Goal: Information Seeking & Learning: Learn about a topic

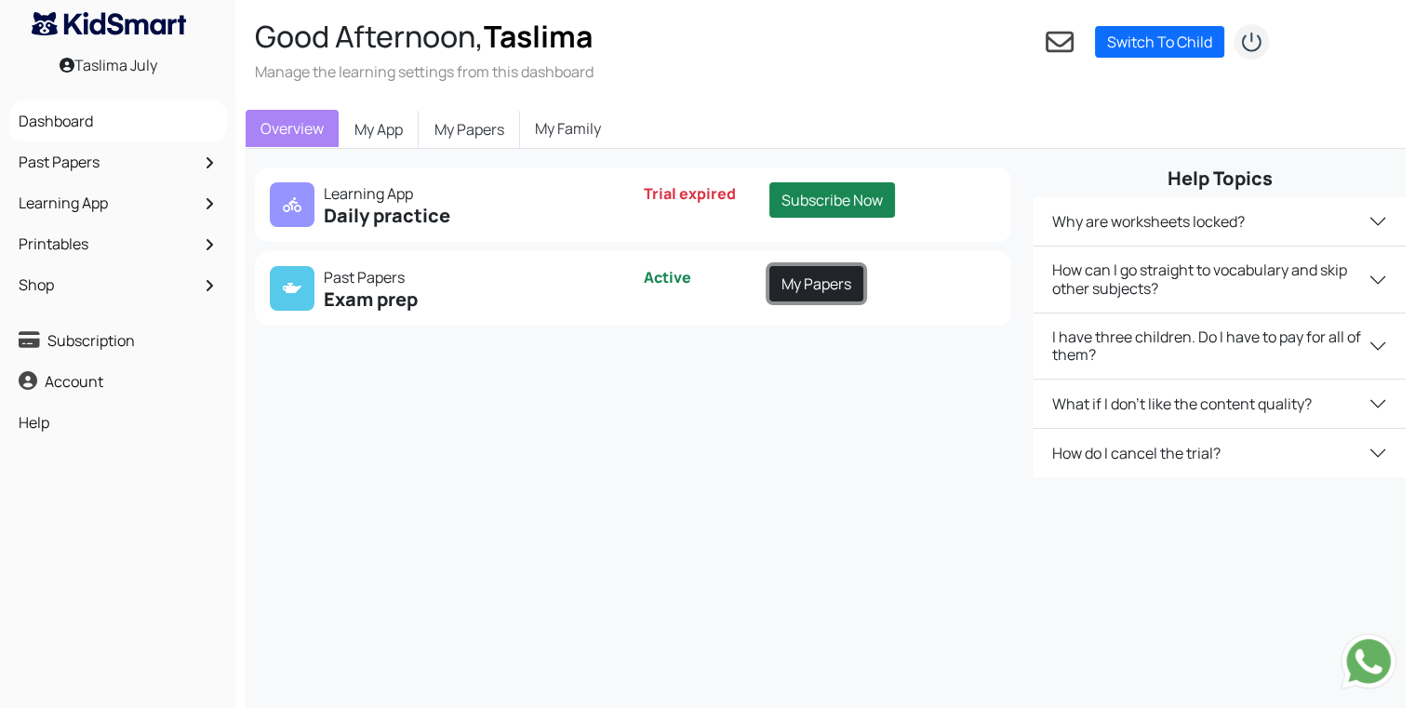
click at [830, 273] on link "My Papers" at bounding box center [816, 283] width 94 height 35
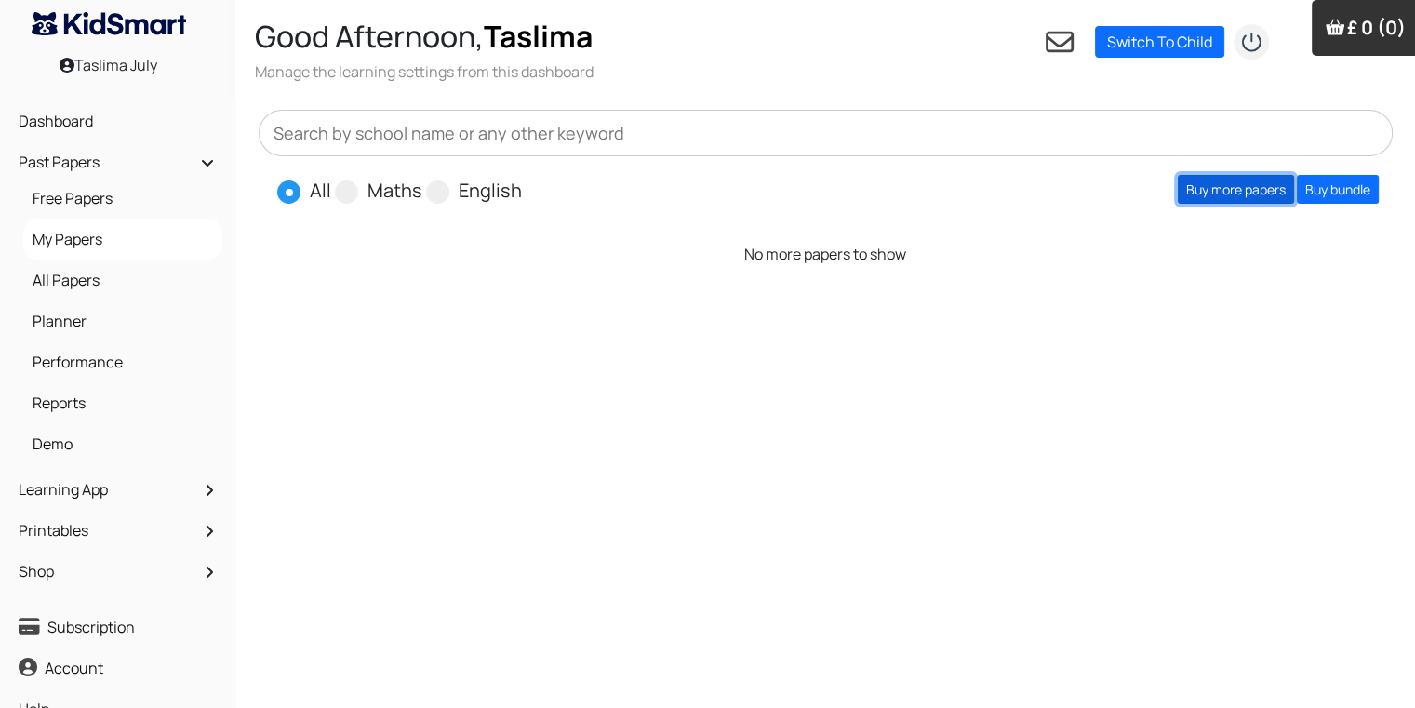
click at [1234, 185] on link "Buy more papers" at bounding box center [1236, 189] width 116 height 29
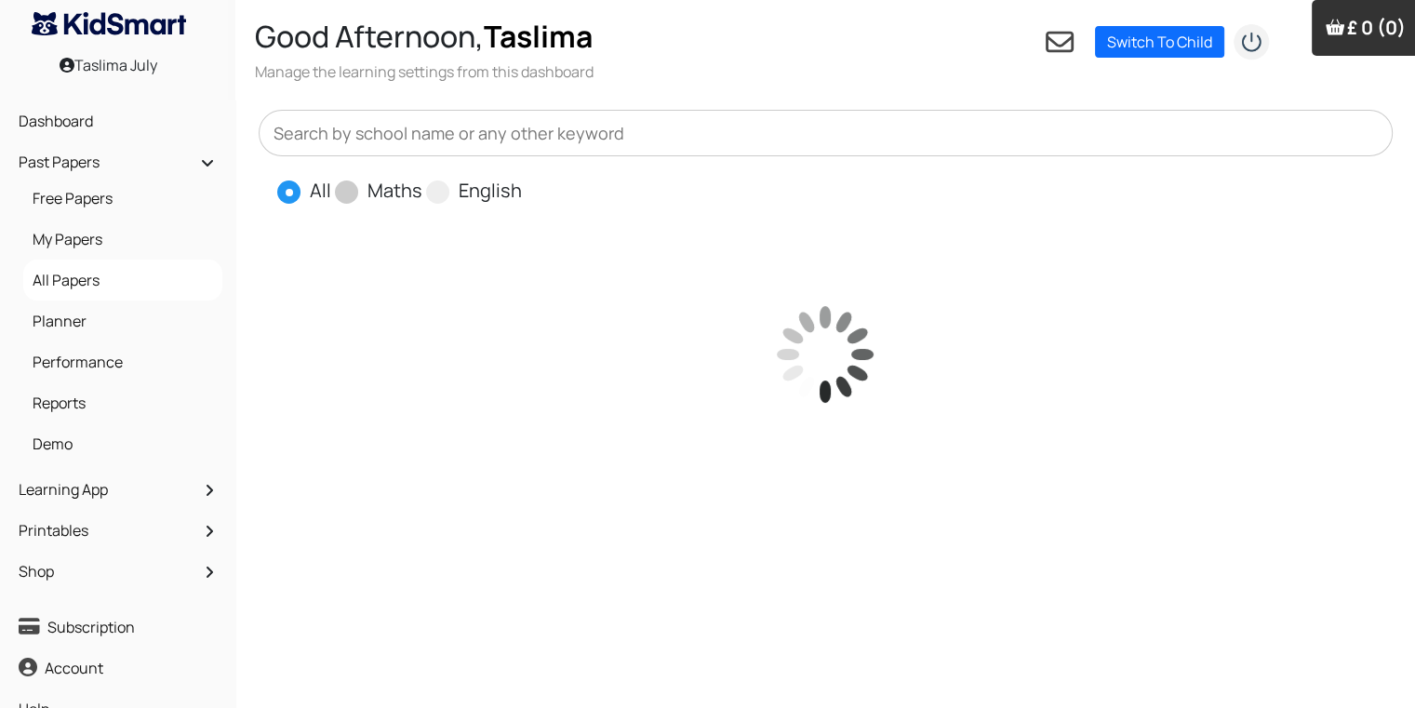
click at [398, 184] on label "Maths" at bounding box center [394, 191] width 55 height 28
click at [422, 184] on input "Maths" at bounding box center [428, 183] width 12 height 12
radio input "true"
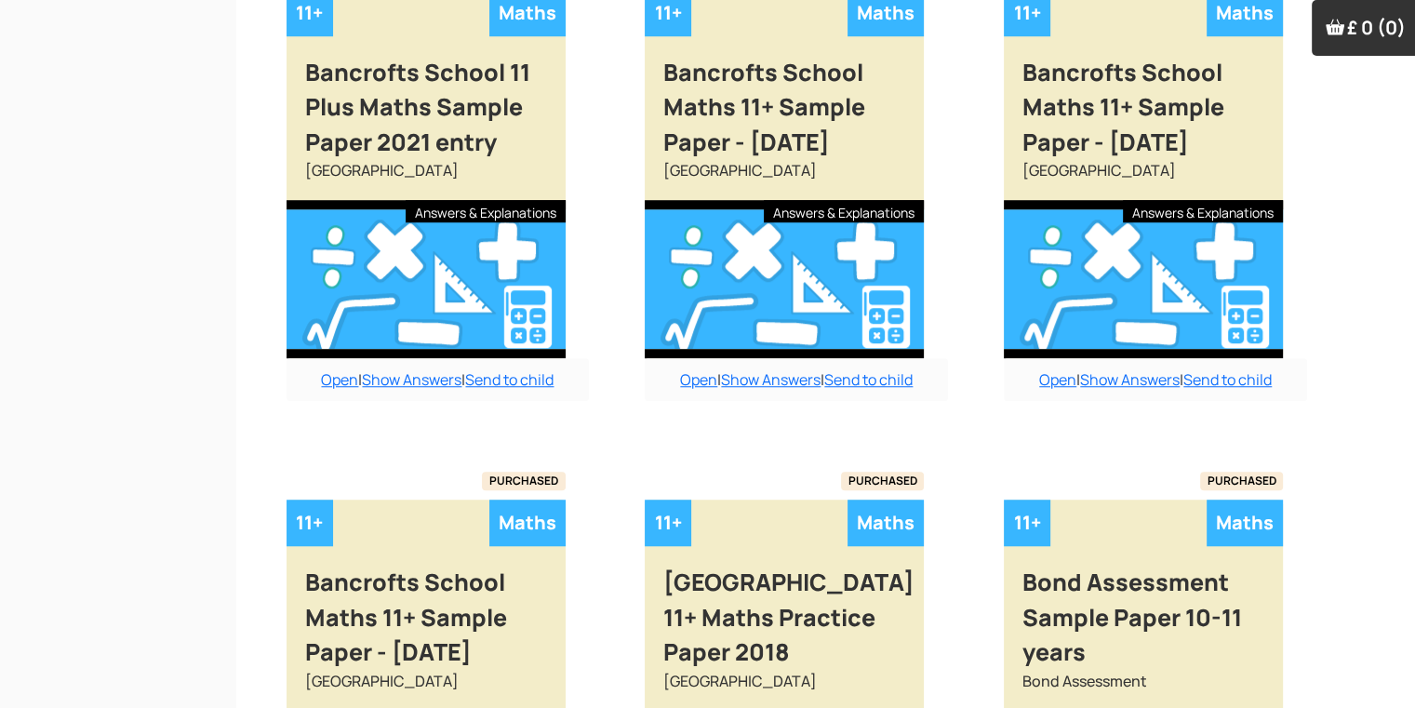
scroll to position [1630, 0]
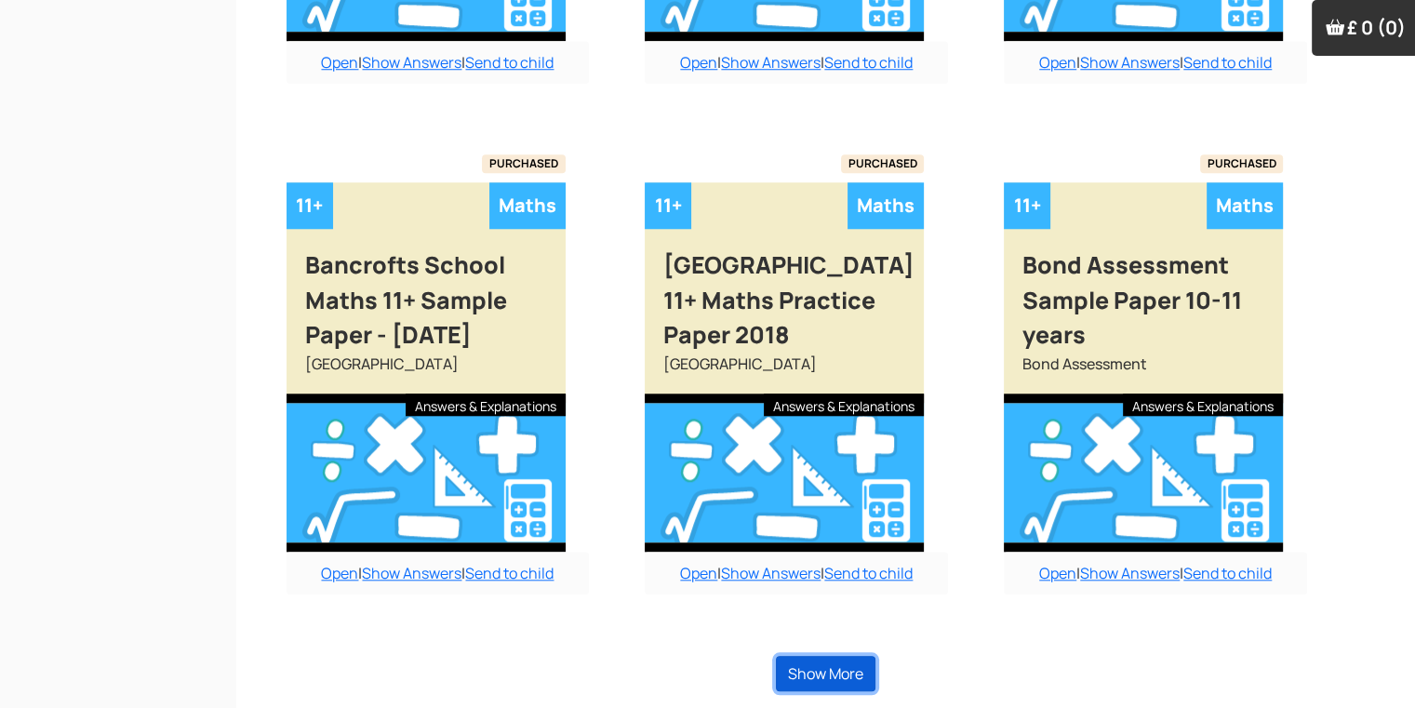
click at [852, 670] on button "Show More" at bounding box center [826, 673] width 100 height 35
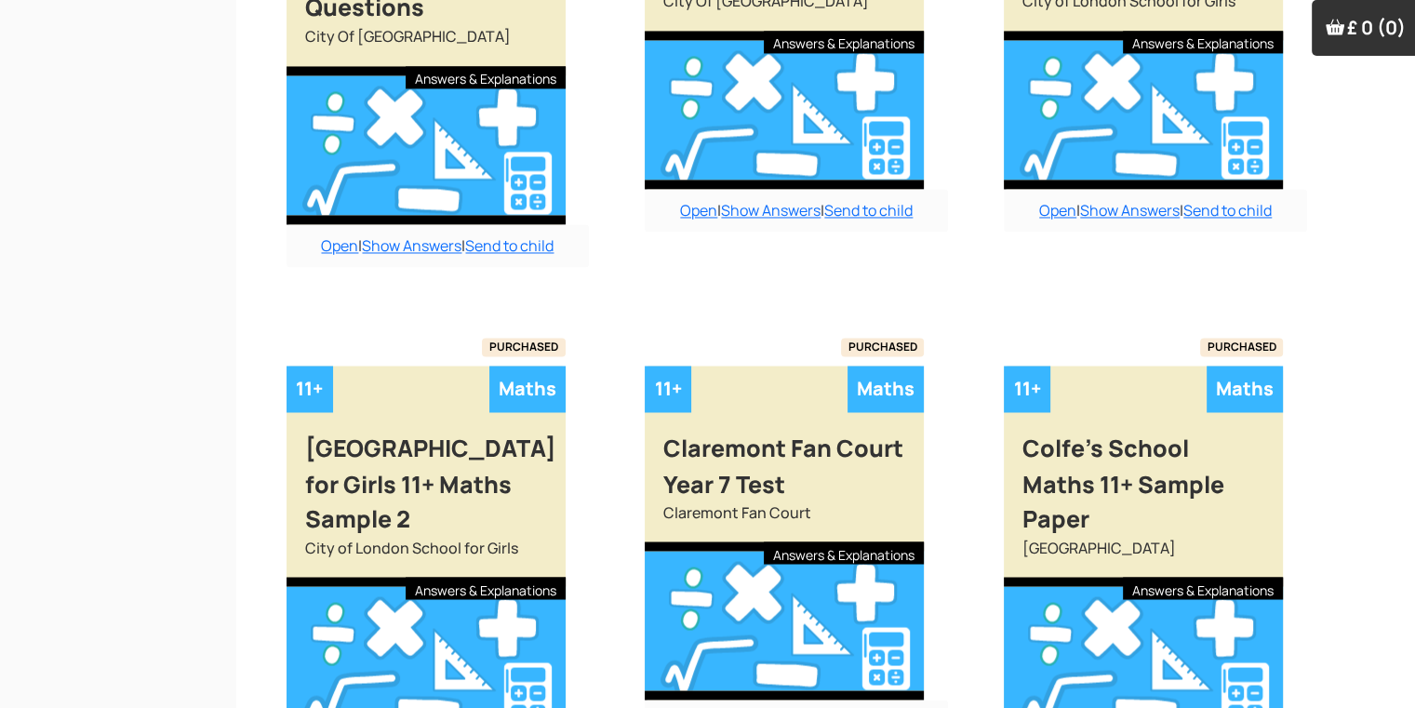
scroll to position [3486, 0]
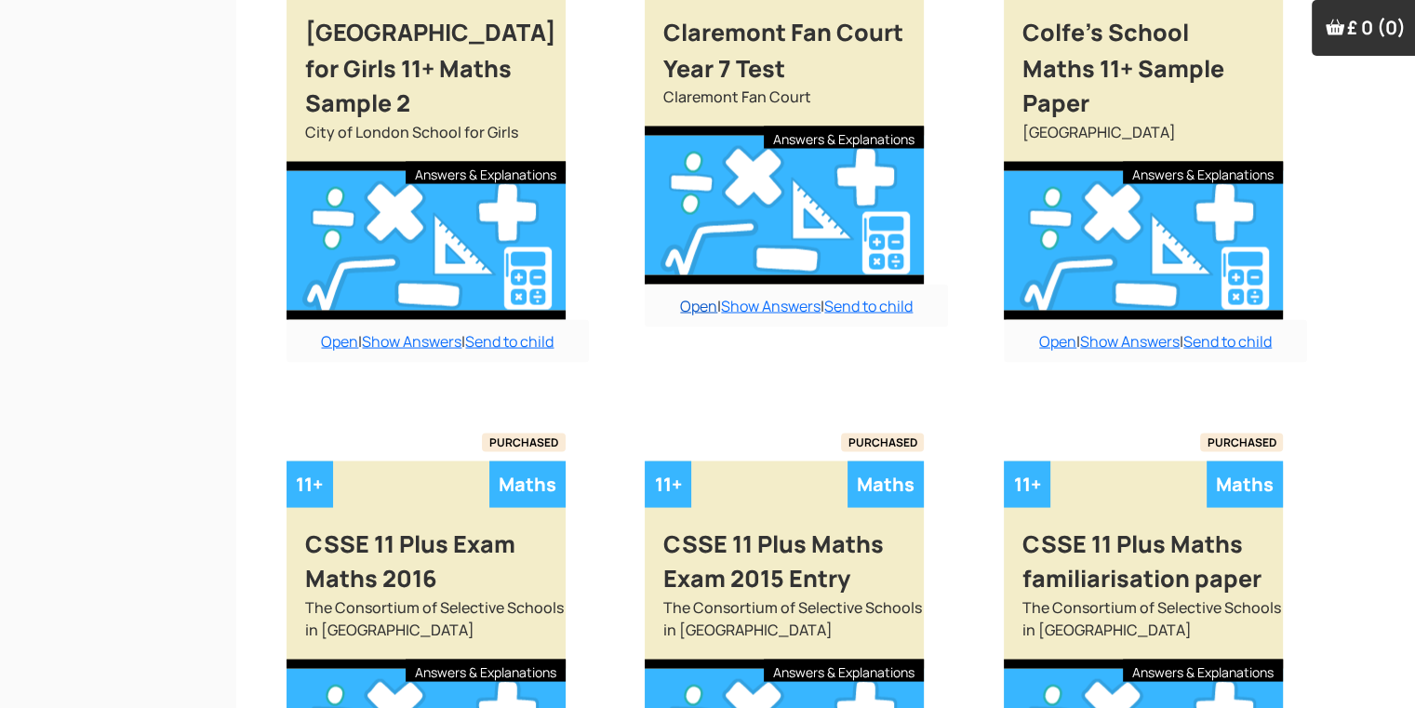
click at [685, 295] on link "Open" at bounding box center [698, 305] width 37 height 20
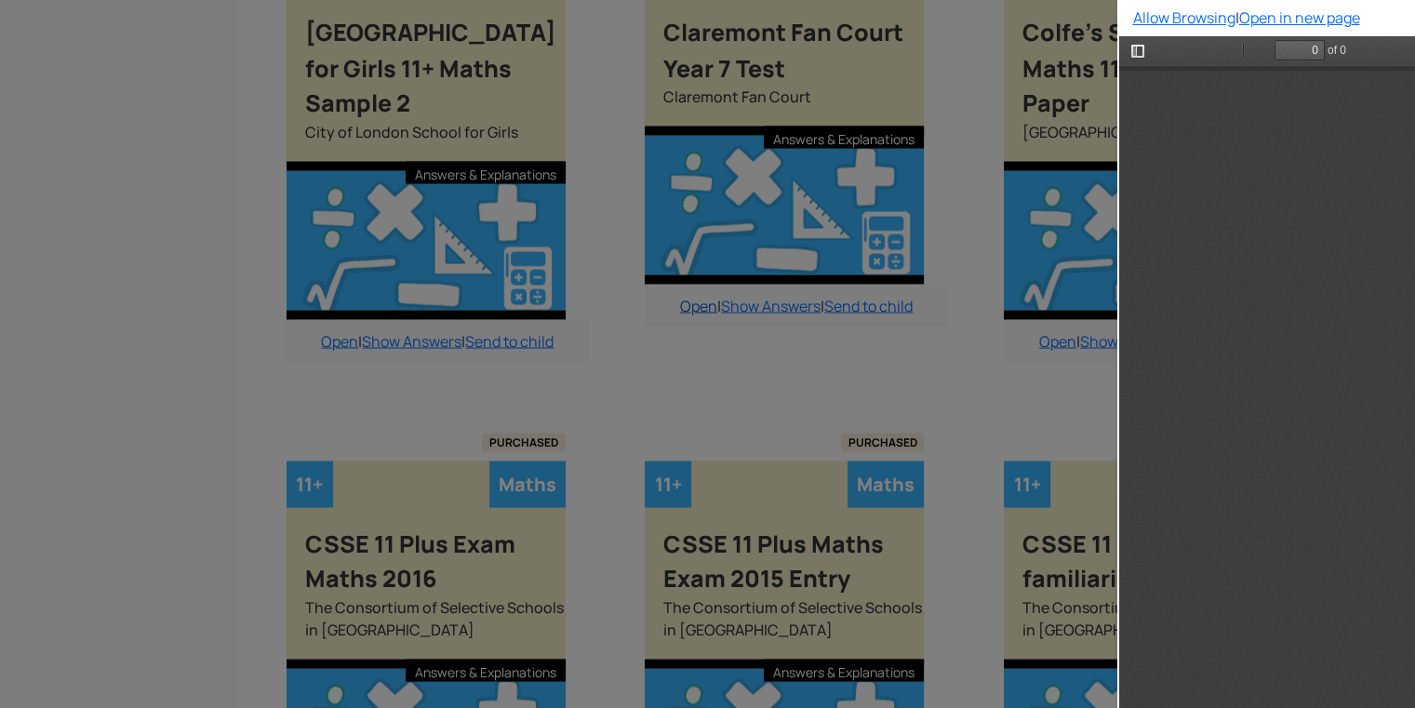
scroll to position [0, 0]
type input "6"
select select "custom"
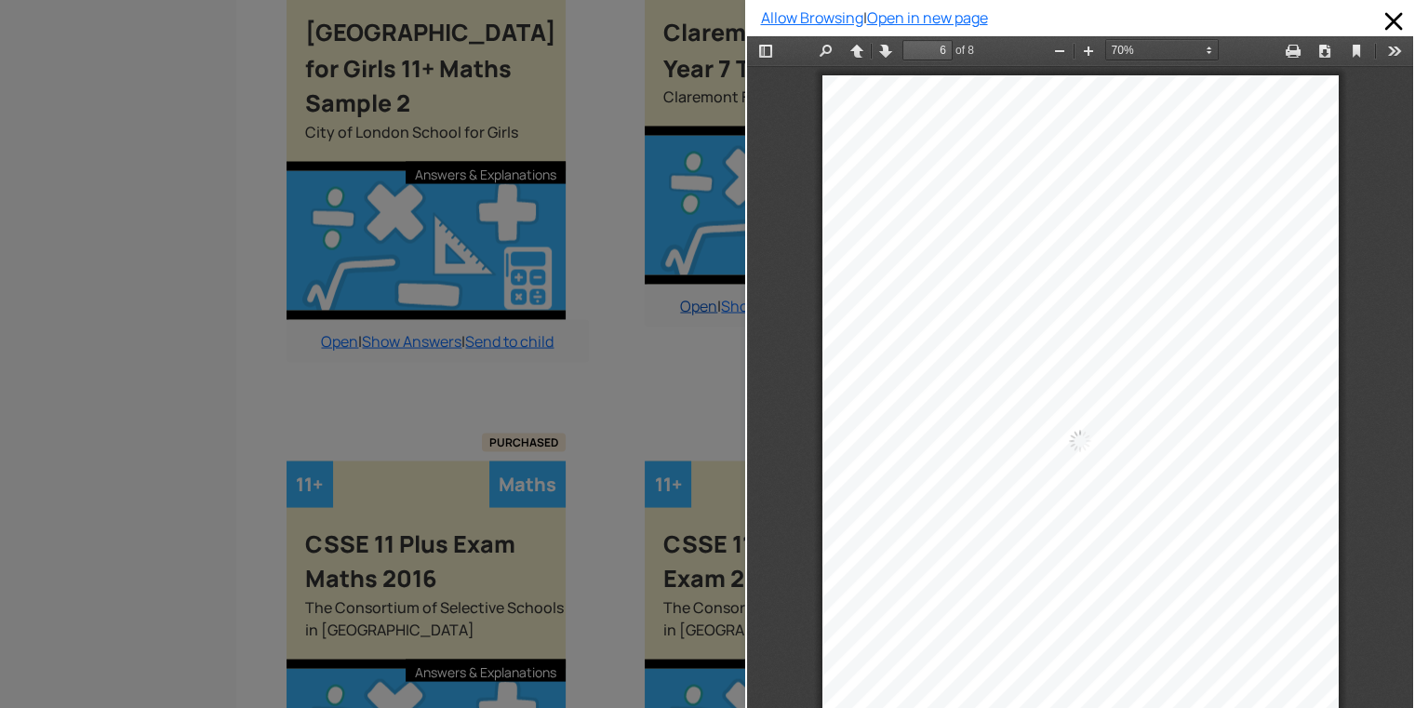
scroll to position [3709, 0]
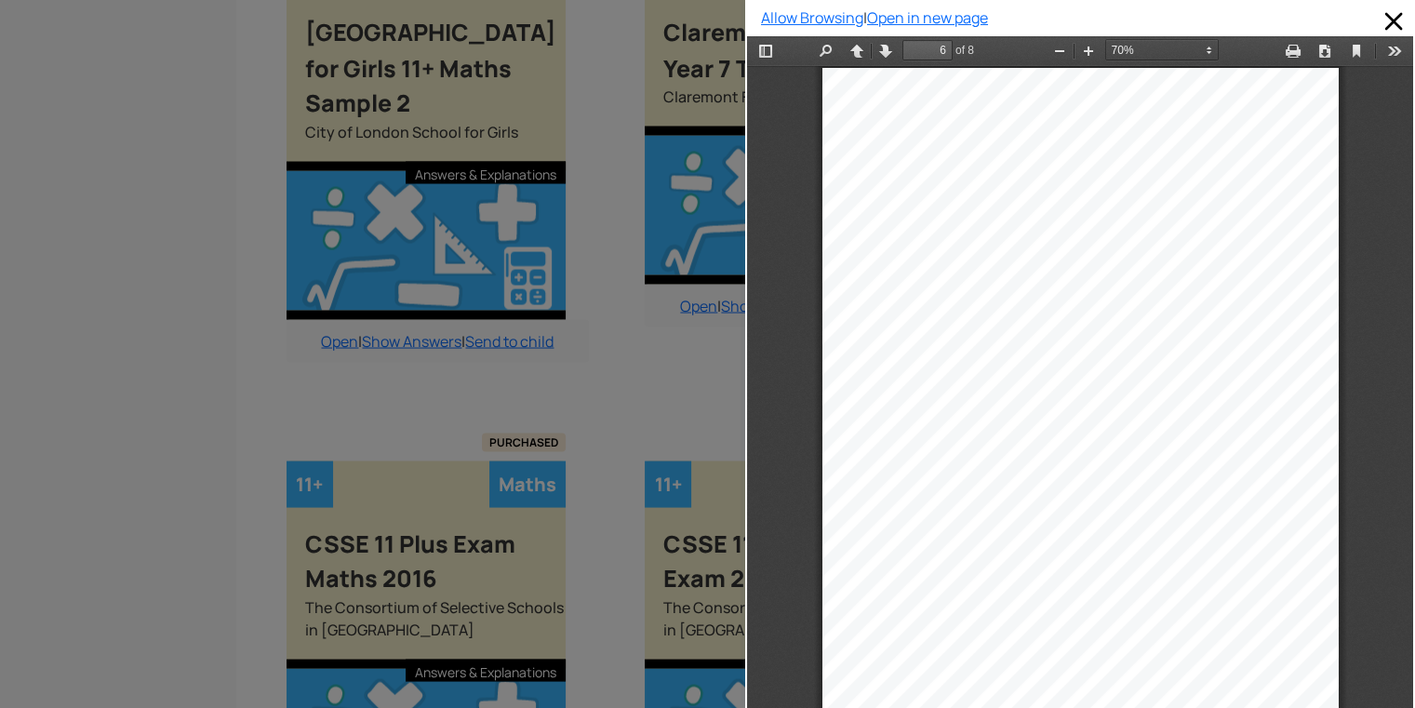
drag, startPoint x: 1356, startPoint y: 436, endPoint x: 1389, endPoint y: 559, distance: 127.0
click at [1389, 559] on div "6 27. What is the special name given to this polygon? .........................…" at bounding box center [1080, 403] width 666 height 674
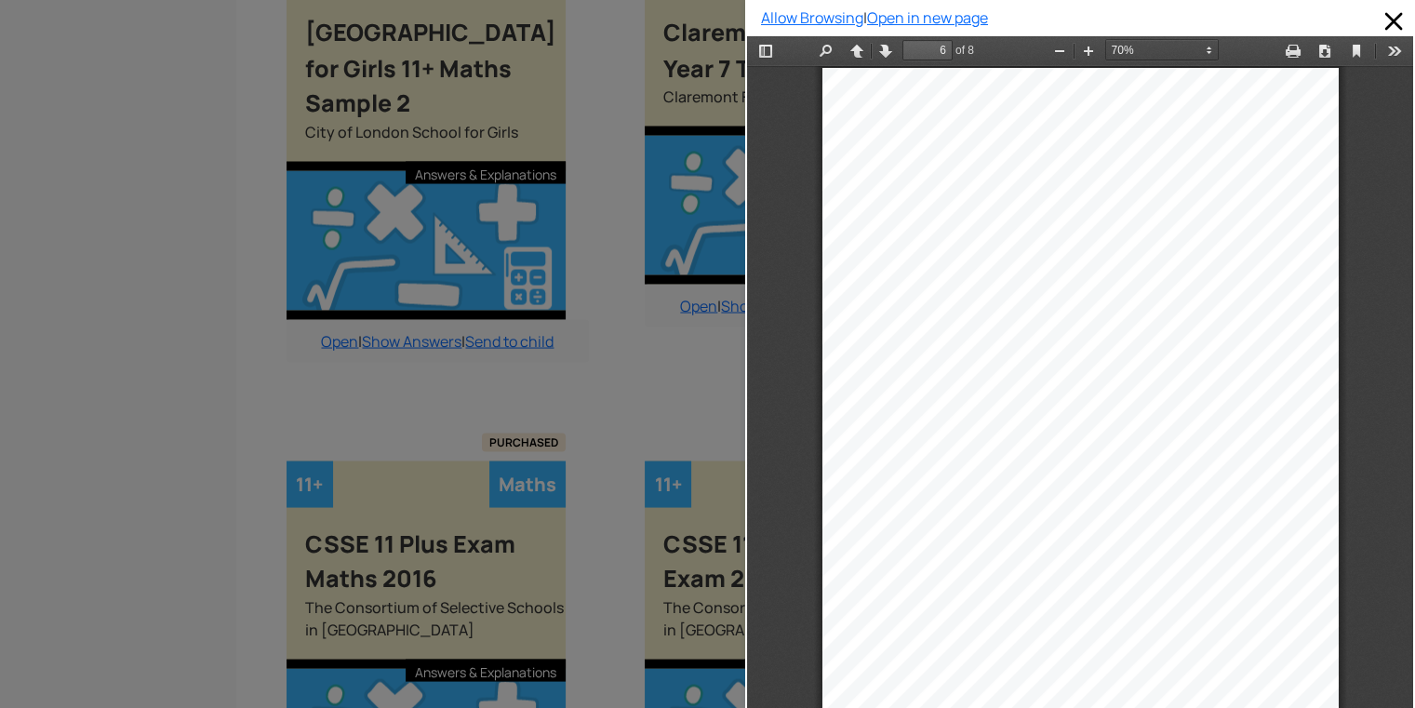
type input "7"
select select "custom"
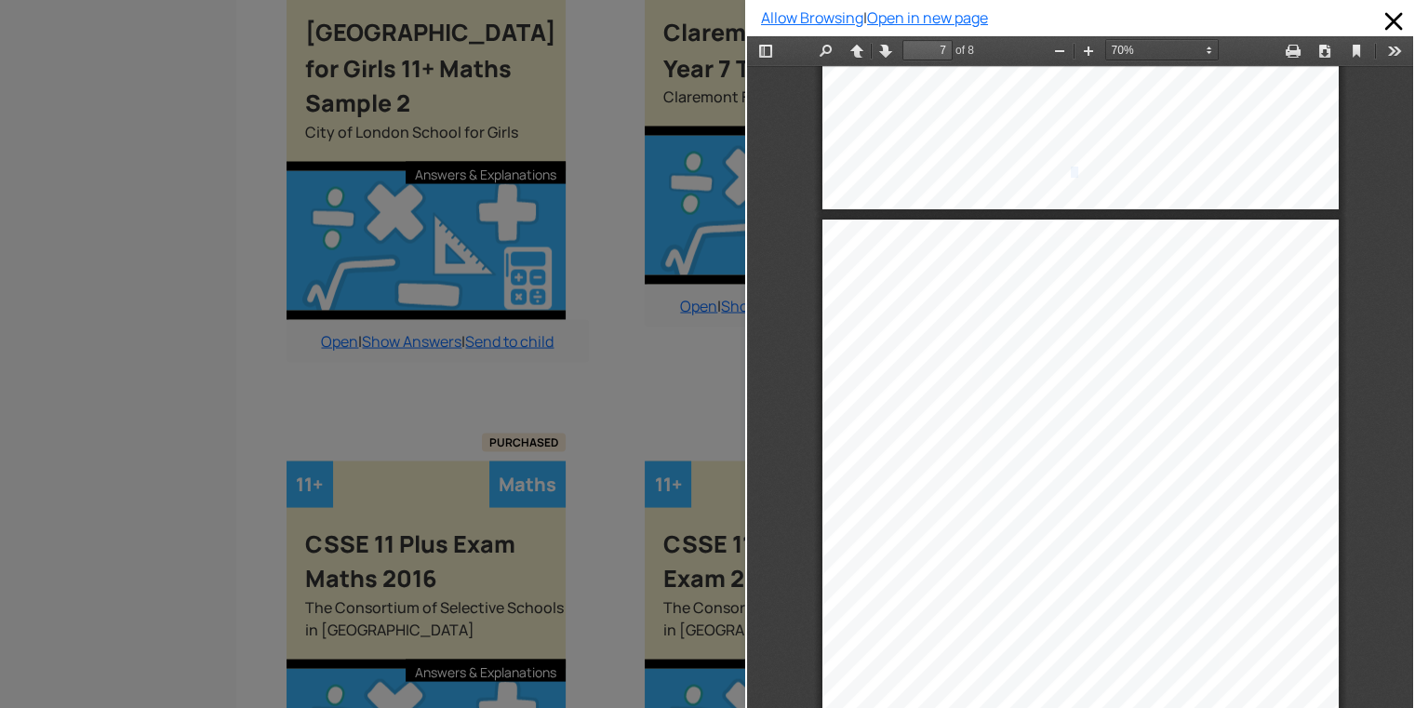
type input "8"
select select "custom"
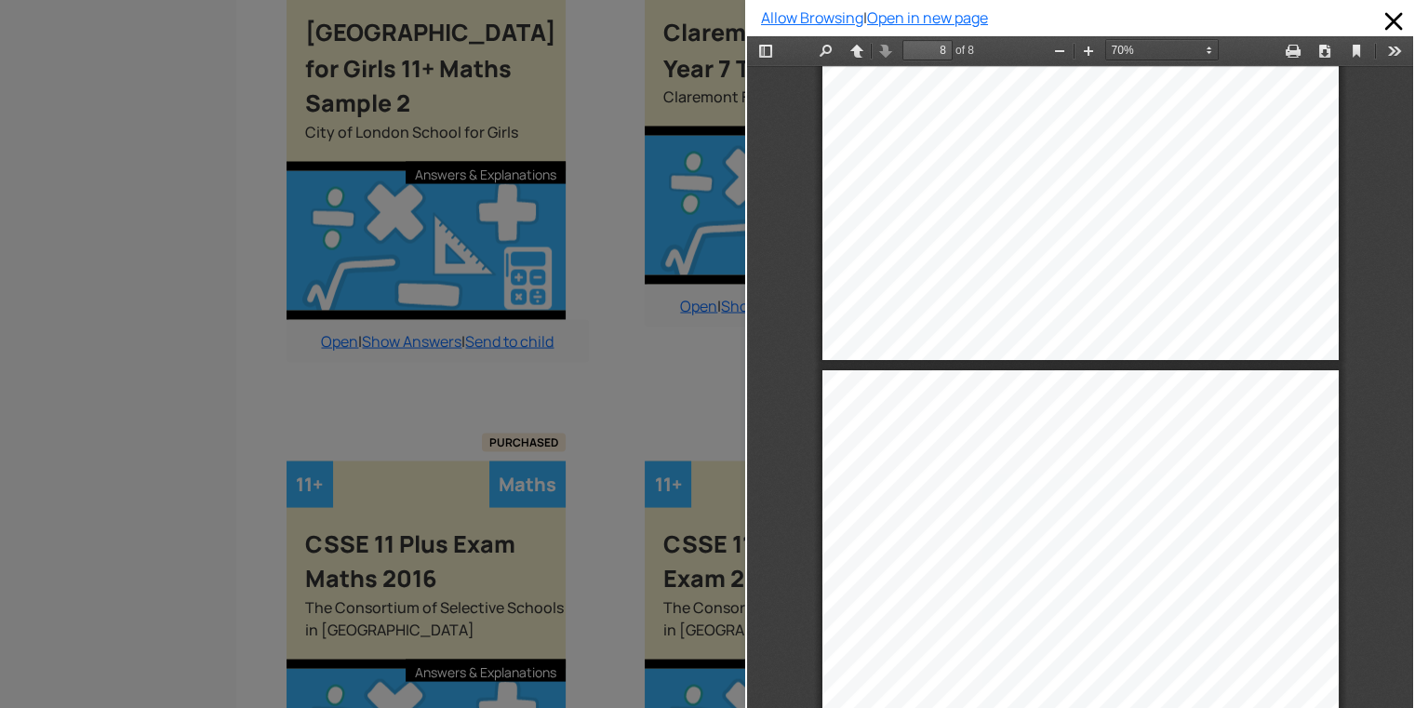
type input "7"
select select "custom"
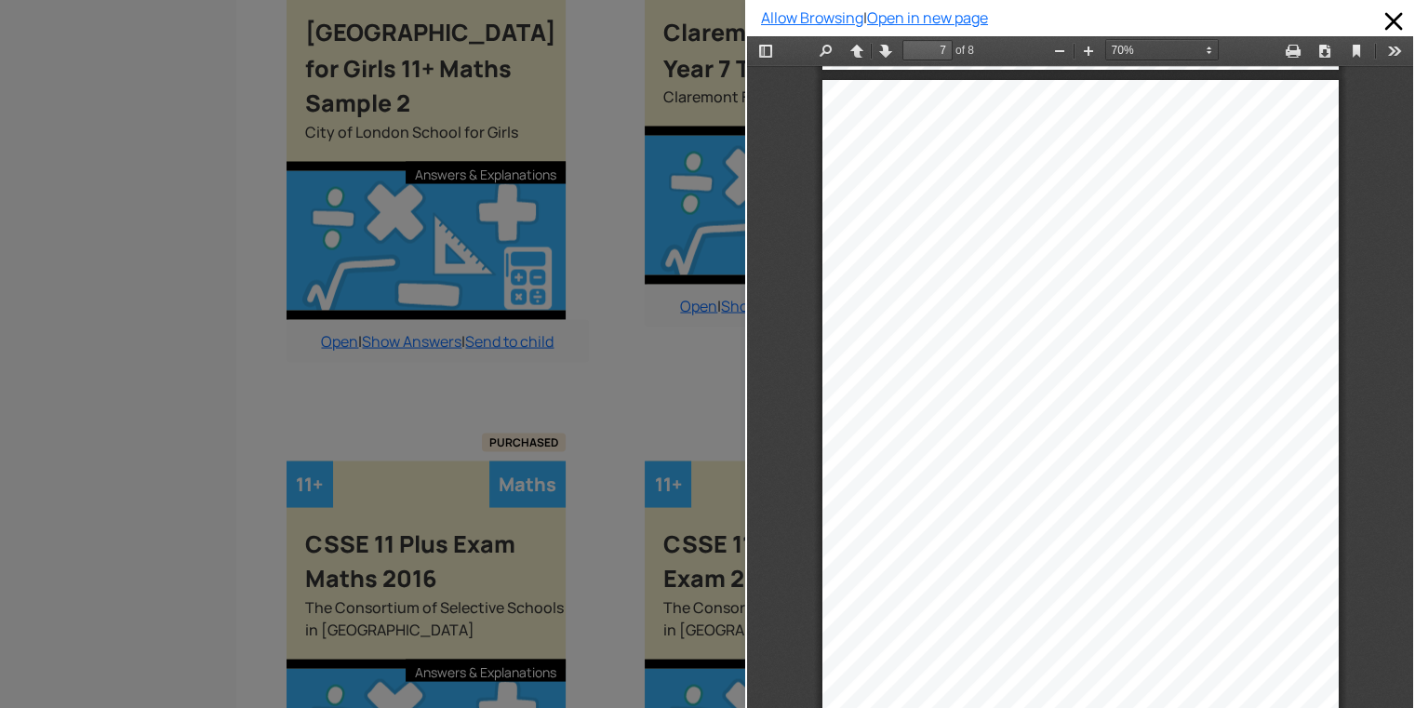
type input "6"
select select "custom"
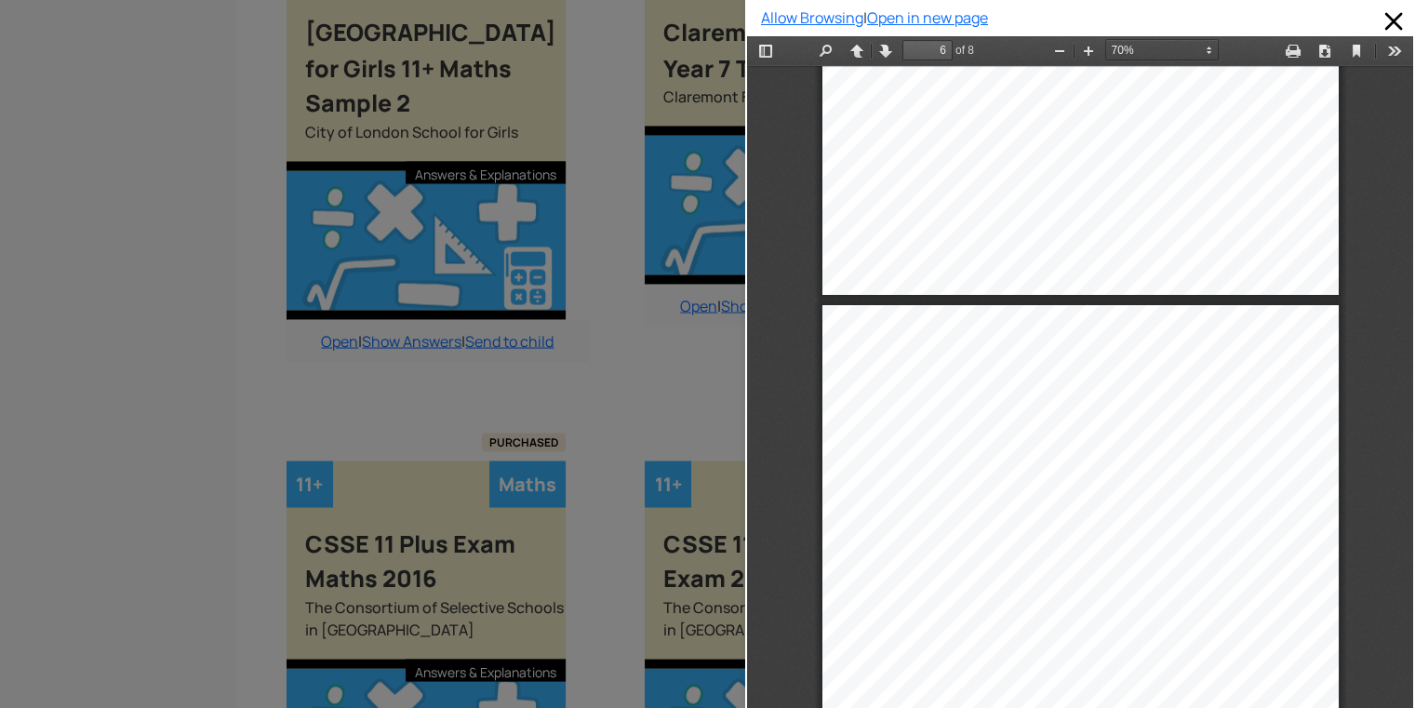
scroll to position [3349, 0]
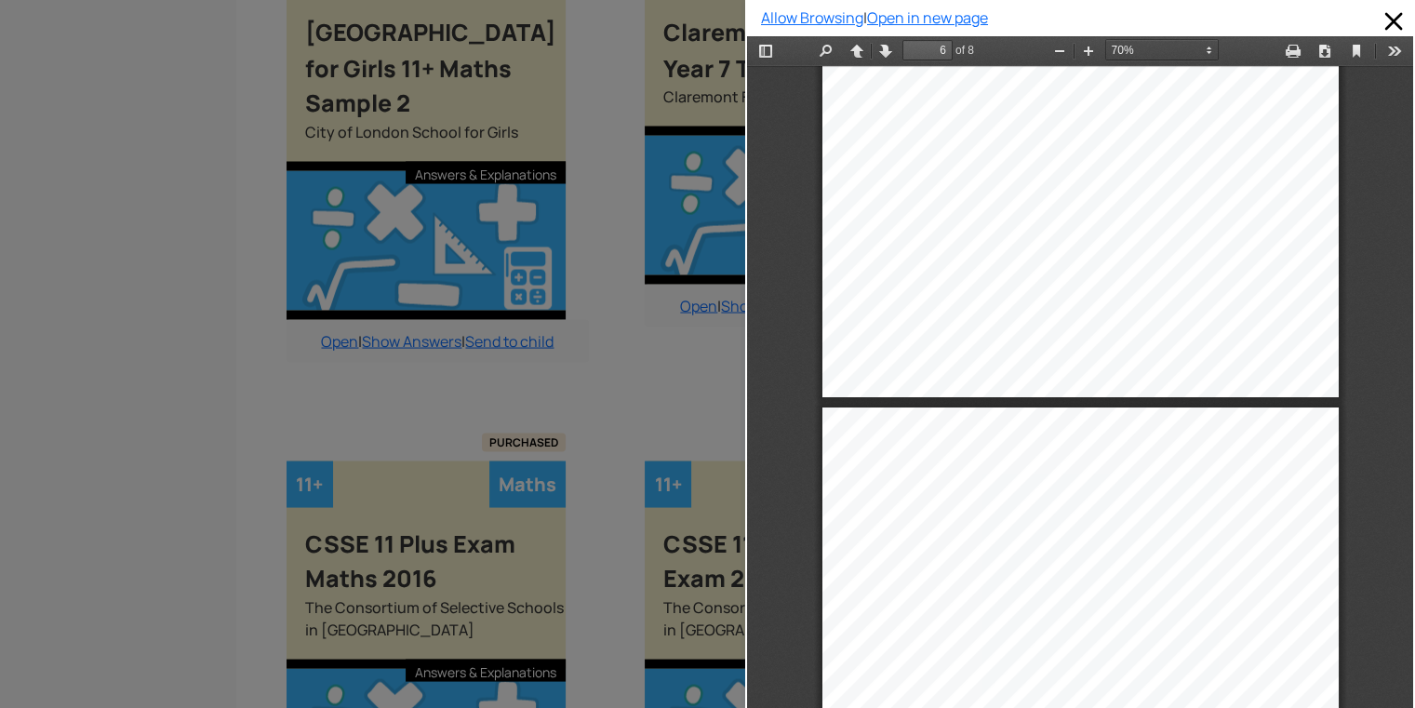
type input "5"
select select "custom"
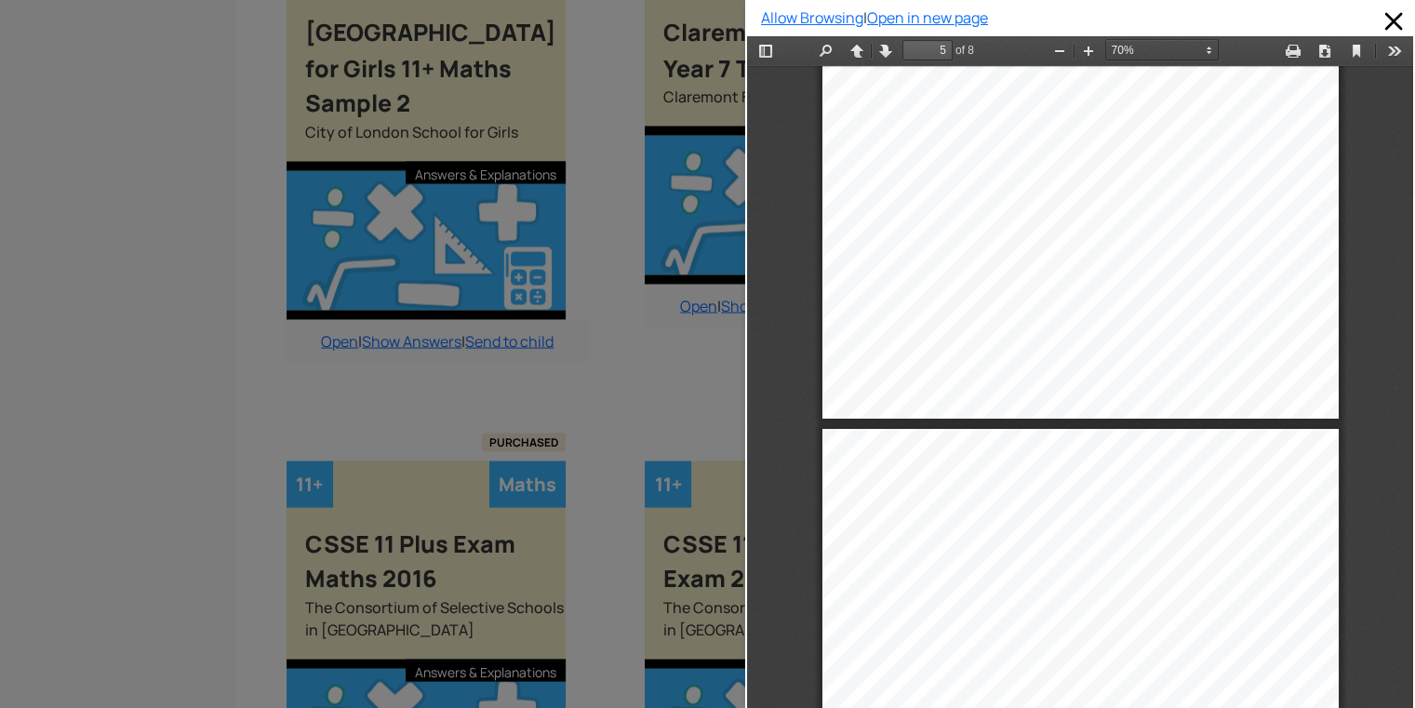
type input "6"
select select "custom"
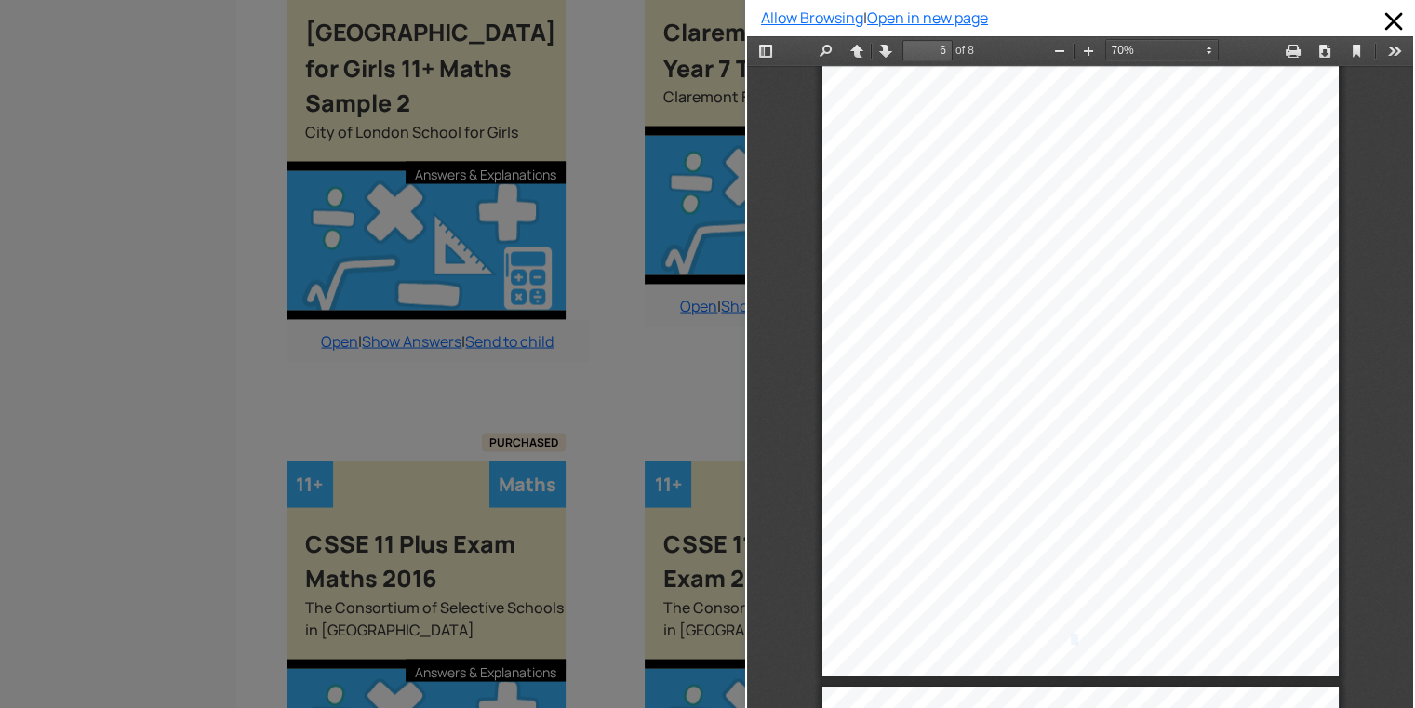
scroll to position [3825, 0]
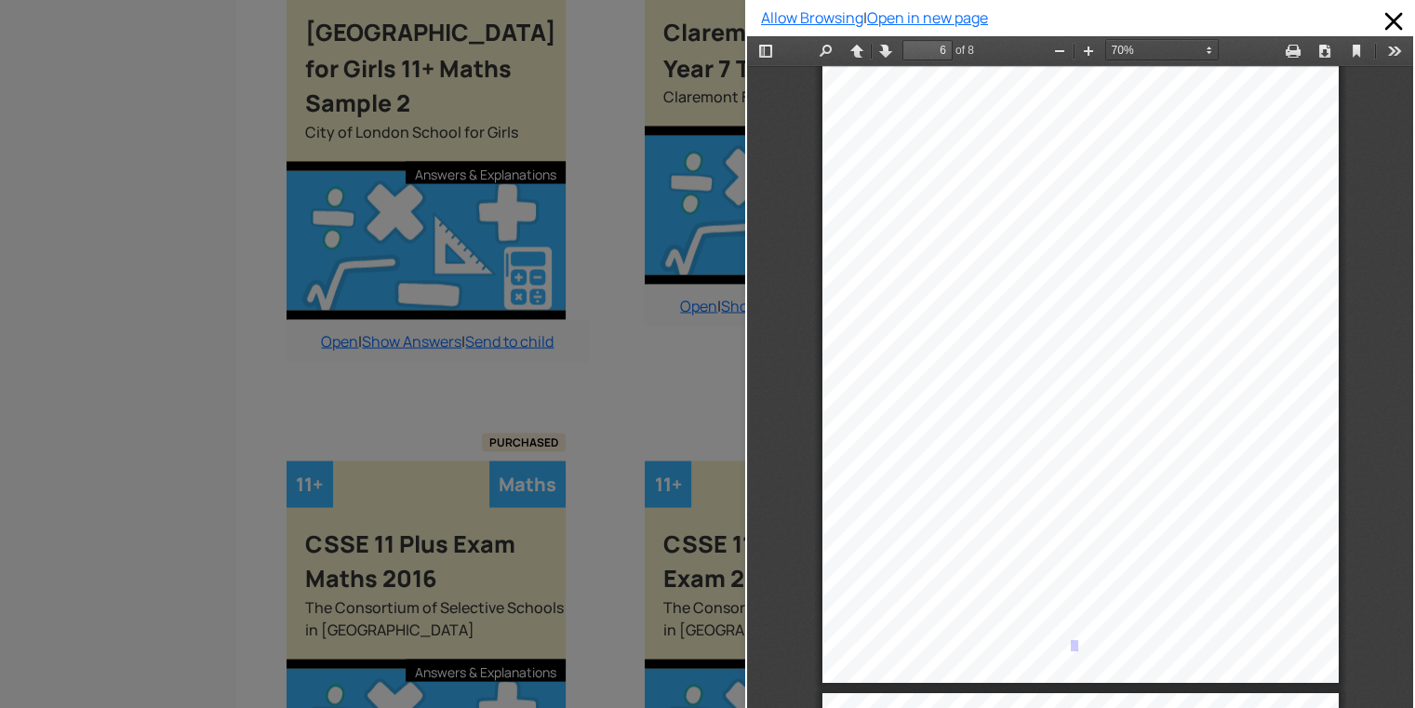
click at [745, 633] on div "Allow Browsing | Open in new page" at bounding box center [1080, 354] width 670 height 708
click at [1102, 650] on div "6 27. What is the special name given to this polygon? .........................…" at bounding box center [1080, 318] width 516 height 730
type input "7"
select select "custom"
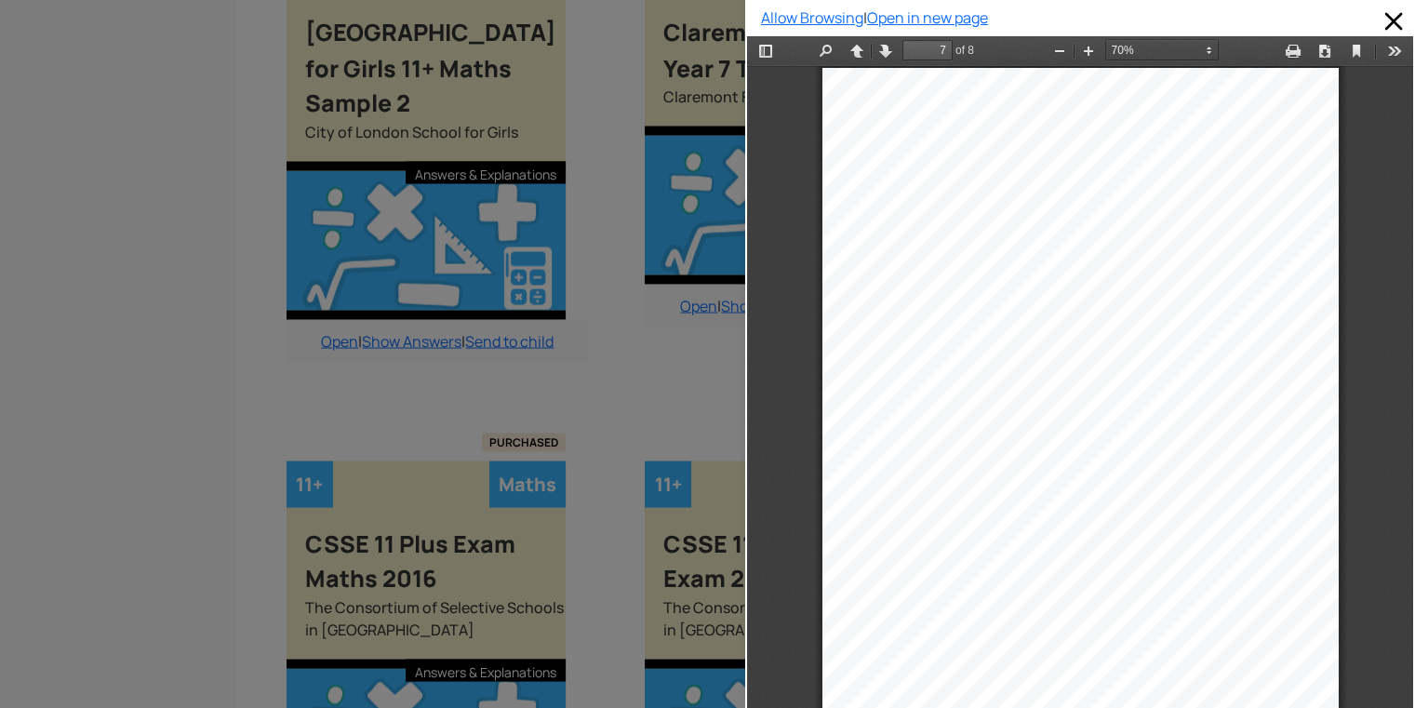
click at [712, 645] on div at bounding box center [372, 354] width 745 height 708
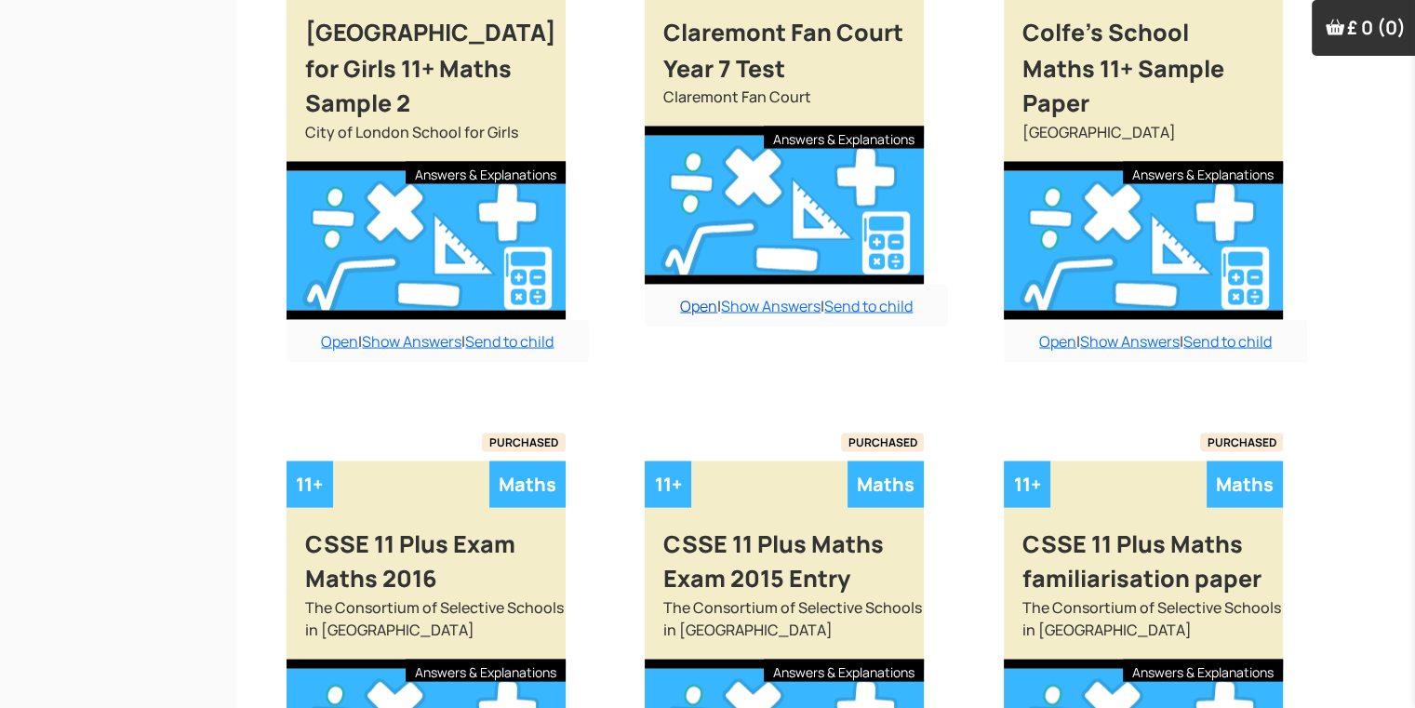
click at [700, 295] on link "Open" at bounding box center [698, 305] width 37 height 20
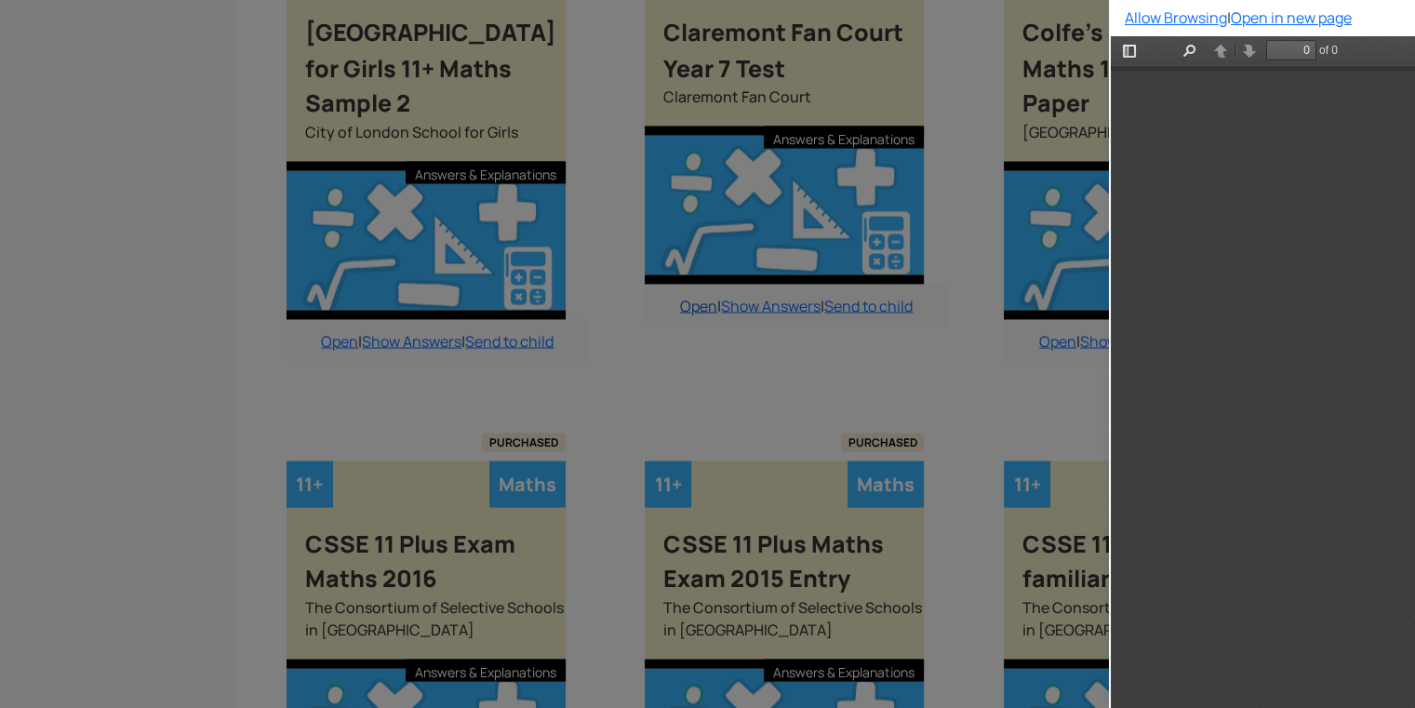
scroll to position [0, 0]
type input "7"
select select "custom"
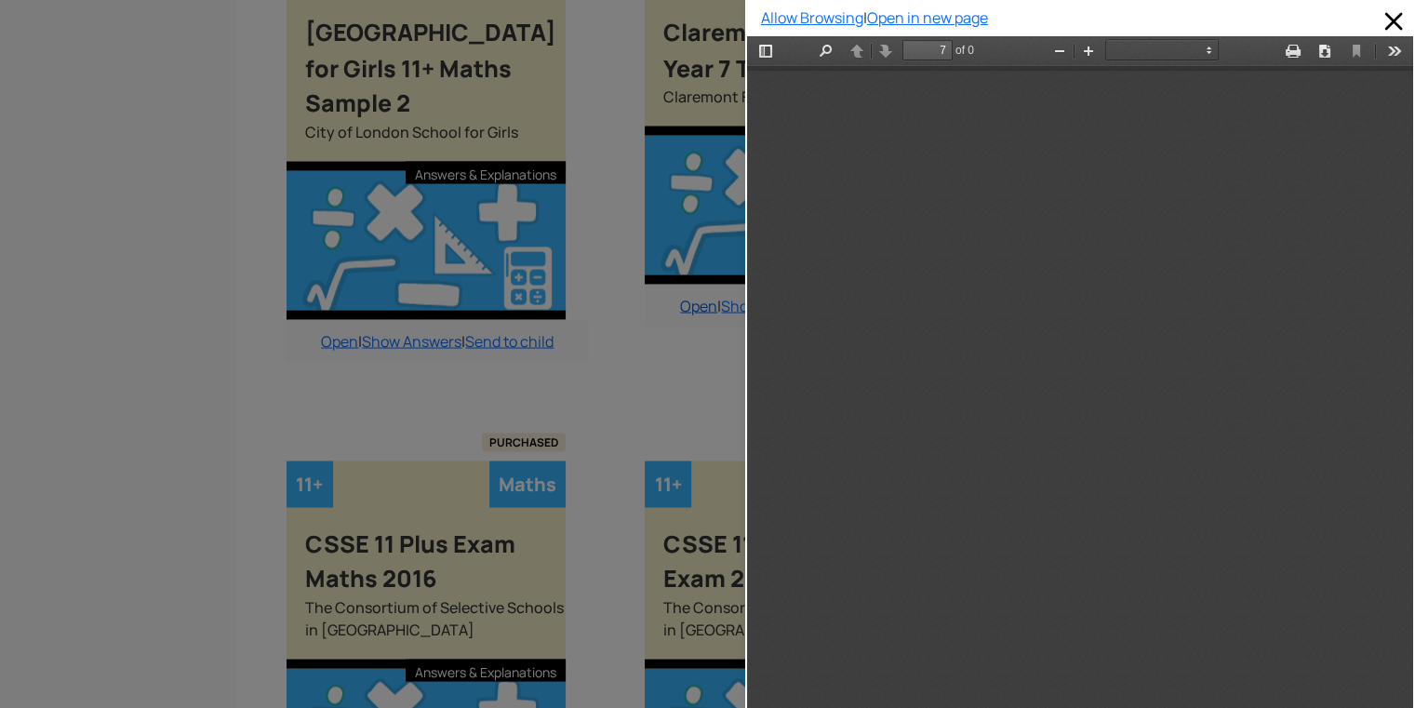
scroll to position [4450, 0]
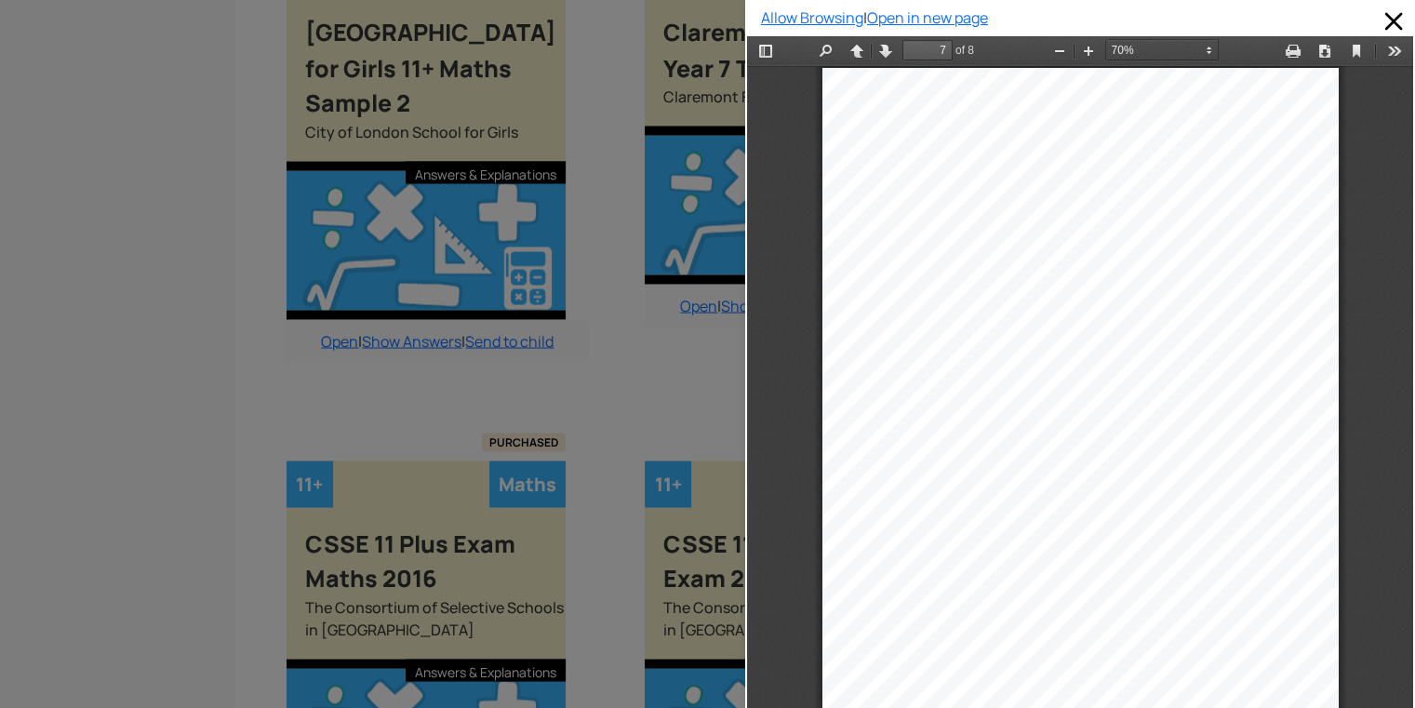
drag, startPoint x: 834, startPoint y: 440, endPoint x: 847, endPoint y: 416, distance: 27.5
click at [847, 416] on div "7 34. Shane has a younger brot her called Henry. Shane is 3 years older than He…" at bounding box center [1080, 433] width 516 height 730
type input "6"
select select "custom"
type input "5"
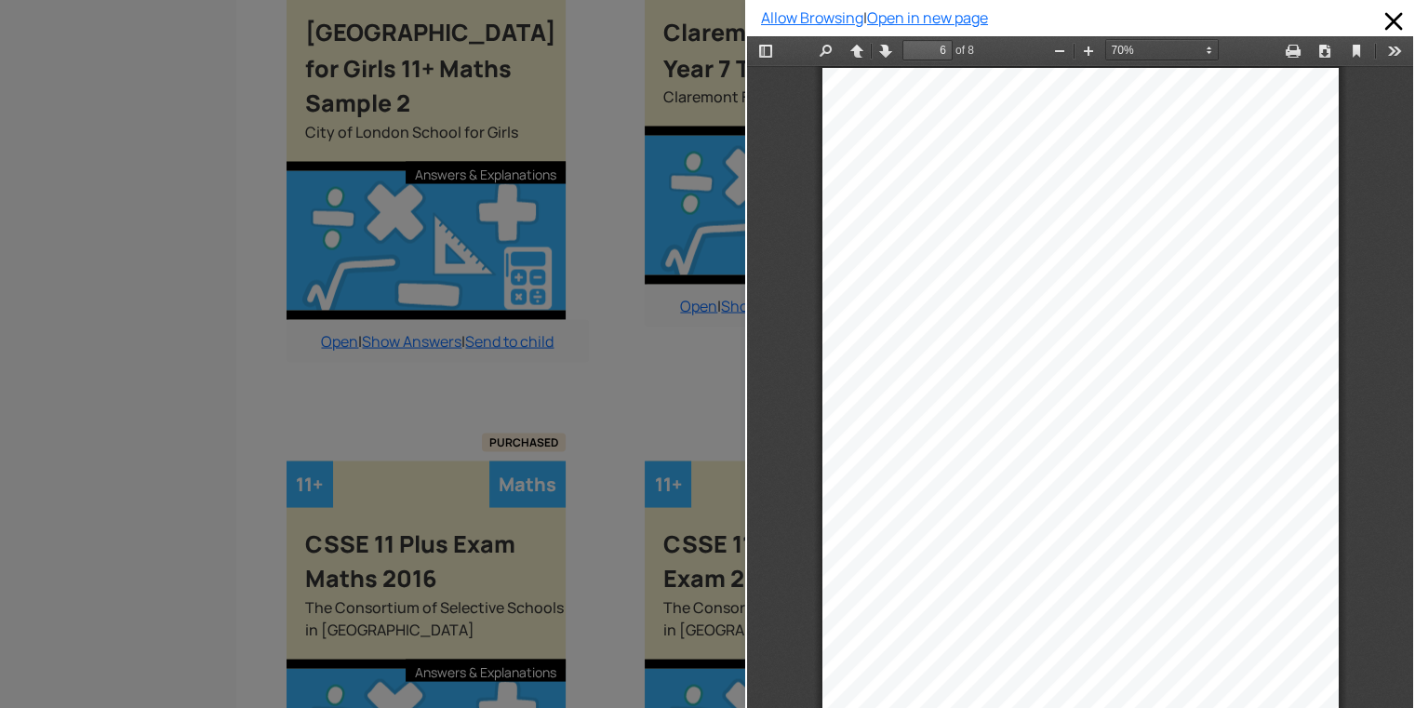
select select "custom"
type input "4"
select select "custom"
type input "5"
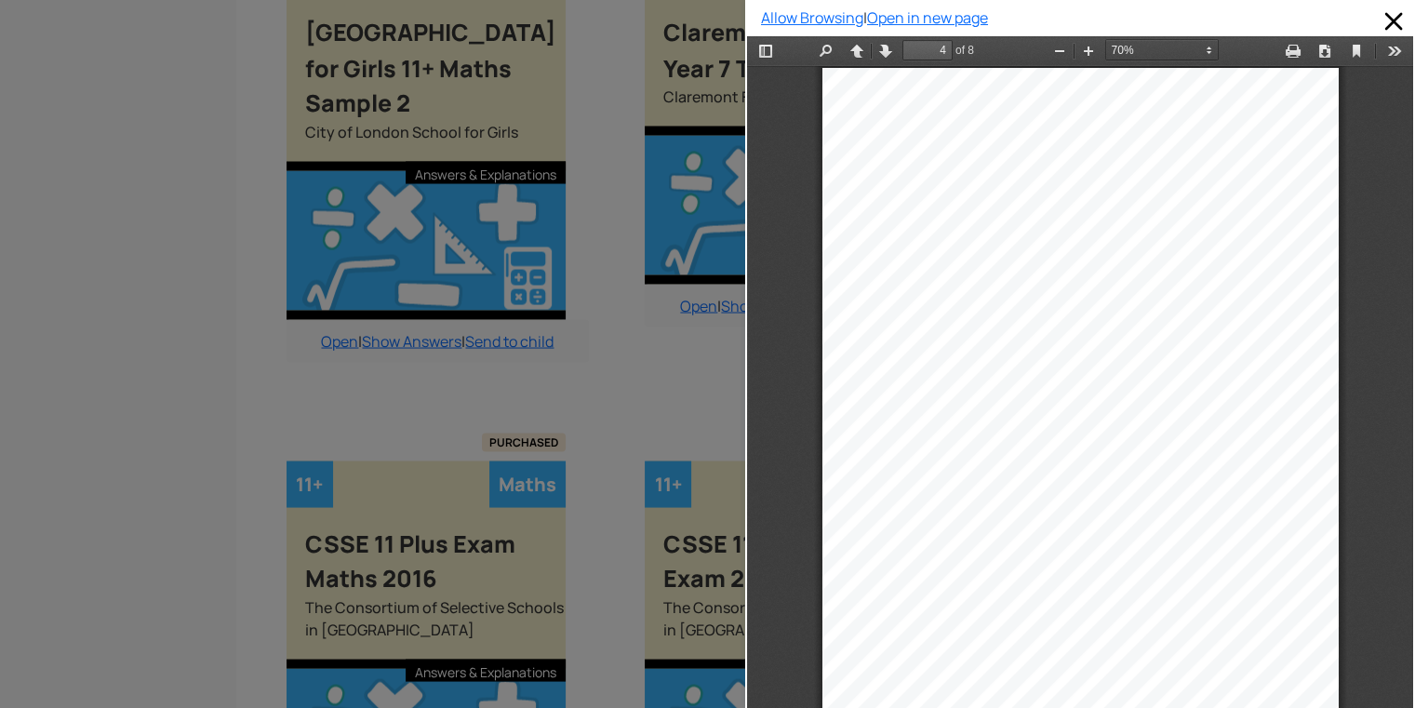
select select "custom"
type input "6"
select select "custom"
type input "5"
select select "custom"
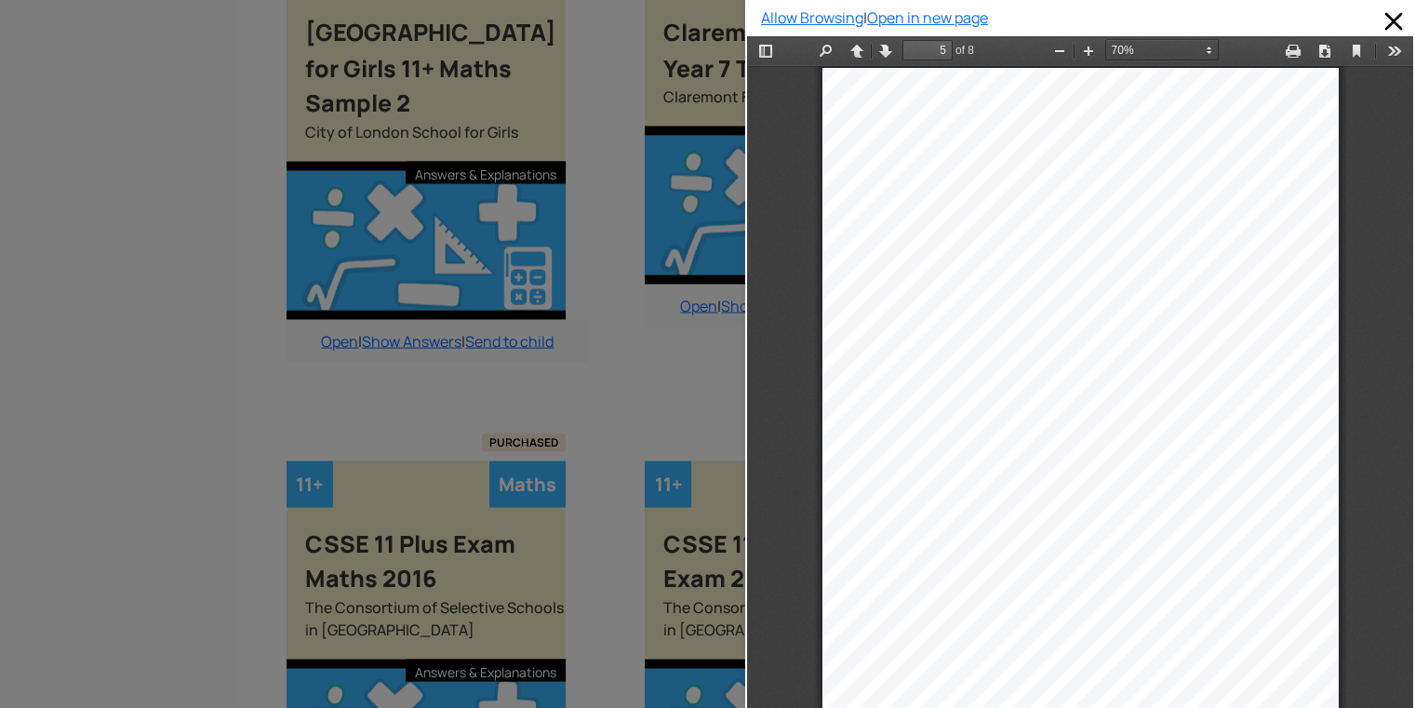
scroll to position [2969, 0]
type input "6"
select select "custom"
type input "7"
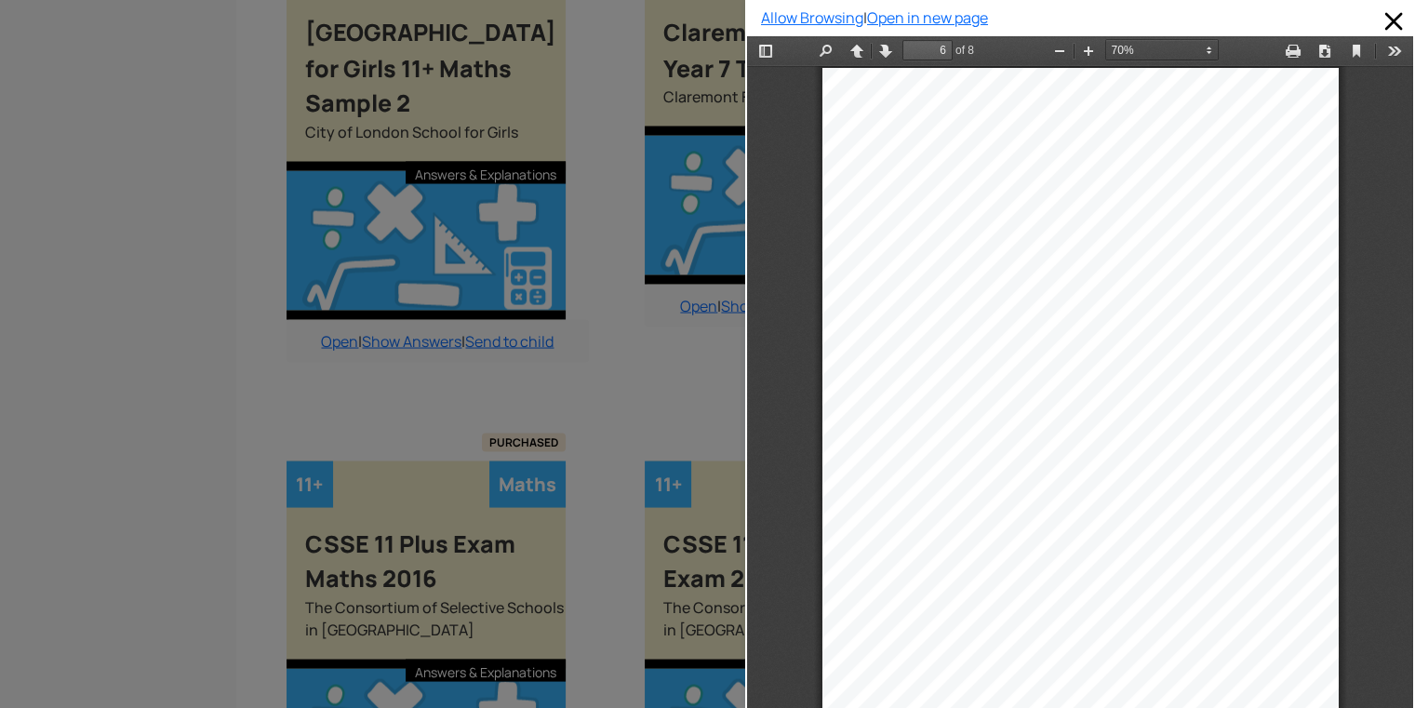
select select "custom"
type input "6"
select select "custom"
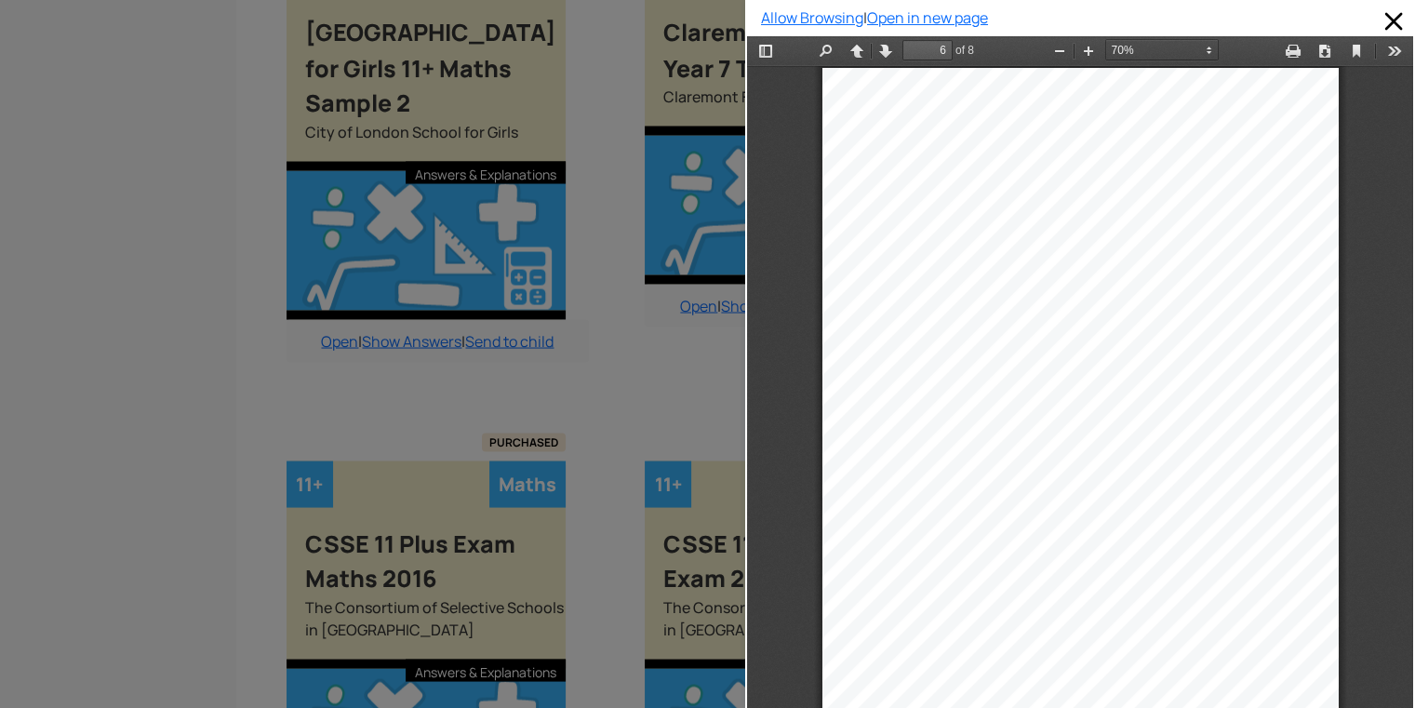
type input "7"
select select "custom"
type input "8"
select select "custom"
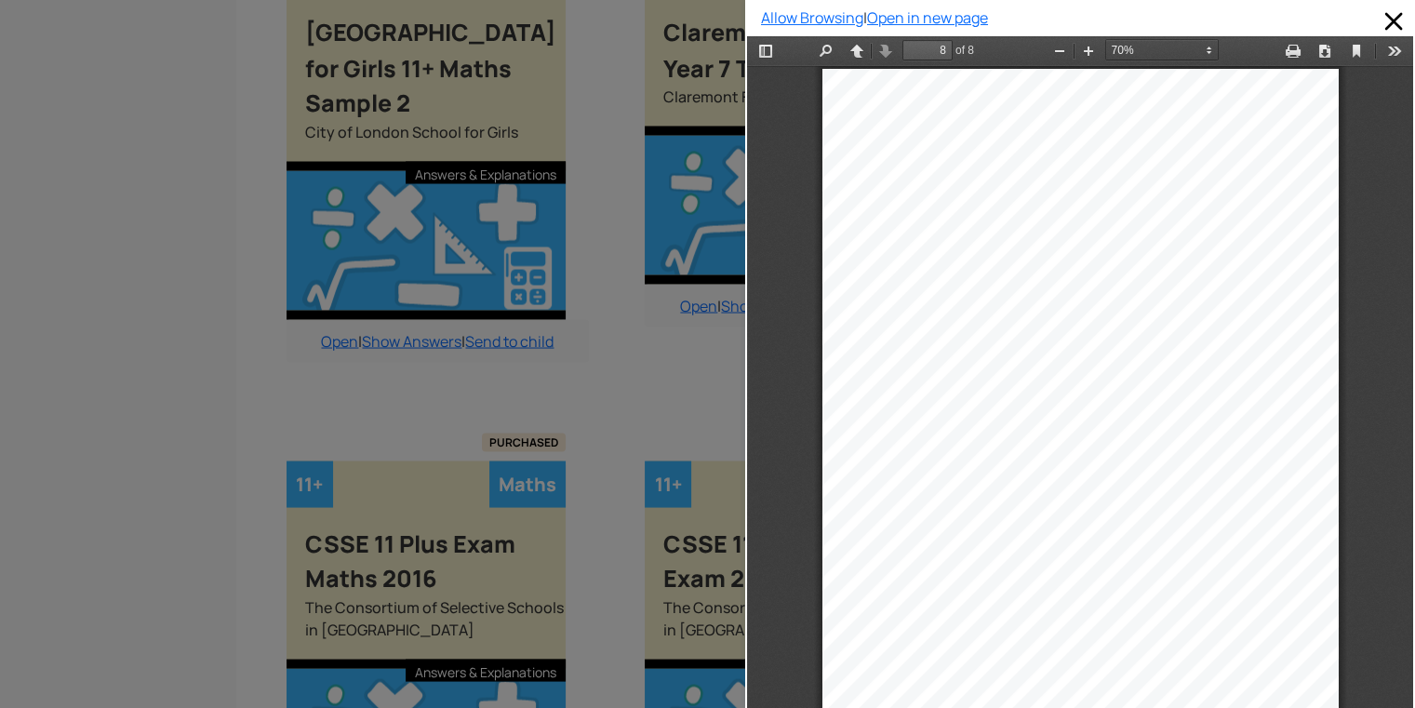
type input "7"
select select "custom"
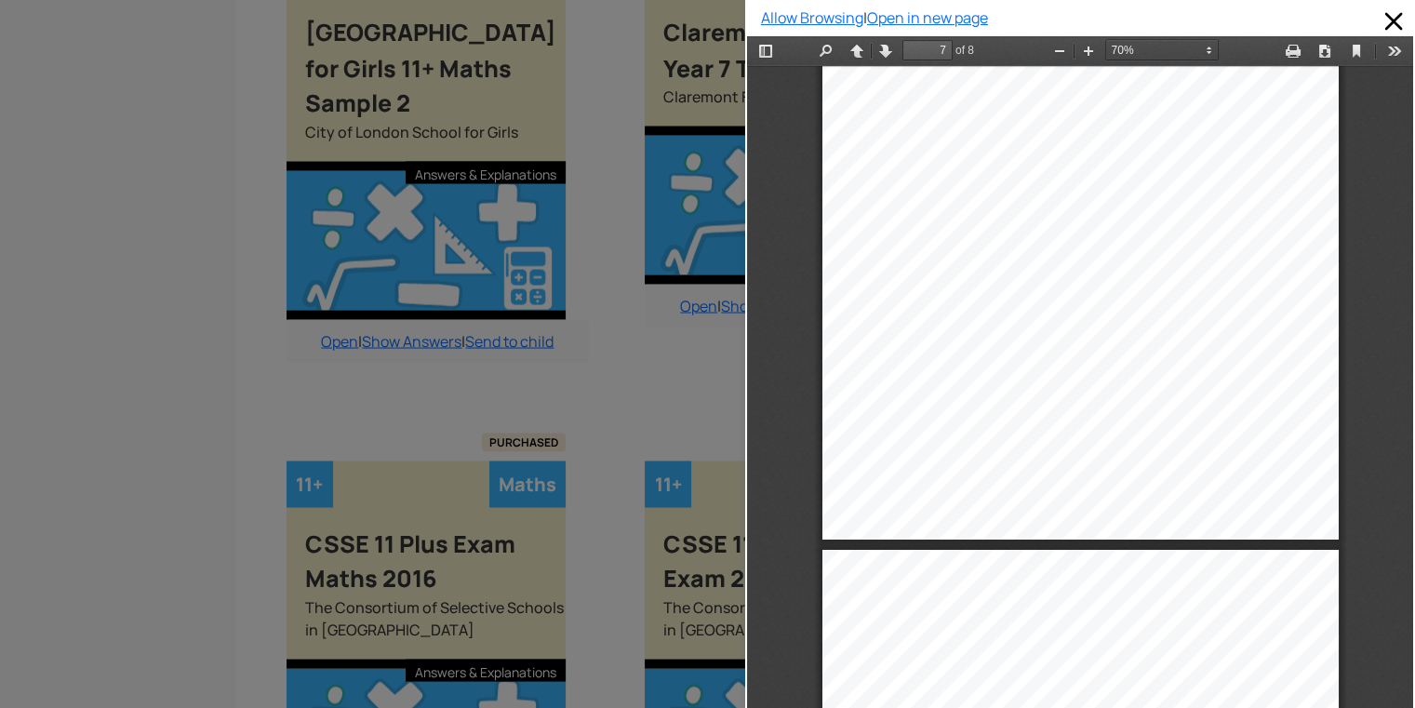
scroll to position [4710, 0]
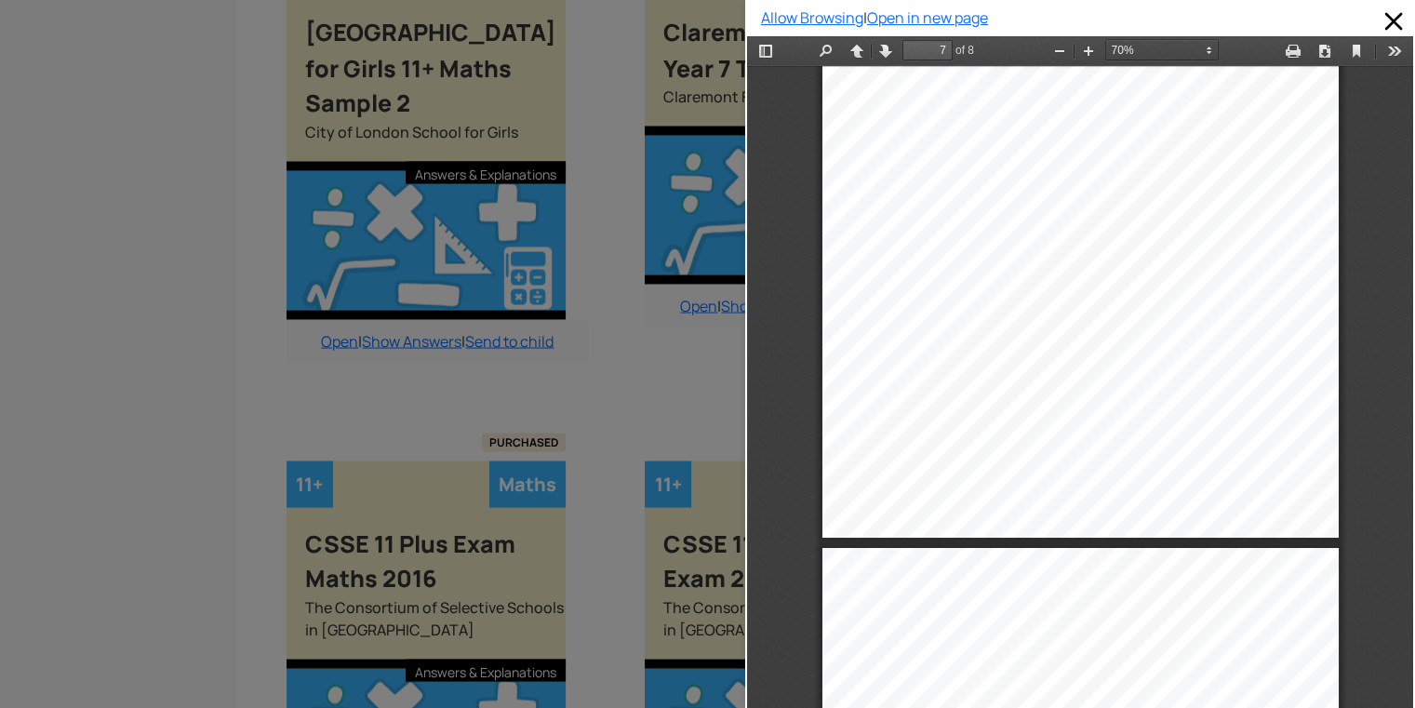
type input "6"
select select "custom"
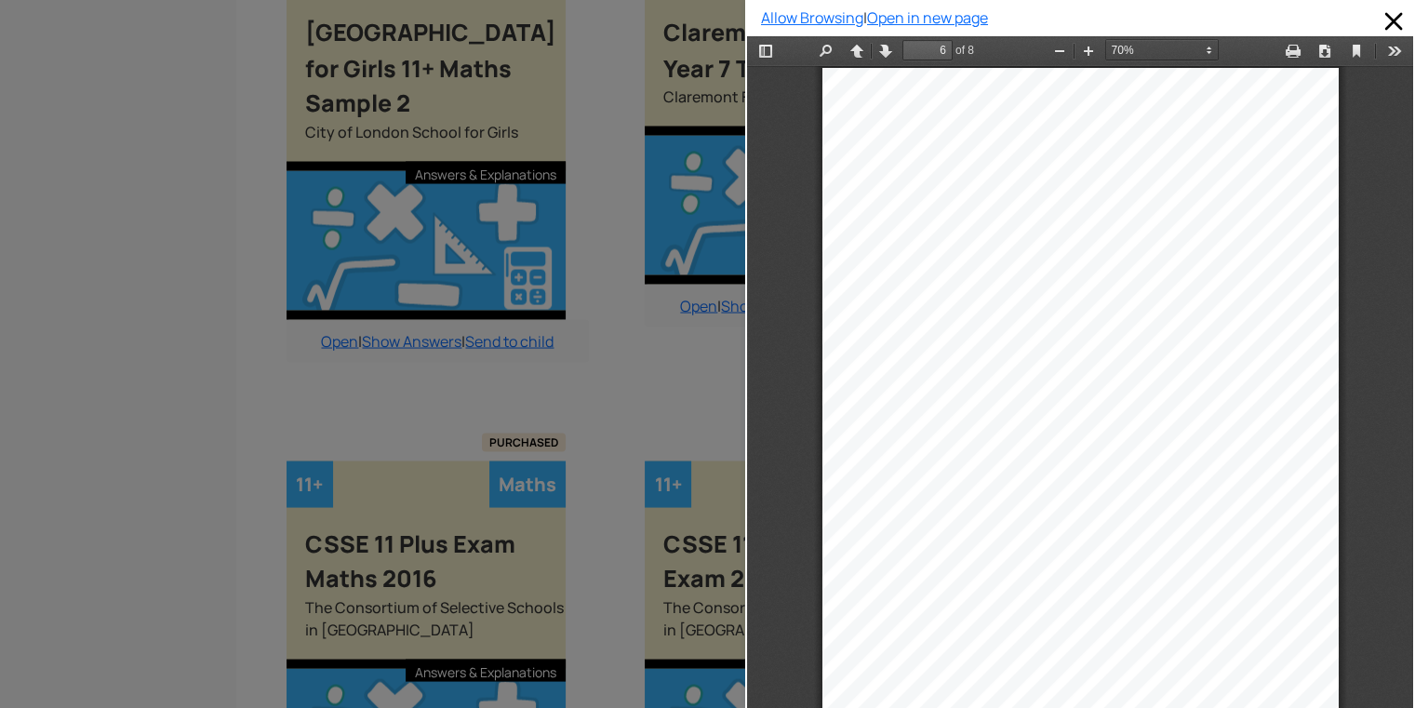
type input "7"
select select "custom"
type input "8"
click at [1073, 39] on button "Zoom In" at bounding box center [1088, 50] width 30 height 23
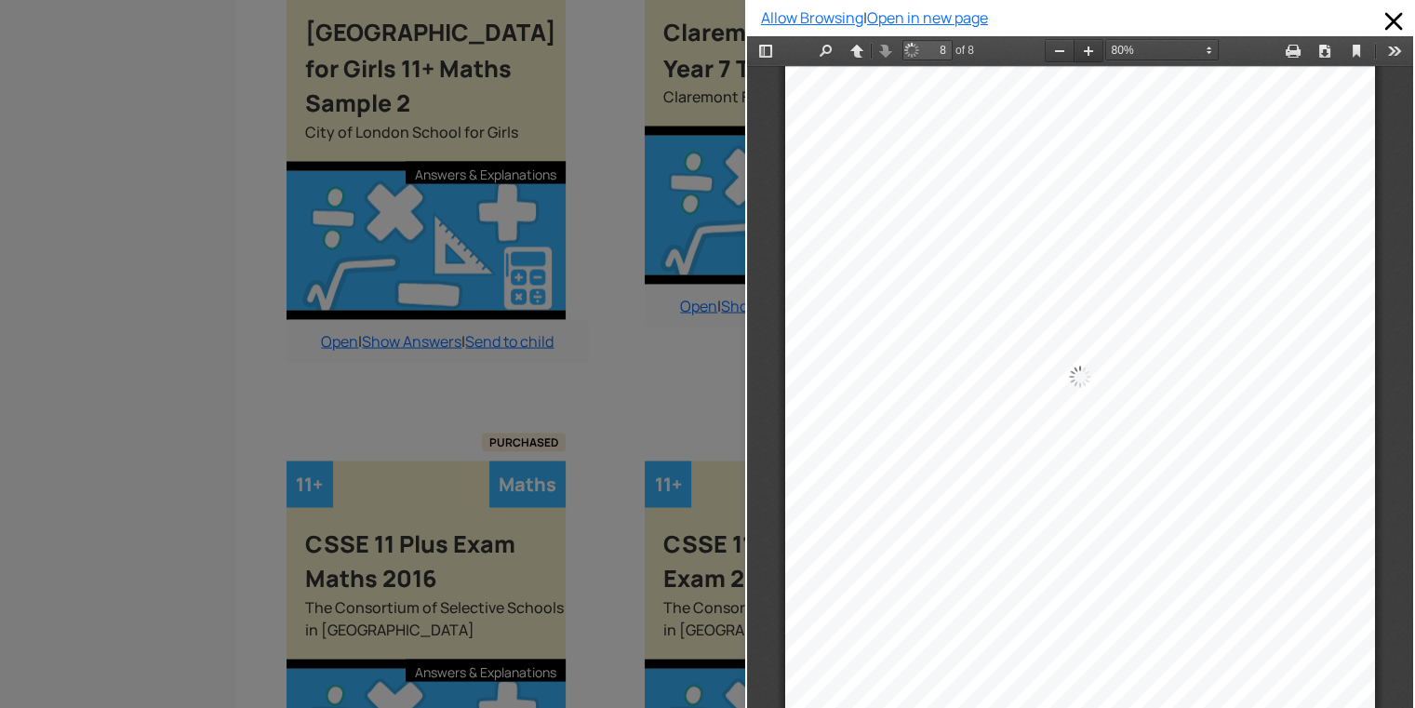
scroll to position [5925, 0]
click at [1073, 41] on button "Zoom In" at bounding box center [1088, 50] width 30 height 23
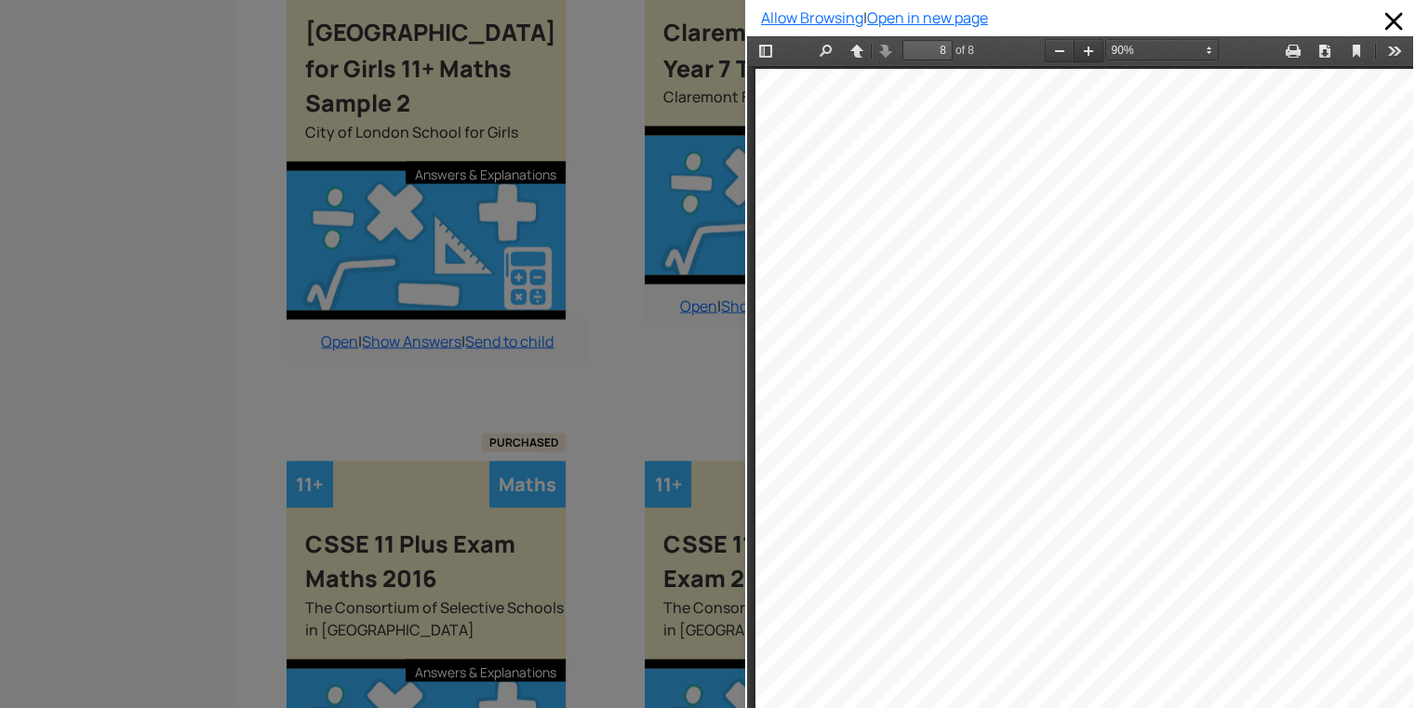
click at [1079, 42] on button "Zoom In" at bounding box center [1088, 50] width 30 height 23
click at [1045, 47] on button "Zoom Out" at bounding box center [1060, 50] width 30 height 23
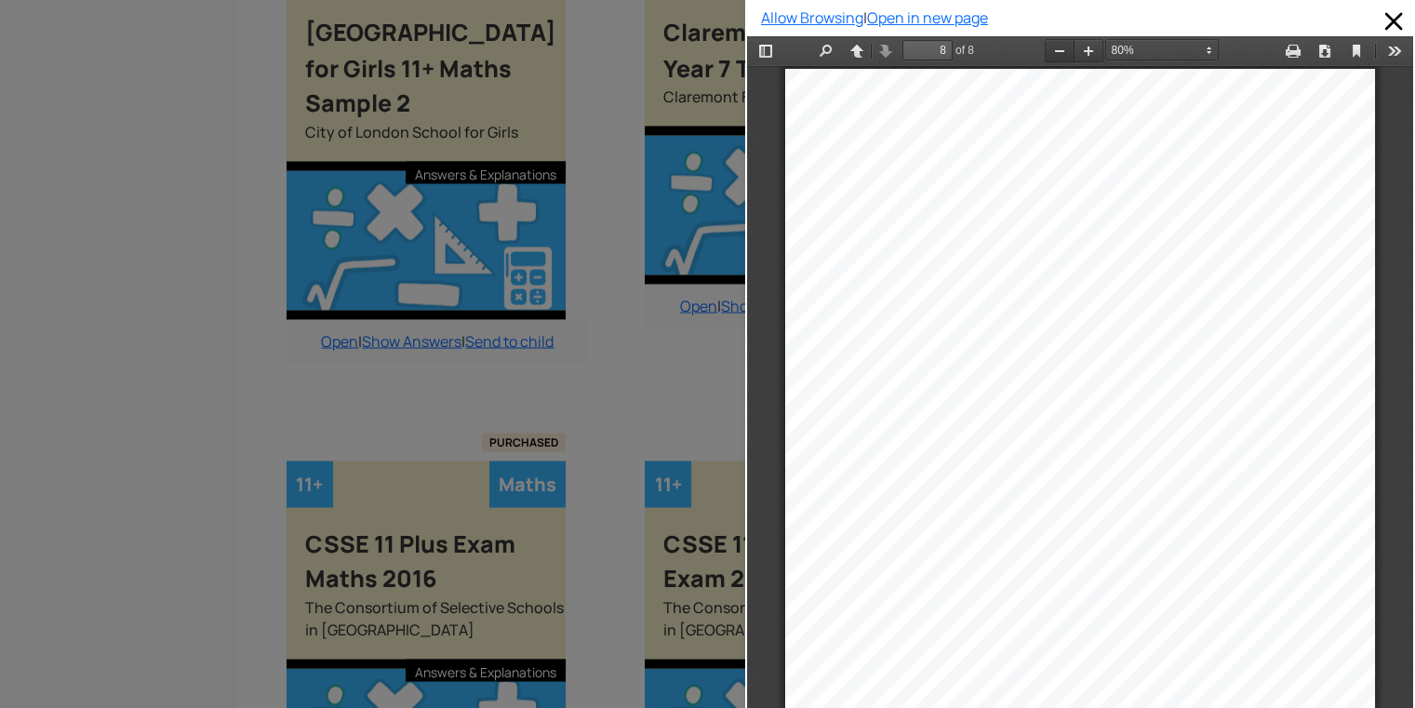
click at [1045, 47] on button "Zoom Out" at bounding box center [1060, 50] width 30 height 23
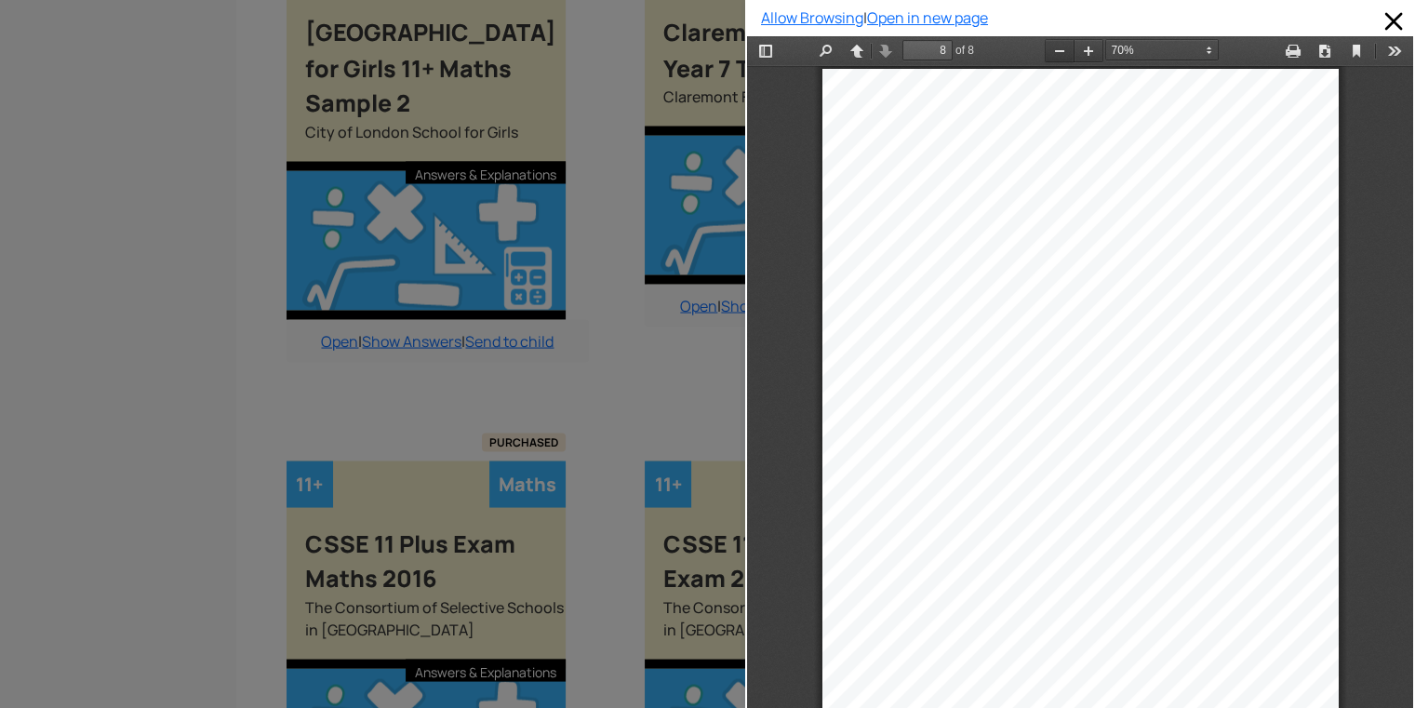
click at [1045, 46] on button "Zoom Out" at bounding box center [1060, 50] width 30 height 23
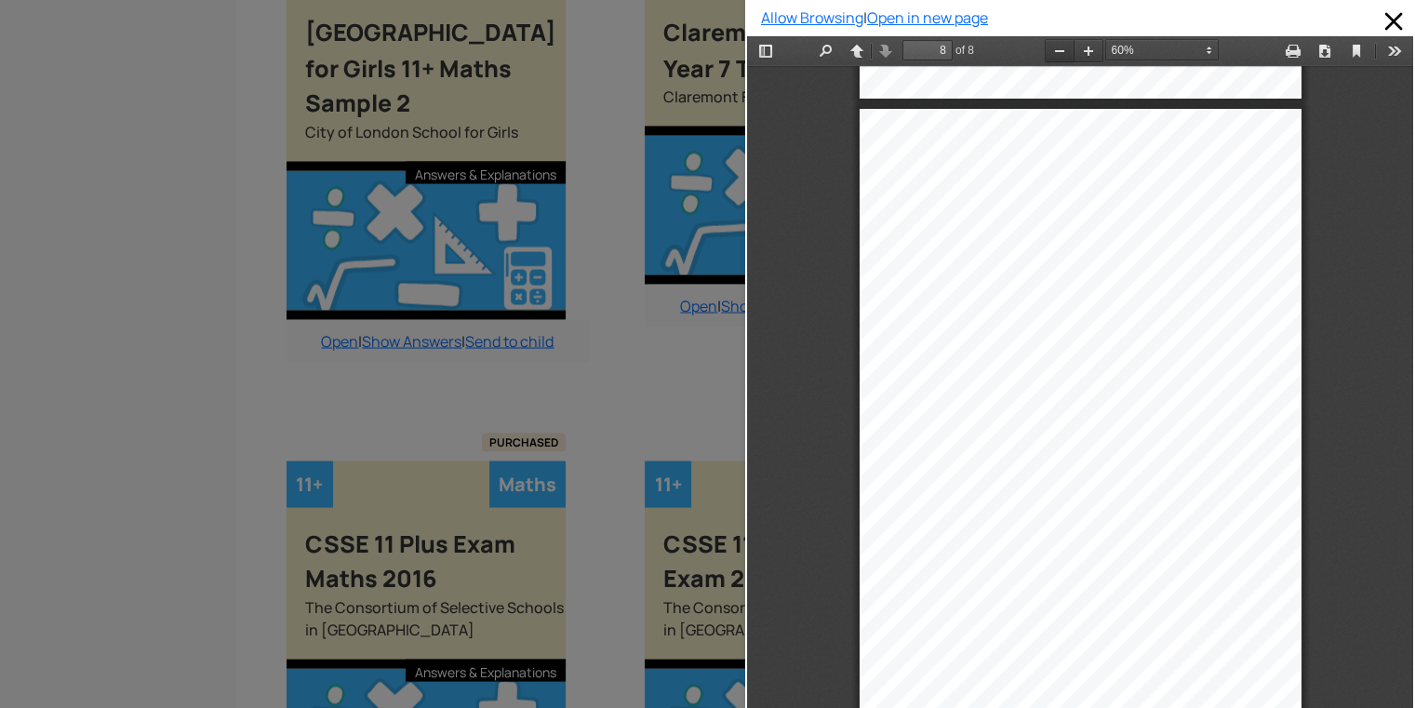
click at [1045, 46] on button "Zoom Out" at bounding box center [1060, 50] width 30 height 23
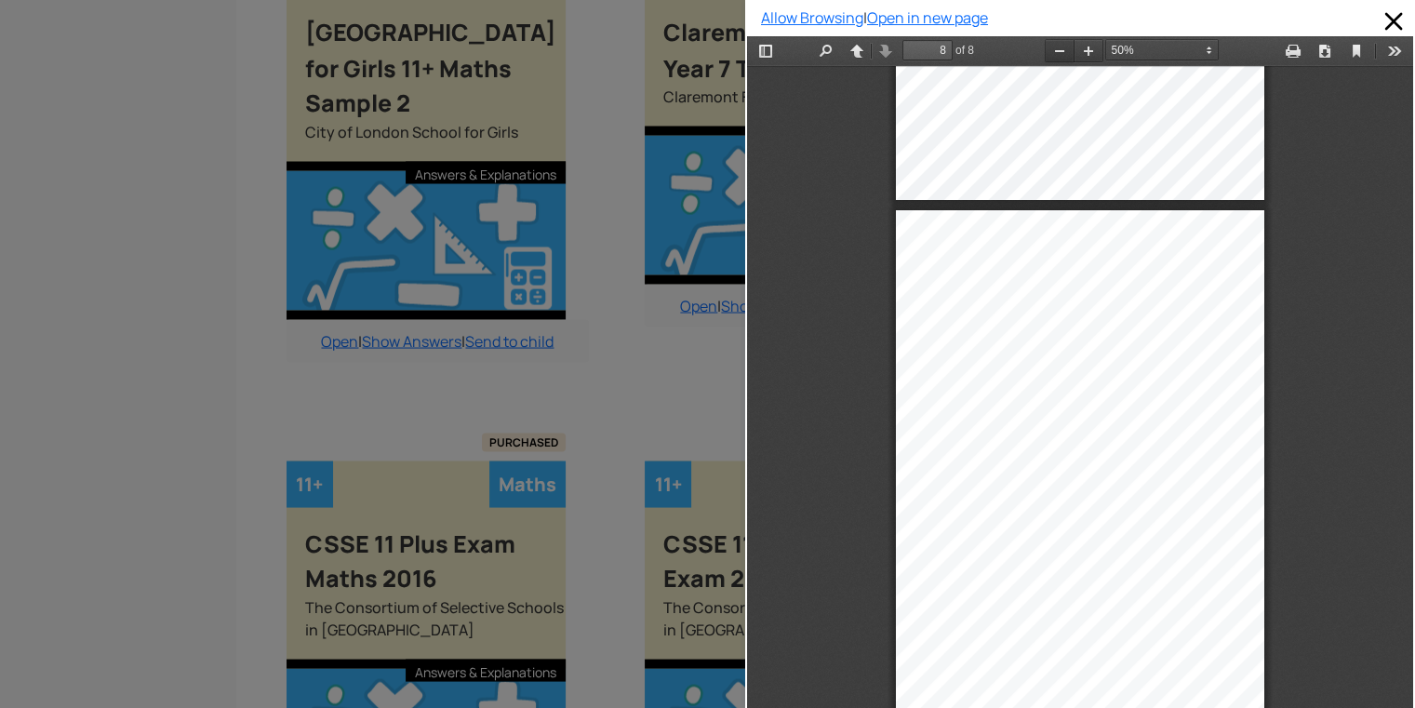
scroll to position [3587, 0]
click at [1075, 45] on button "Zoom In" at bounding box center [1088, 50] width 30 height 23
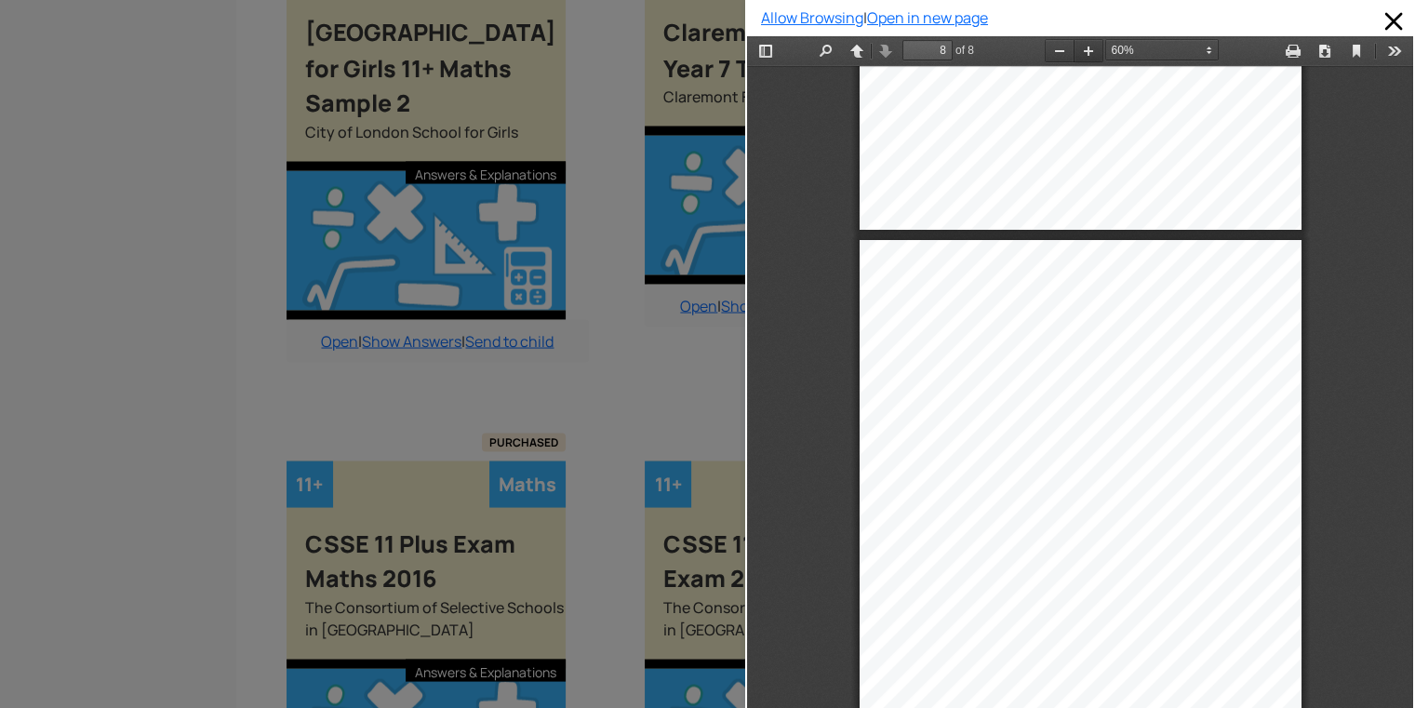
click at [1075, 45] on button "Zoom In" at bounding box center [1088, 50] width 30 height 23
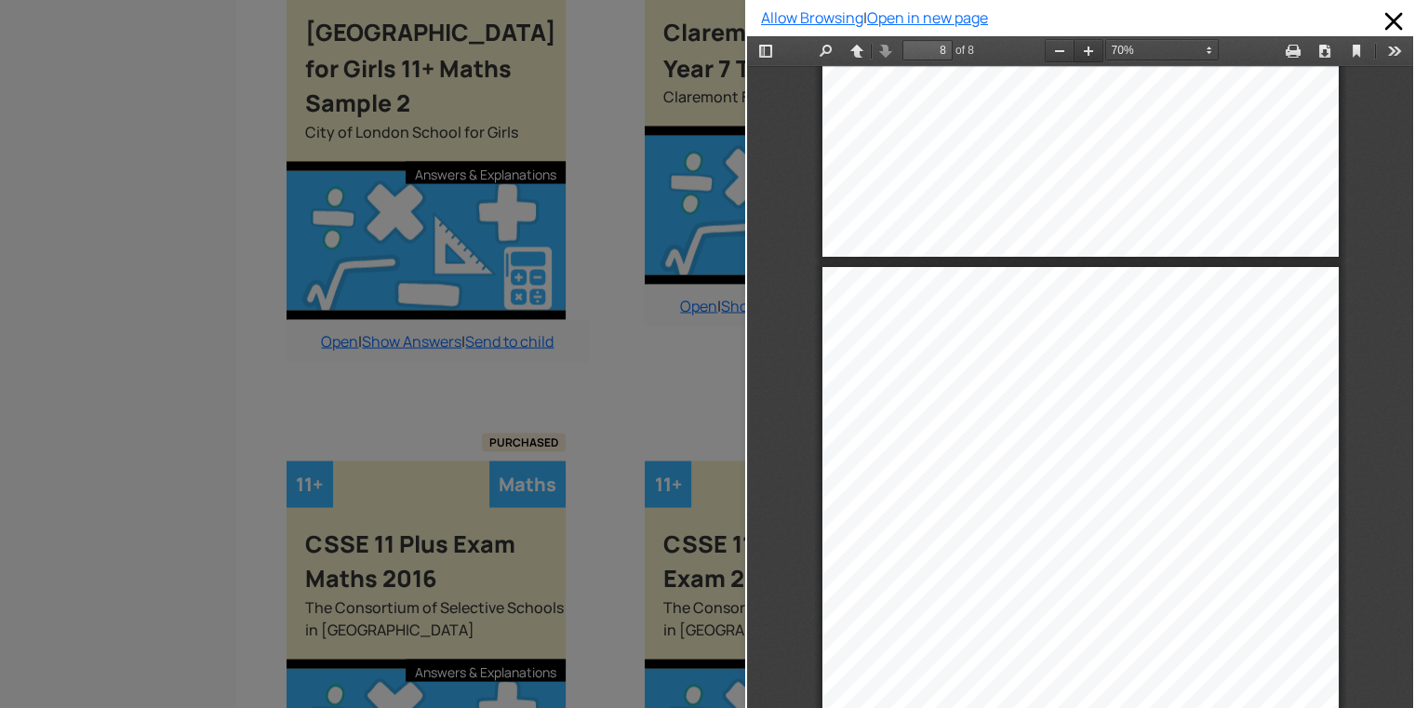
click at [1075, 45] on button "Zoom In" at bounding box center [1088, 50] width 30 height 23
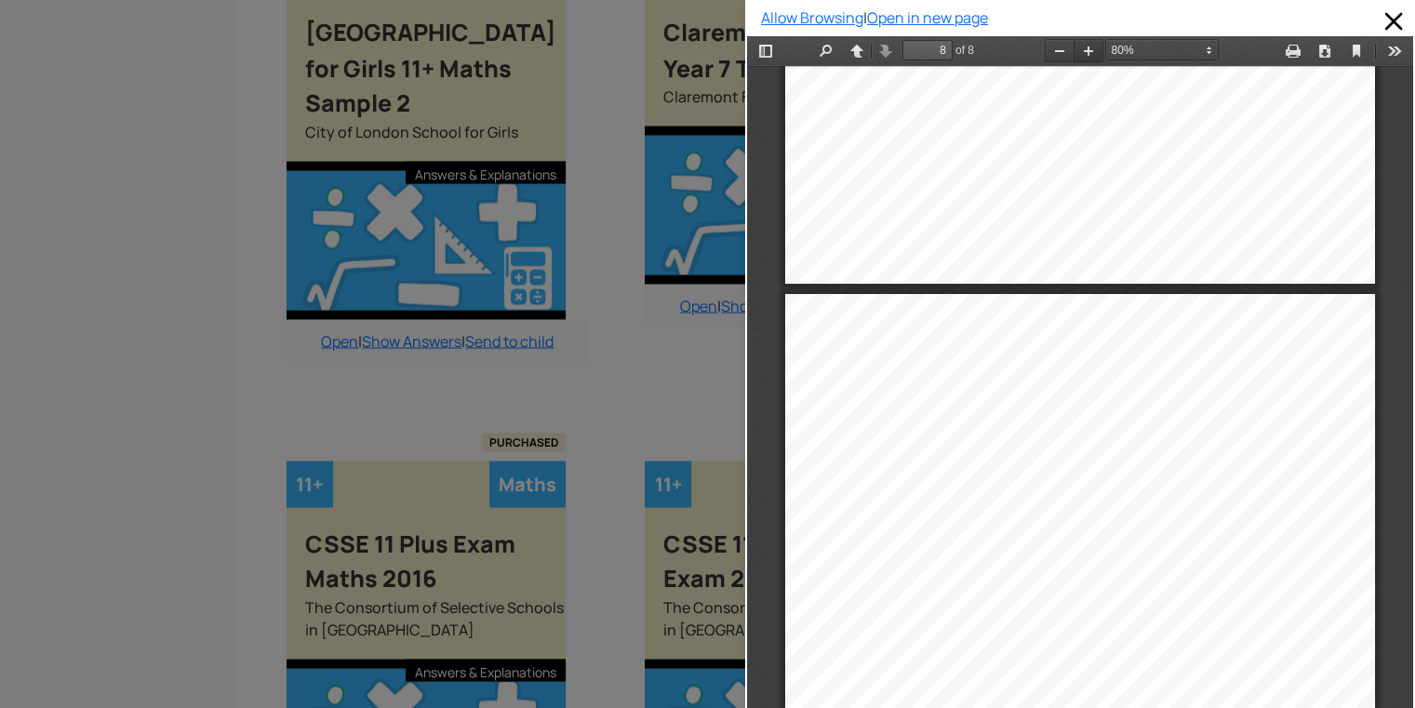
click at [1075, 45] on button "Zoom In" at bounding box center [1088, 50] width 30 height 23
select select "custom"
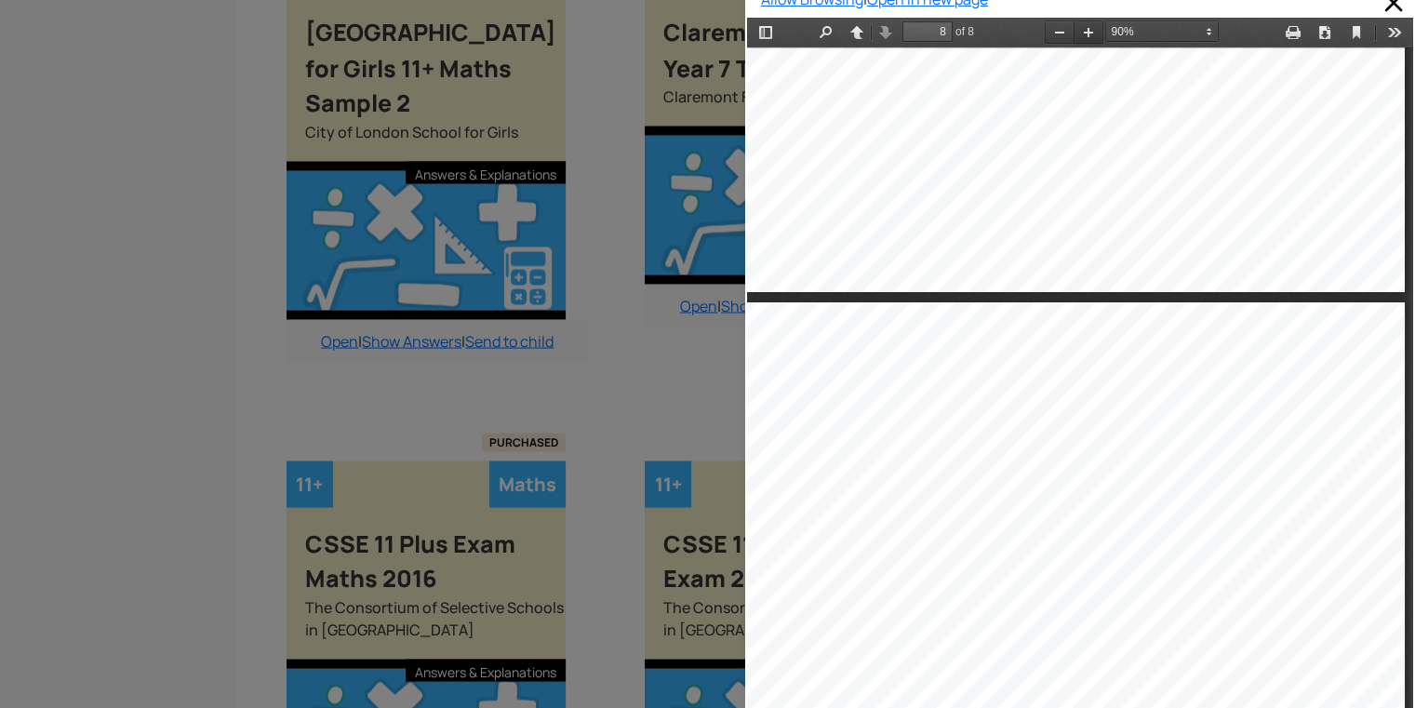
scroll to position [6402, 37]
drag, startPoint x: 1108, startPoint y: 176, endPoint x: 1095, endPoint y: 172, distance: 13.5
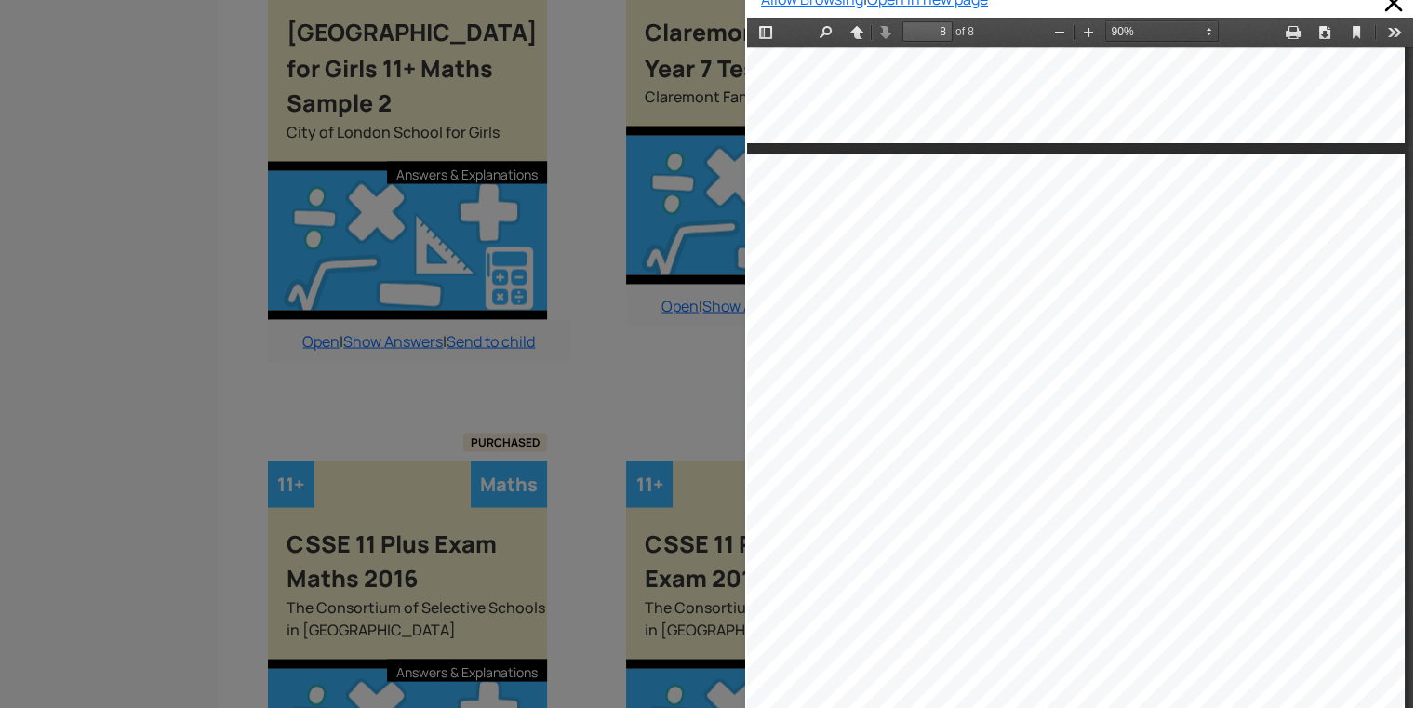
scroll to position [6663, 43]
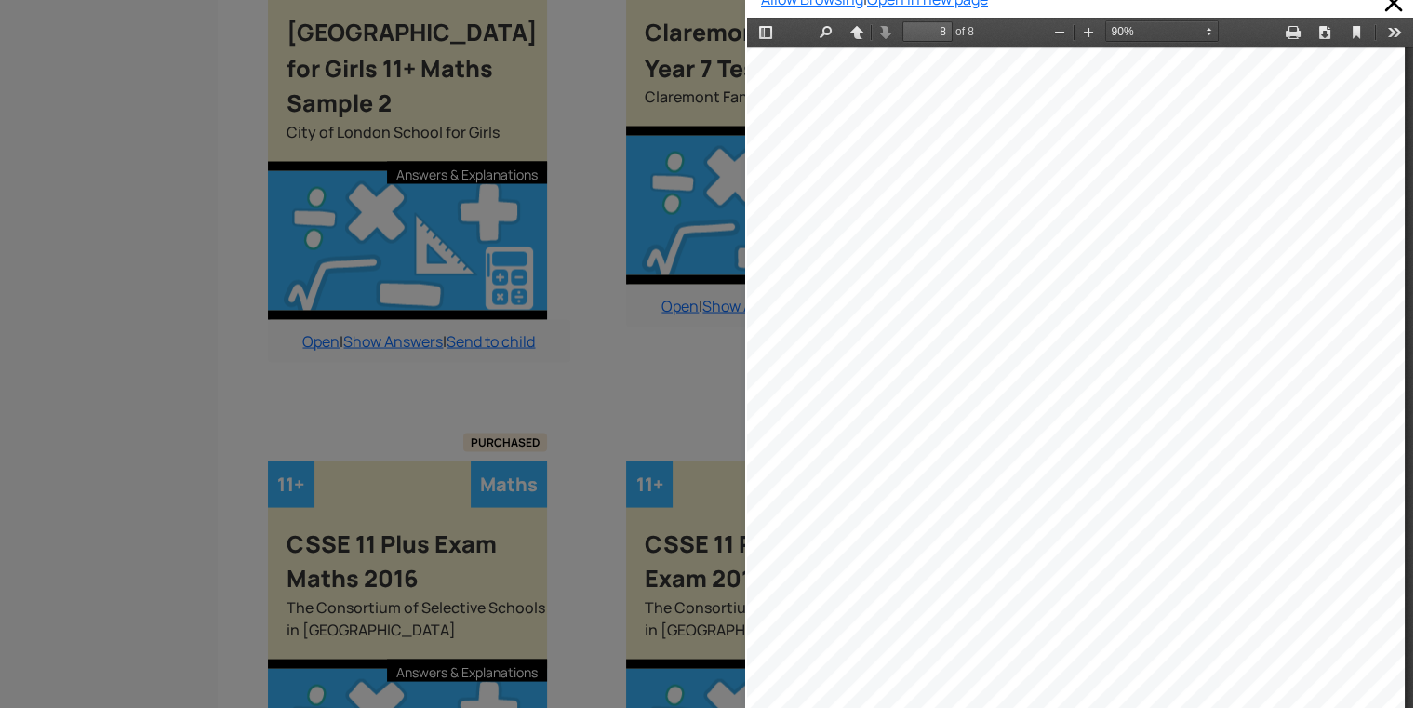
click at [1095, 172] on div "8 42. I travelled for 480 km at an average speed of 80 km/hr. How long did my j…" at bounding box center [1072, 511] width 664 height 939
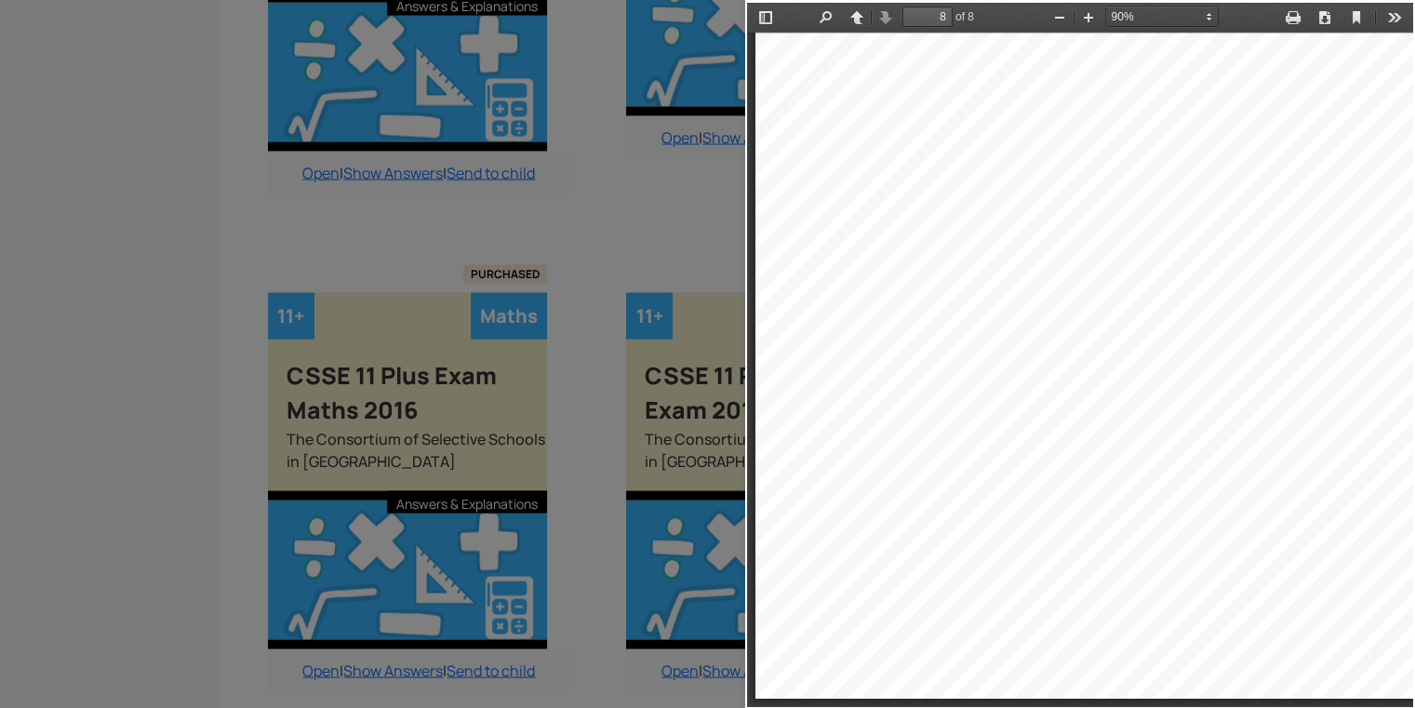
scroll to position [3728, 19]
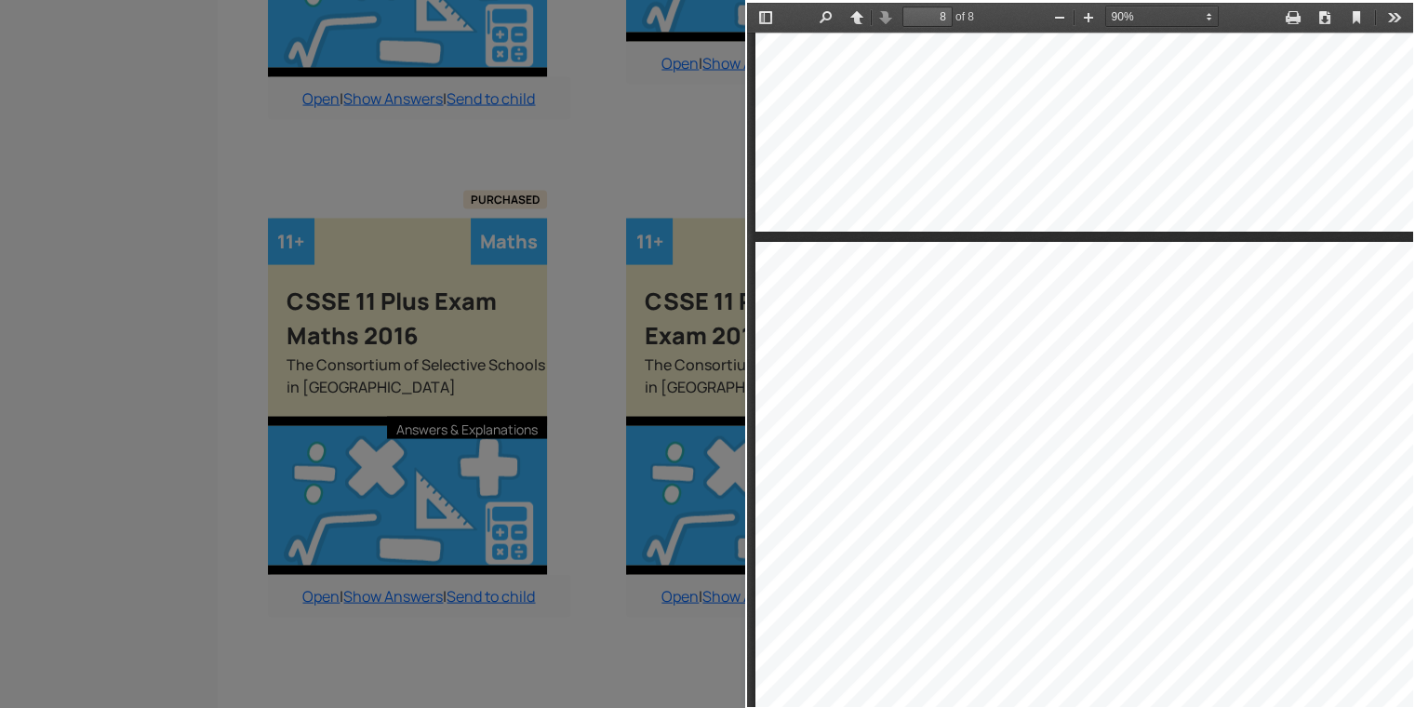
type input "7"
select select "custom"
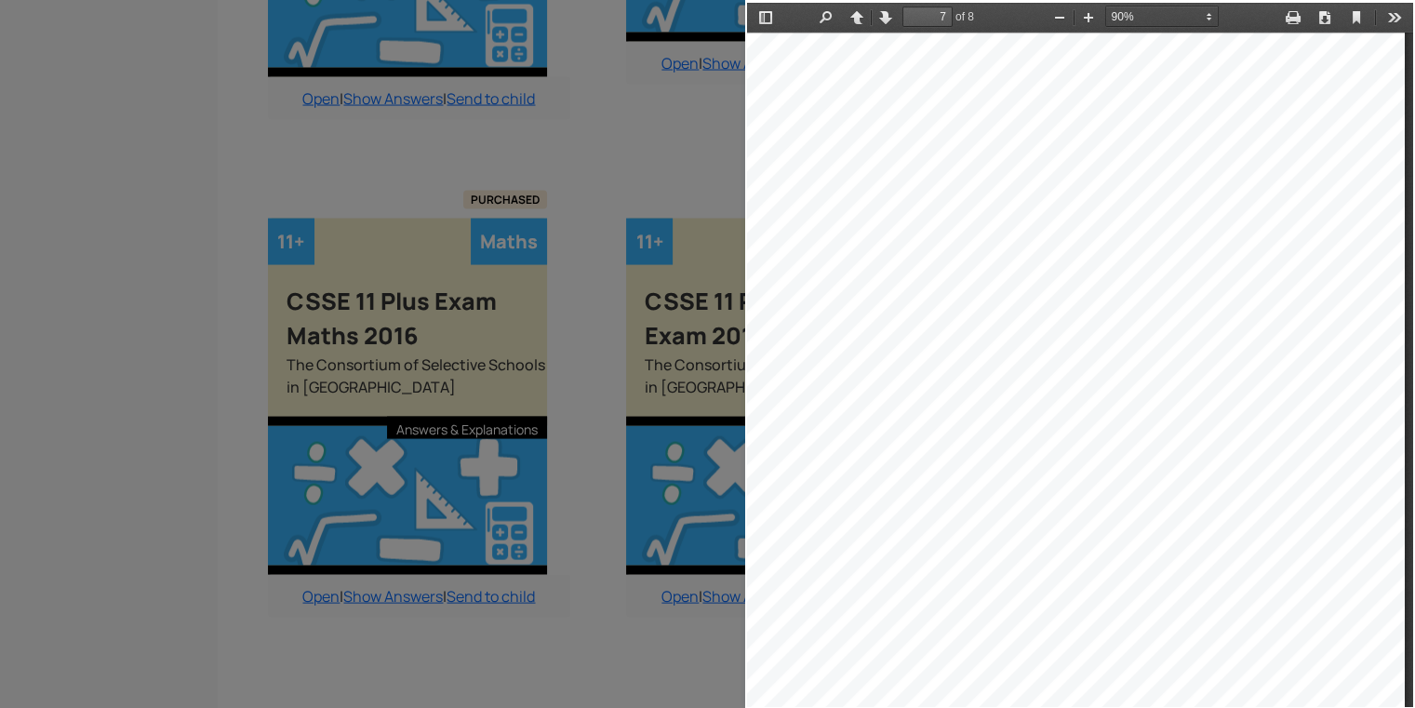
scroll to position [5900, 6]
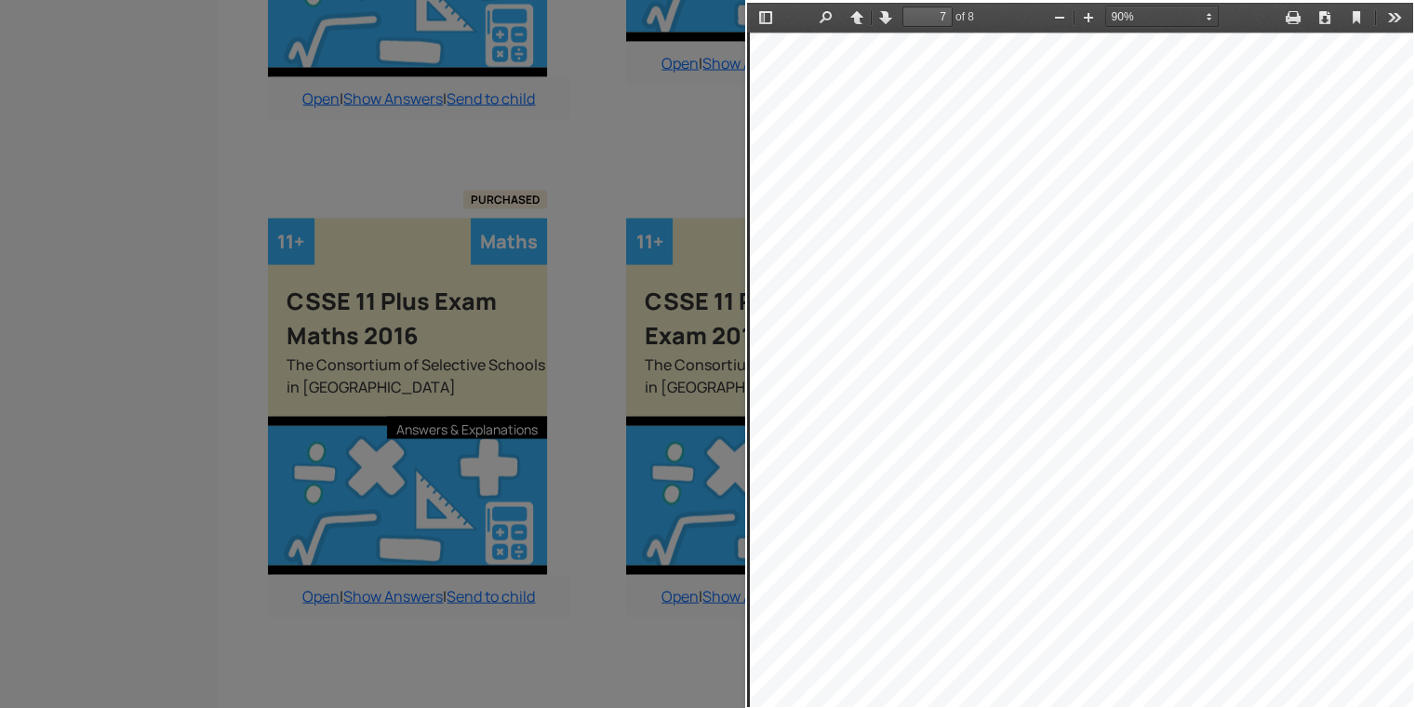
click at [117, 514] on div at bounding box center [372, 354] width 745 height 708
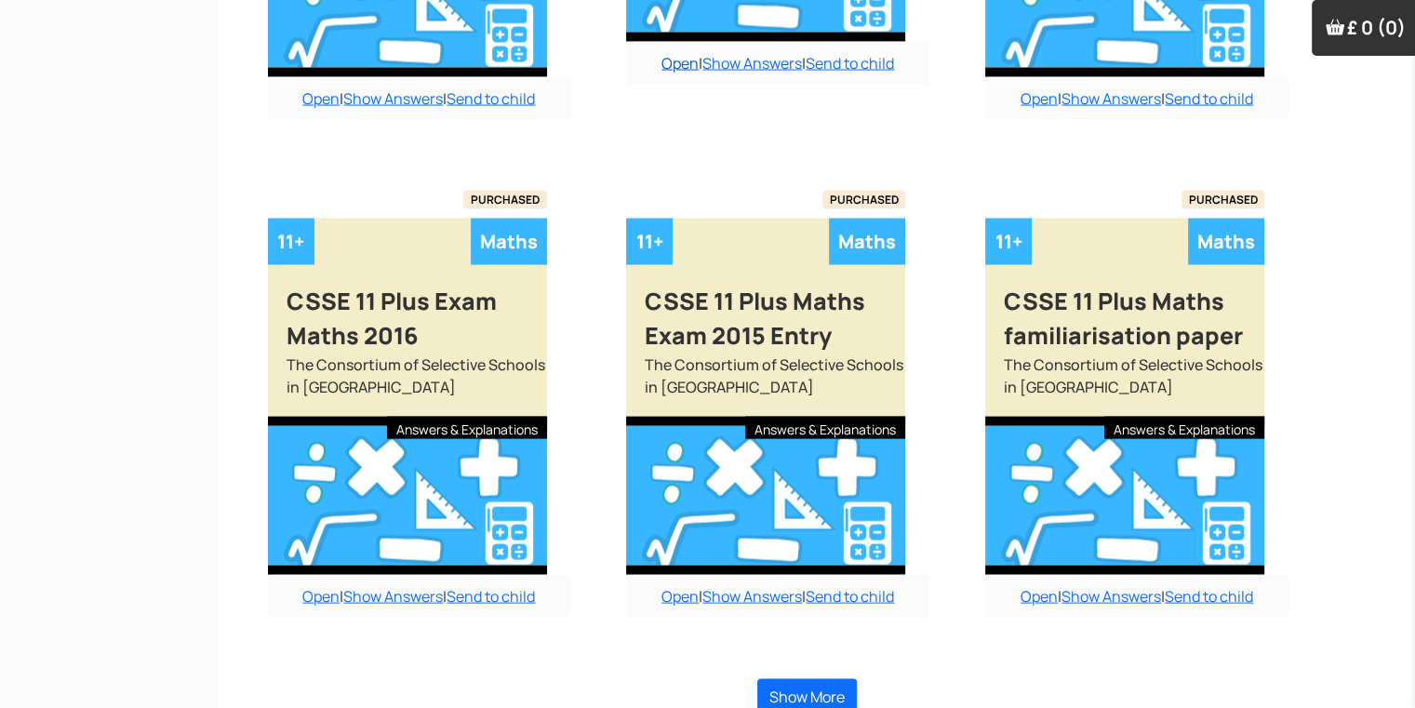
click at [675, 53] on link "Open" at bounding box center [679, 63] width 37 height 20
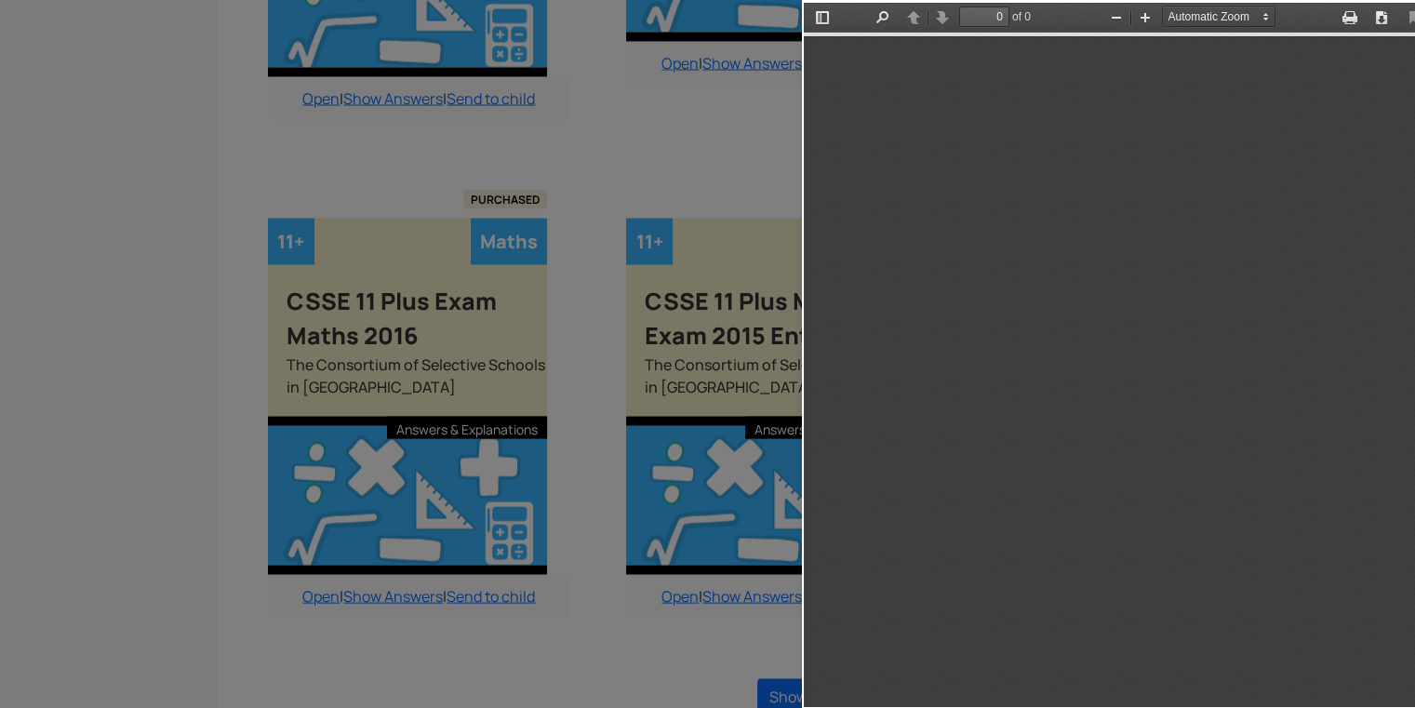
type input "7"
select select "custom"
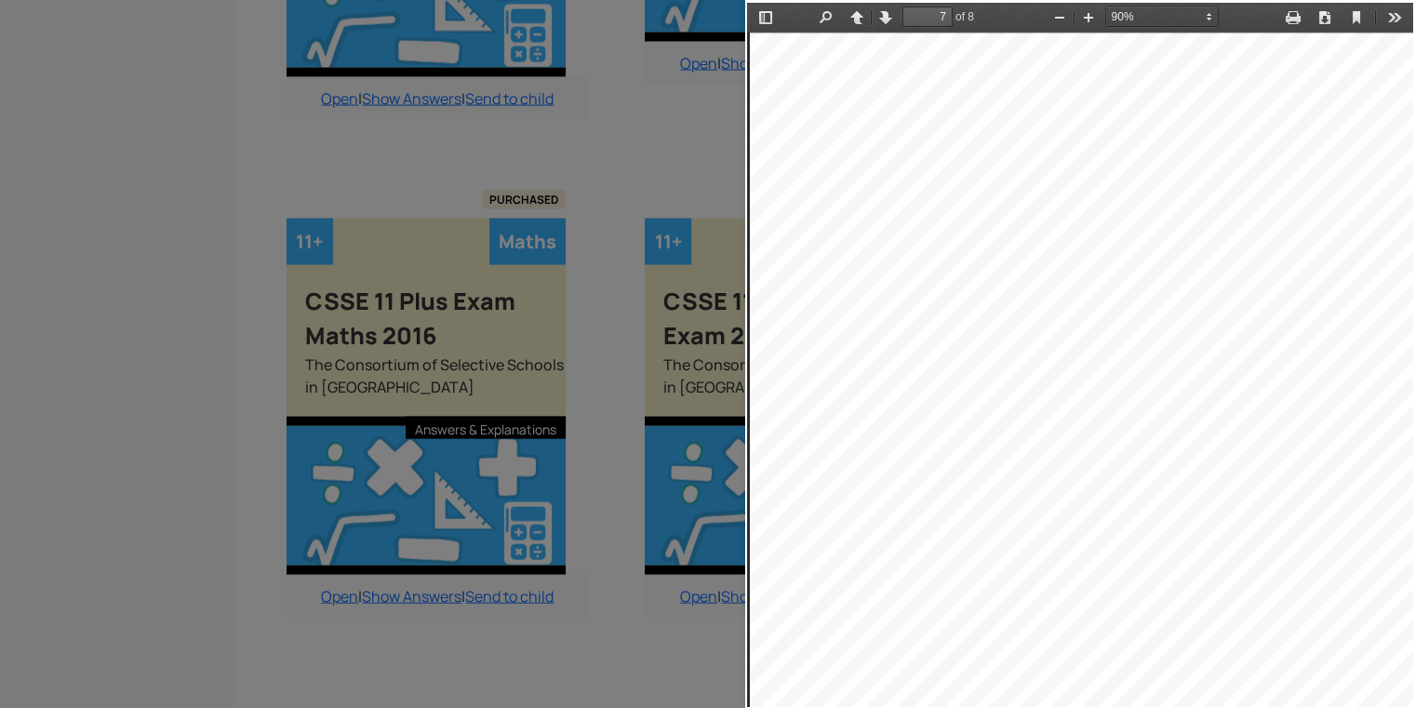
scroll to position [3728, 19]
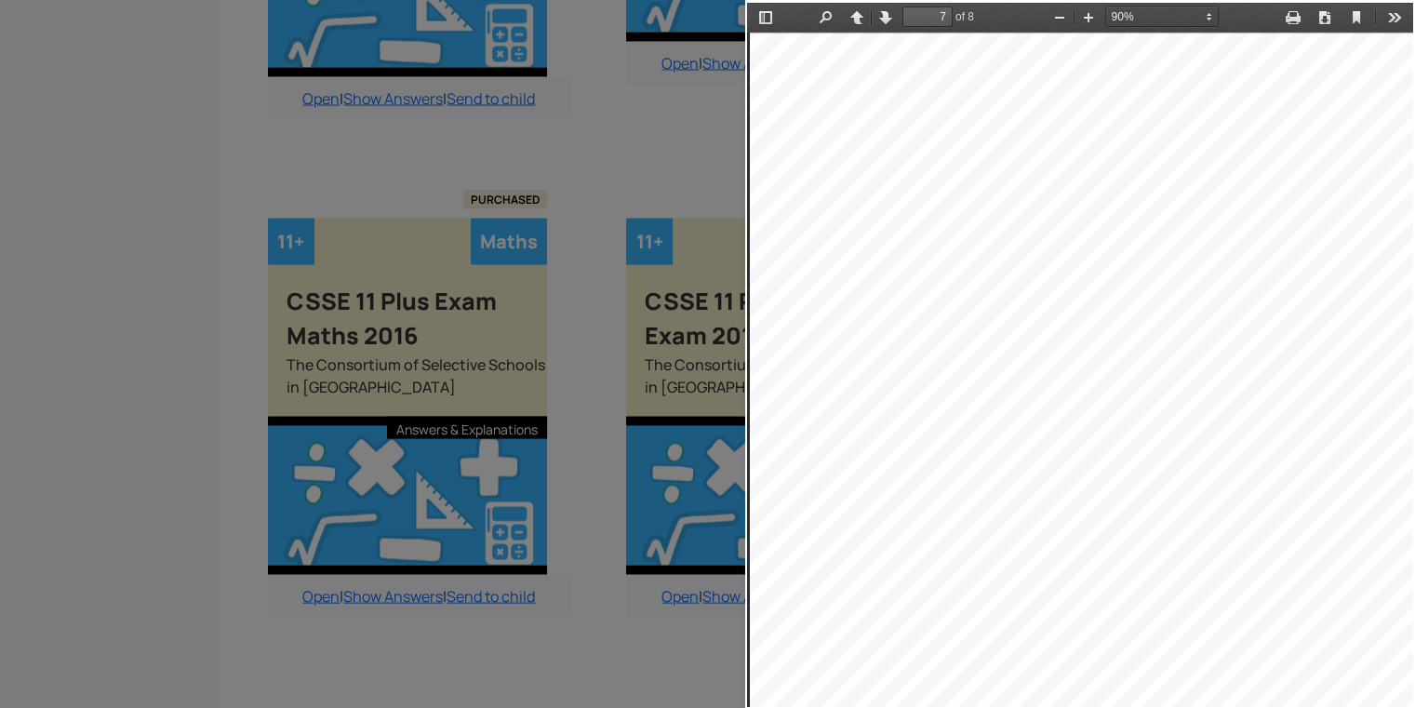
drag, startPoint x: 1208, startPoint y: 197, endPoint x: 1261, endPoint y: 120, distance: 93.7
click at [1261, 120] on div "7 34. Shane has a younger brot her called Henry. Shane is 3 years older than He…" at bounding box center [1082, 309] width 664 height 939
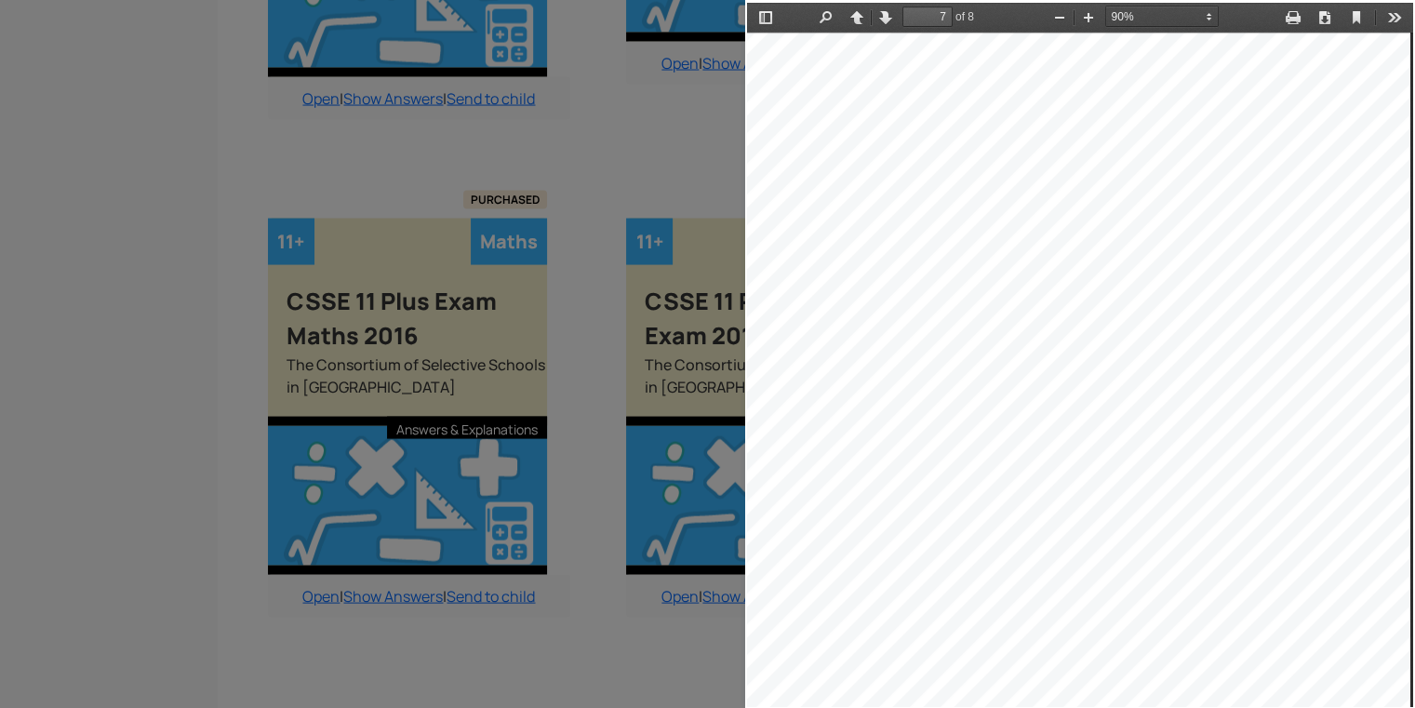
scroll to position [5900, 6]
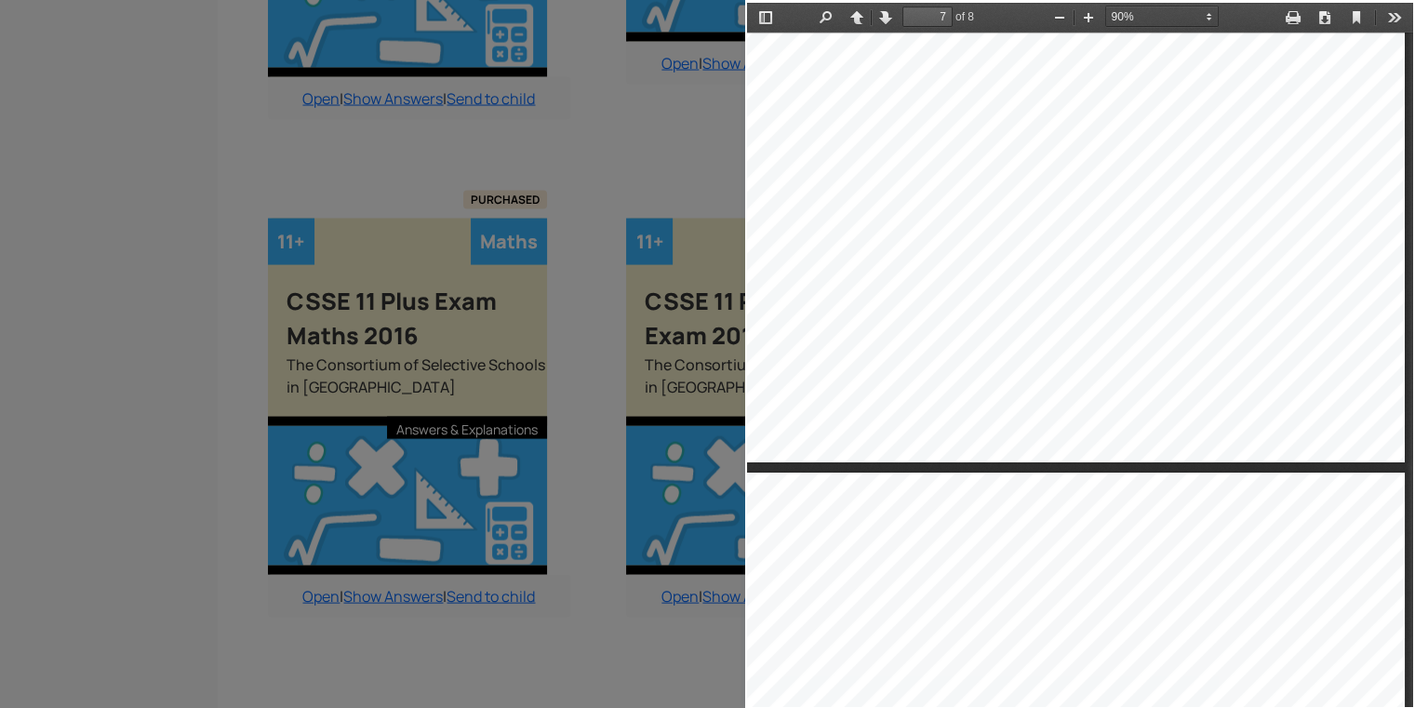
type input "8"
select select "custom"
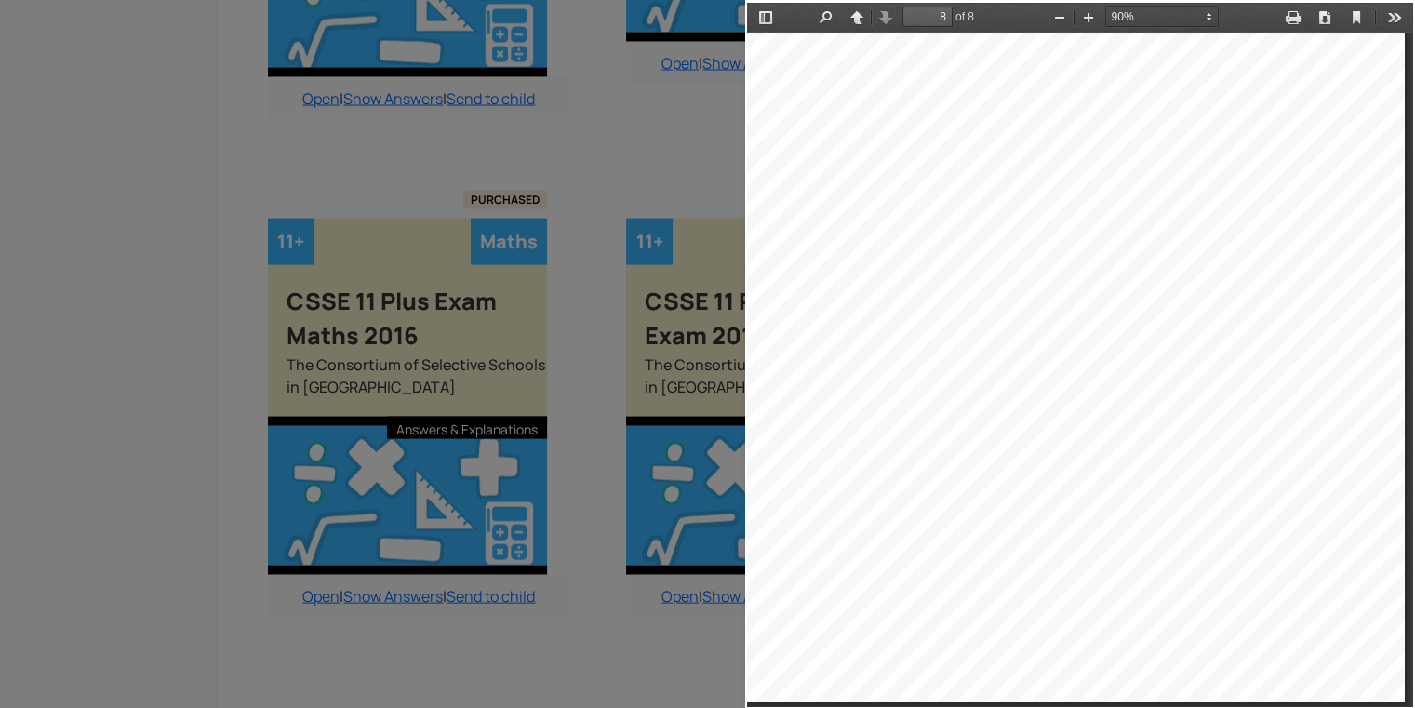
scroll to position [6942, 43]
type input "7"
select select "custom"
drag, startPoint x: 1392, startPoint y: 558, endPoint x: 1441, endPoint y: 146, distance: 414.9
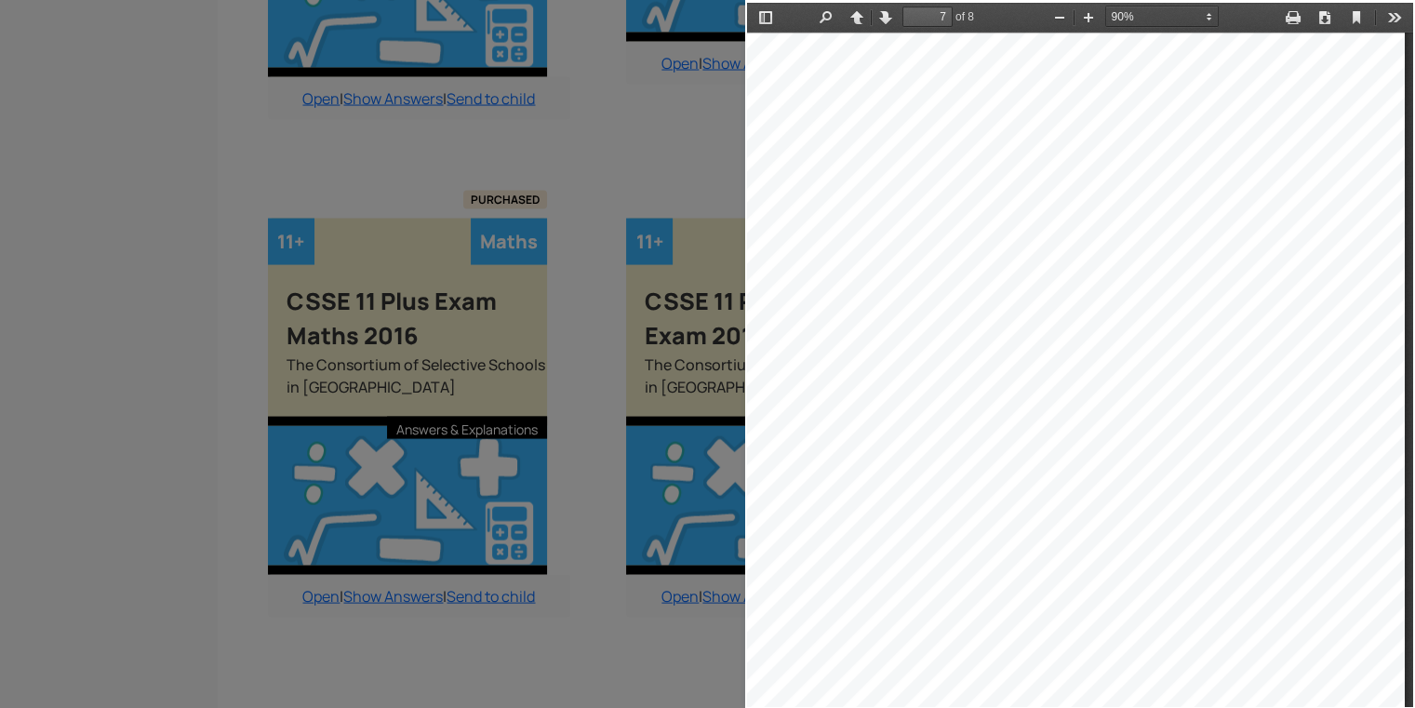
drag, startPoint x: 694, startPoint y: 143, endPoint x: 704, endPoint y: 127, distance: 18.8
click at [704, 127] on div at bounding box center [372, 354] width 745 height 708
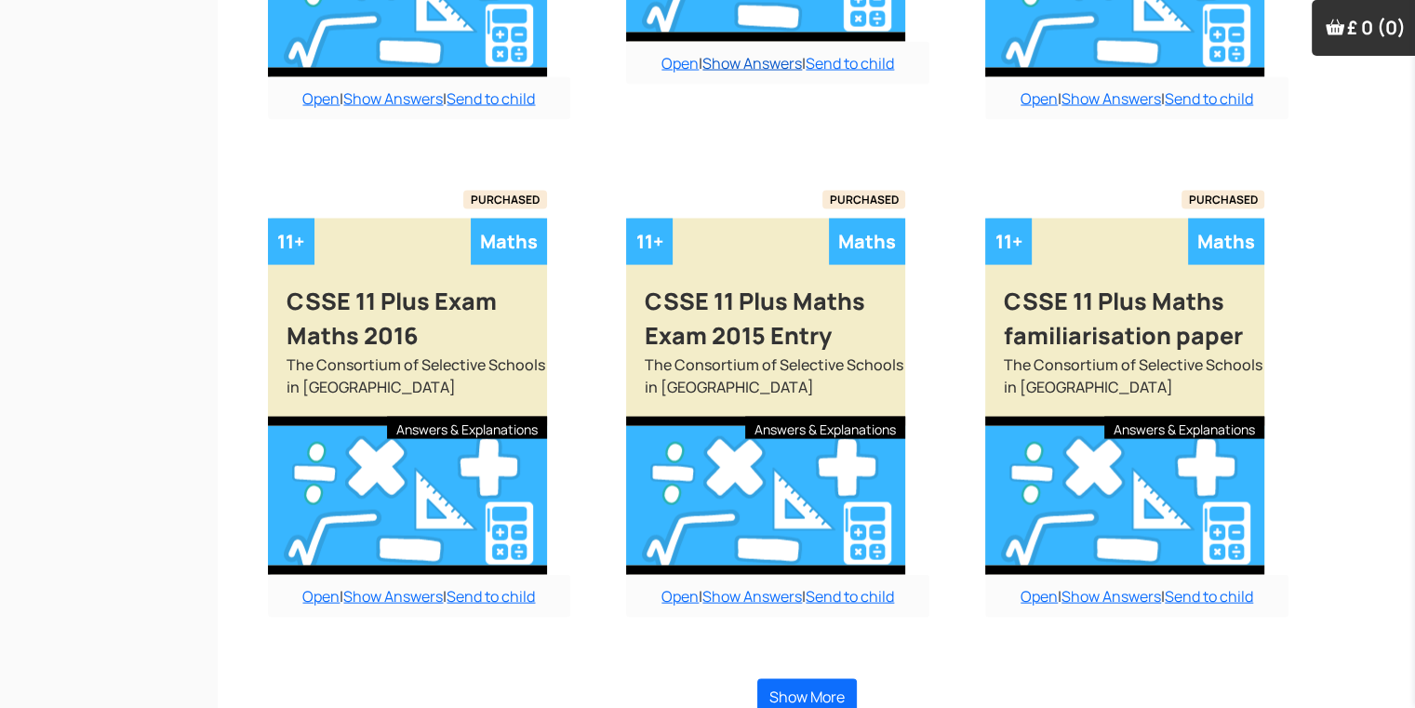
click at [742, 53] on link "Show Answers" at bounding box center [752, 63] width 100 height 20
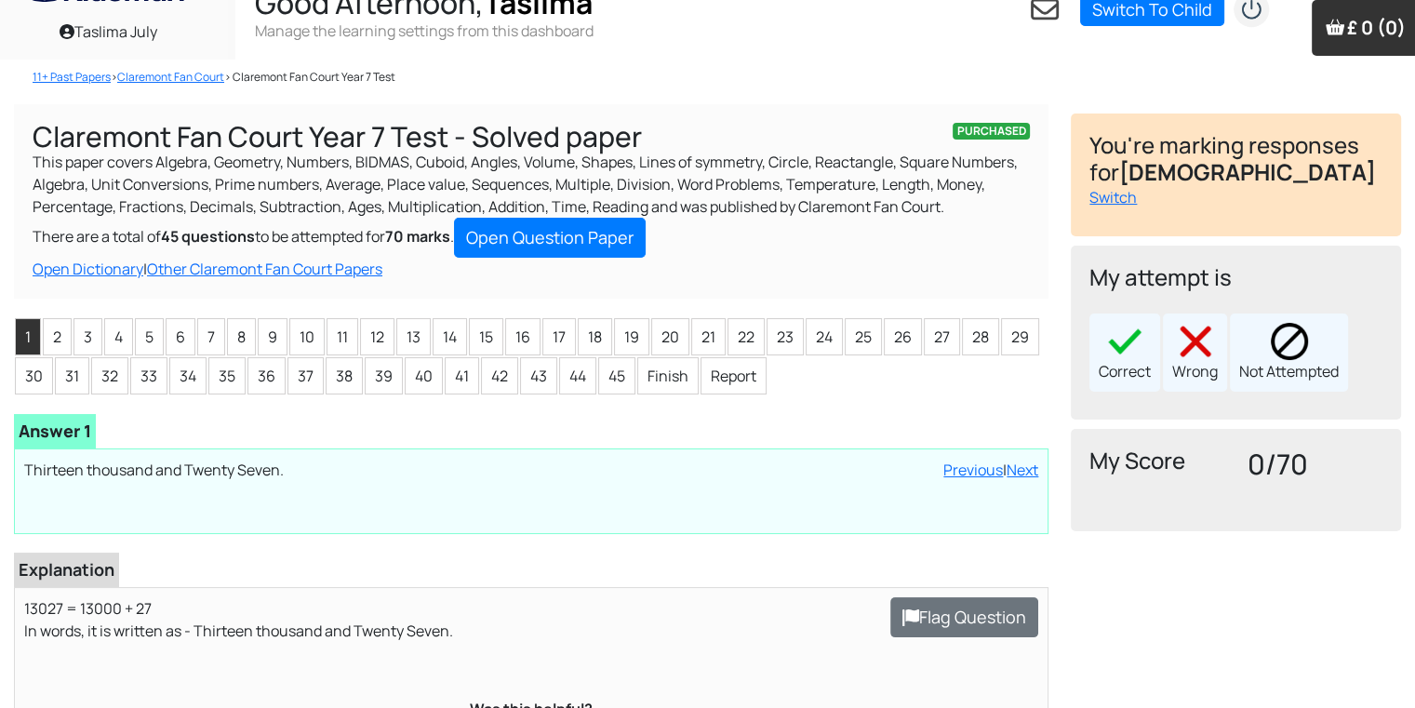
scroll to position [37, 0]
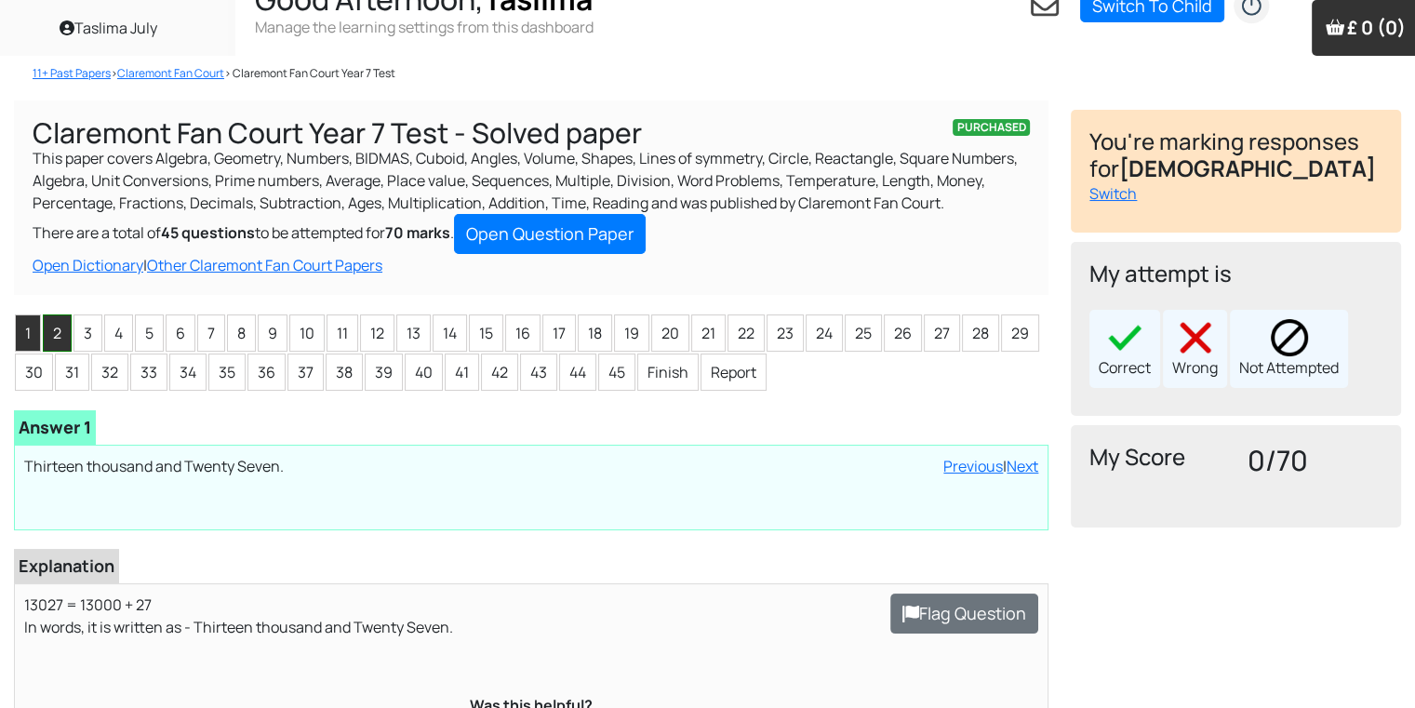
click at [55, 324] on li "2" at bounding box center [57, 332] width 29 height 37
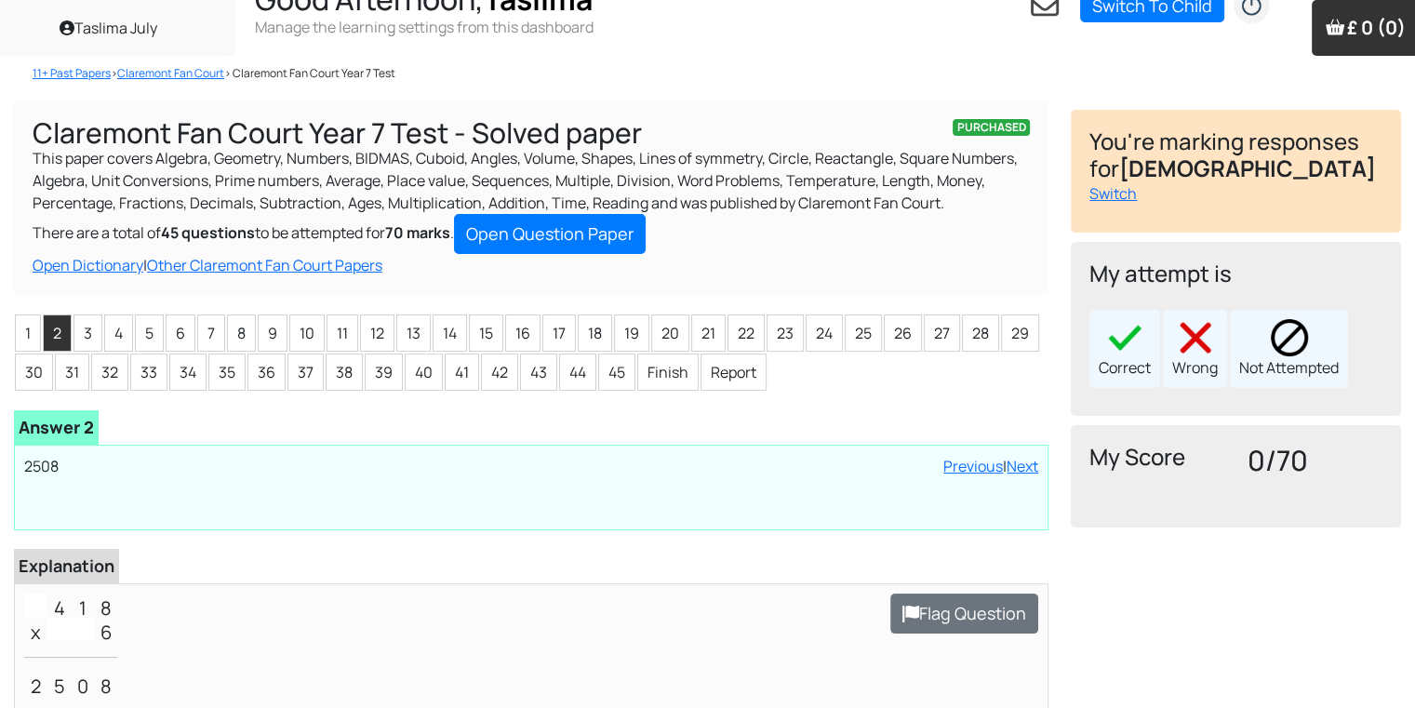
drag, startPoint x: 81, startPoint y: 316, endPoint x: 75, endPoint y: 300, distance: 17.6
click at [75, 300] on div "PURCHASED Claremont Fan Court Year 7 Test - Solved paper This paper covers Alge…" at bounding box center [531, 569] width 1057 height 939
click at [76, 340] on li "3" at bounding box center [87, 332] width 29 height 37
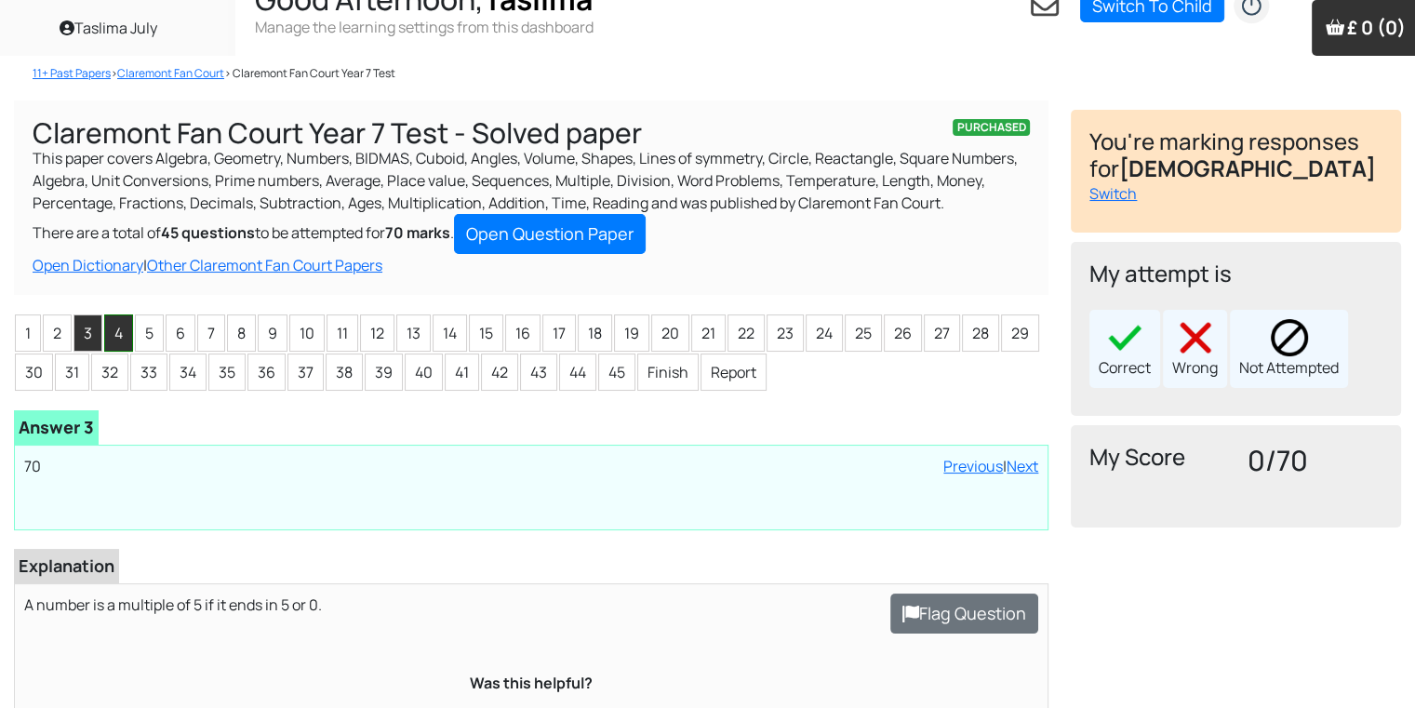
click at [112, 339] on li "4" at bounding box center [118, 332] width 29 height 37
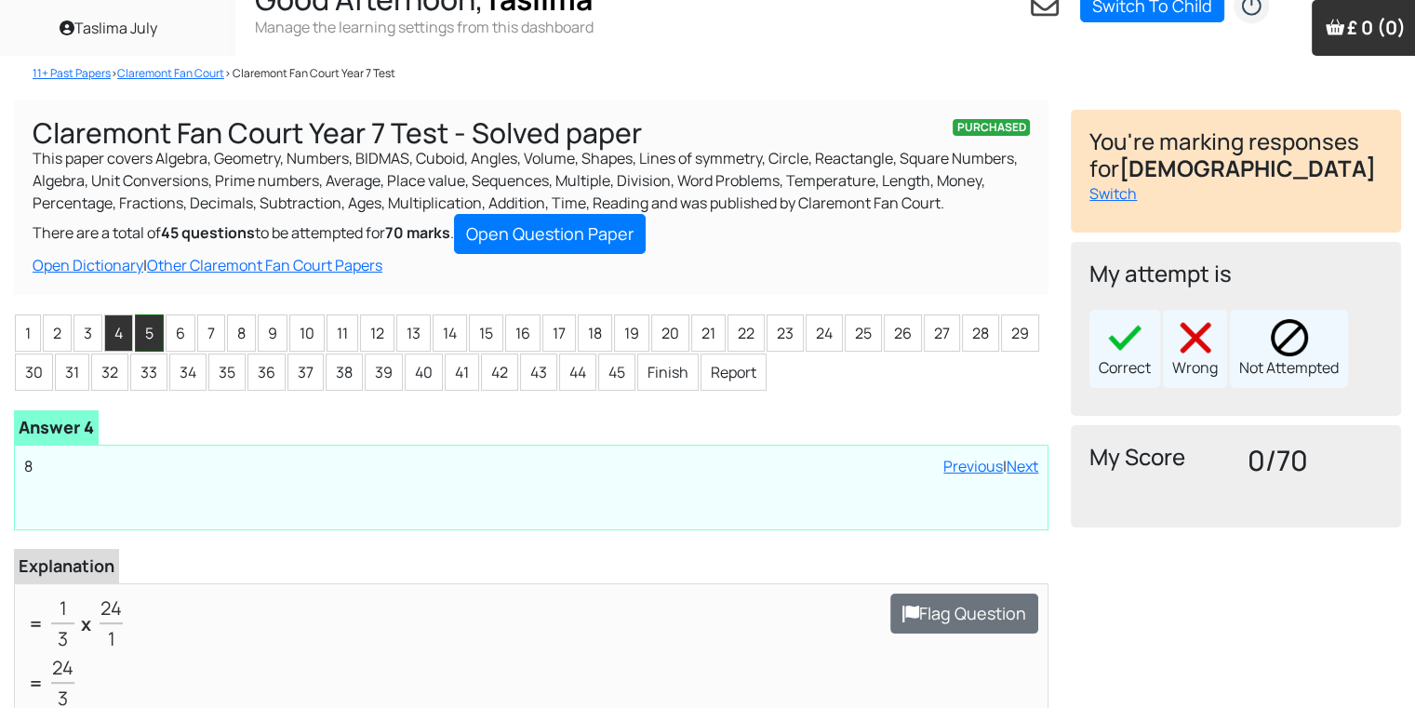
click at [150, 342] on li "5" at bounding box center [149, 332] width 29 height 37
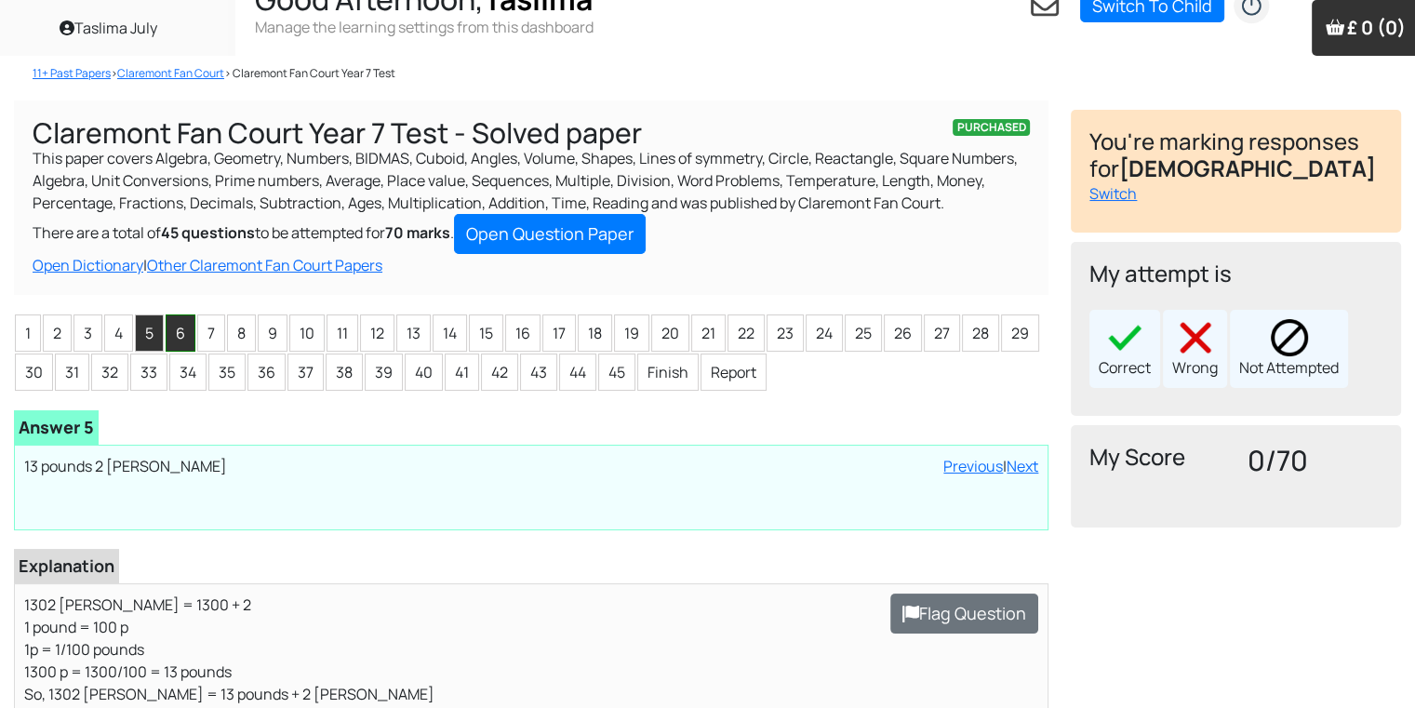
click at [183, 345] on li "6" at bounding box center [181, 332] width 30 height 37
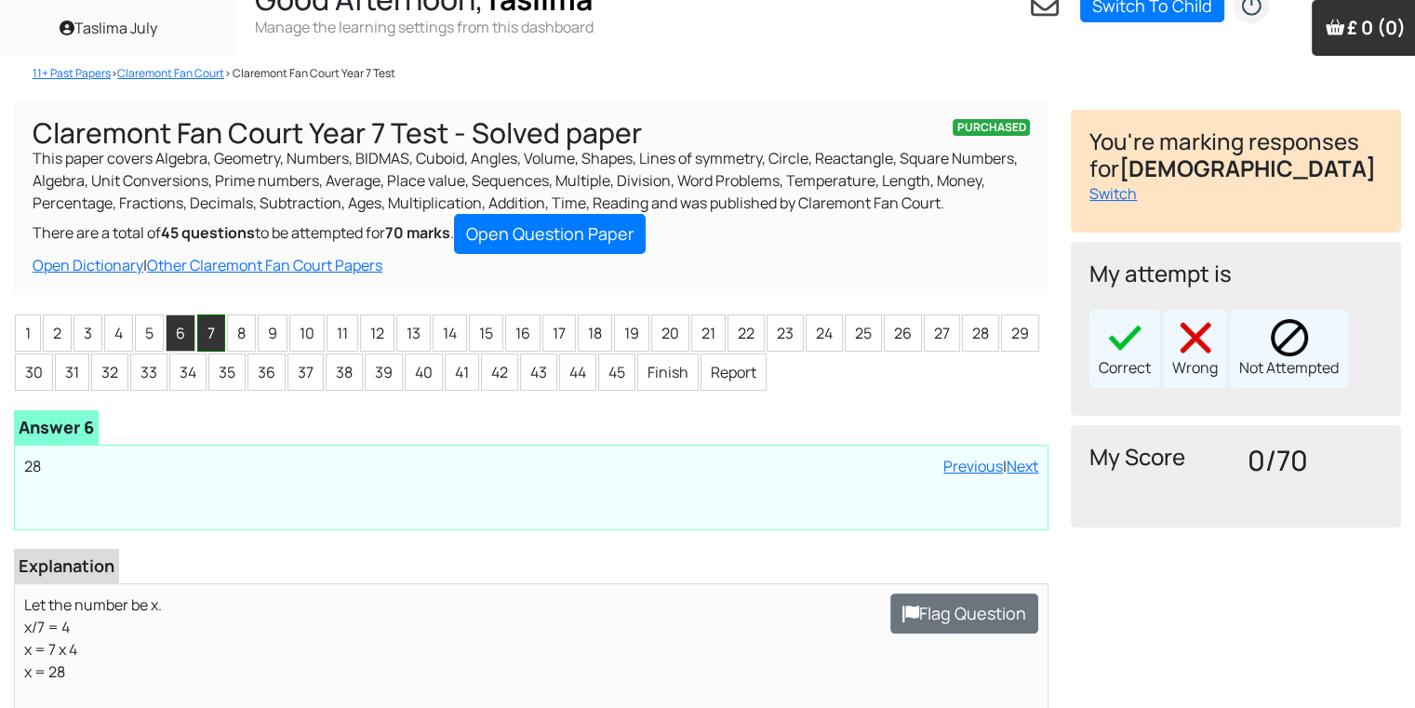
click at [218, 340] on li "7" at bounding box center [211, 332] width 28 height 37
click at [246, 334] on li "8" at bounding box center [241, 332] width 29 height 37
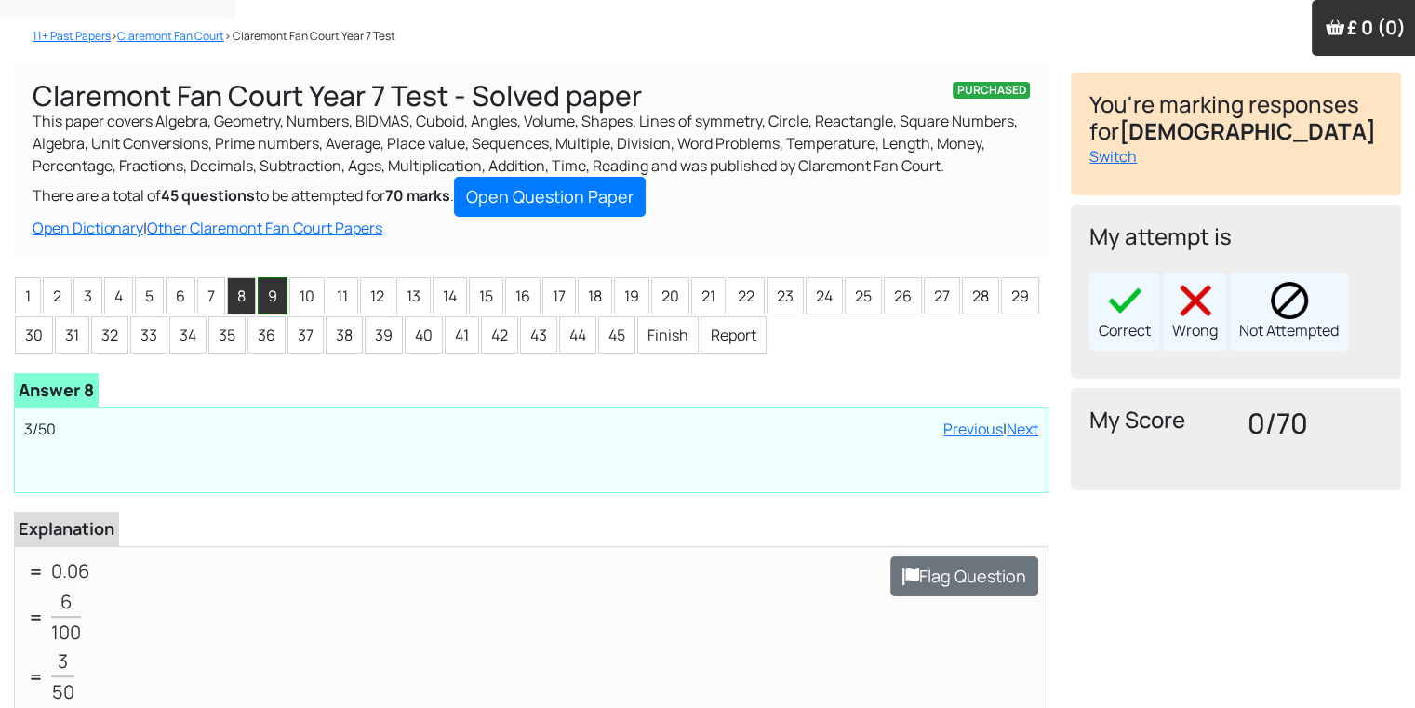
click at [266, 294] on li "9" at bounding box center [273, 295] width 30 height 37
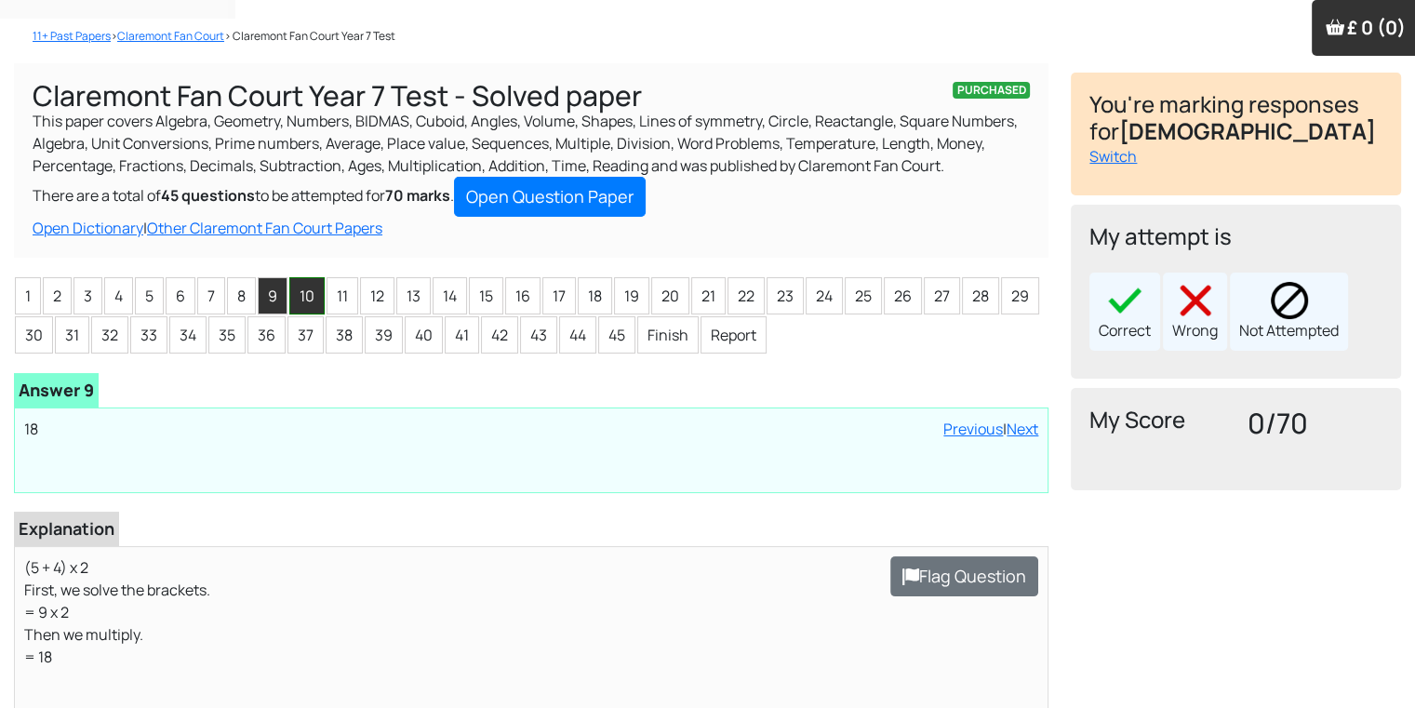
click at [302, 294] on li "10" at bounding box center [306, 295] width 35 height 37
click at [353, 288] on li "11" at bounding box center [342, 295] width 32 height 37
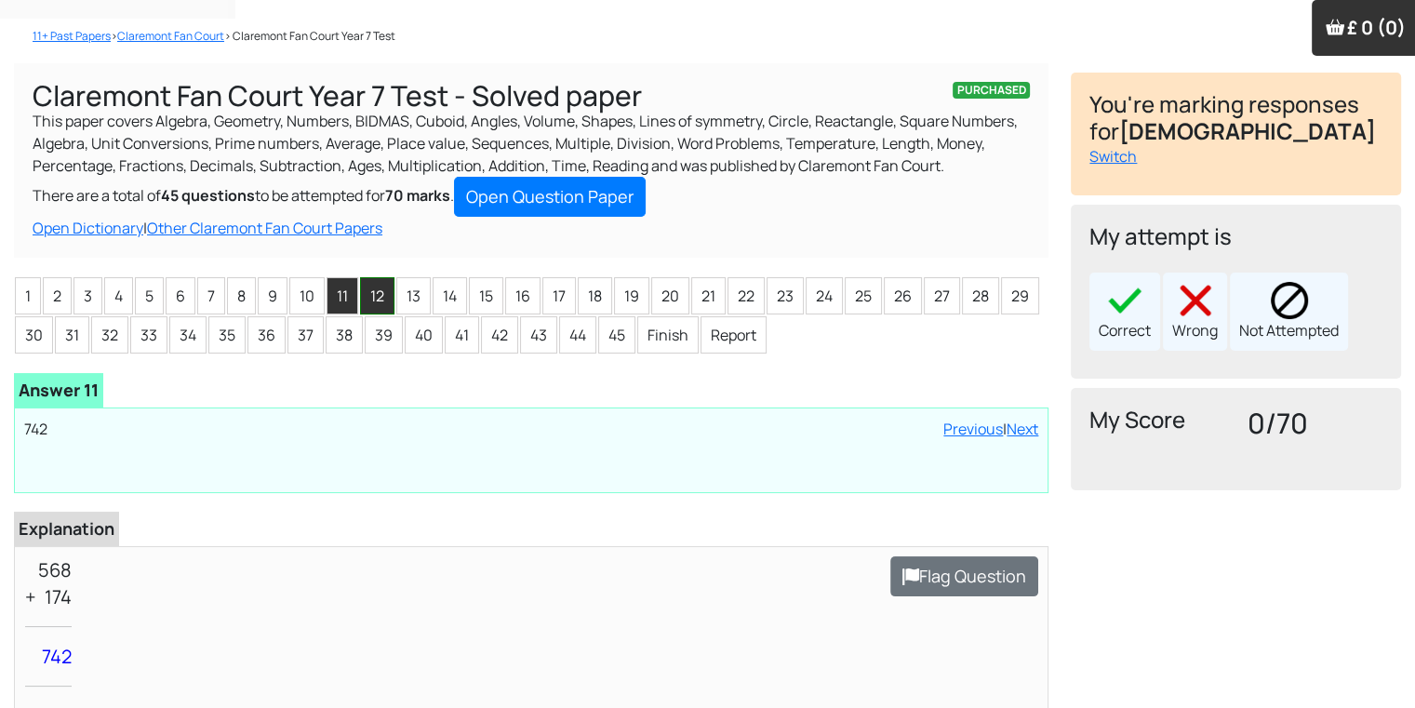
click at [360, 295] on li "12" at bounding box center [377, 295] width 34 height 37
click at [396, 300] on li "13" at bounding box center [413, 295] width 34 height 37
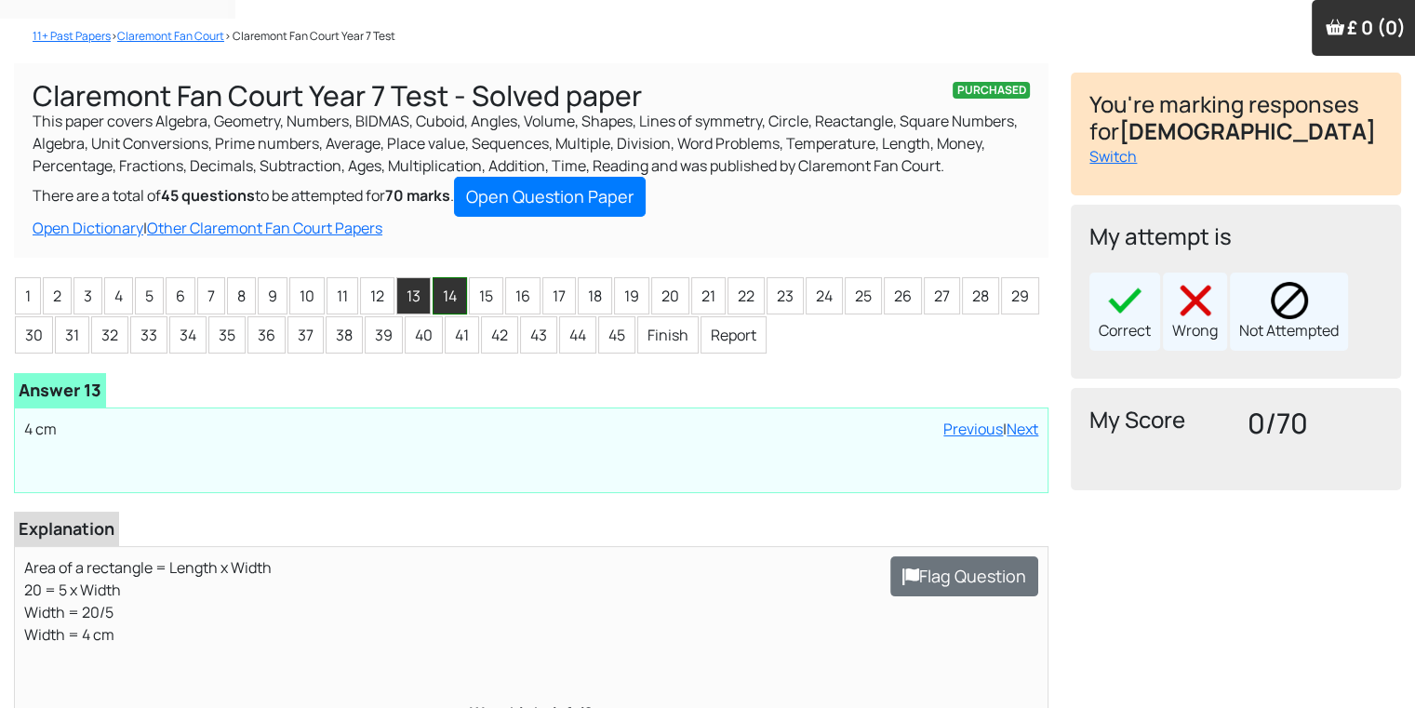
click at [447, 306] on li "14" at bounding box center [450, 295] width 34 height 37
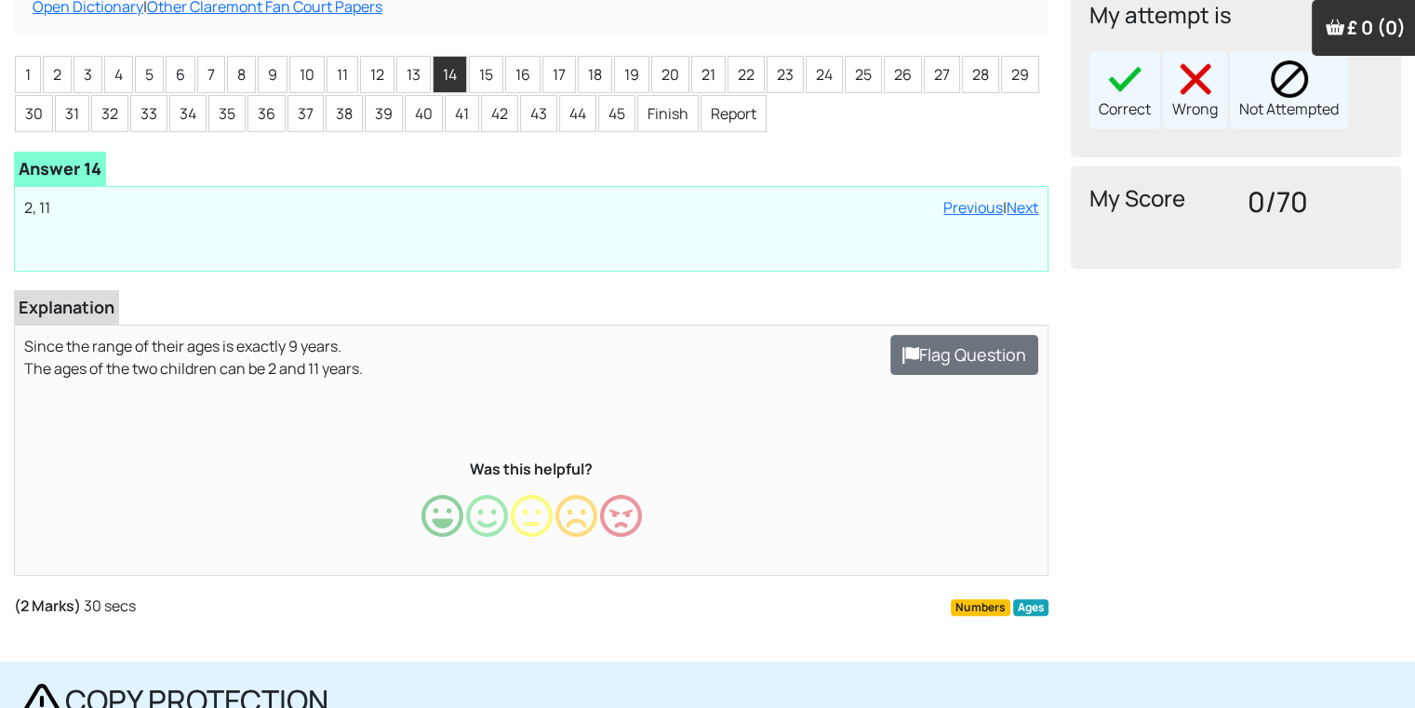
scroll to position [298, 0]
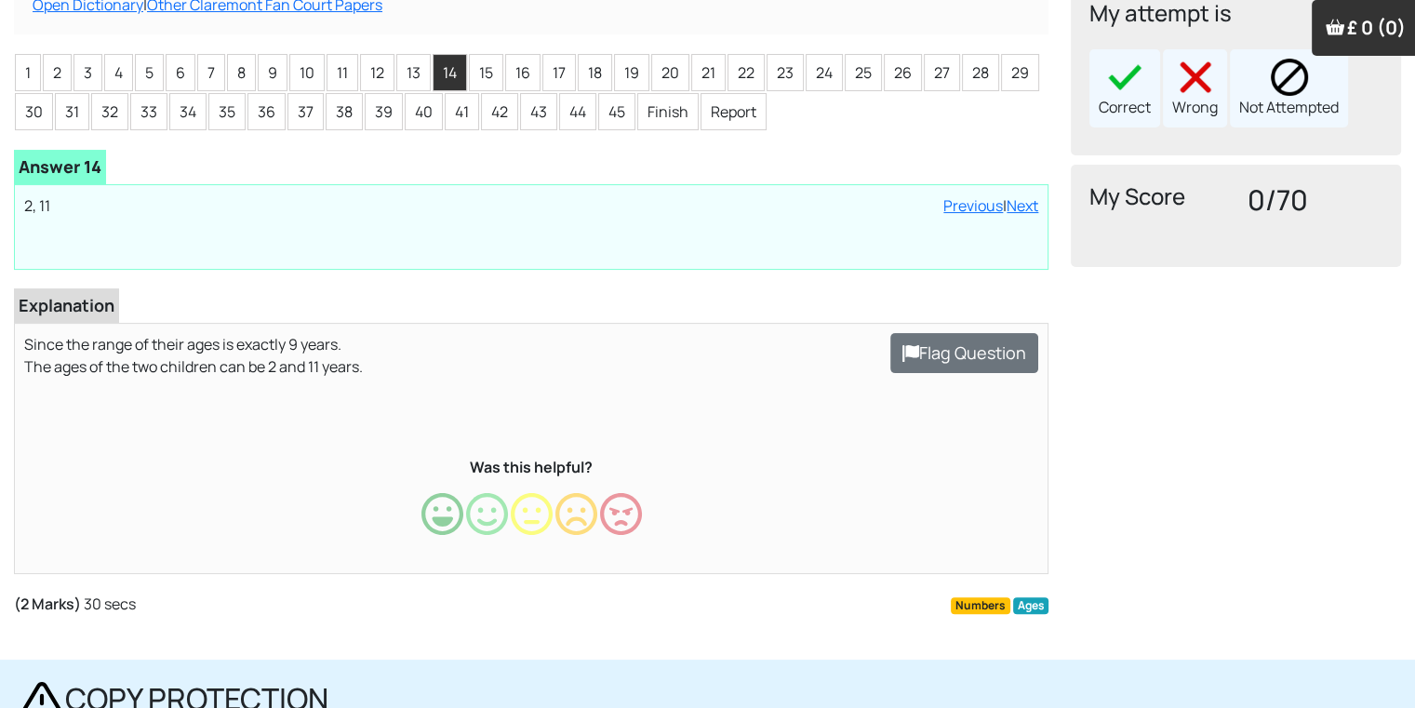
click at [14, 78] on ul "1 2 3 4 5 6 7 8 9 10 11 12 13 14 15 16 17 18 19 20 21 22 23 24 25 26 27 28 29 3…" at bounding box center [531, 92] width 1034 height 78
click at [29, 87] on li "1" at bounding box center [28, 72] width 26 height 37
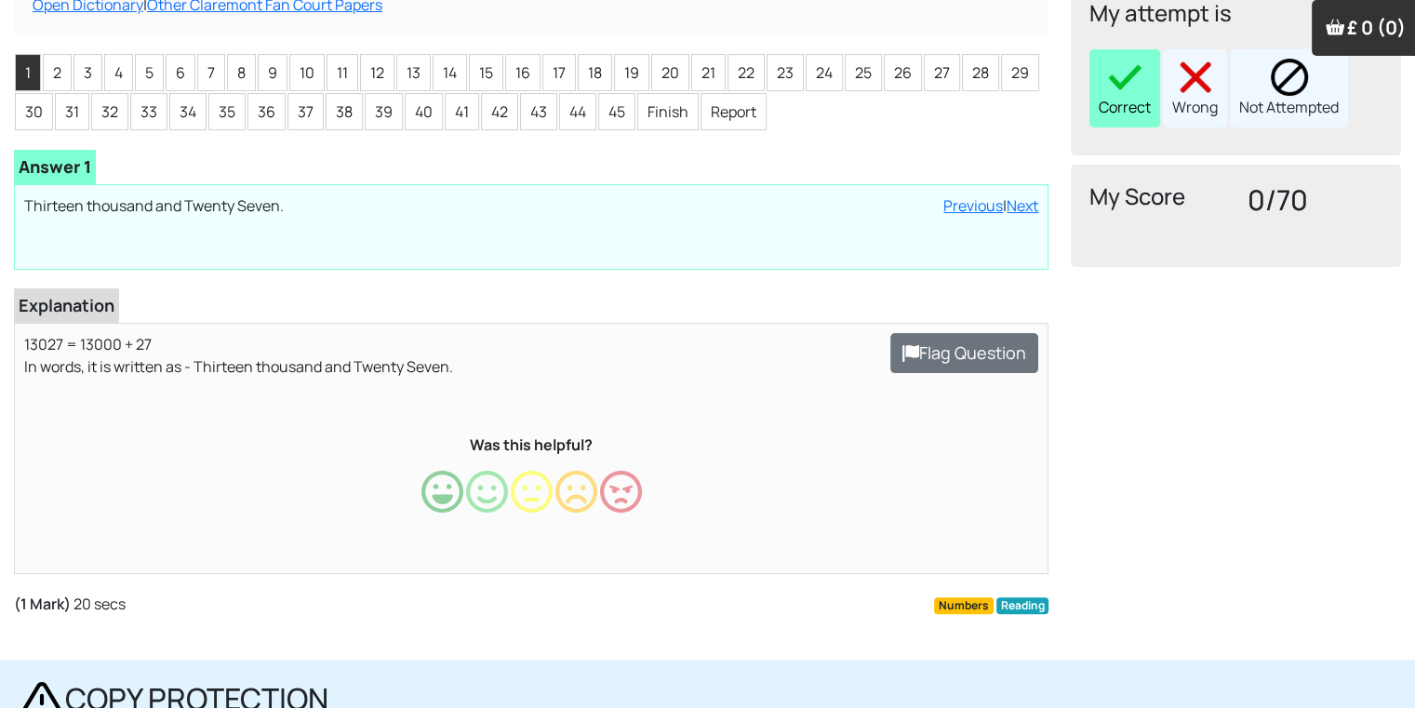
click at [1131, 103] on div "Correct" at bounding box center [1124, 88] width 71 height 78
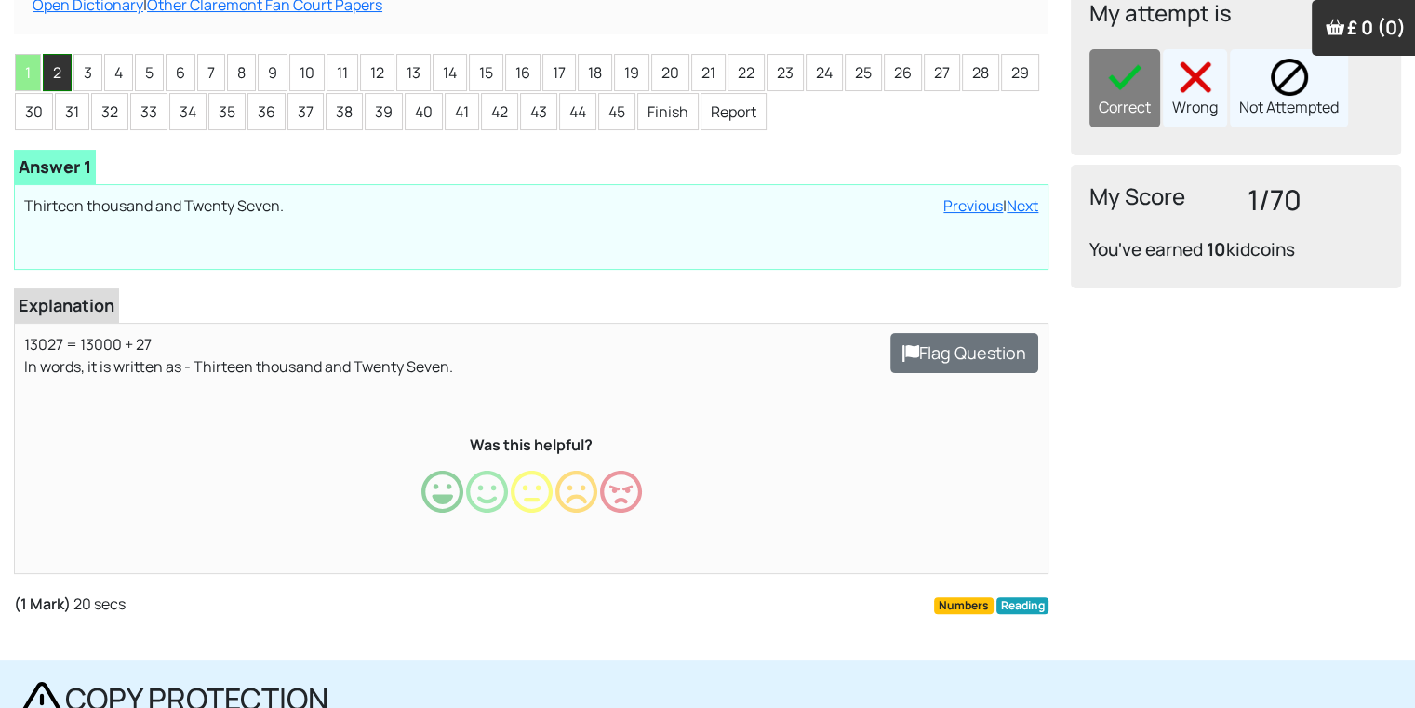
click at [68, 65] on li "2" at bounding box center [57, 72] width 29 height 37
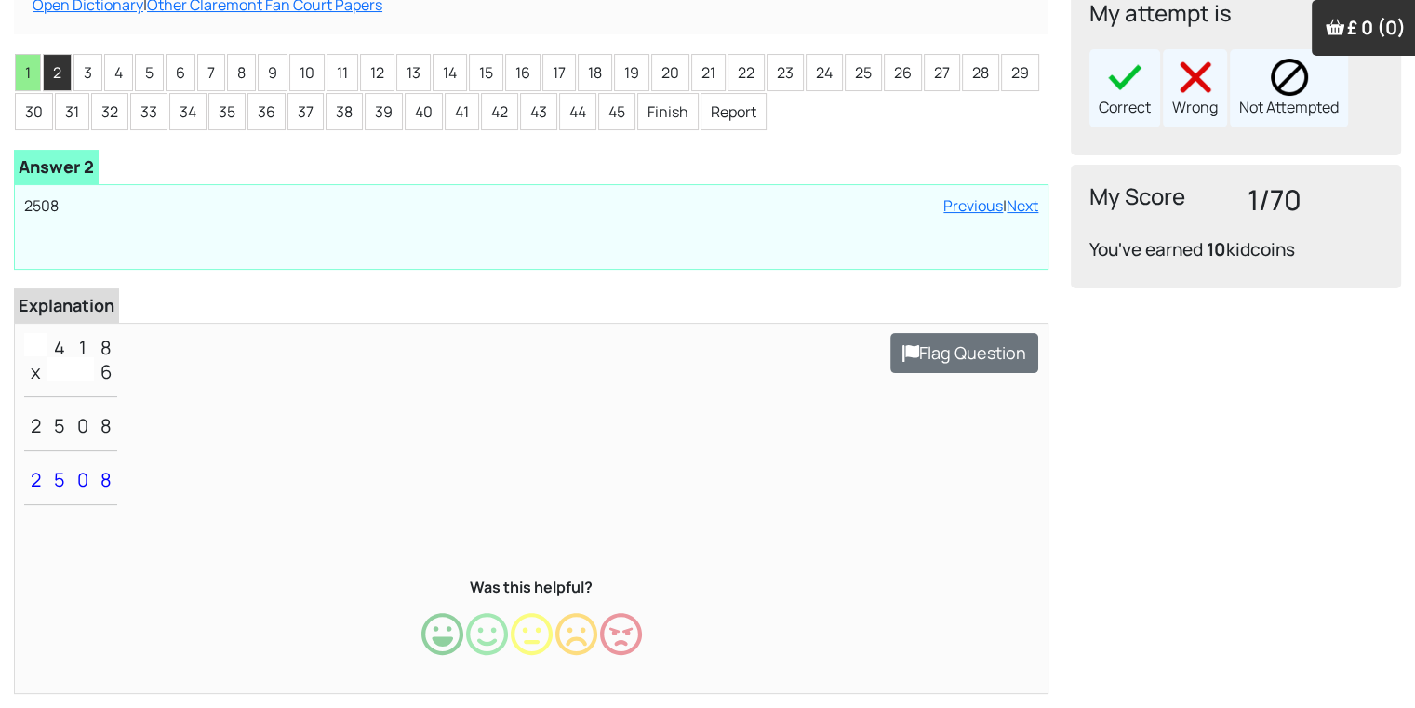
click at [1082, 107] on div "My attempt is Correct Wrong Not Attempted" at bounding box center [1236, 68] width 330 height 174
click at [1113, 84] on img at bounding box center [1124, 77] width 37 height 37
click at [86, 71] on li "3" at bounding box center [87, 72] width 29 height 37
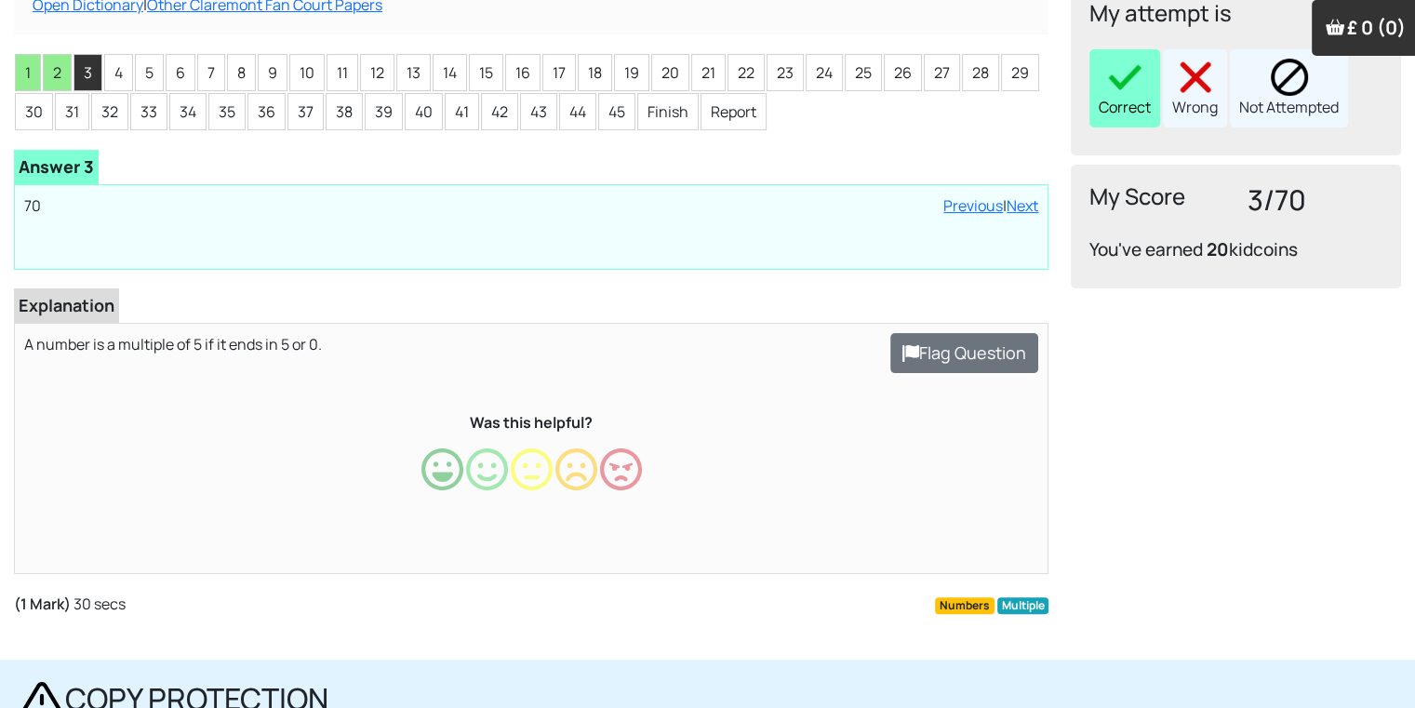
click at [1118, 96] on div "Correct" at bounding box center [1124, 88] width 71 height 78
click at [119, 73] on li "4" at bounding box center [118, 72] width 29 height 37
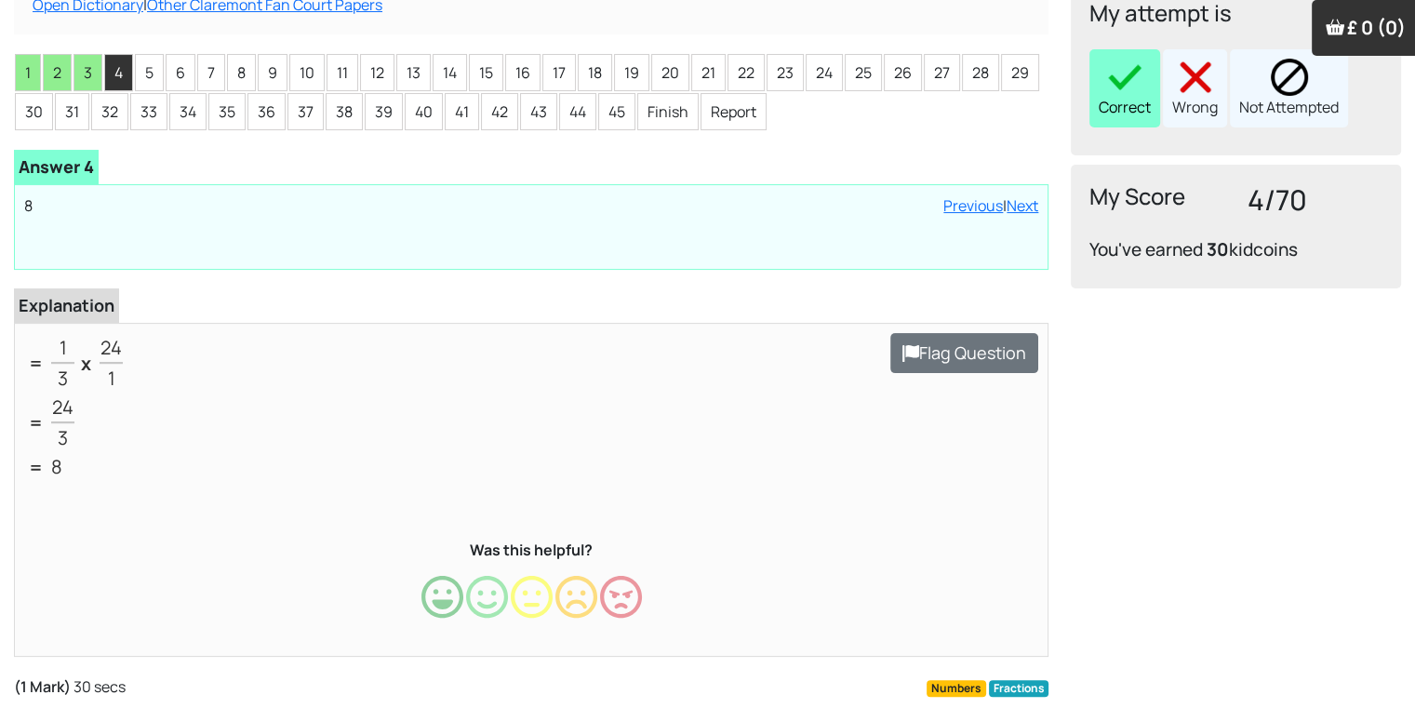
click at [1124, 101] on div "Correct" at bounding box center [1124, 88] width 71 height 78
click at [146, 82] on li "5" at bounding box center [149, 72] width 29 height 37
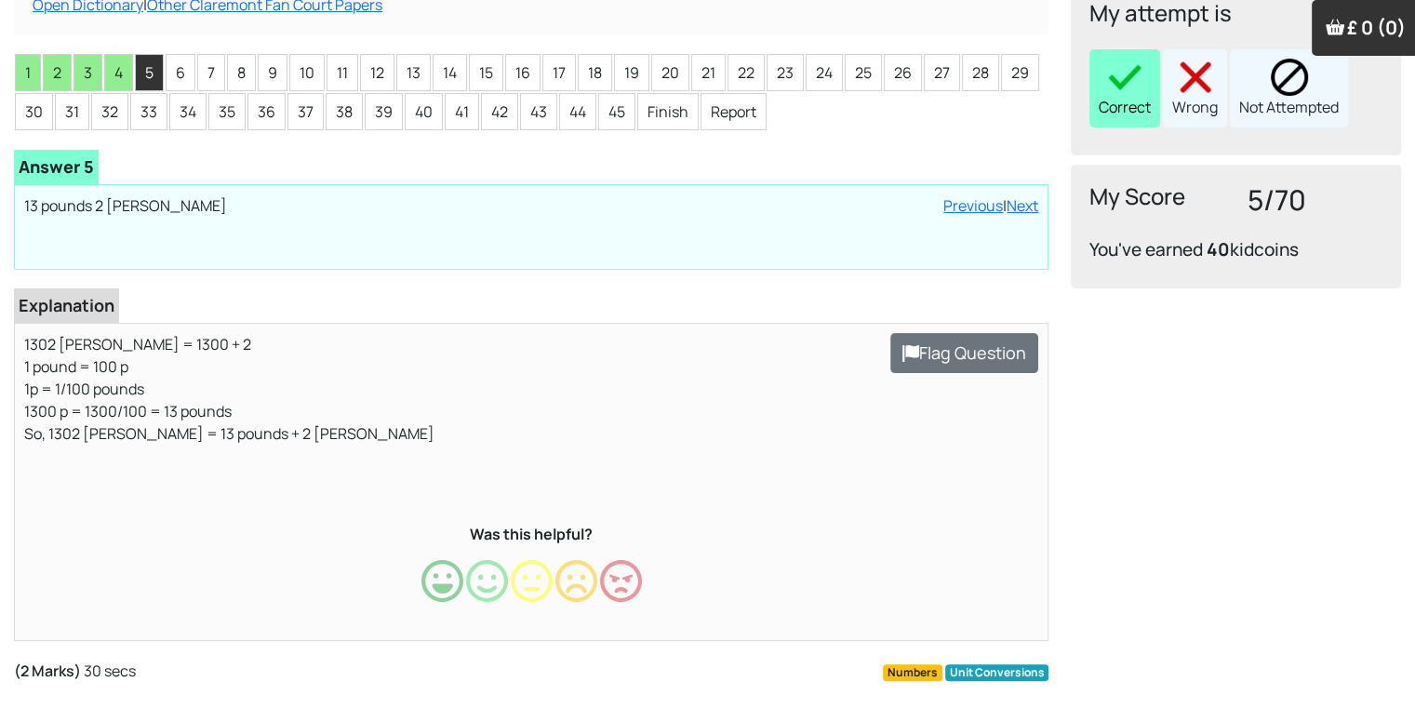
click at [1131, 71] on img at bounding box center [1124, 77] width 37 height 37
click at [166, 75] on li "6" at bounding box center [181, 72] width 30 height 37
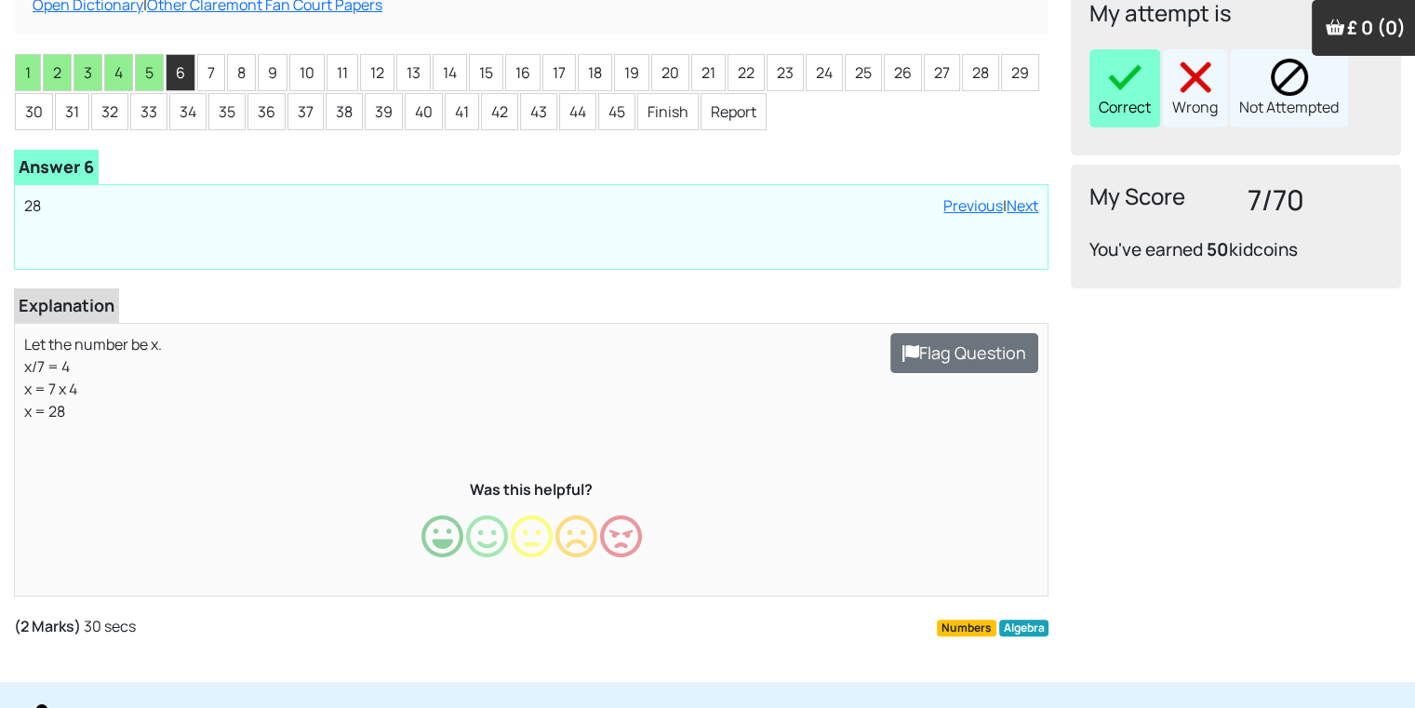
click at [1138, 80] on img at bounding box center [1124, 77] width 37 height 37
click at [206, 66] on li "7" at bounding box center [211, 72] width 28 height 37
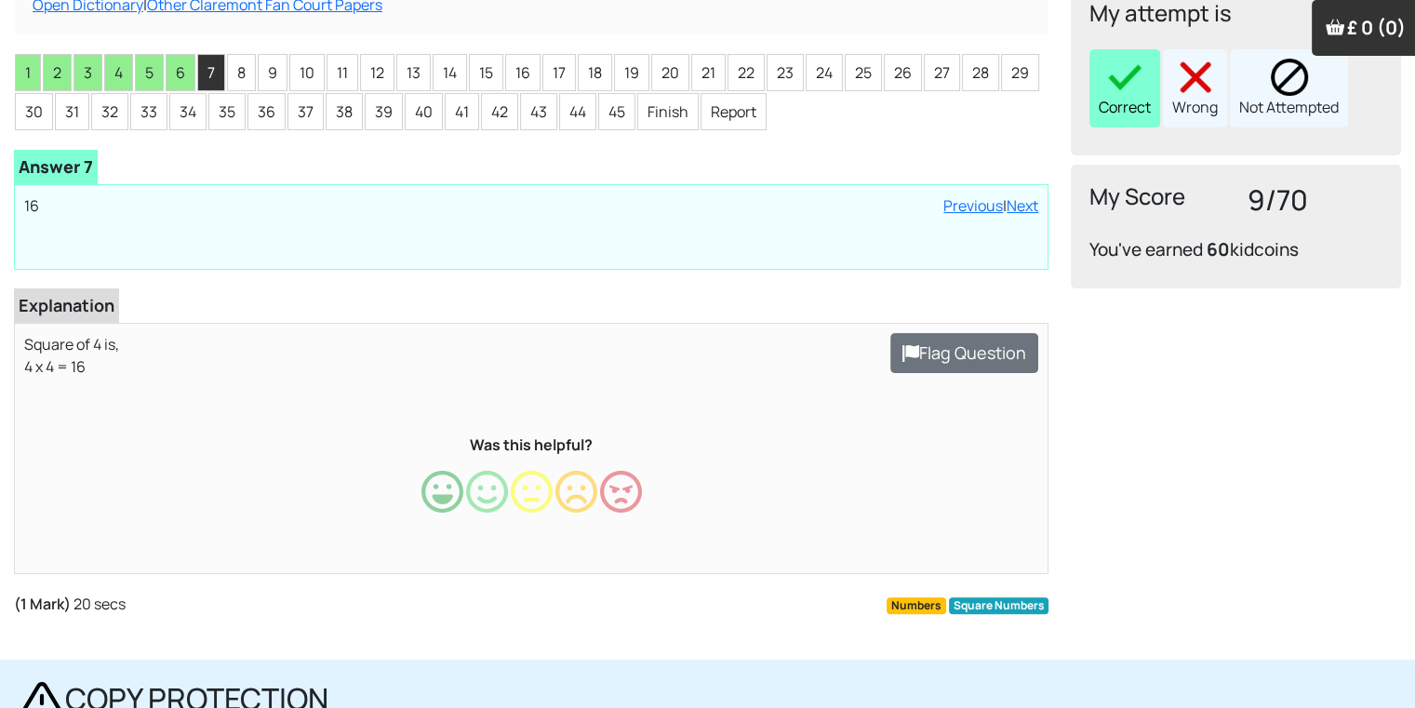
click at [1118, 87] on img at bounding box center [1124, 77] width 37 height 37
click at [246, 73] on li "8" at bounding box center [241, 72] width 29 height 37
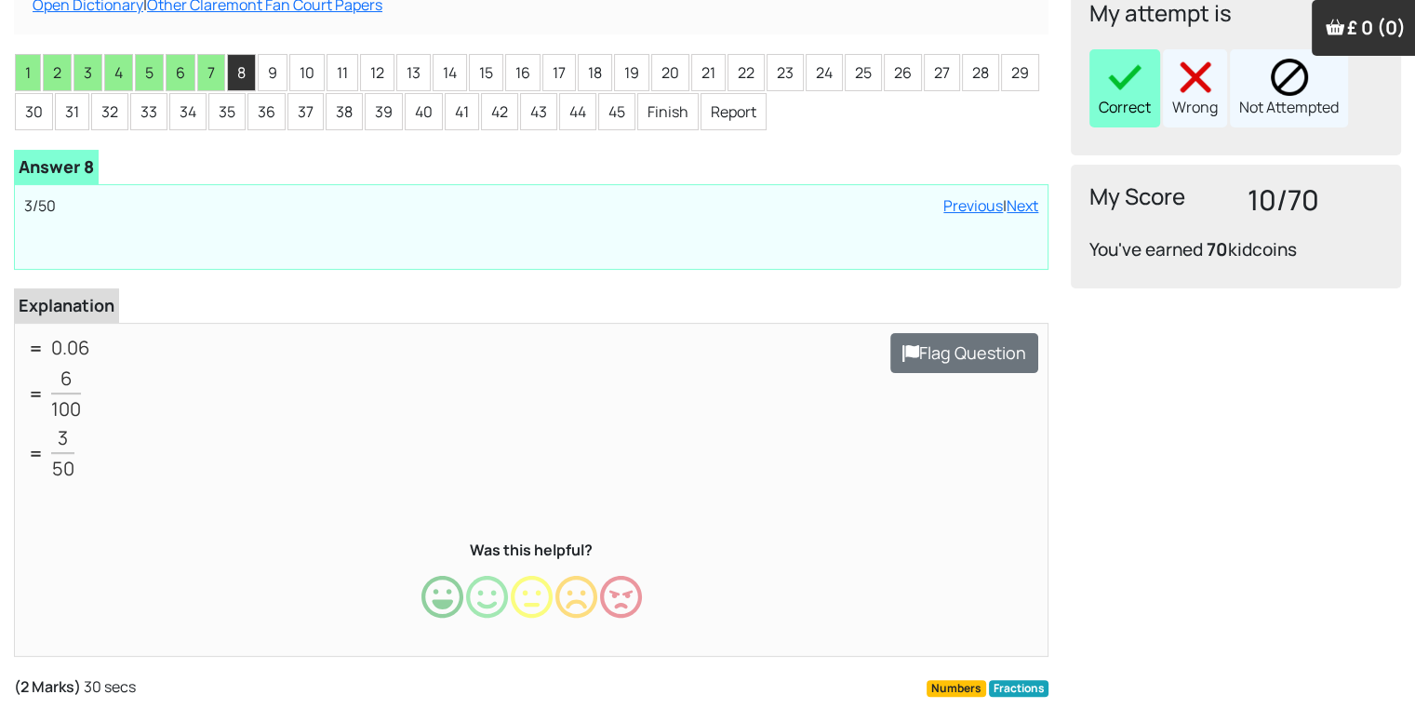
click at [1150, 113] on div "Correct" at bounding box center [1124, 88] width 71 height 78
click at [270, 81] on li "9" at bounding box center [273, 72] width 30 height 37
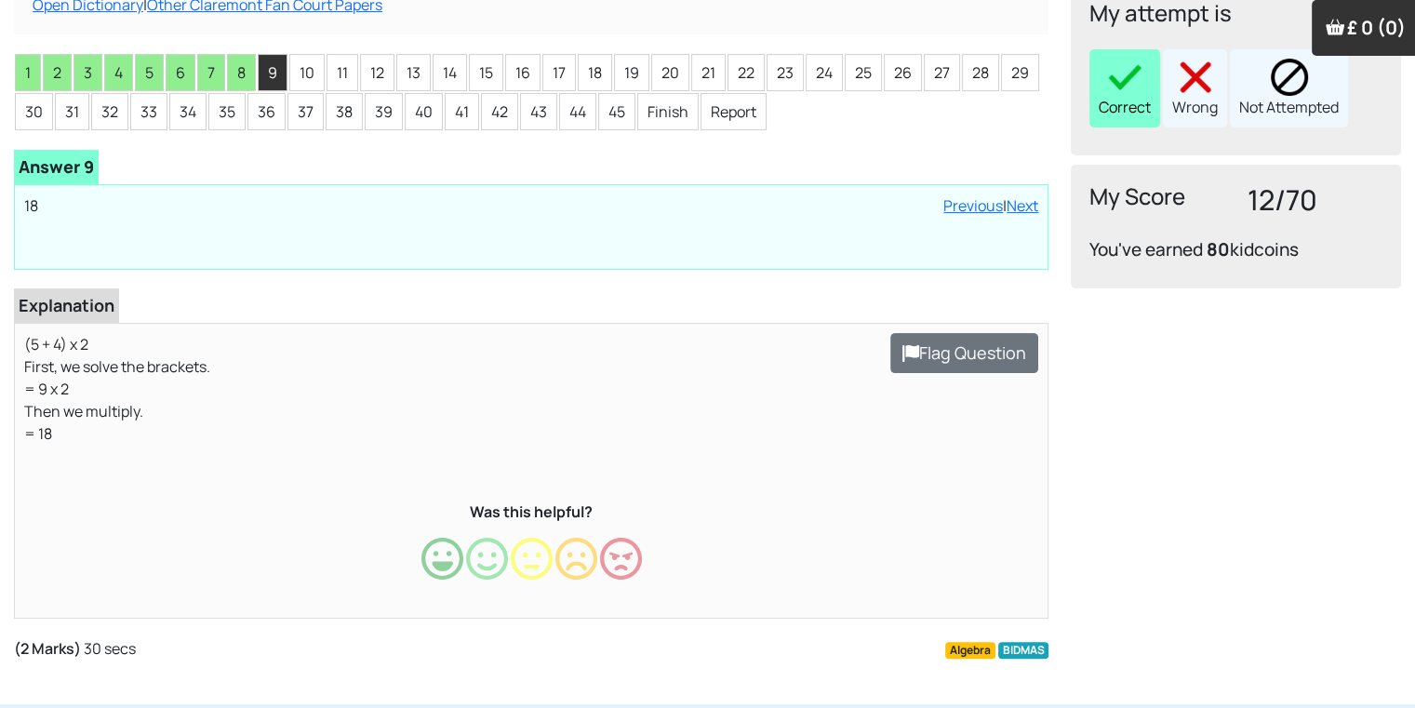
click at [1095, 85] on div "Correct" at bounding box center [1124, 88] width 71 height 78
click at [290, 68] on li "10" at bounding box center [306, 72] width 35 height 37
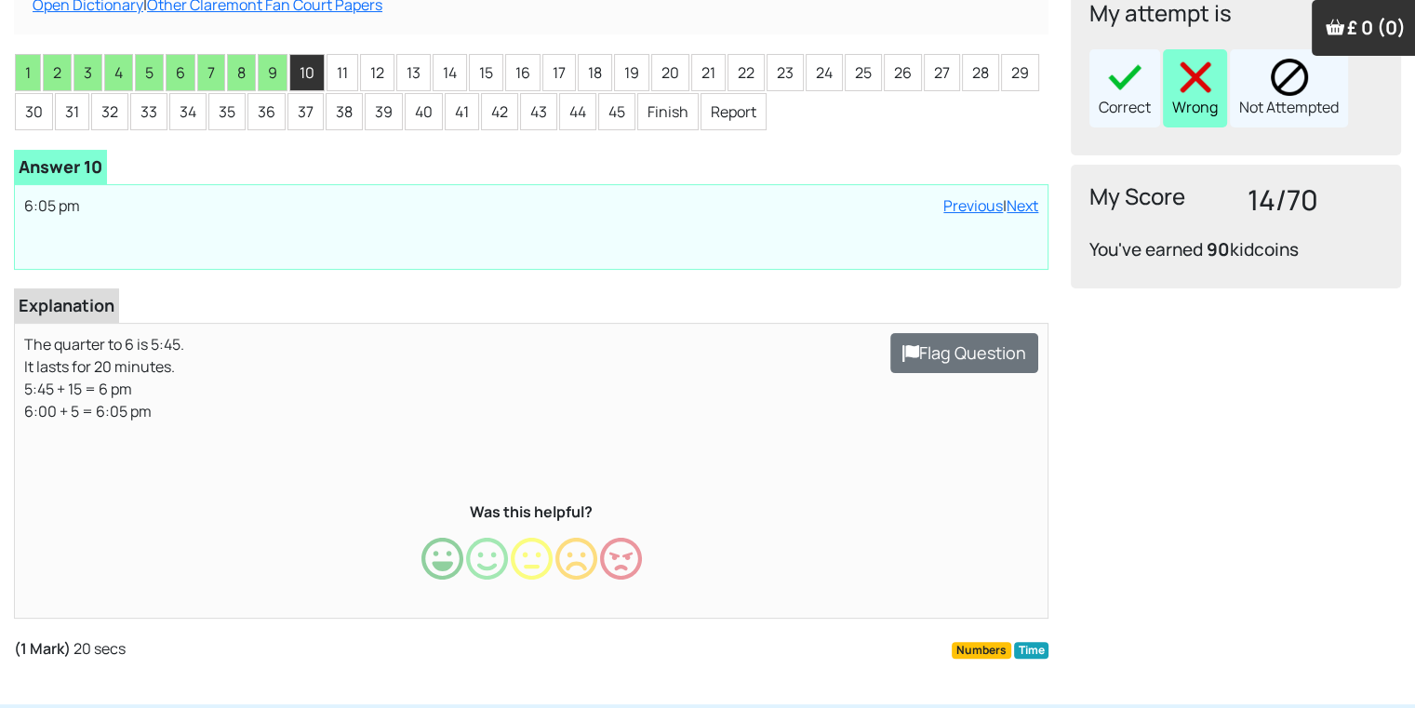
click at [1168, 87] on div "Wrong" at bounding box center [1195, 88] width 64 height 78
click at [335, 73] on li "11" at bounding box center [342, 72] width 32 height 37
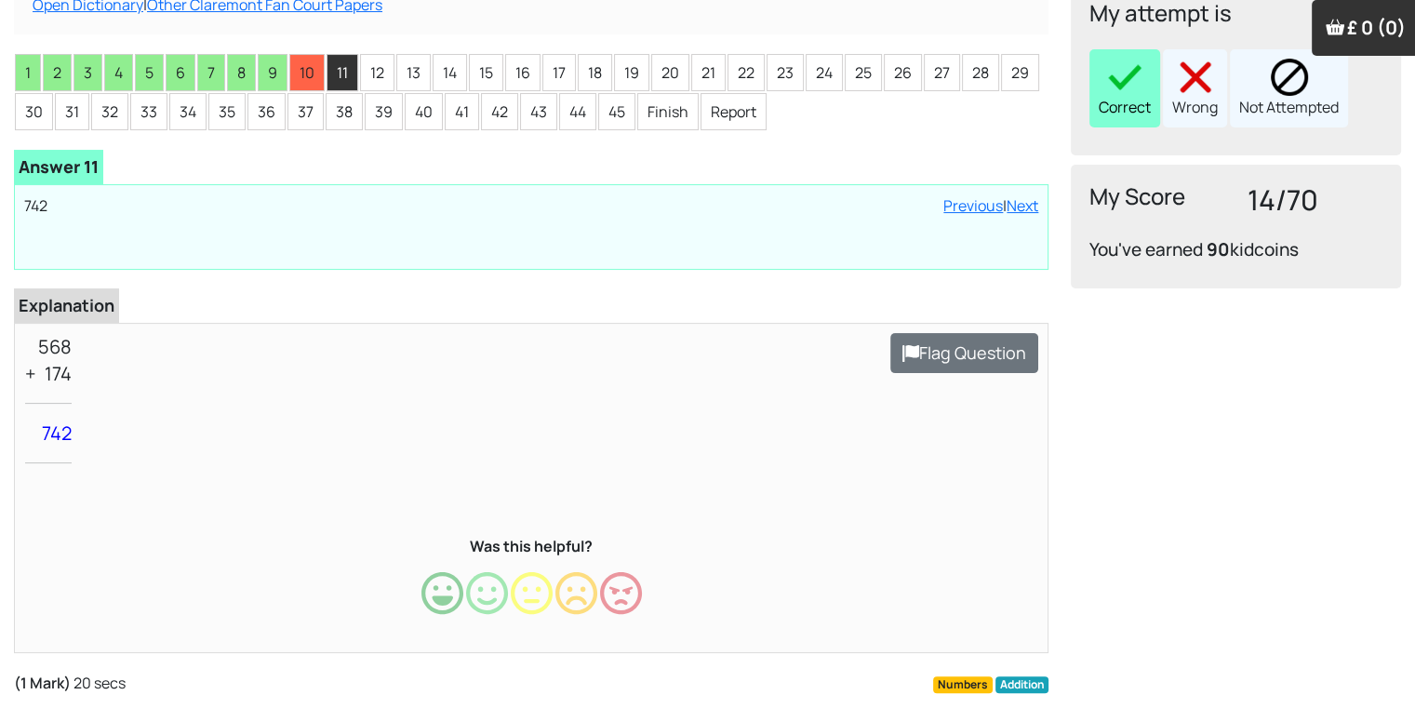
click at [1126, 87] on img at bounding box center [1124, 77] width 37 height 37
click at [378, 75] on li "12" at bounding box center [377, 72] width 34 height 37
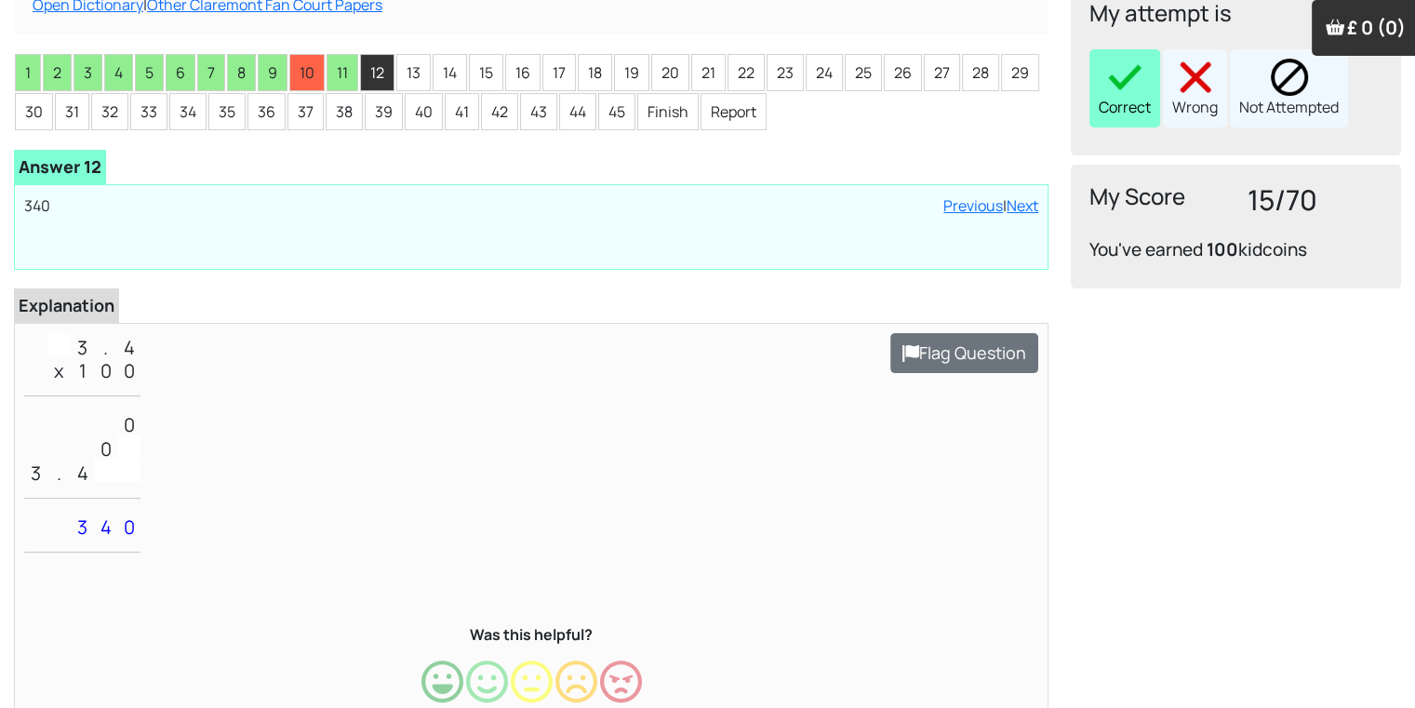
click at [1146, 94] on div "Correct" at bounding box center [1124, 88] width 71 height 78
click at [413, 79] on li "13" at bounding box center [413, 72] width 34 height 37
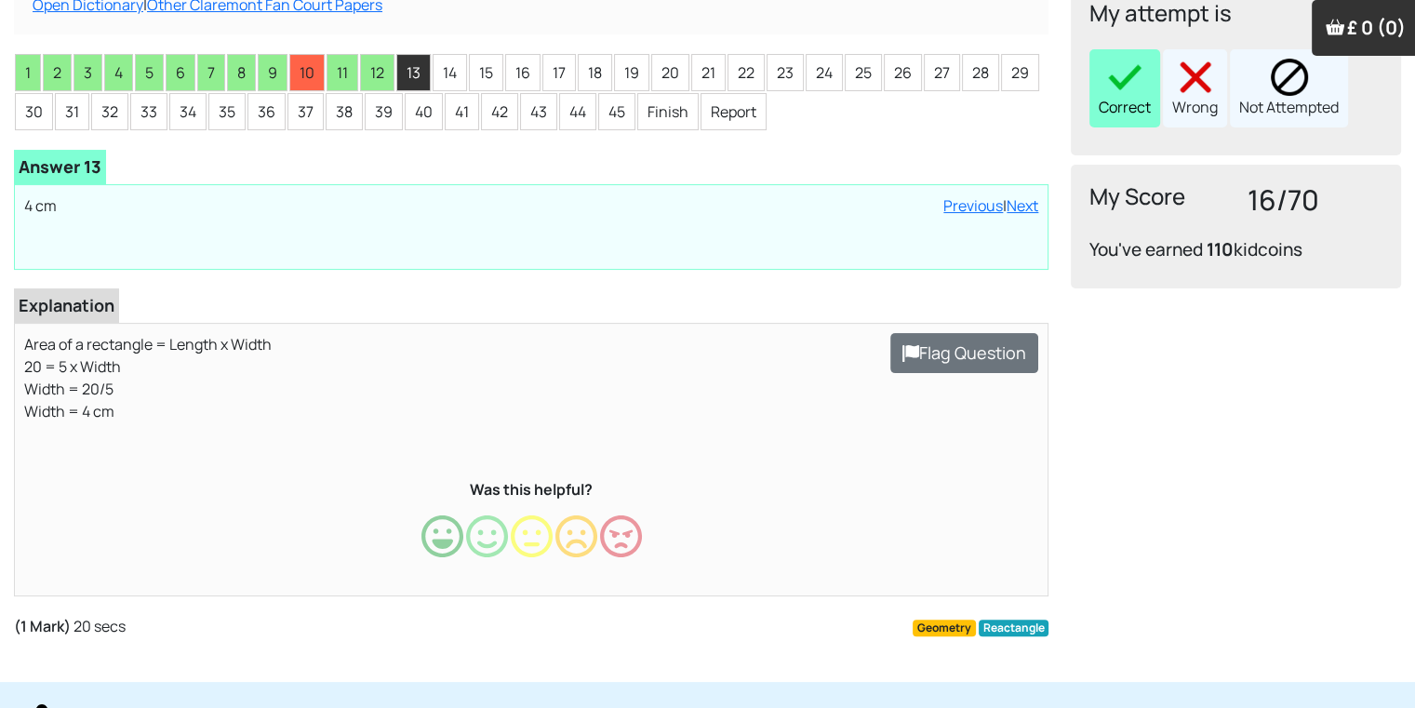
click at [1124, 98] on div "Correct" at bounding box center [1124, 88] width 71 height 78
click at [438, 72] on li "14" at bounding box center [450, 72] width 34 height 37
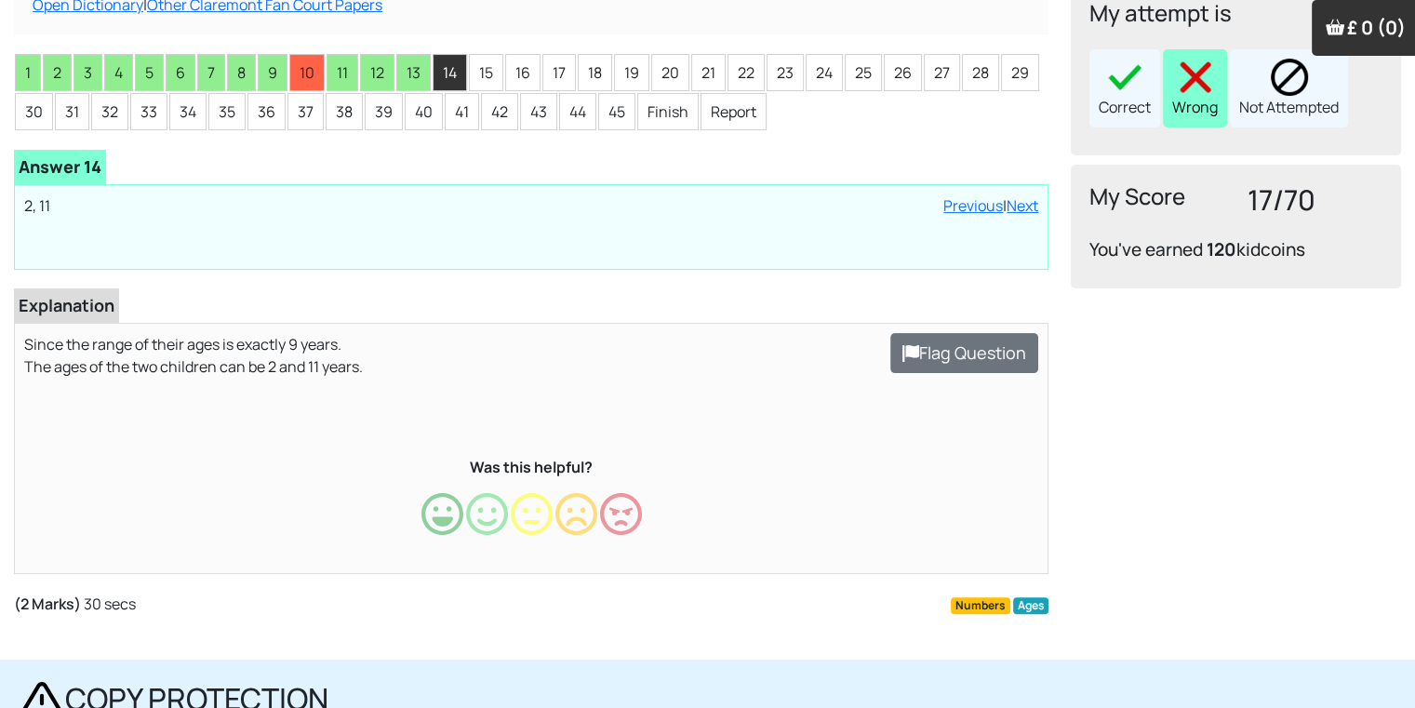
click at [1177, 96] on div "Wrong" at bounding box center [1195, 88] width 64 height 78
click at [484, 72] on li "15" at bounding box center [486, 72] width 34 height 37
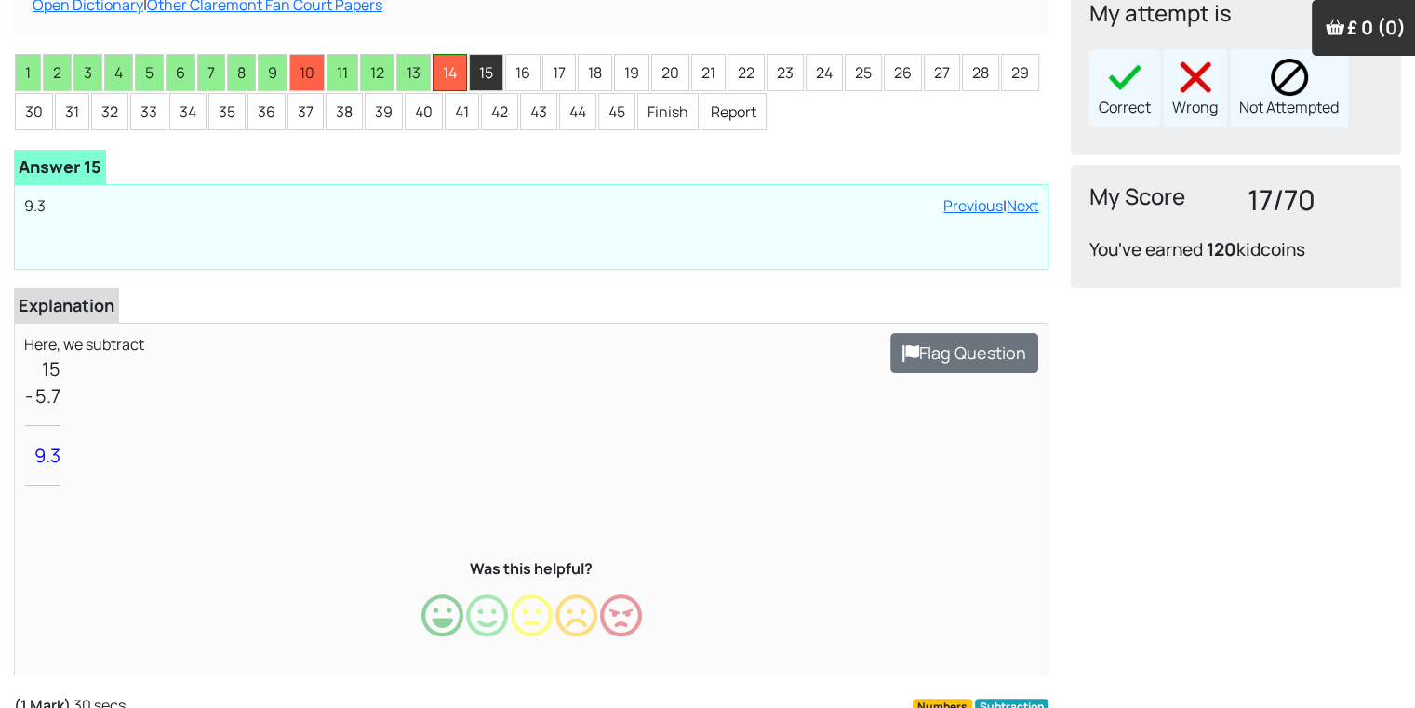
click at [460, 73] on li "14" at bounding box center [450, 72] width 34 height 37
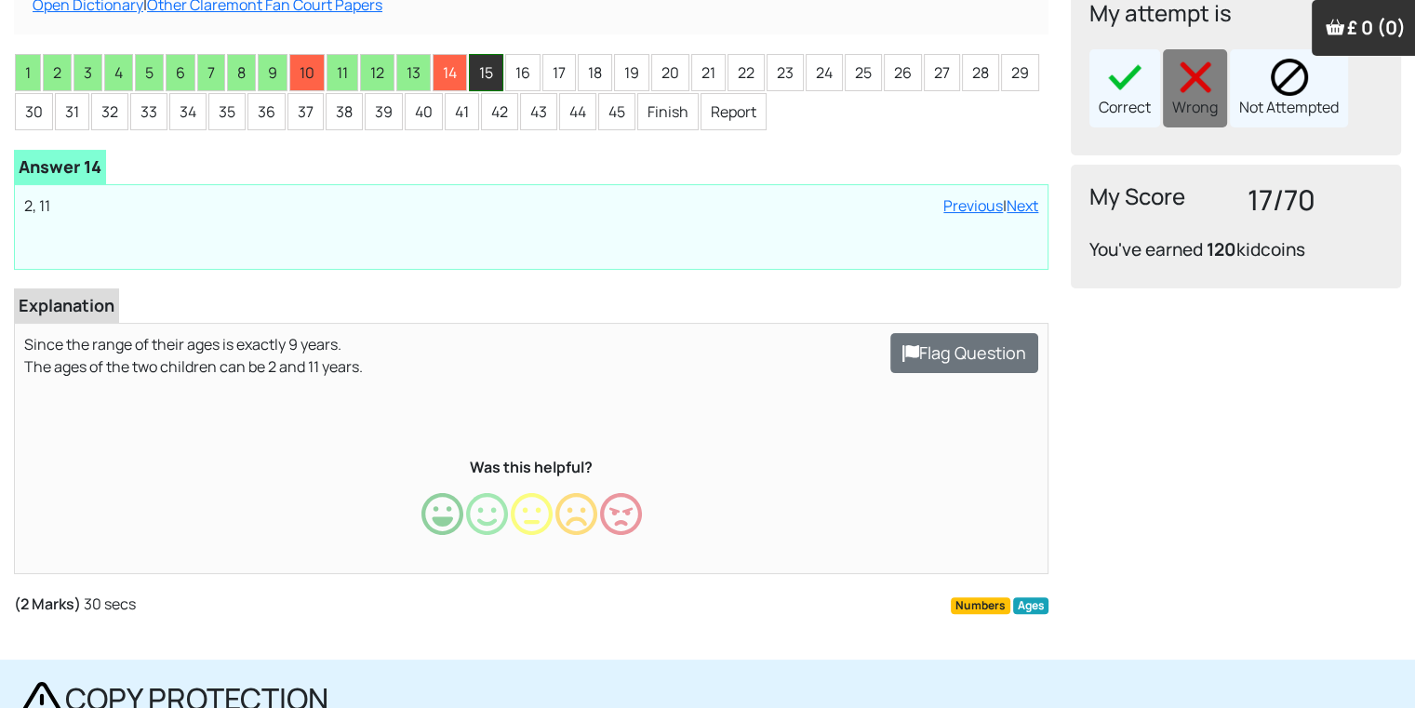
click at [484, 70] on li "15" at bounding box center [486, 72] width 34 height 37
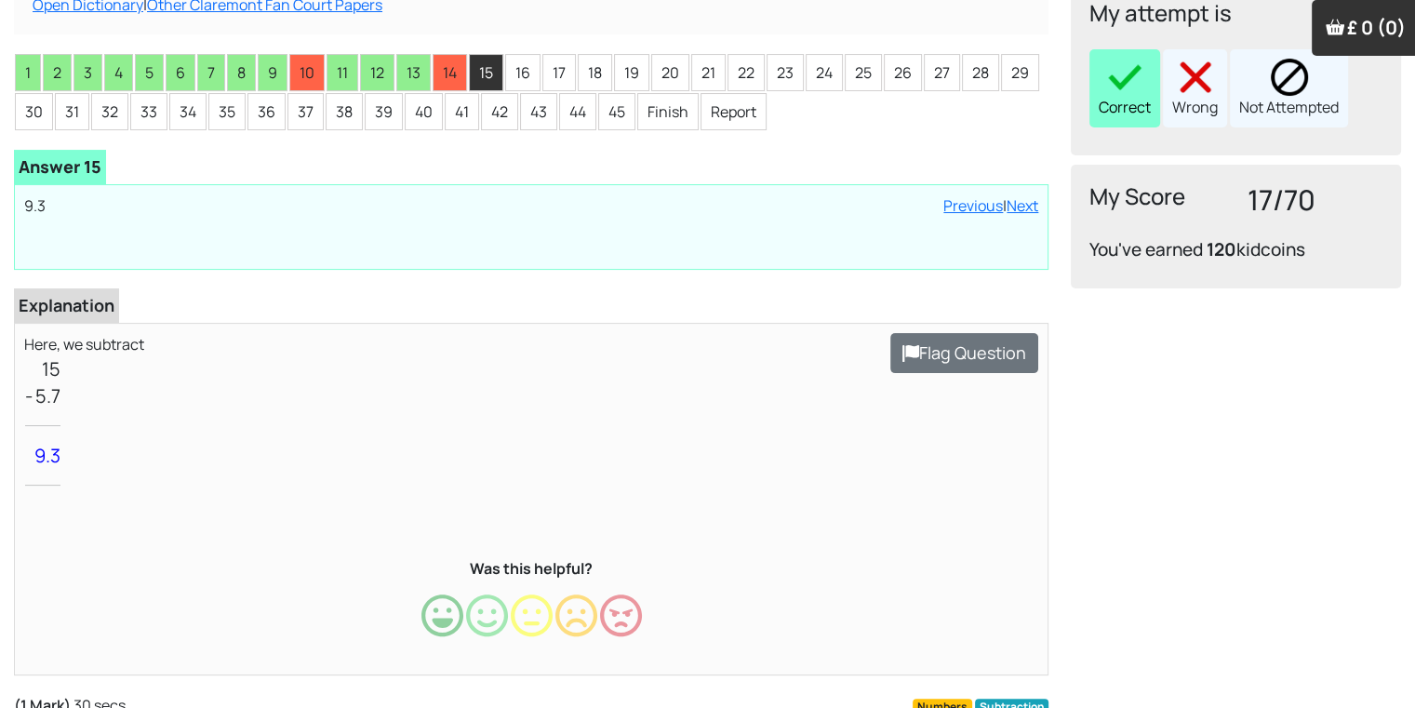
click at [1137, 101] on div "Correct" at bounding box center [1124, 88] width 71 height 78
click at [517, 68] on li "16" at bounding box center [522, 72] width 35 height 37
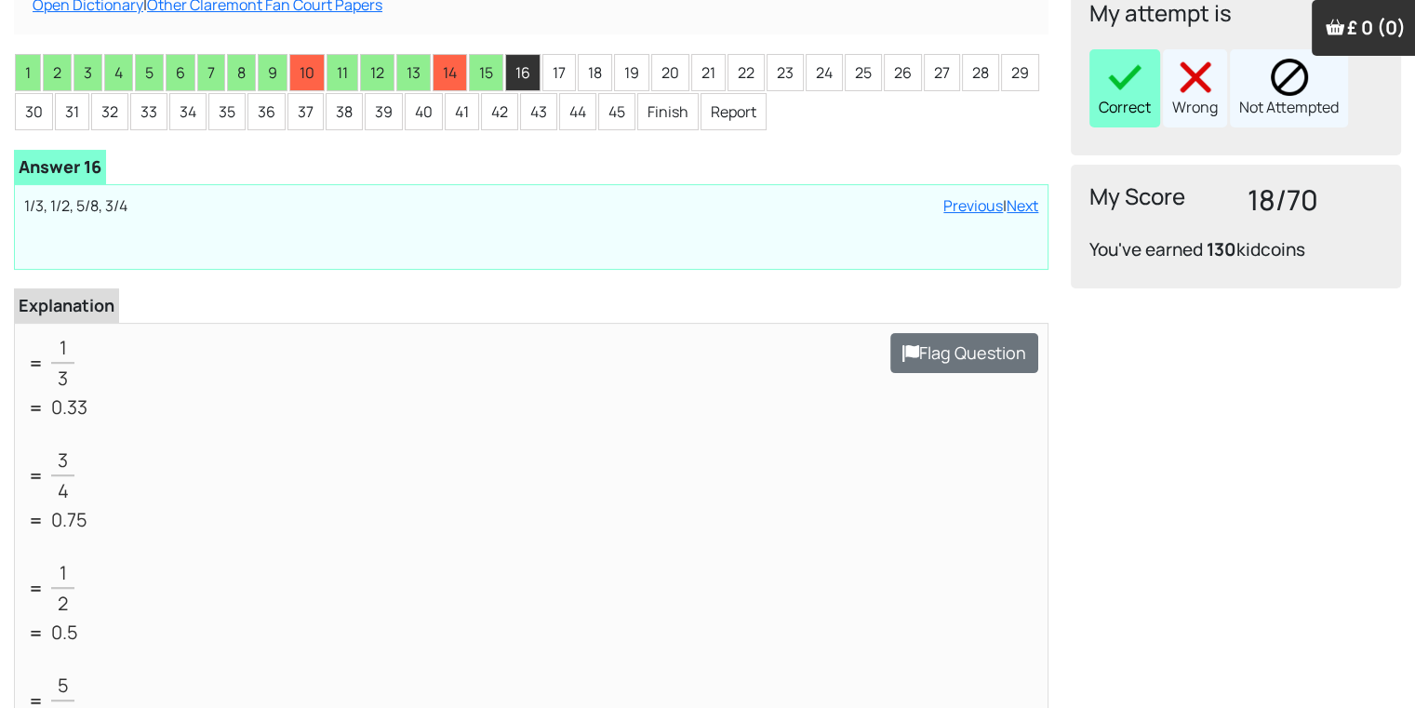
click at [1122, 96] on div "Correct" at bounding box center [1124, 88] width 71 height 78
click at [554, 71] on li "17" at bounding box center [558, 72] width 33 height 37
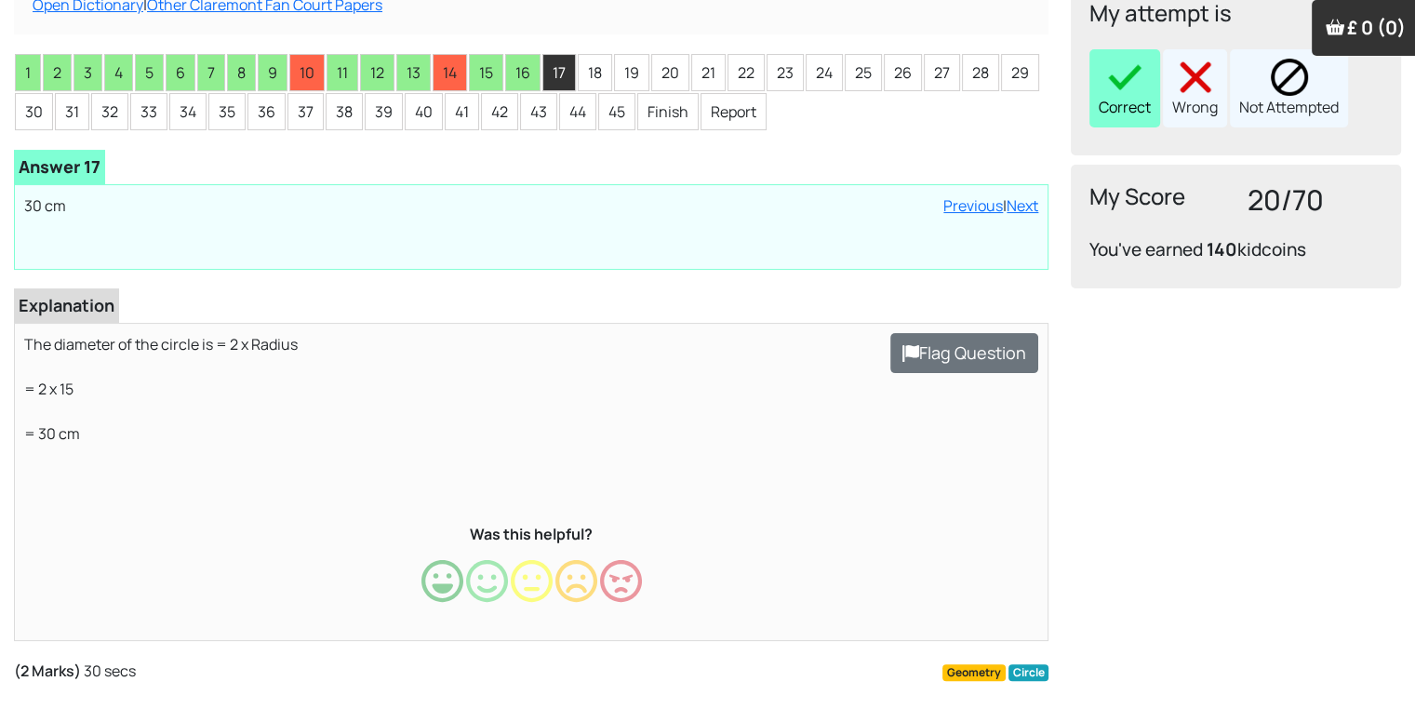
click at [1093, 113] on div "Correct" at bounding box center [1124, 88] width 71 height 78
click at [579, 81] on li "18" at bounding box center [595, 72] width 34 height 37
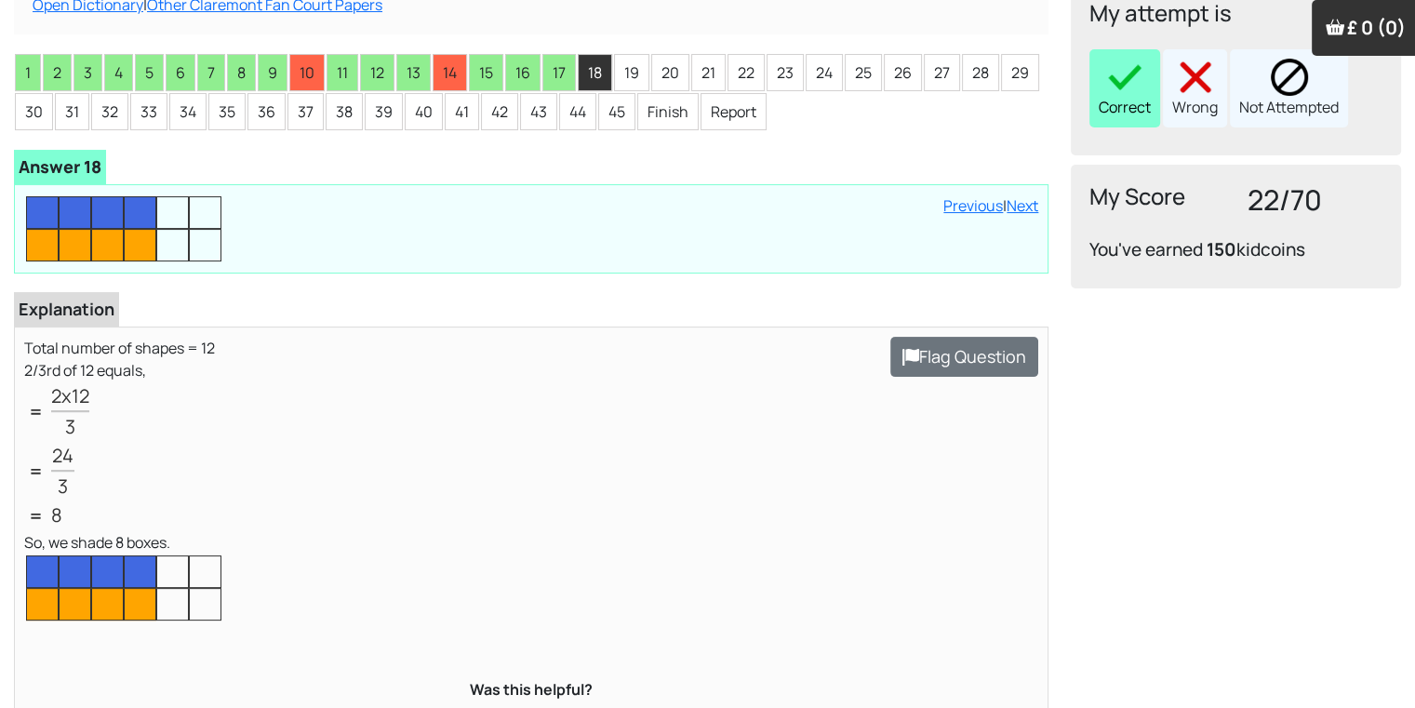
click at [1135, 102] on div "Correct" at bounding box center [1124, 88] width 71 height 78
click at [630, 71] on li "19" at bounding box center [631, 72] width 35 height 37
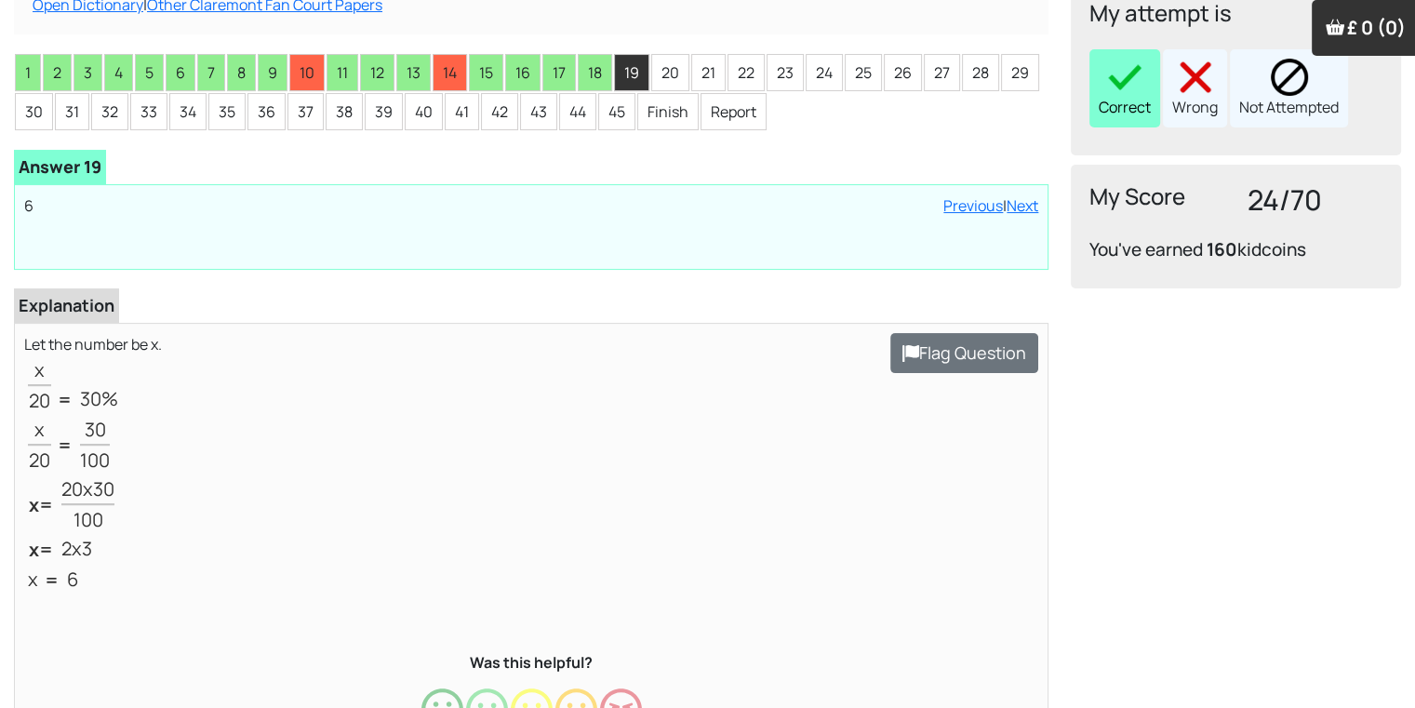
click at [1112, 84] on img at bounding box center [1124, 77] width 37 height 37
click at [675, 60] on li "20" at bounding box center [670, 72] width 38 height 37
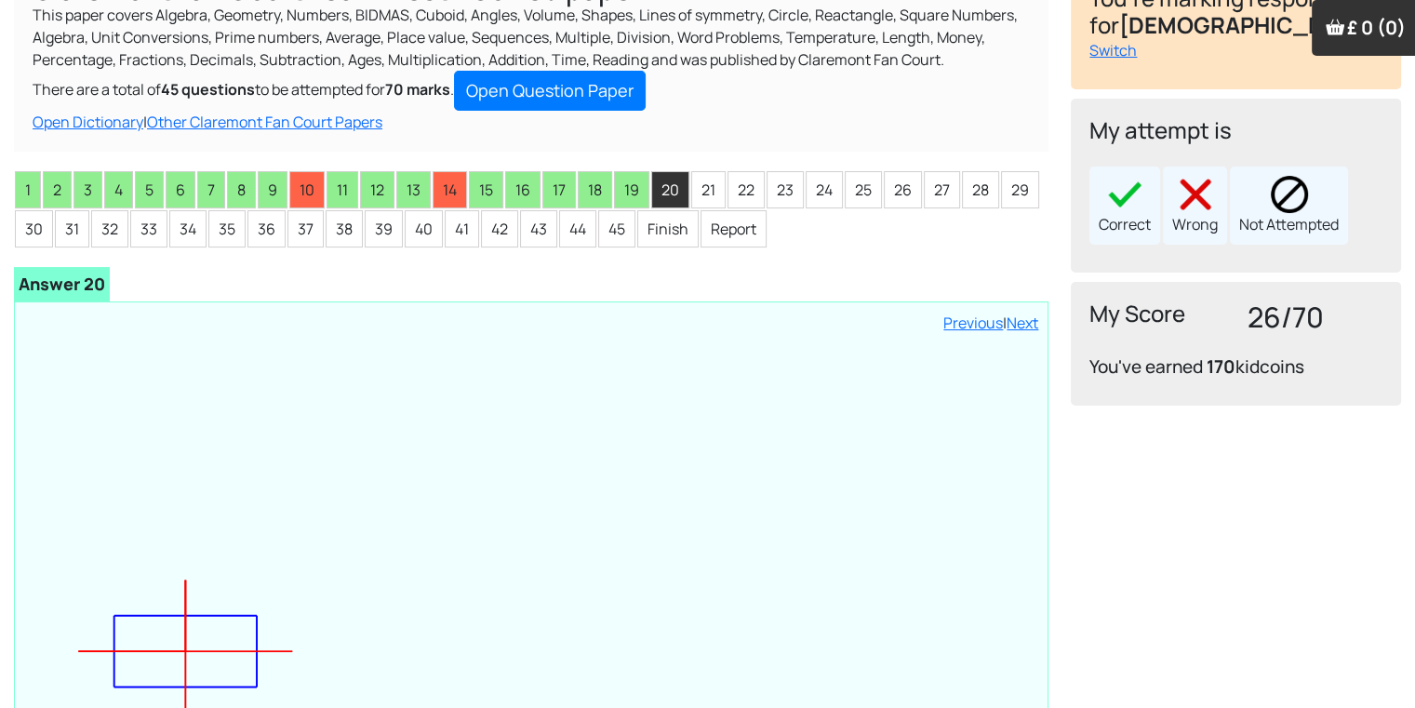
scroll to position [186, 0]
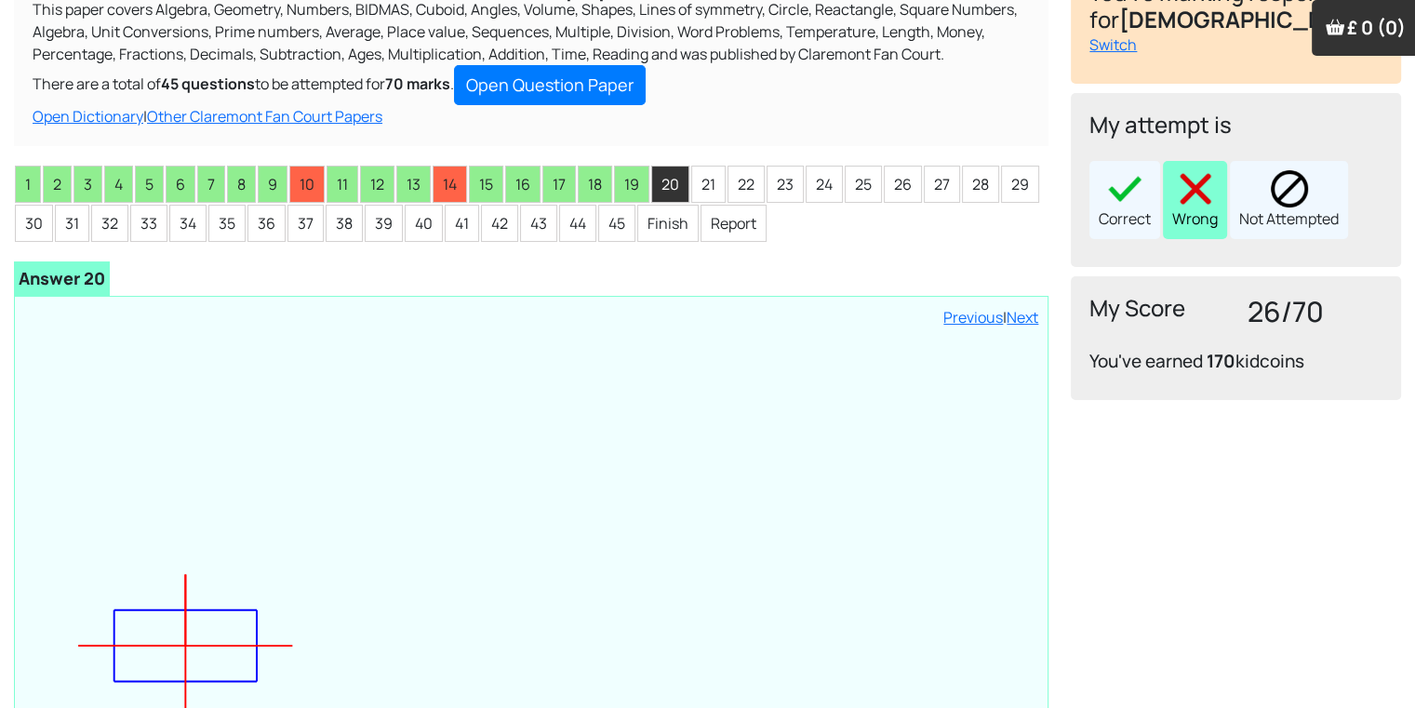
click at [1217, 204] on div "Wrong" at bounding box center [1195, 200] width 64 height 78
click at [686, 187] on ul "1 2 3 4 5 6 7 8 9 10 11 12 13 14 15 16 17 18 19 20 21 22 23 24 25 26 27 28 29 3…" at bounding box center [531, 204] width 1034 height 78
click at [694, 188] on li "21" at bounding box center [708, 184] width 34 height 37
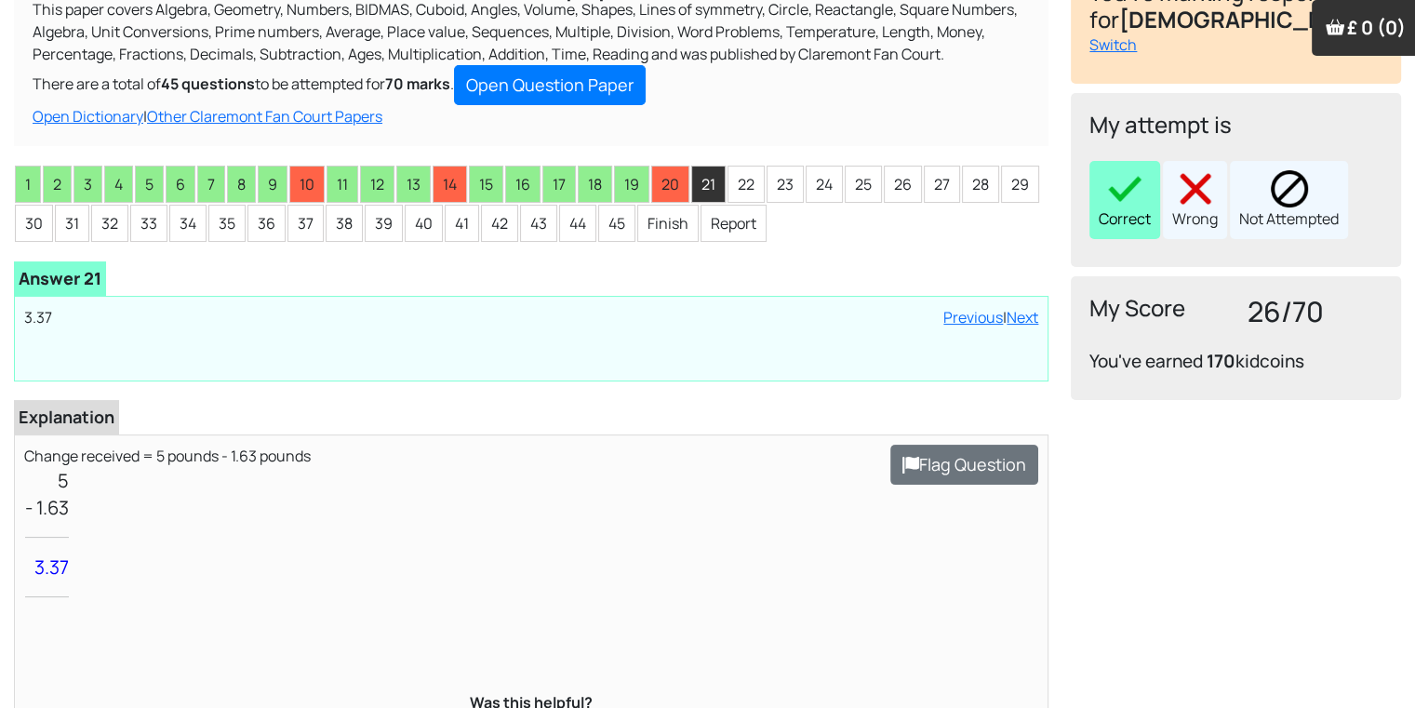
click at [1144, 205] on div "Correct" at bounding box center [1124, 200] width 71 height 78
click at [734, 184] on li "22" at bounding box center [745, 184] width 37 height 37
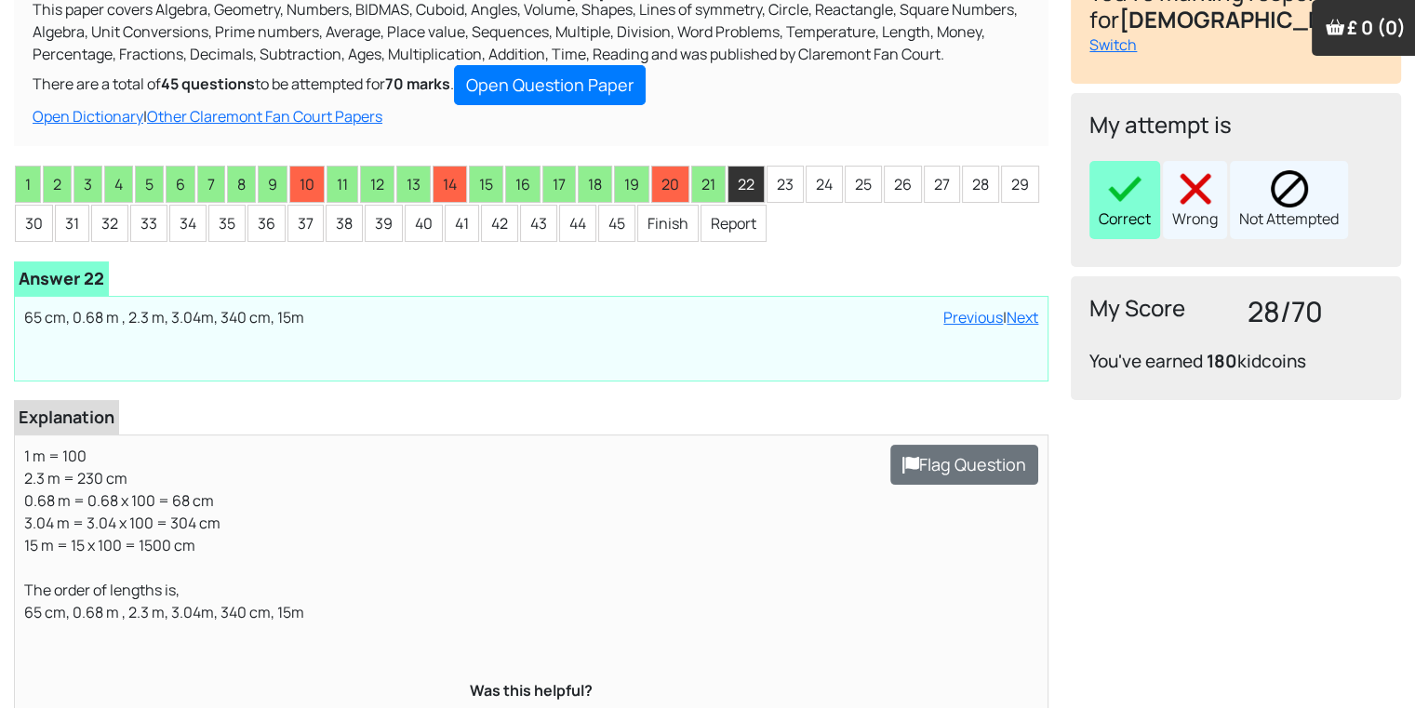
click at [1101, 193] on div "Correct" at bounding box center [1124, 200] width 71 height 78
click at [785, 180] on li "23" at bounding box center [784, 184] width 37 height 37
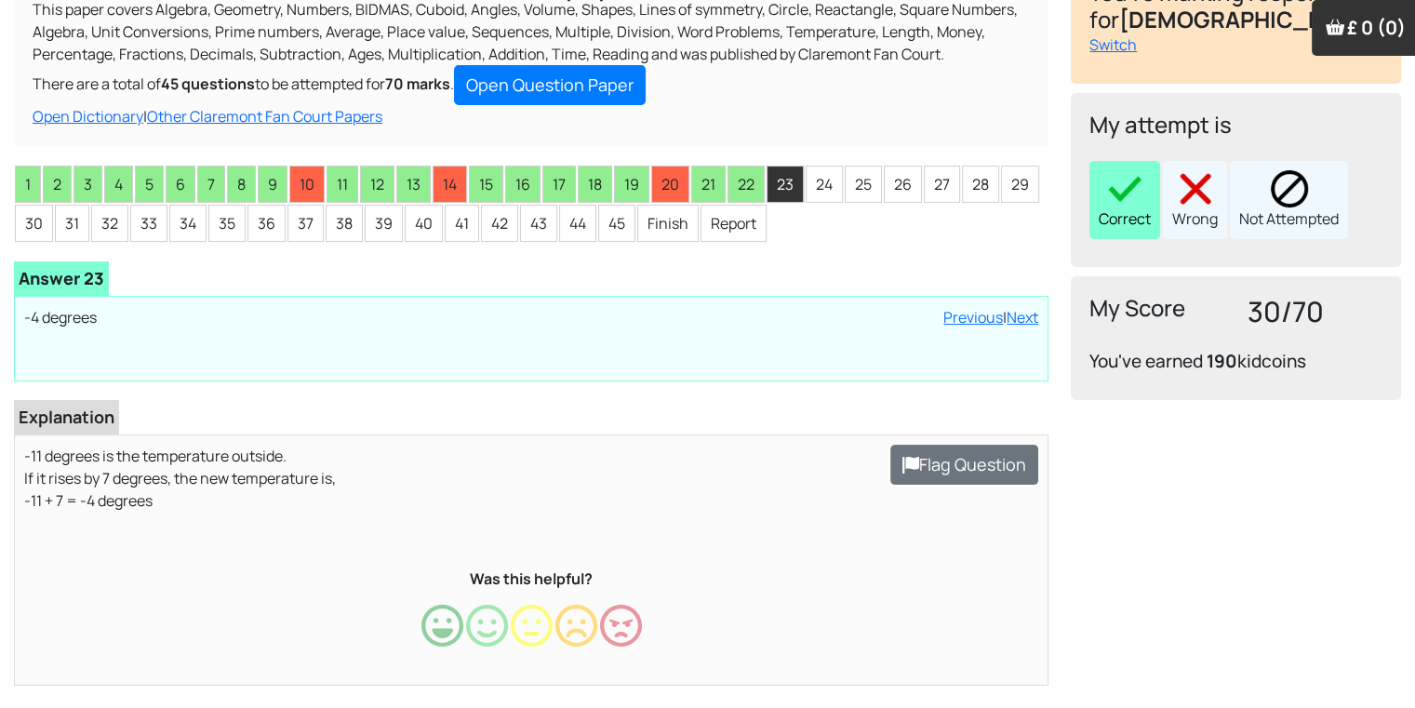
click at [1110, 198] on img at bounding box center [1124, 188] width 37 height 37
click at [824, 179] on li "24" at bounding box center [824, 184] width 37 height 37
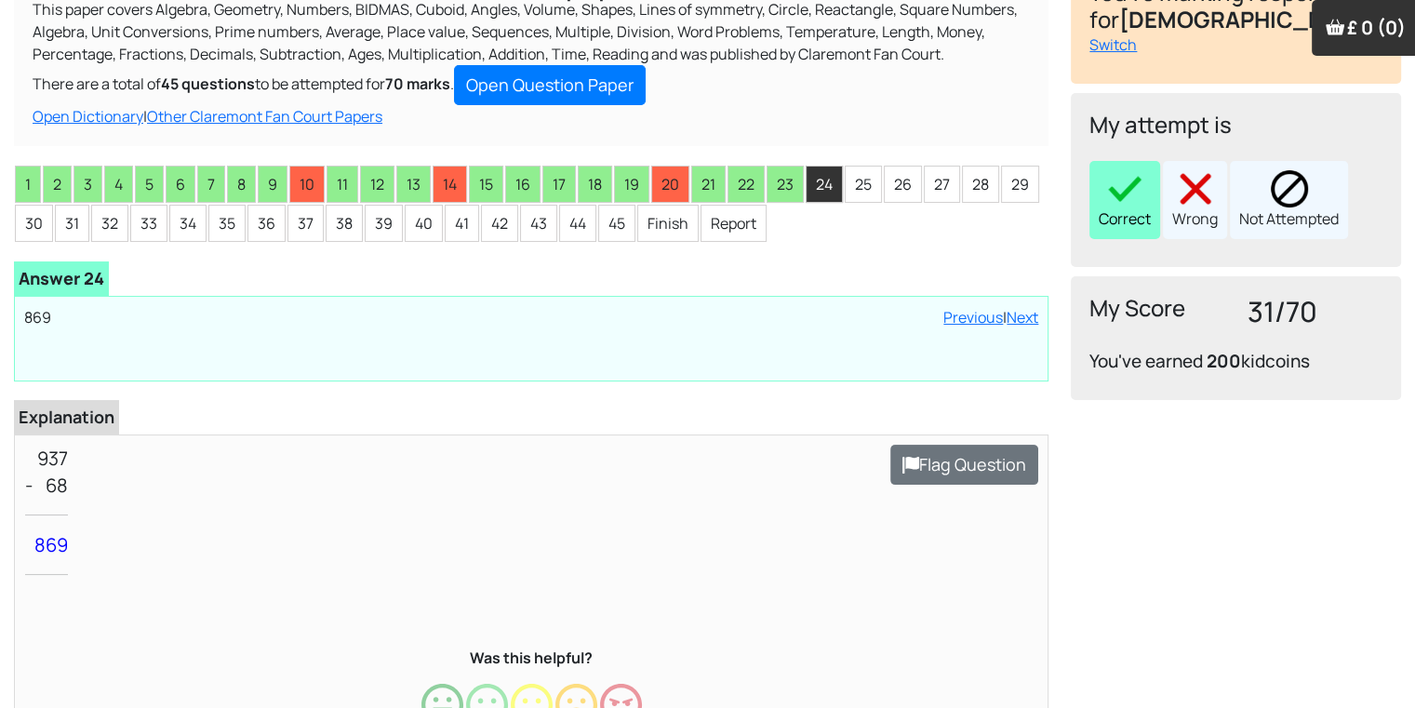
click at [1130, 201] on img at bounding box center [1124, 188] width 37 height 37
click at [837, 176] on li "24" at bounding box center [824, 184] width 37 height 37
click at [853, 180] on li "25" at bounding box center [863, 184] width 37 height 37
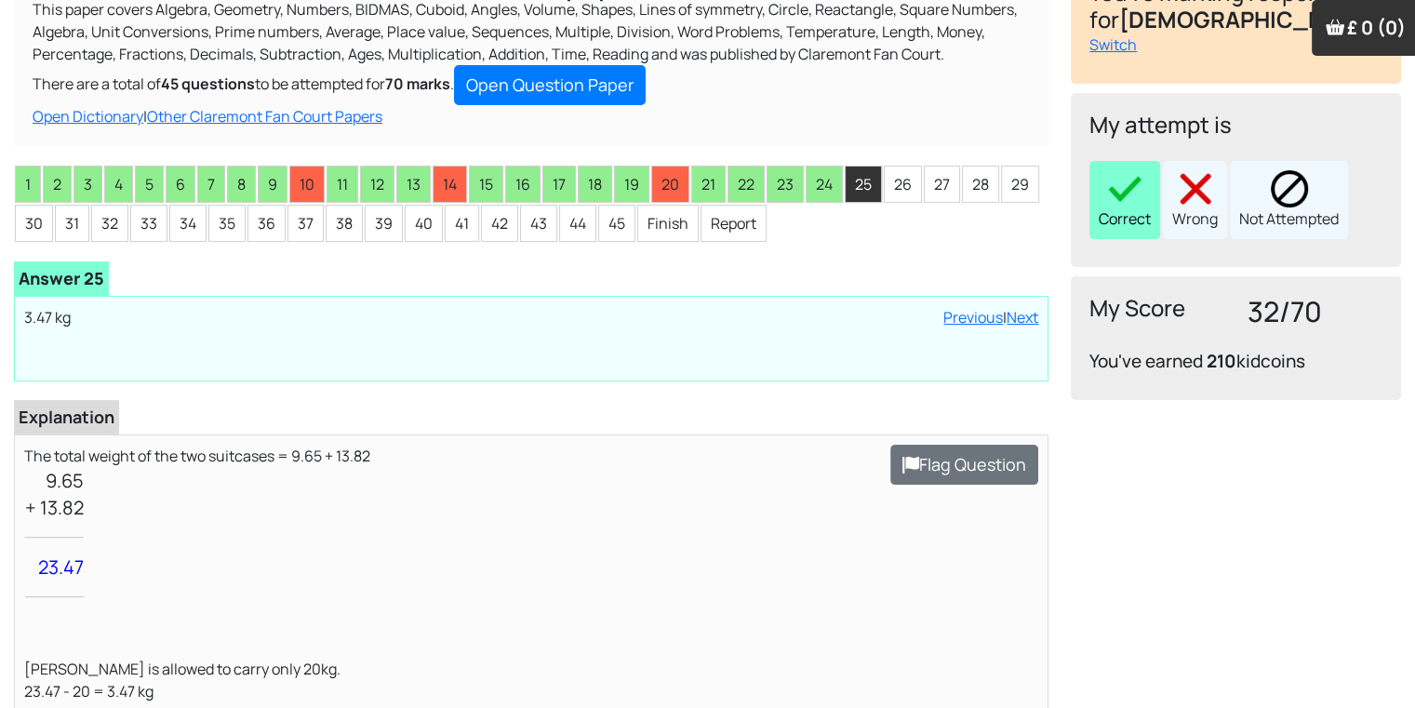
click at [1131, 177] on img at bounding box center [1124, 188] width 37 height 37
click at [889, 175] on li "26" at bounding box center [903, 184] width 38 height 37
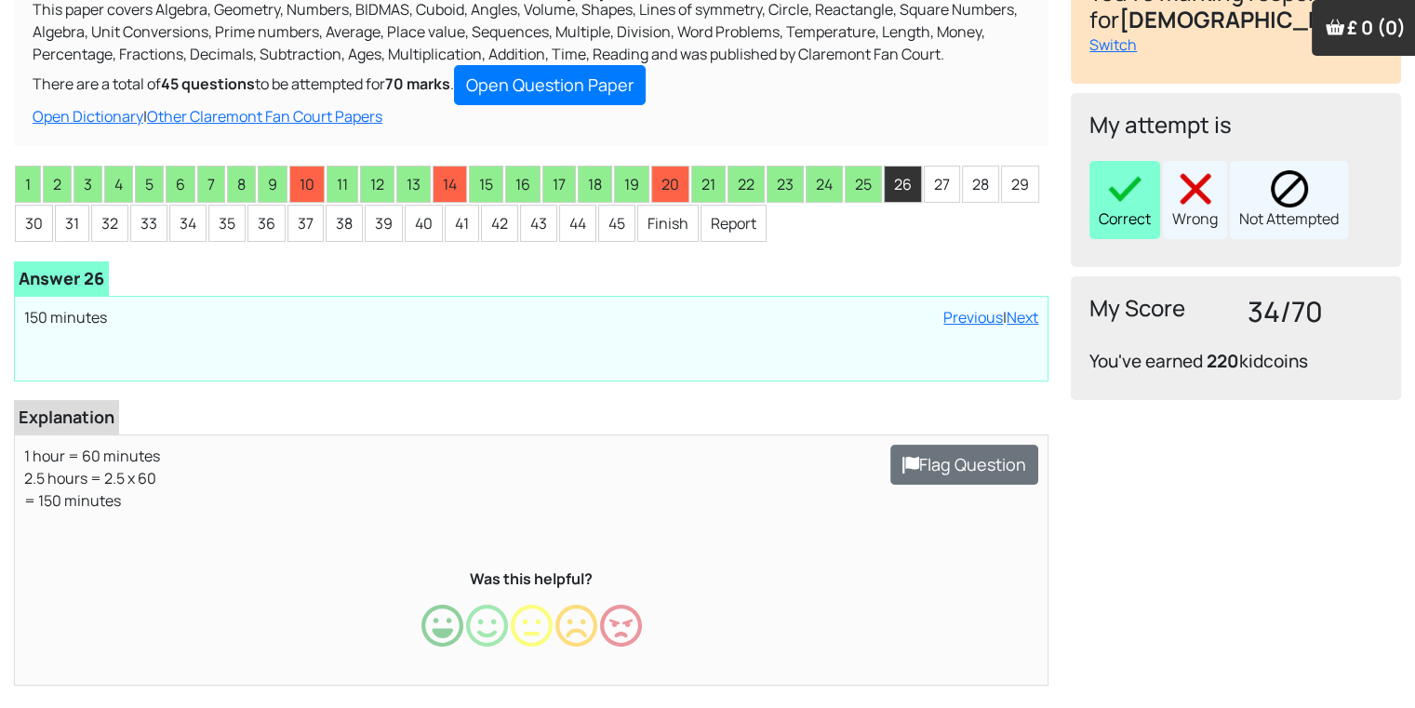
click at [1123, 206] on img at bounding box center [1124, 188] width 37 height 37
click at [926, 179] on li "27" at bounding box center [942, 184] width 36 height 37
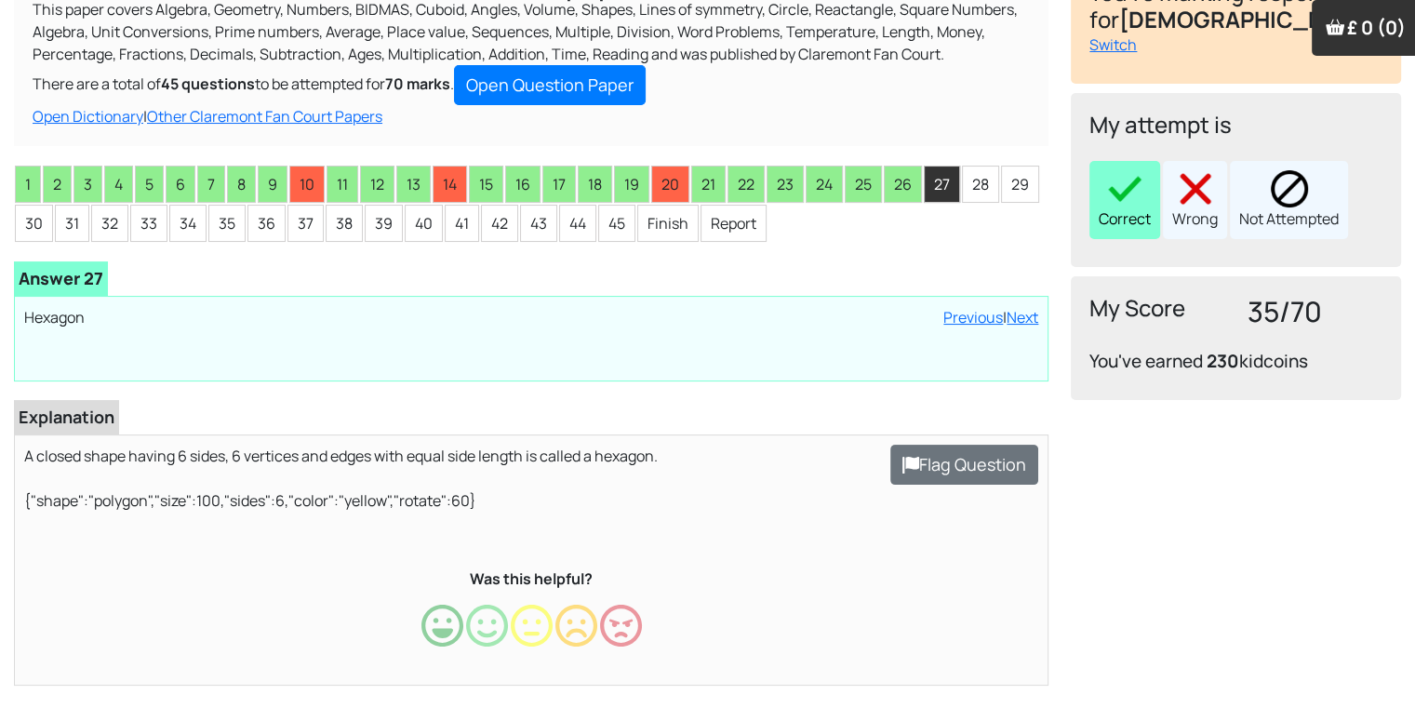
click at [1119, 213] on div "Correct" at bounding box center [1124, 200] width 71 height 78
click at [978, 175] on li "28" at bounding box center [980, 184] width 37 height 37
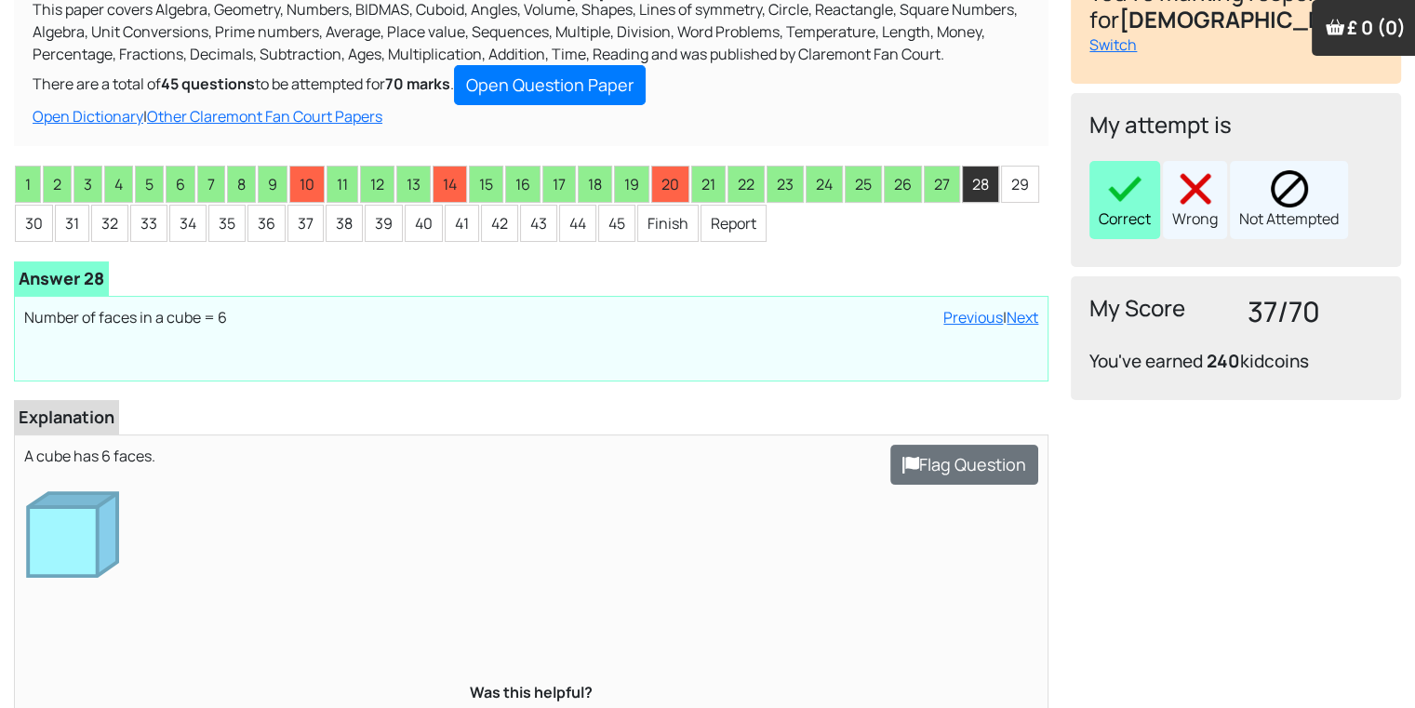
click at [1108, 198] on img at bounding box center [1124, 188] width 37 height 37
click at [1006, 181] on li "29" at bounding box center [1020, 184] width 38 height 37
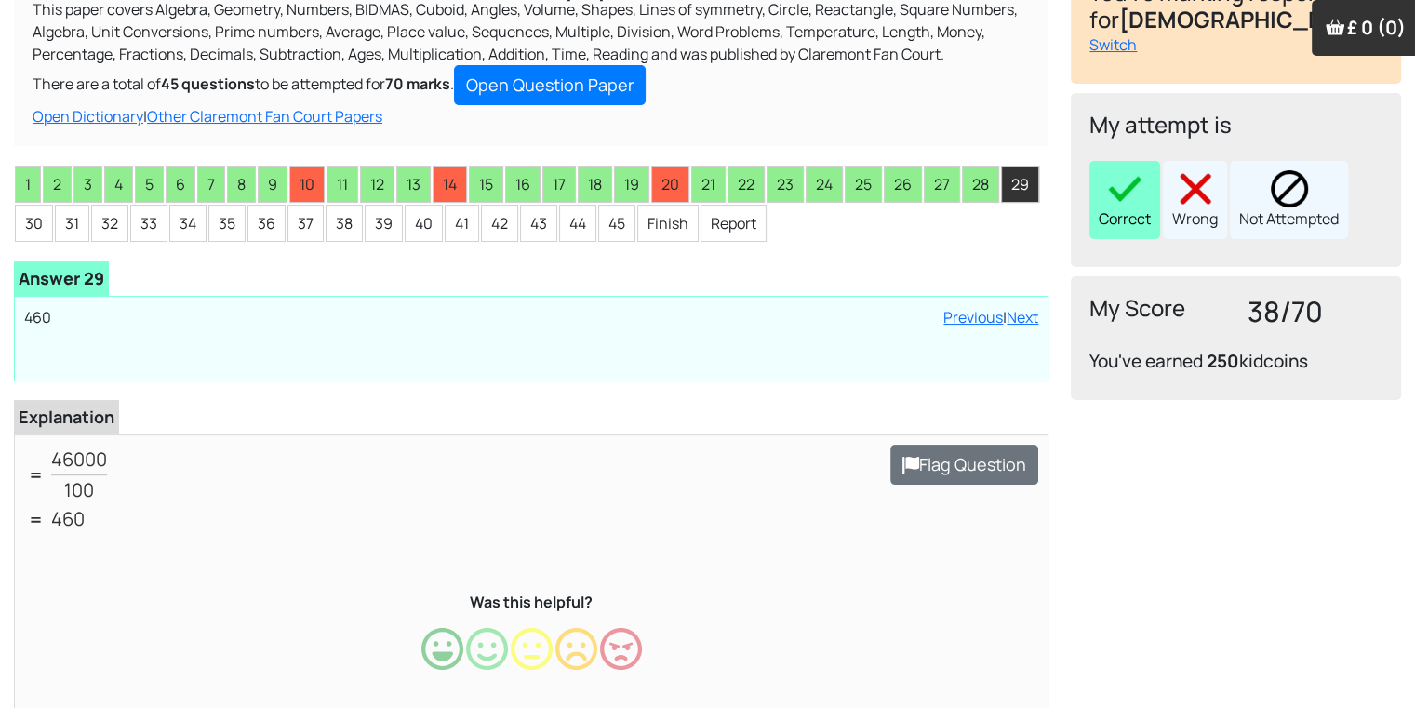
click at [1144, 223] on div "Correct" at bounding box center [1124, 200] width 71 height 78
click at [26, 217] on li "30" at bounding box center [34, 223] width 38 height 37
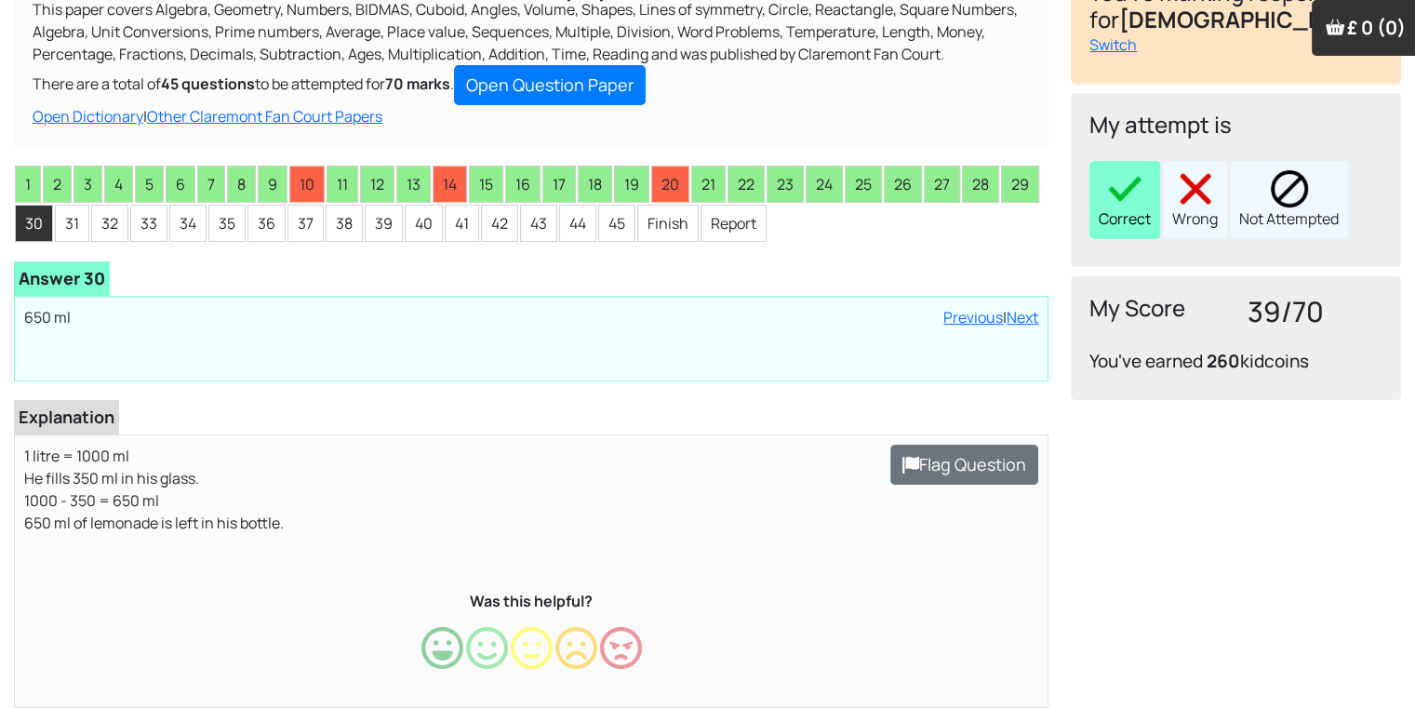
click at [1127, 206] on img at bounding box center [1124, 188] width 37 height 37
click at [76, 233] on li "31" at bounding box center [72, 223] width 34 height 37
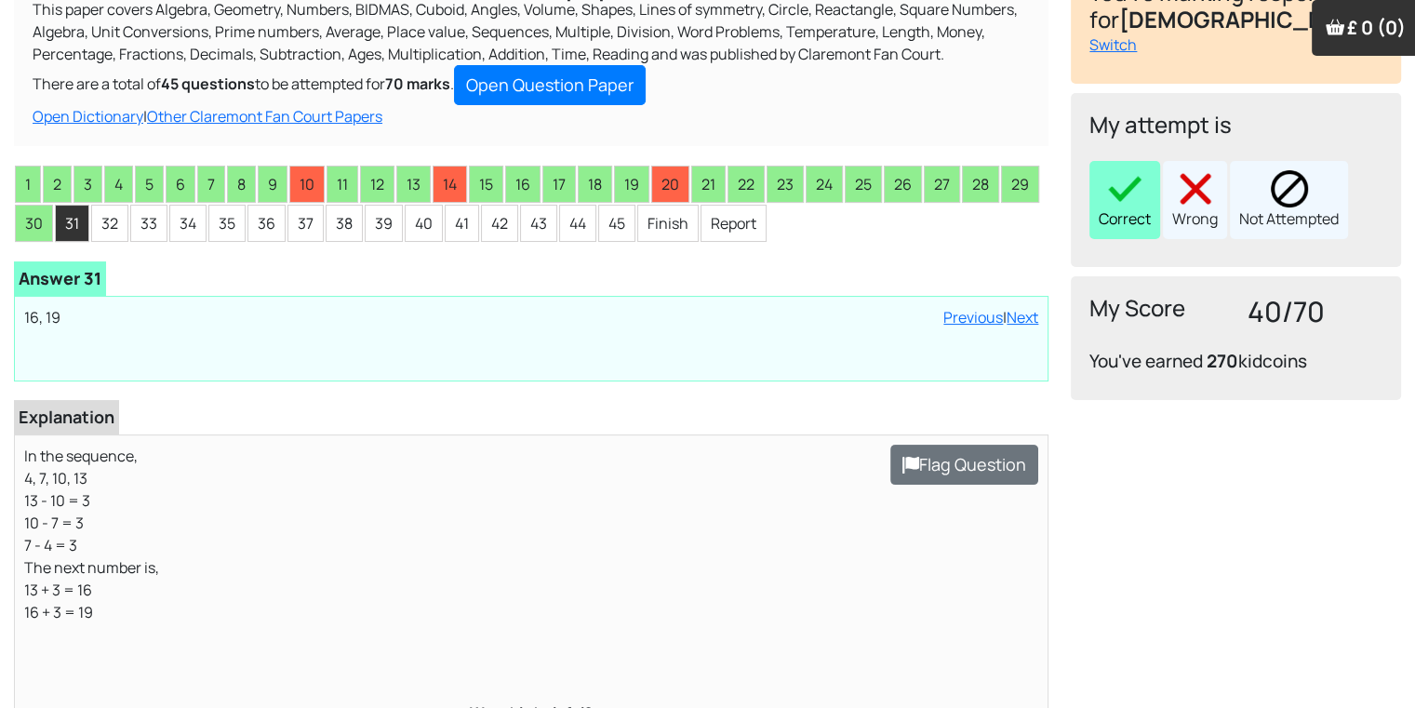
click at [1138, 212] on div "Correct" at bounding box center [1124, 200] width 71 height 78
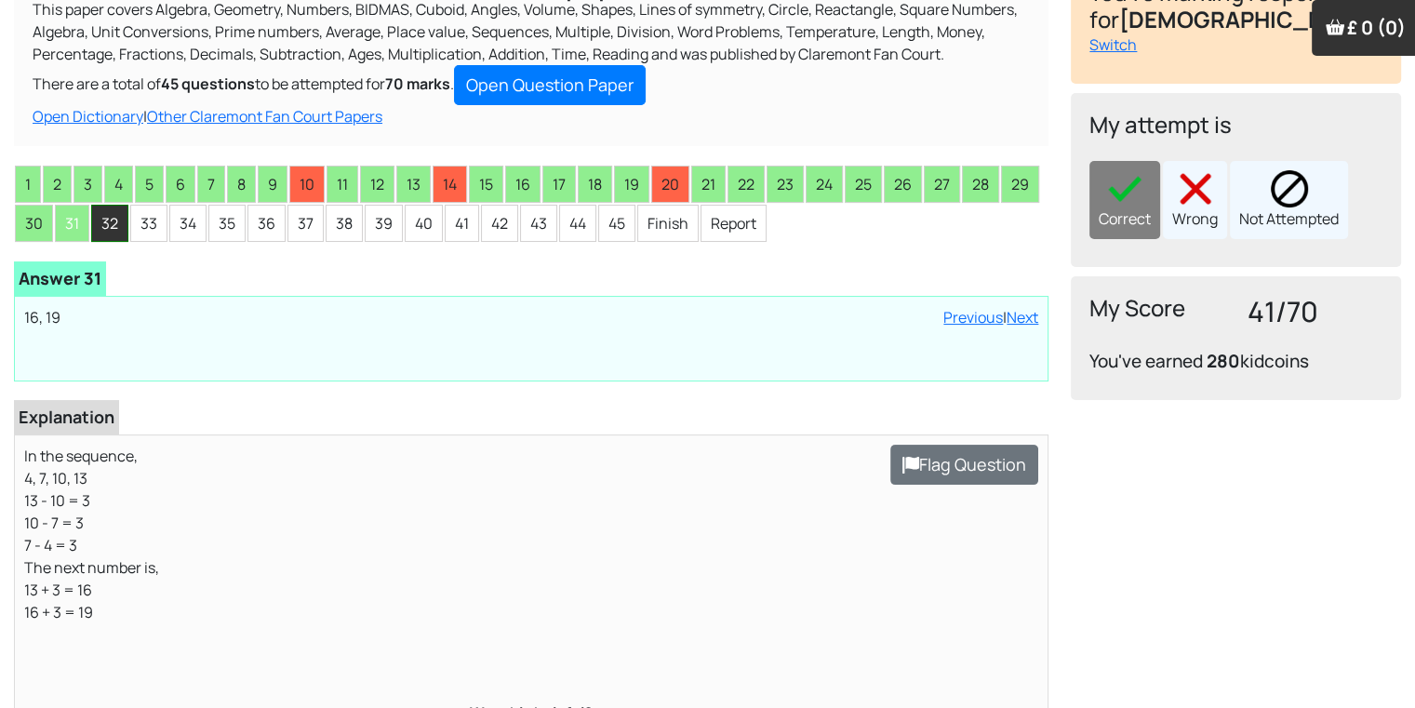
click at [99, 222] on li "32" at bounding box center [109, 223] width 37 height 37
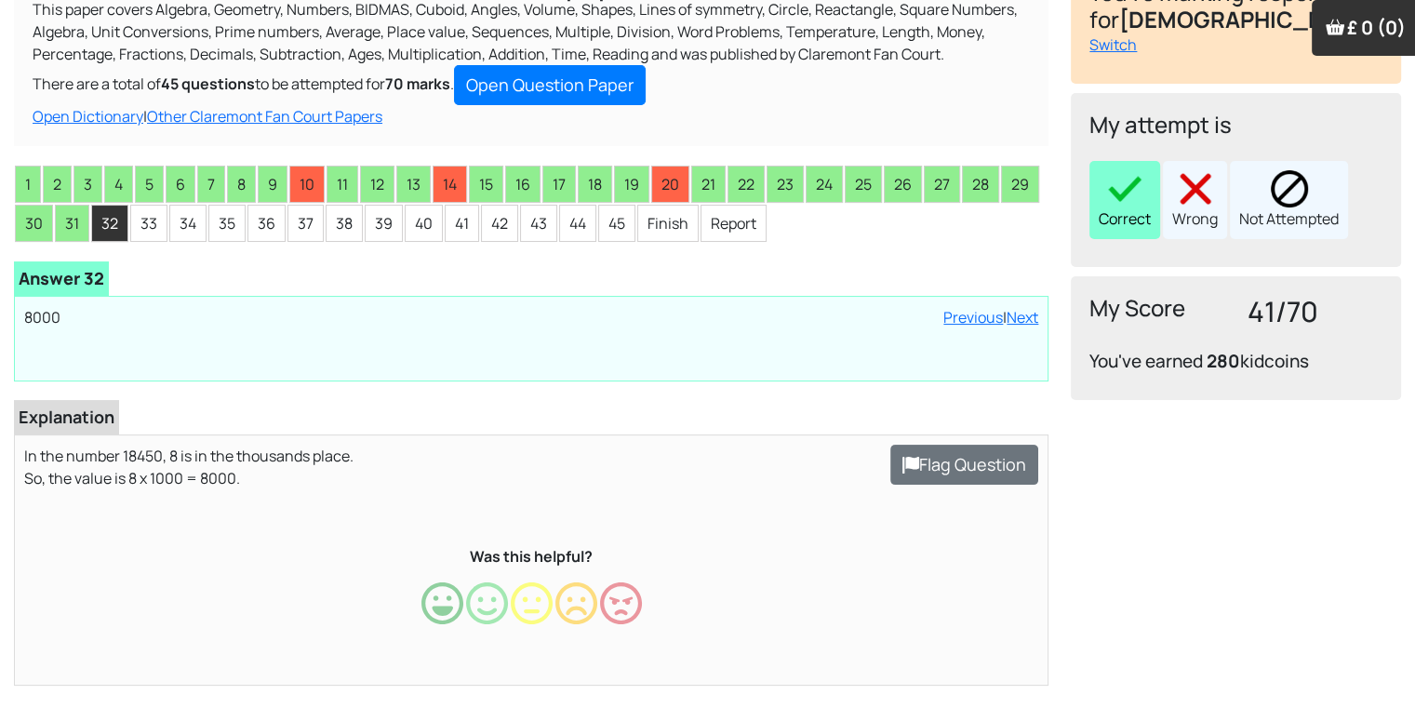
click at [1100, 204] on div "Correct" at bounding box center [1124, 200] width 71 height 78
click at [141, 229] on li "33" at bounding box center [148, 223] width 37 height 37
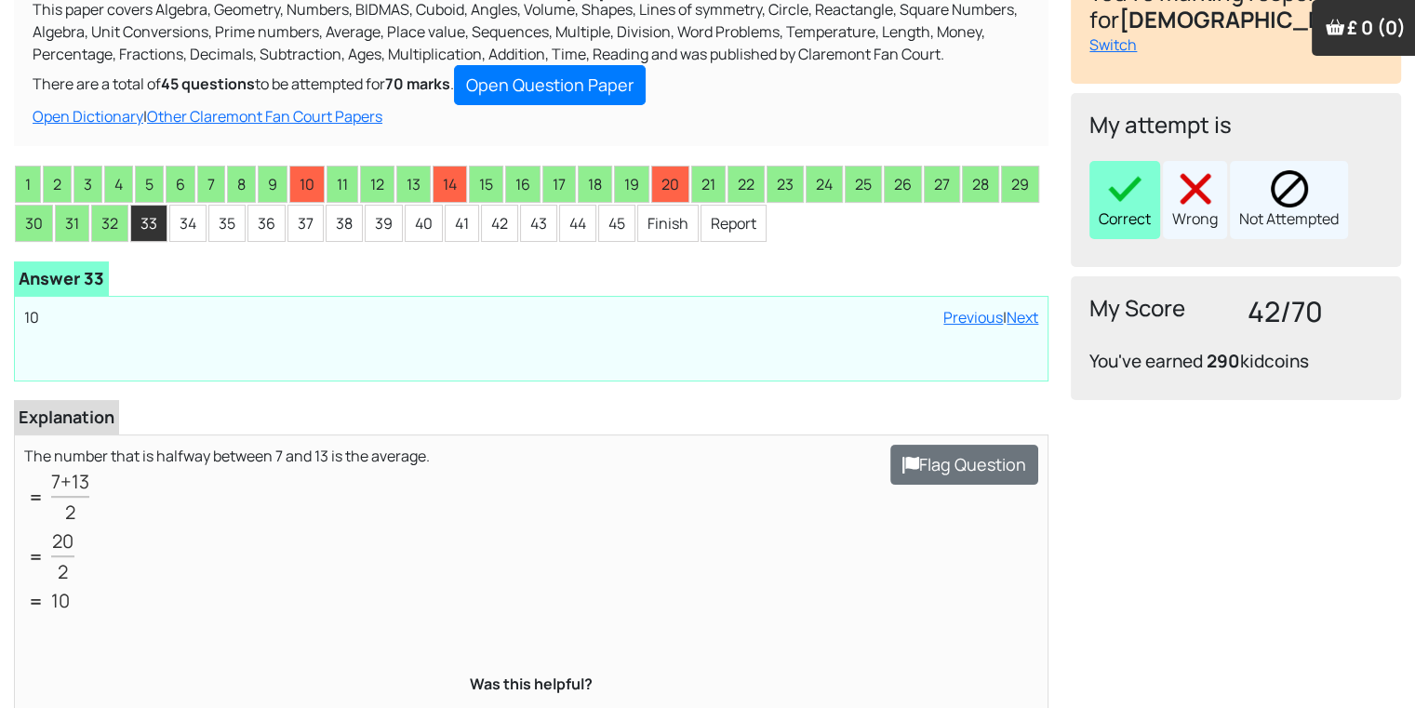
click at [1103, 221] on div "Correct" at bounding box center [1124, 200] width 71 height 78
click at [187, 221] on li "34" at bounding box center [187, 223] width 37 height 37
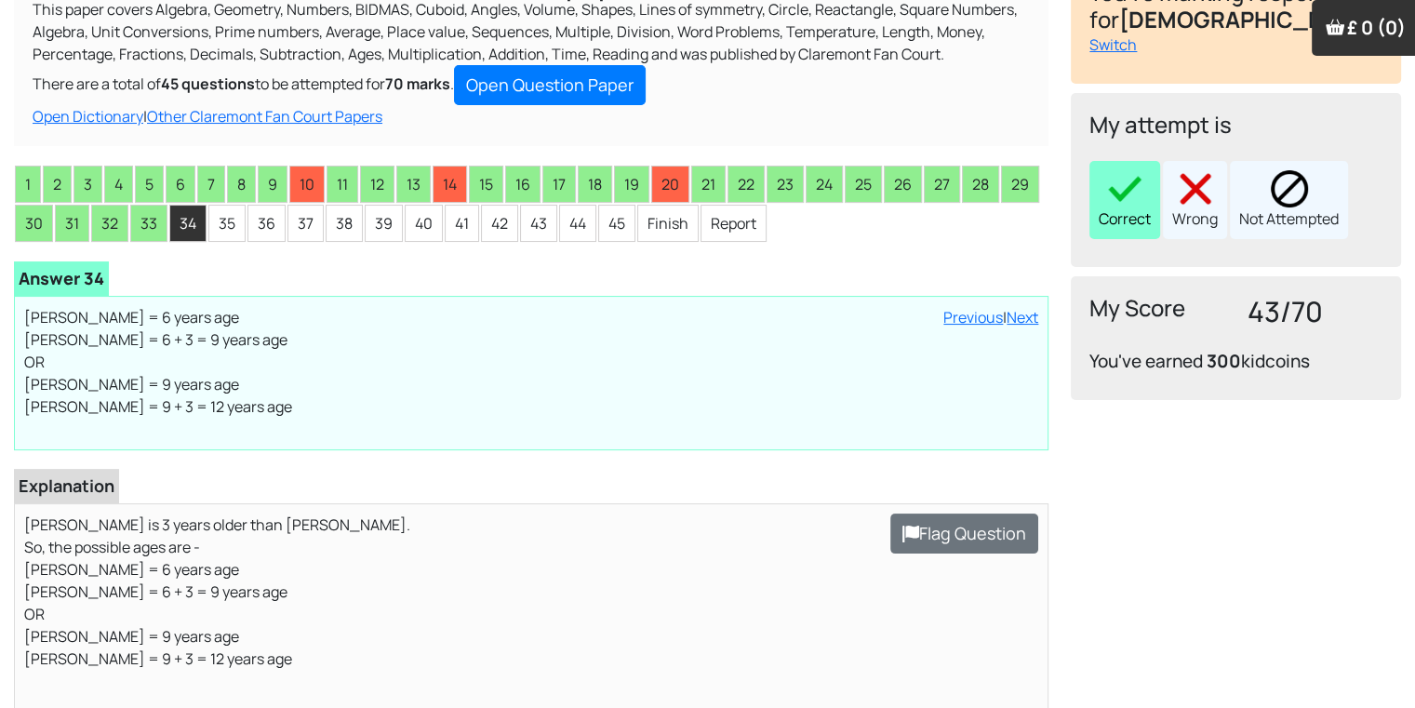
click at [1106, 194] on img at bounding box center [1124, 188] width 37 height 37
click at [222, 229] on li "35" at bounding box center [226, 223] width 37 height 37
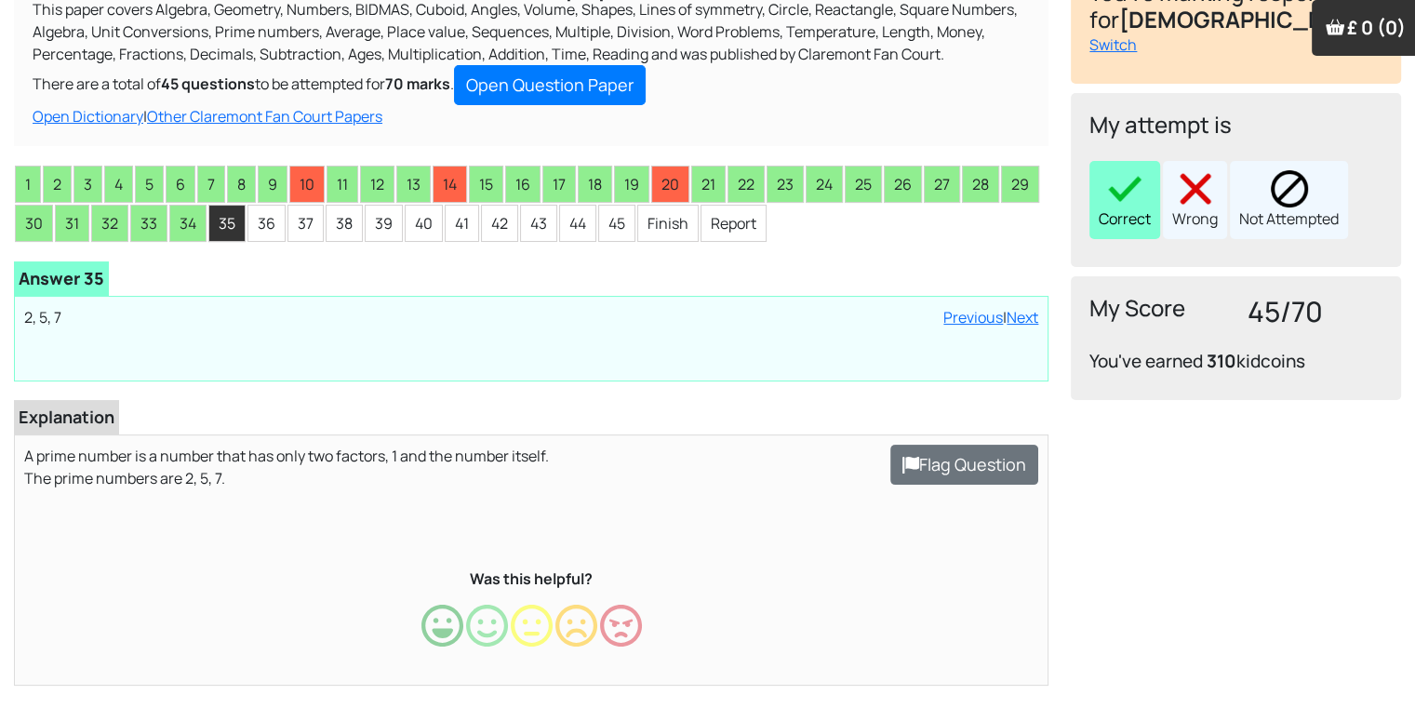
click at [1129, 218] on div "Correct" at bounding box center [1124, 200] width 71 height 78
click at [262, 214] on li "36" at bounding box center [266, 223] width 38 height 37
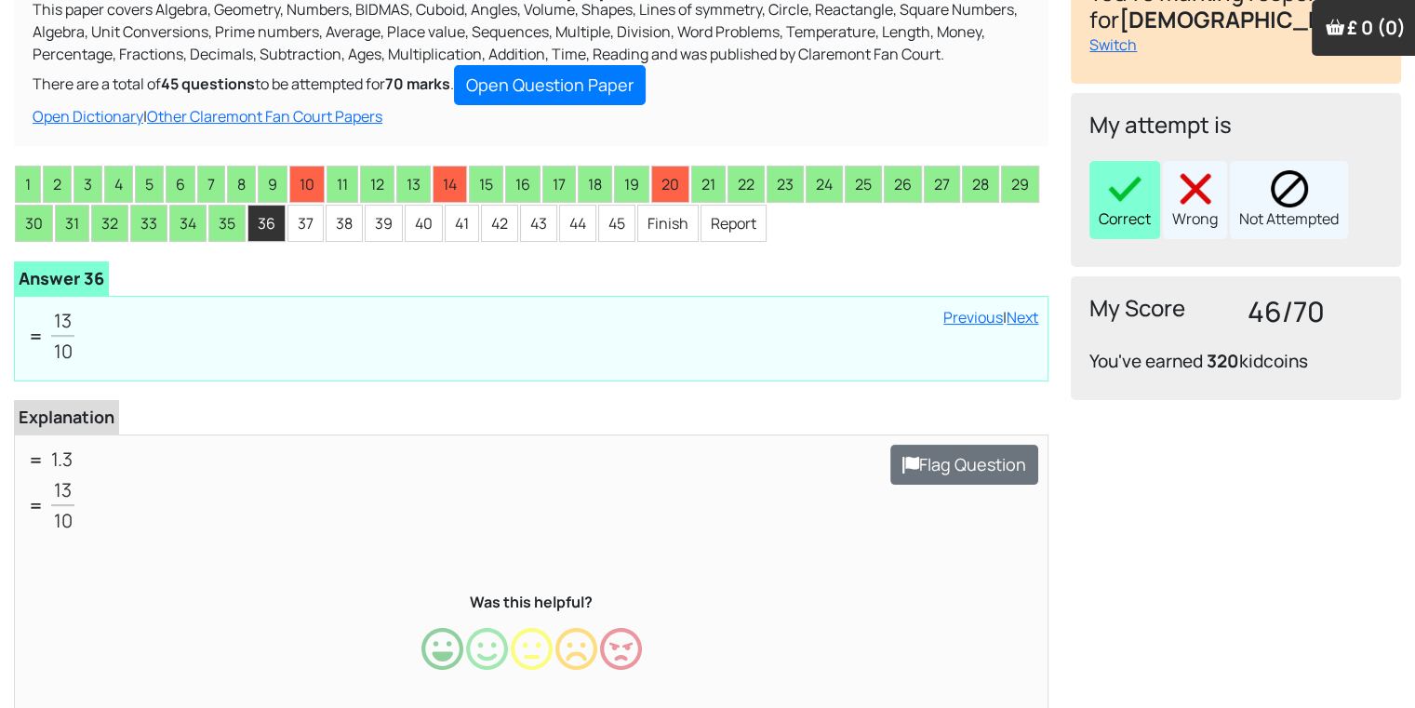
click at [1135, 206] on img at bounding box center [1124, 188] width 37 height 37
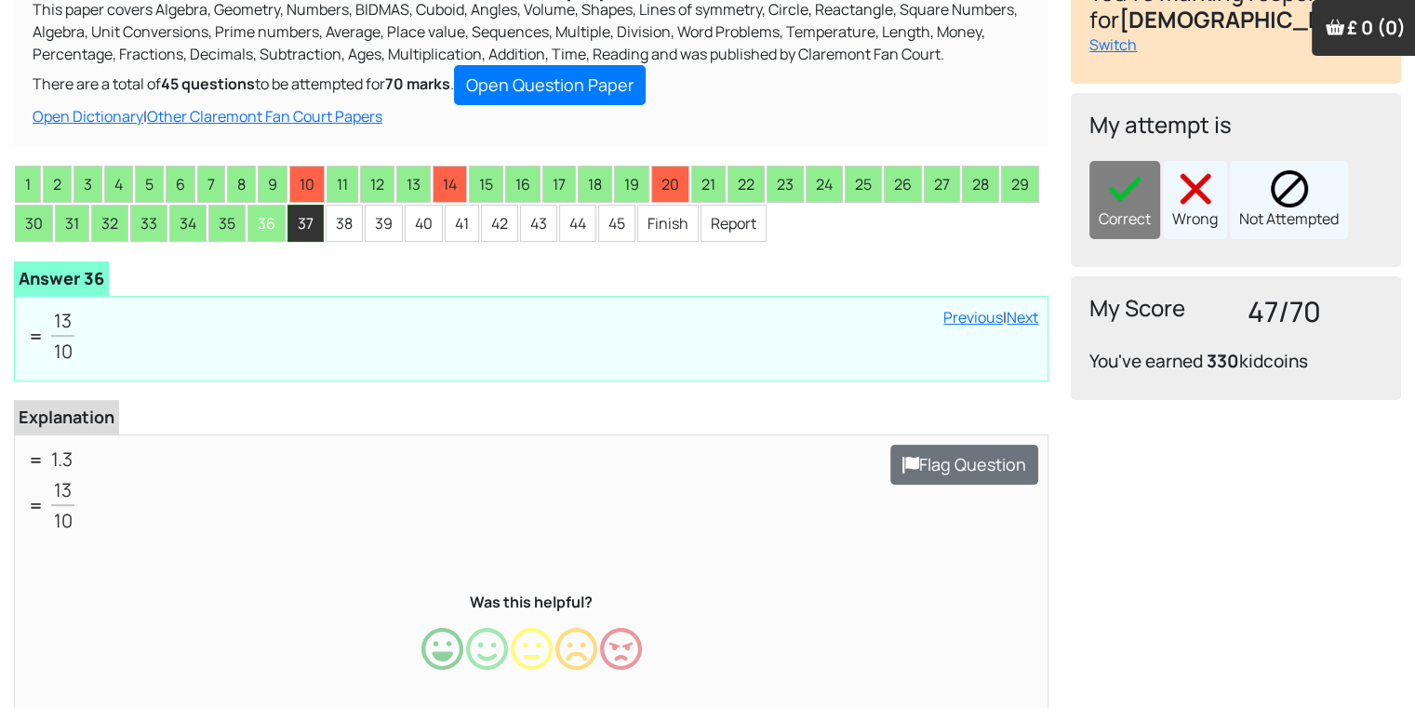
click at [300, 221] on li "37" at bounding box center [305, 223] width 36 height 37
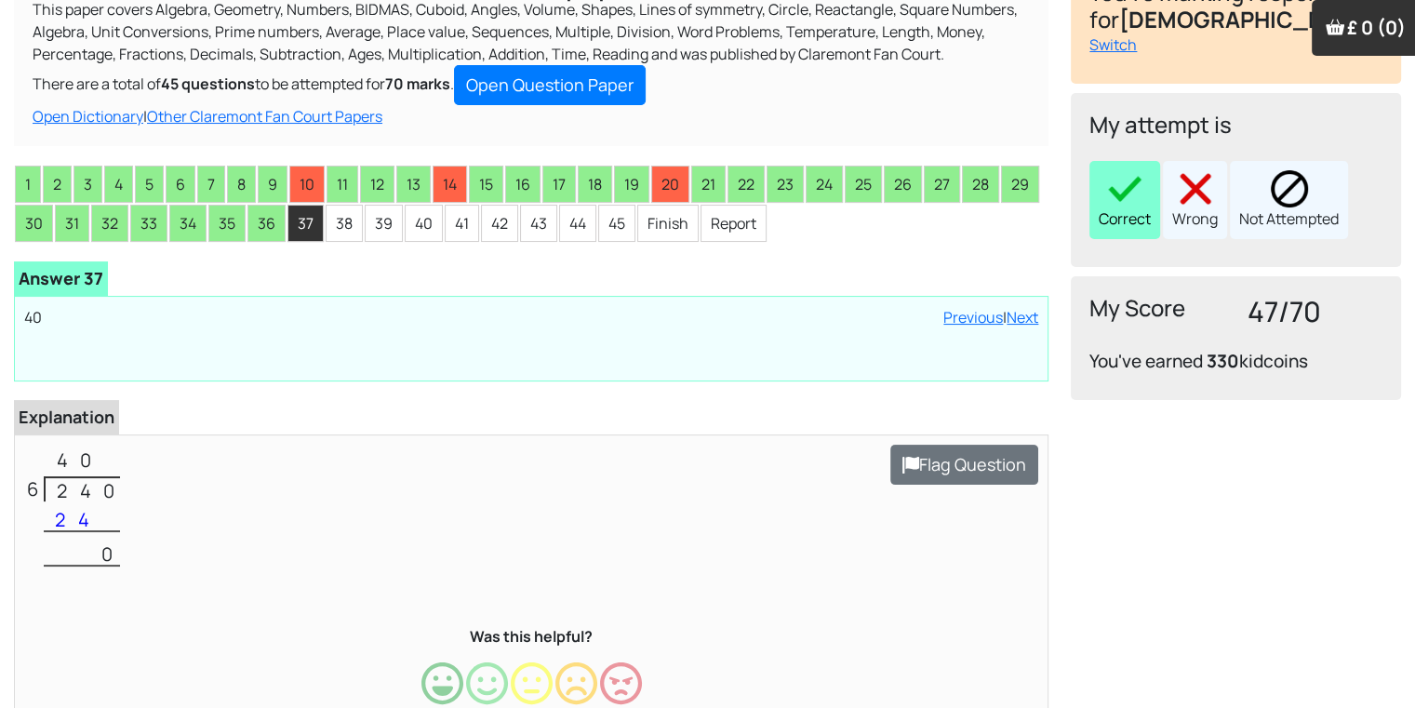
click at [1114, 177] on img at bounding box center [1124, 188] width 37 height 37
click at [343, 220] on li "38" at bounding box center [344, 223] width 37 height 37
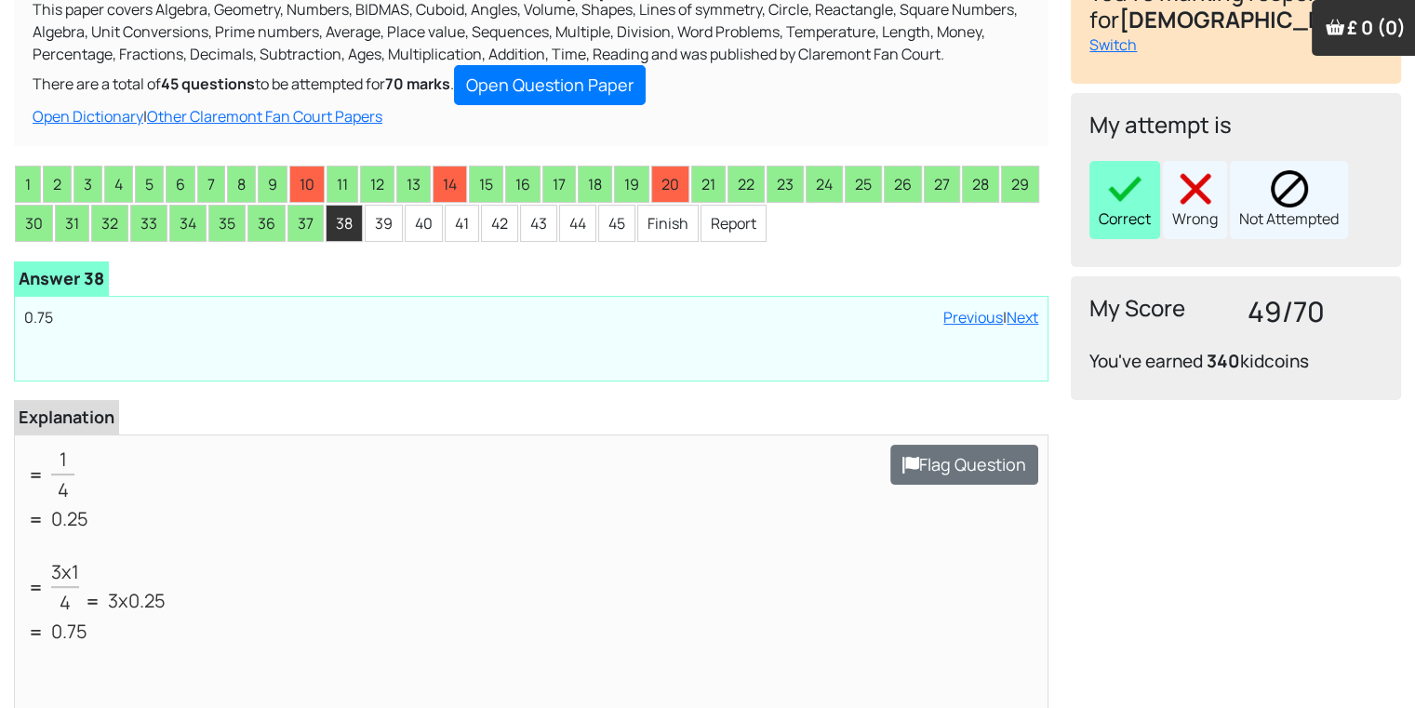
click at [1124, 213] on div "Correct" at bounding box center [1124, 200] width 71 height 78
click at [381, 231] on li "39" at bounding box center [384, 223] width 38 height 37
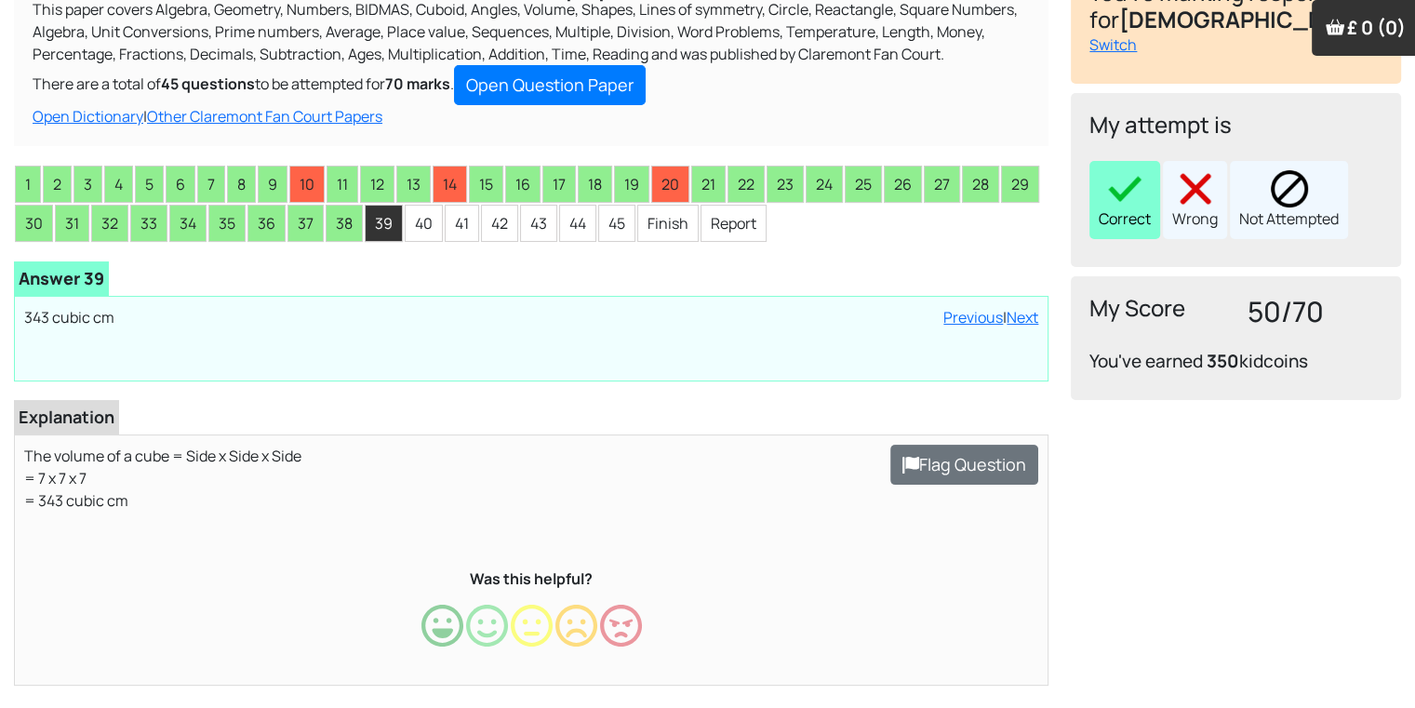
click at [1143, 194] on div "Correct" at bounding box center [1124, 200] width 71 height 78
click at [419, 210] on li "40" at bounding box center [424, 223] width 38 height 37
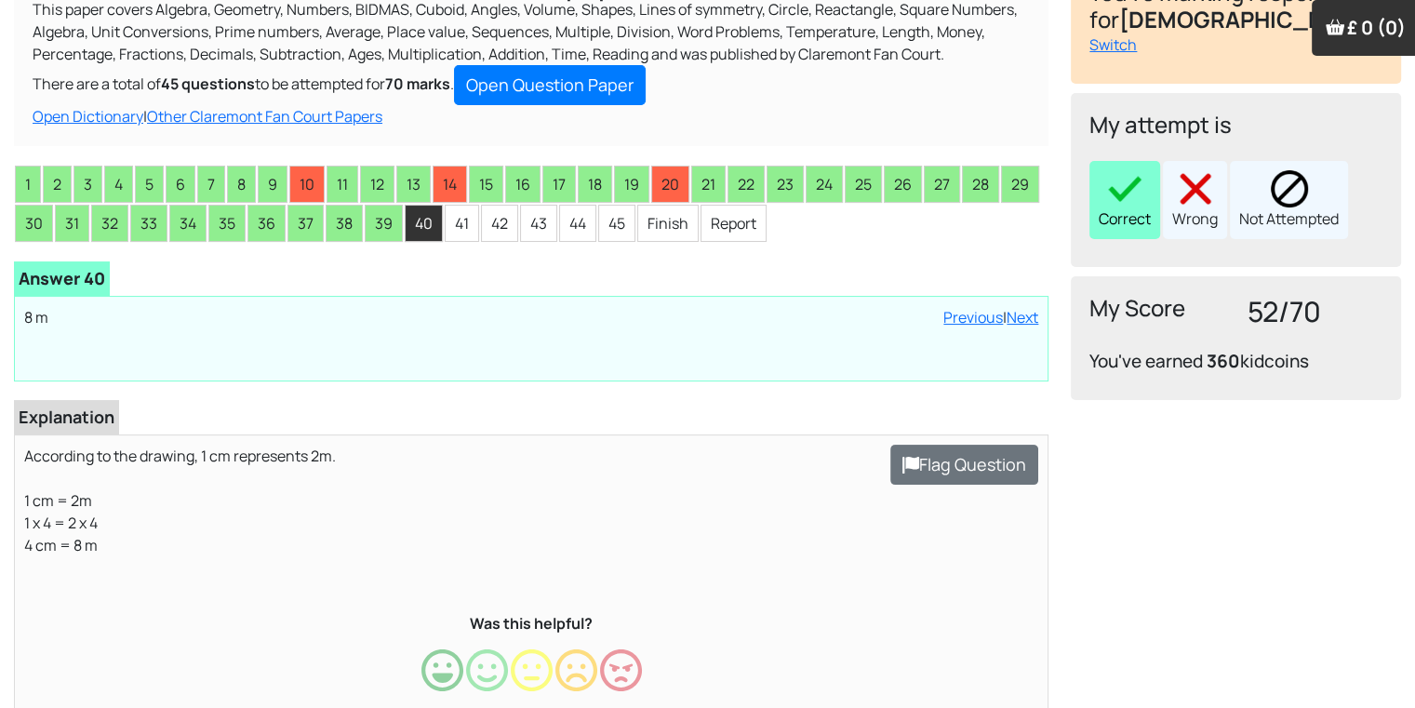
click at [1131, 166] on div "Correct" at bounding box center [1124, 200] width 71 height 78
click at [451, 206] on li "41" at bounding box center [462, 223] width 34 height 37
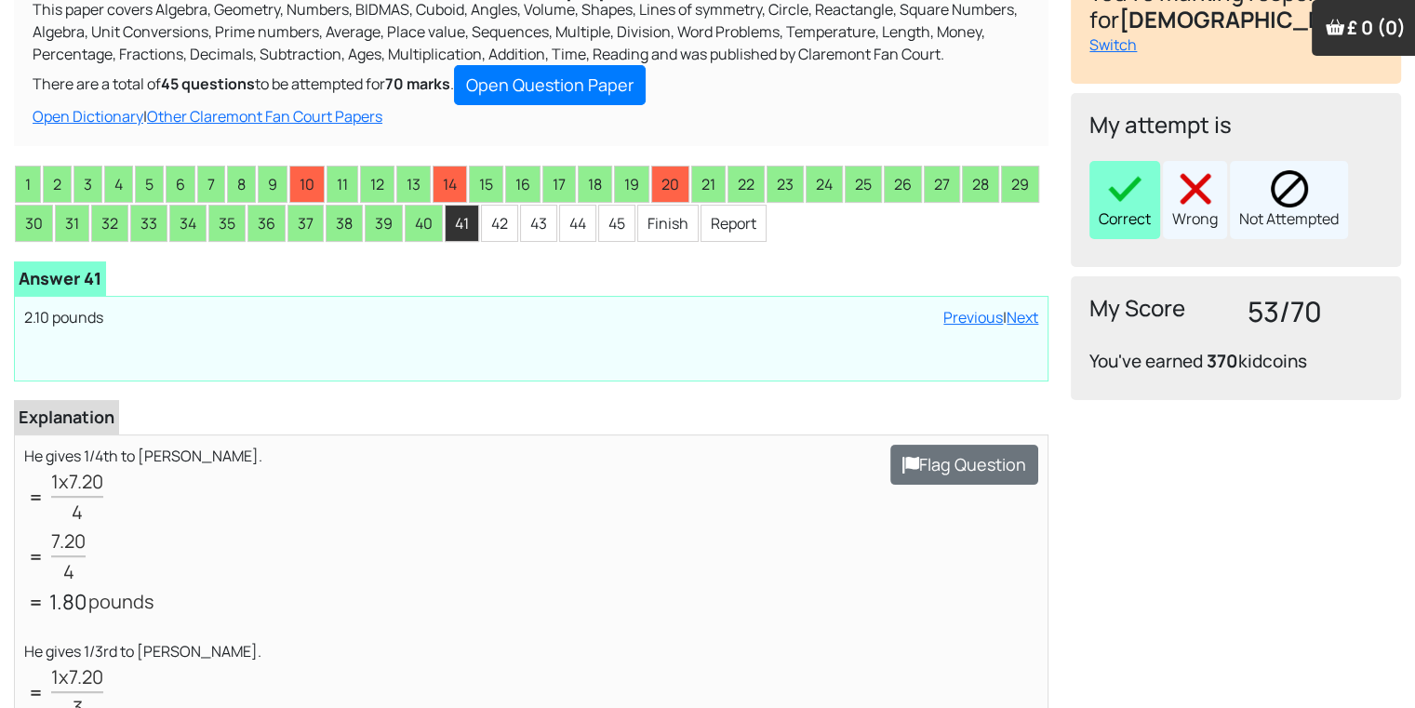
click at [1114, 206] on img at bounding box center [1124, 188] width 37 height 37
click at [506, 220] on li "42" at bounding box center [499, 223] width 37 height 37
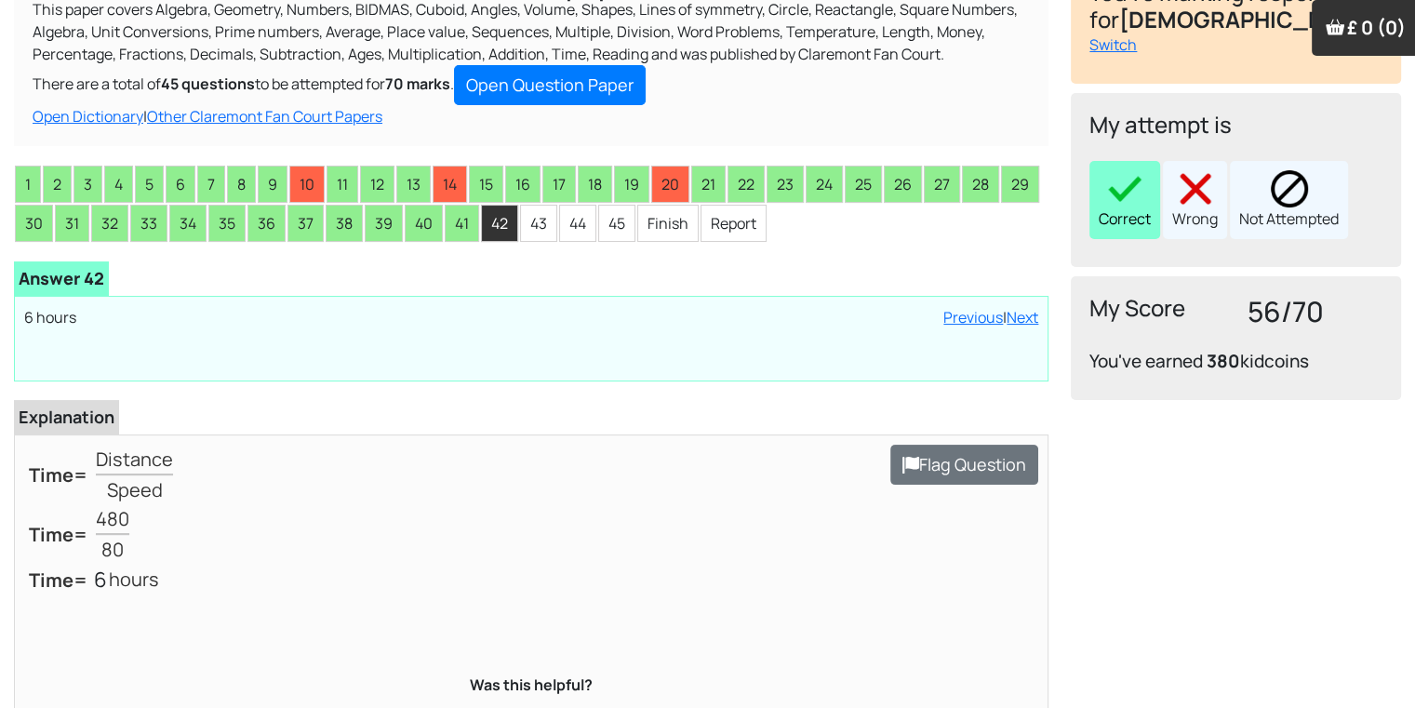
click at [1131, 198] on img at bounding box center [1124, 188] width 37 height 37
click at [528, 232] on li "43" at bounding box center [538, 223] width 37 height 37
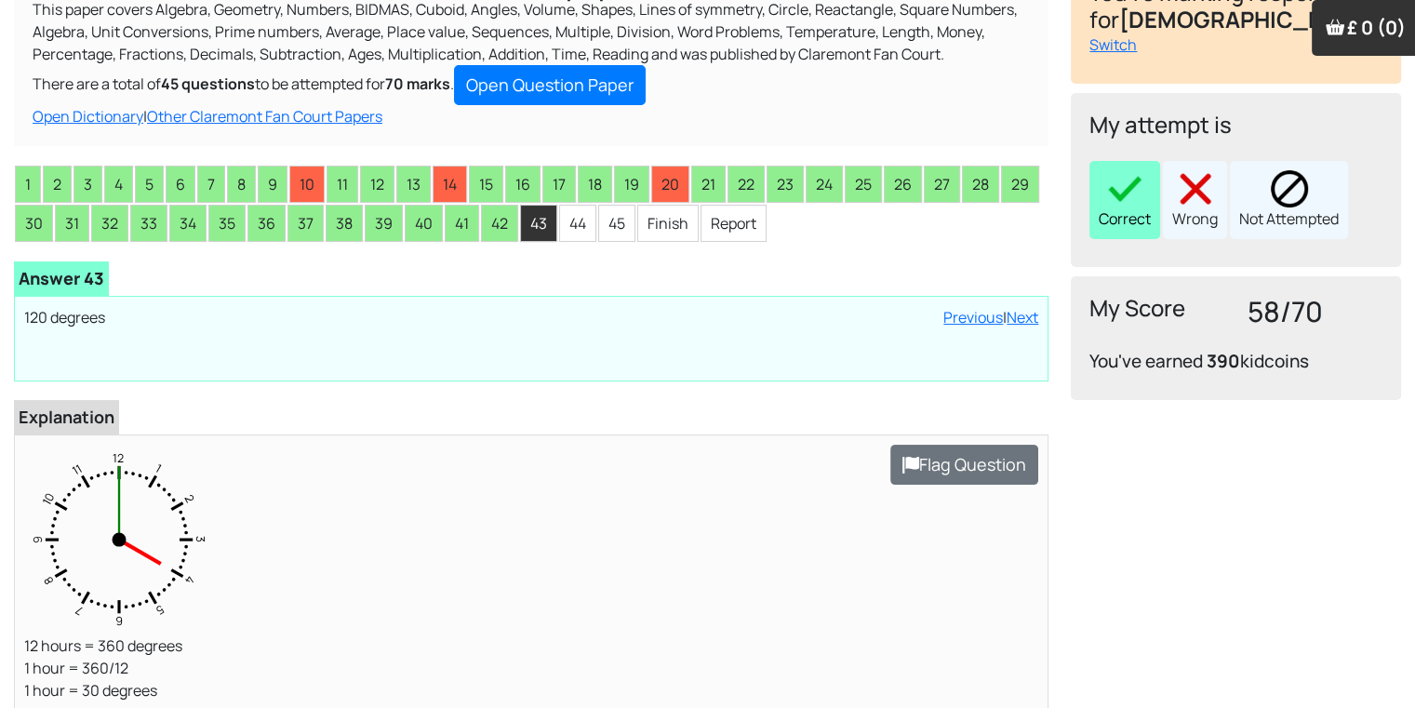
click at [1139, 210] on div "Correct" at bounding box center [1124, 200] width 71 height 78
click at [566, 220] on li "44" at bounding box center [577, 223] width 37 height 37
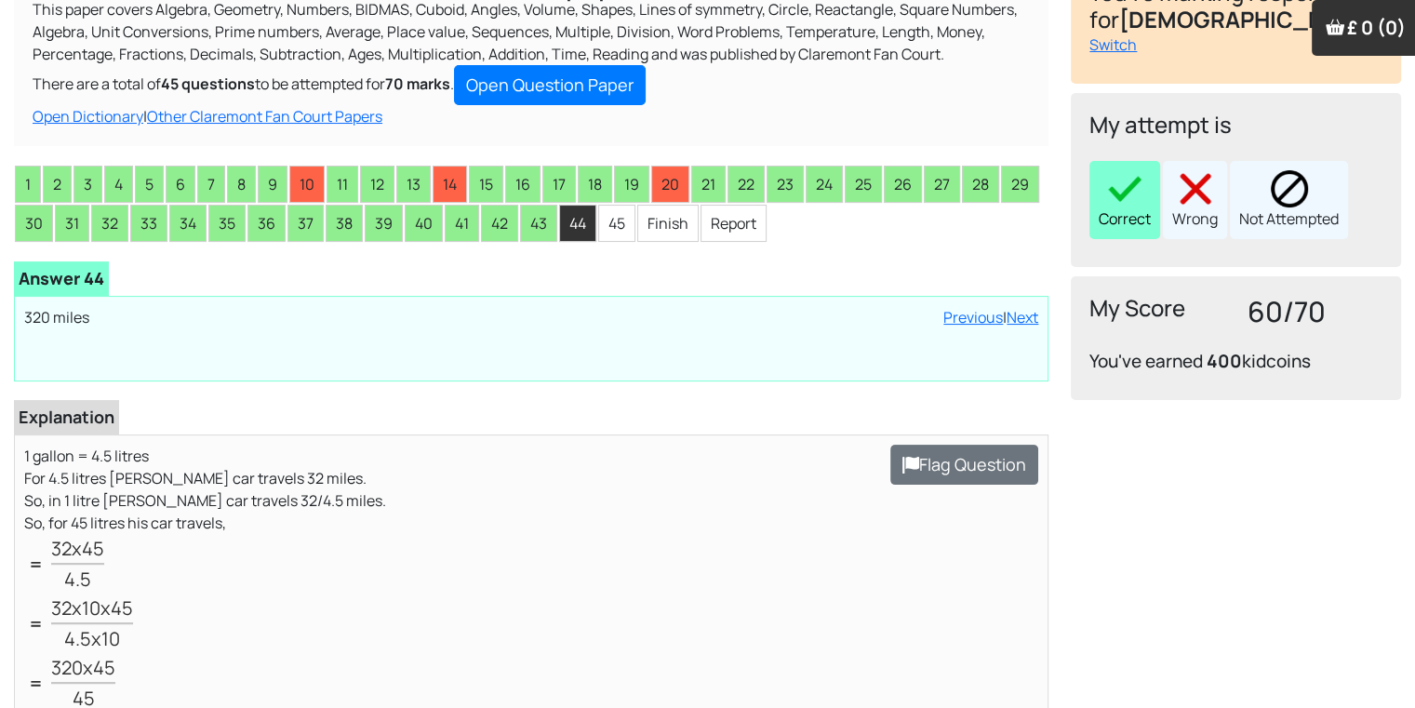
click at [1139, 219] on div "Correct" at bounding box center [1124, 200] width 71 height 78
click at [599, 224] on li "45" at bounding box center [616, 223] width 37 height 37
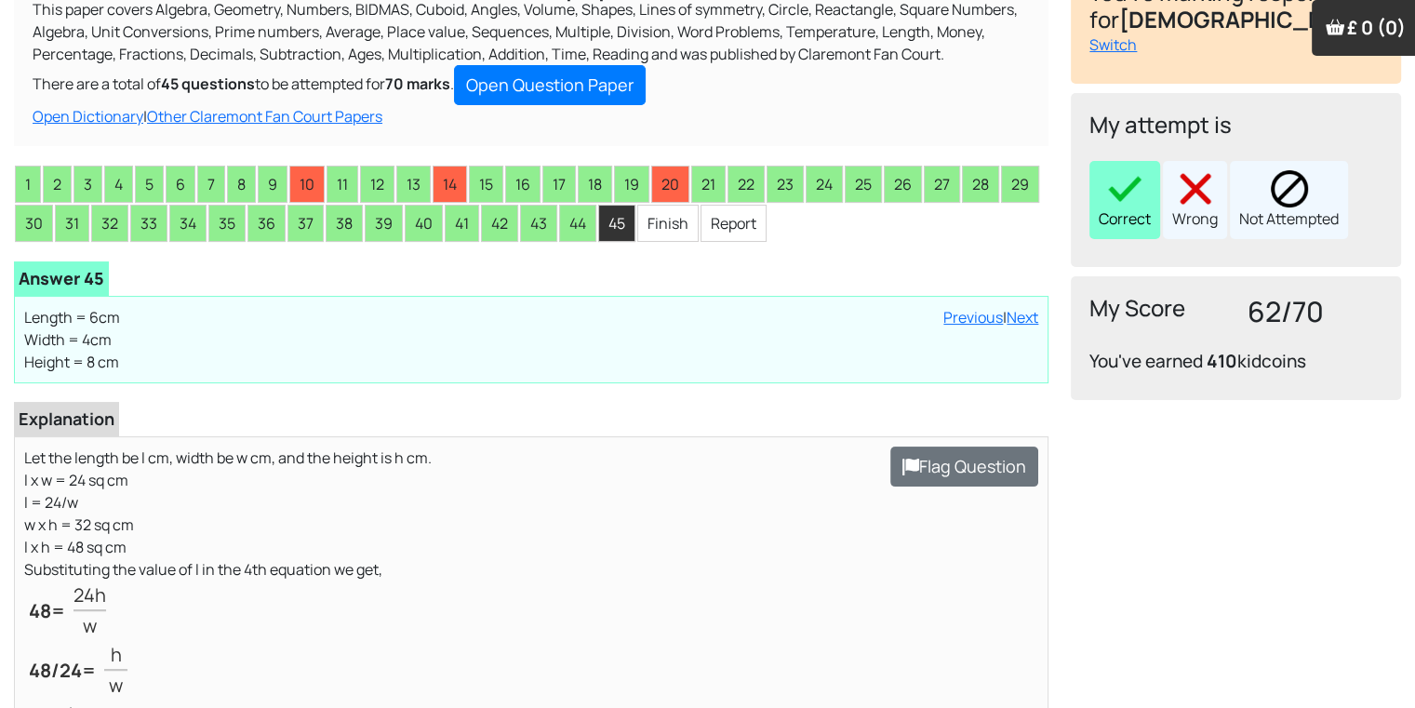
click at [1110, 206] on div "Correct" at bounding box center [1124, 200] width 71 height 78
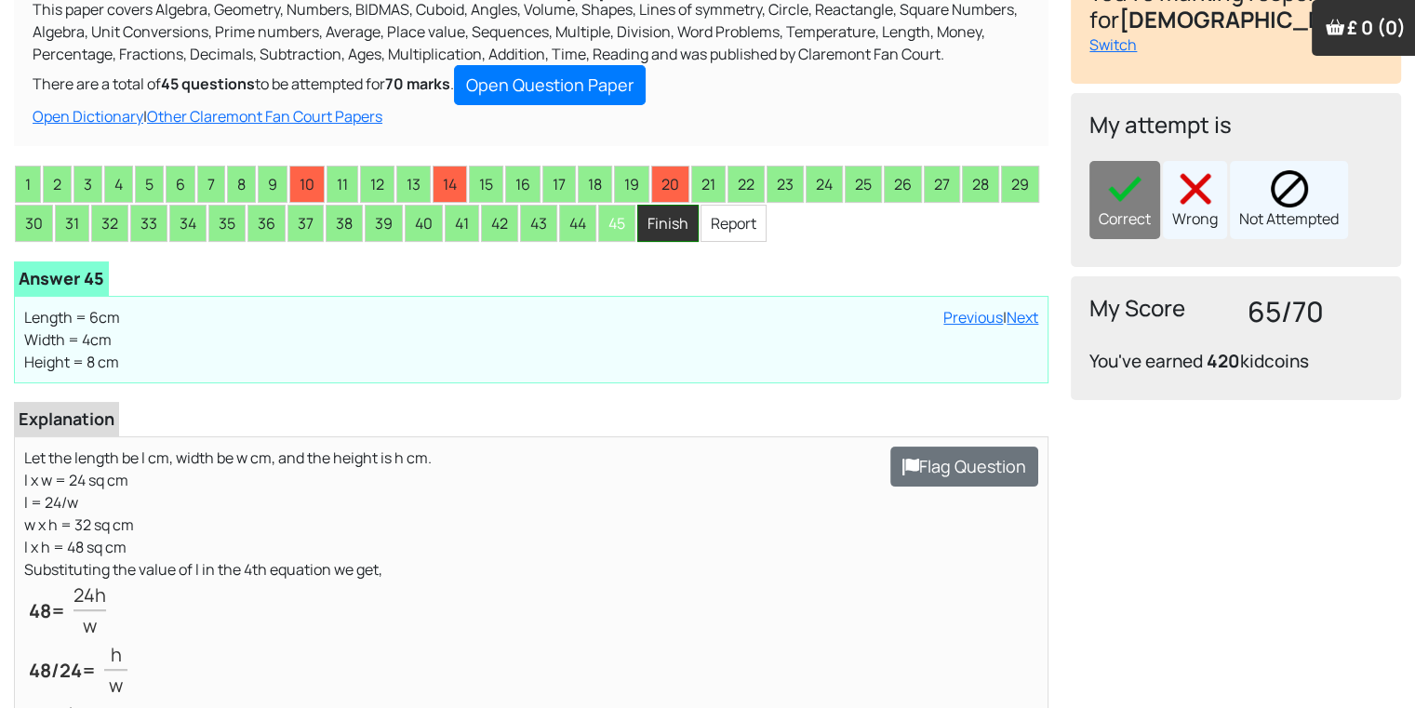
click at [648, 224] on li "Finish" at bounding box center [667, 223] width 61 height 37
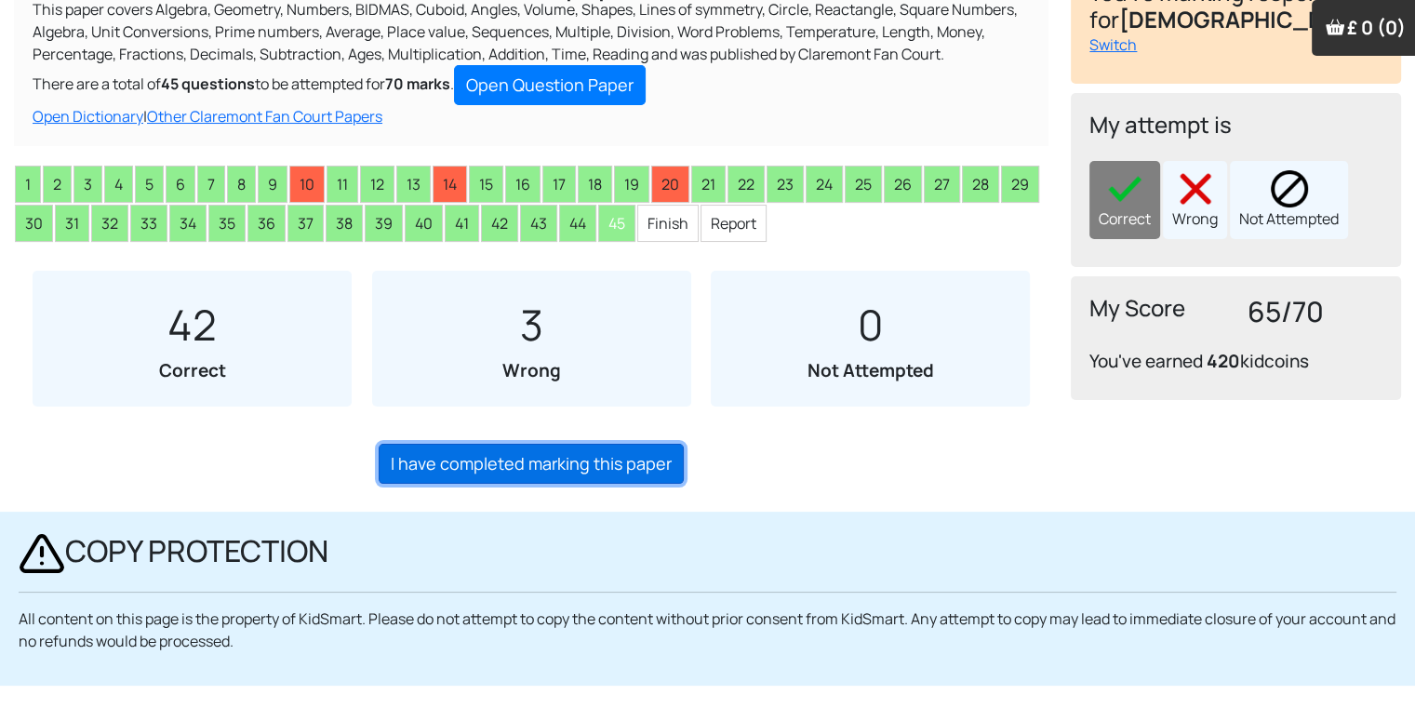
click at [636, 476] on link "I have completed marking this paper" at bounding box center [531, 464] width 305 height 40
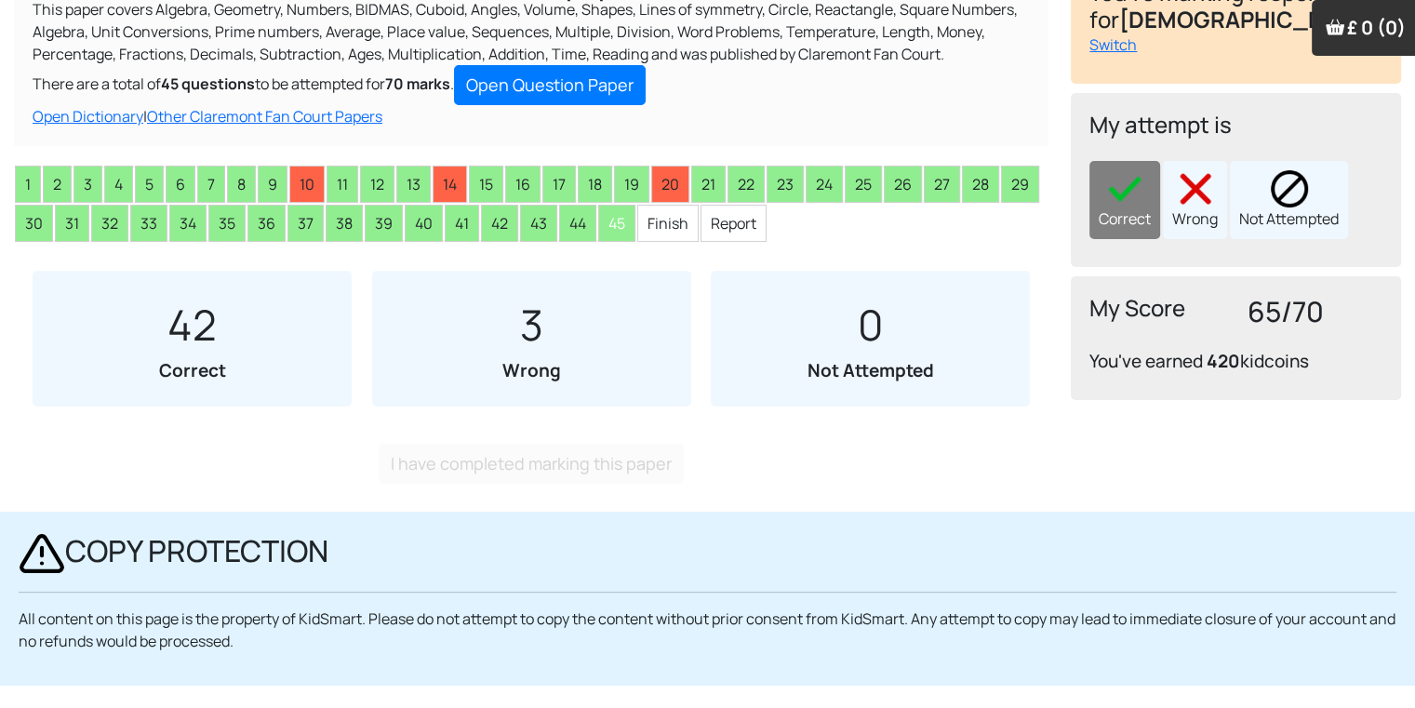
click at [562, 478] on div "42 Correct 3 Wrong 0 Not Attempted You still have 0 questions left unmarked . M…" at bounding box center [531, 377] width 1034 height 250
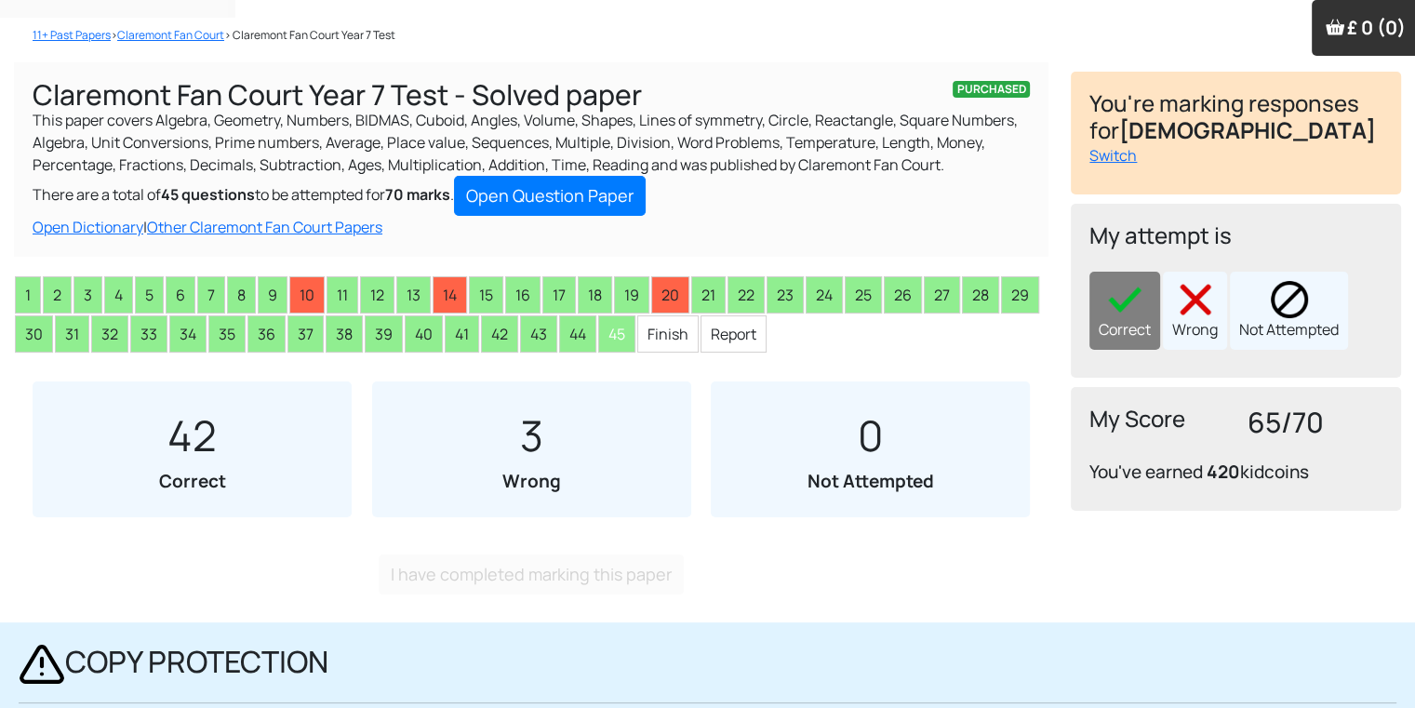
scroll to position [0, 0]
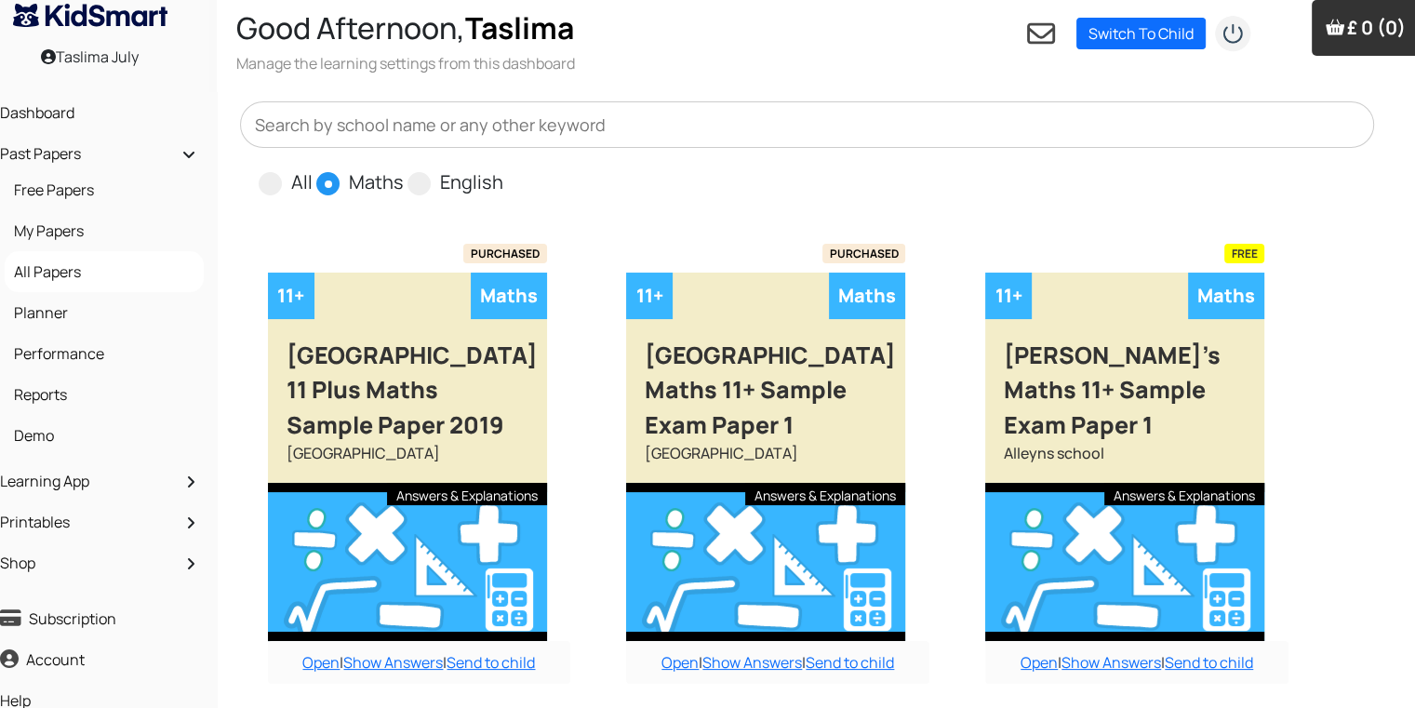
scroll to position [0, 19]
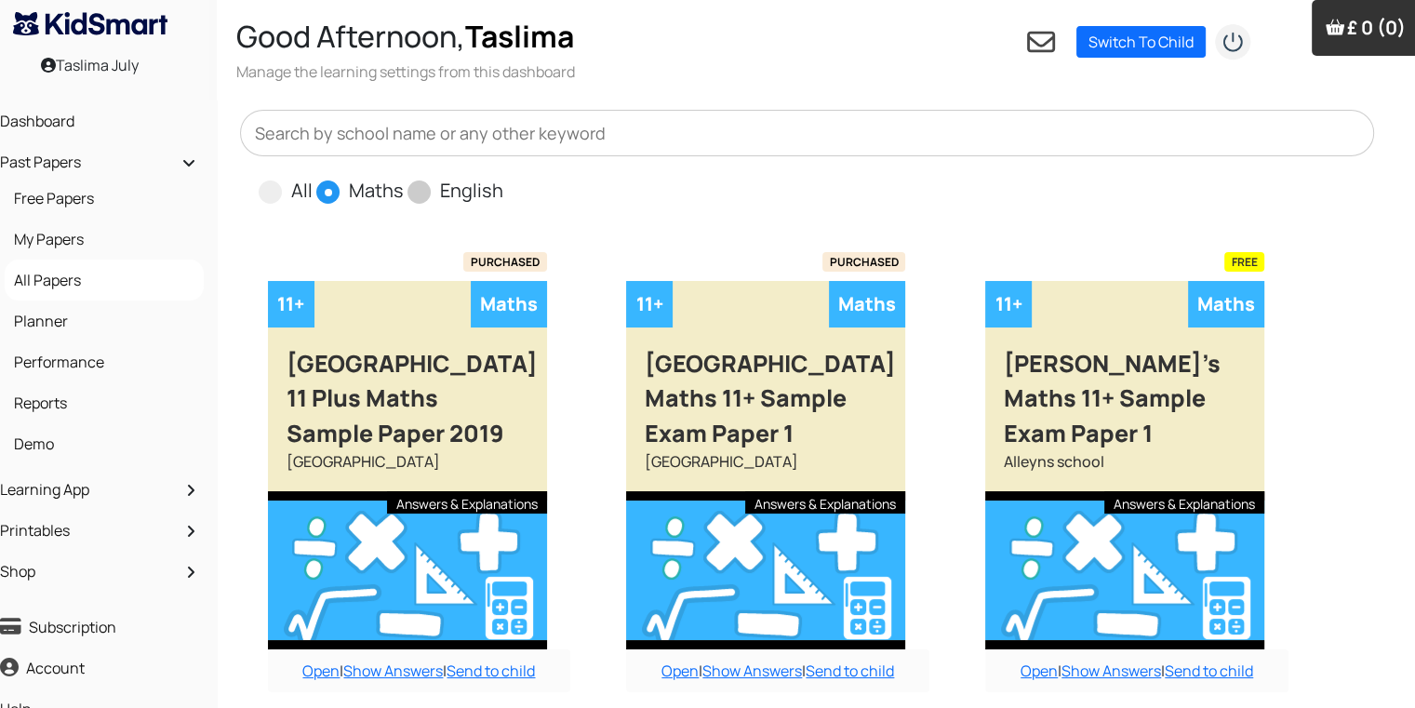
click at [459, 180] on label "English" at bounding box center [471, 191] width 63 height 28
click at [503, 180] on input "English" at bounding box center [509, 183] width 12 height 12
radio input "true"
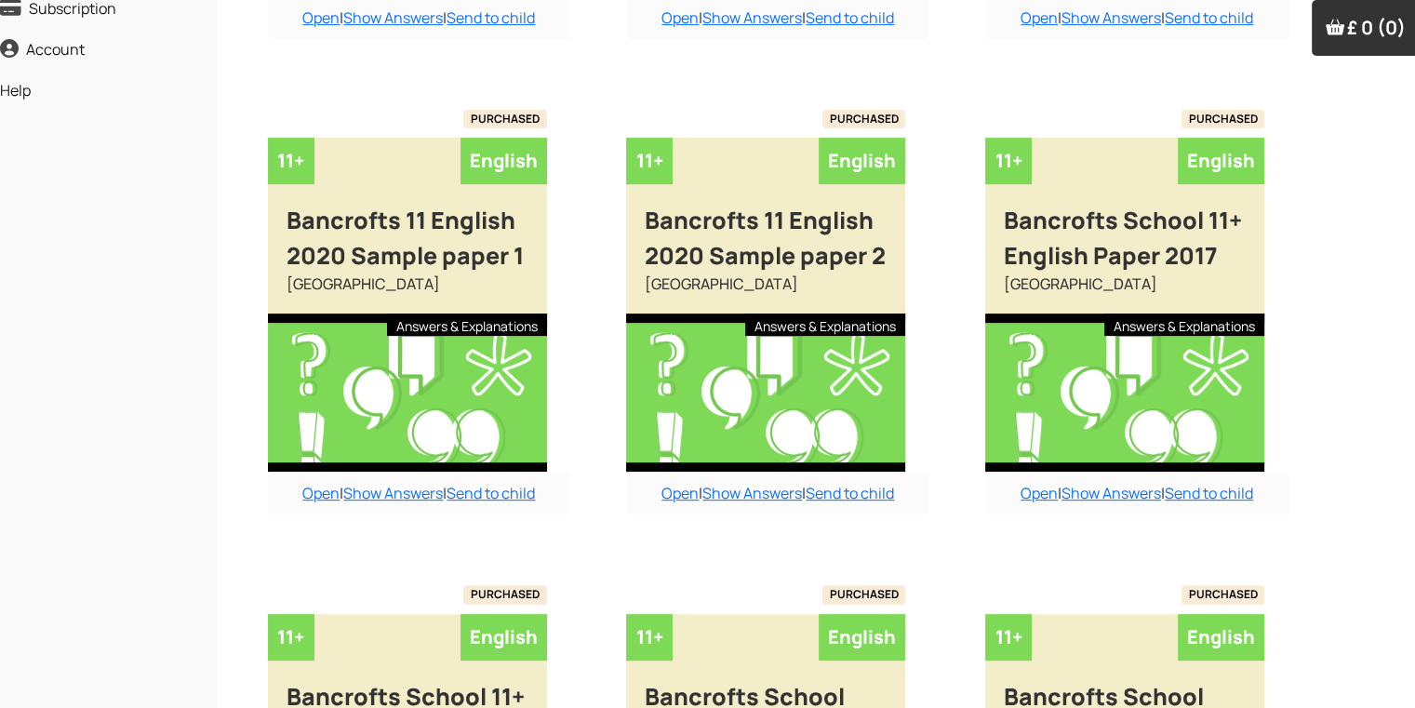
scroll to position [1238, 19]
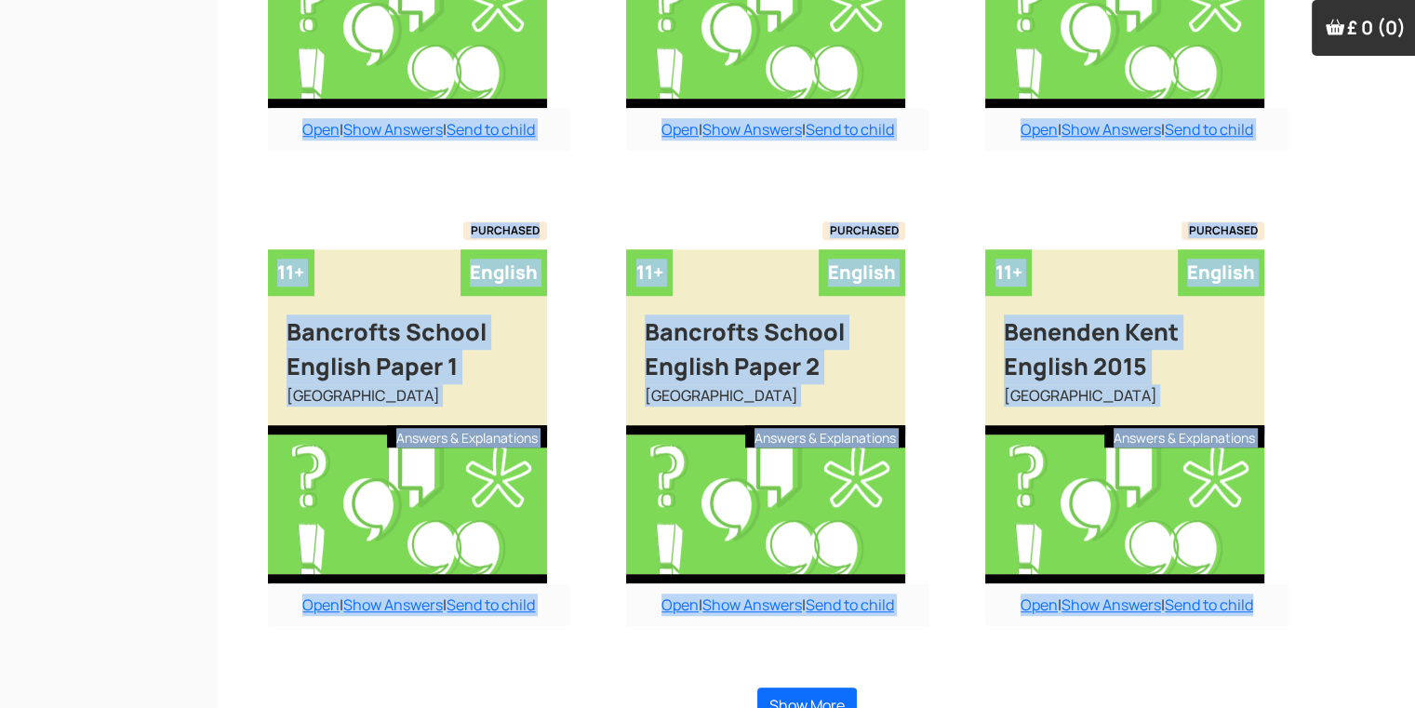
scroll to position [1490, 19]
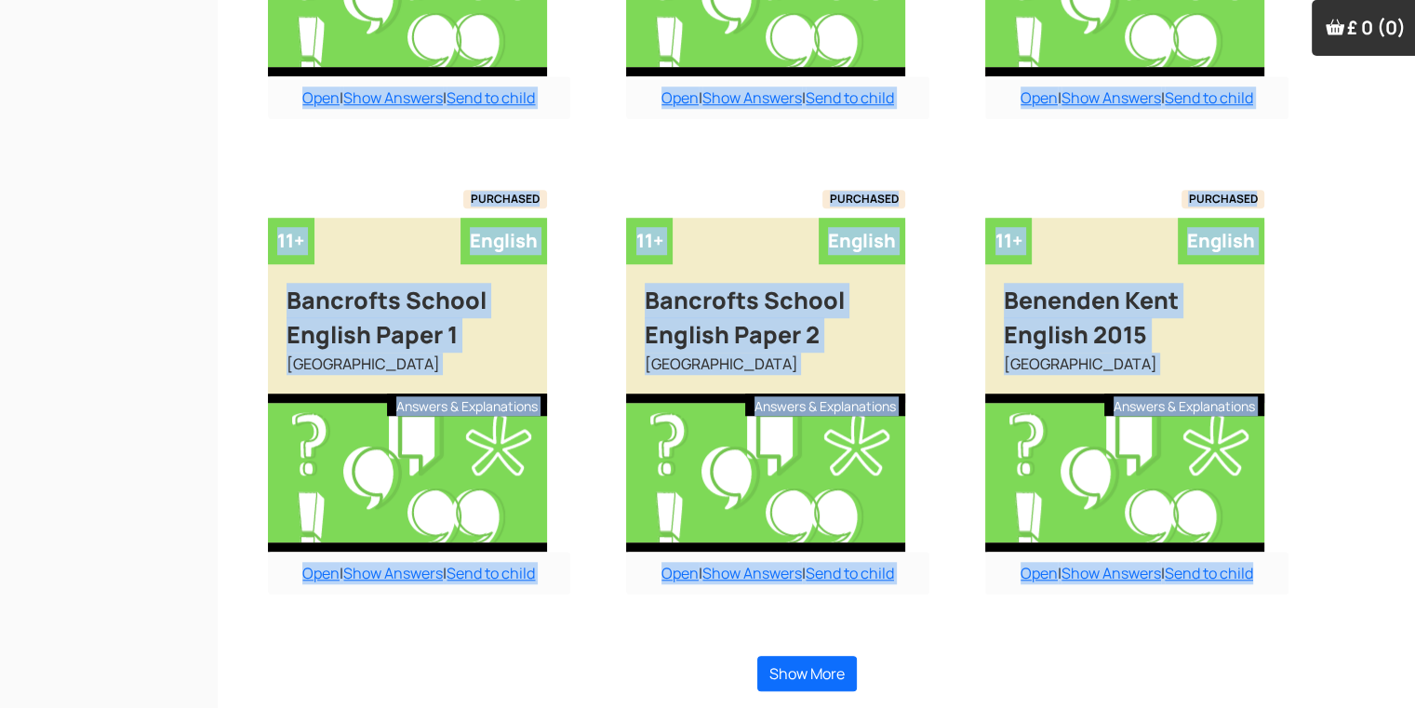
drag, startPoint x: 1408, startPoint y: 652, endPoint x: 1187, endPoint y: 716, distance: 230.5
click at [793, 659] on button "Show More" at bounding box center [807, 673] width 100 height 35
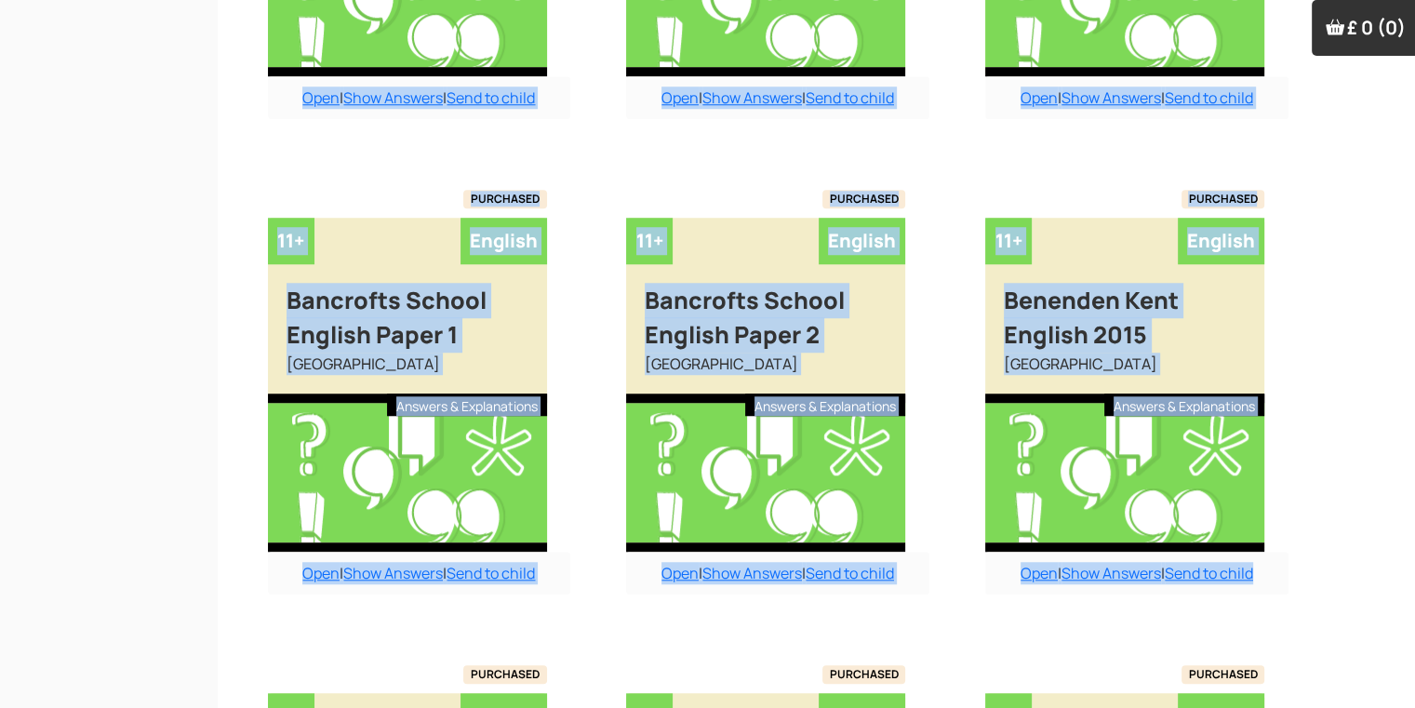
click at [1395, 460] on html "Taslima July Good Afternoon, Taslima Manage the learning settings from this das…" at bounding box center [688, 659] width 1415 height 4299
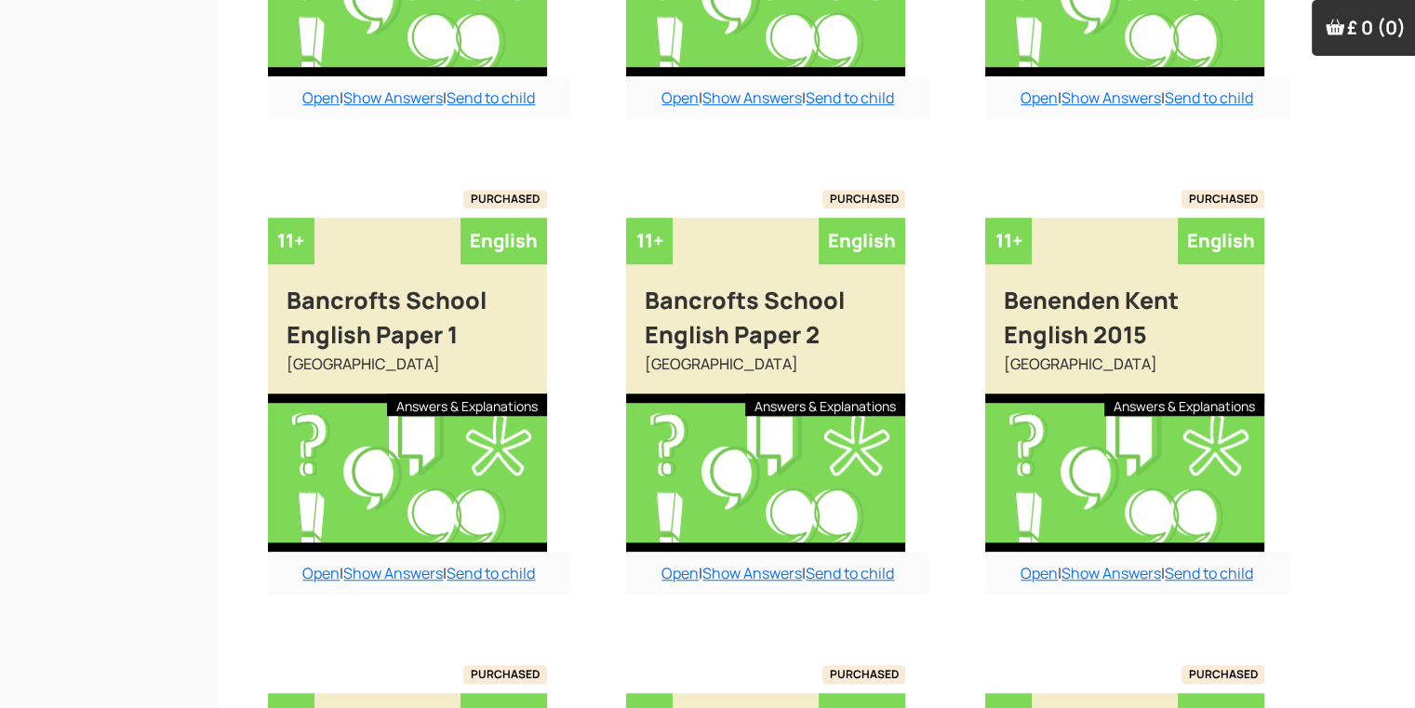
drag, startPoint x: 1395, startPoint y: 460, endPoint x: 1415, endPoint y: 455, distance: 20.3
click at [1396, 455] on html "Taslima July Good Afternoon, Taslima Manage the learning settings from this das…" at bounding box center [688, 659] width 1415 height 4299
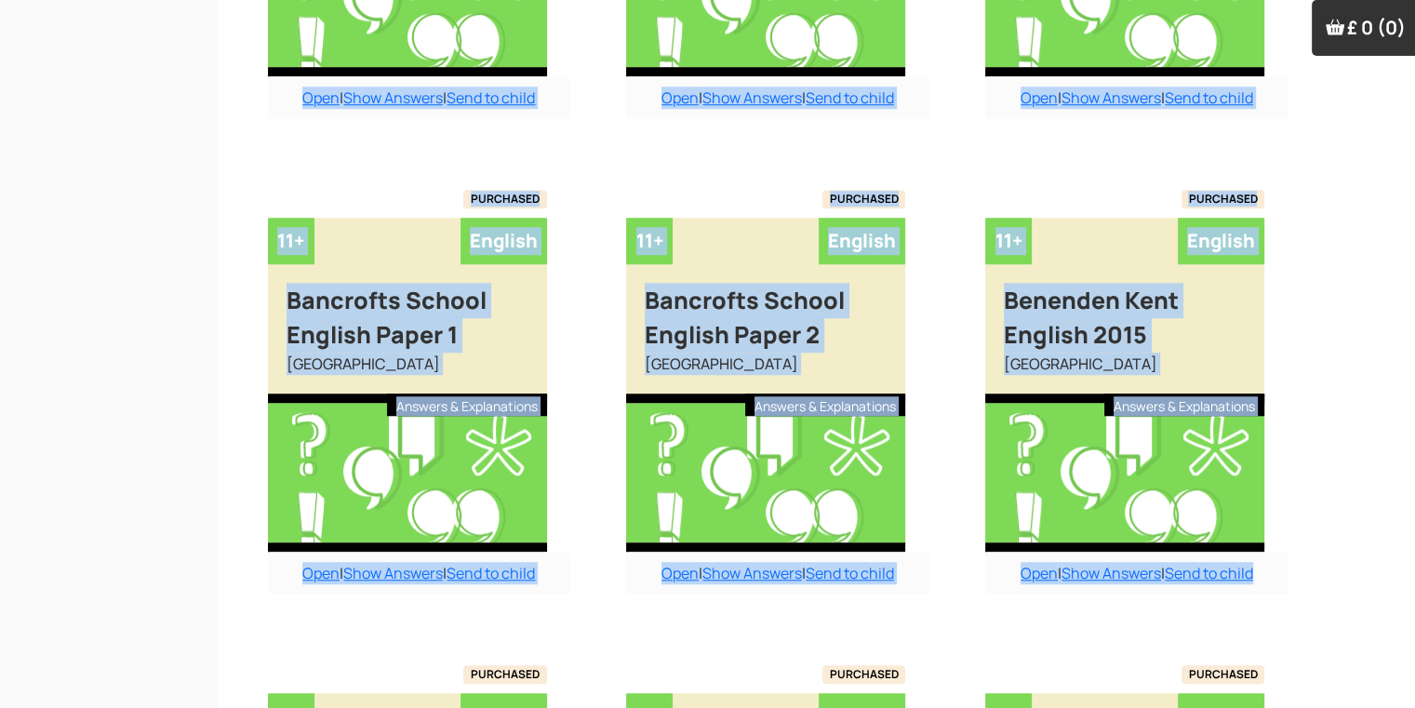
scroll to position [2110, 19]
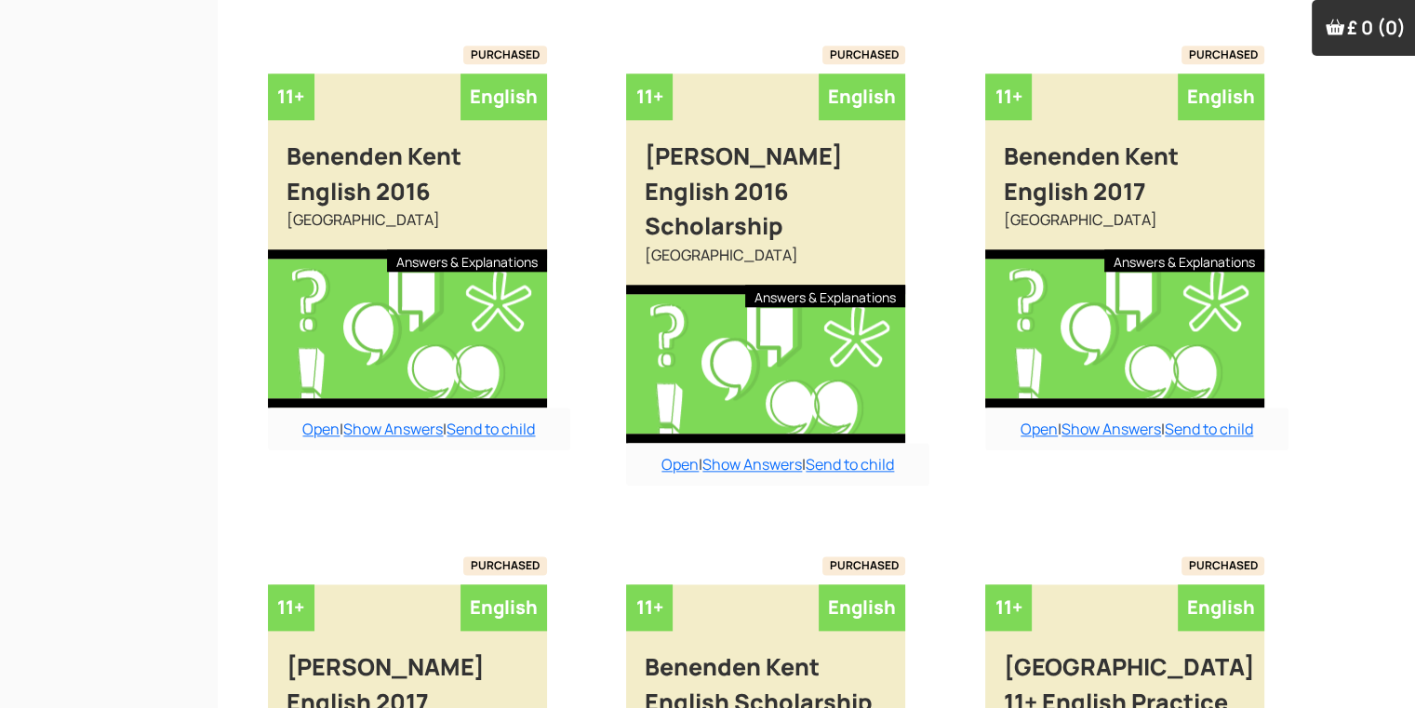
click at [1396, 518] on html "Taslima July Good Afternoon, Taslima Manage the learning settings from this das…" at bounding box center [688, 39] width 1415 height 4299
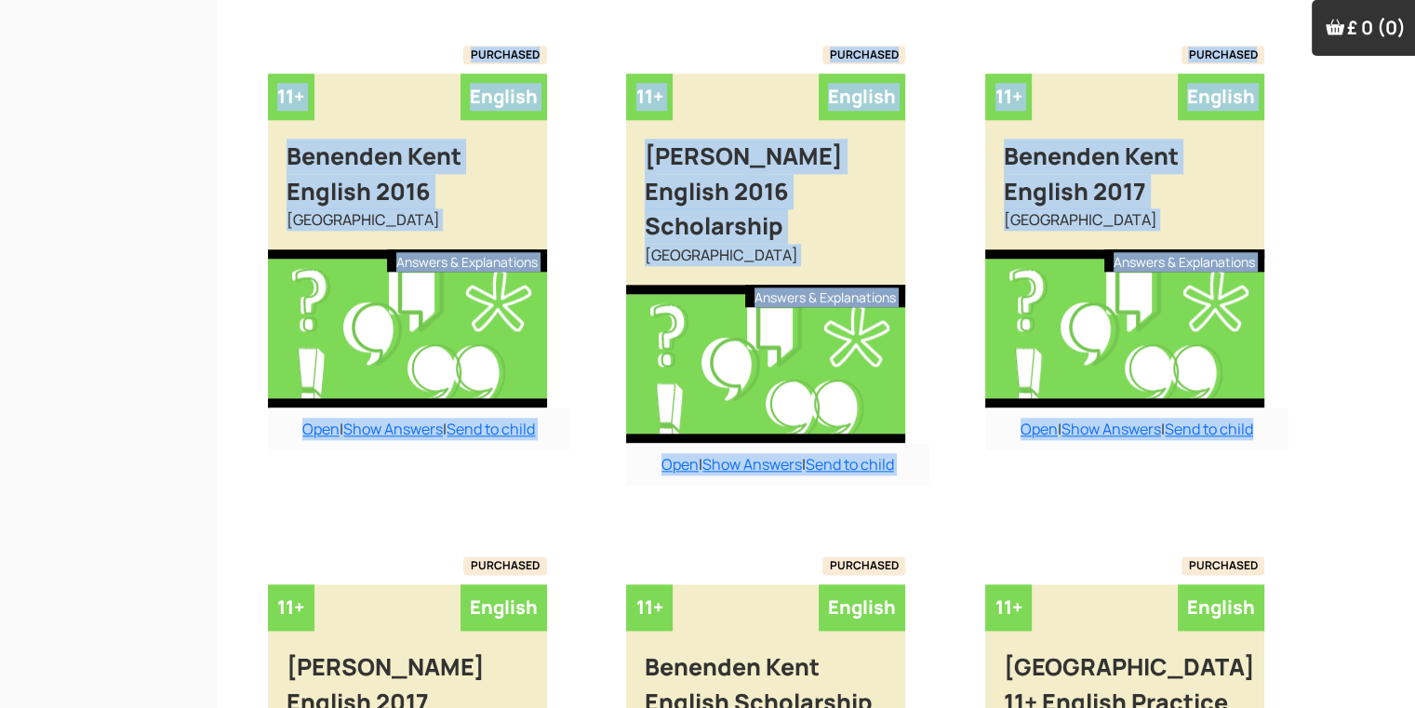
click at [1396, 522] on html "Taslima July Good Afternoon, Taslima Manage the learning settings from this das…" at bounding box center [688, 39] width 1415 height 4299
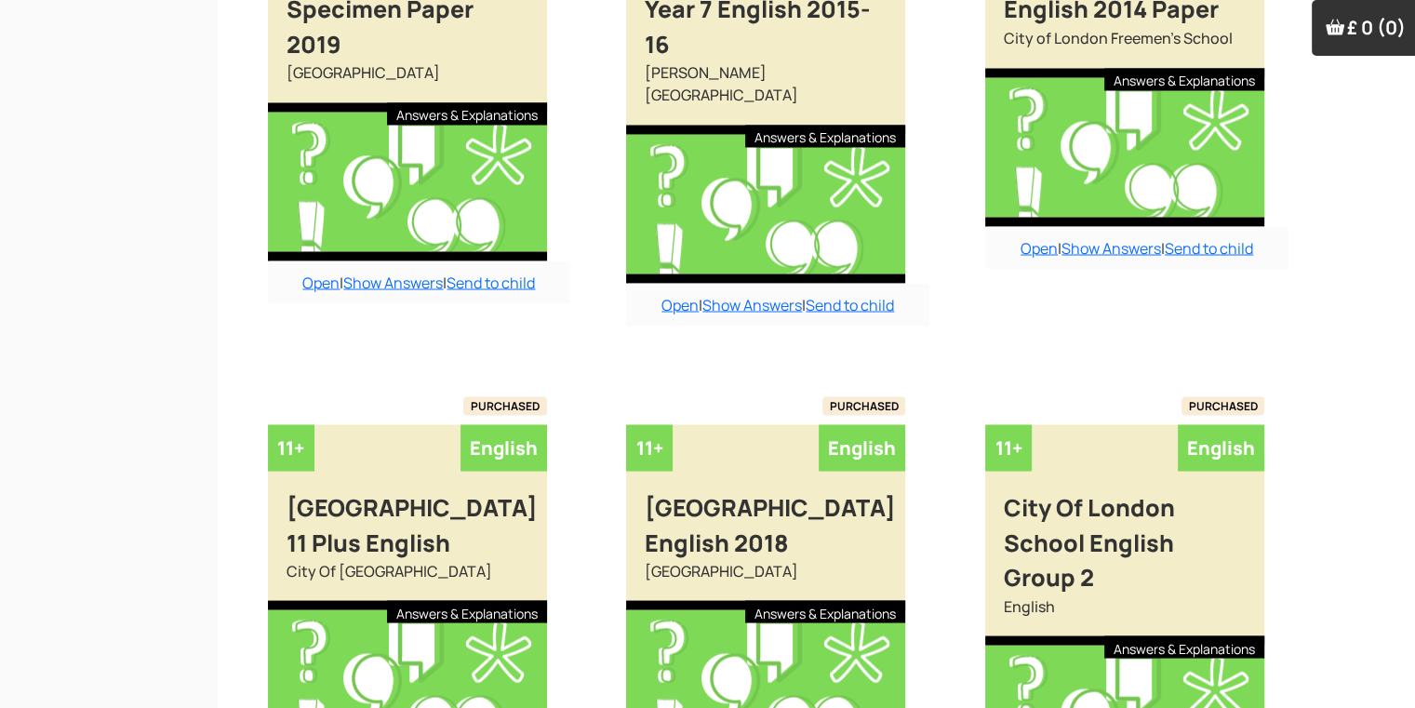
scroll to position [3565, 19]
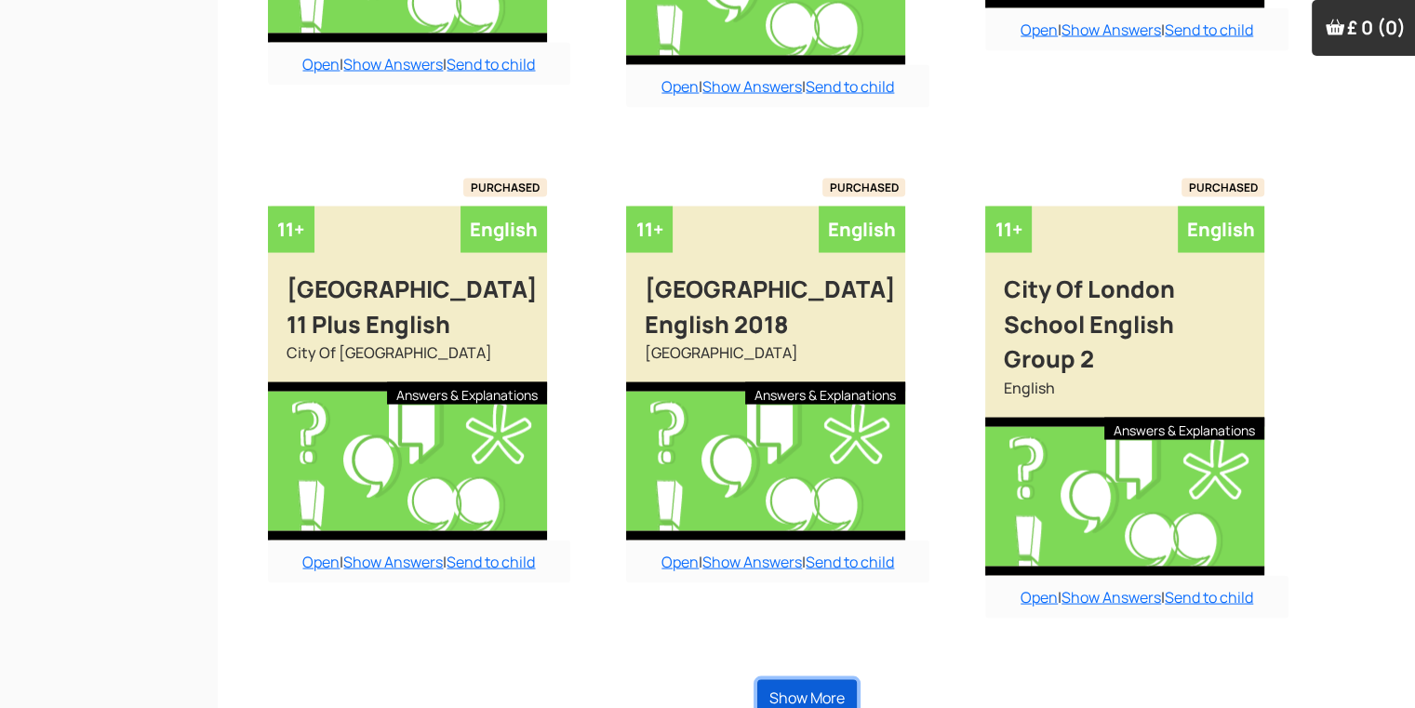
click at [814, 680] on button "Show More" at bounding box center [807, 697] width 100 height 35
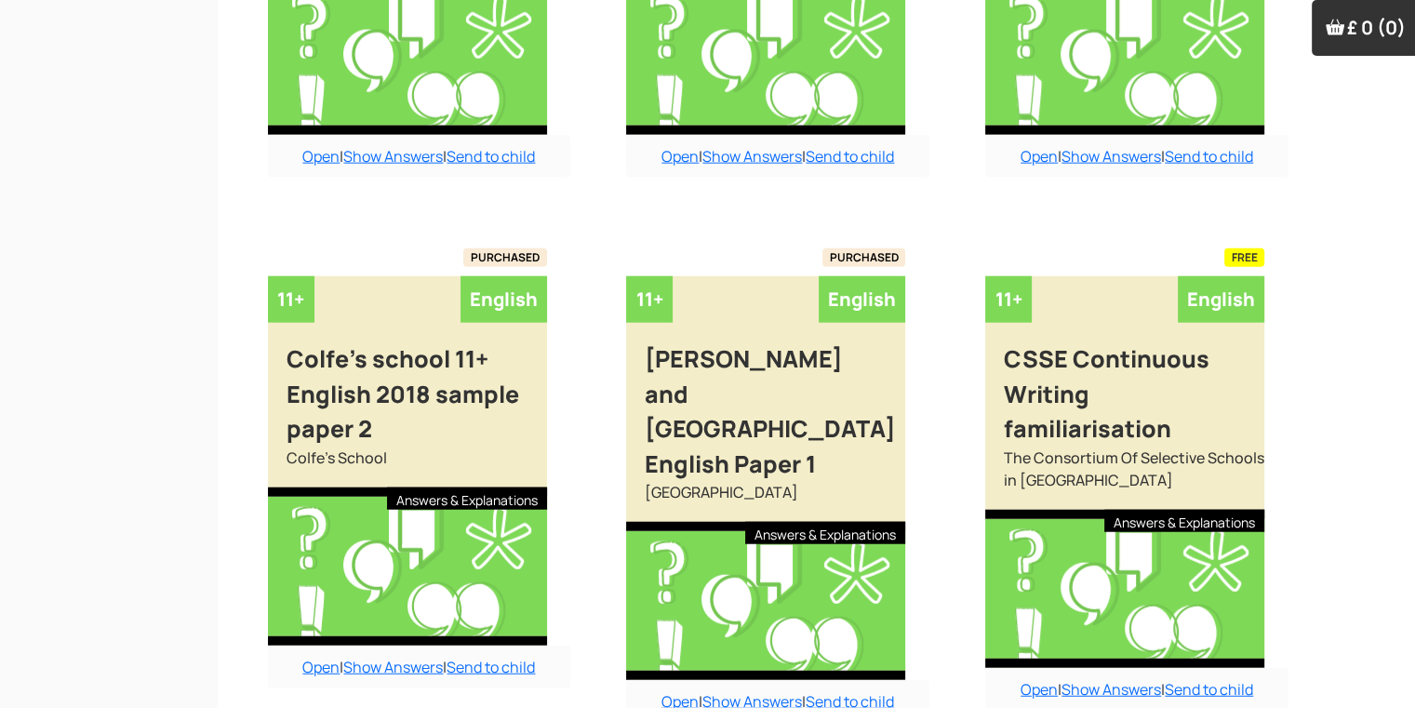
scroll to position [4550, 19]
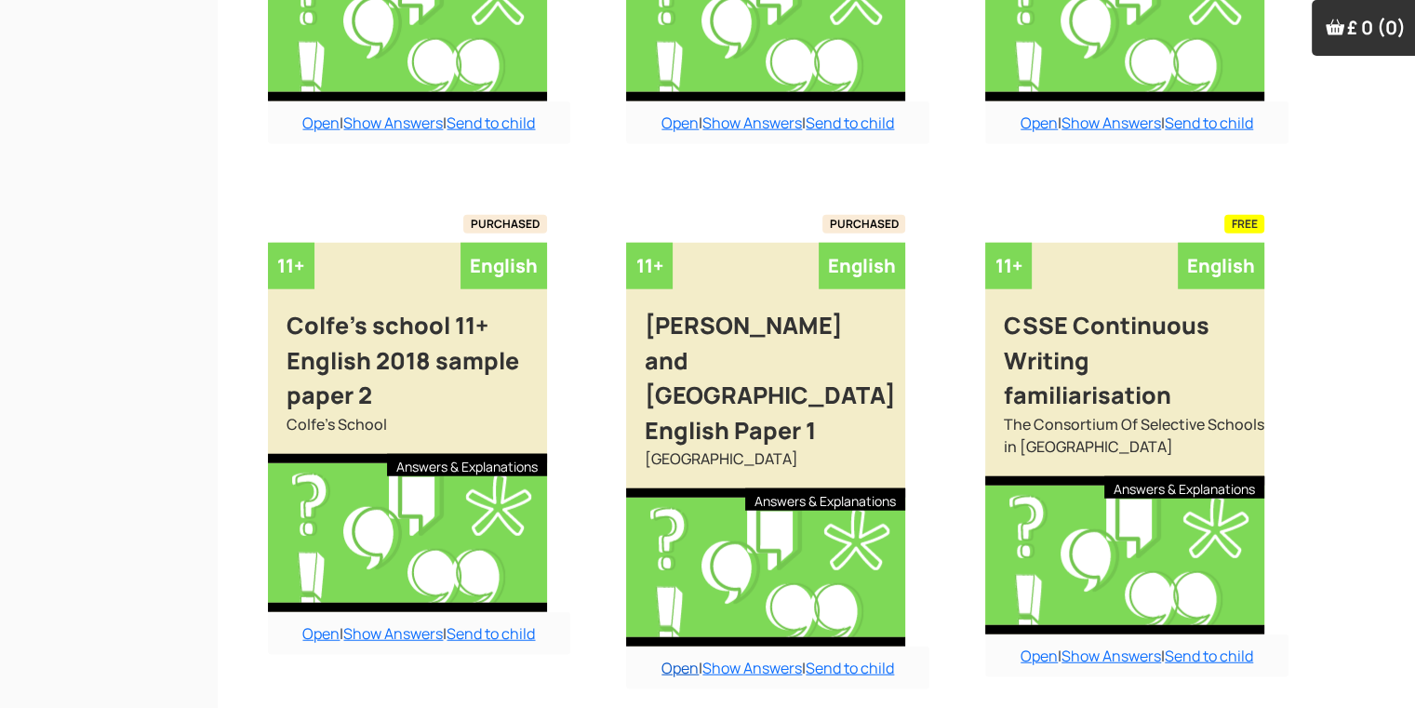
click at [685, 658] on link "Open" at bounding box center [679, 668] width 37 height 20
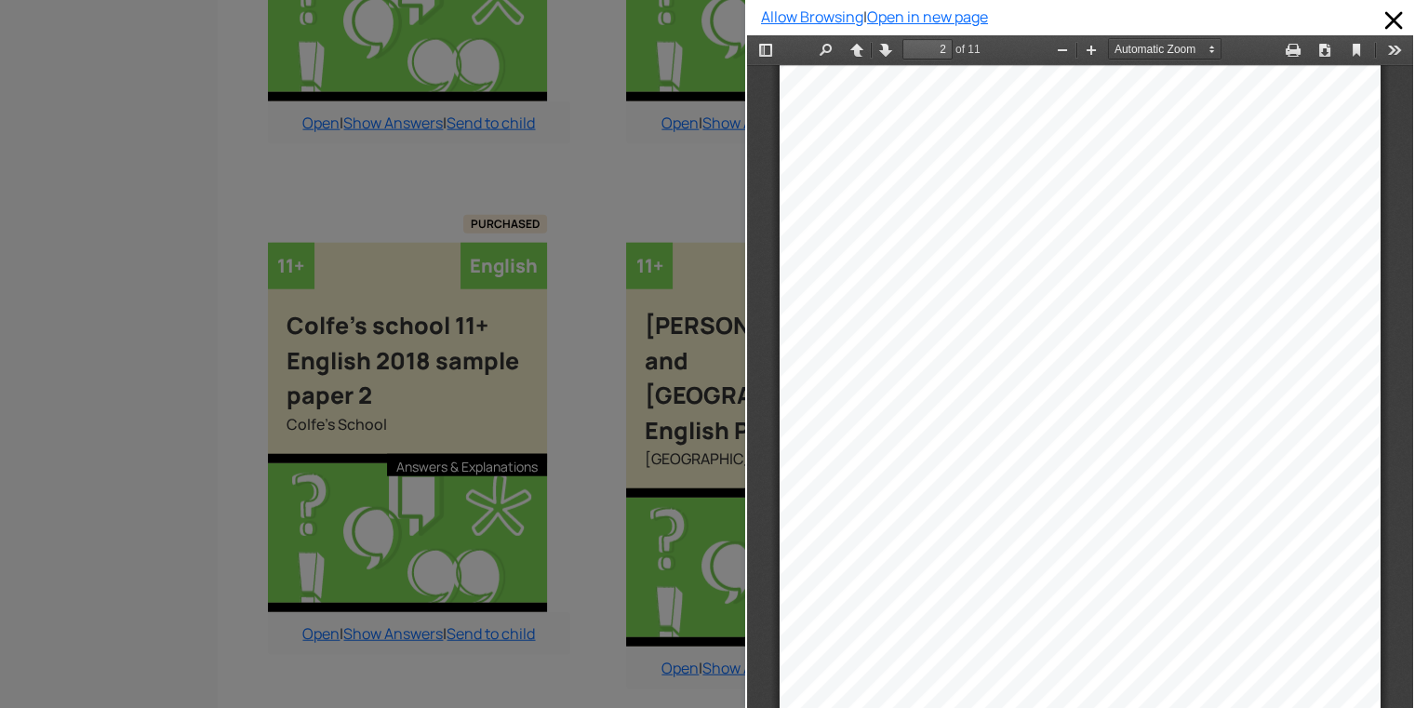
scroll to position [0, 0]
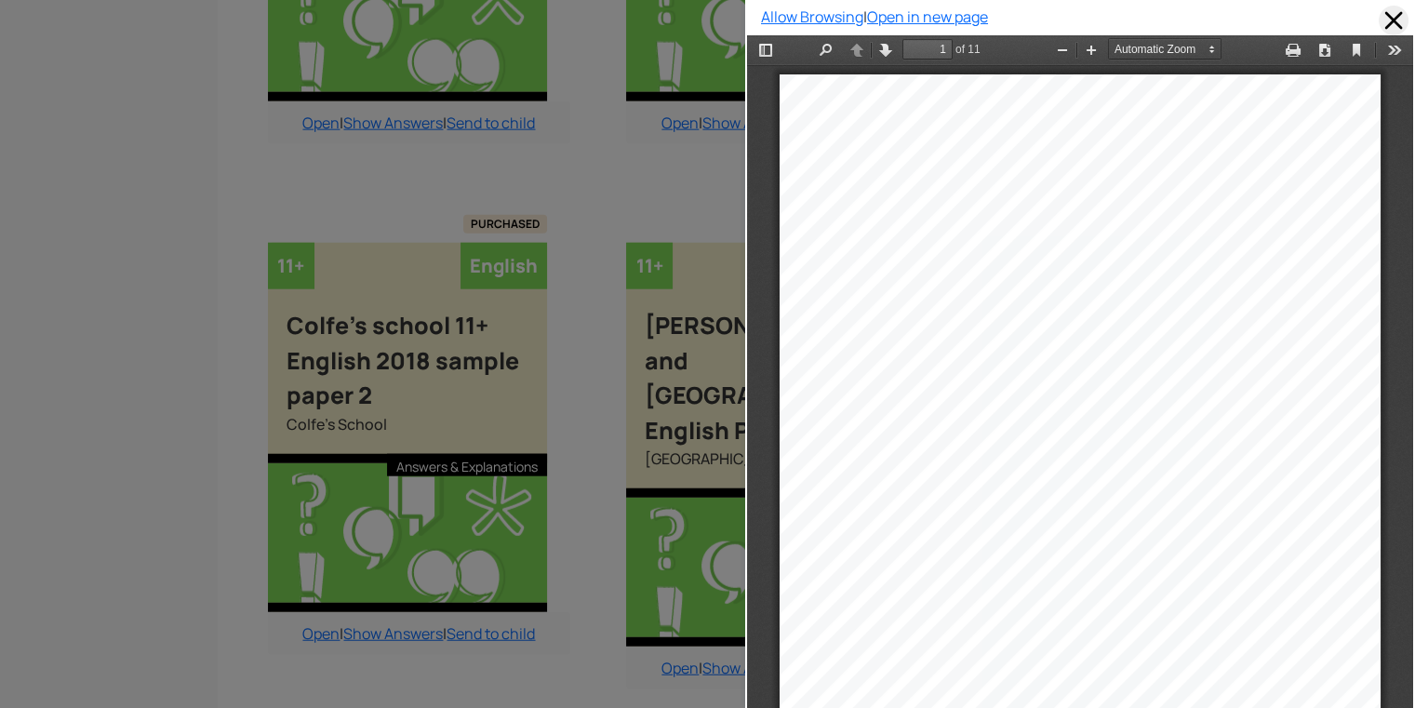
click at [1378, 32] on span at bounding box center [1393, 21] width 30 height 30
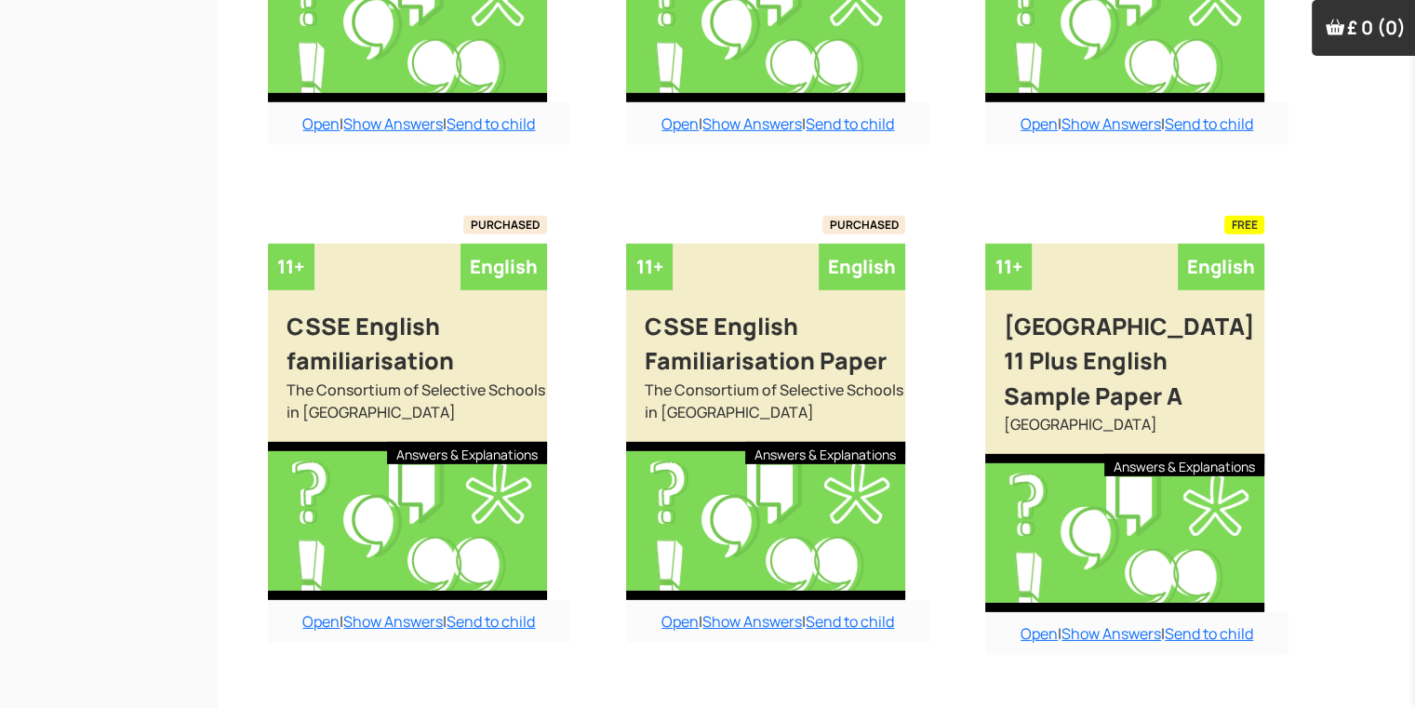
scroll to position [5629, 19]
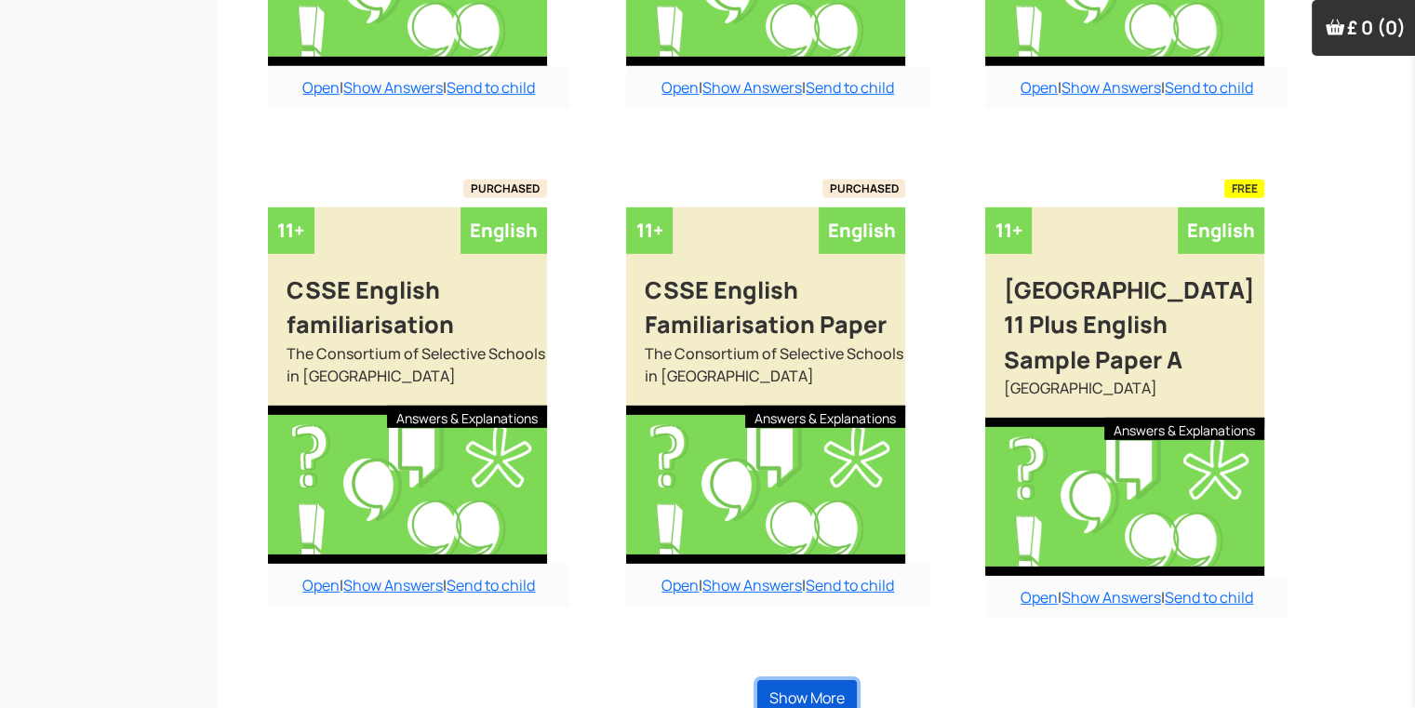
click at [806, 680] on button "Show More" at bounding box center [807, 697] width 100 height 35
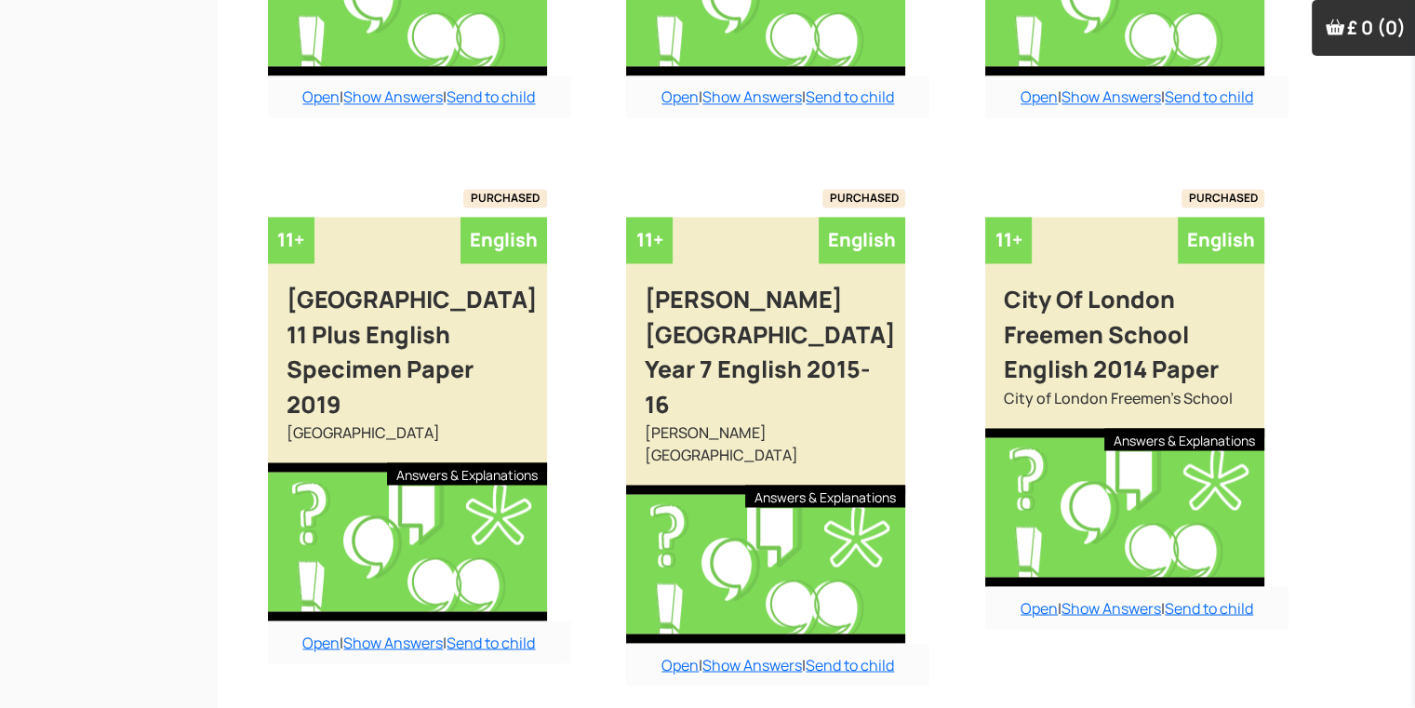
scroll to position [3025, 19]
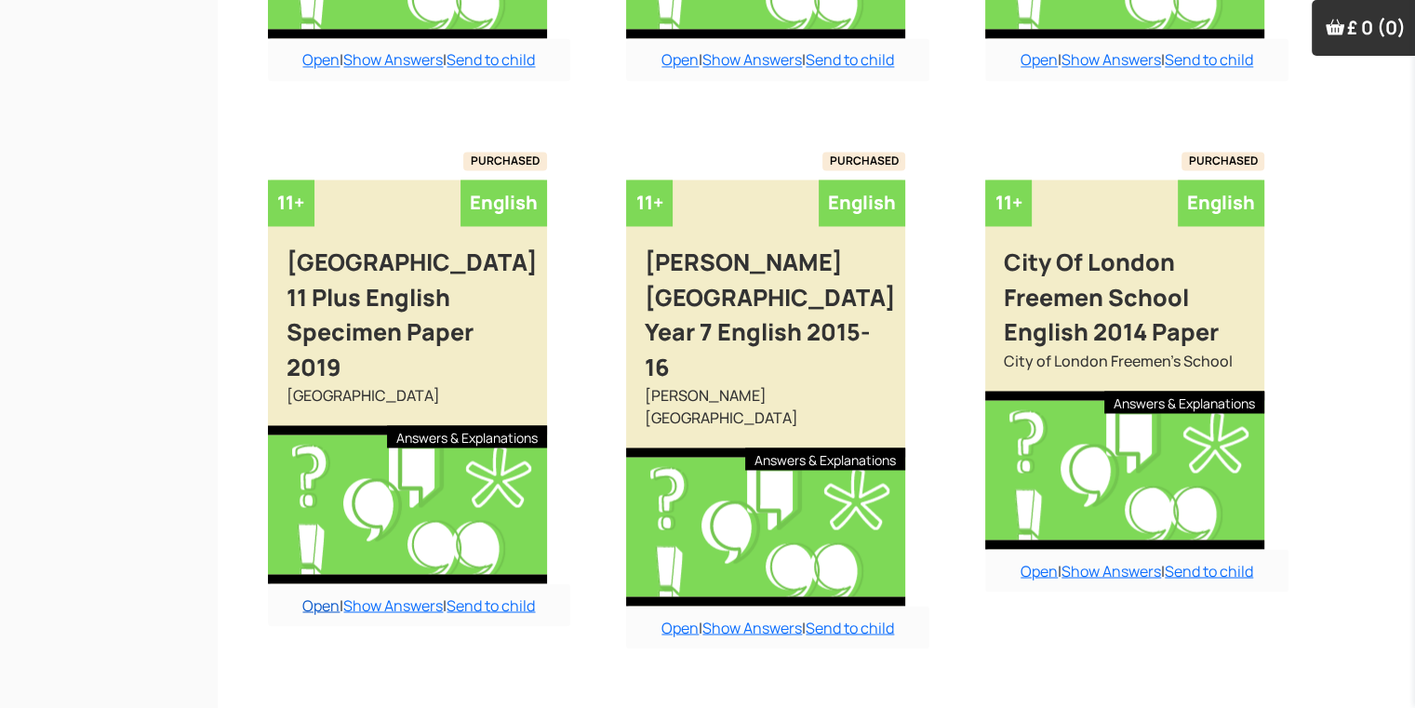
click at [302, 607] on link "Open" at bounding box center [320, 604] width 37 height 20
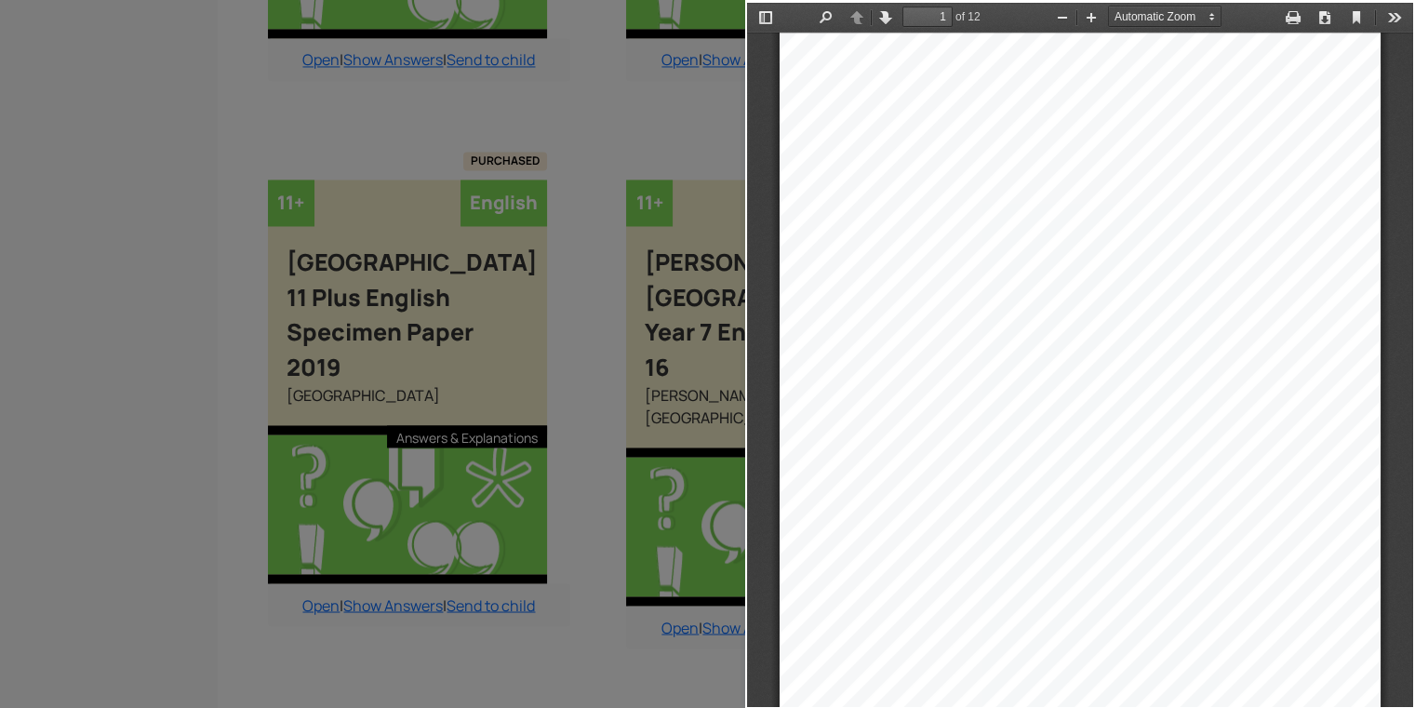
scroll to position [0, 0]
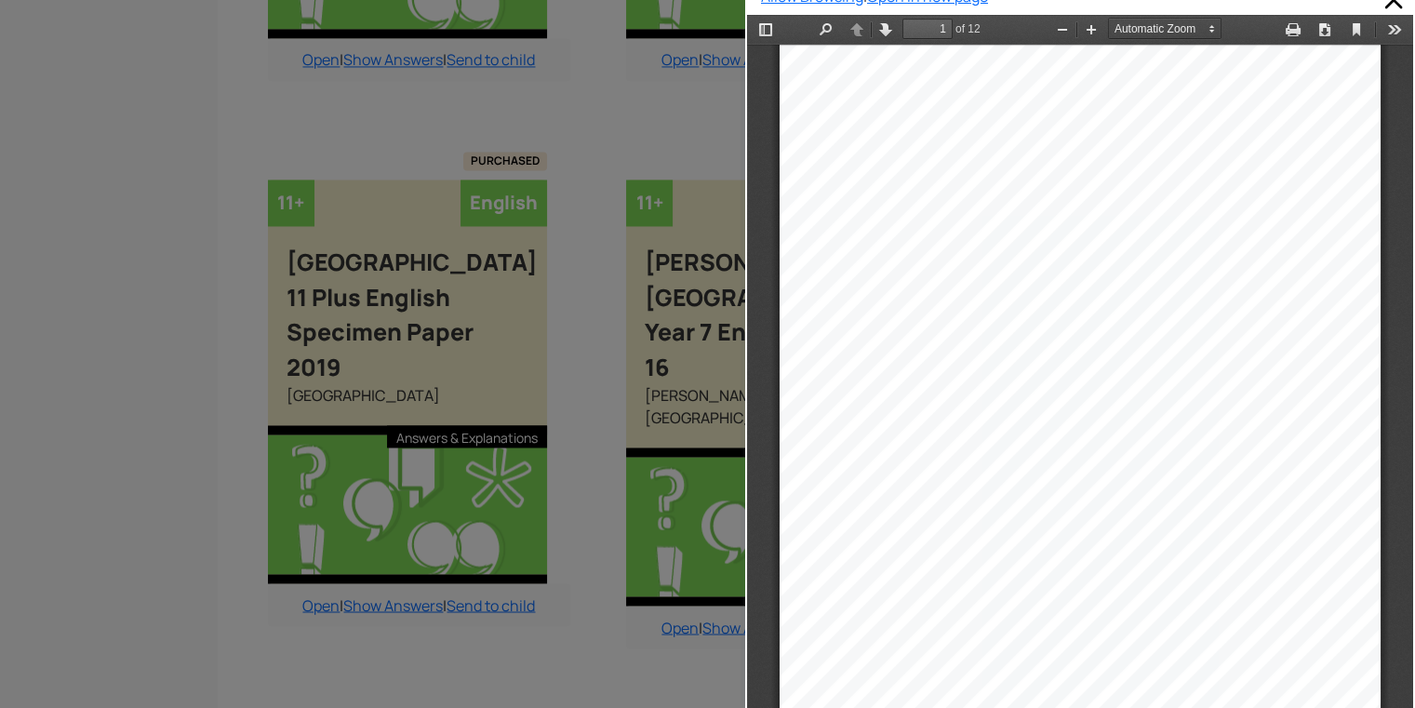
drag, startPoint x: 1405, startPoint y: 217, endPoint x: 633, endPoint y: 206, distance: 772.1
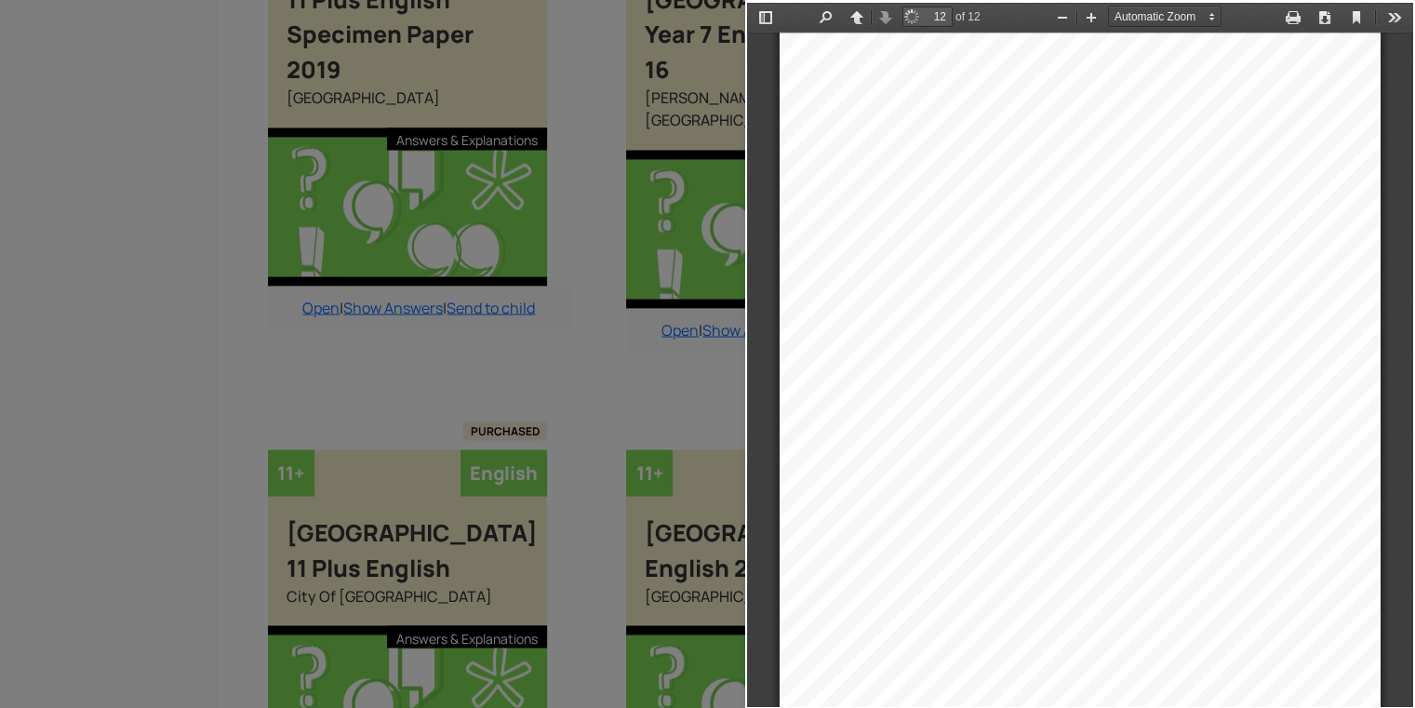
scroll to position [9642, 0]
type input "1"
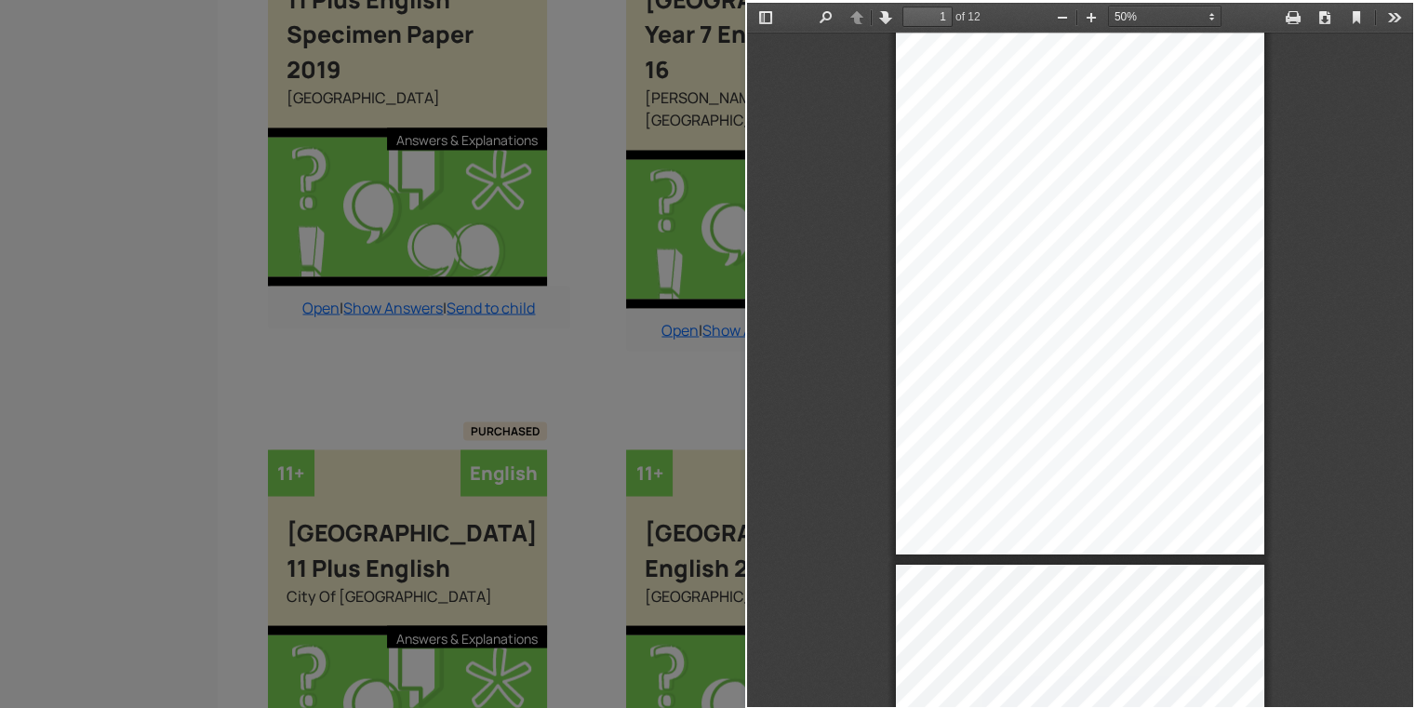
select select "custom"
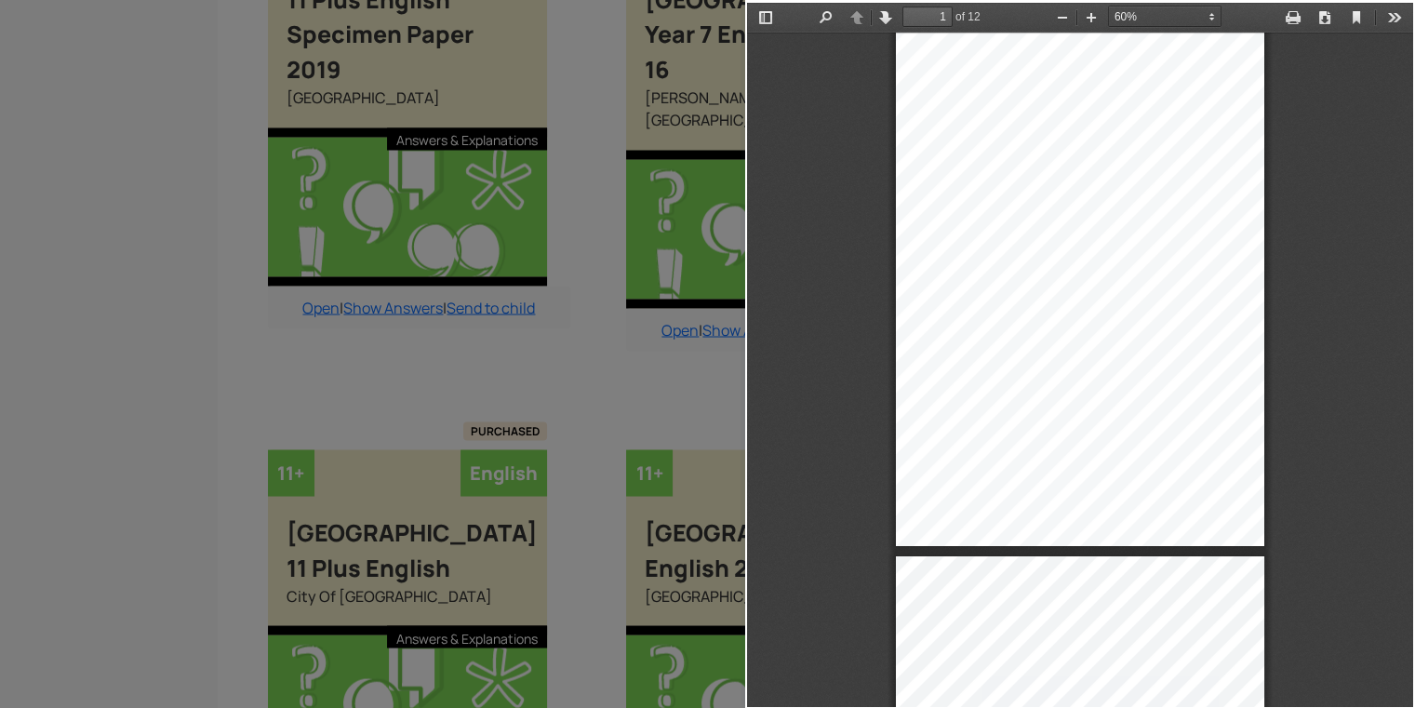
type input "2"
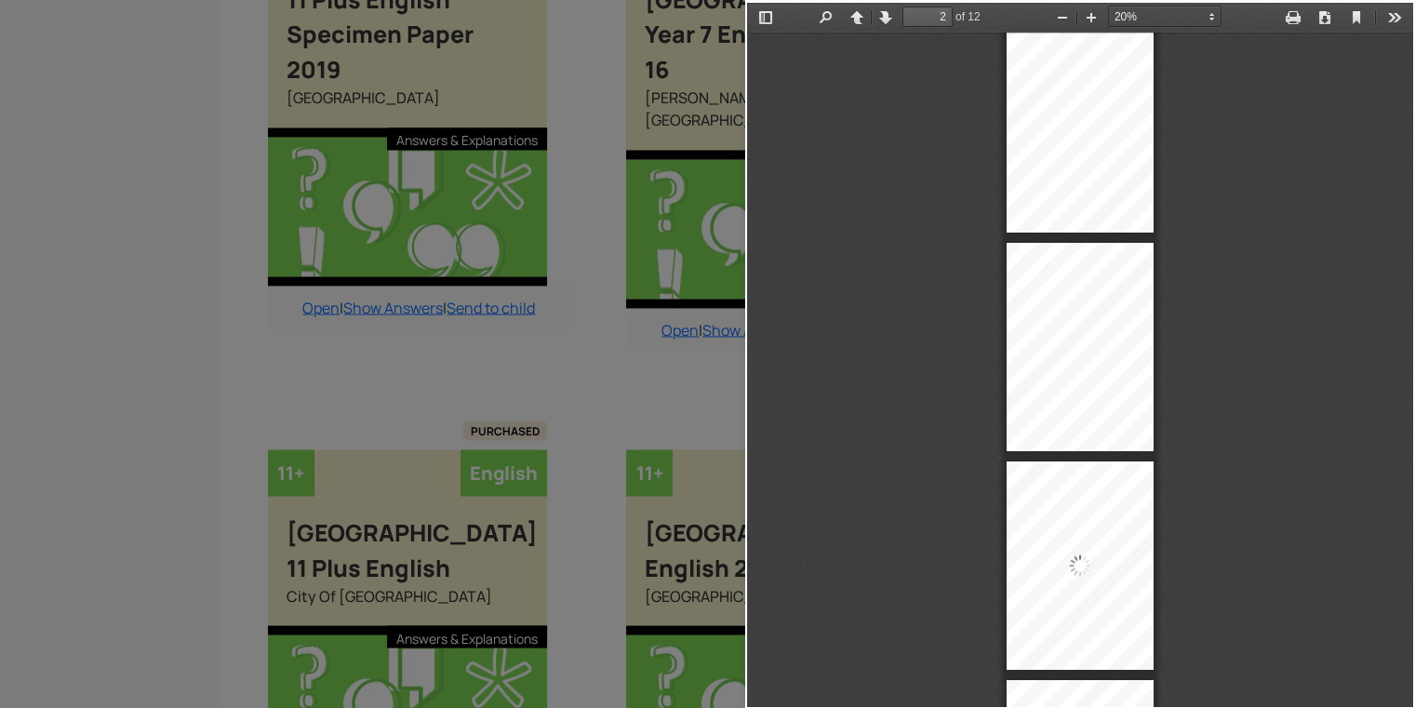
select select "custom"
type input "5"
select select "custom"
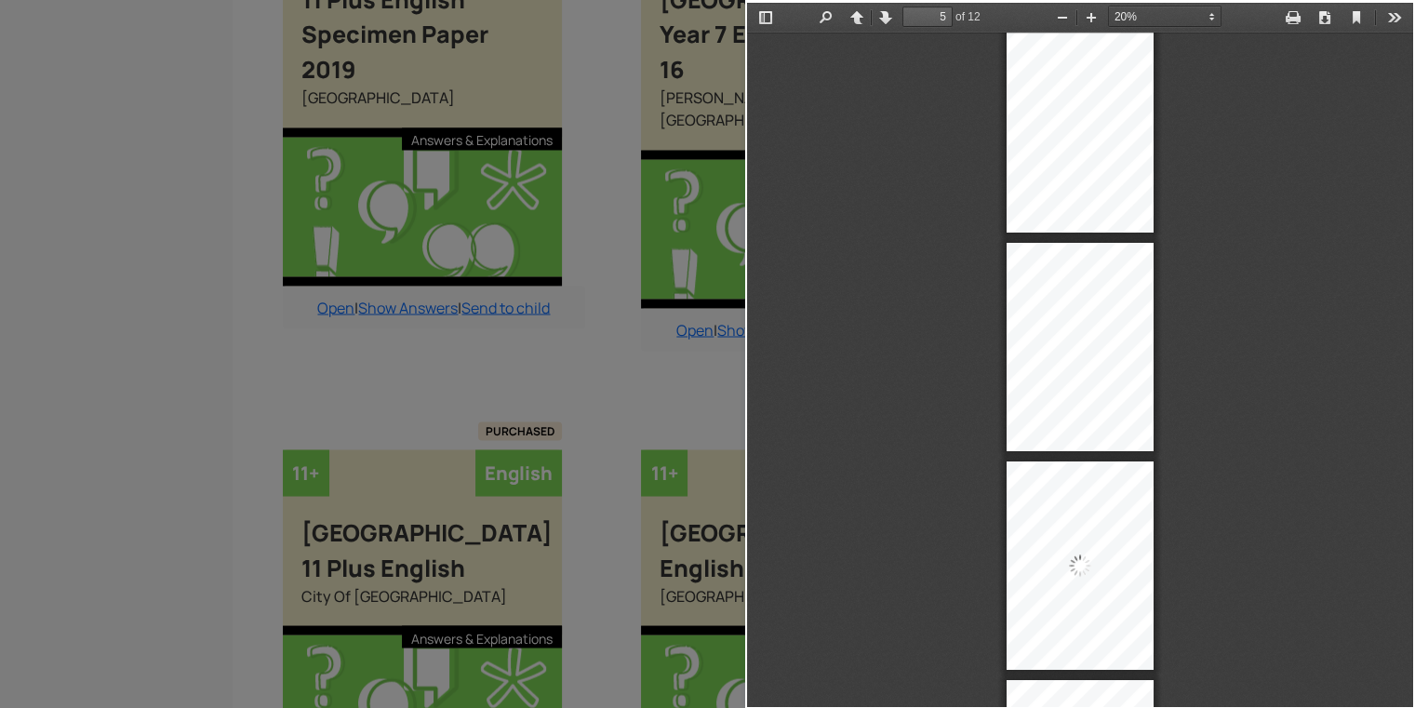
scroll to position [678, 0]
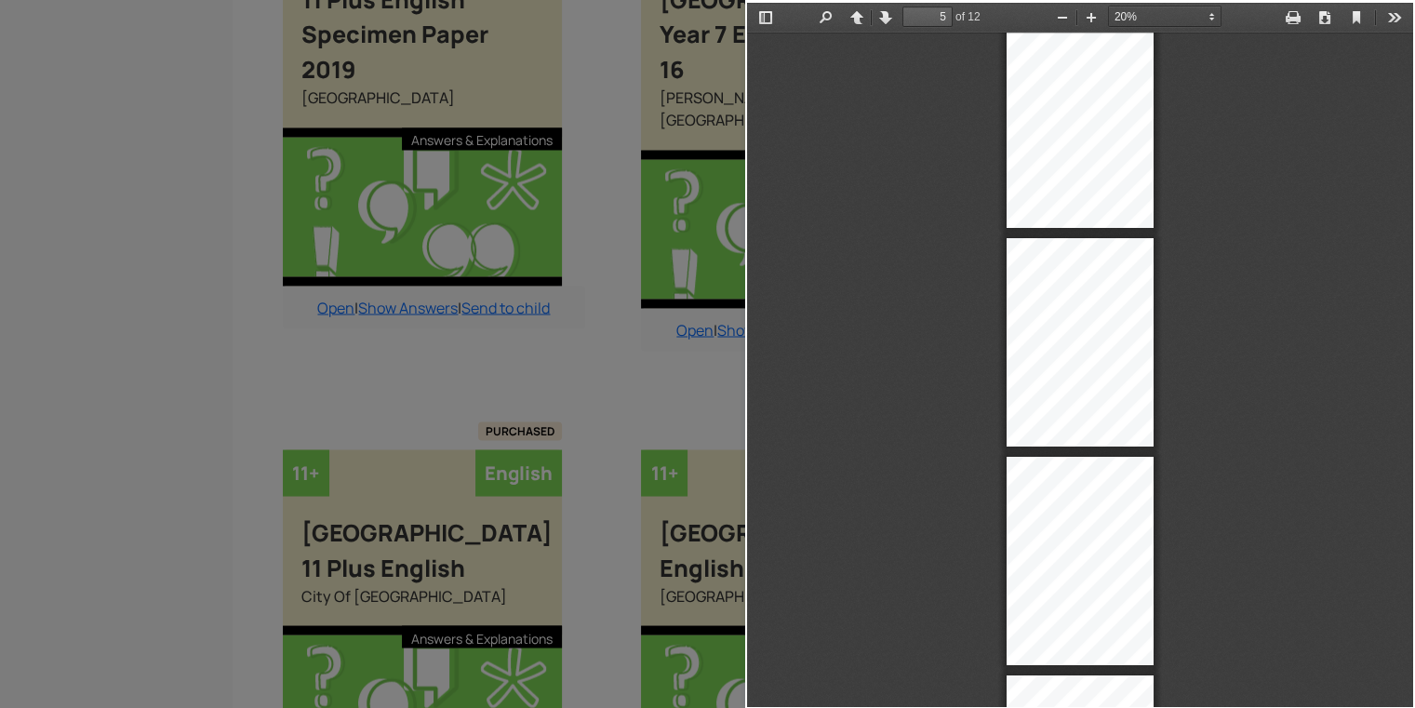
drag, startPoint x: 1337, startPoint y: 142, endPoint x: 1155, endPoint y: 0, distance: 230.5
drag, startPoint x: 1155, startPoint y: 0, endPoint x: 1256, endPoint y: 118, distance: 155.1
click at [1256, 118] on div at bounding box center [1080, 670] width 666 height 2630
click at [1084, 24] on button "Zoom In" at bounding box center [1091, 17] width 30 height 23
select select "custom"
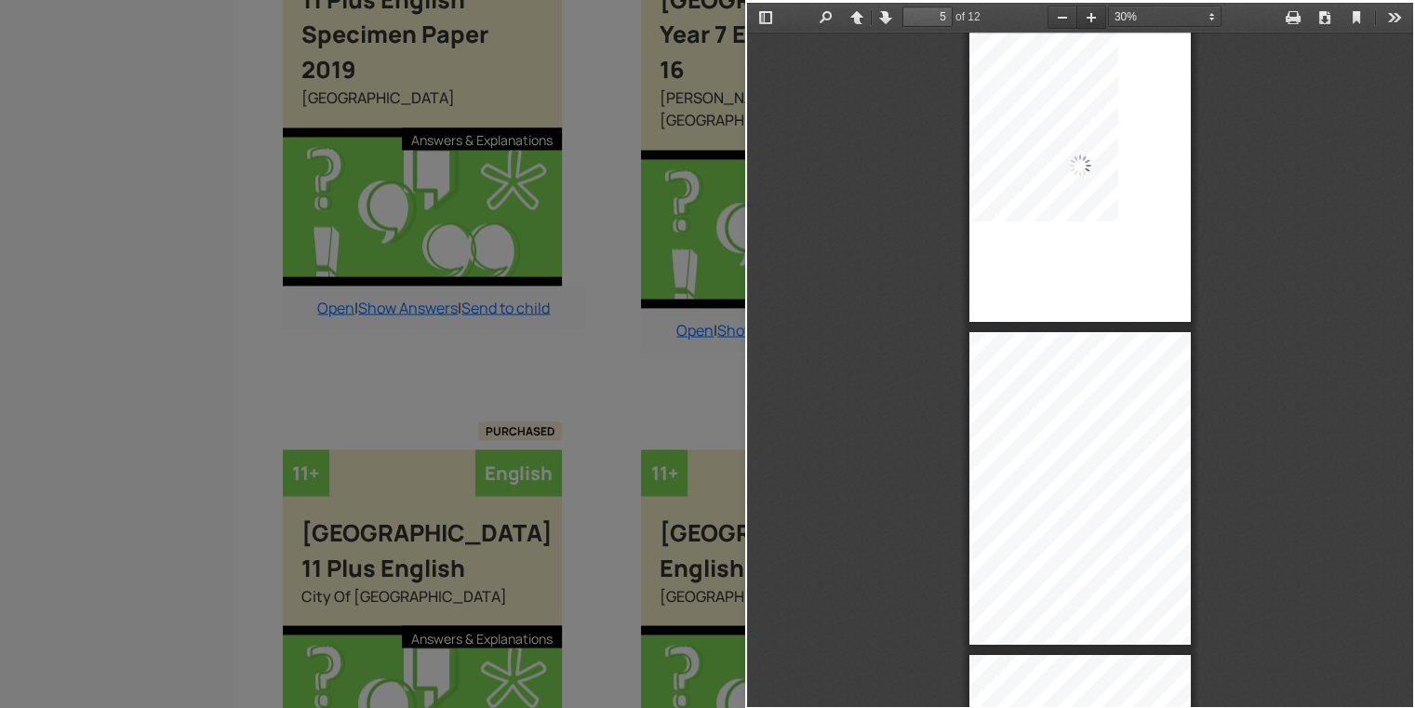
scroll to position [998, 0]
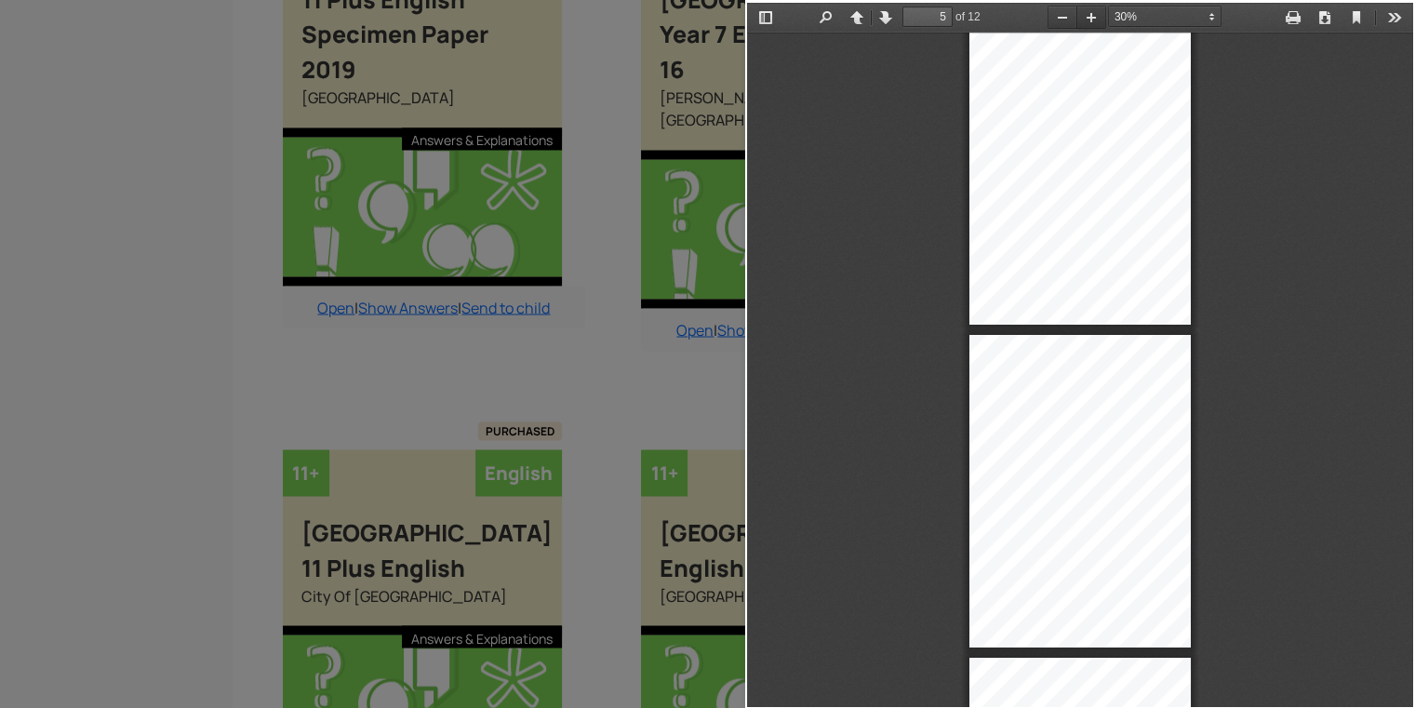
click at [1085, 18] on button "Zoom In" at bounding box center [1091, 17] width 30 height 23
type input "4"
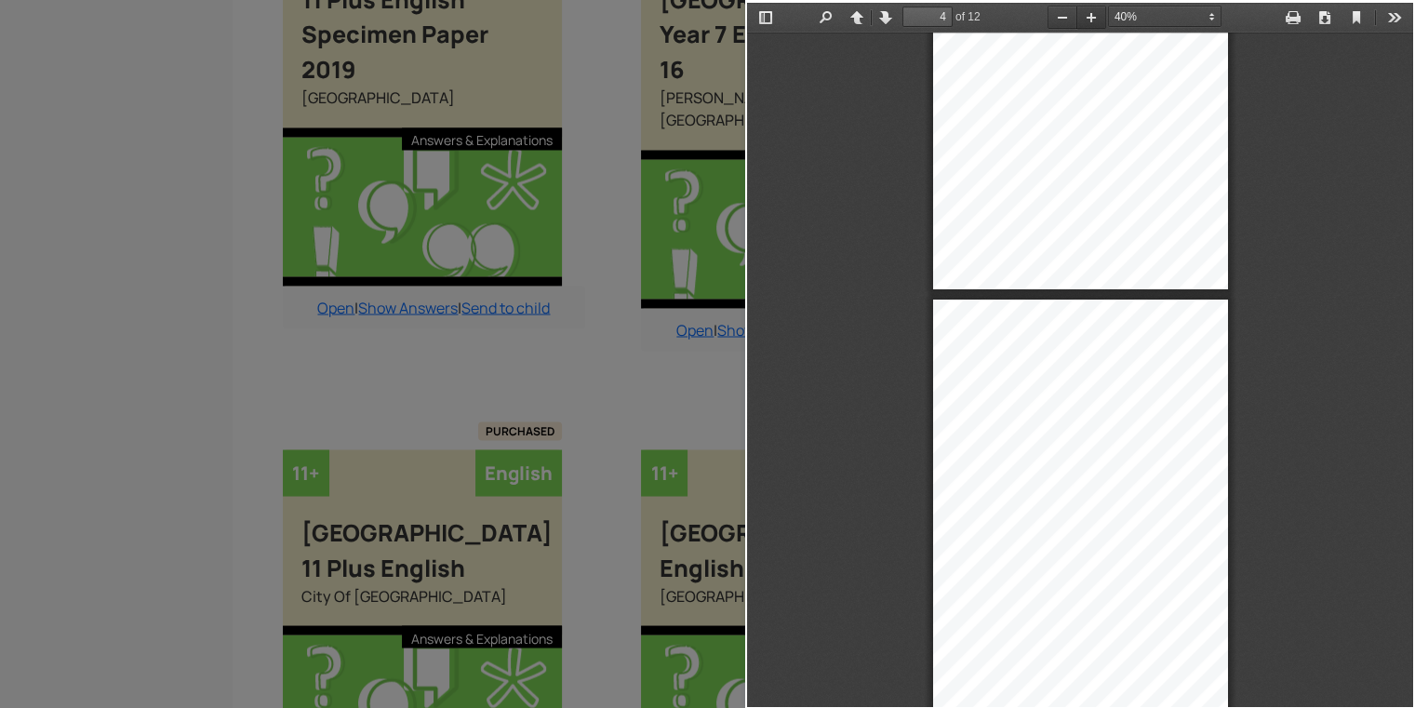
click at [1085, 18] on button "Zoom In" at bounding box center [1091, 17] width 30 height 23
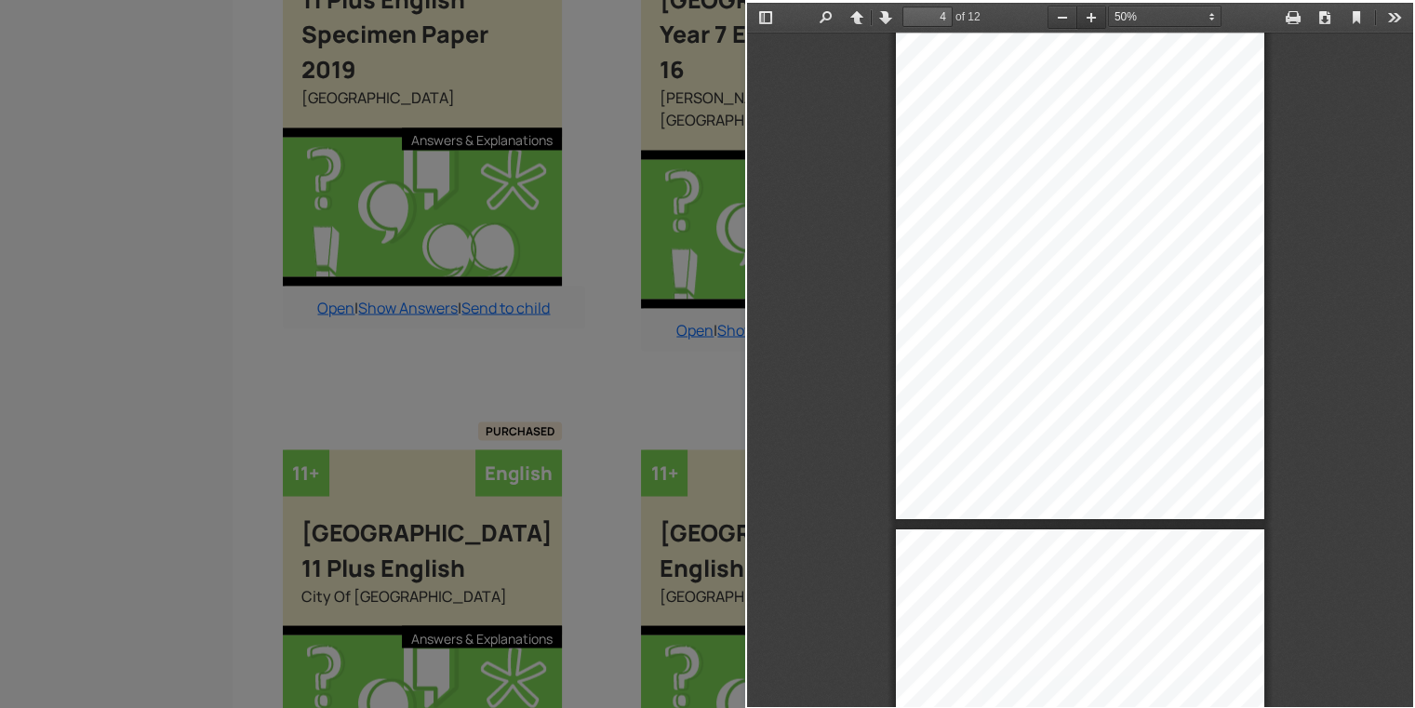
click at [1085, 18] on button "Zoom In" at bounding box center [1091, 17] width 30 height 23
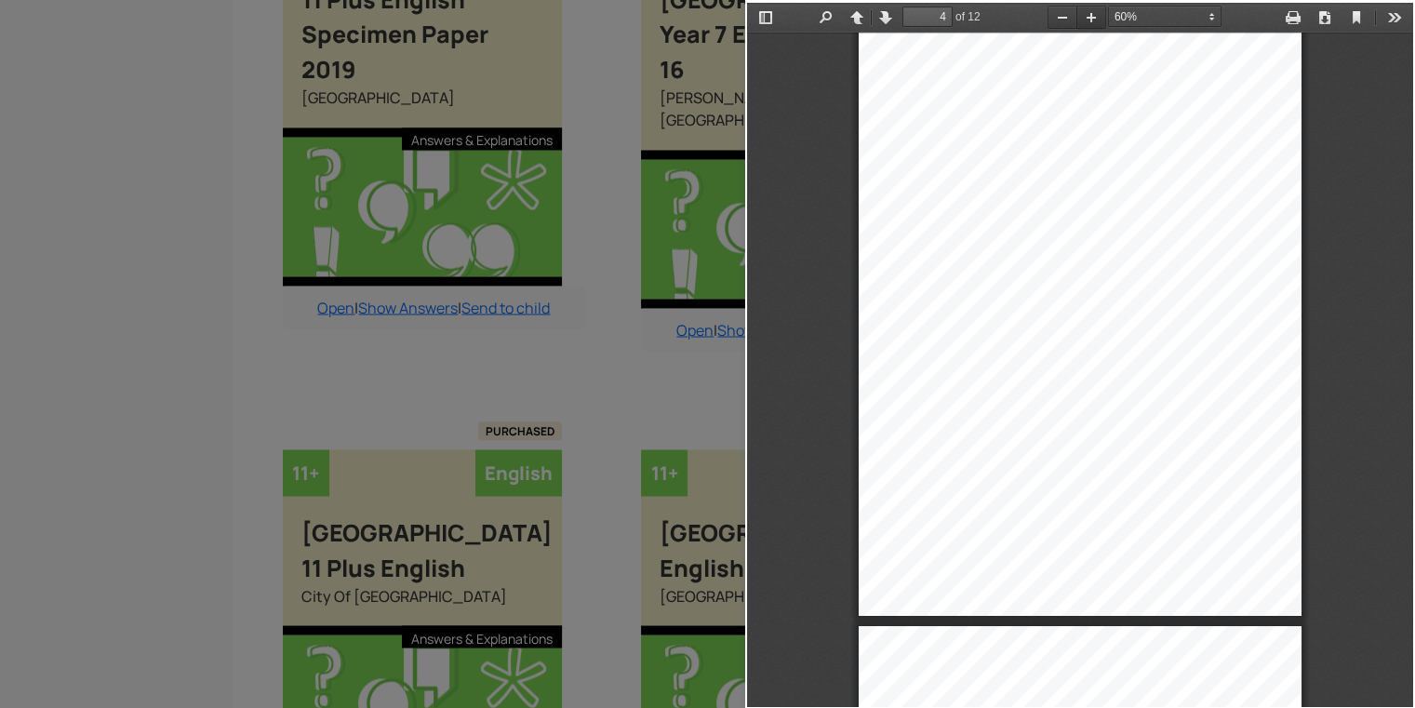
click at [1084, 21] on button "Zoom In" at bounding box center [1091, 17] width 30 height 23
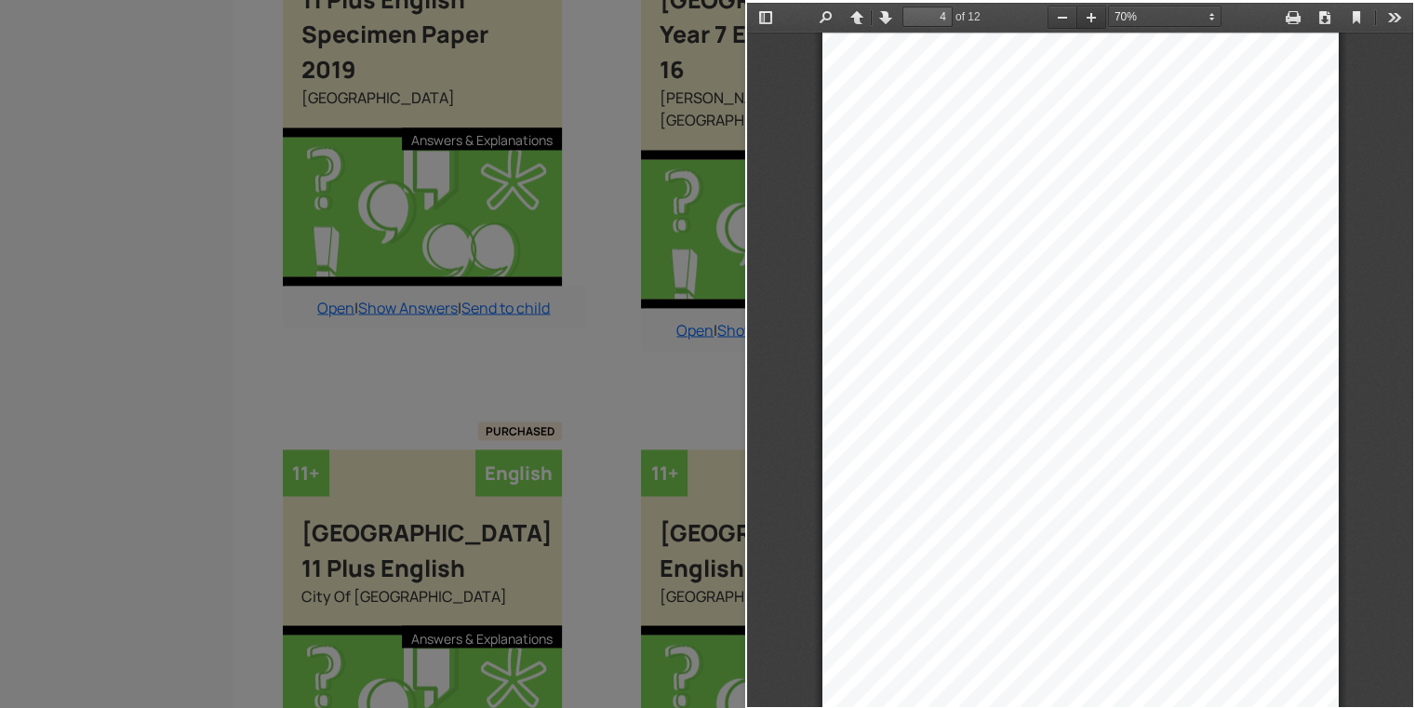
click at [1084, 21] on button "Zoom In" at bounding box center [1091, 17] width 30 height 23
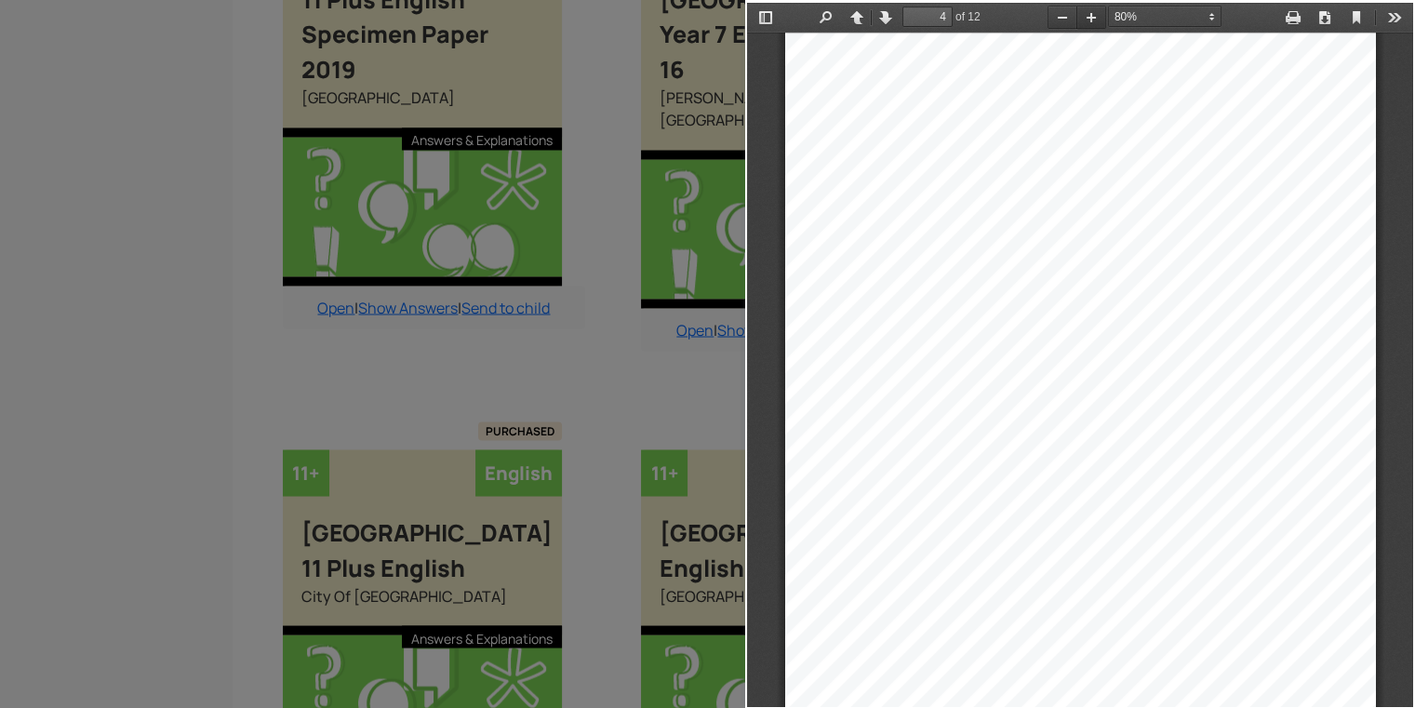
click at [1084, 21] on button "Zoom In" at bounding box center [1091, 17] width 30 height 23
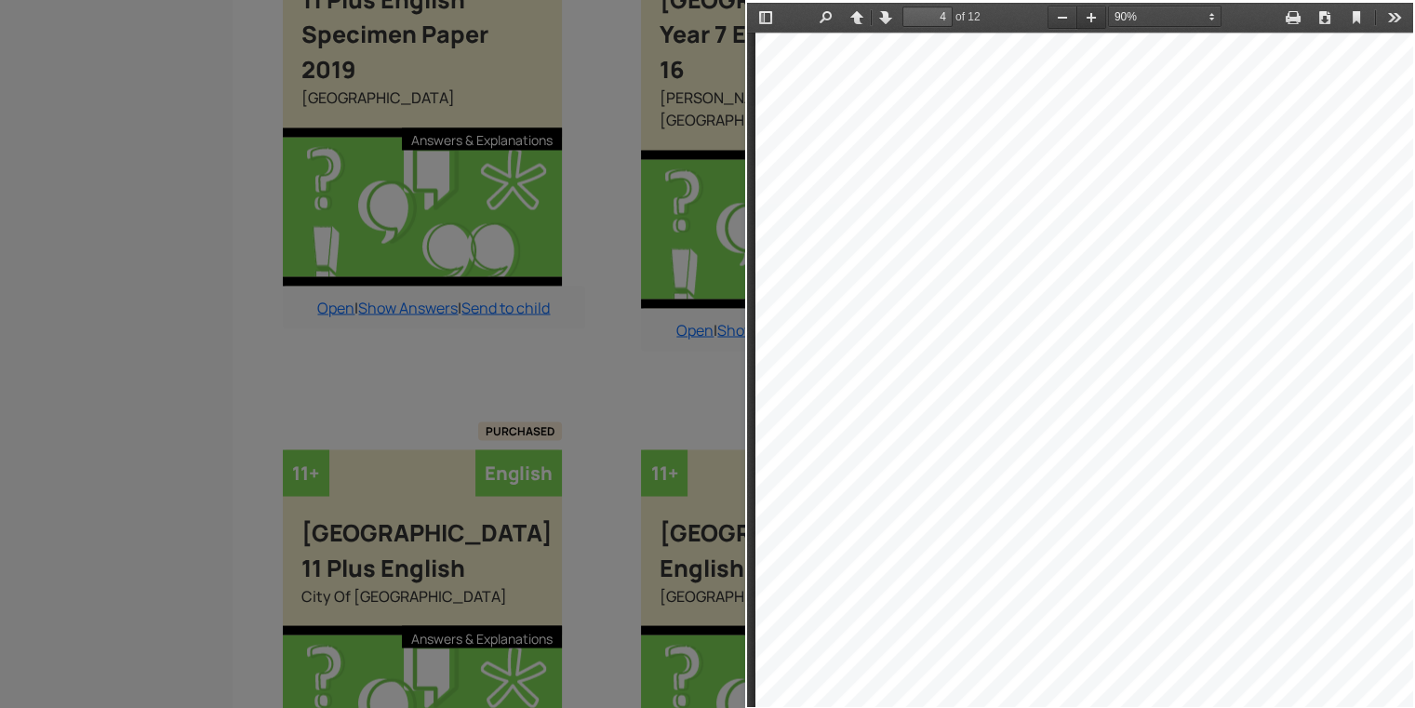
click at [1084, 21] on button "Zoom In" at bounding box center [1091, 17] width 30 height 23
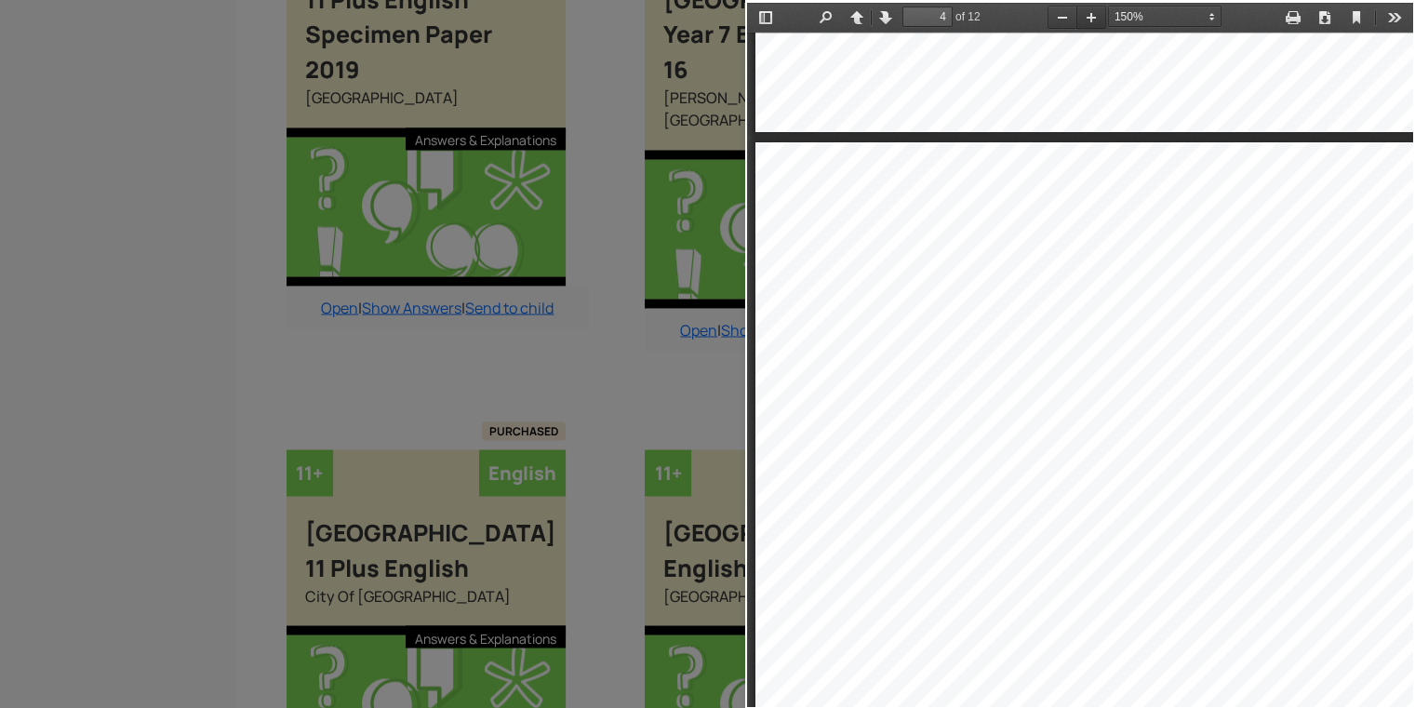
scroll to position [4627, 0]
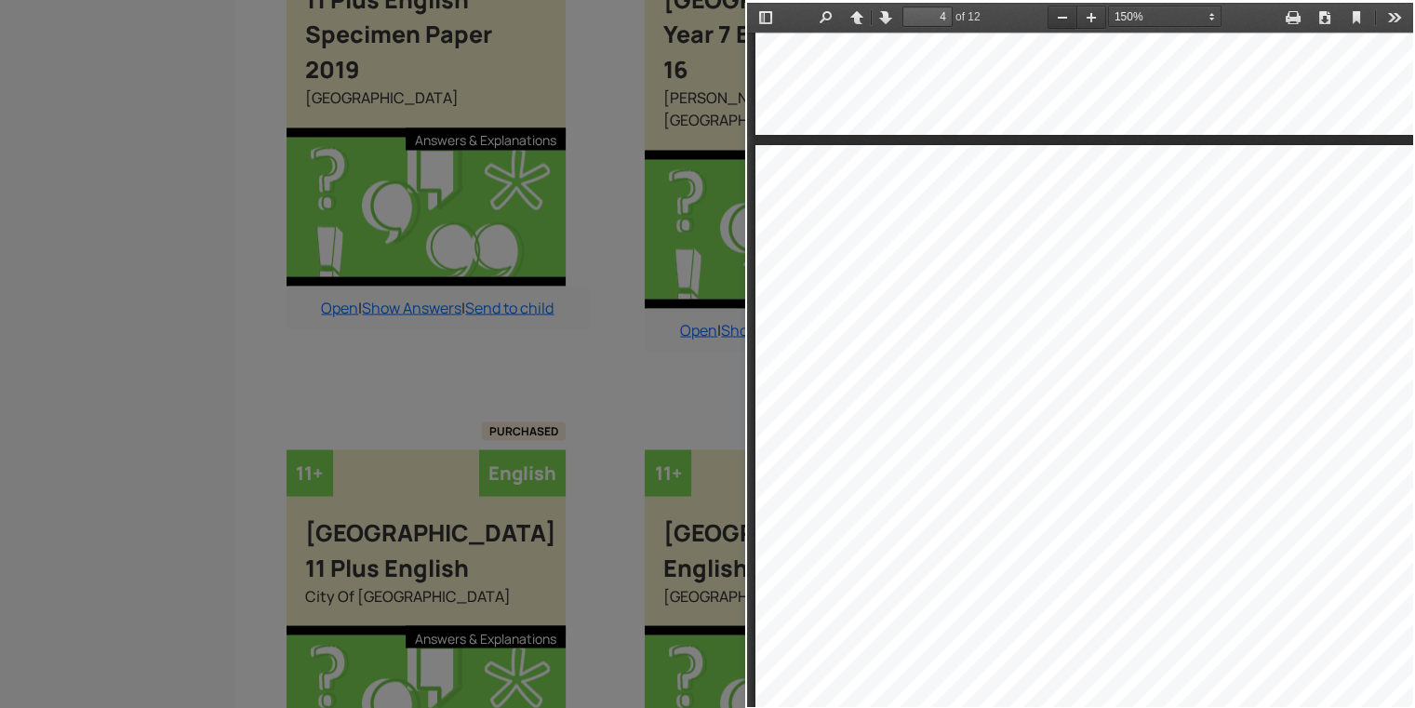
click at [1056, 20] on button "Zoom Out" at bounding box center [1062, 17] width 30 height 23
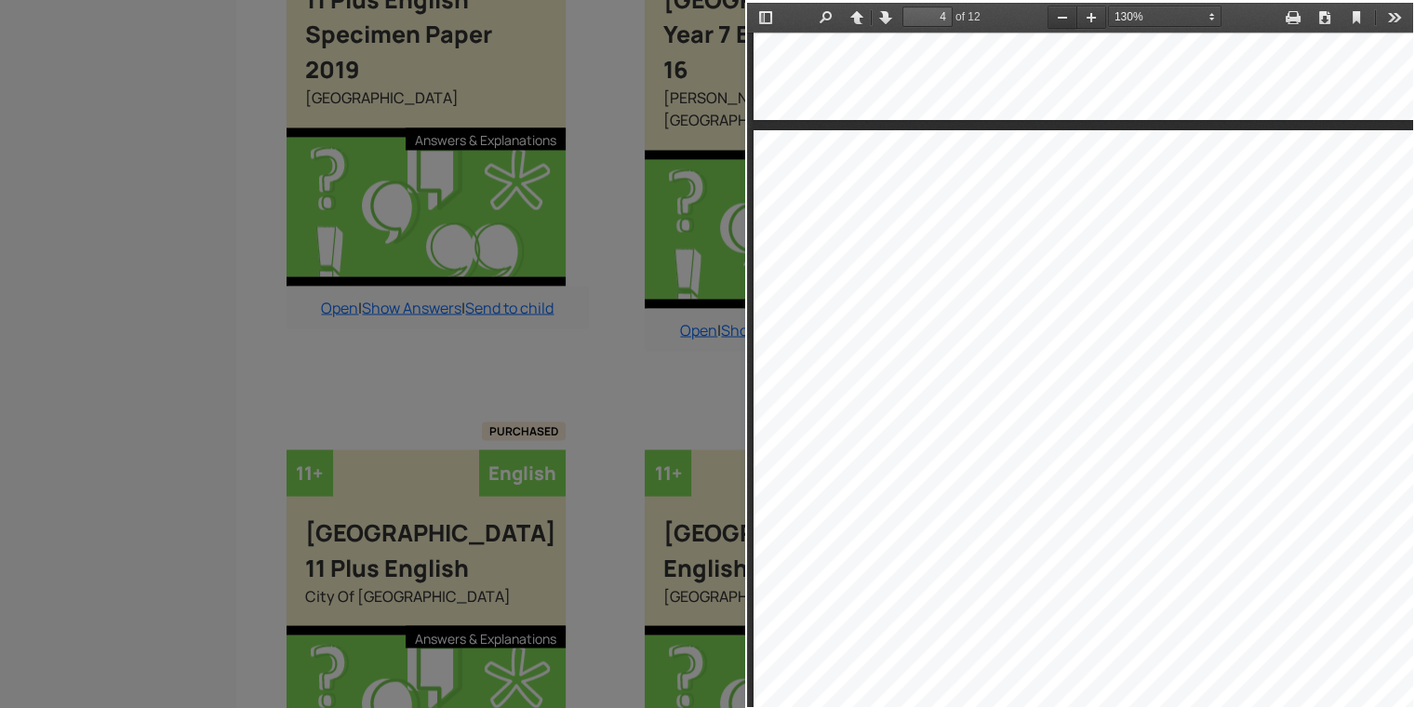
click at [1056, 20] on button "Zoom Out" at bounding box center [1062, 17] width 30 height 23
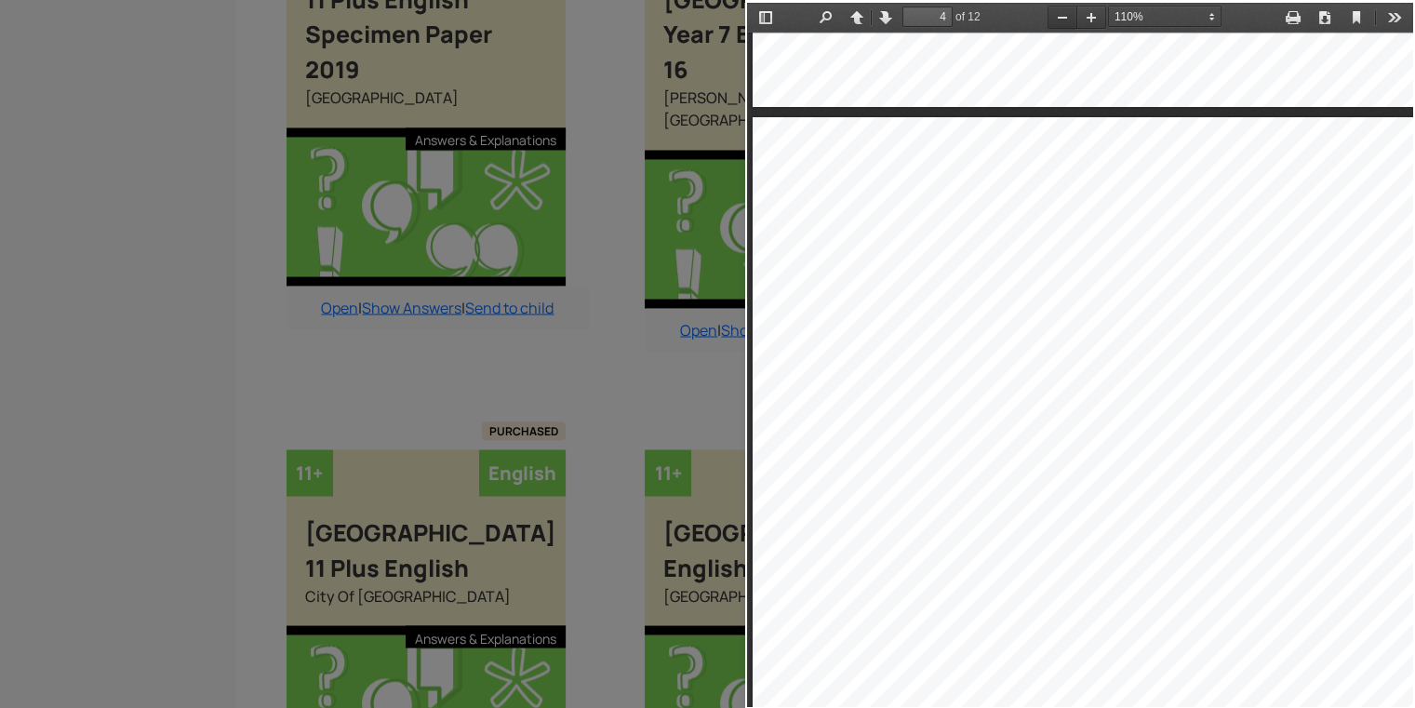
click at [1056, 20] on button "Zoom Out" at bounding box center [1062, 17] width 30 height 23
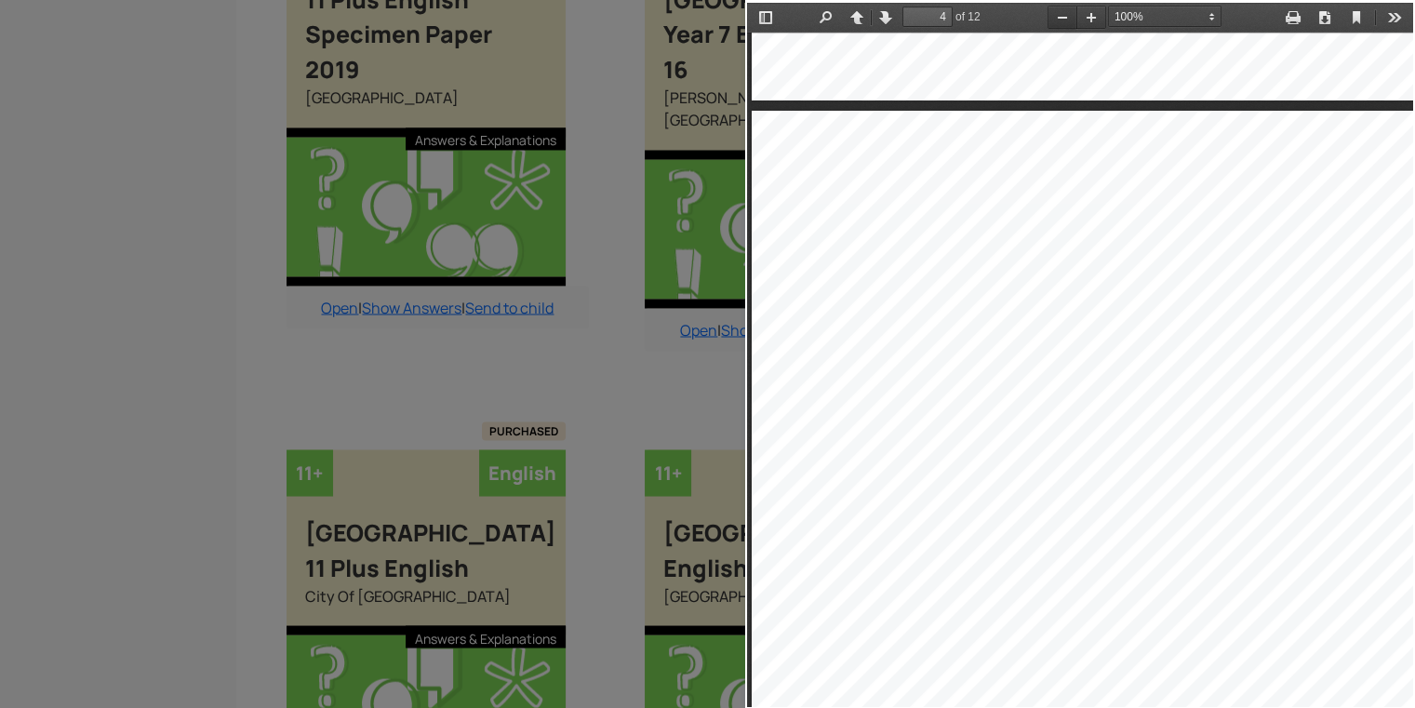
click at [1056, 20] on button "Zoom Out" at bounding box center [1062, 17] width 30 height 23
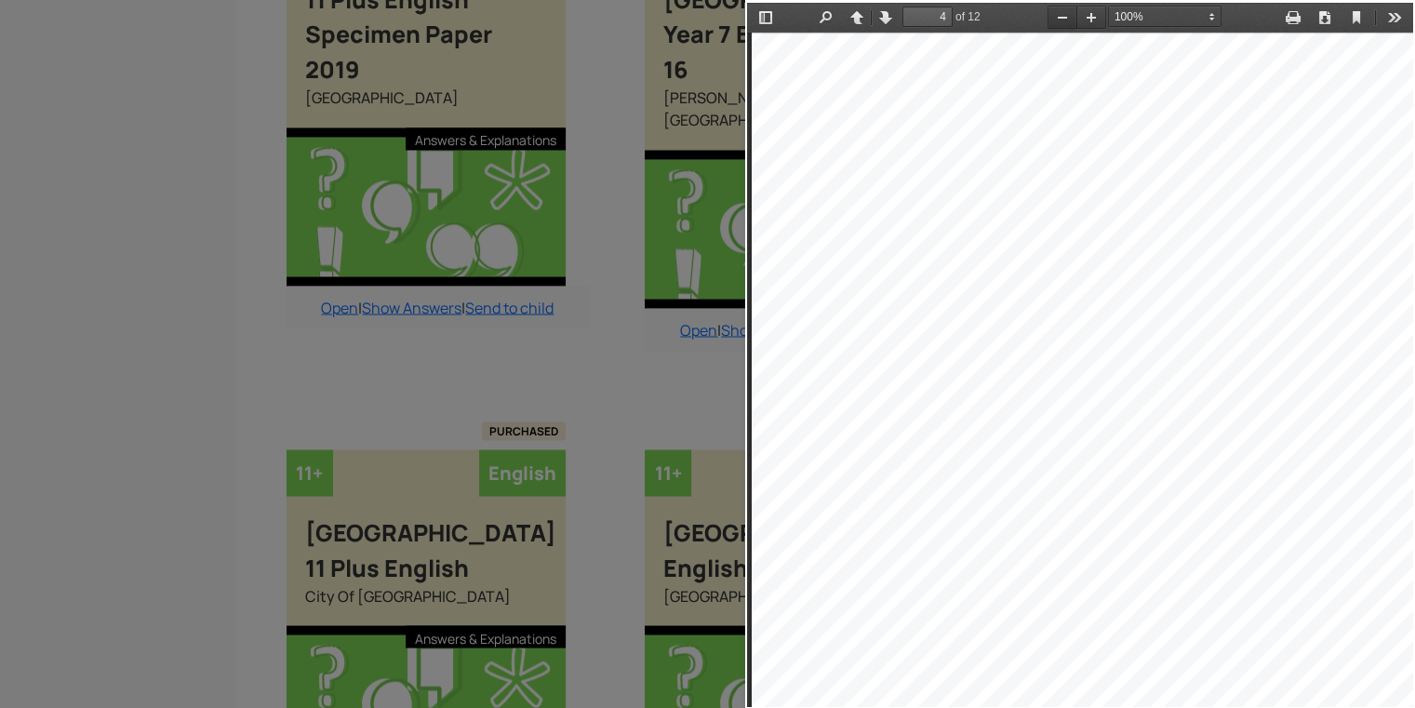
select select "custom"
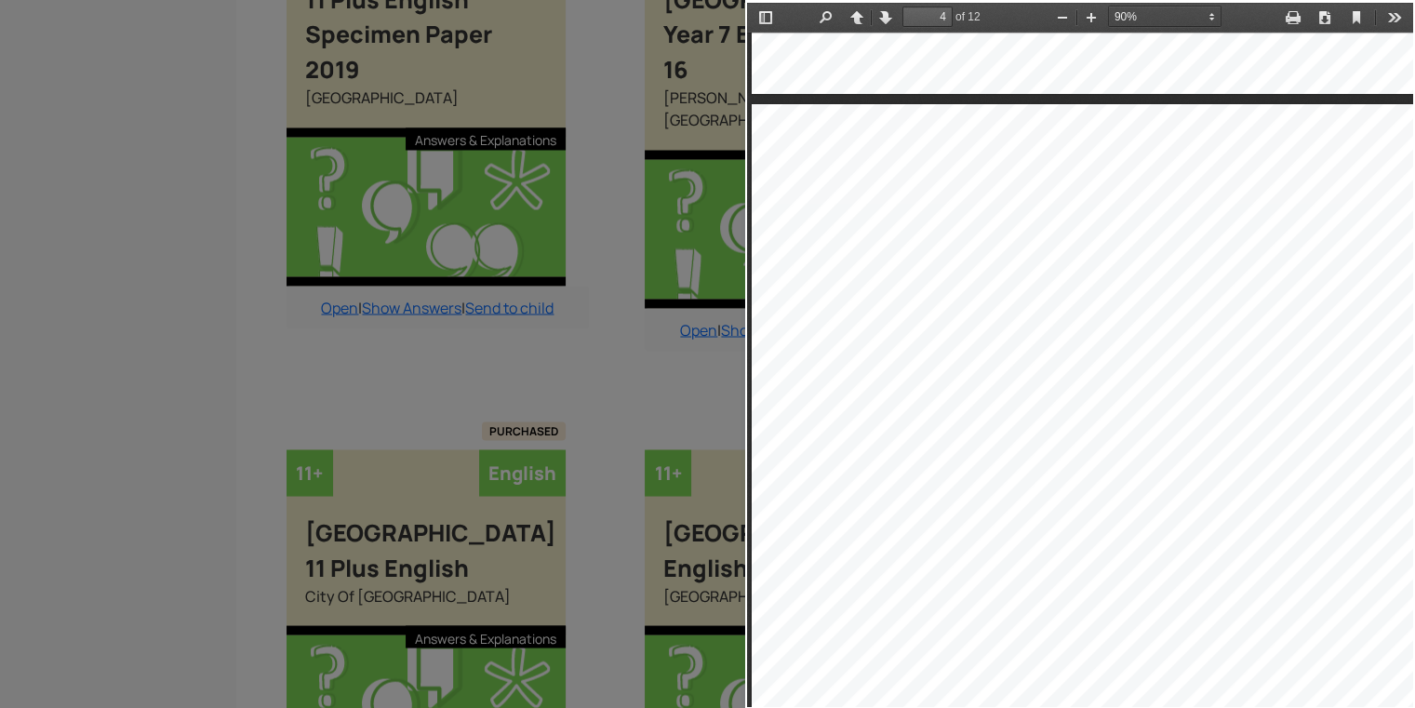
type input "3"
select select "custom"
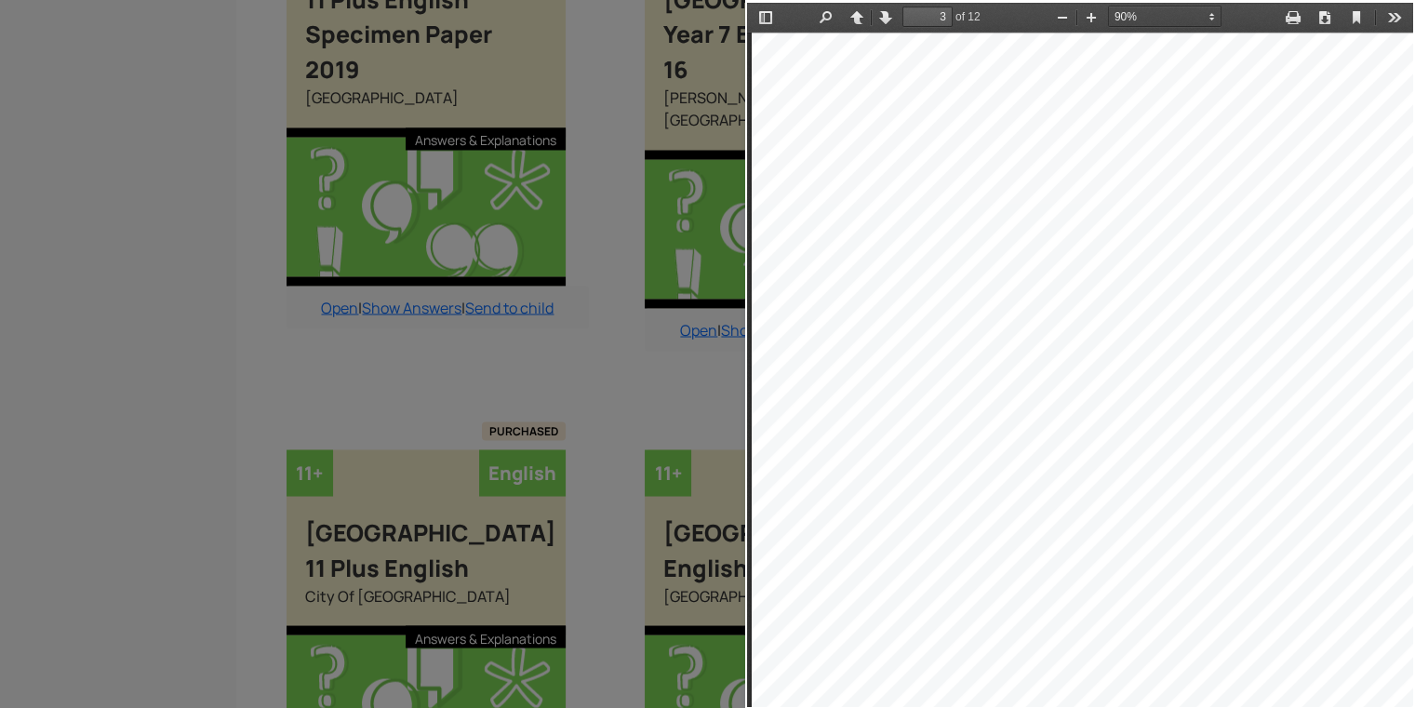
type input "2"
select select "custom"
type input "1"
select select "custom"
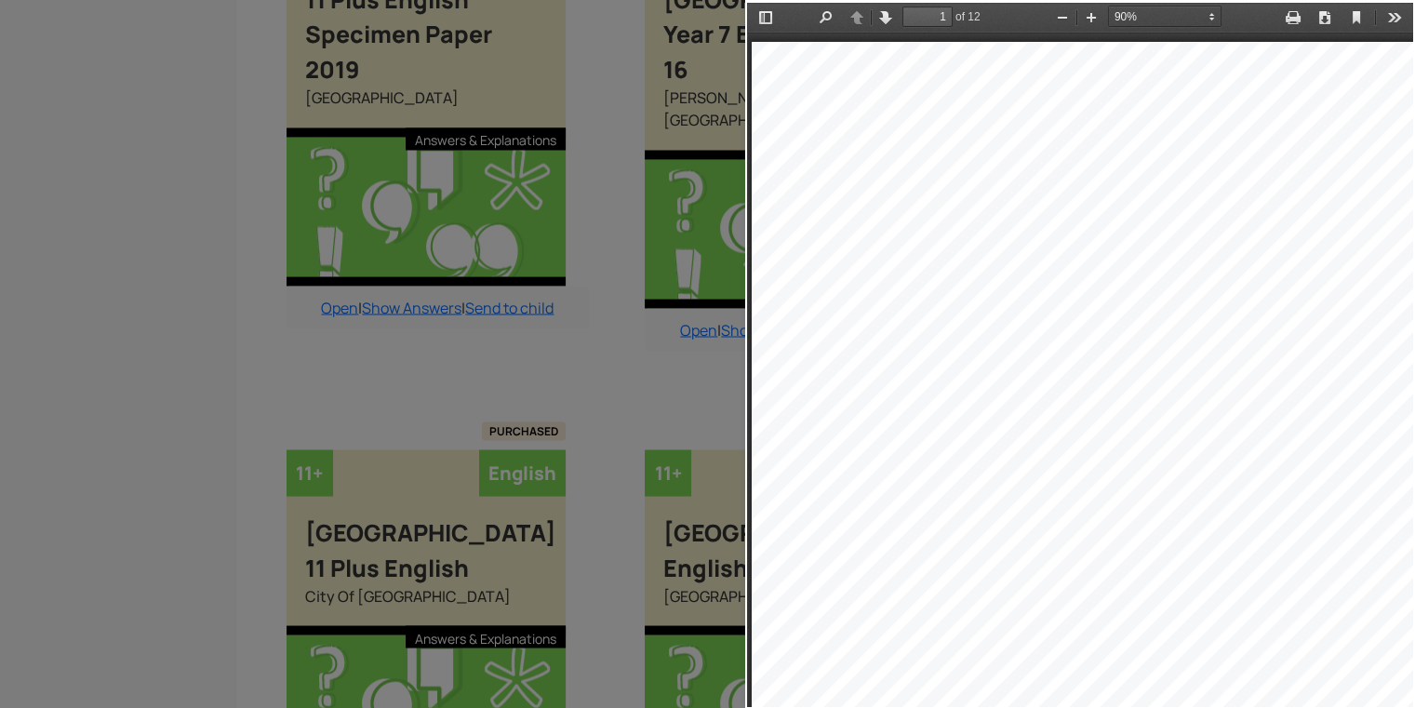
type input "2"
select select "custom"
type input "3"
select select "custom"
type input "5"
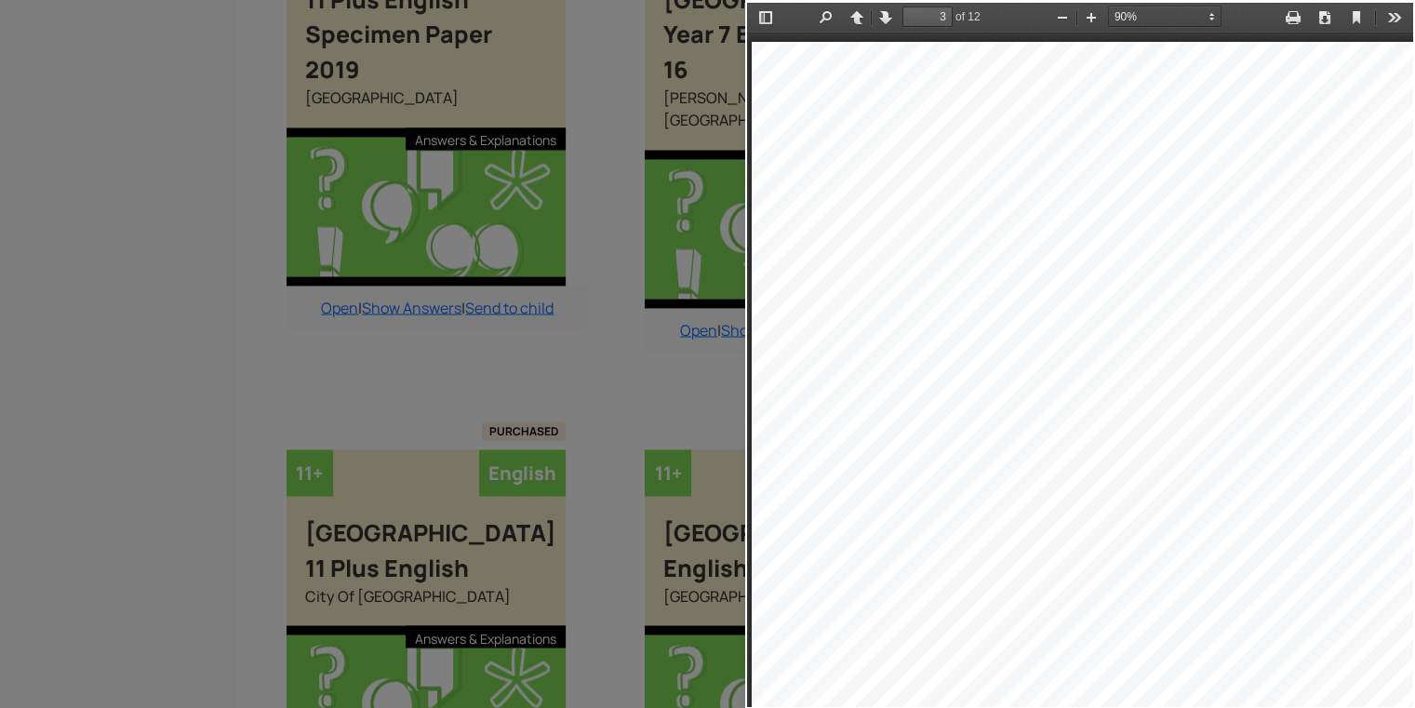
select select "custom"
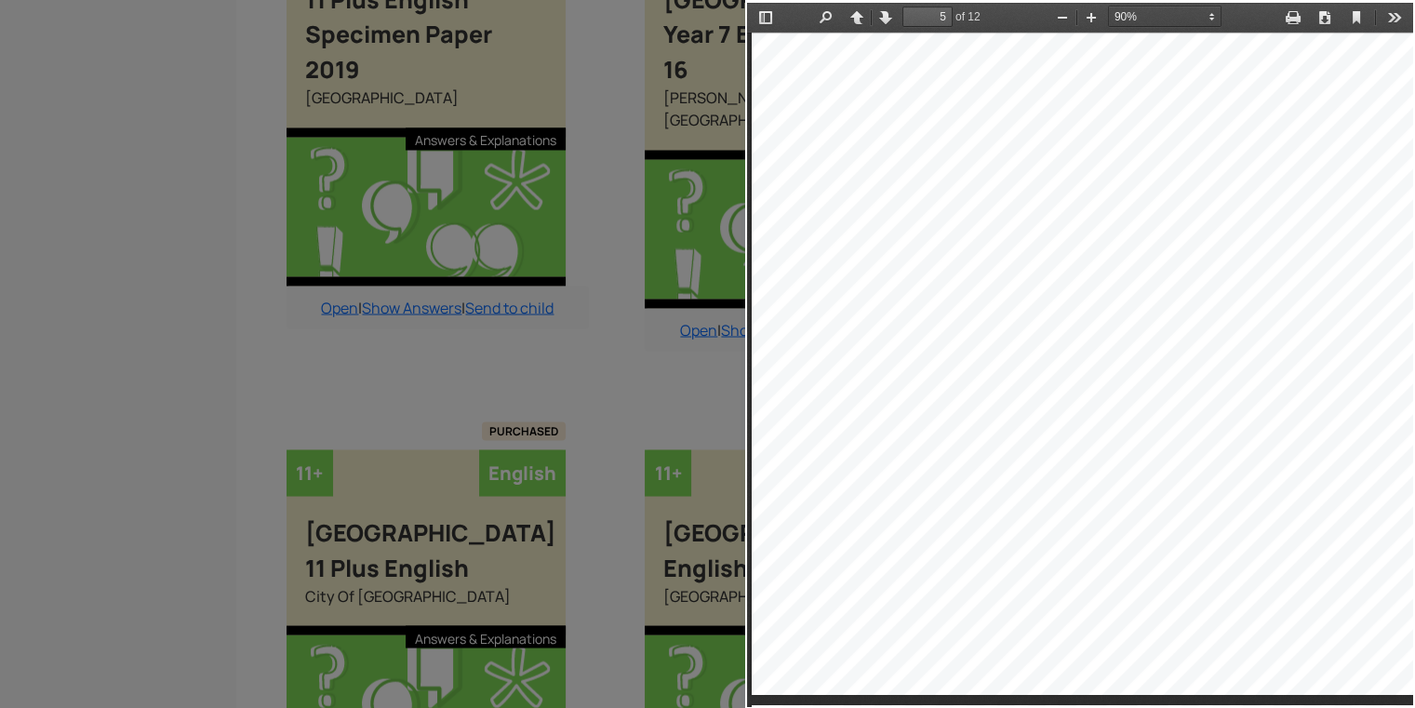
type input "3"
select select "custom"
type input "2"
select select "custom"
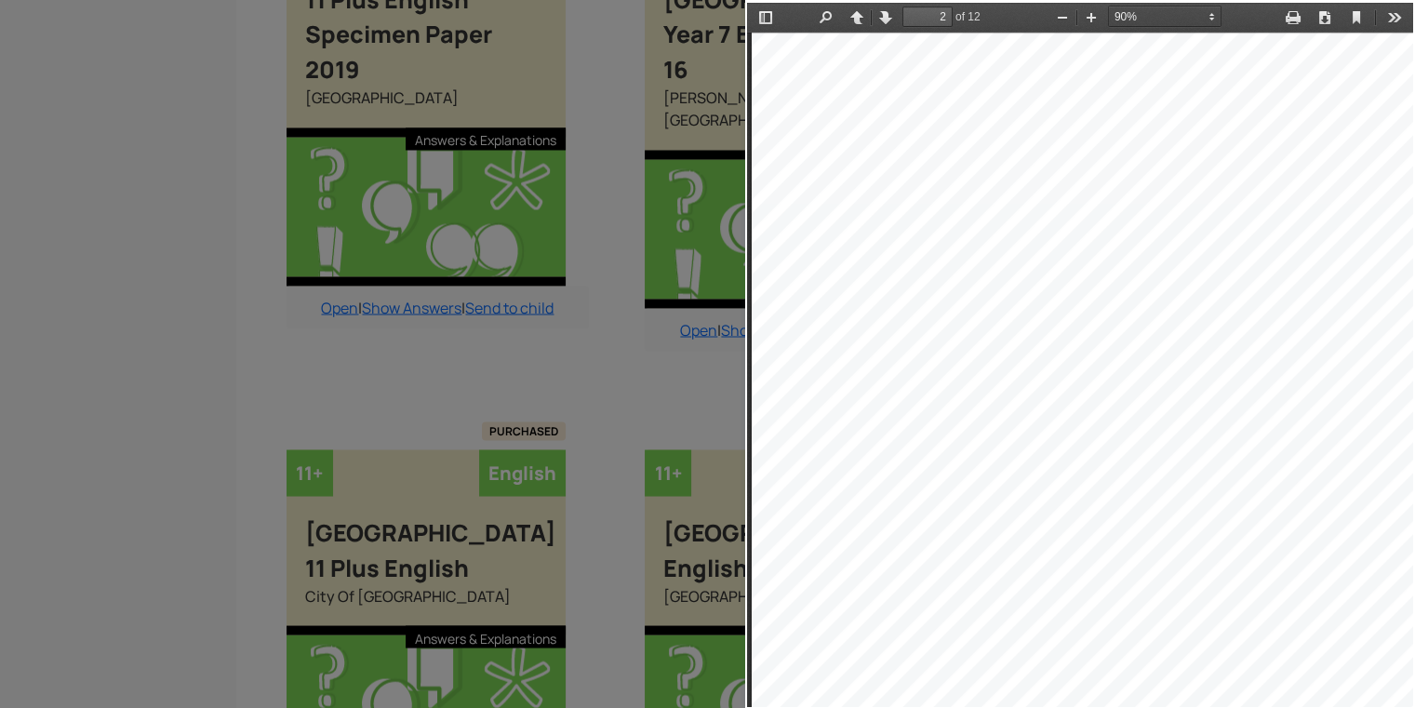
type input "1"
select select "custom"
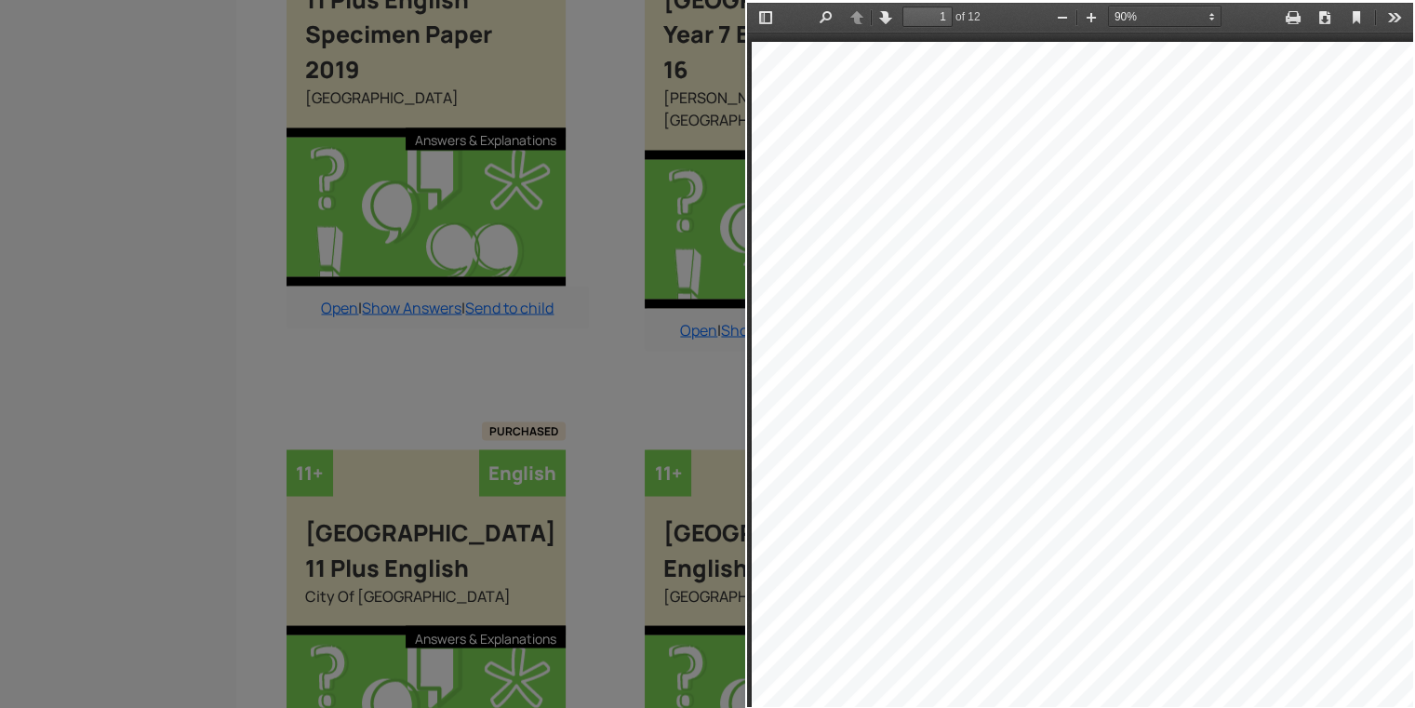
click at [837, 566] on div at bounding box center [1084, 511] width 664 height 939
type input "2"
select select "custom"
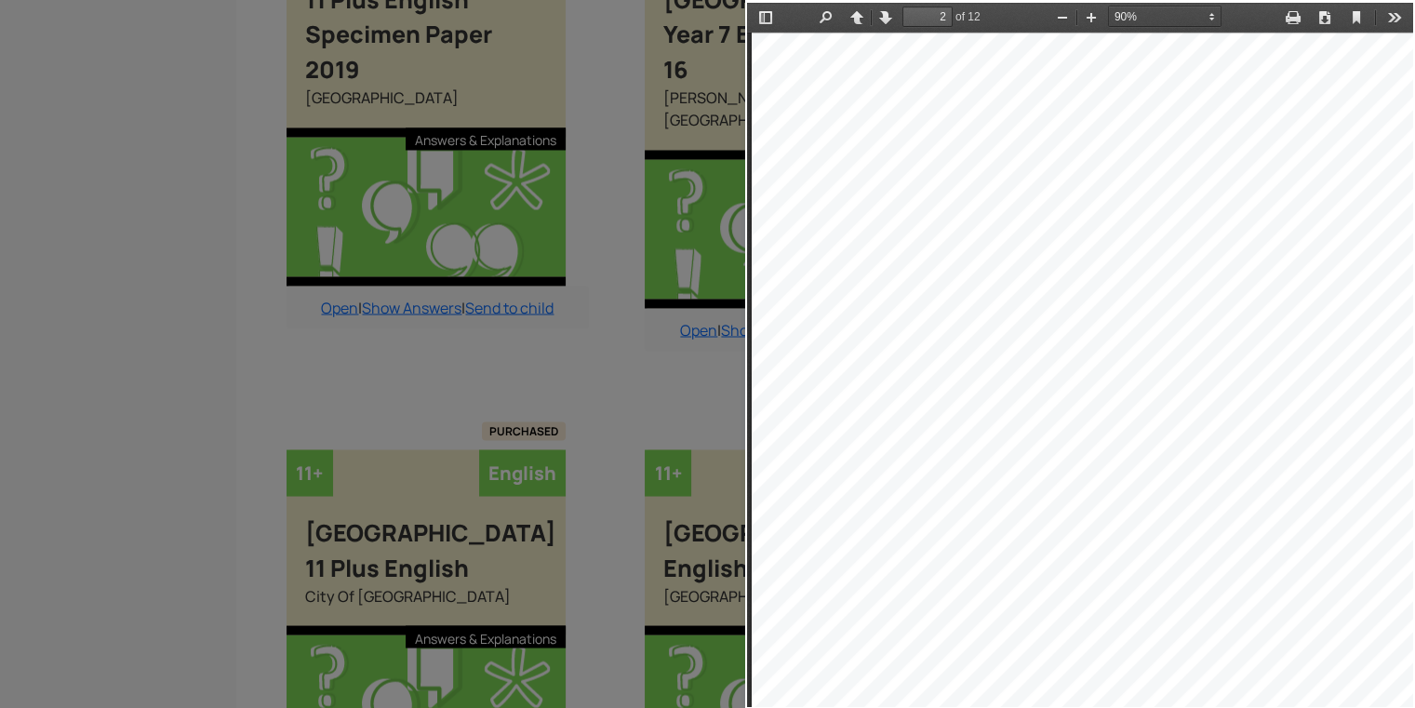
type input "1"
select select "custom"
type input "2"
select select "custom"
type input "3"
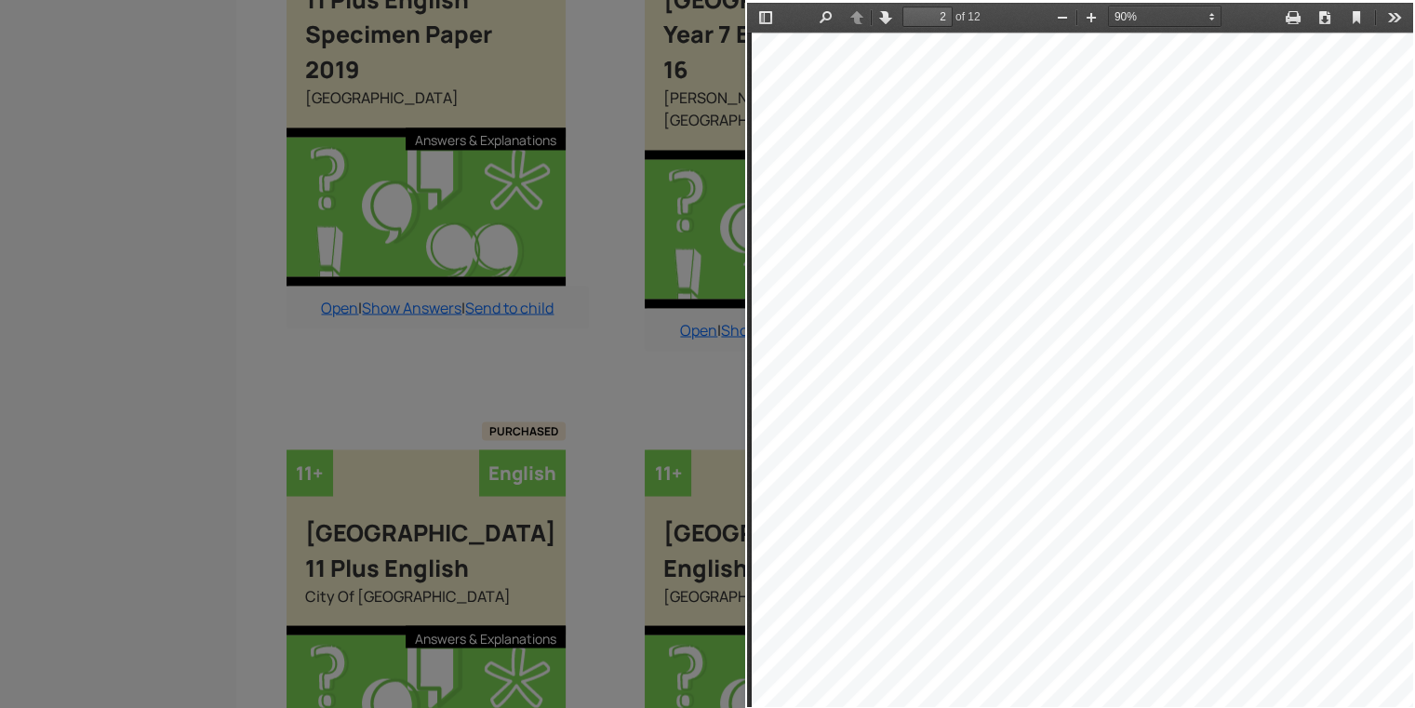
select select "custom"
type input "4"
select select "custom"
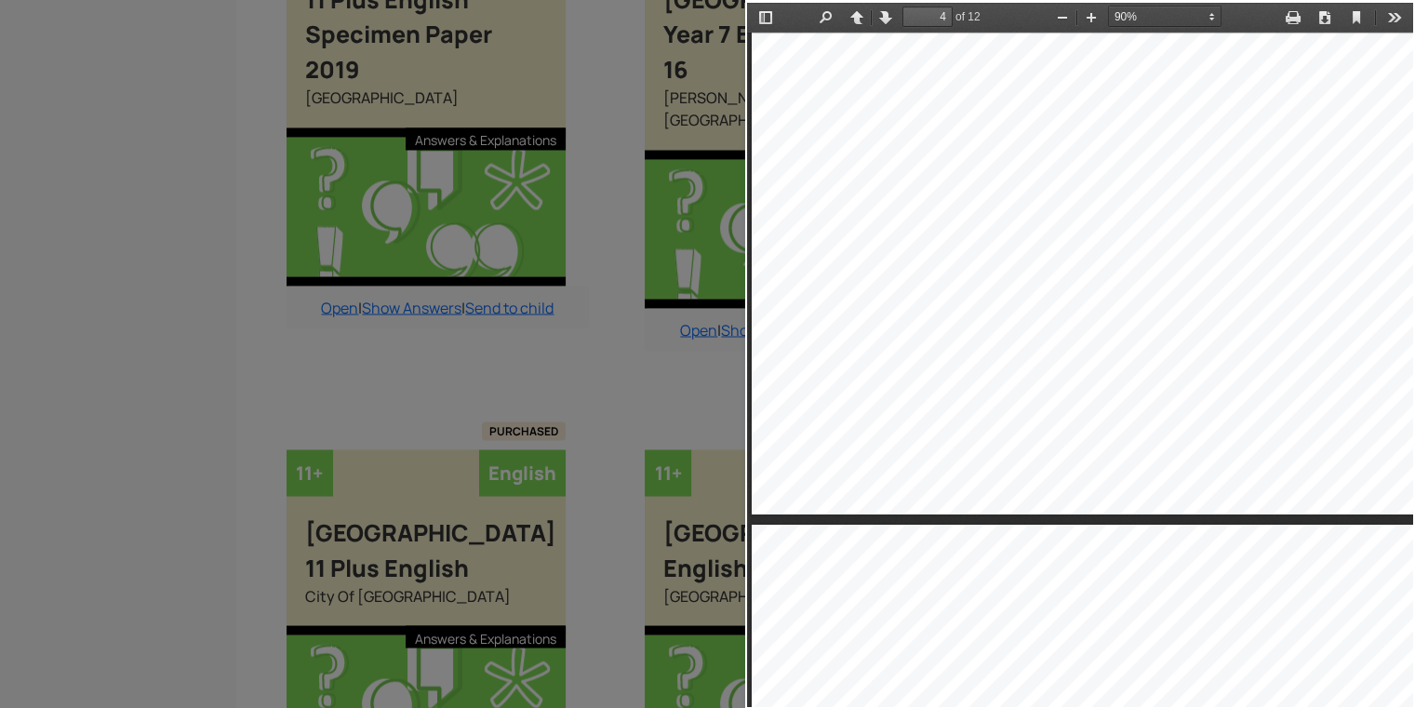
type input "3"
select select "custom"
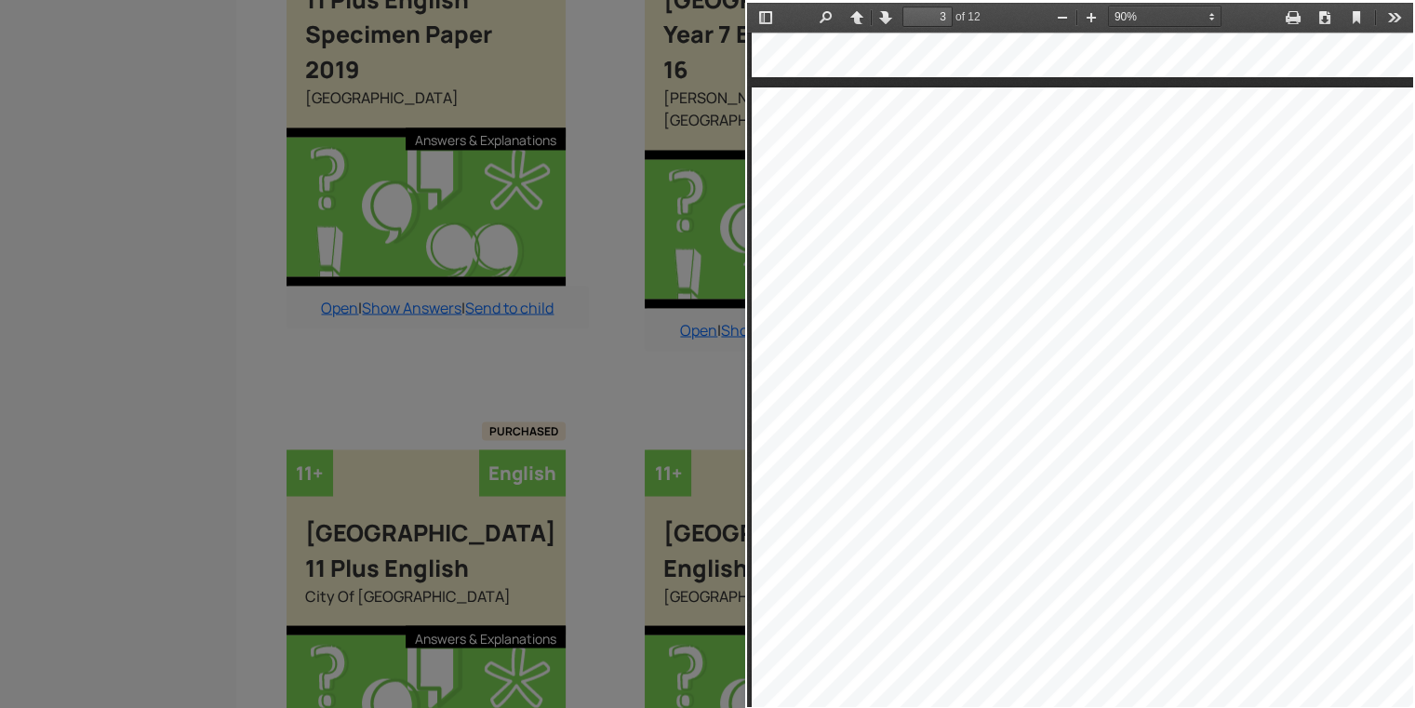
type input "2"
select select "custom"
type input "1"
select select "custom"
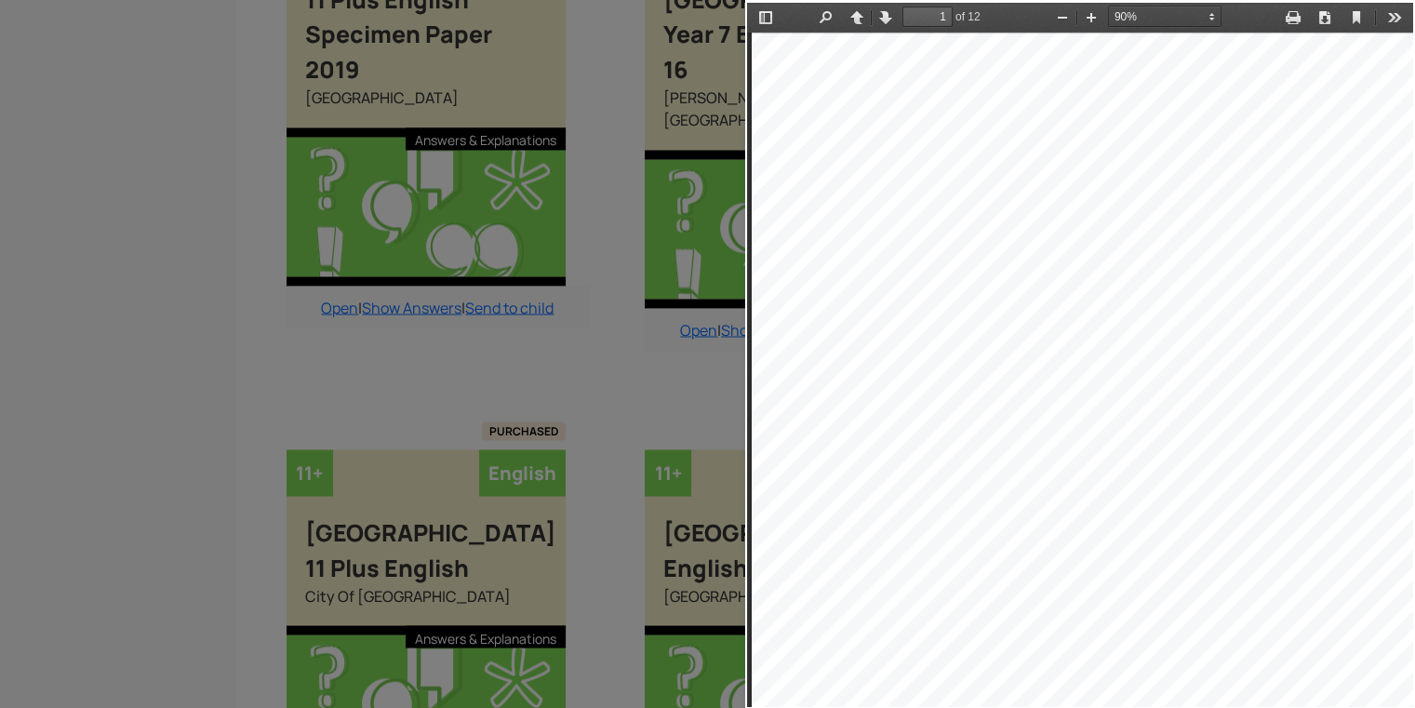
type input "2"
select select "custom"
type input "1"
select select "custom"
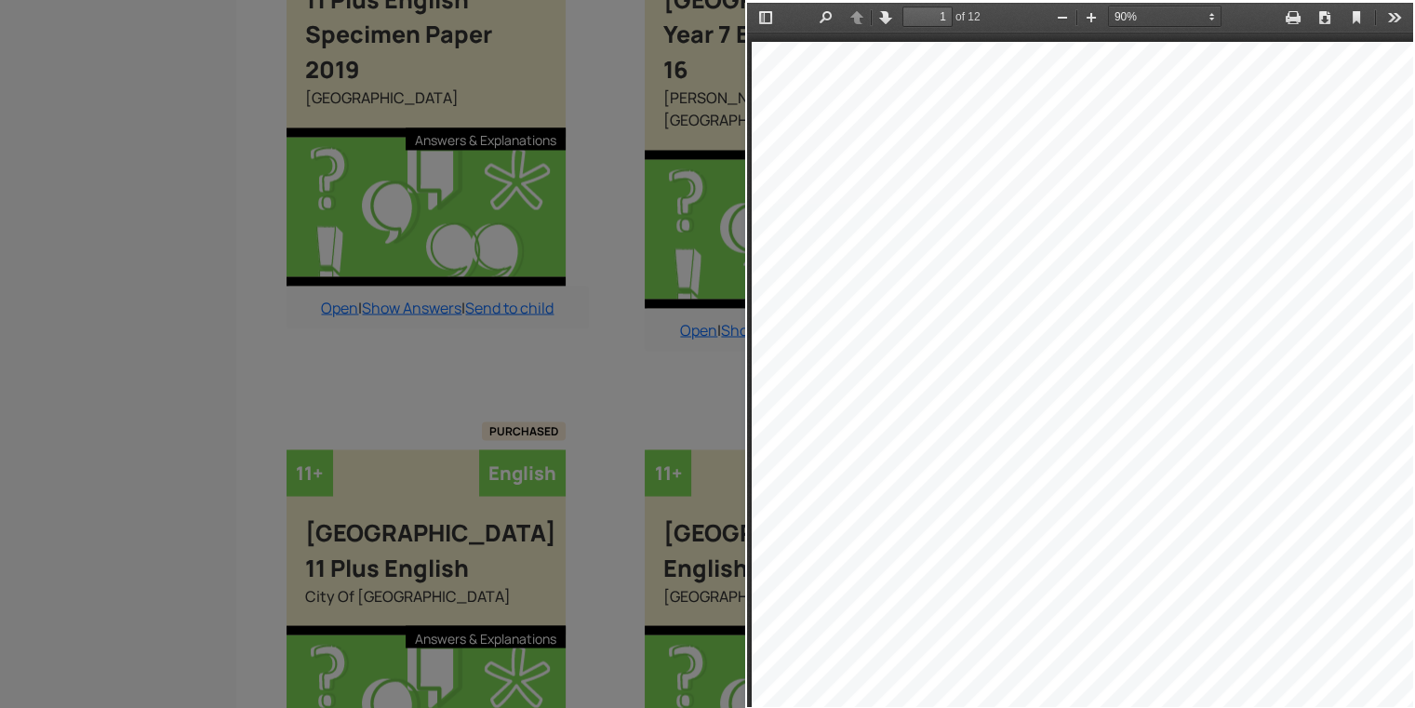
type input "2"
select select "custom"
type input "1"
select select "custom"
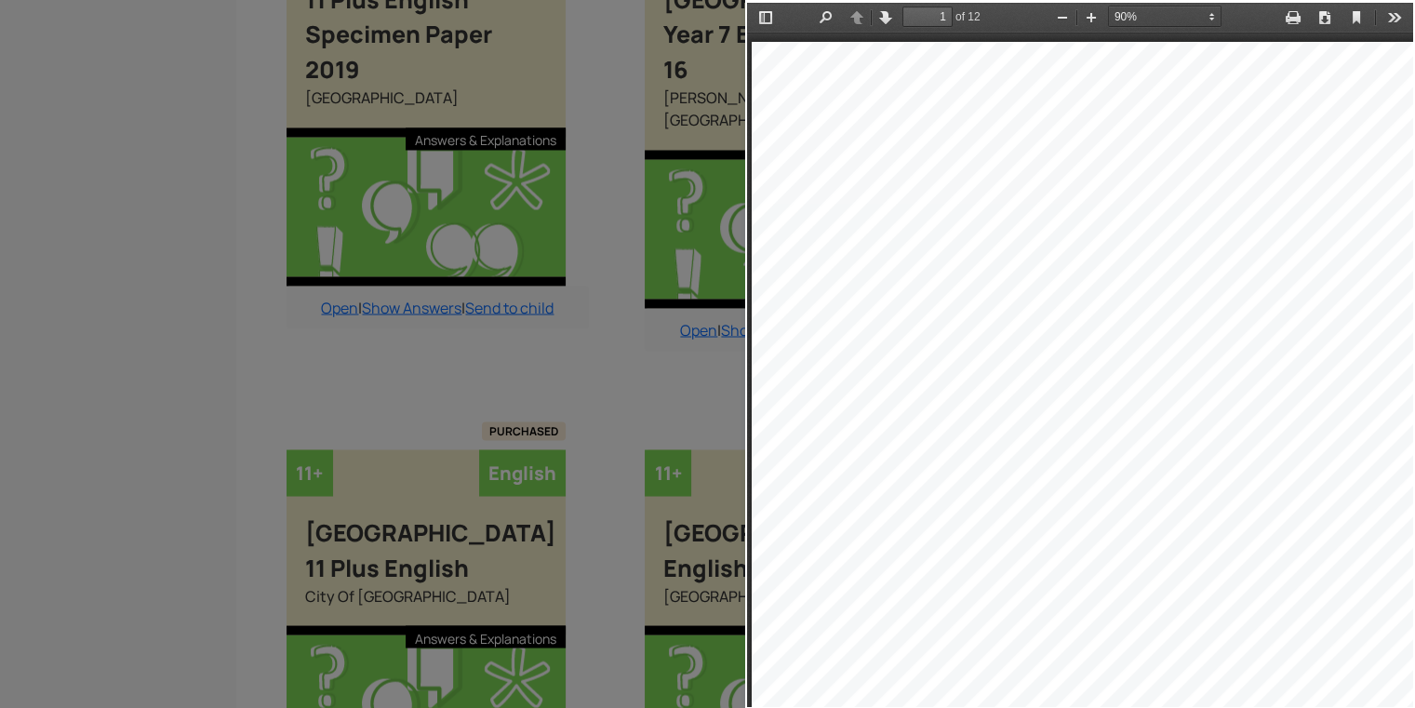
type input "2"
select select "custom"
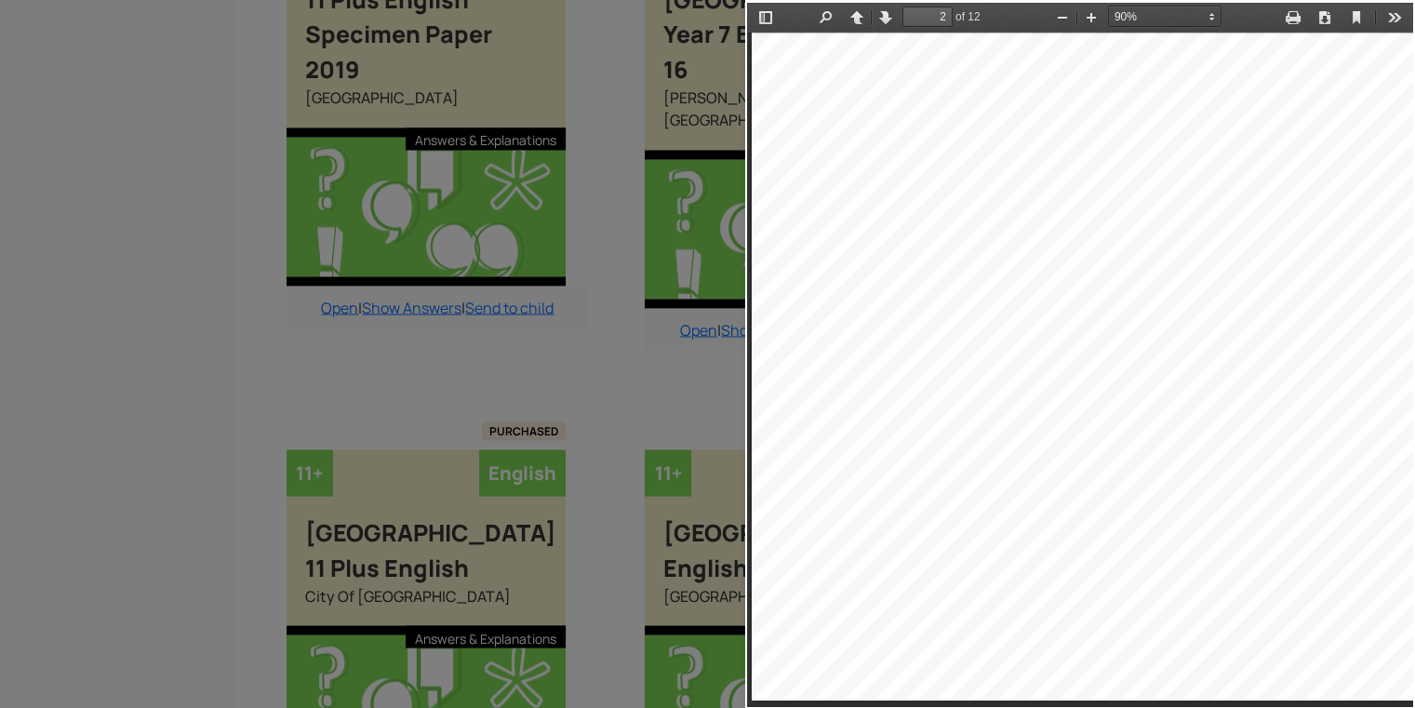
type input "3"
select select "custom"
type input "5"
select select "custom"
type input "1"
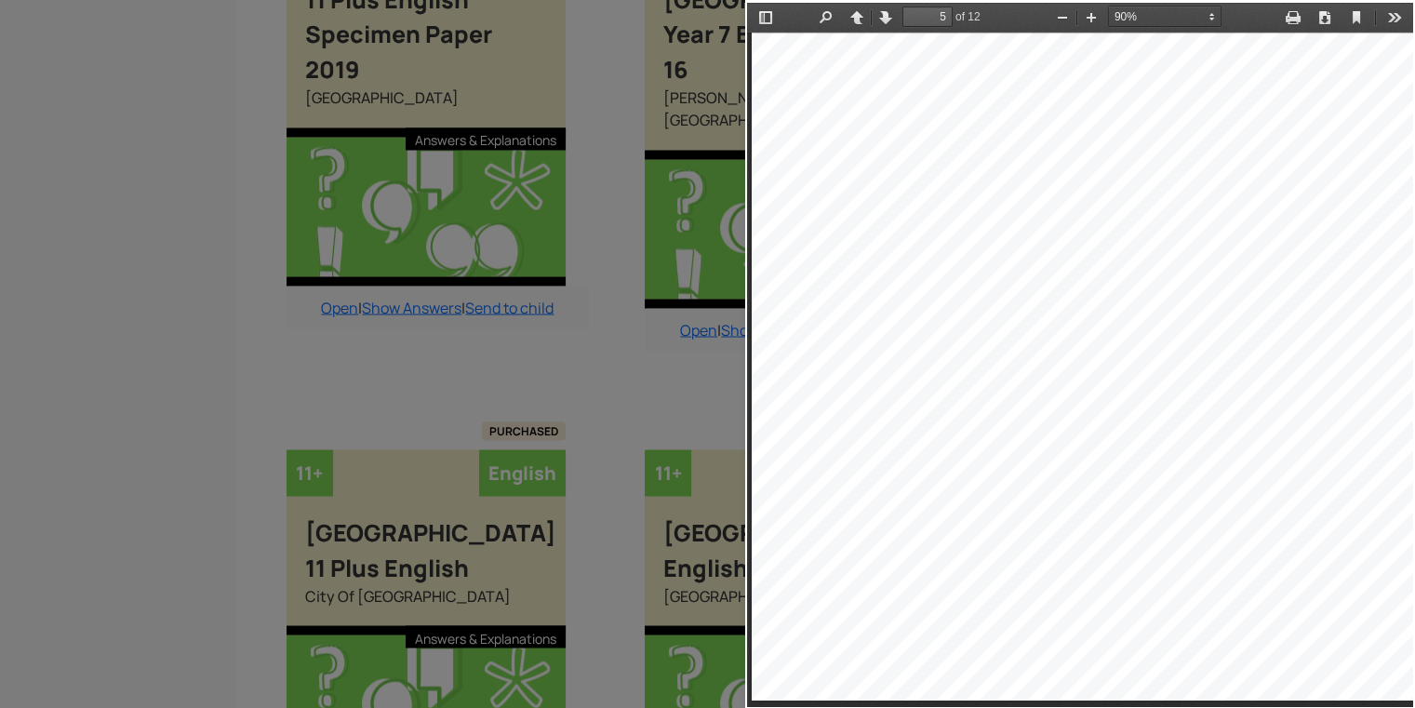
select select "custom"
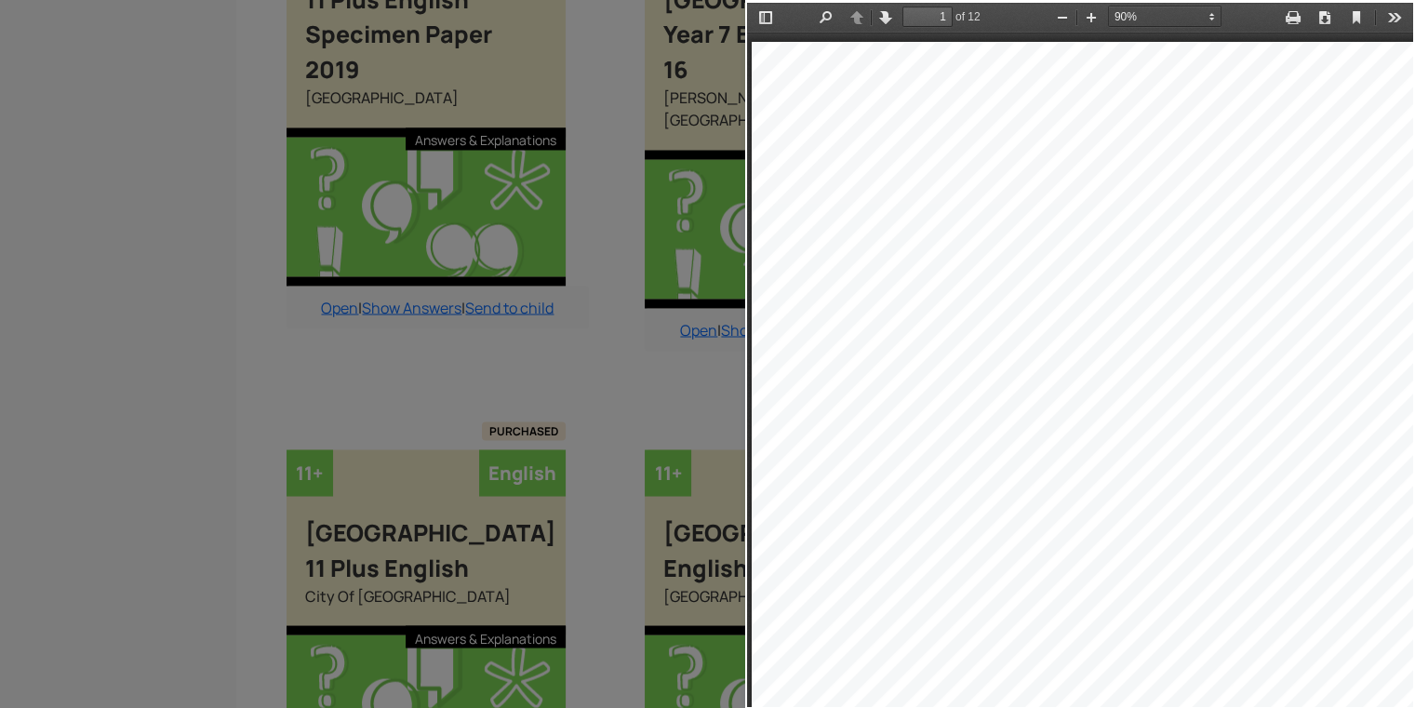
type input "2"
select select "custom"
type input "1"
select select "custom"
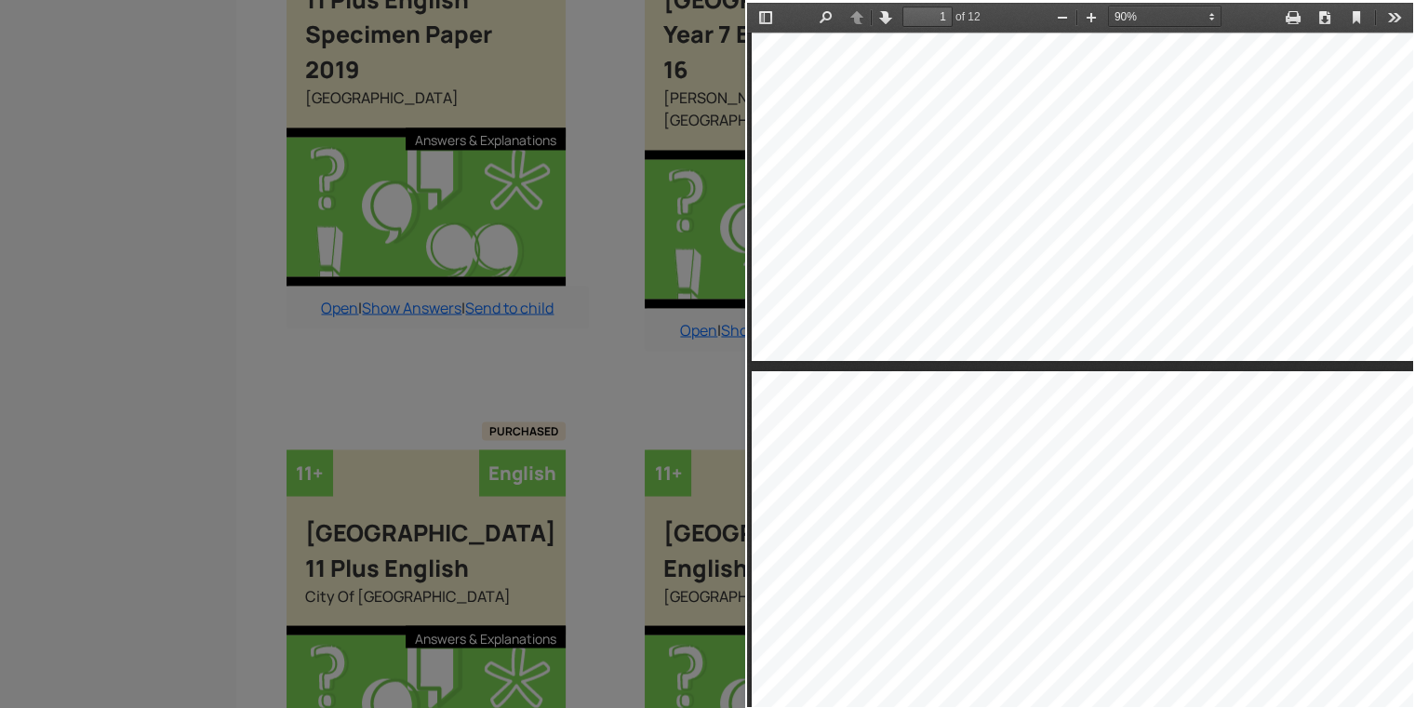
type input "2"
select select "custom"
type input "1"
select select "custom"
type input "2"
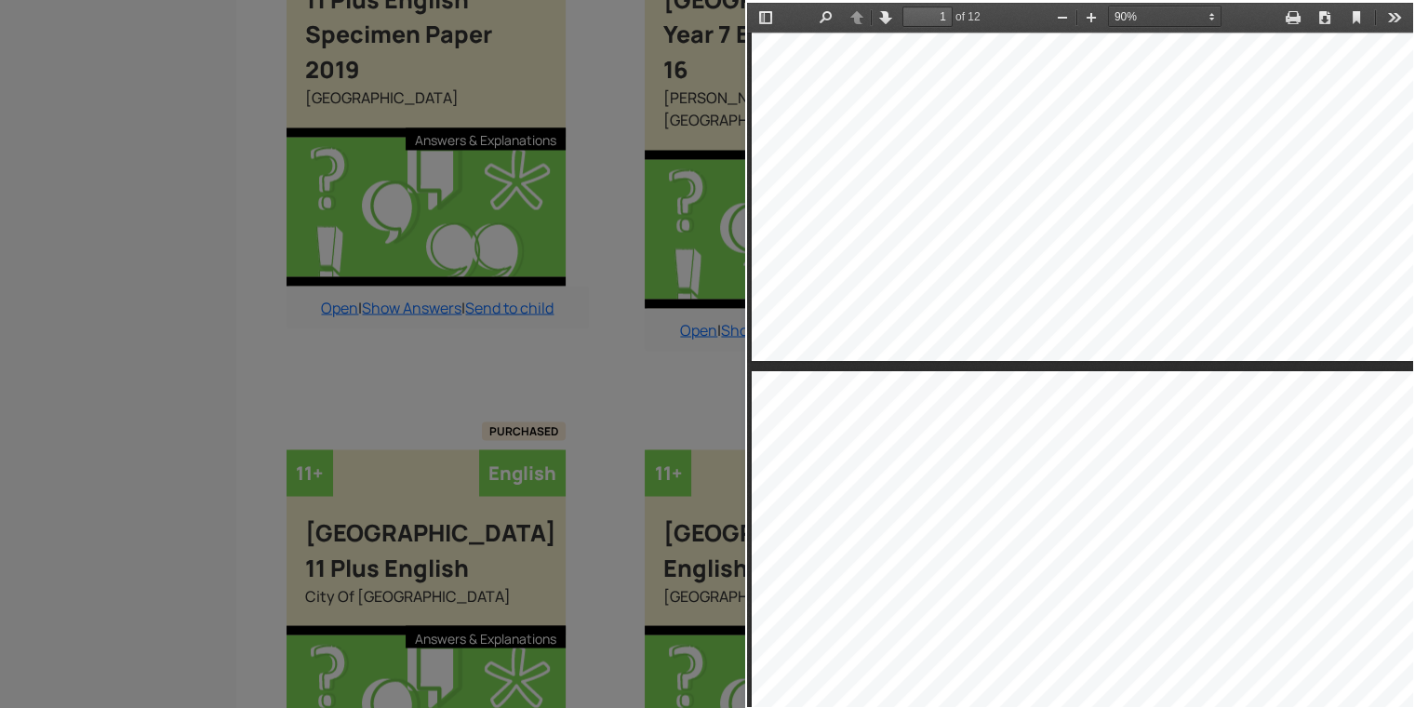
select select "custom"
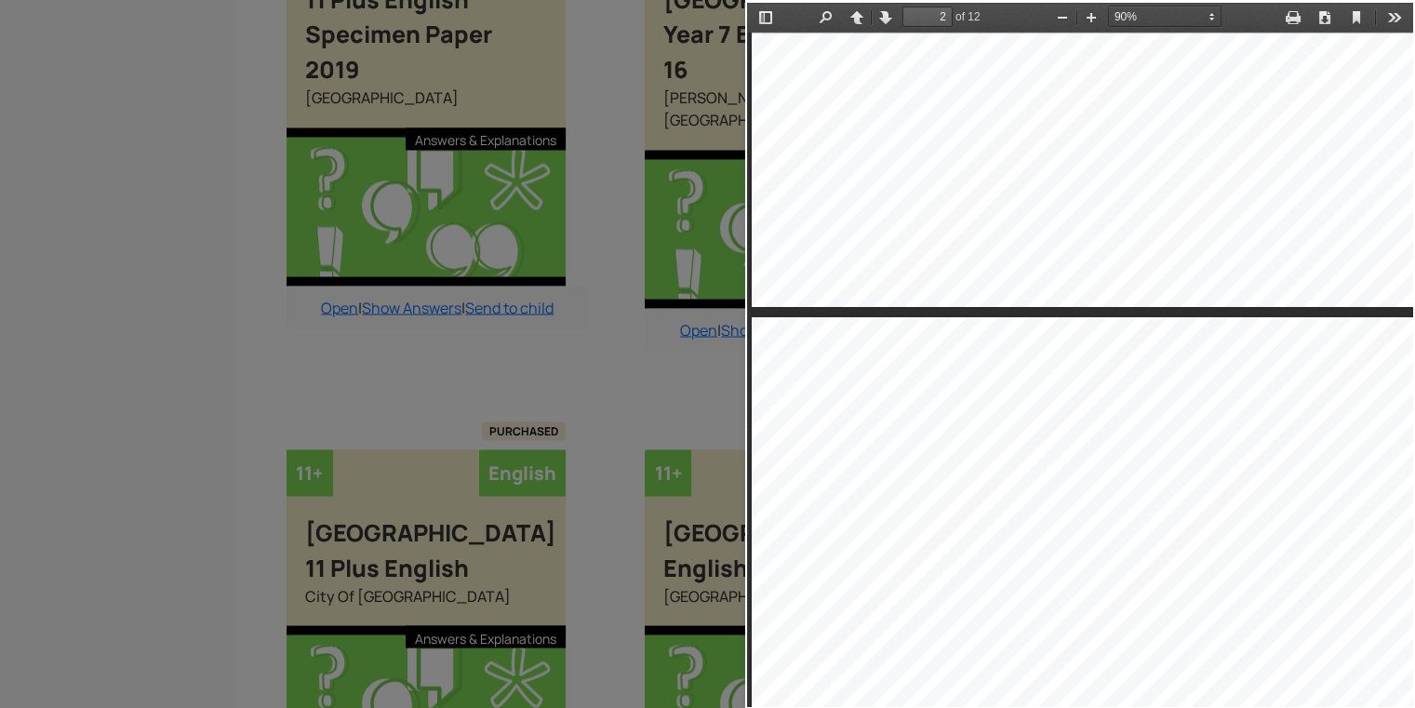
type input "1"
select select "custom"
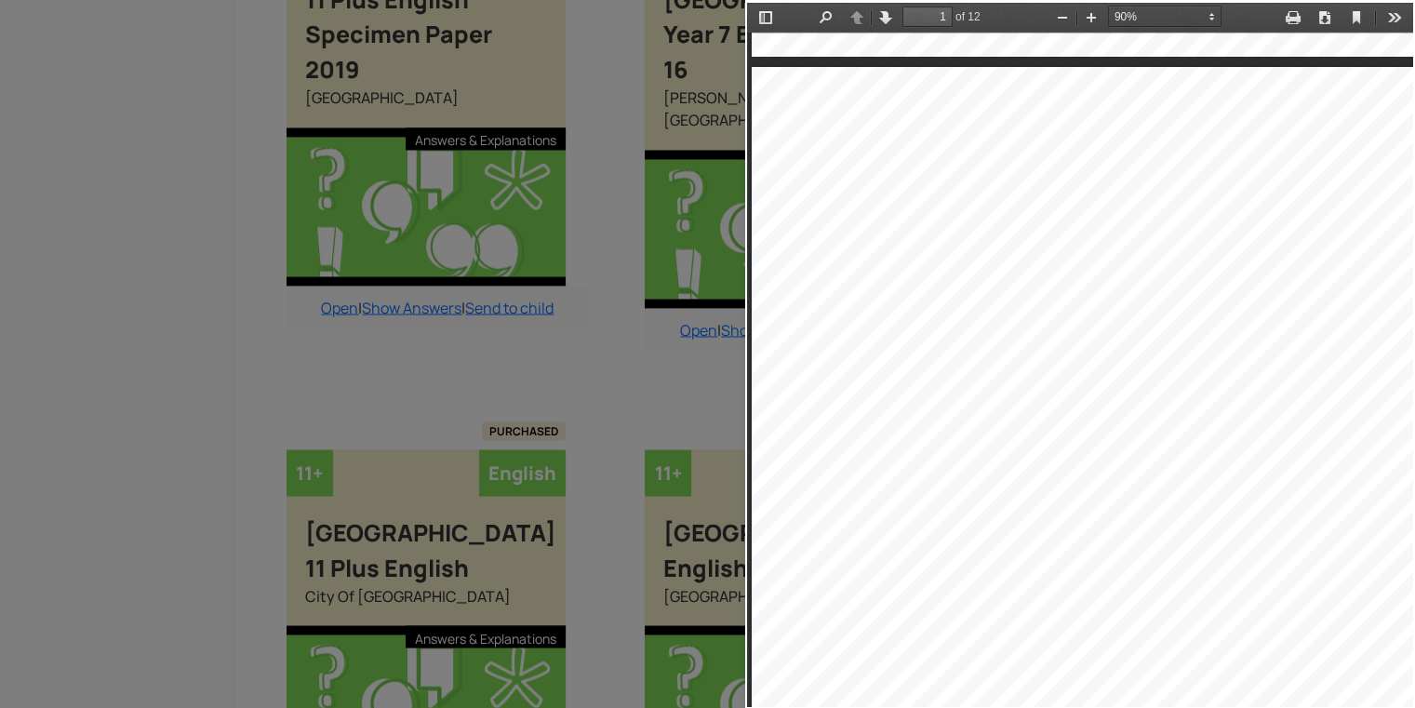
type input "2"
select select "custom"
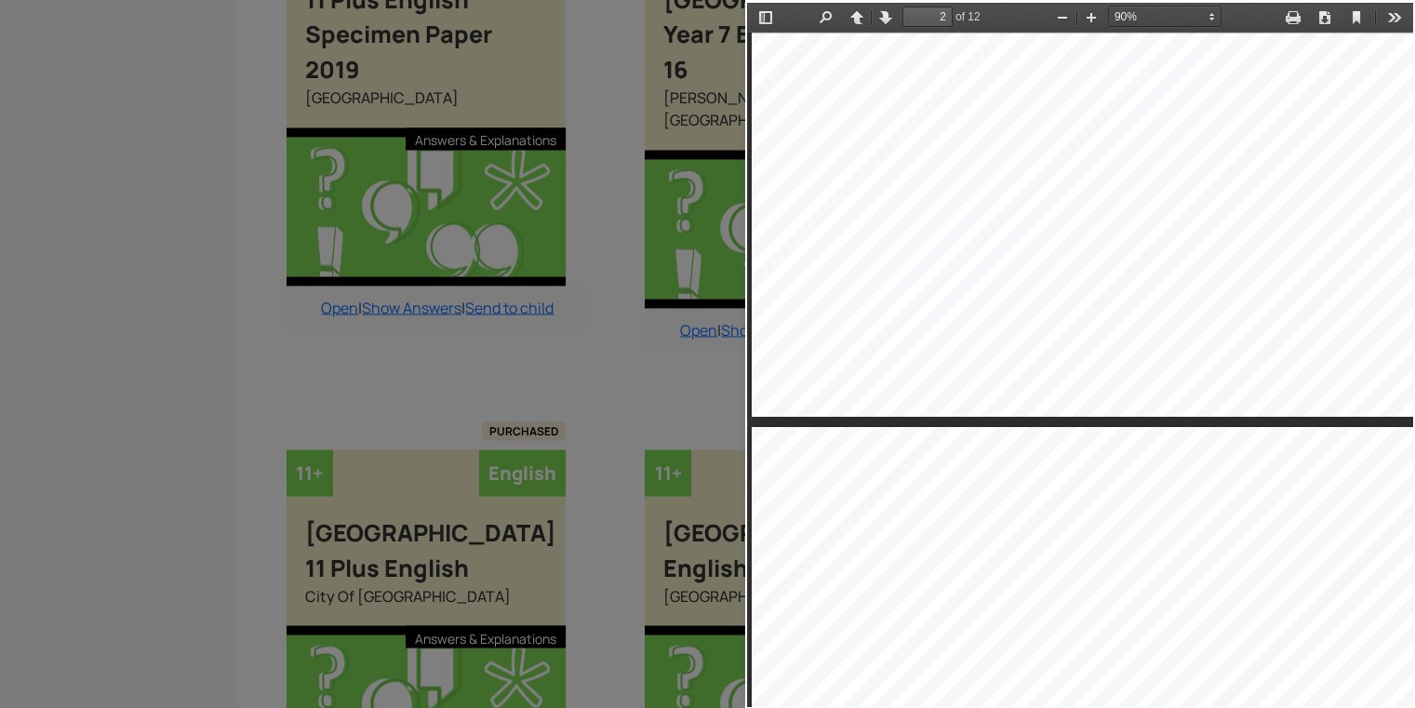
type input "3"
select select "custom"
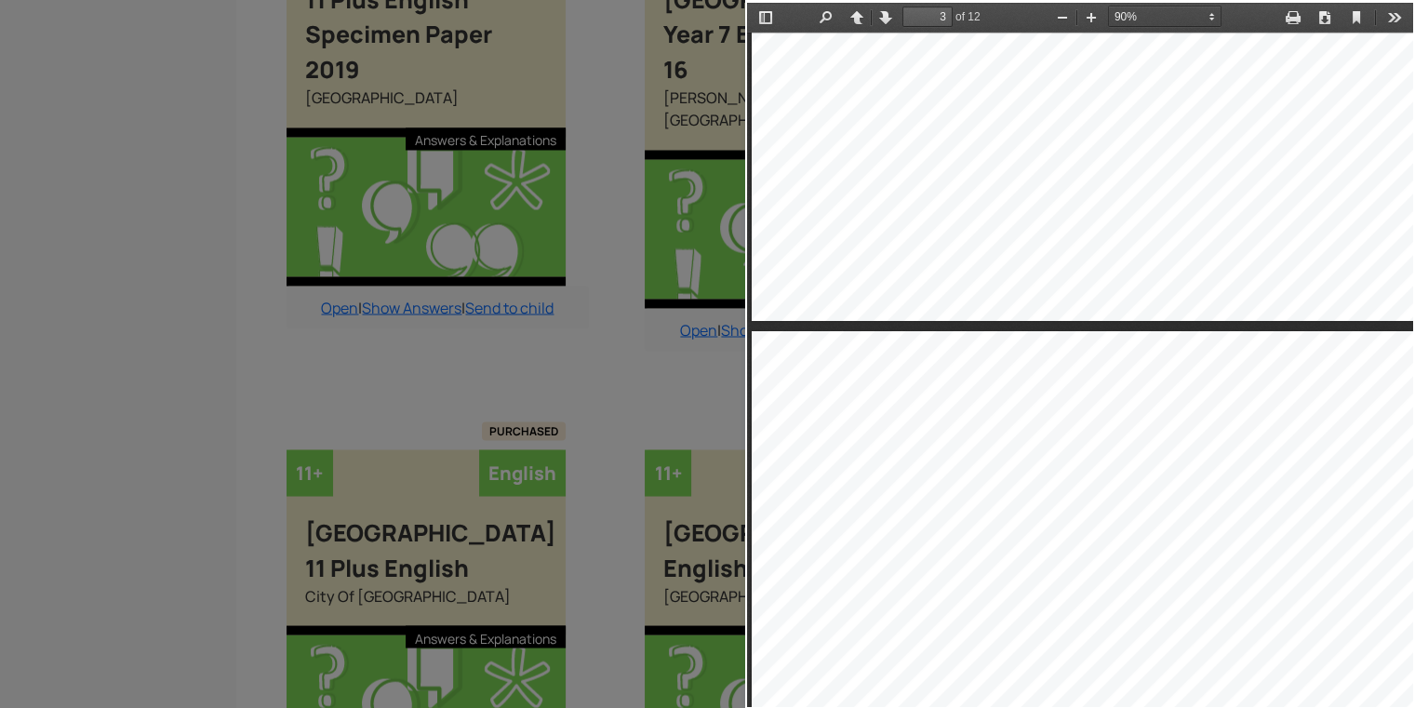
type input "2"
select select "custom"
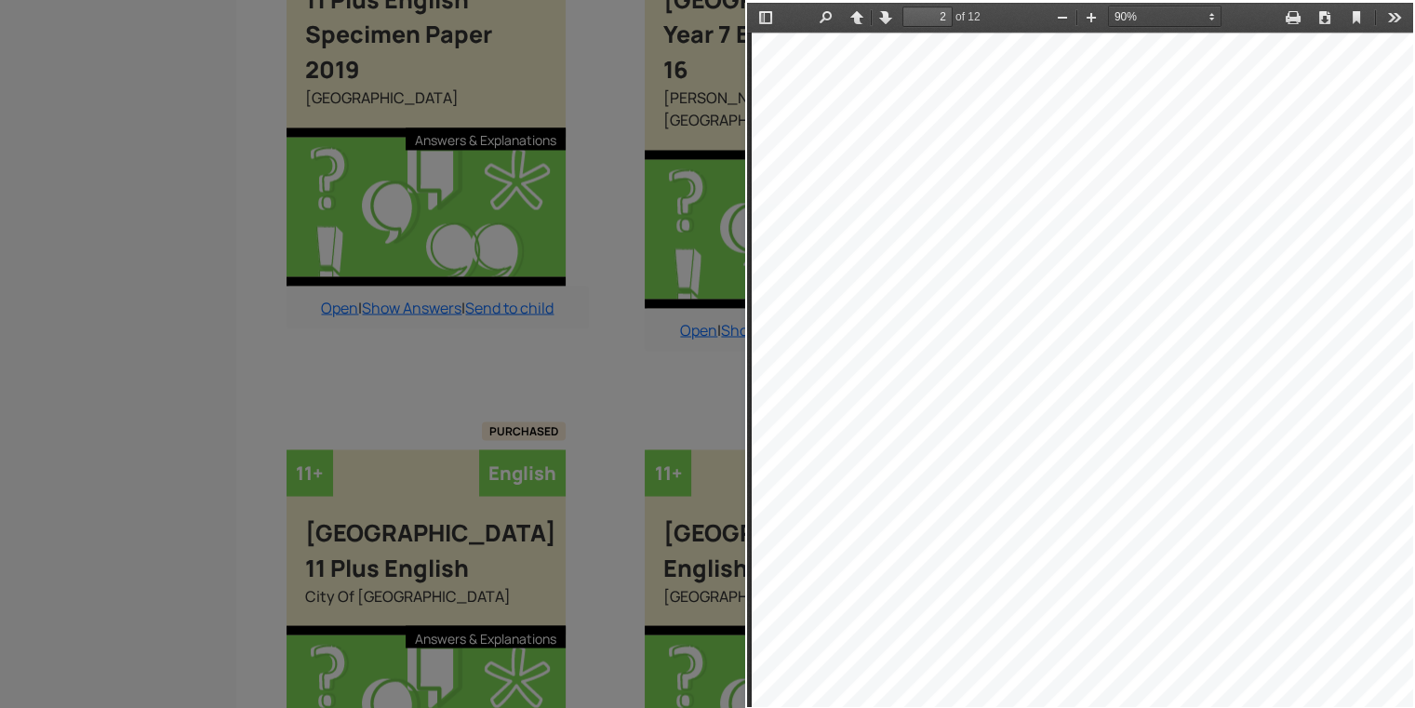
scroll to position [1000, 4]
type input "3"
select select "custom"
type input "4"
select select "custom"
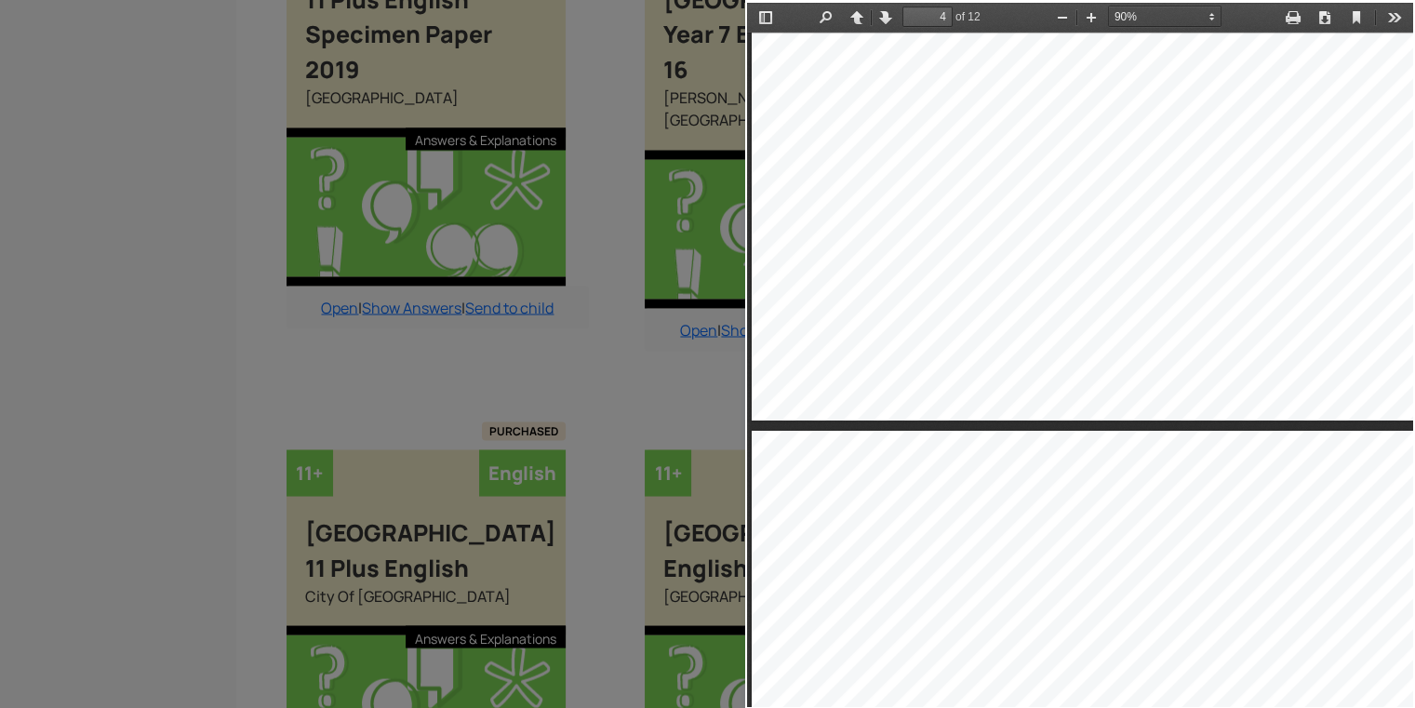
scroll to position [3451, 4]
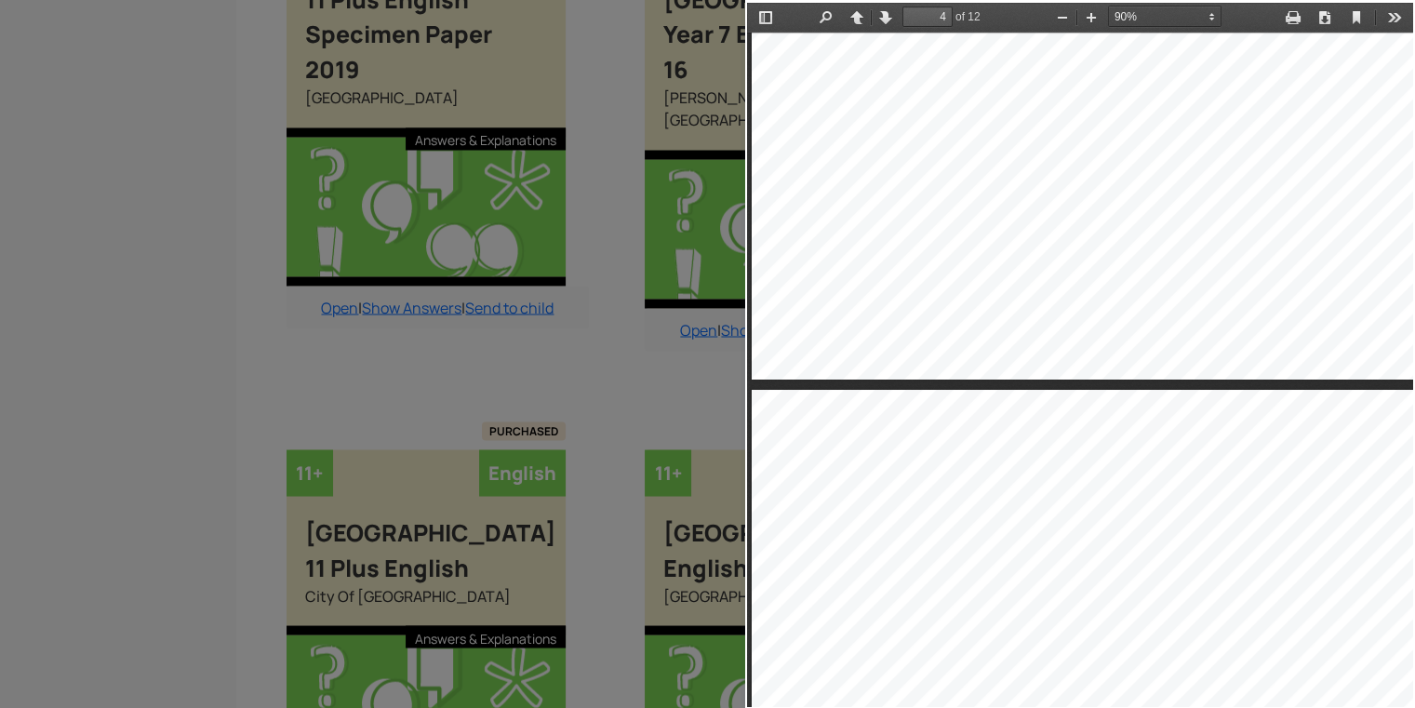
type input "5"
select select "custom"
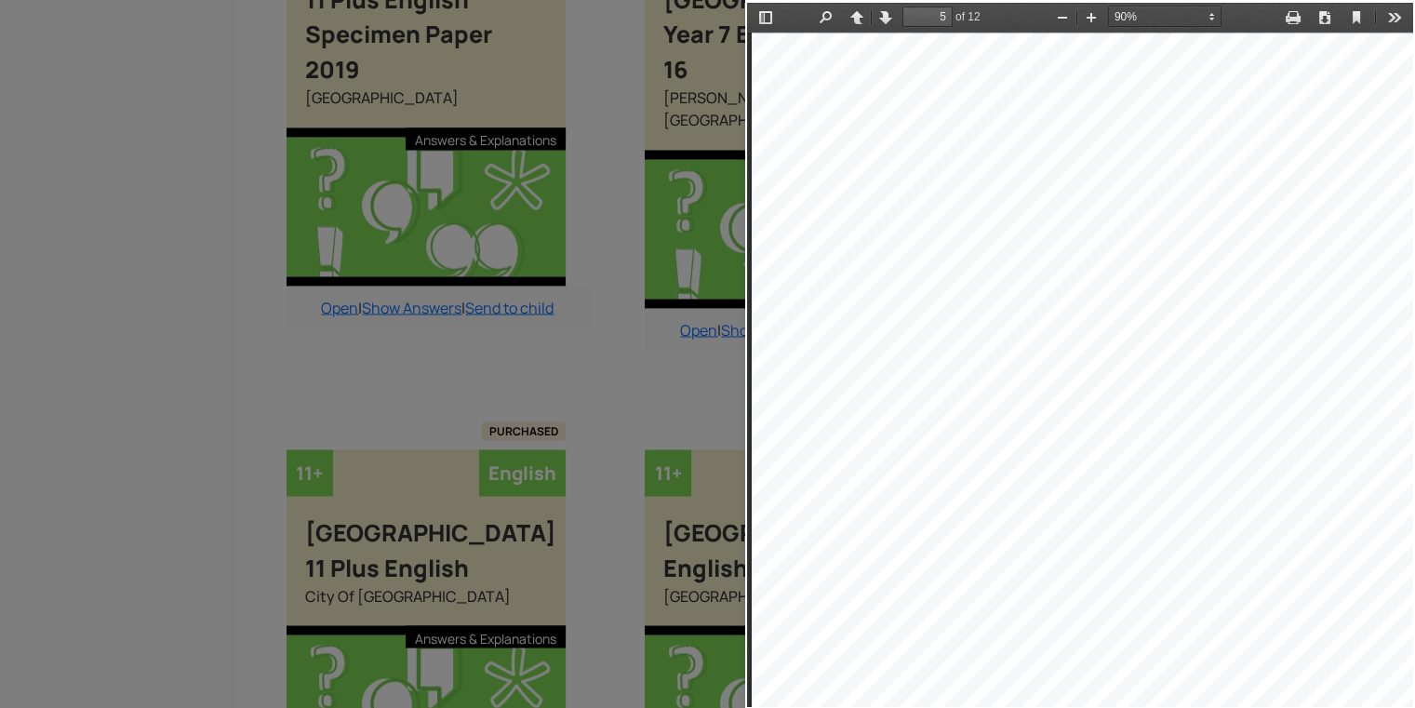
scroll to position [3911, 4]
type input "4"
select select "custom"
type input "2"
select select "custom"
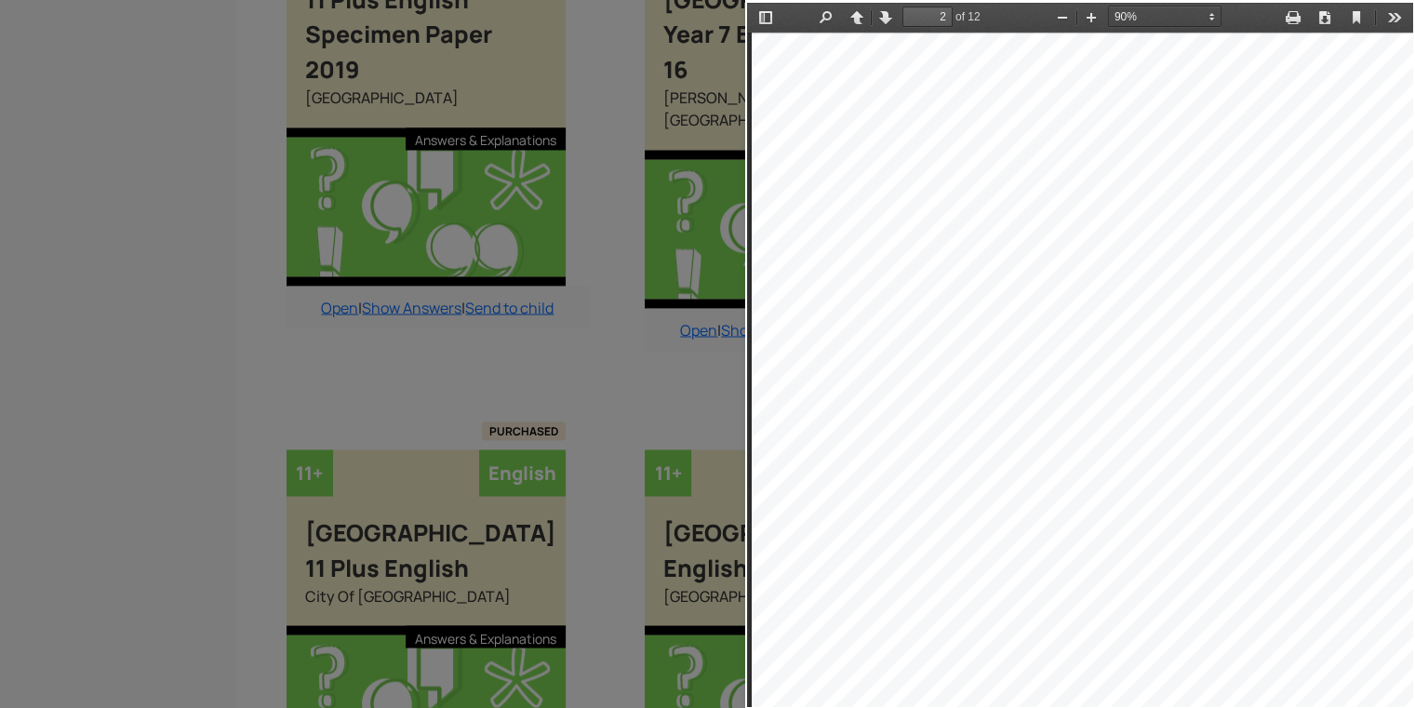
type input "1"
select select "custom"
type input "2"
select select "custom"
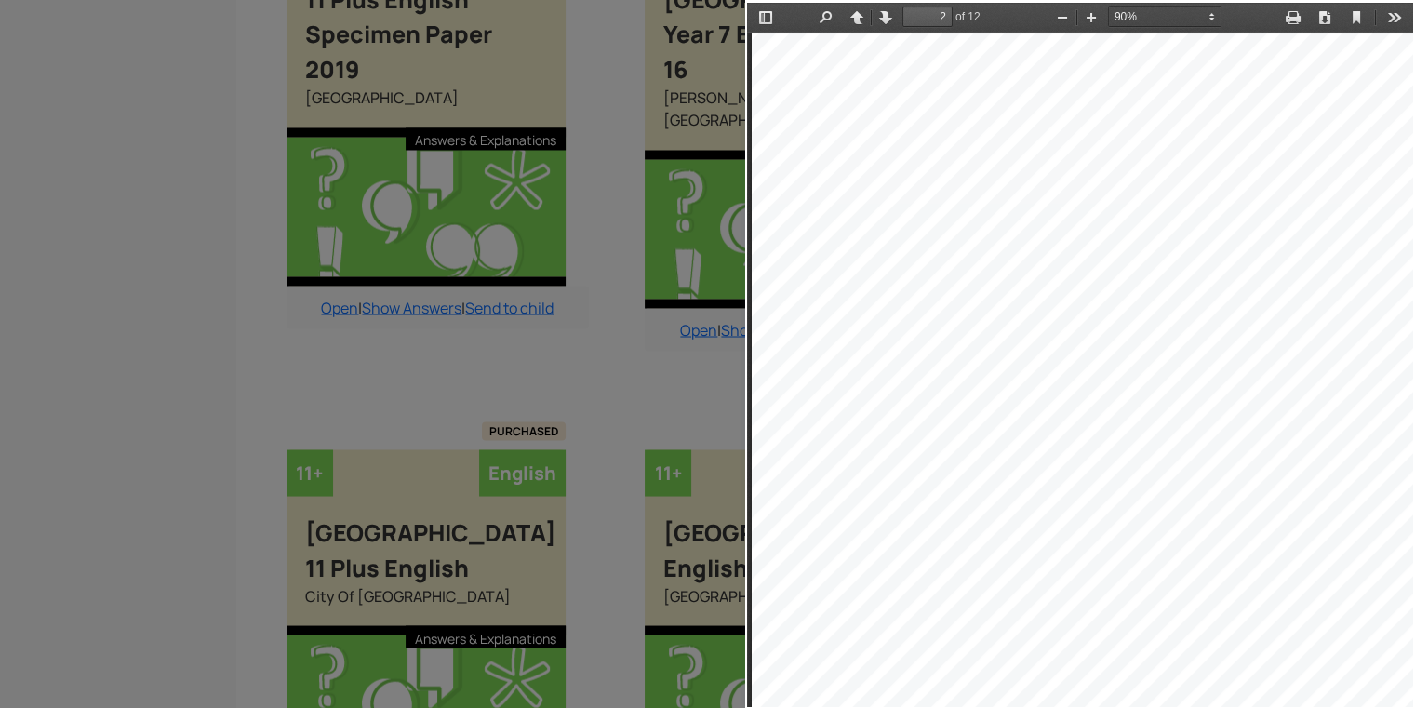
scroll to position [996, 4]
click at [959, 321] on div at bounding box center [1084, 464] width 664 height 939
drag, startPoint x: 1069, startPoint y: 305, endPoint x: 978, endPoint y: 162, distance: 169.8
click at [978, 162] on div at bounding box center [1084, 464] width 664 height 939
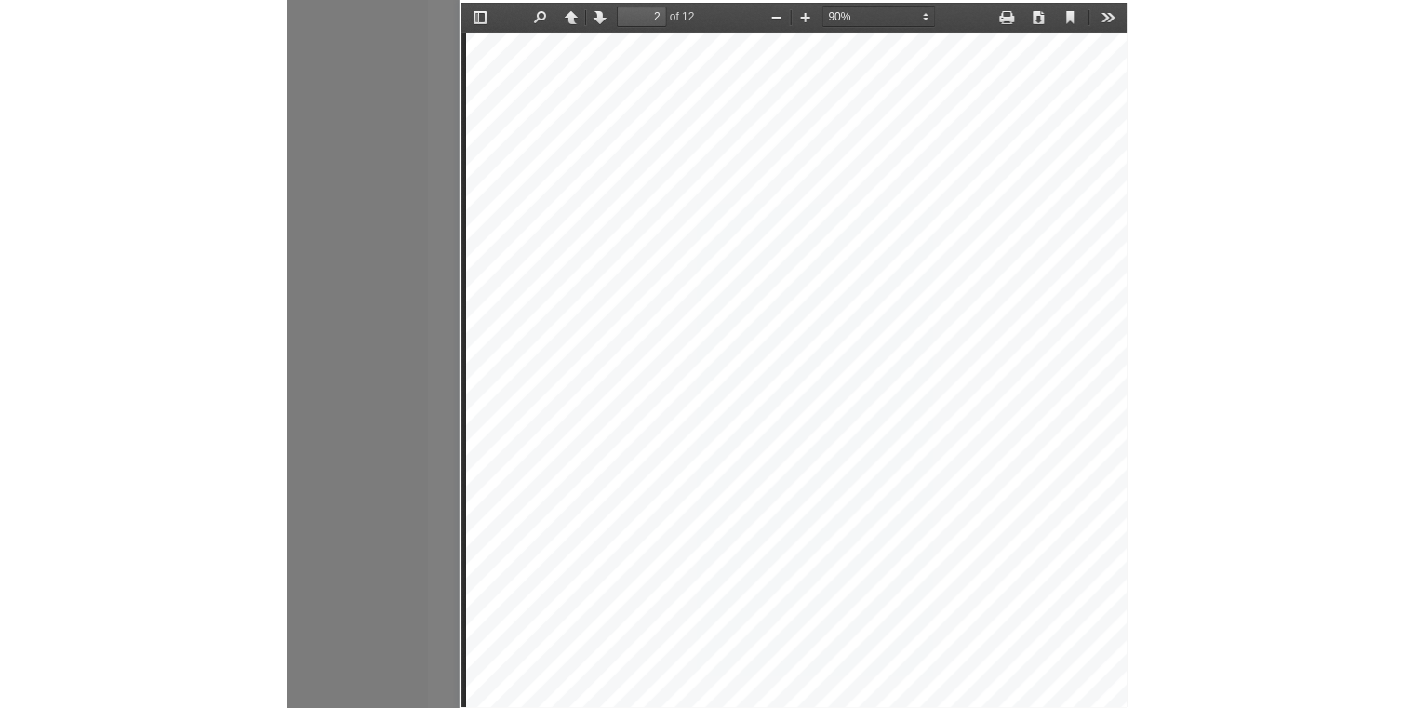
scroll to position [3322, 0]
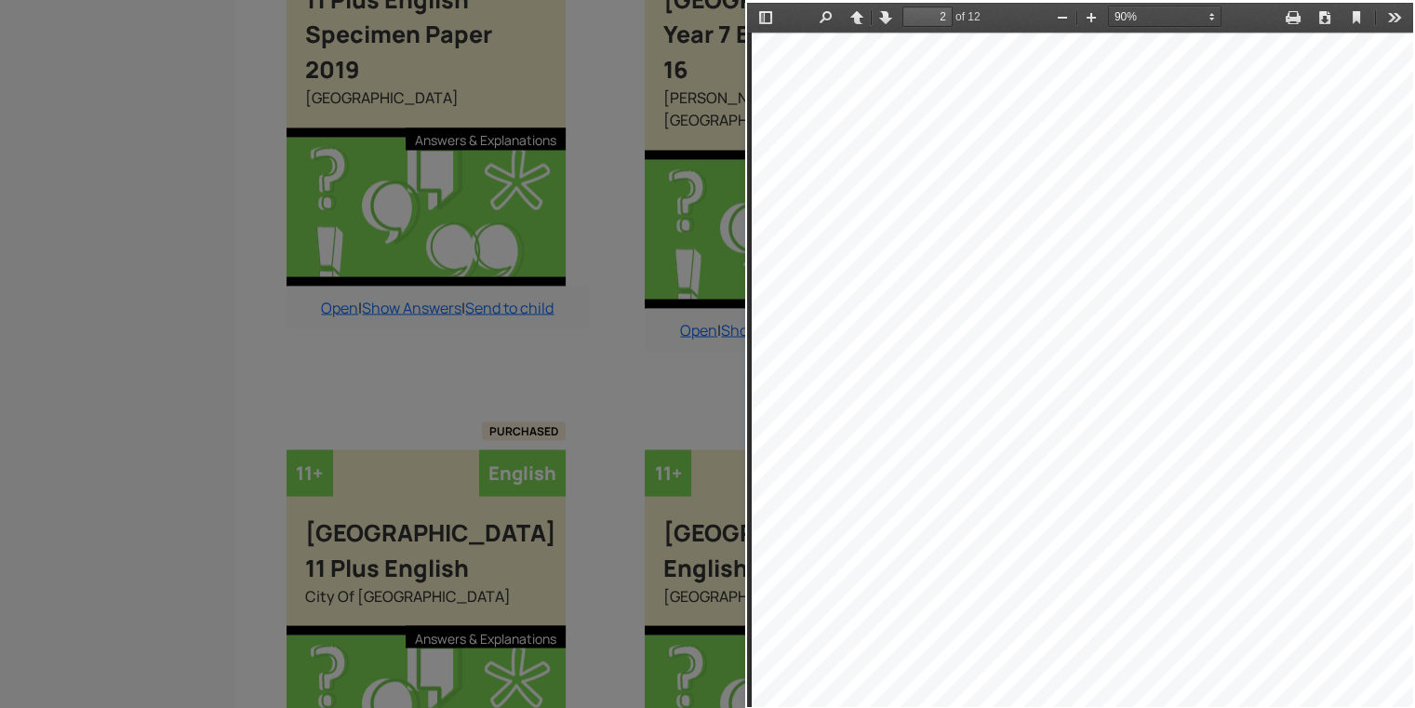
type input "1"
select select "custom"
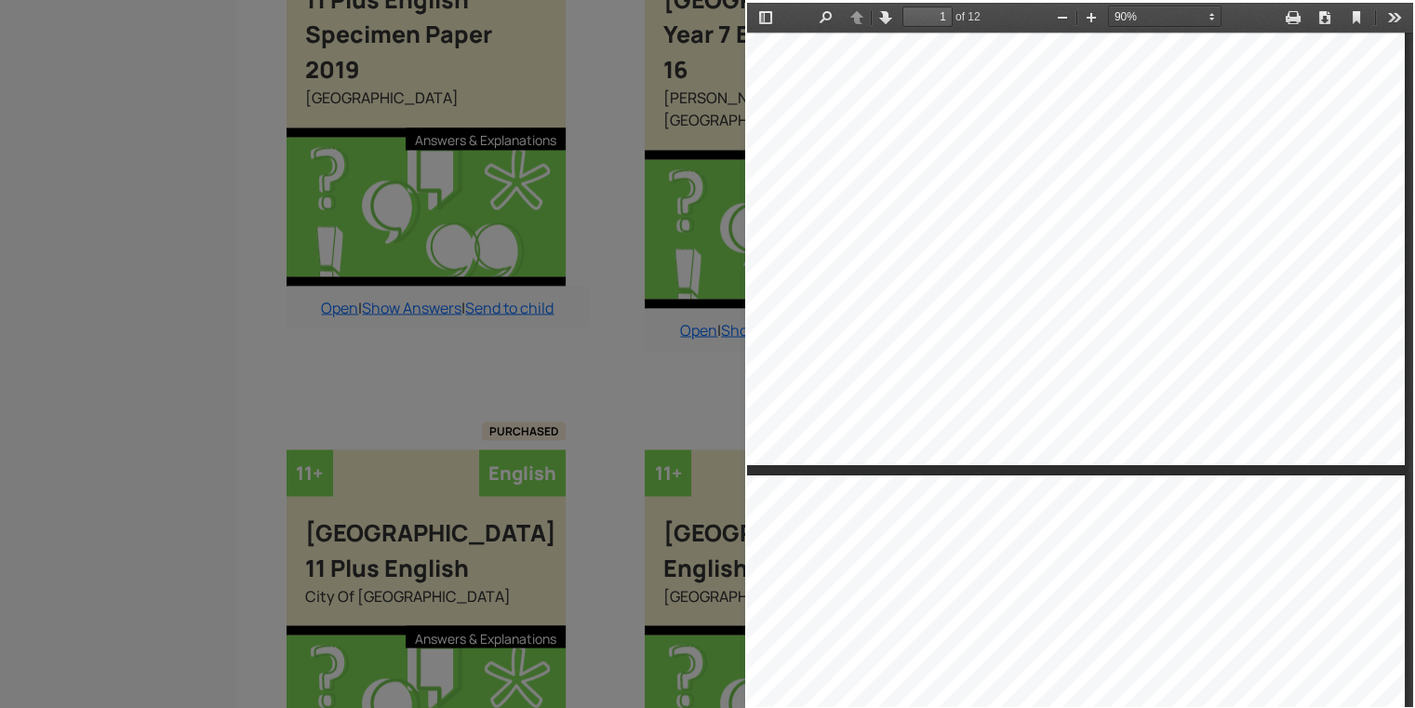
scroll to position [567, 43]
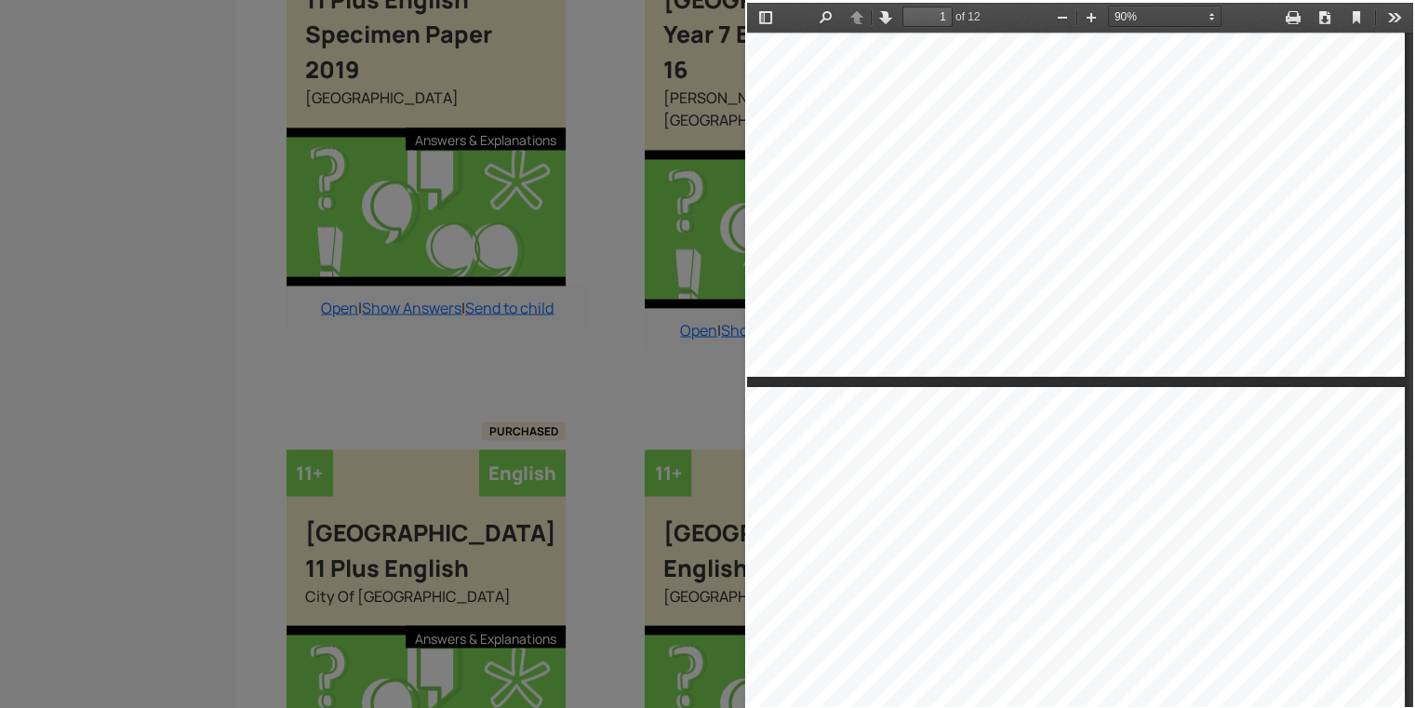
type input "2"
select select "custom"
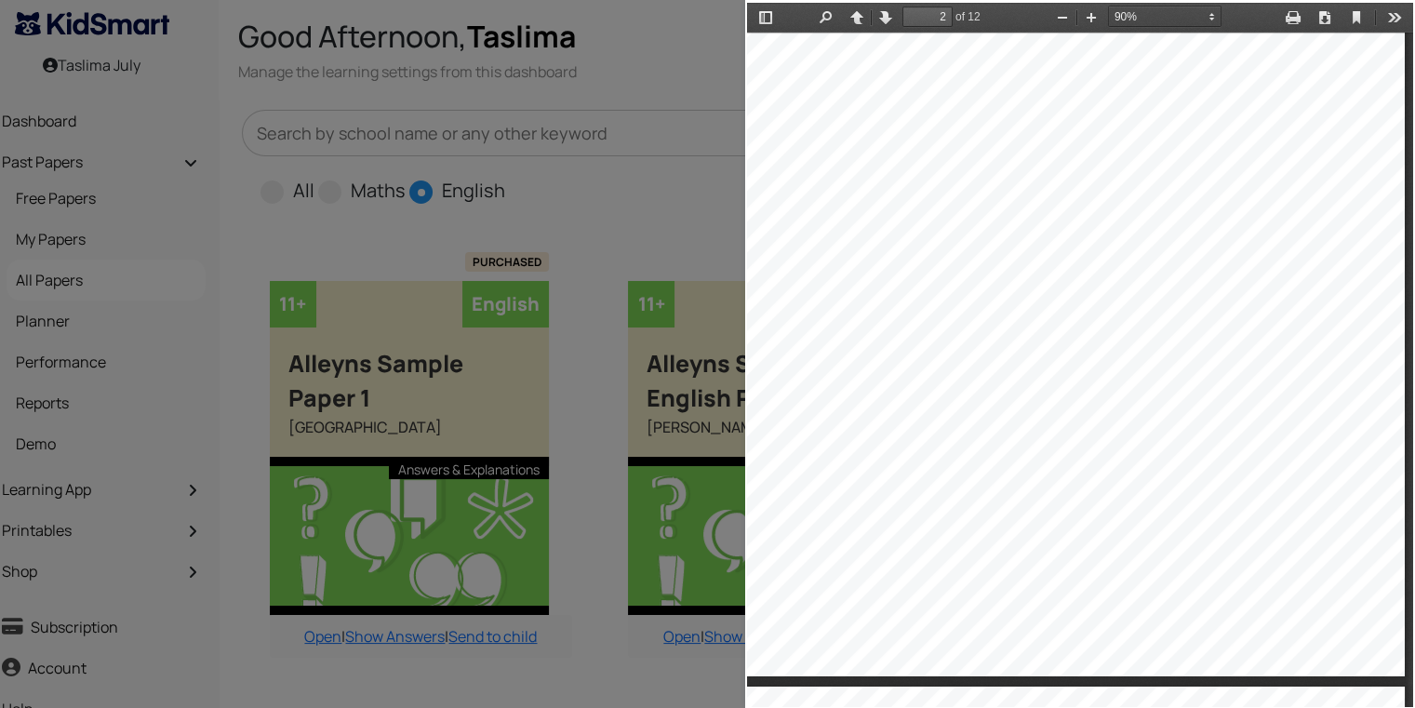
scroll to position [0, 19]
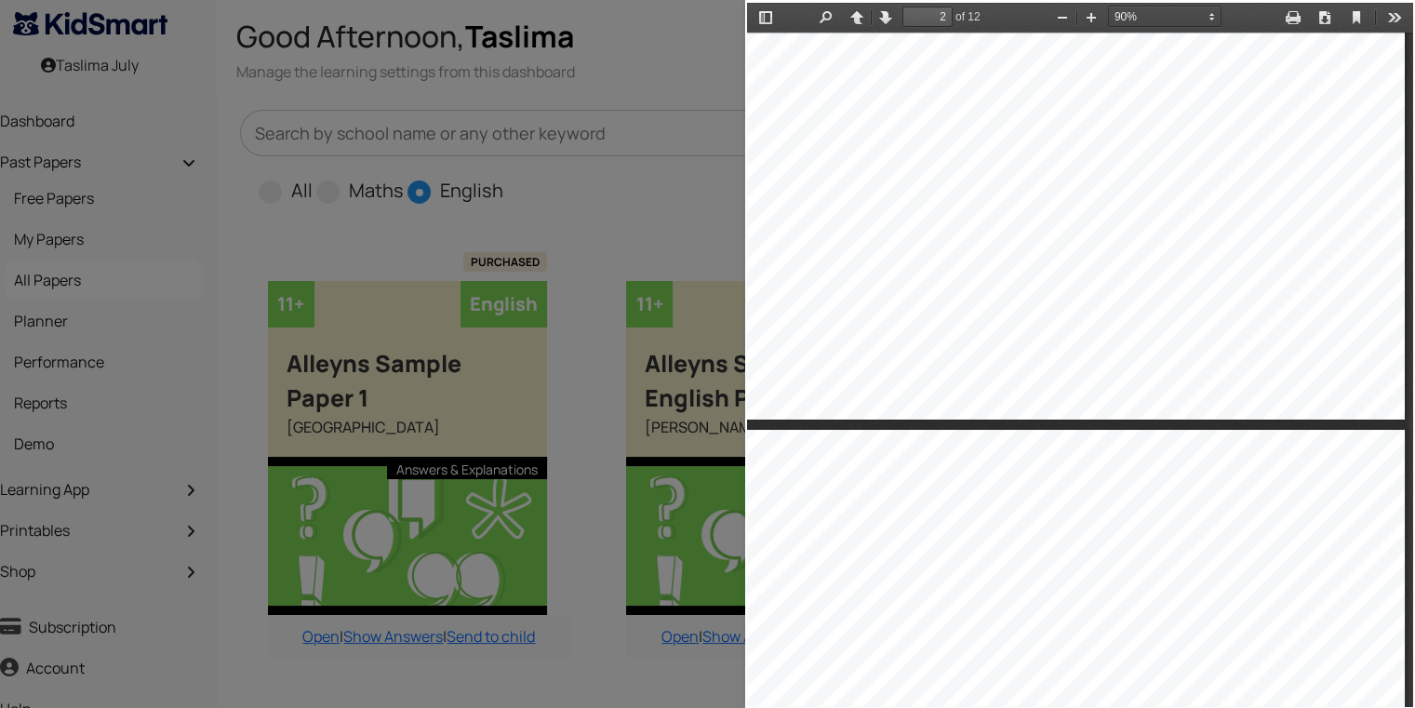
type input "3"
select select "custom"
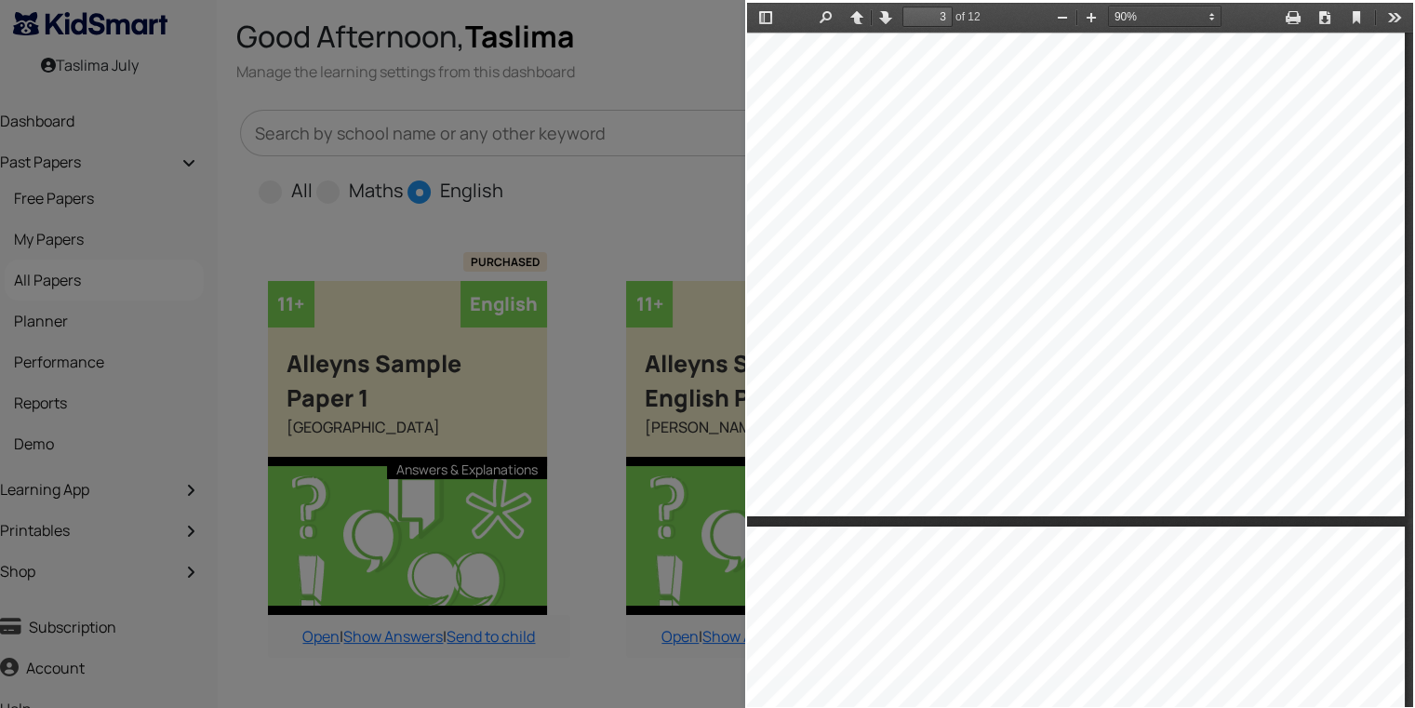
scroll to position [2351, 22]
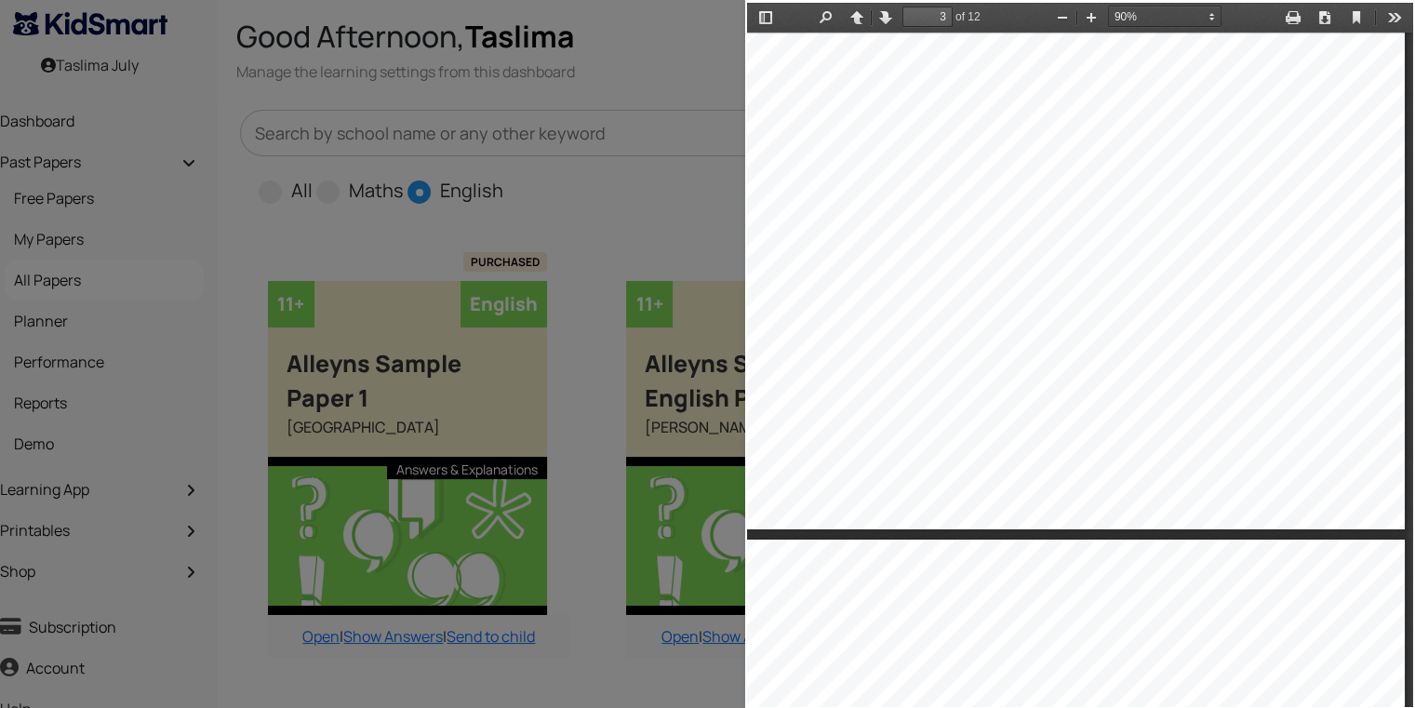
type input "4"
select select "custom"
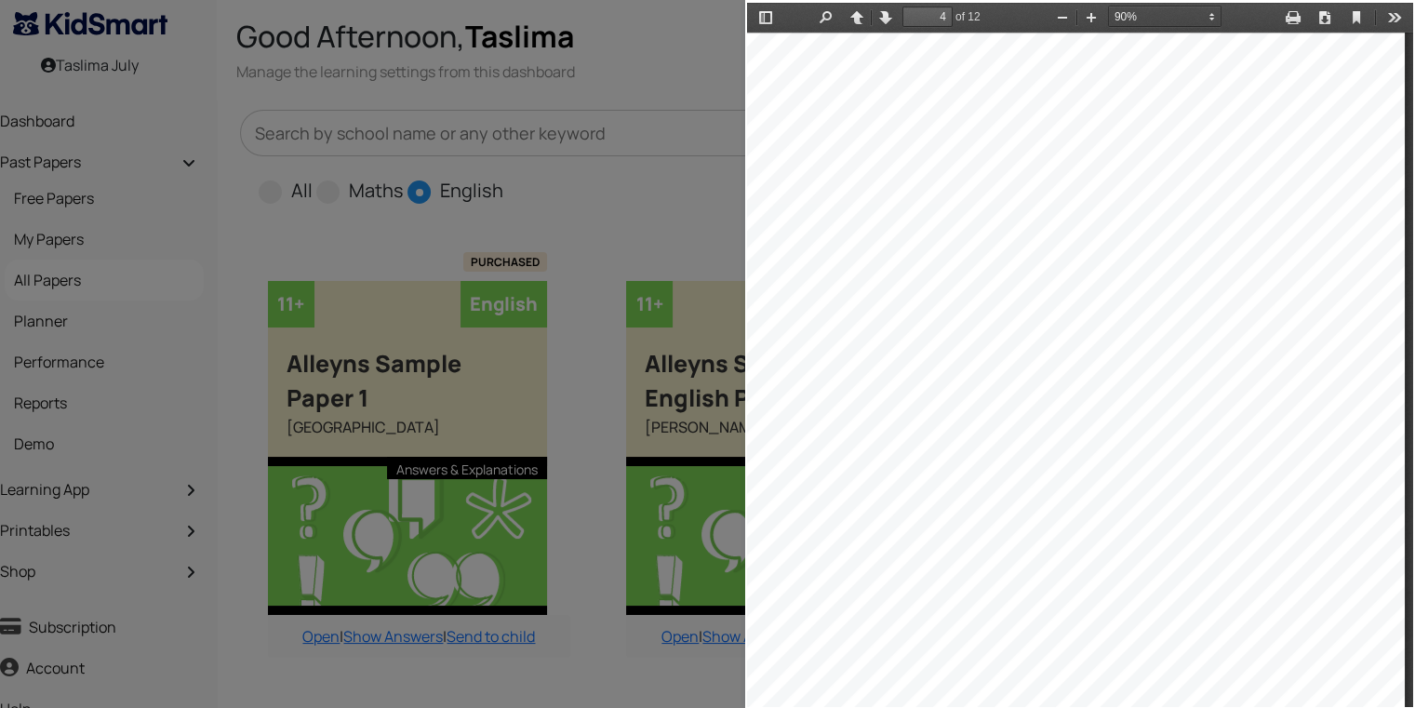
type input "3"
select select "custom"
type input "4"
select select "custom"
type input "2"
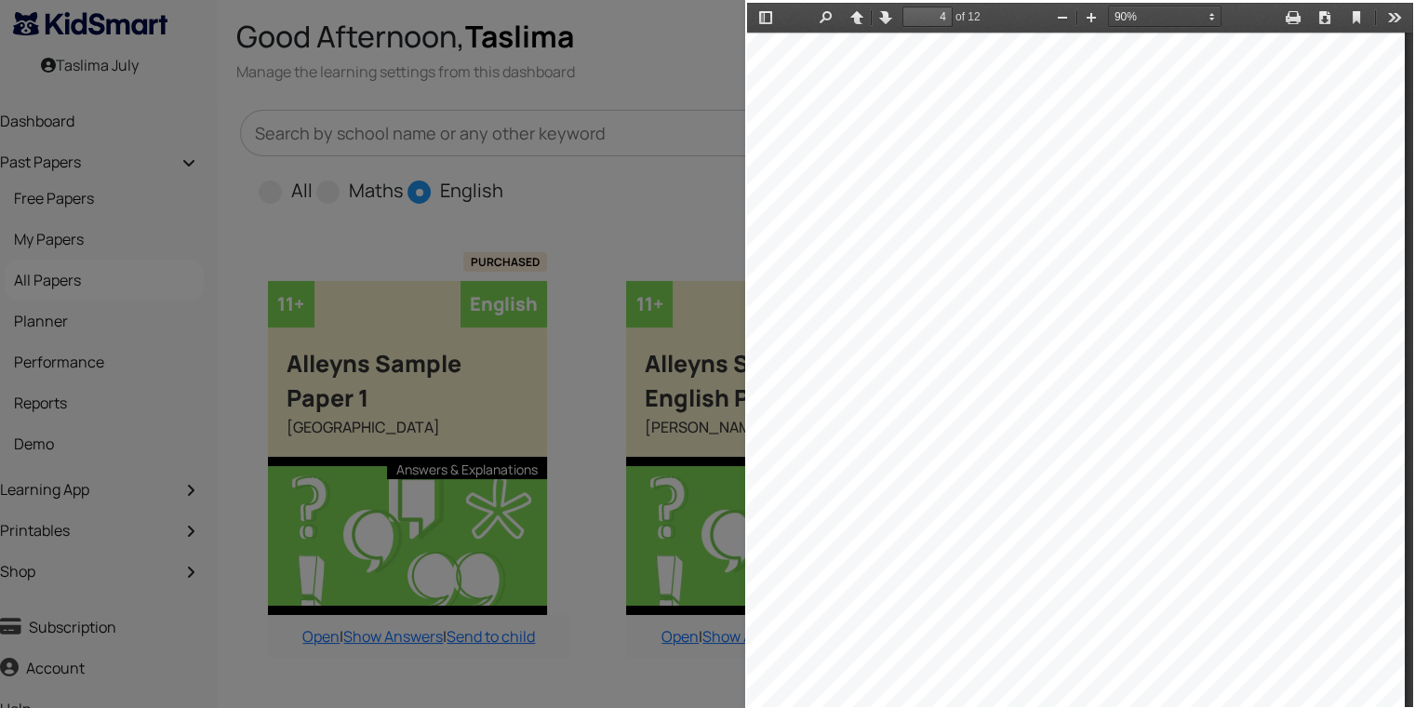
select select "custom"
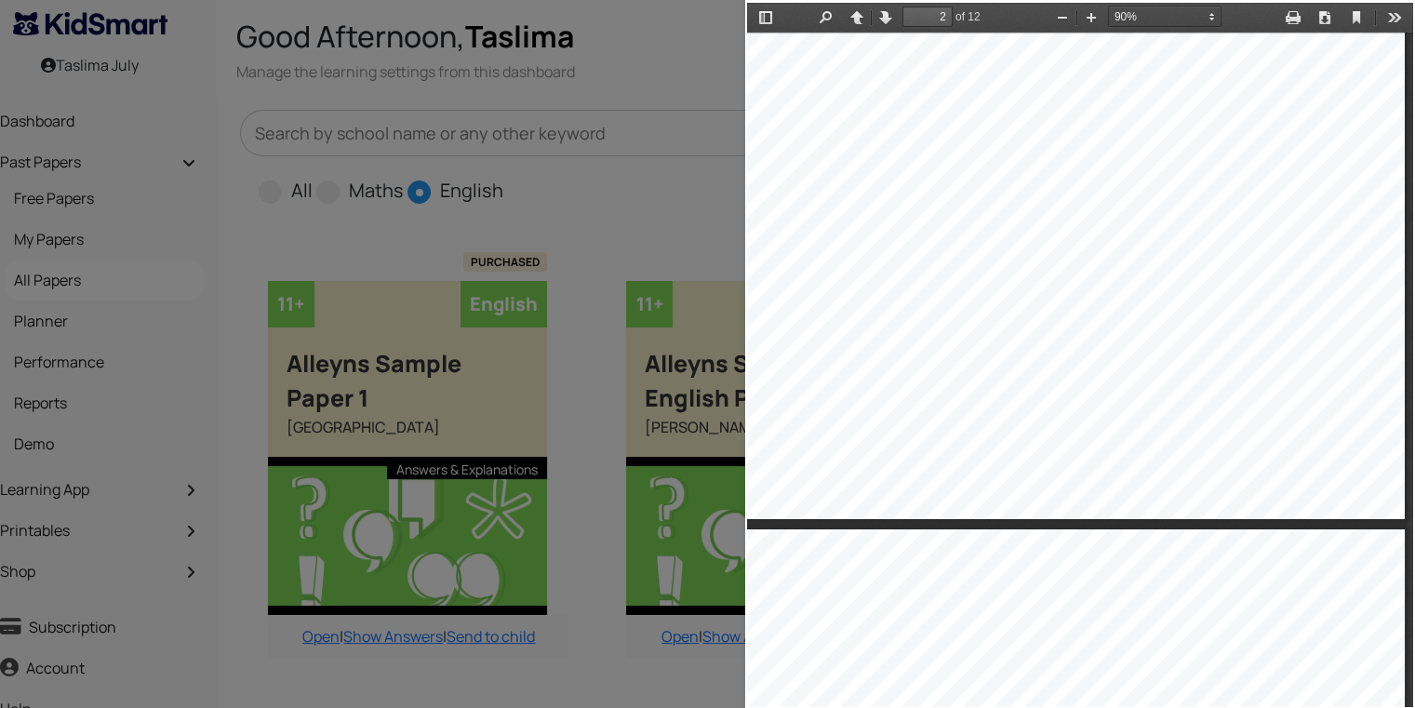
type input "4"
select select "custom"
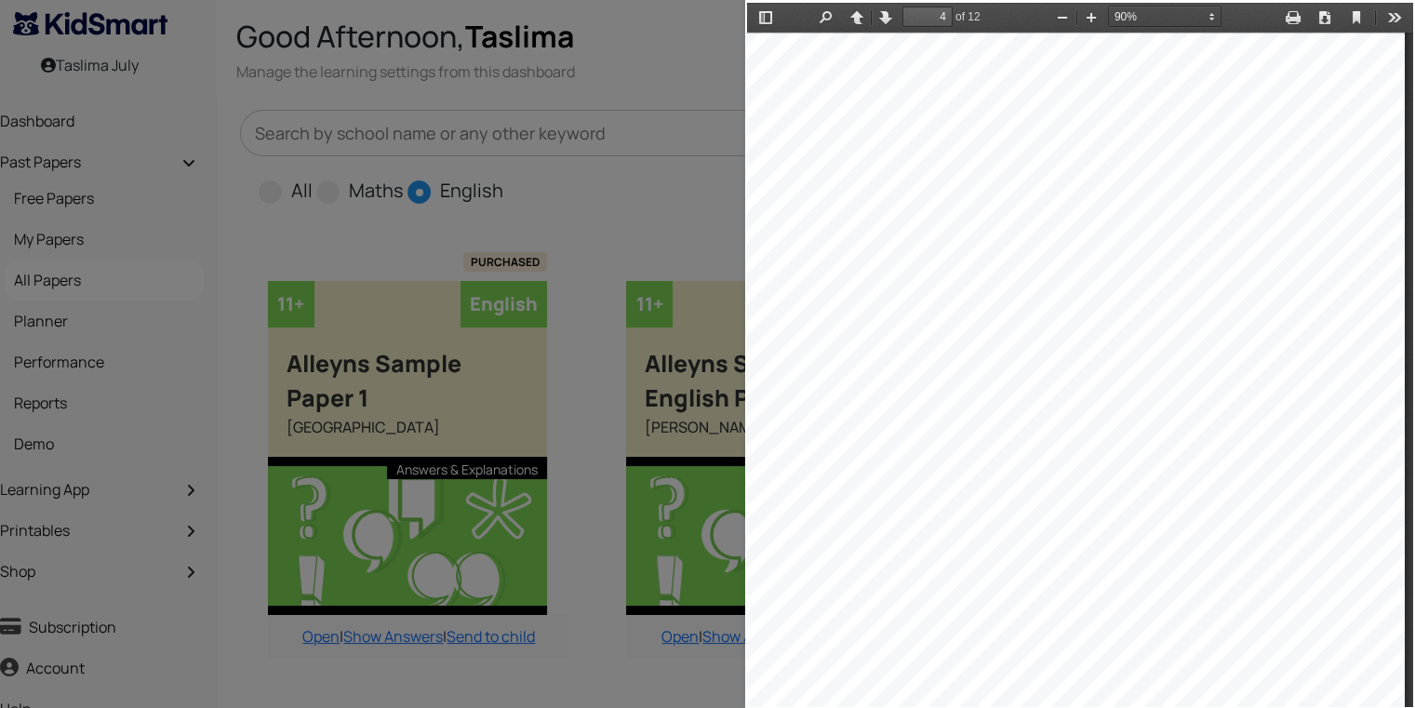
type input "2"
select select "custom"
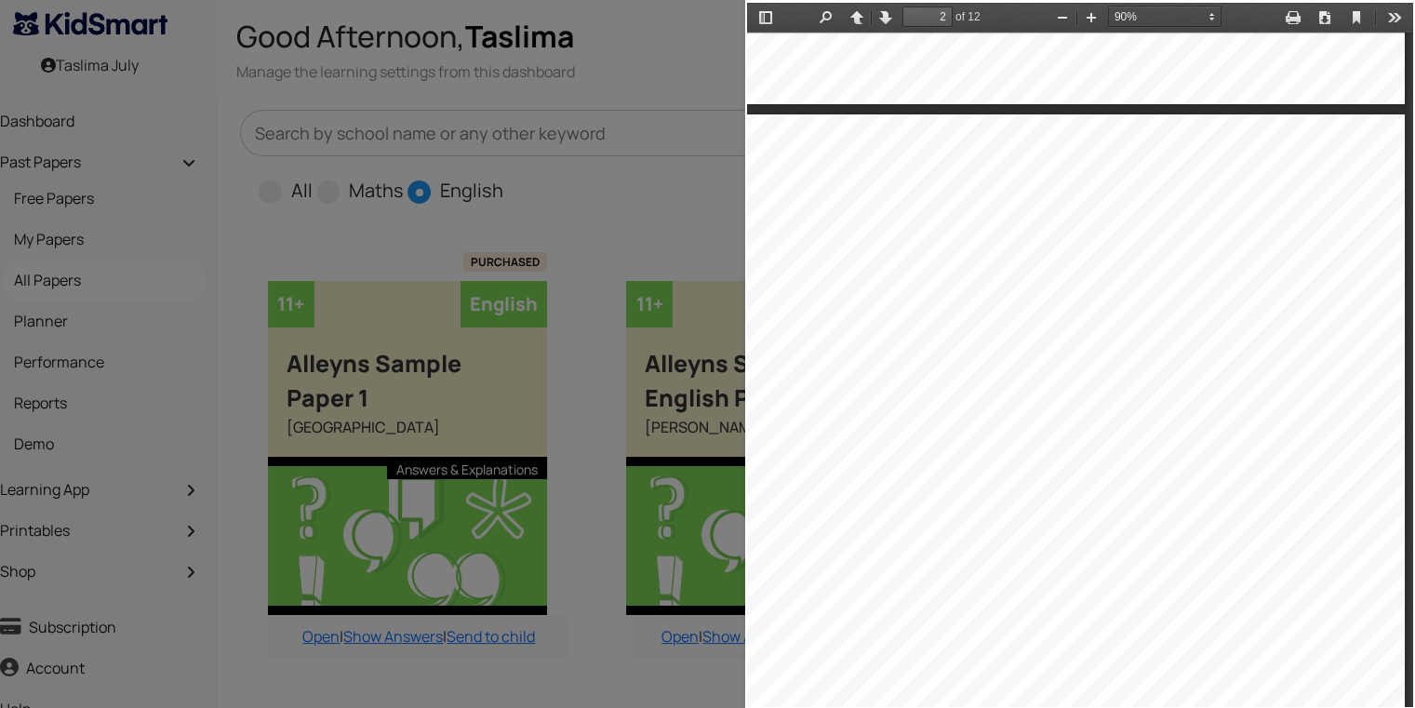
type input "4"
select select "custom"
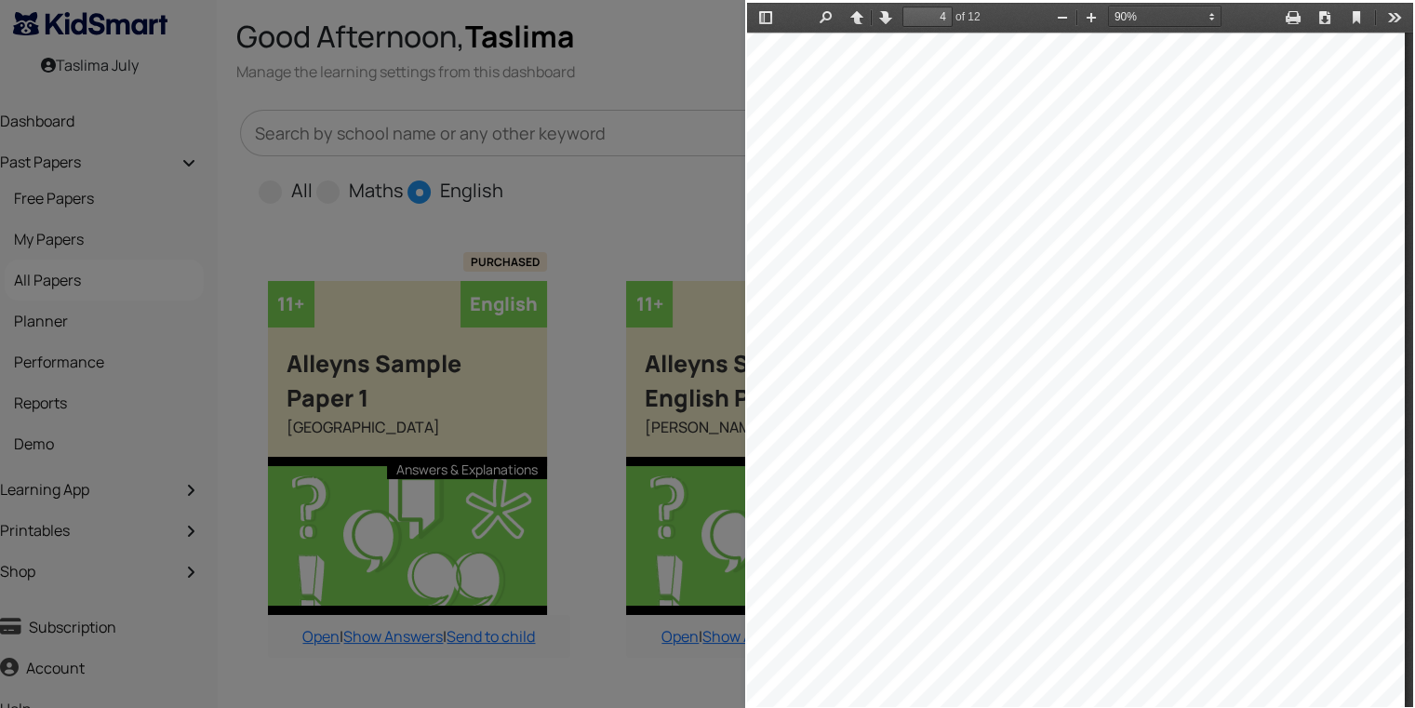
type input "1"
select select "custom"
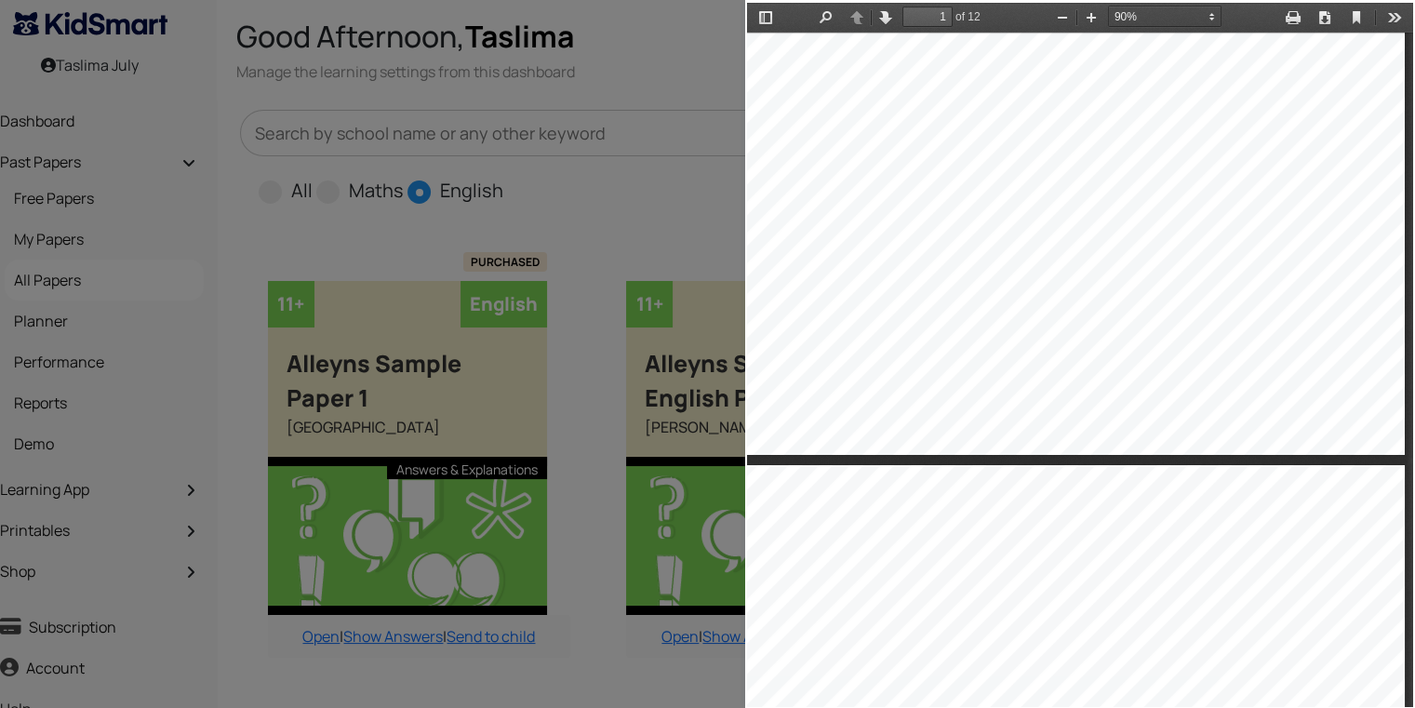
type input "4"
select select "custom"
type input "1"
select select "custom"
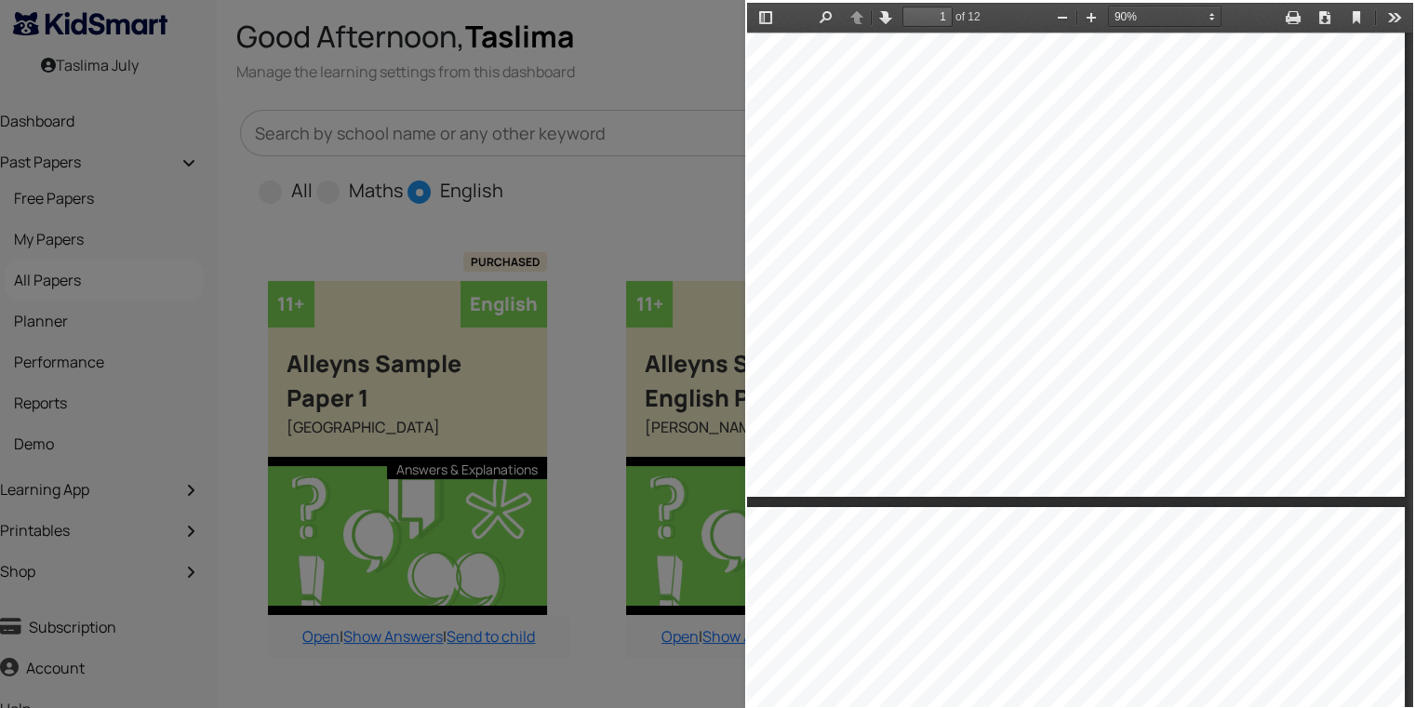
type input "4"
select select "custom"
type input "1"
select select "custom"
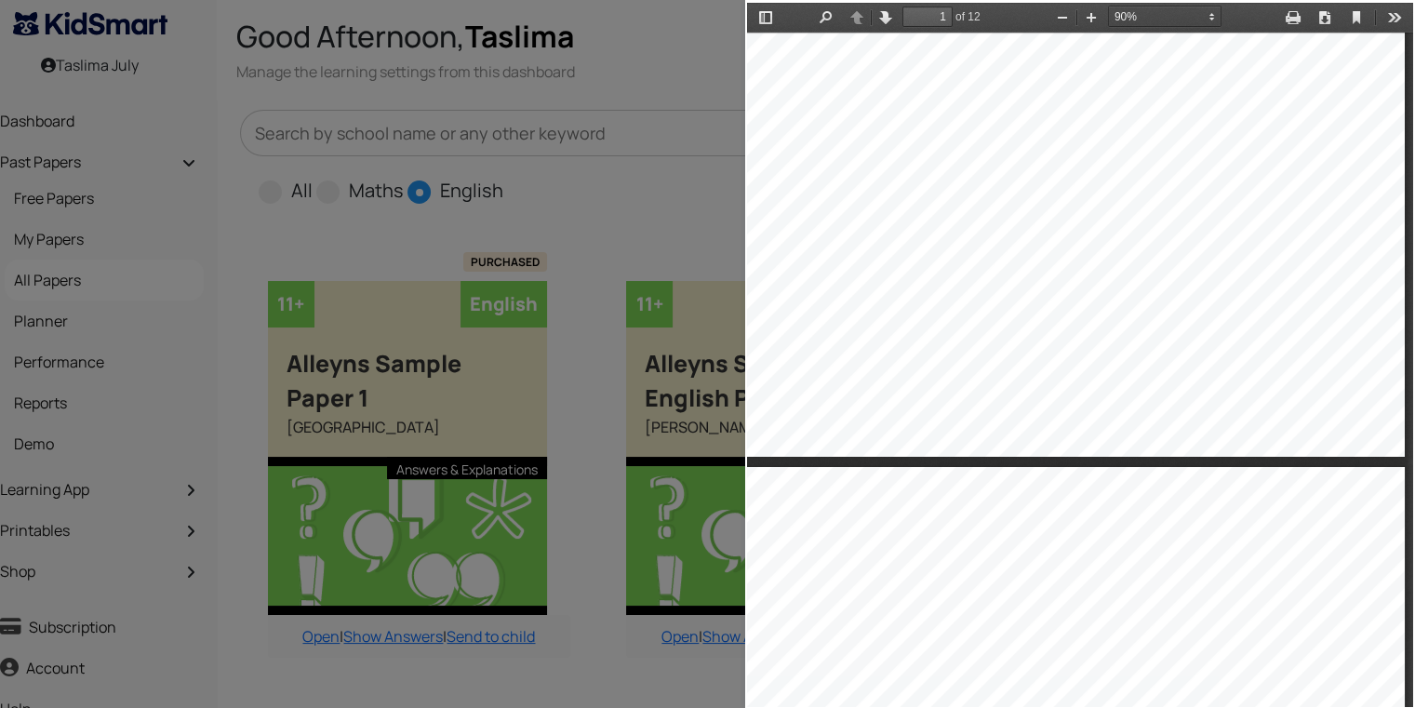
type input "4"
select select "custom"
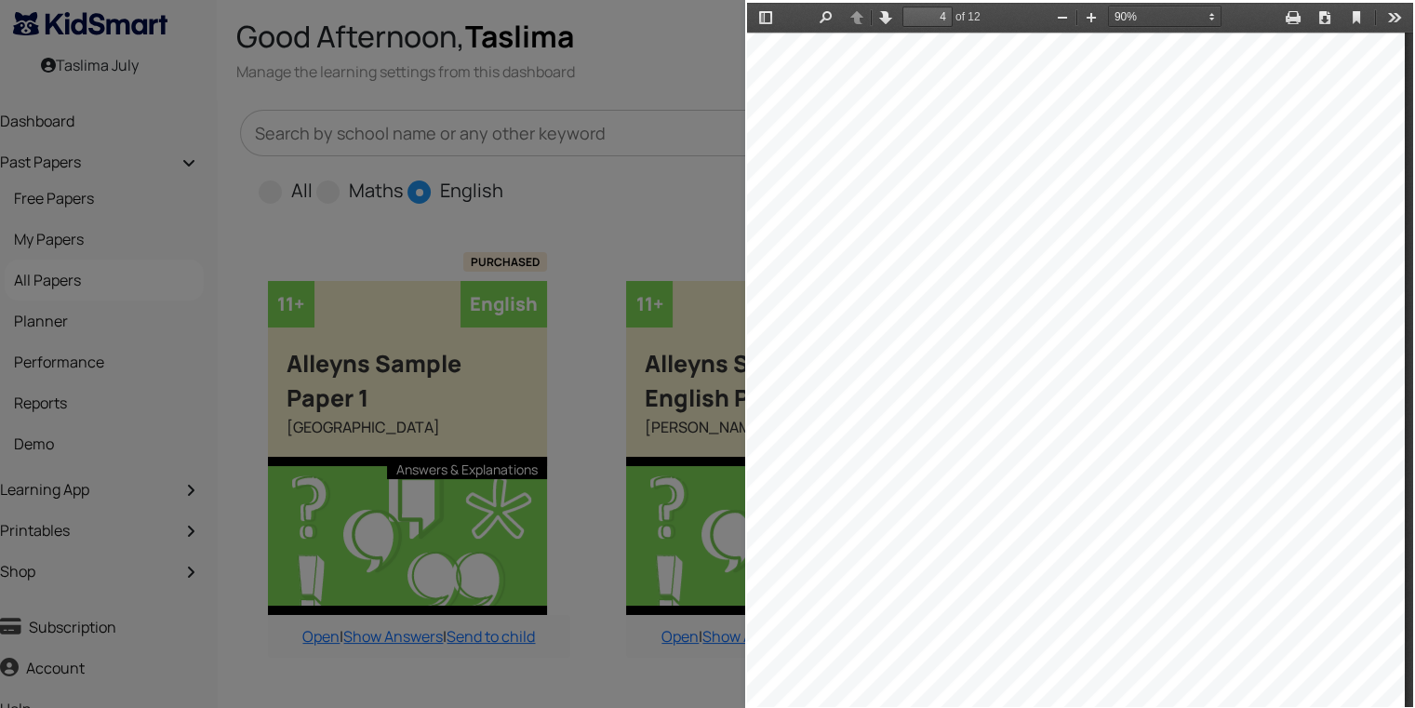
type input "1"
select select "custom"
type input "4"
select select "custom"
type input "1"
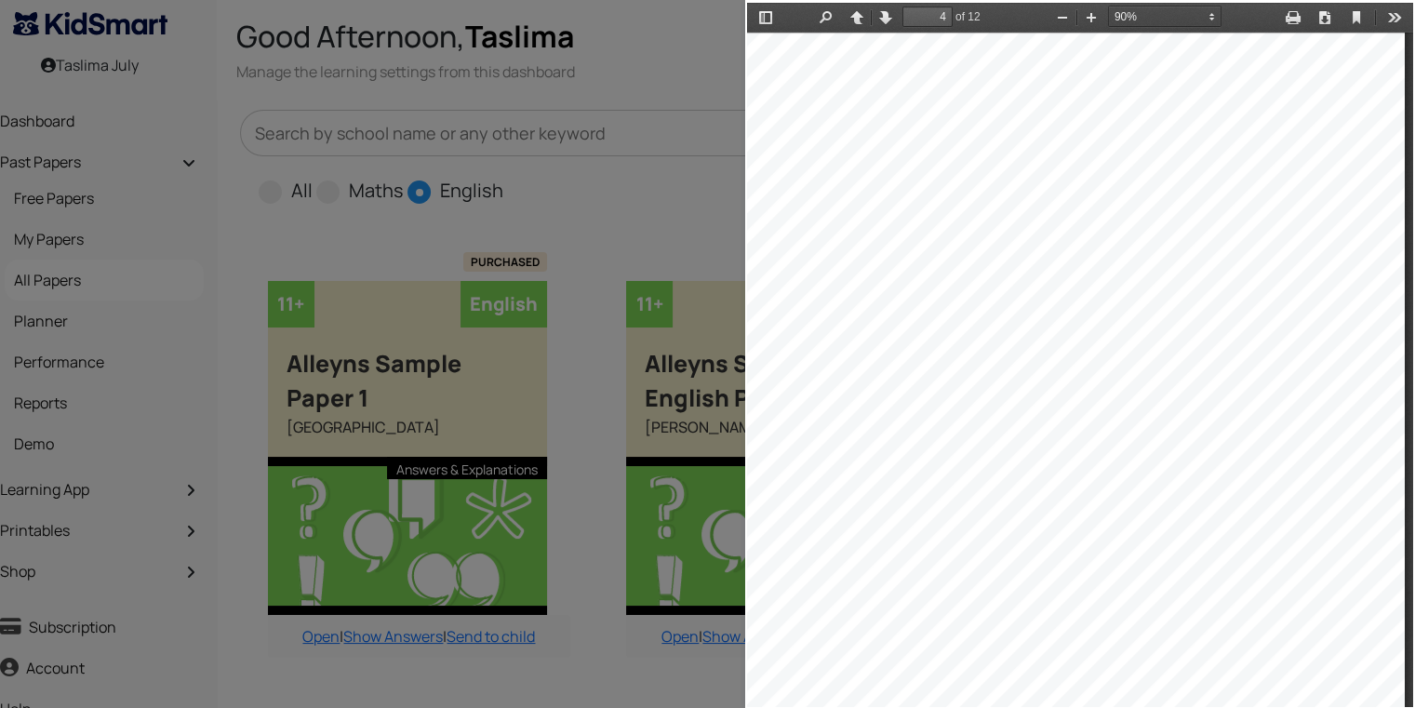
select select "custom"
type input "4"
select select "custom"
type input "1"
select select "custom"
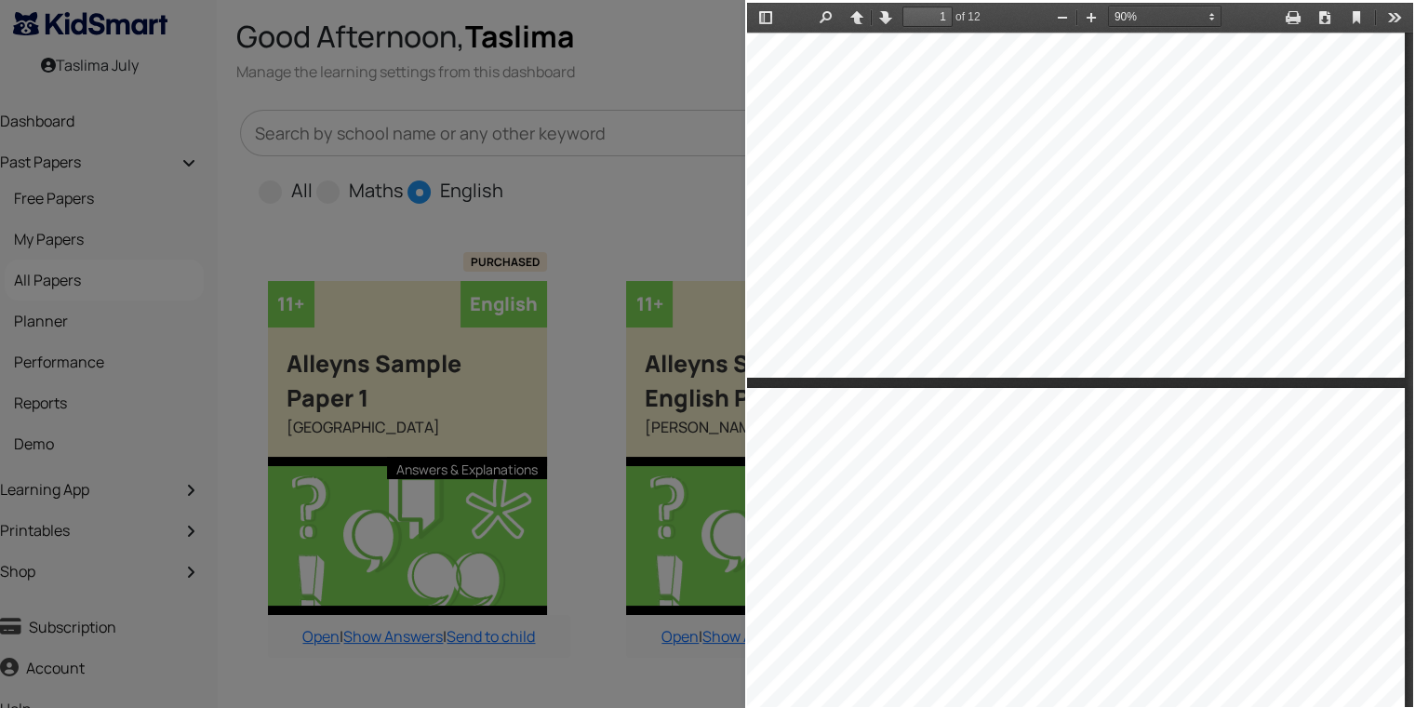
type input "4"
select select "custom"
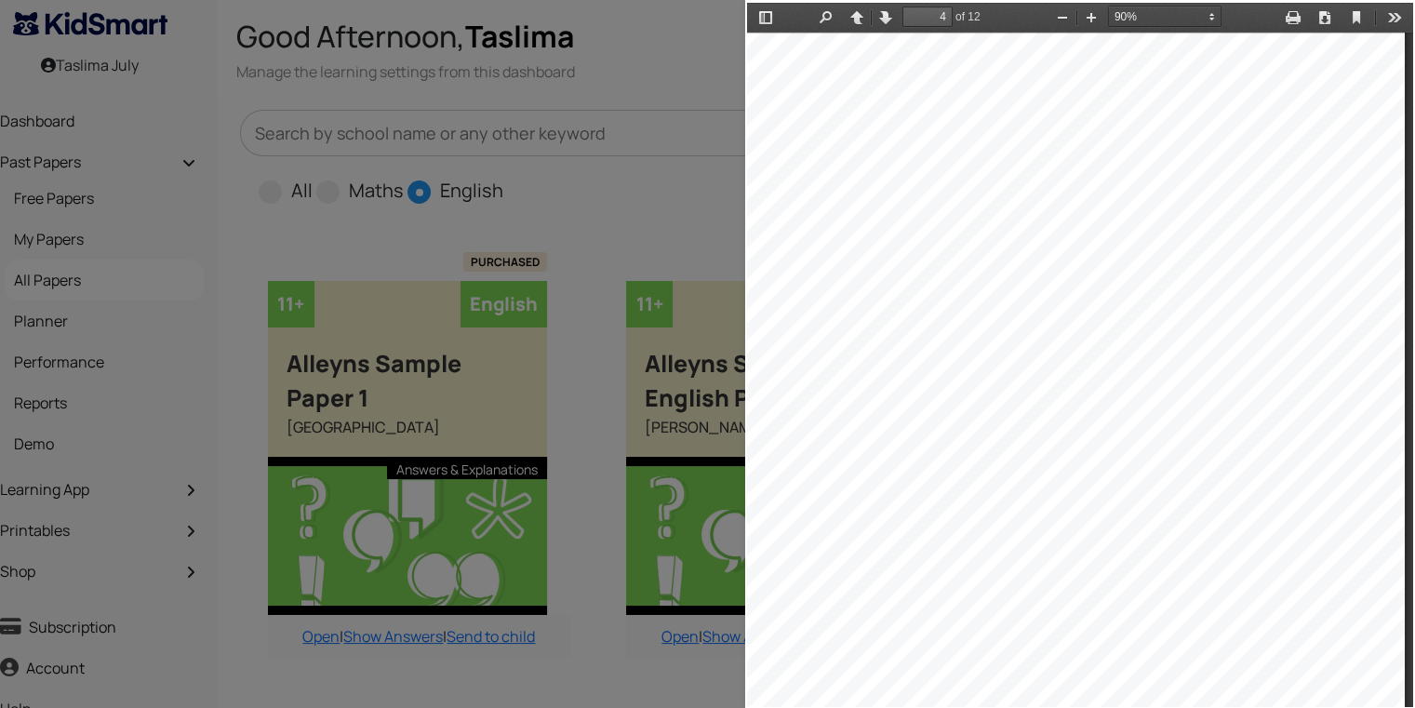
type input "1"
select select "custom"
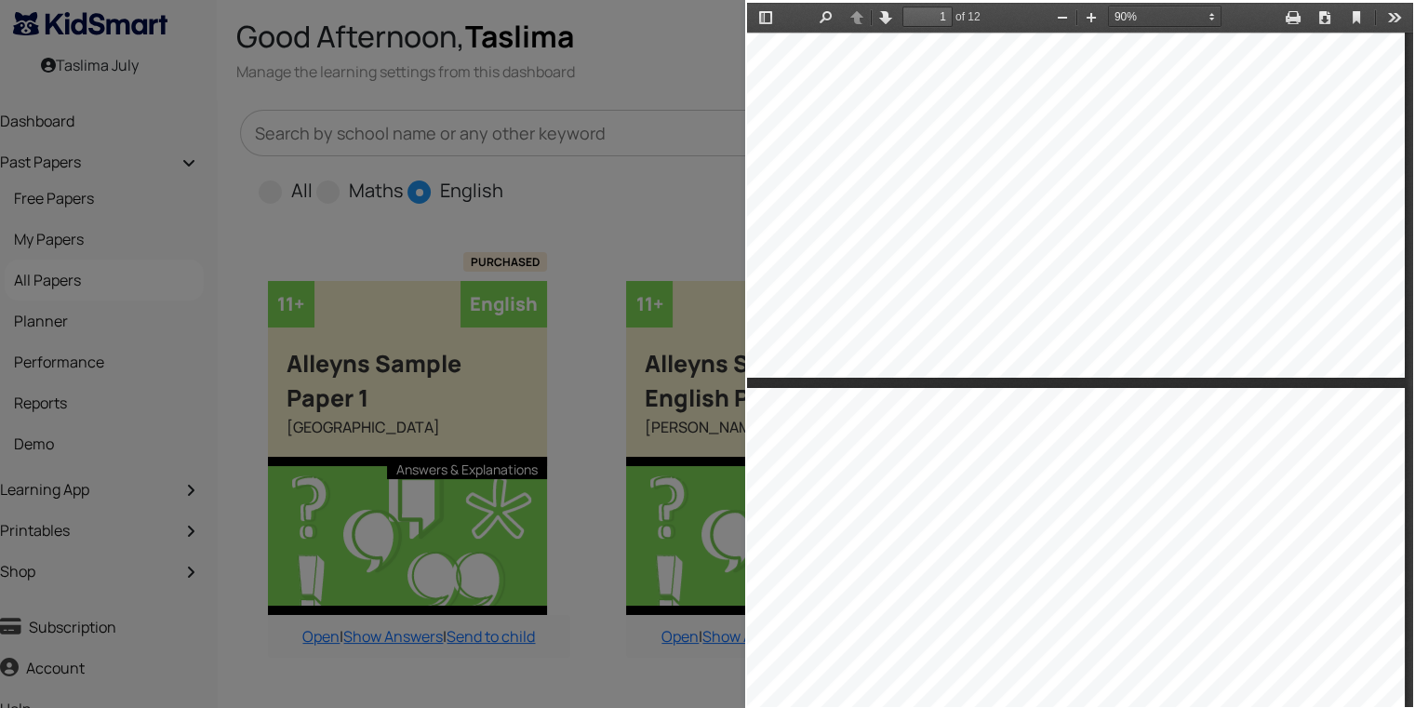
type input "4"
select select "custom"
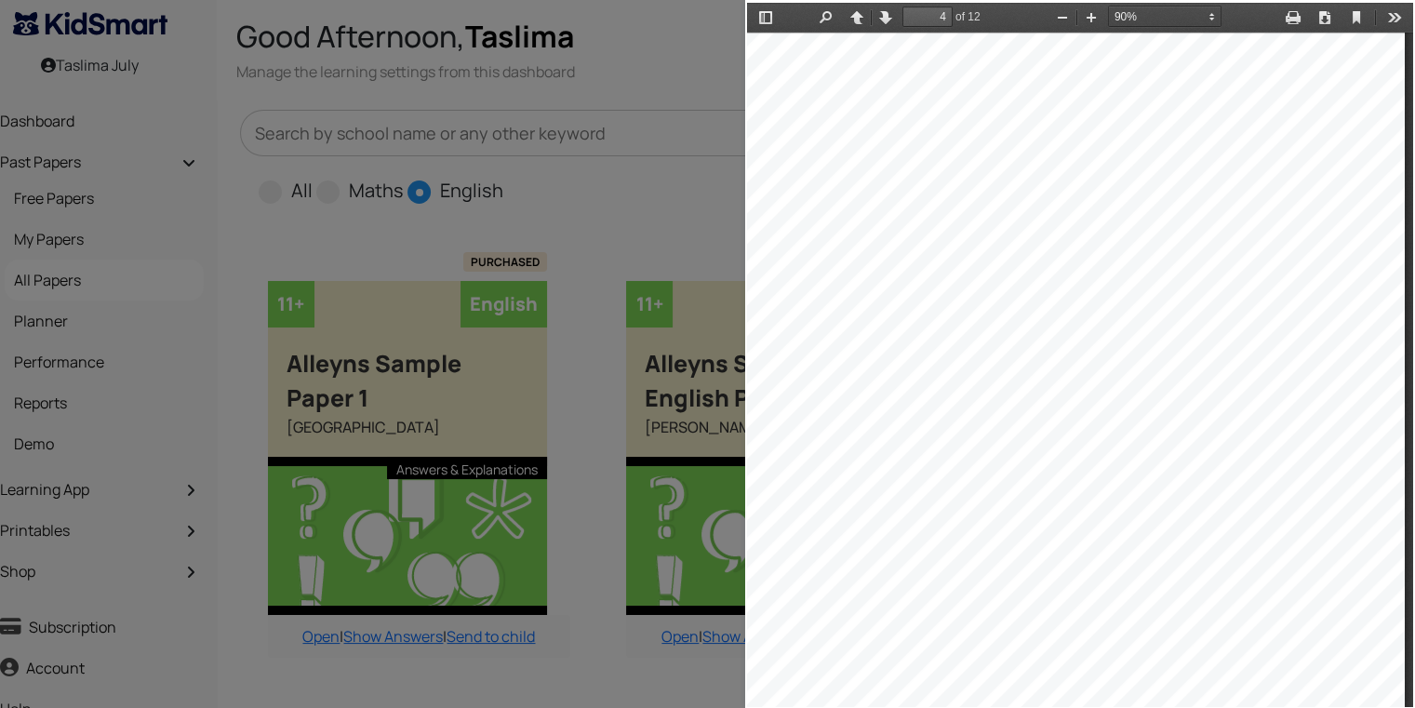
type input "1"
select select "custom"
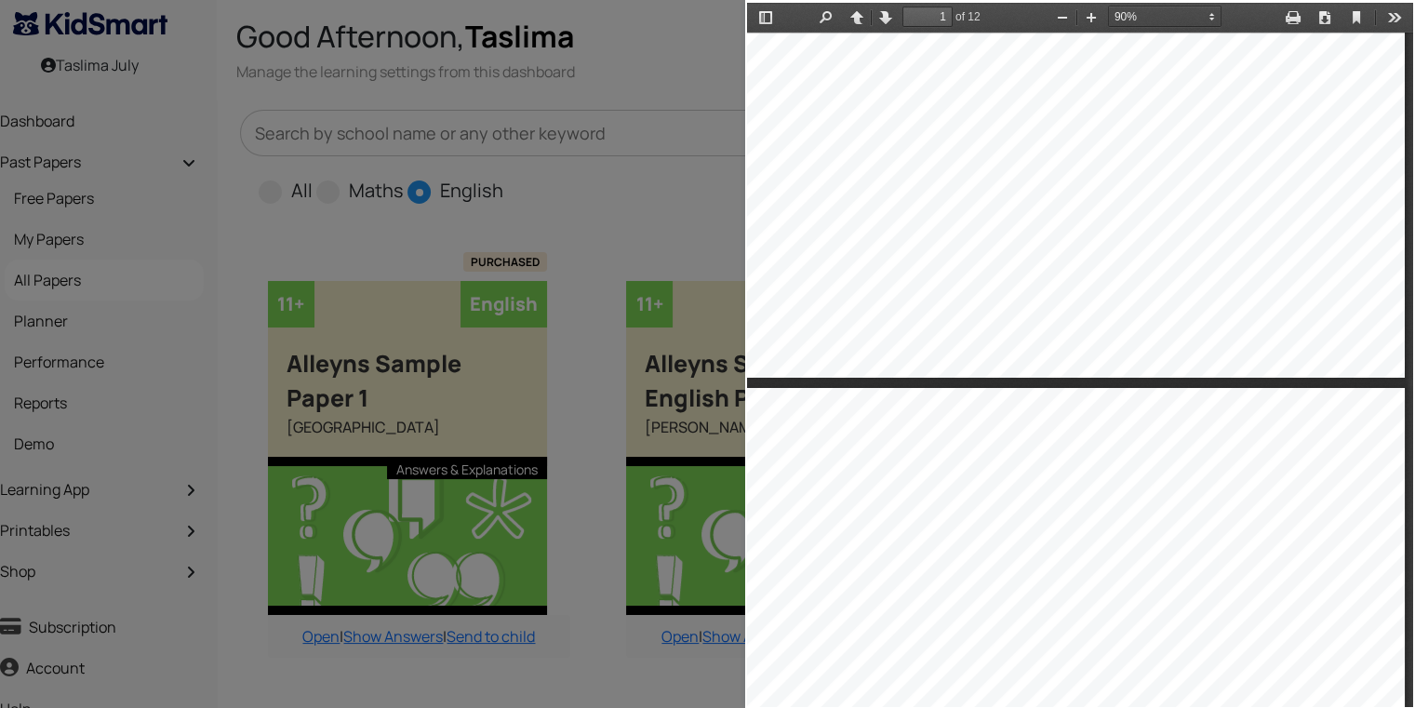
type input "4"
select select "custom"
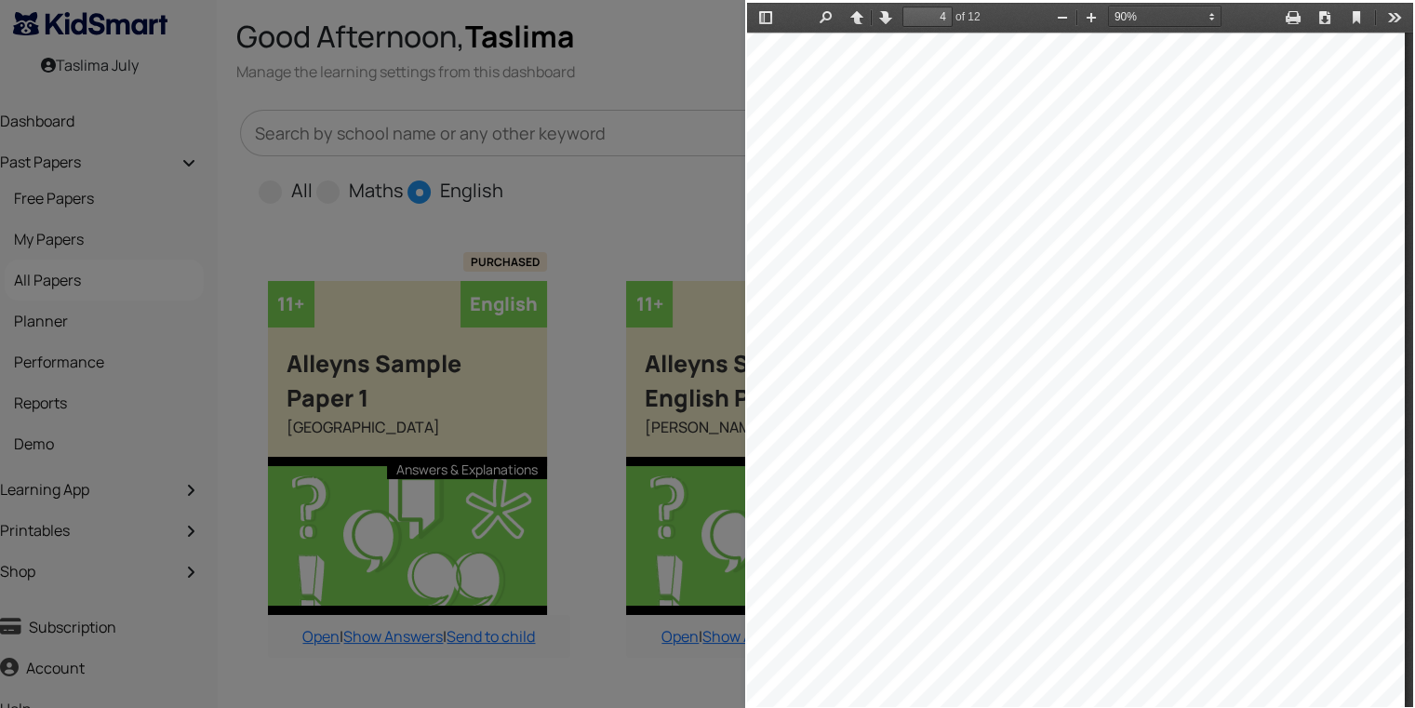
type input "1"
select select "custom"
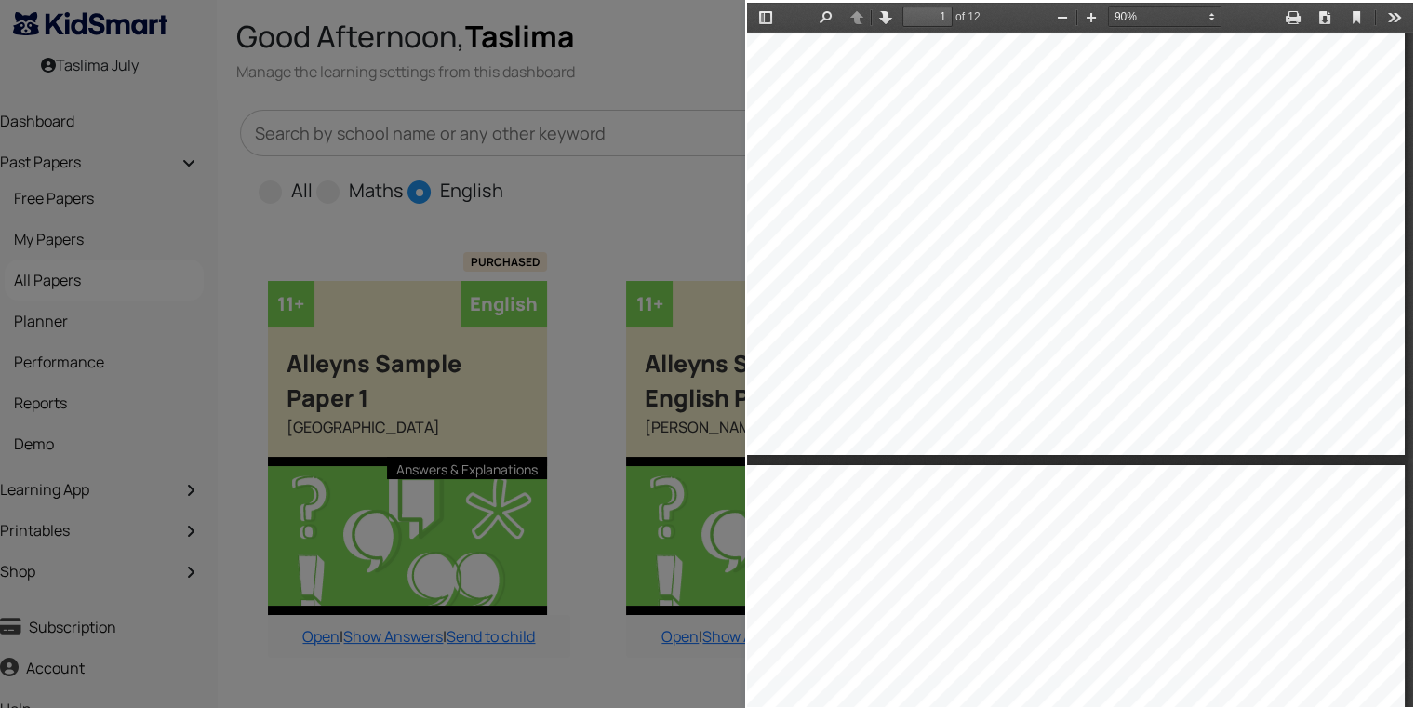
drag, startPoint x: 1398, startPoint y: 227, endPoint x: 1401, endPoint y: 95, distance: 132.1
click at [1401, 95] on html "Thumbnails Document Outline Attachments Previous Next Highlight all Match case …" at bounding box center [1080, 355] width 666 height 704
type input "2"
select select "custom"
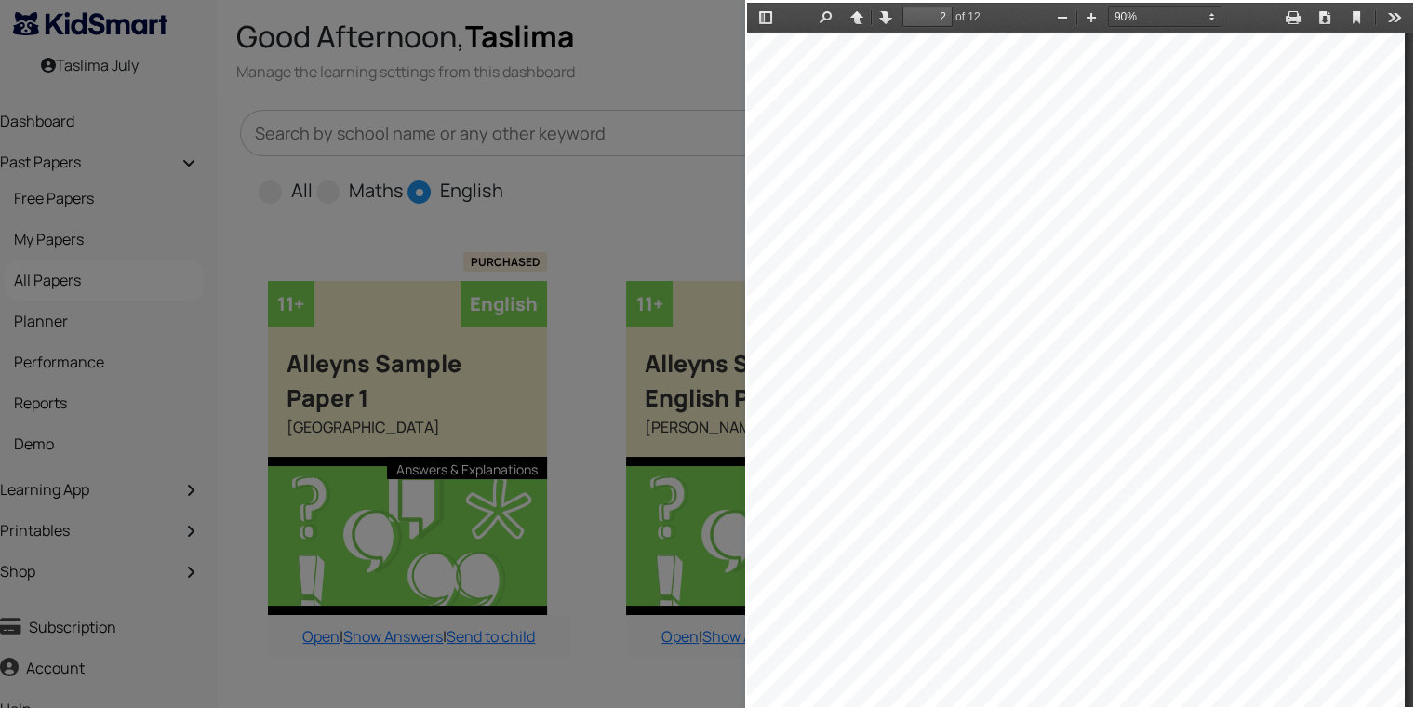
scroll to position [1114, 22]
drag, startPoint x: 1123, startPoint y: 323, endPoint x: 1121, endPoint y: 313, distance: 10.4
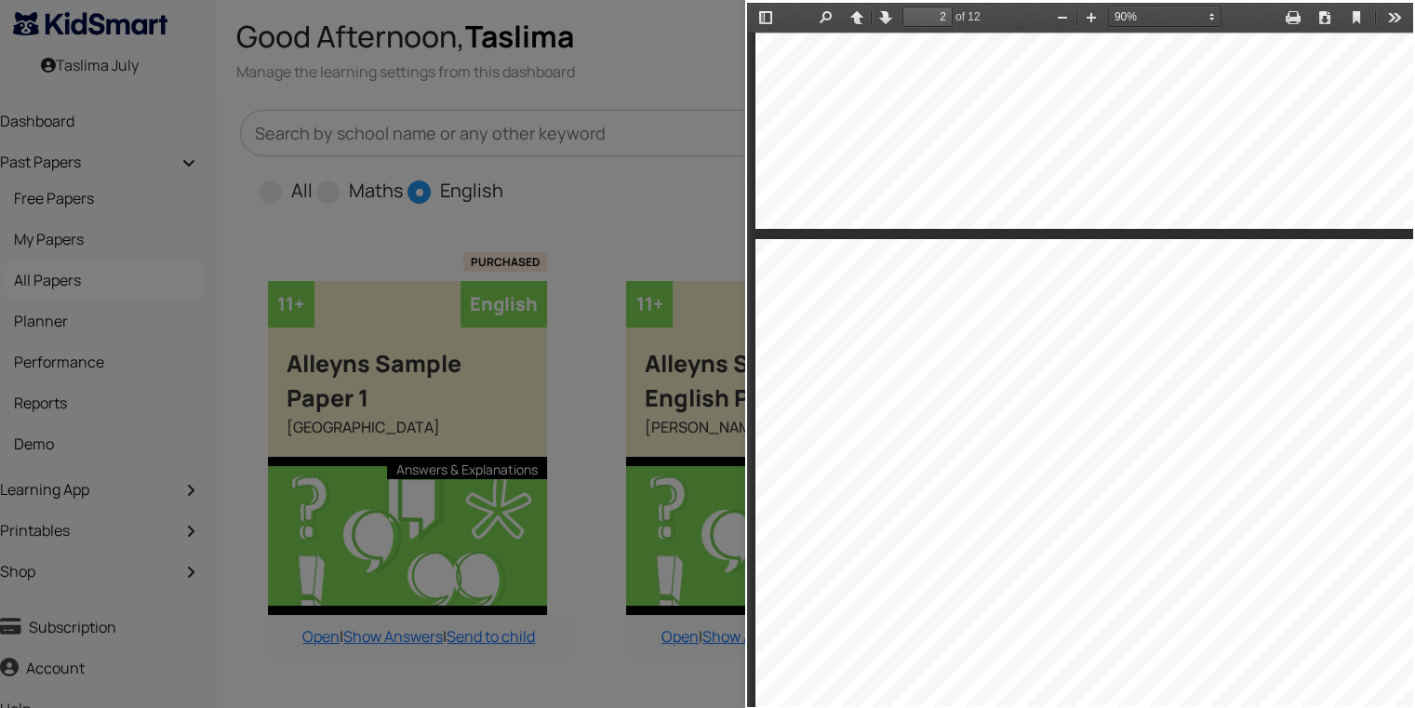
scroll to position [872, 0]
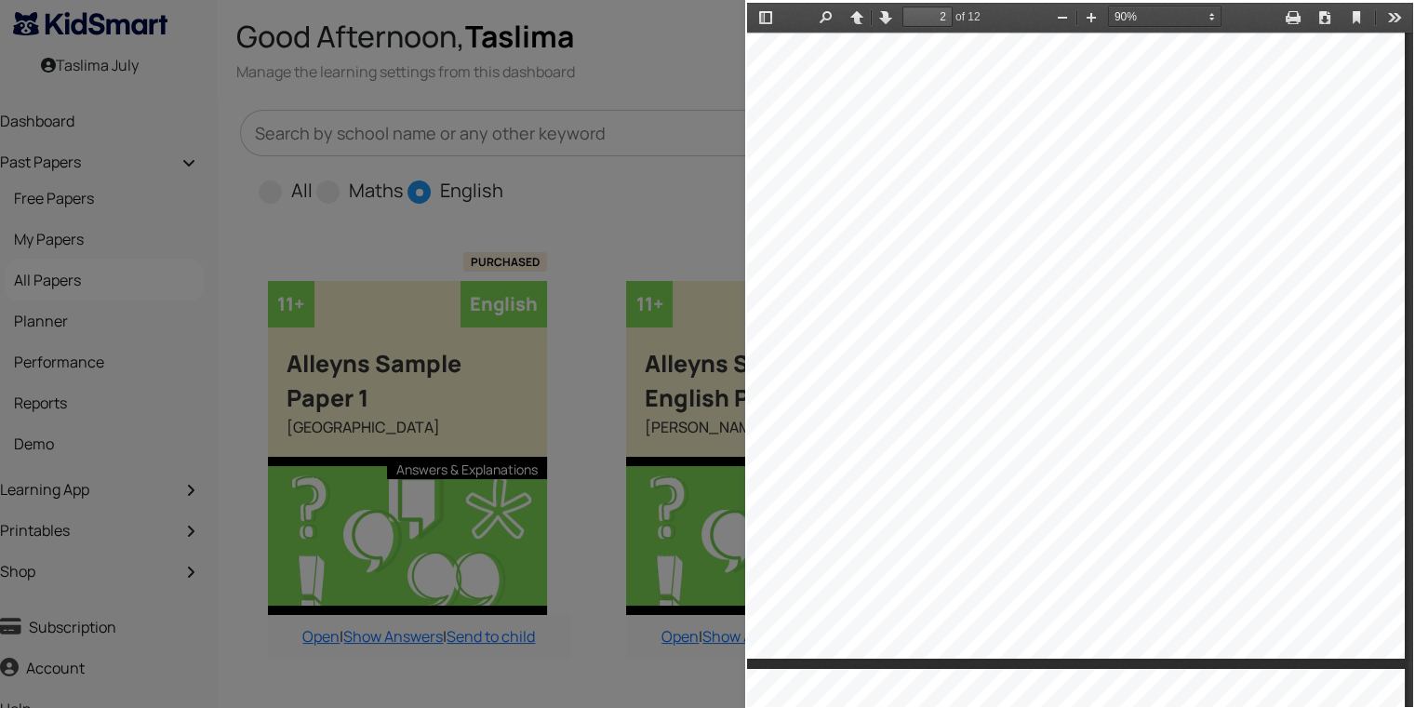
drag, startPoint x: 1150, startPoint y: 300, endPoint x: 1105, endPoint y: 142, distance: 163.4
click at [1320, 172] on div at bounding box center [1072, 189] width 664 height 939
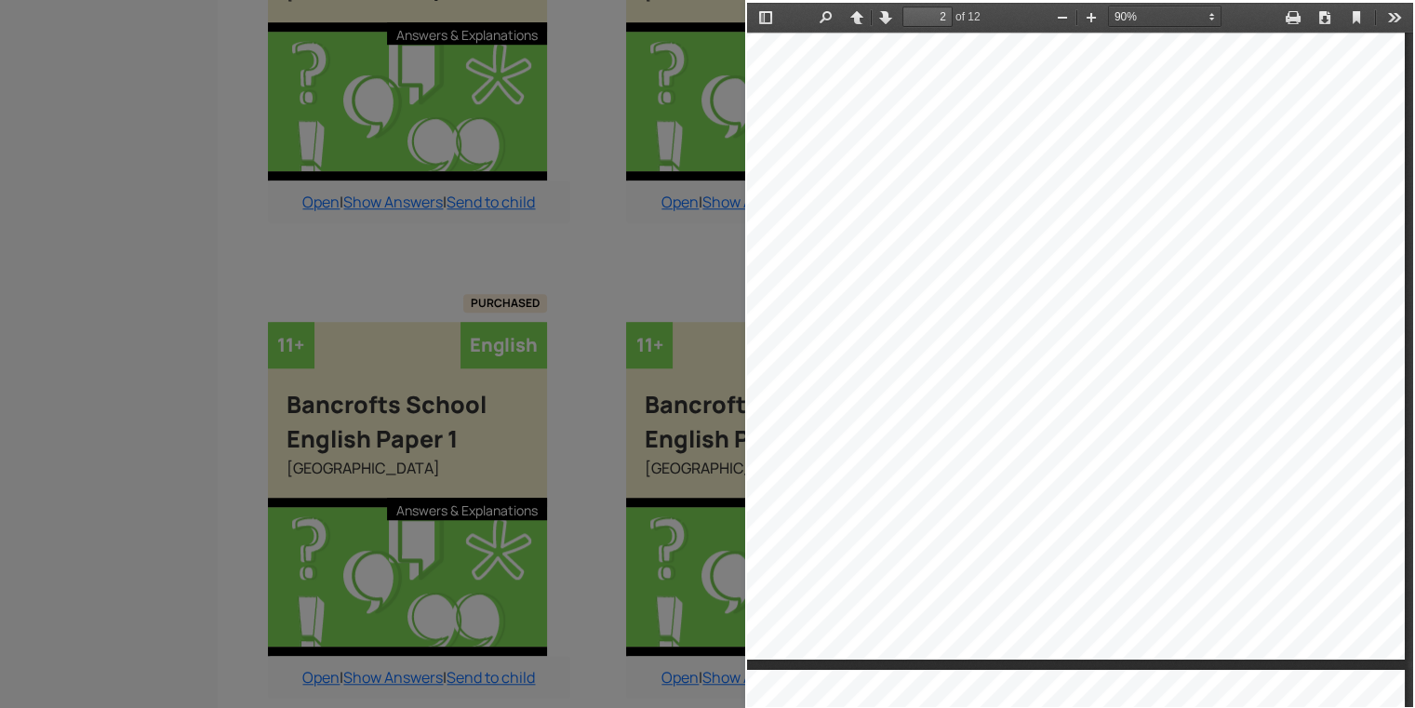
scroll to position [1057, 19]
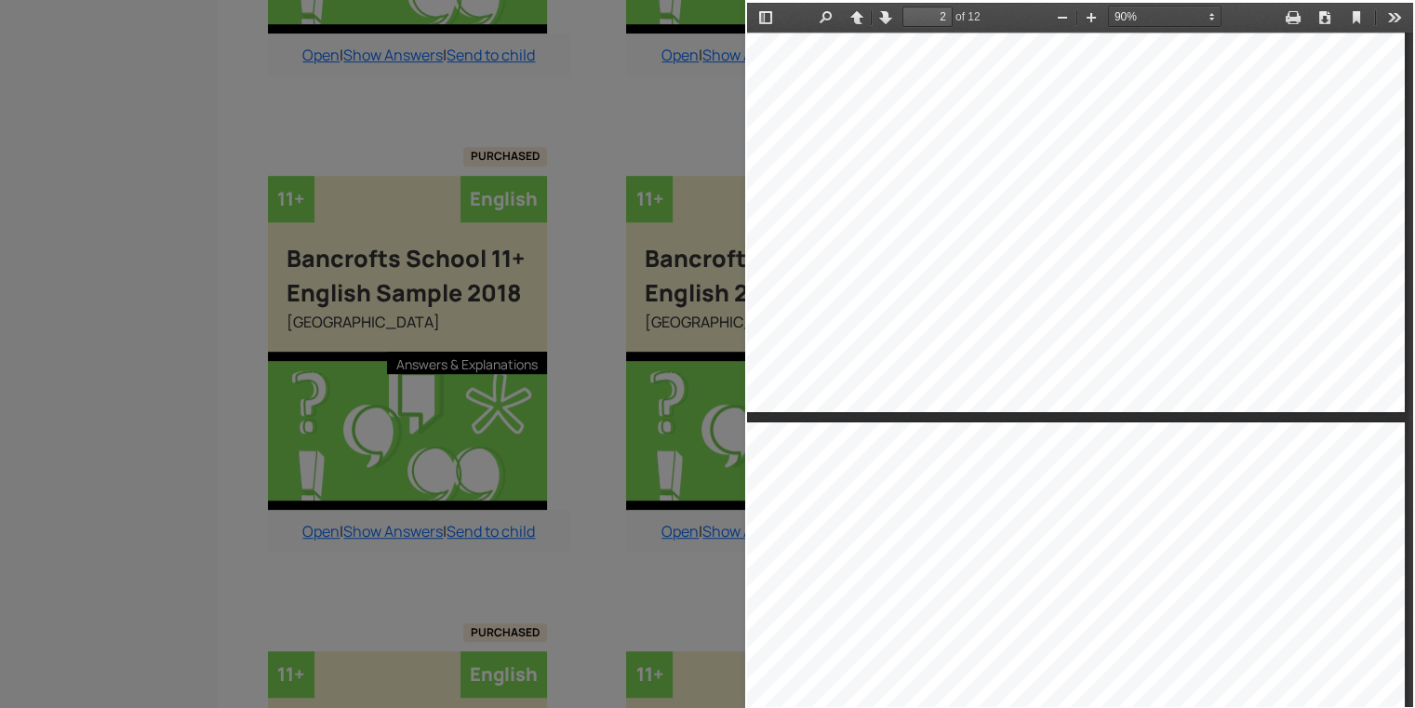
type input "3"
select select "custom"
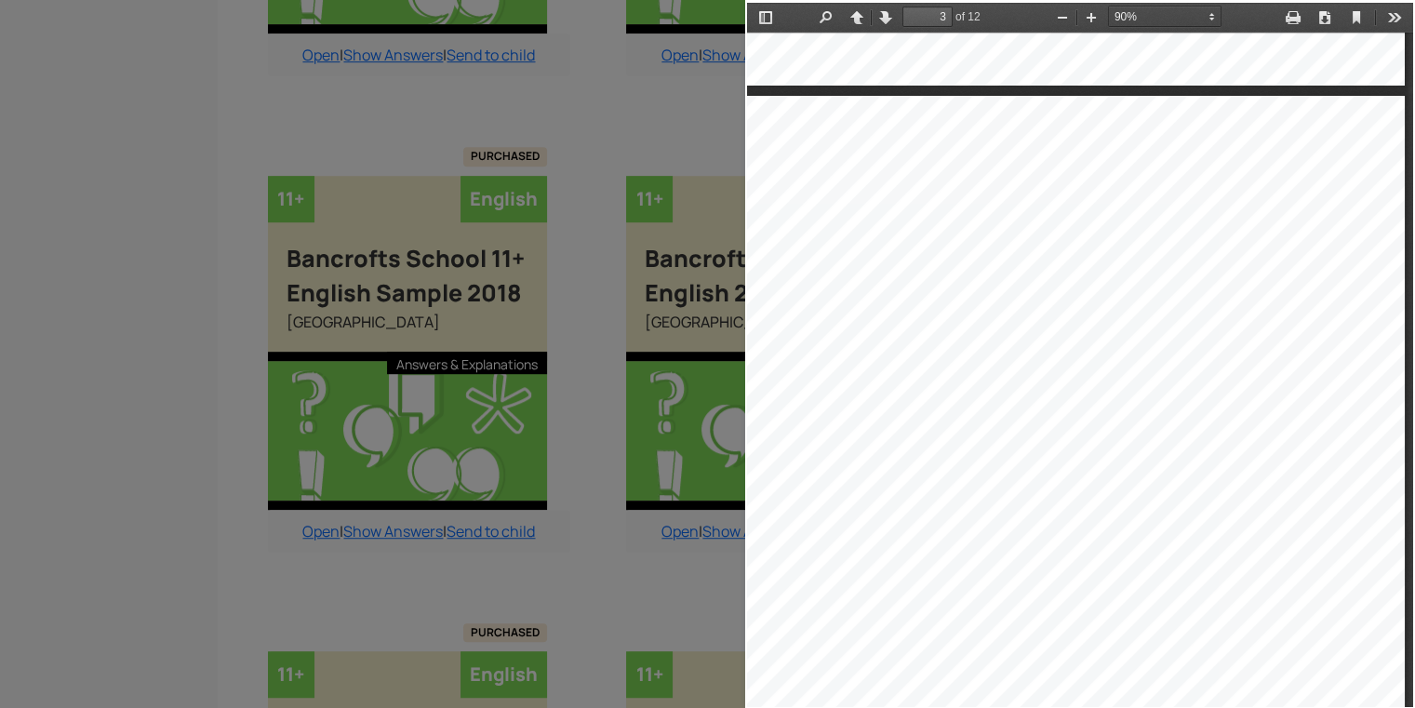
scroll to position [1904, 43]
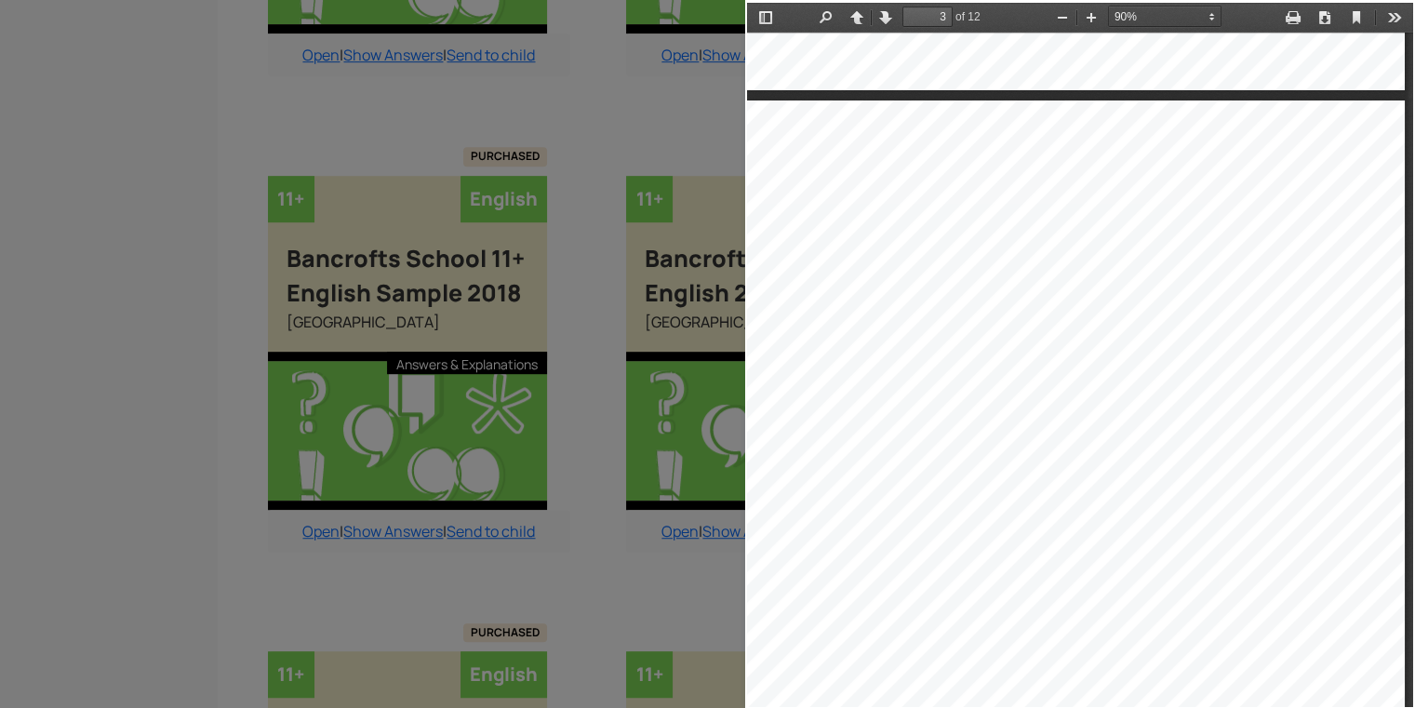
drag, startPoint x: 1163, startPoint y: 90, endPoint x: 1100, endPoint y: 215, distance: 139.4
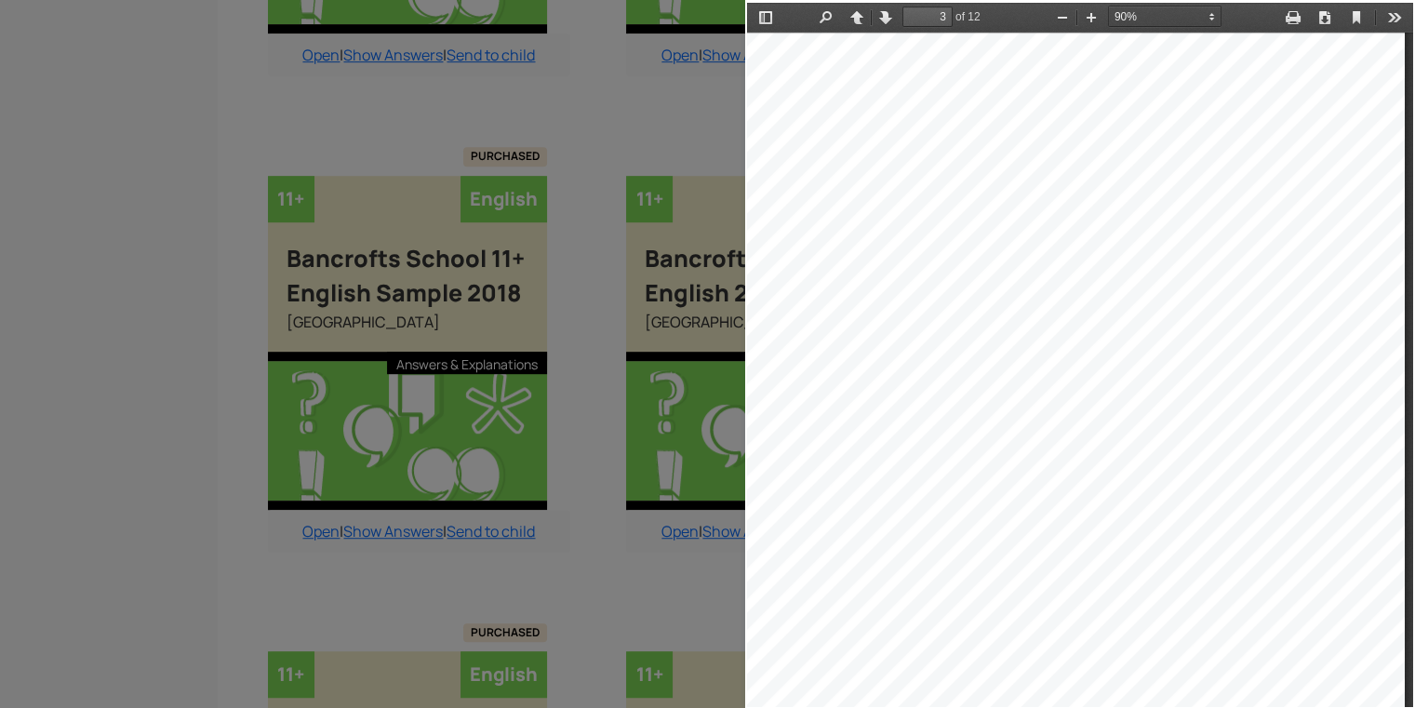
drag, startPoint x: 1100, startPoint y: 215, endPoint x: 1099, endPoint y: -26, distance: 240.9
click at [1099, 3] on html "Thumbnails Document Outline Attachments Previous Next Highlight all Match case …" at bounding box center [1080, 355] width 666 height 704
drag, startPoint x: 1074, startPoint y: 276, endPoint x: 1083, endPoint y: 152, distance: 124.9
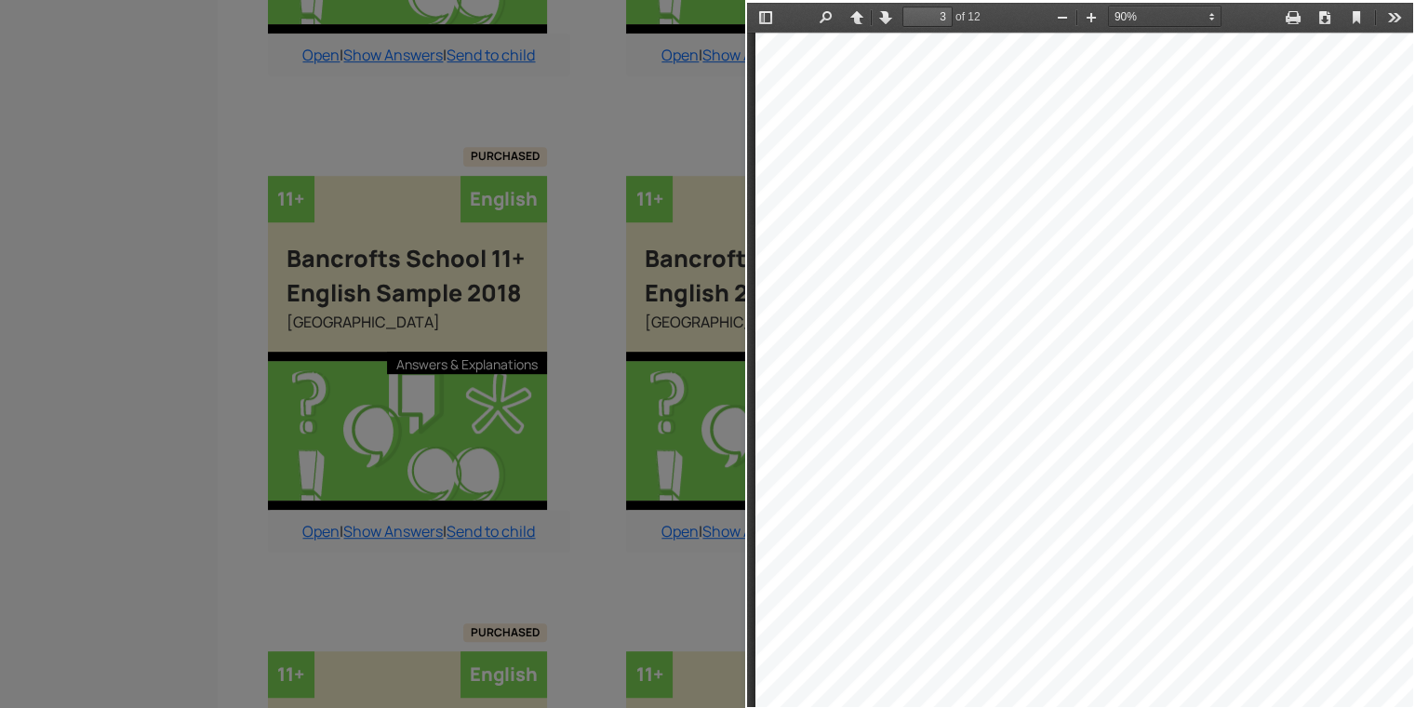
scroll to position [2110, 0]
drag, startPoint x: 942, startPoint y: 357, endPoint x: 996, endPoint y: 419, distance: 81.7
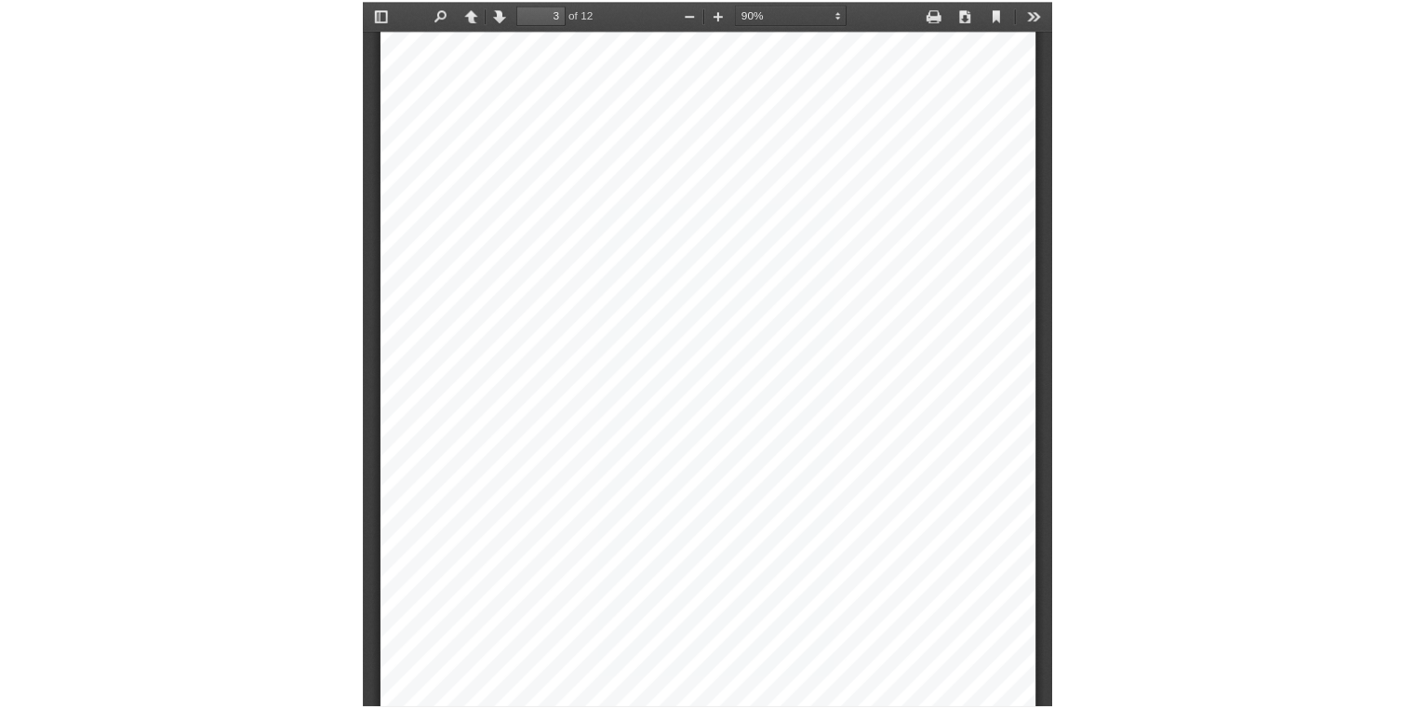
scroll to position [1057, 19]
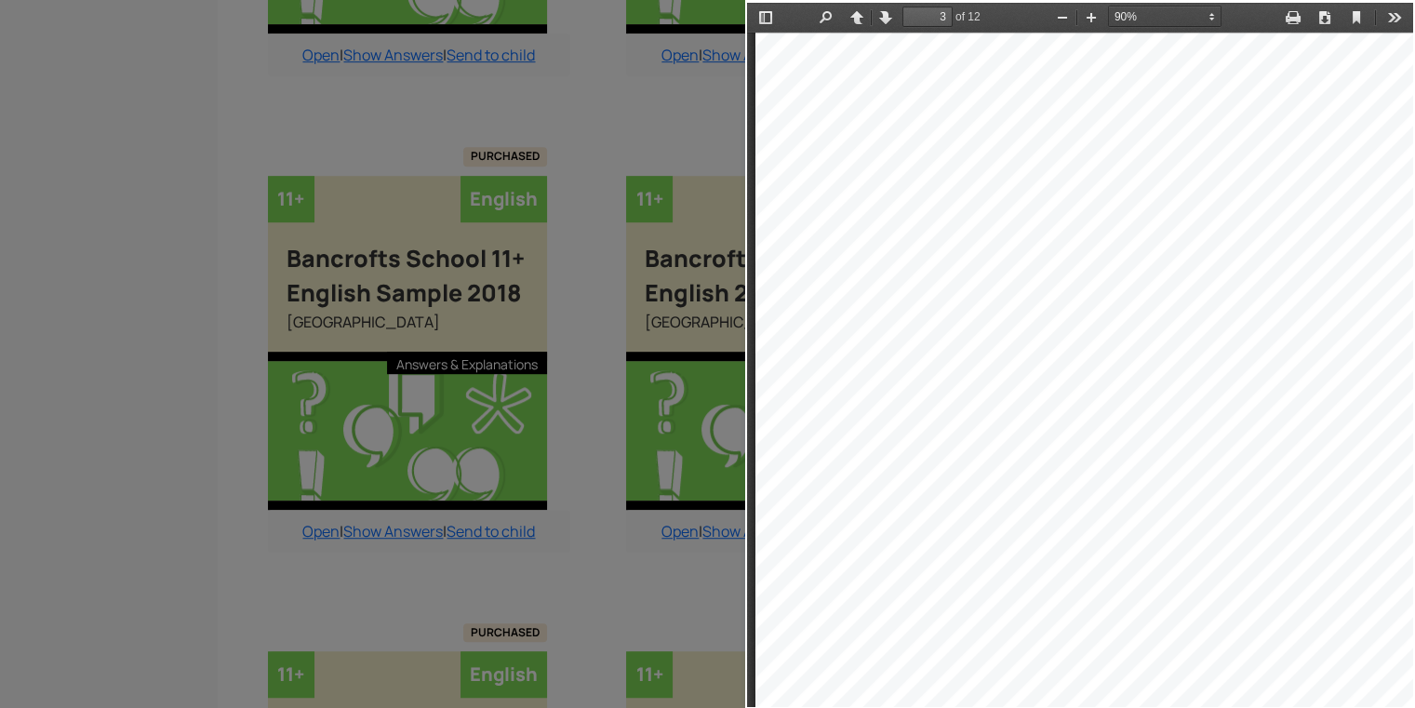
drag, startPoint x: 658, startPoint y: 26, endPoint x: 583, endPoint y: 105, distance: 108.6
click at [583, 105] on div at bounding box center [372, 354] width 745 height 708
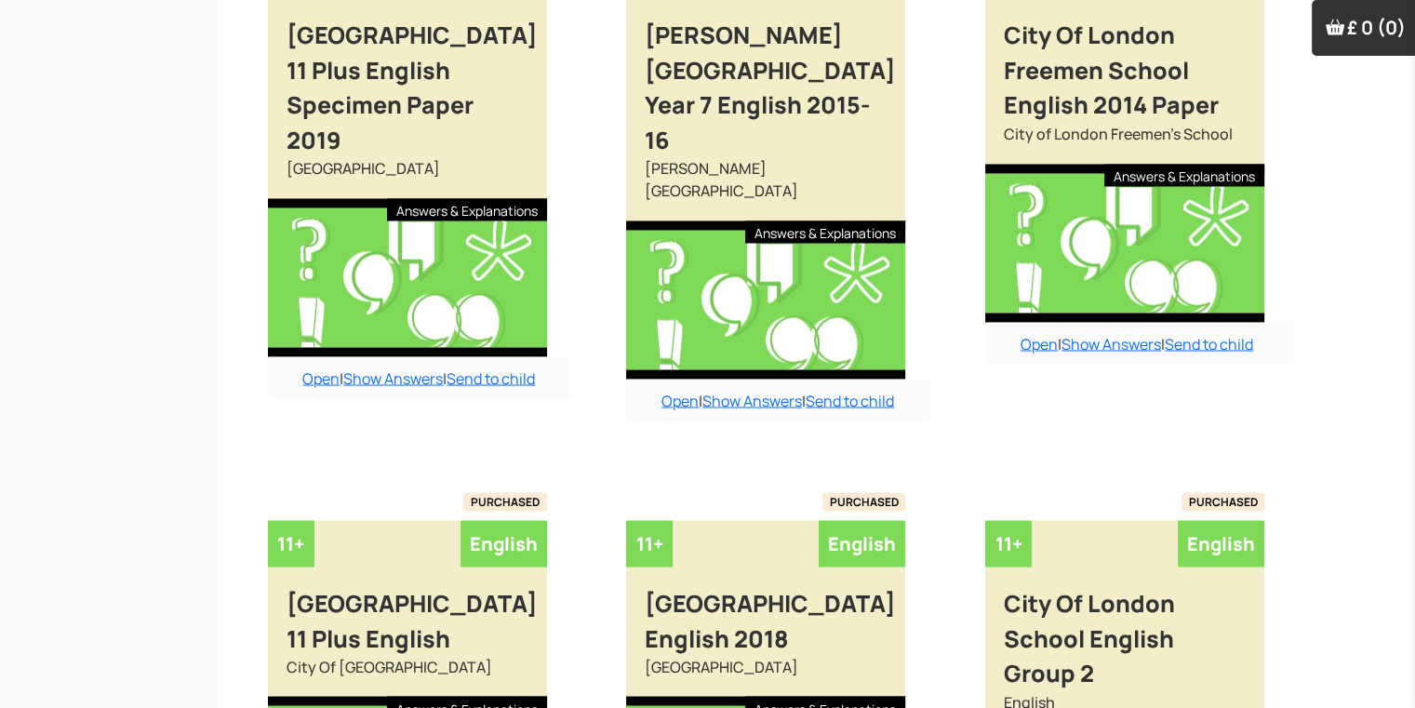
scroll to position [3215, 19]
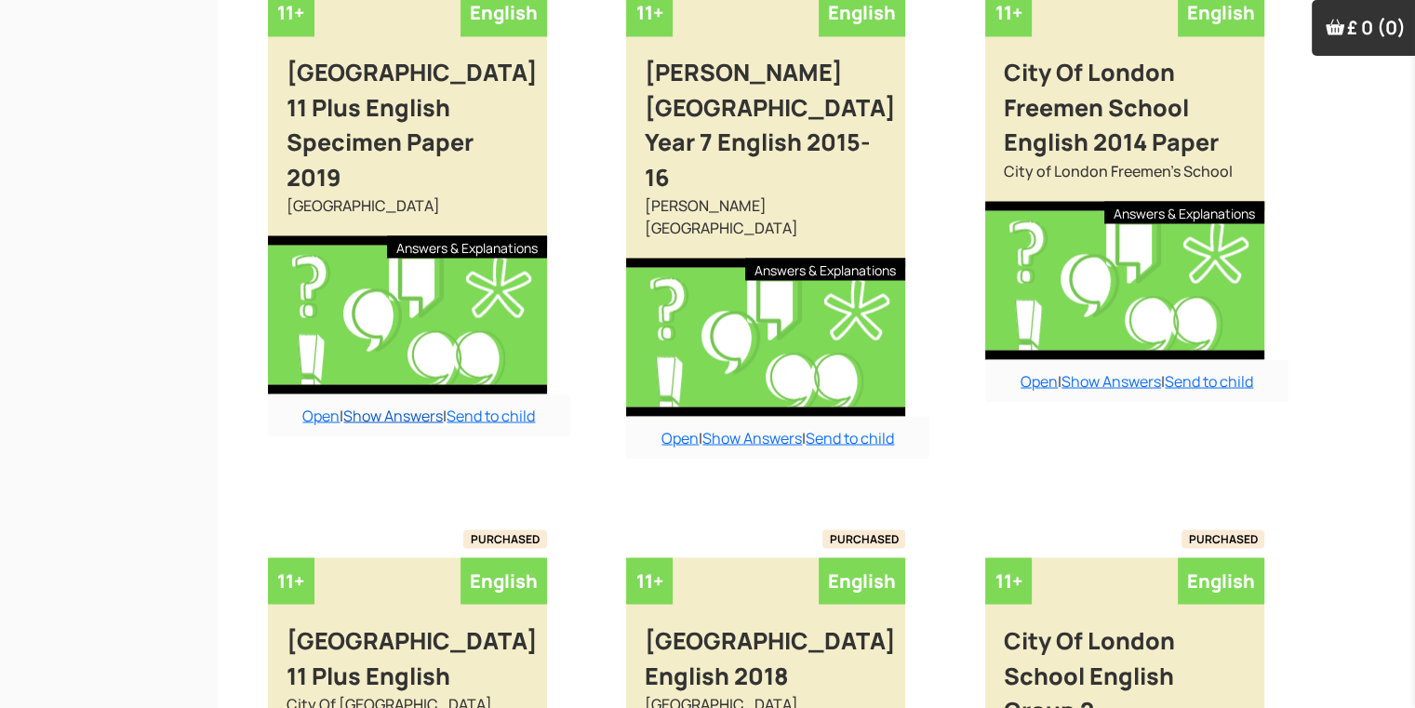
click at [345, 415] on link "Show Answers" at bounding box center [393, 415] width 100 height 20
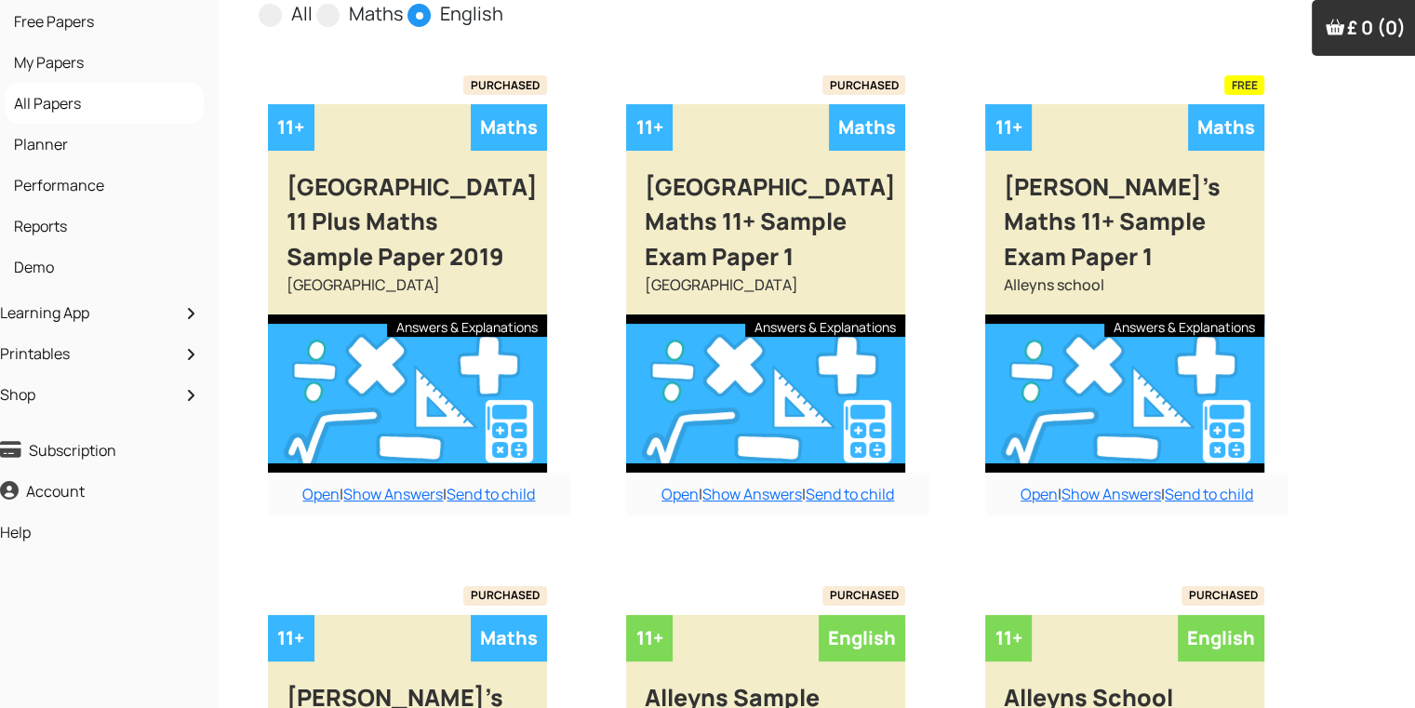
scroll to position [0, 19]
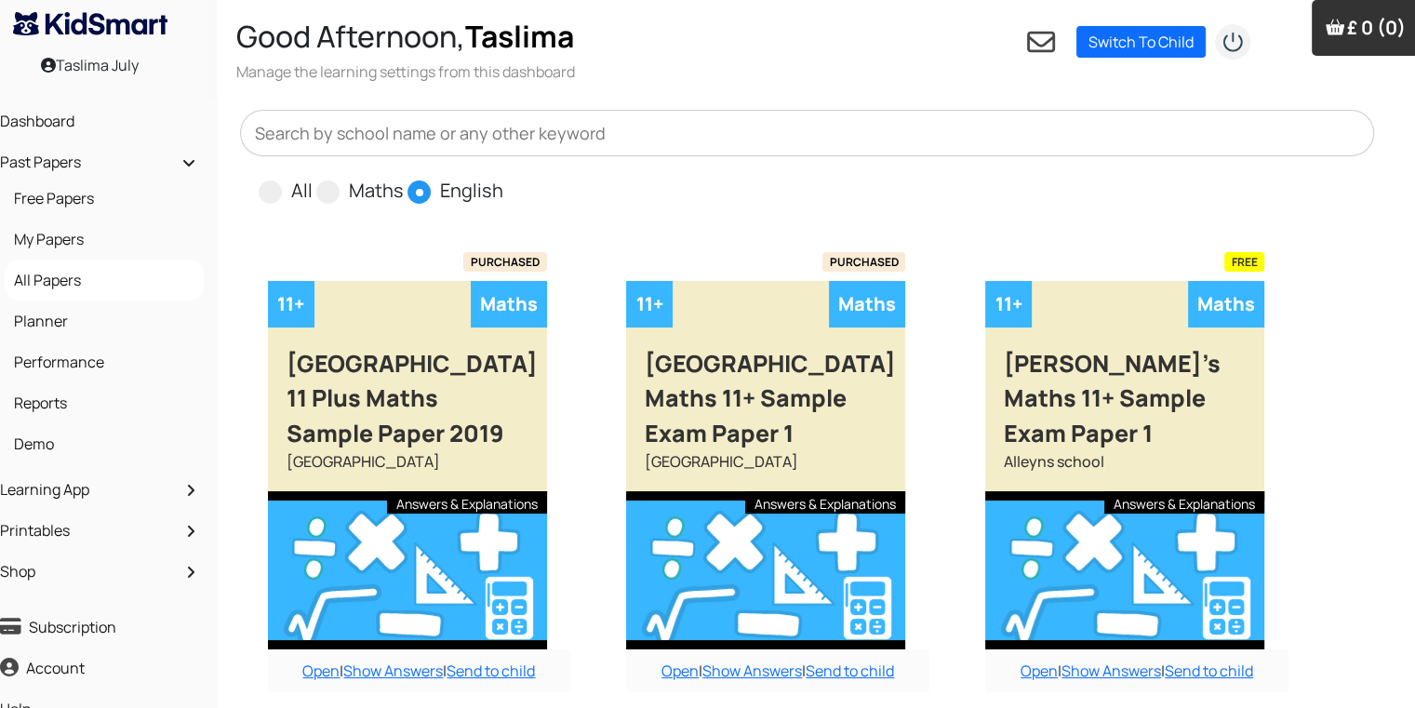
click at [430, 187] on span "English" at bounding box center [455, 190] width 96 height 28
click at [338, 195] on span at bounding box center [327, 191] width 23 height 23
click at [404, 189] on input "Maths" at bounding box center [410, 183] width 12 height 12
radio input "true"
click at [503, 177] on input "English" at bounding box center [509, 183] width 12 height 12
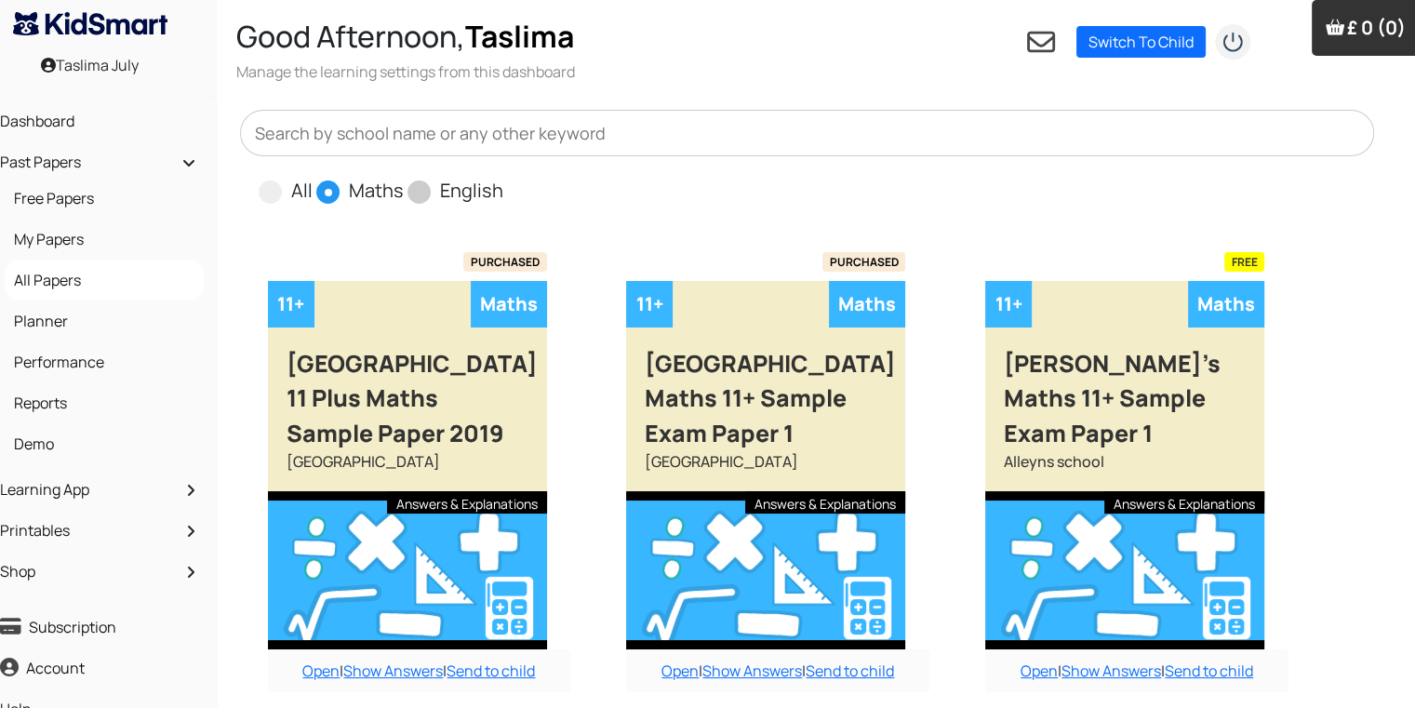
radio input "true"
click at [313, 177] on input "All" at bounding box center [319, 183] width 12 height 12
radio input "true"
click at [404, 177] on input "Maths" at bounding box center [410, 183] width 12 height 12
radio input "true"
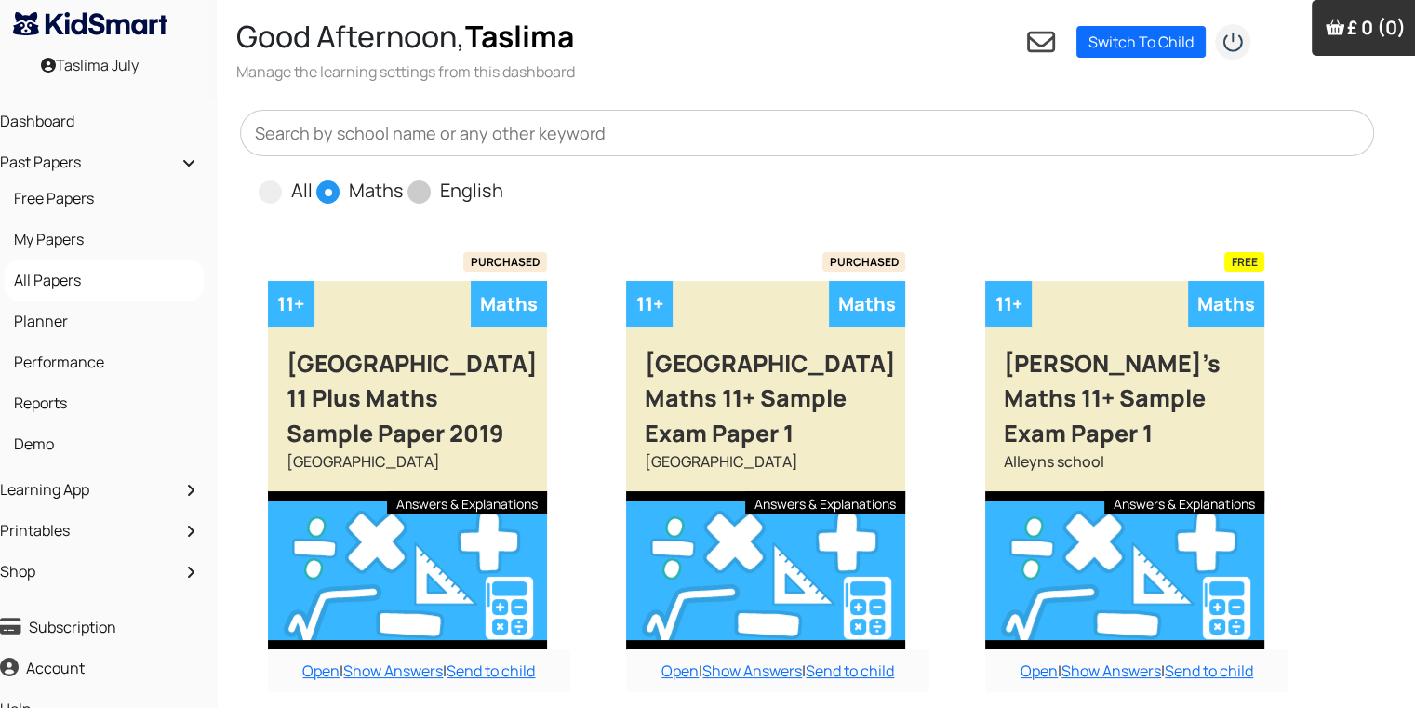
click at [503, 177] on input "English" at bounding box center [509, 183] width 12 height 12
radio input "true"
click at [313, 177] on input "All" at bounding box center [319, 183] width 12 height 12
radio input "true"
click at [404, 177] on input "Maths" at bounding box center [410, 183] width 12 height 12
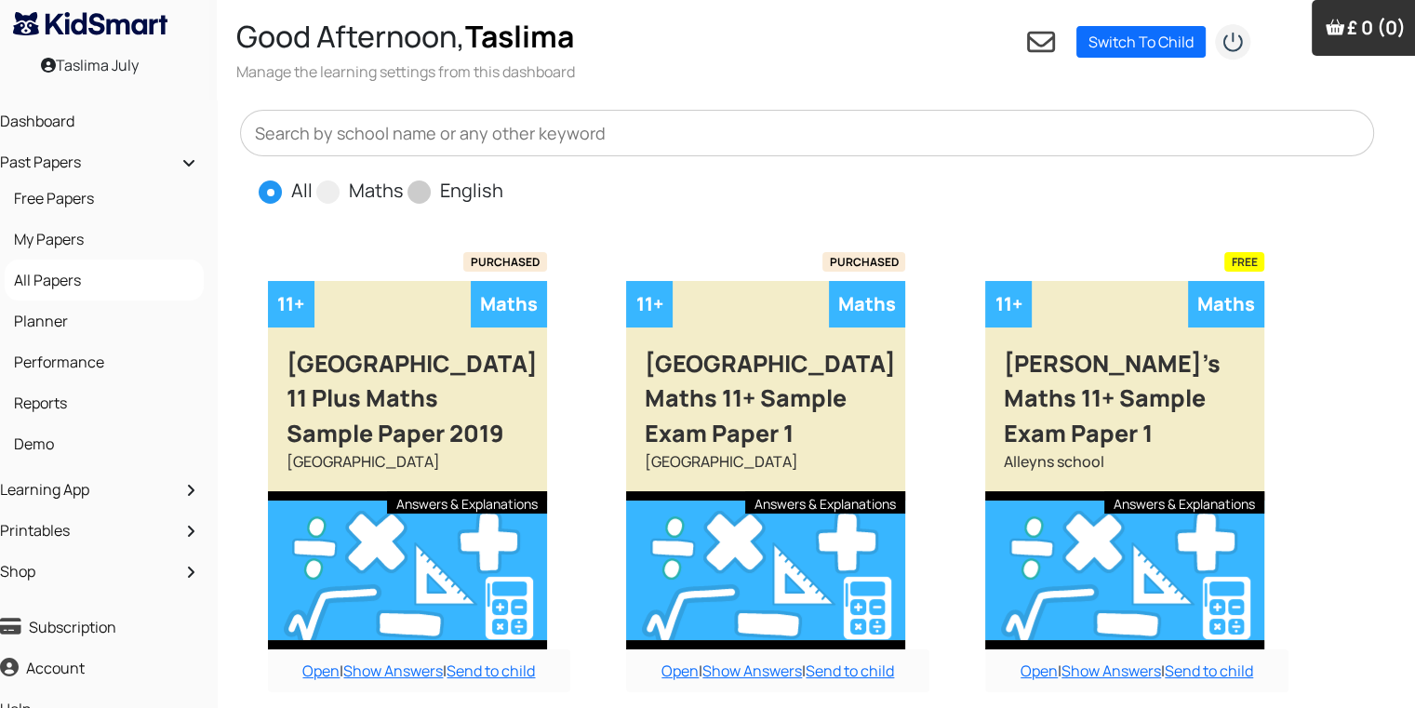
radio input "true"
click at [503, 177] on input "English" at bounding box center [509, 183] width 12 height 12
radio input "true"
click at [313, 177] on input "All" at bounding box center [319, 183] width 12 height 12
radio input "true"
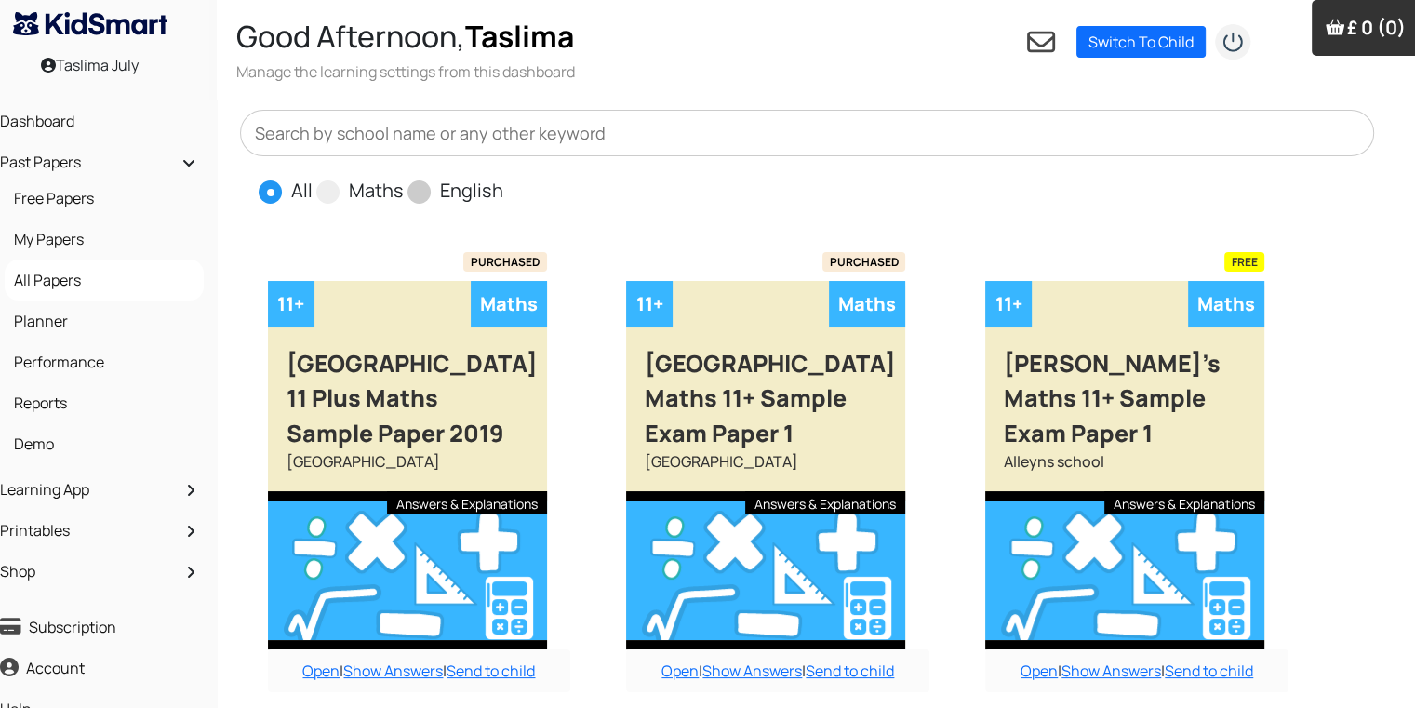
click at [404, 177] on input "Maths" at bounding box center [410, 183] width 12 height 12
radio input "true"
click at [503, 177] on input "English" at bounding box center [509, 183] width 12 height 12
radio input "true"
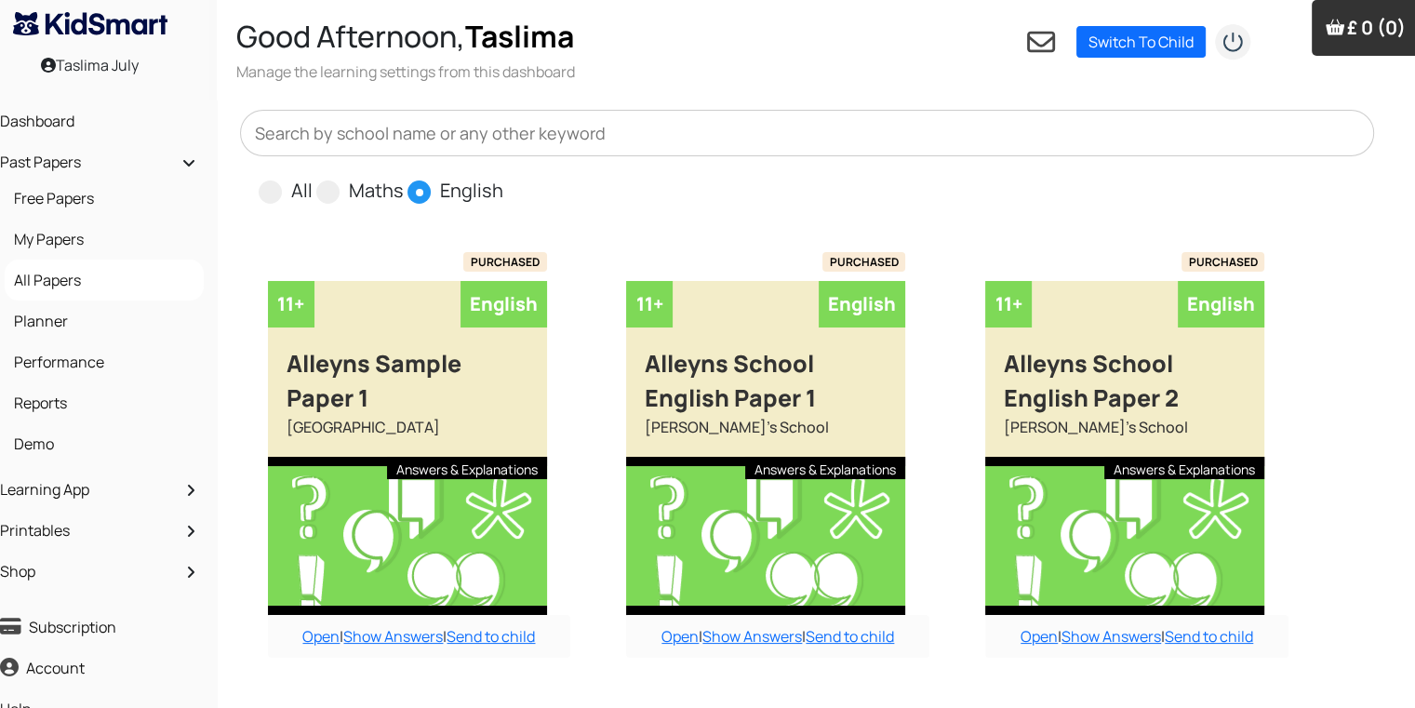
click at [313, 177] on input "All" at bounding box center [319, 183] width 12 height 12
radio input "true"
radio input "false"
click at [404, 177] on input "Maths" at bounding box center [410, 183] width 12 height 12
radio input "true"
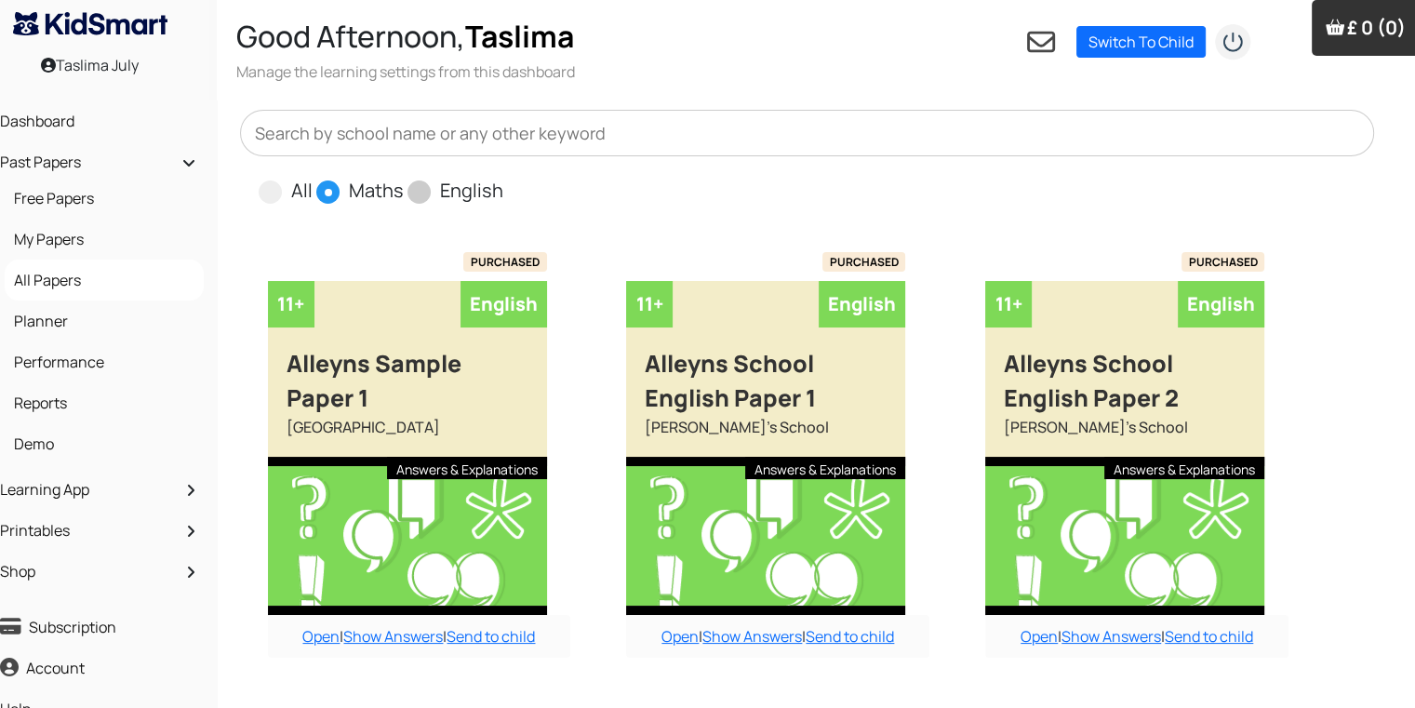
click at [503, 177] on input "English" at bounding box center [509, 183] width 12 height 12
radio input "true"
click at [313, 177] on input "All" at bounding box center [319, 183] width 12 height 12
radio input "true"
radio input "false"
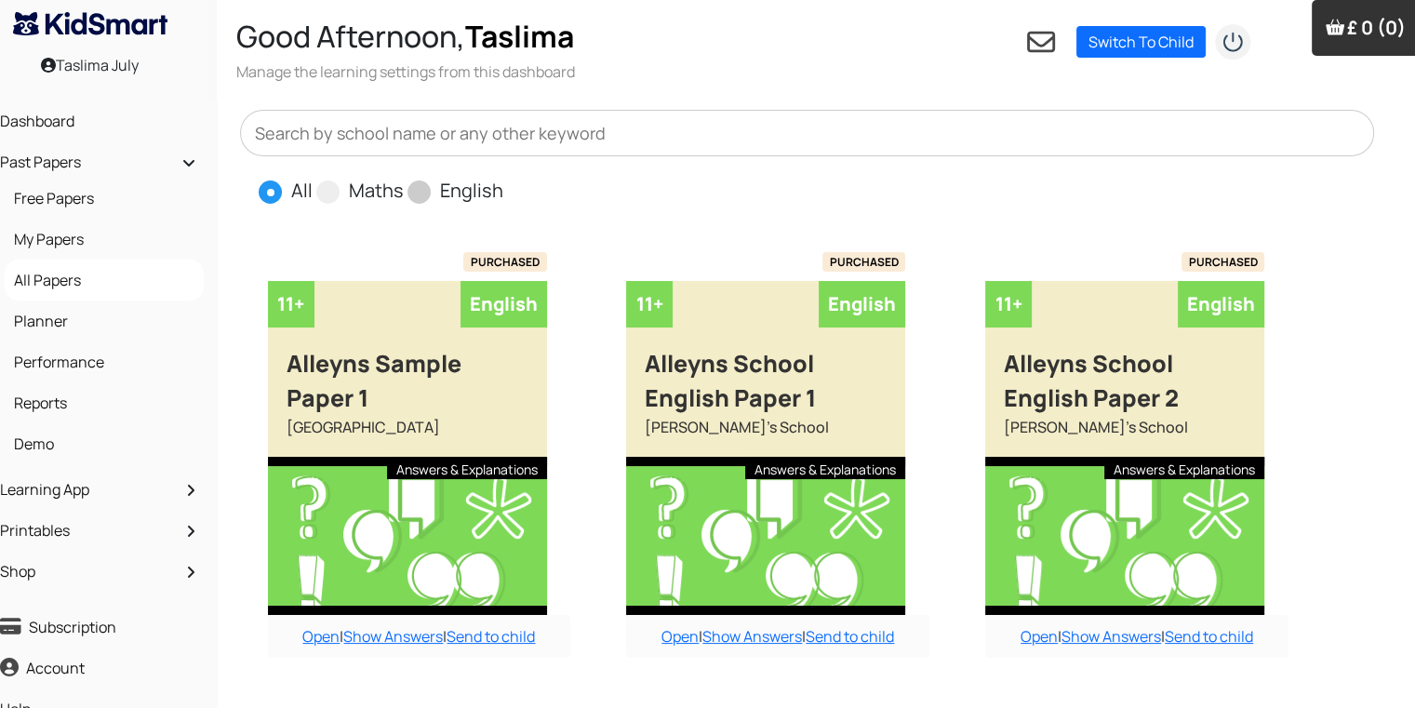
radio input "false"
click at [404, 177] on input "Maths" at bounding box center [410, 183] width 12 height 12
radio input "true"
click at [503, 177] on input "English" at bounding box center [509, 183] width 12 height 12
radio input "true"
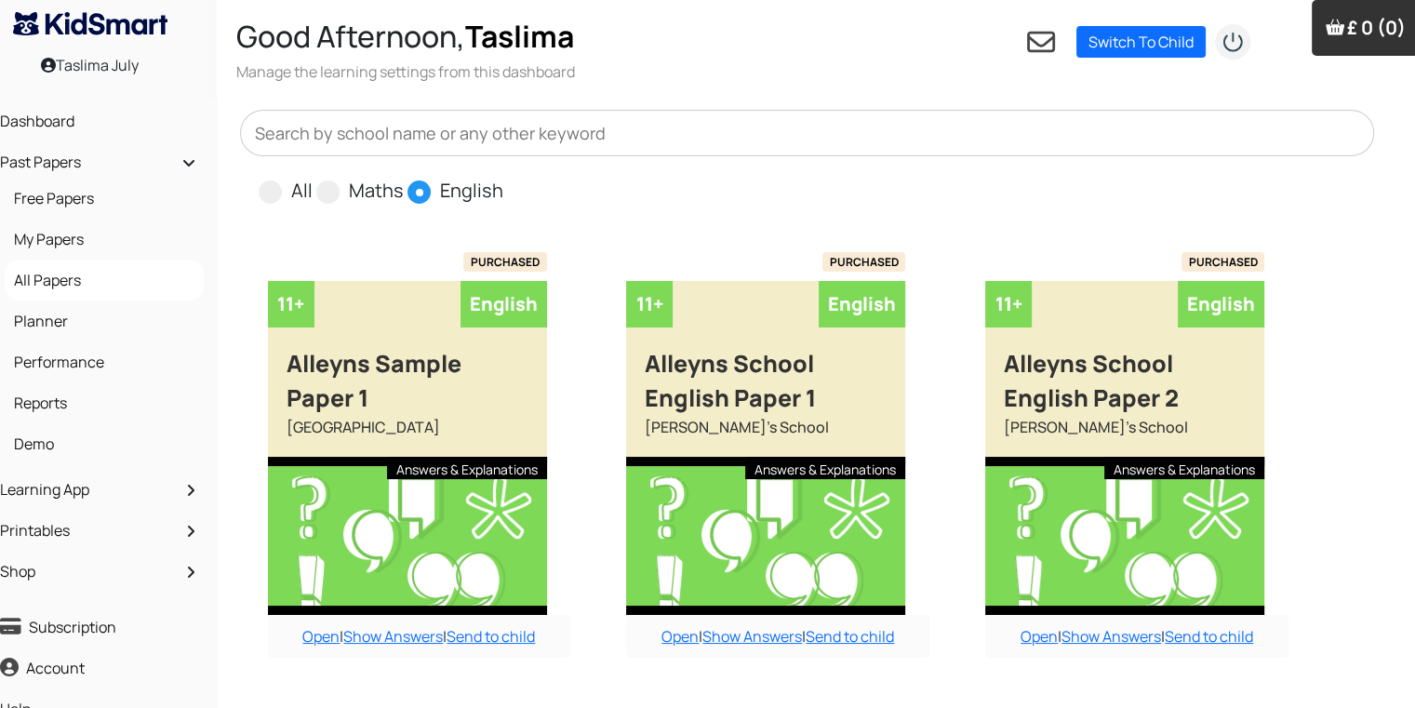
radio input "false"
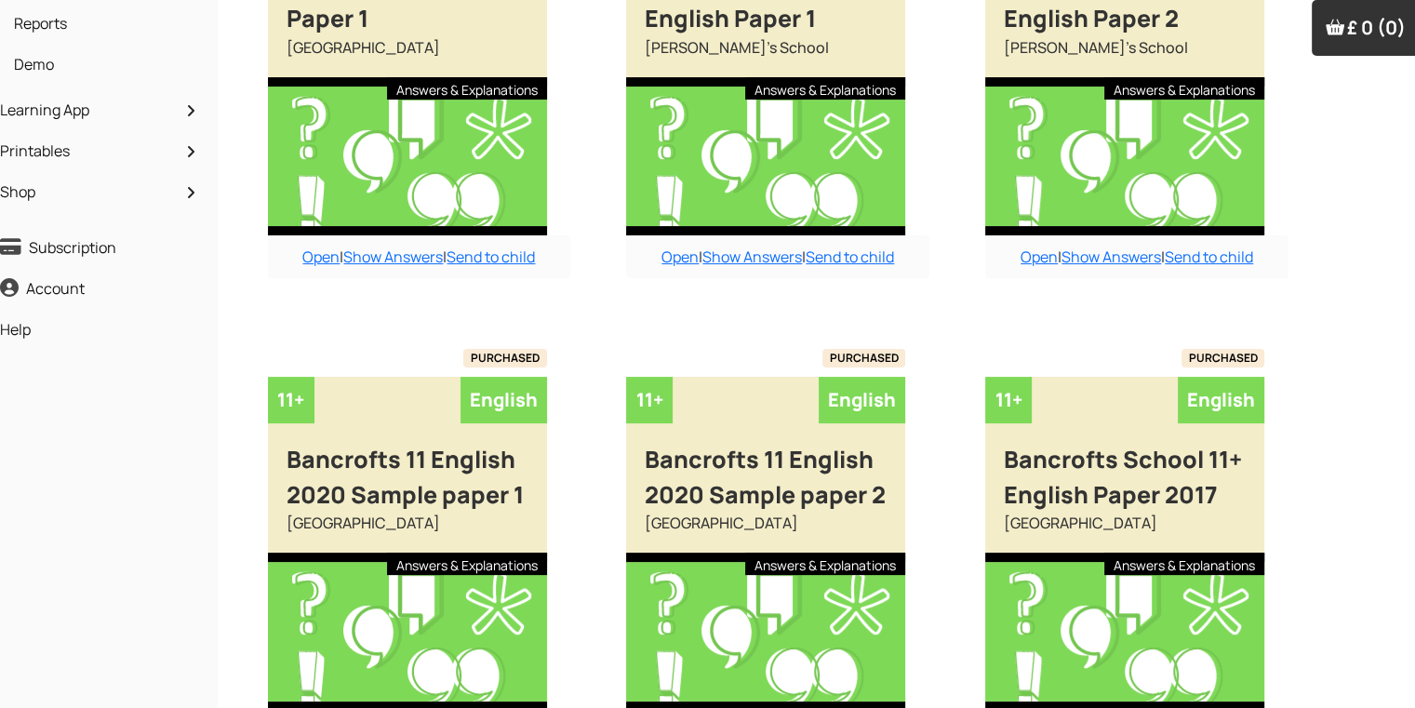
scroll to position [409, 19]
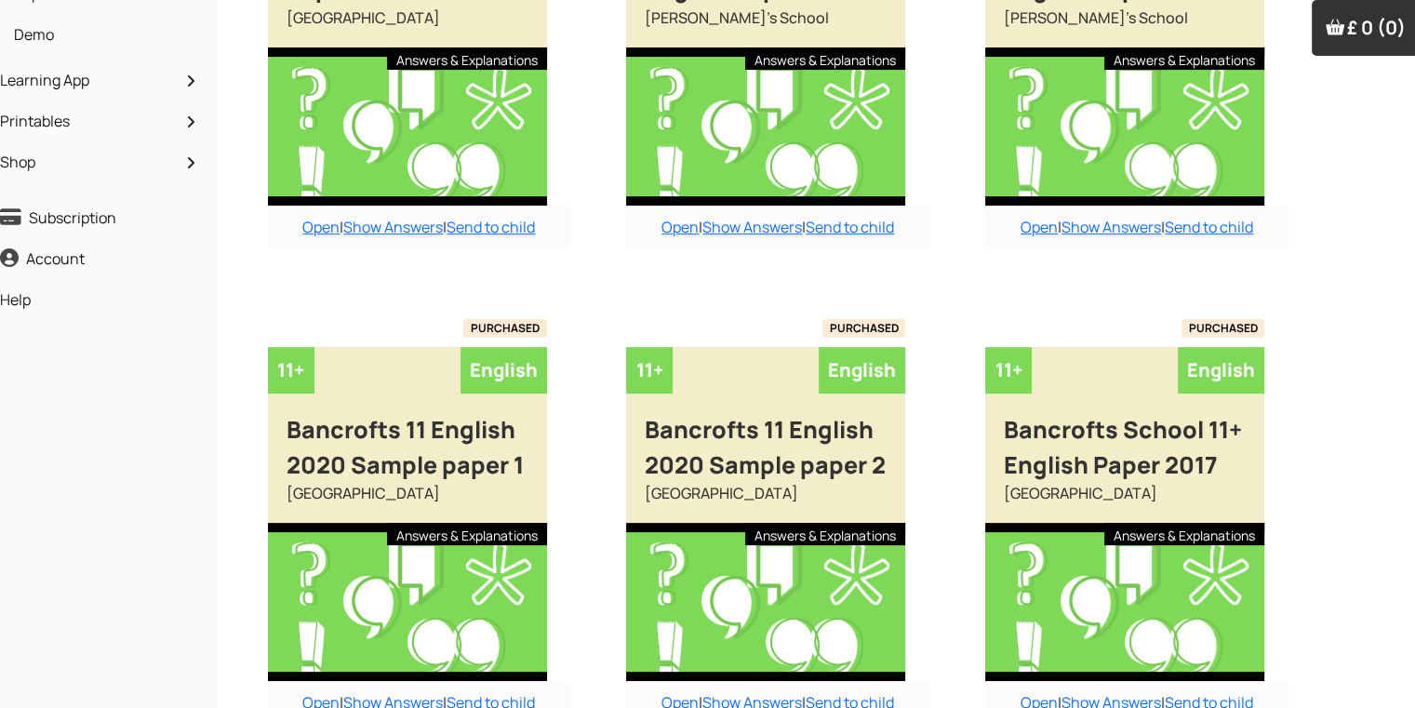
radio input "true"
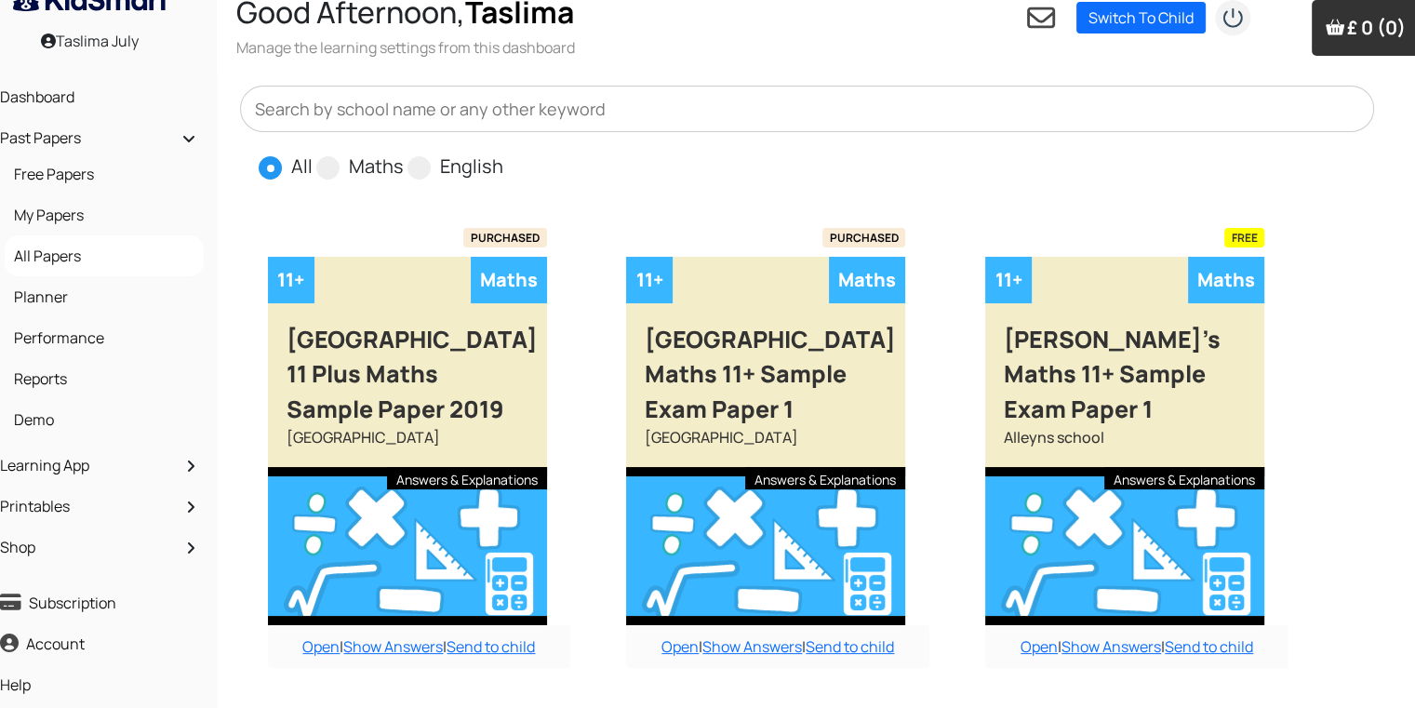
scroll to position [0, 19]
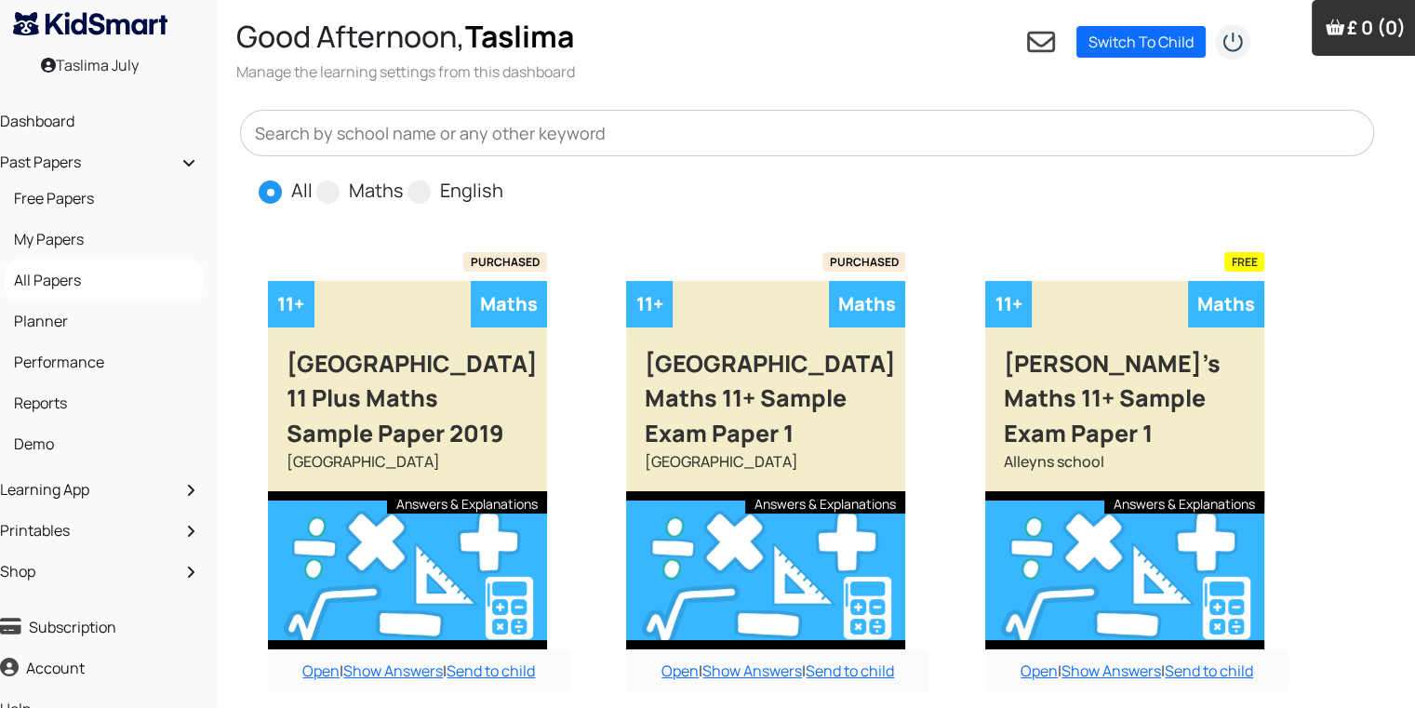
click at [404, 177] on input "Maths" at bounding box center [410, 183] width 12 height 12
radio input "true"
click at [503, 177] on input "English" at bounding box center [509, 183] width 12 height 12
radio input "true"
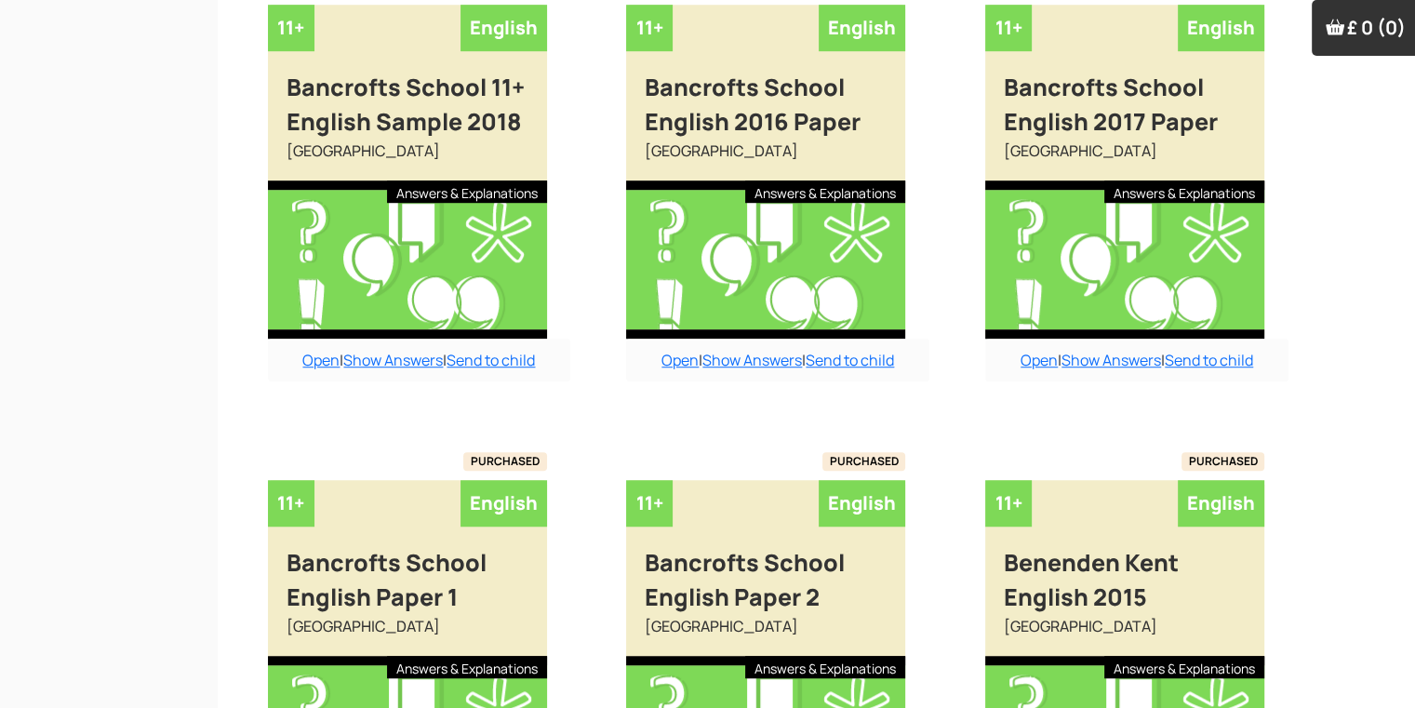
scroll to position [1490, 19]
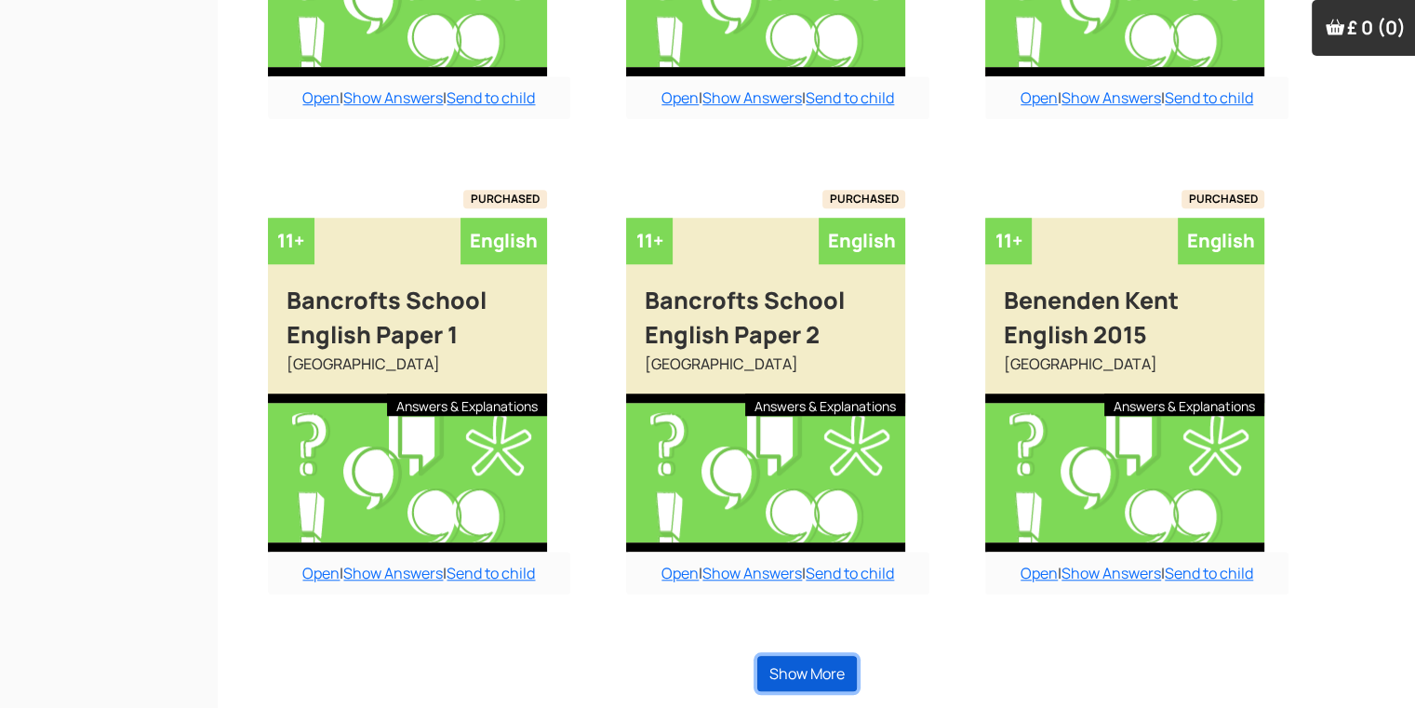
click at [811, 675] on button "Show More" at bounding box center [807, 673] width 100 height 35
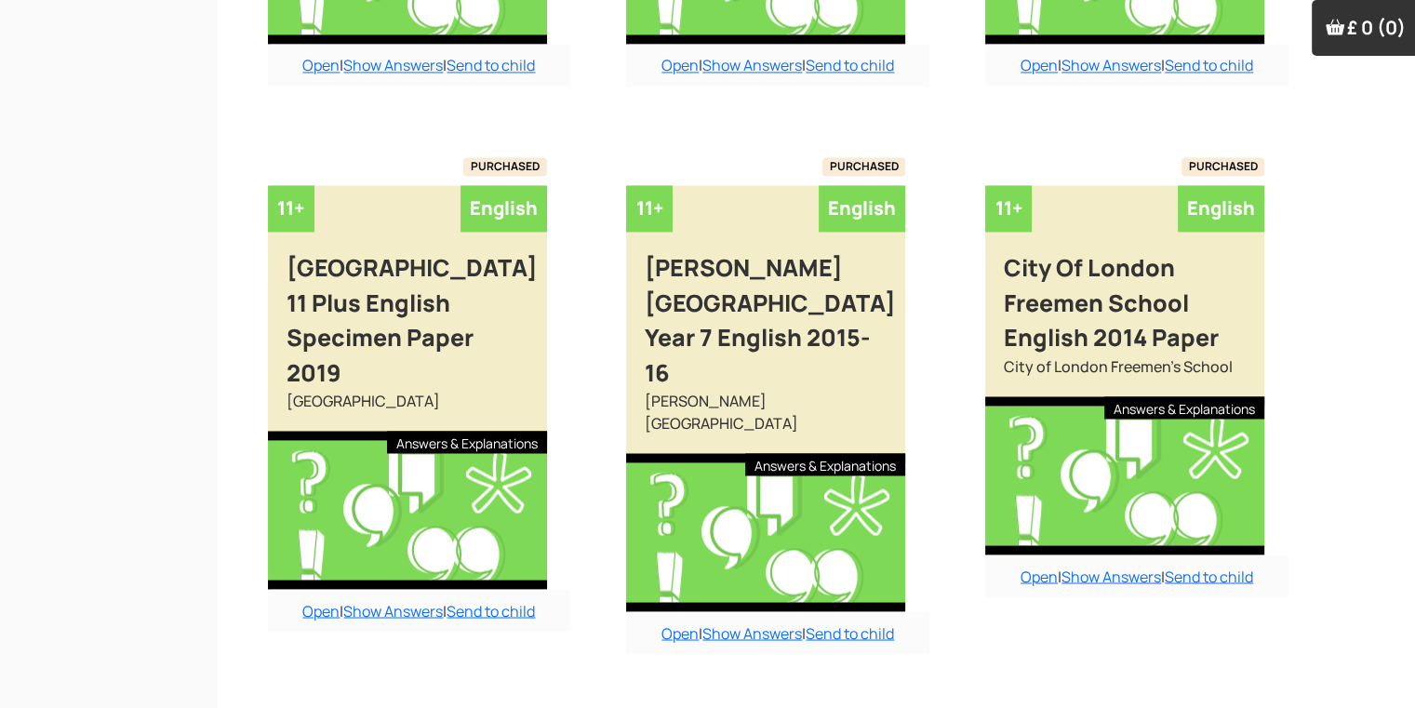
scroll to position [3005, 19]
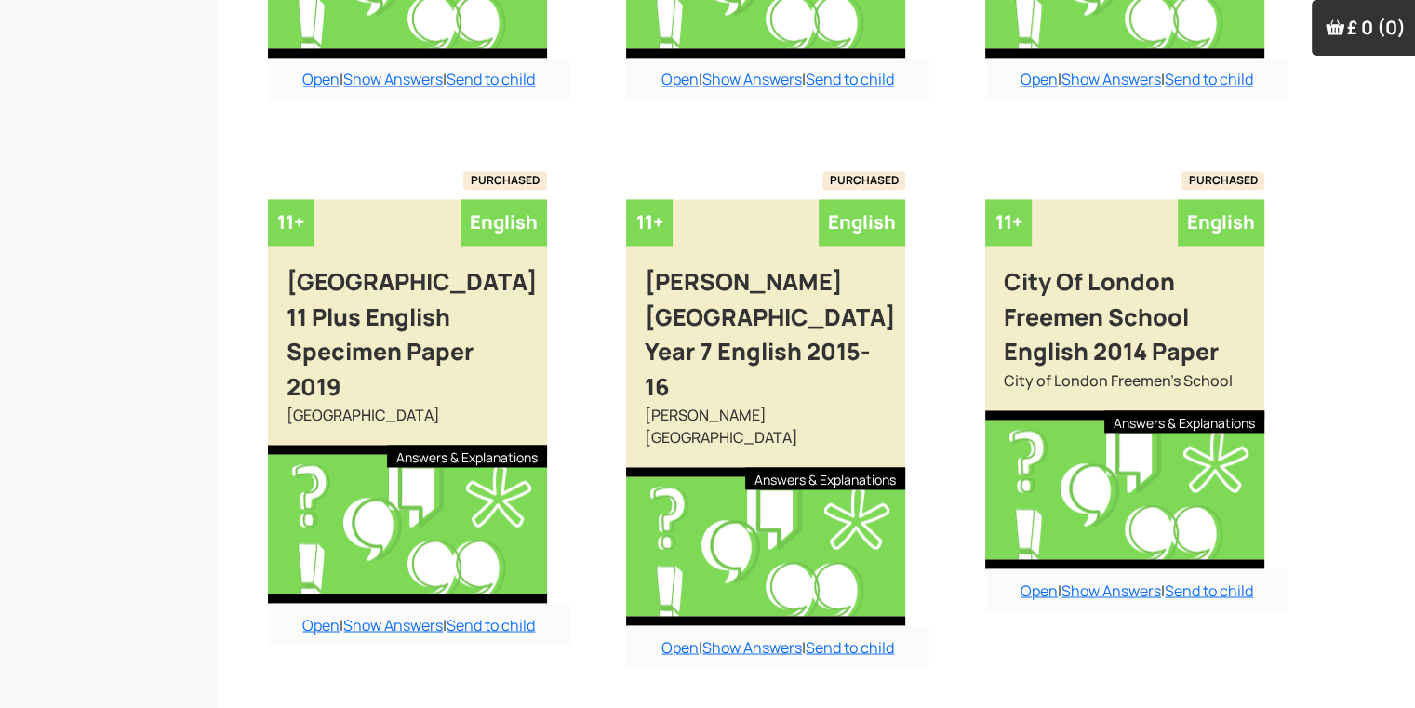
click at [314, 618] on link "Open" at bounding box center [320, 624] width 37 height 20
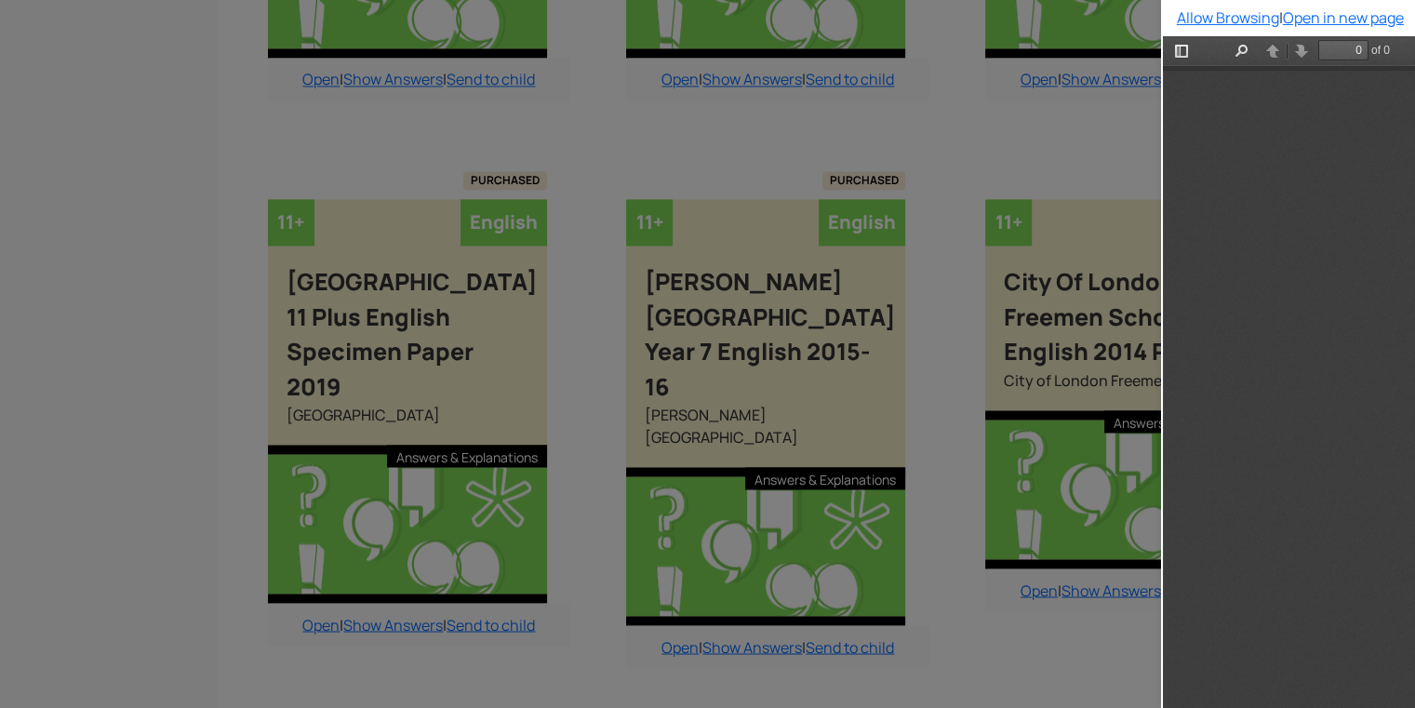
type input "1"
select select "custom"
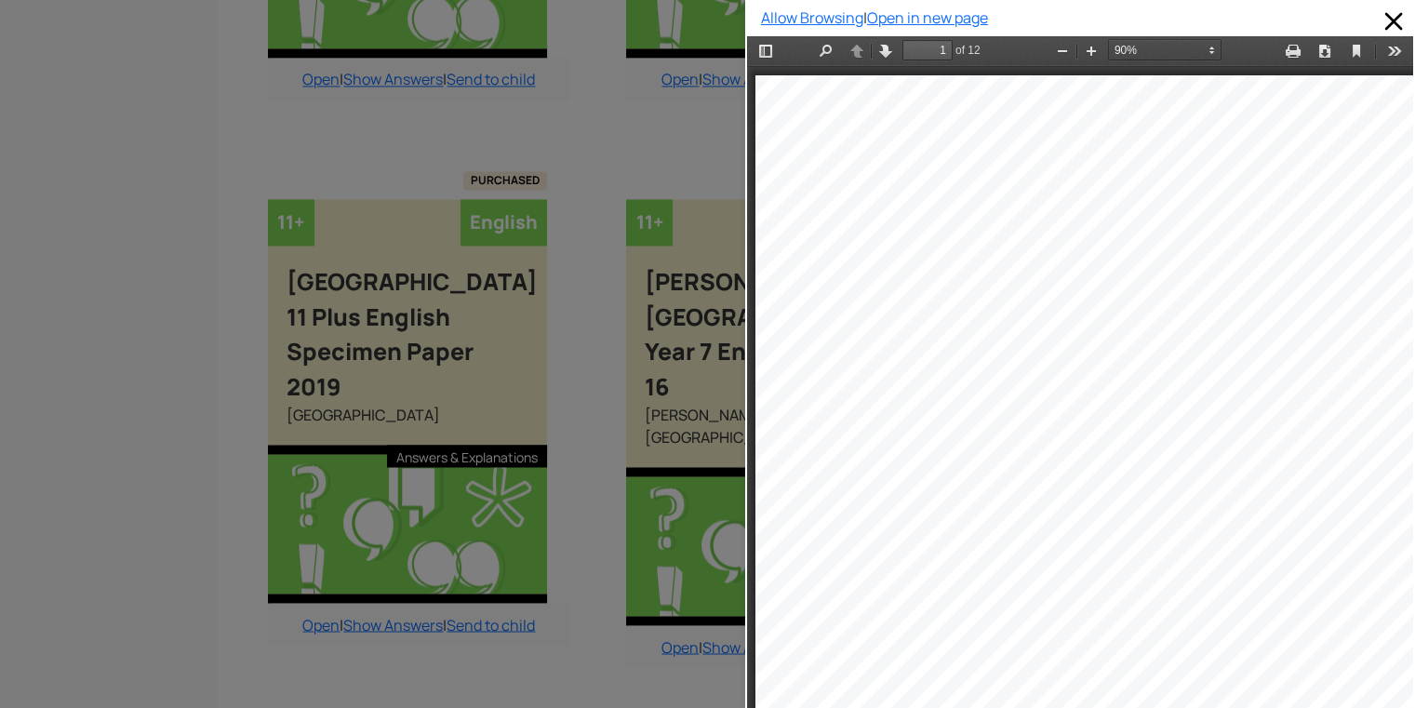
scroll to position [3043, 19]
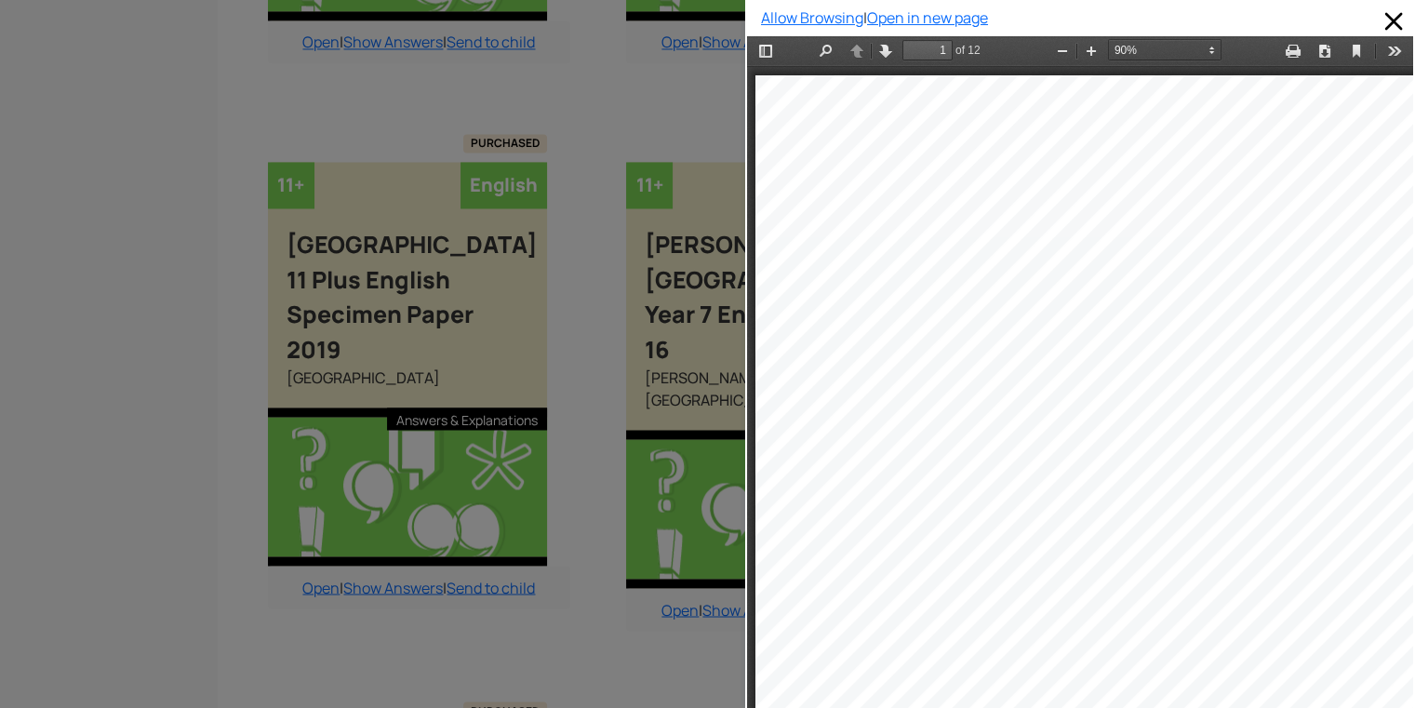
click at [1311, 518] on div at bounding box center [1087, 544] width 664 height 939
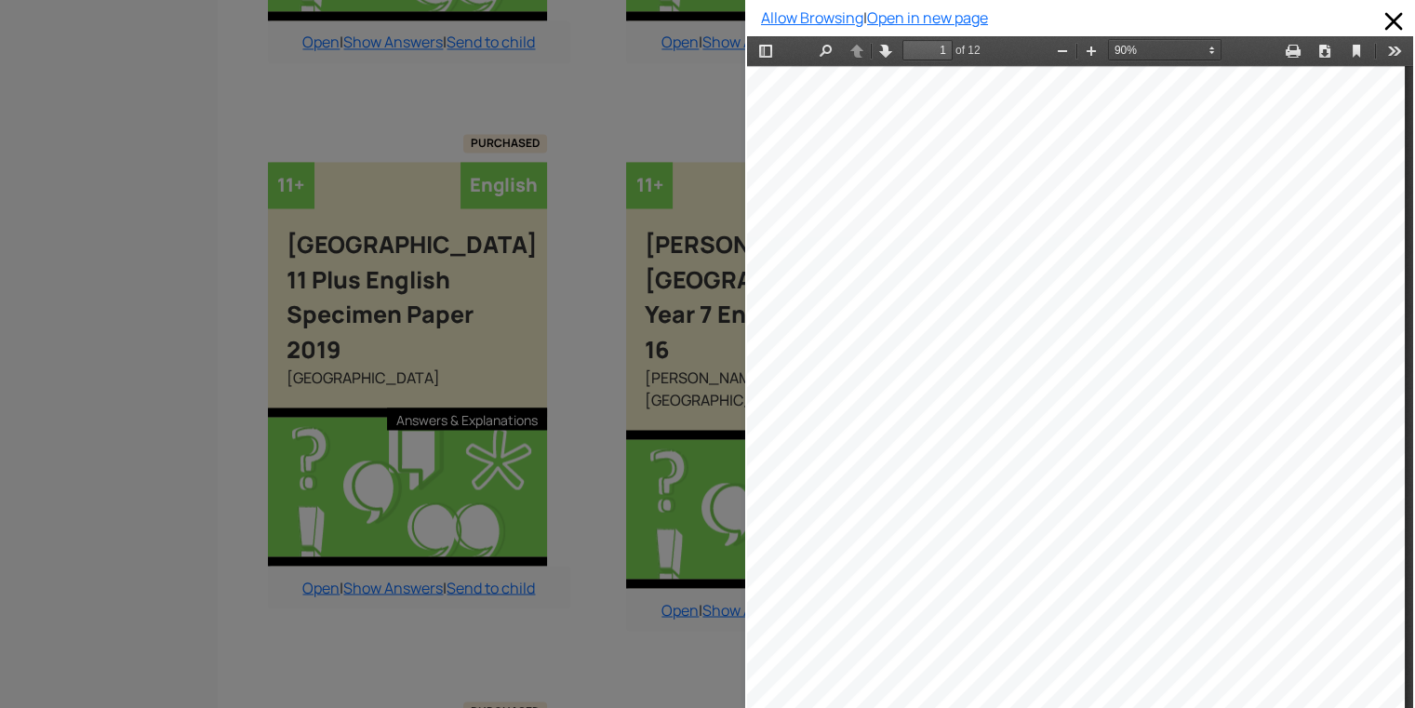
scroll to position [112, 43]
click at [1389, 54] on button "Tools" at bounding box center [1394, 50] width 30 height 23
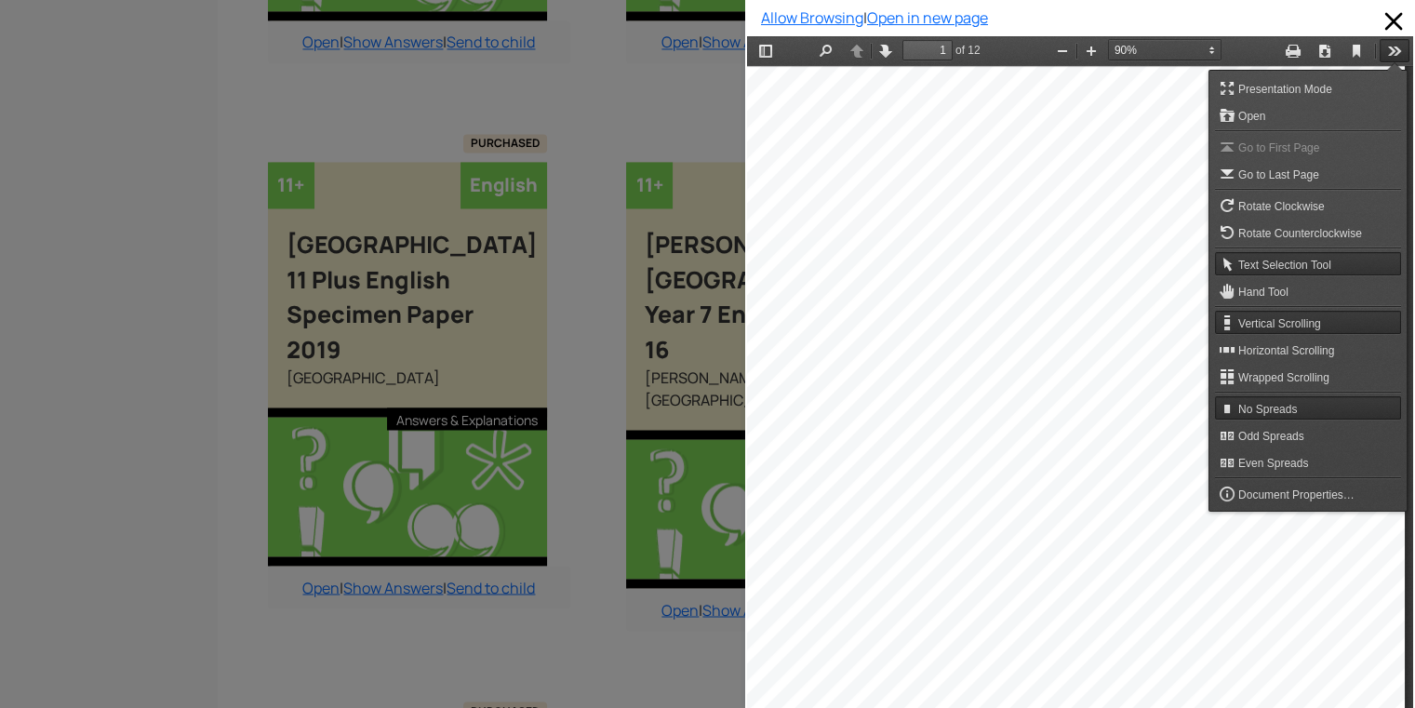
click at [912, 291] on div at bounding box center [1072, 433] width 664 height 939
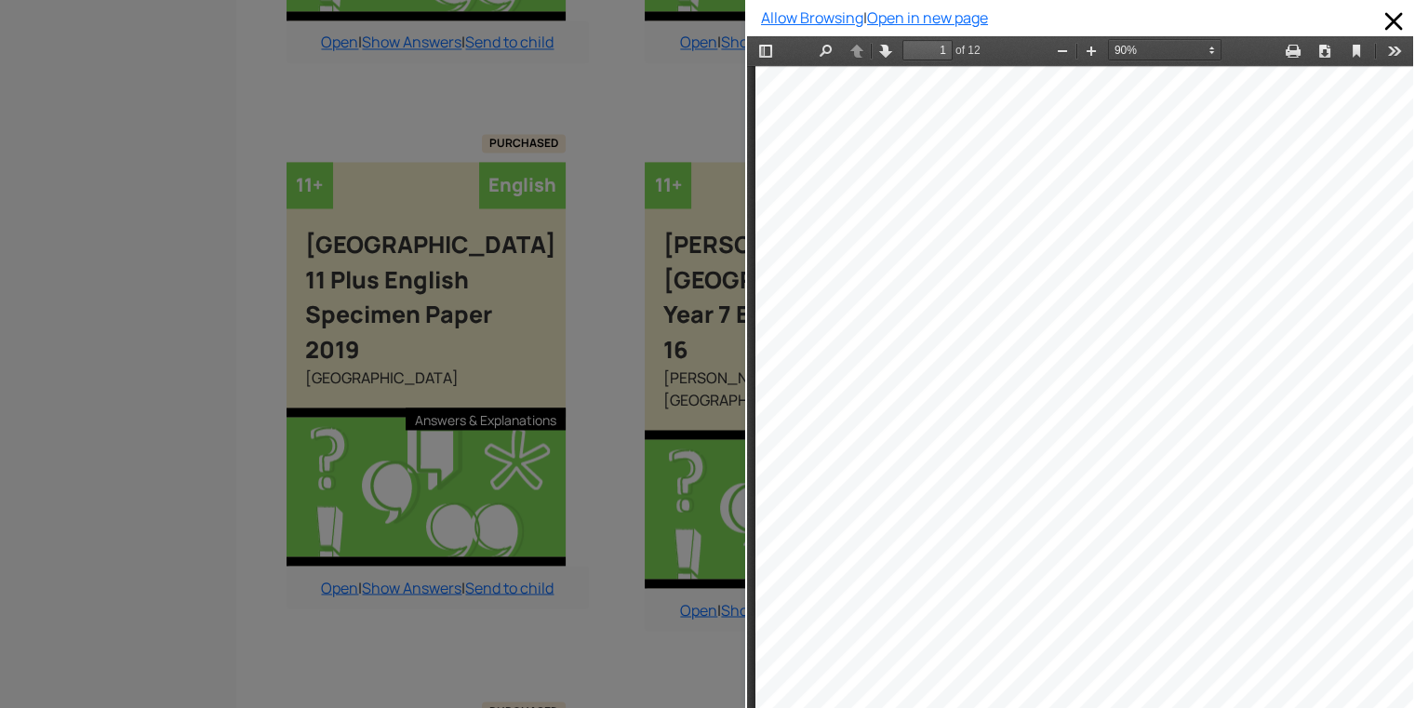
scroll to position [3043, 0]
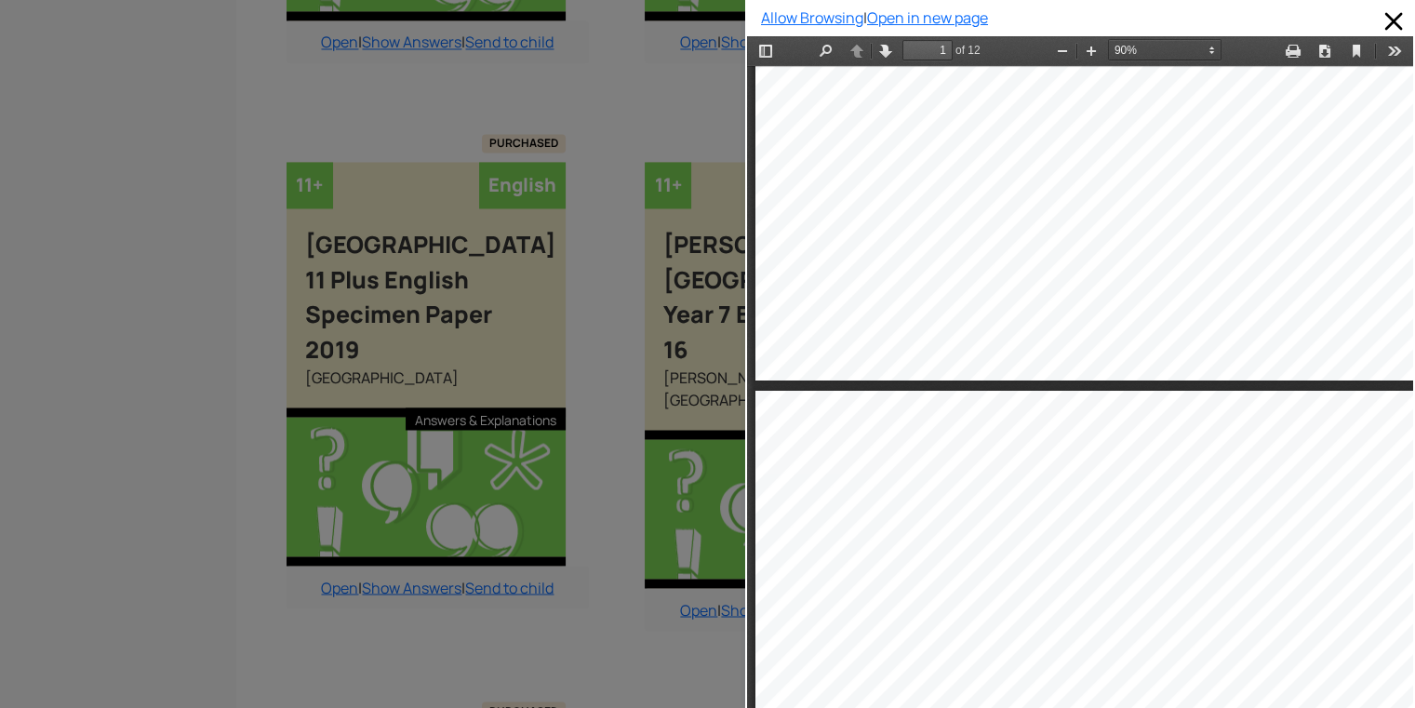
type input "2"
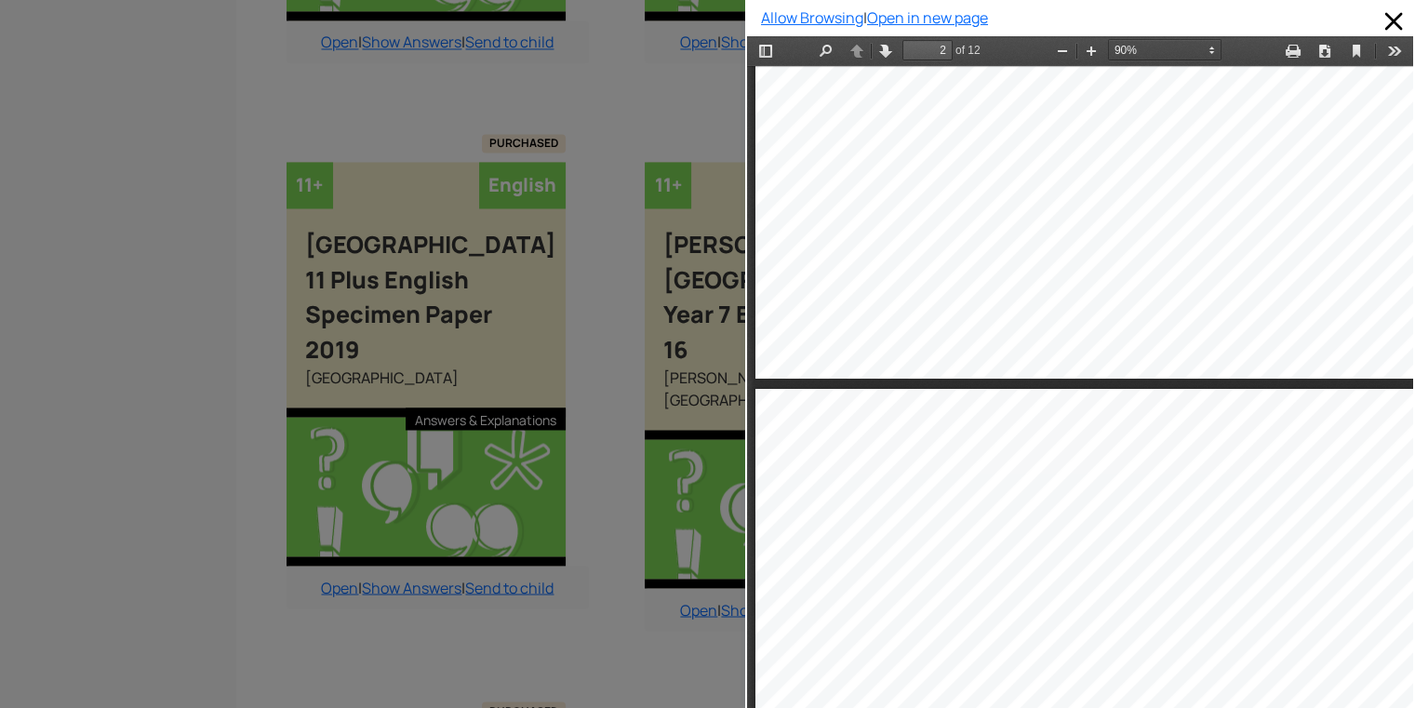
select select "custom"
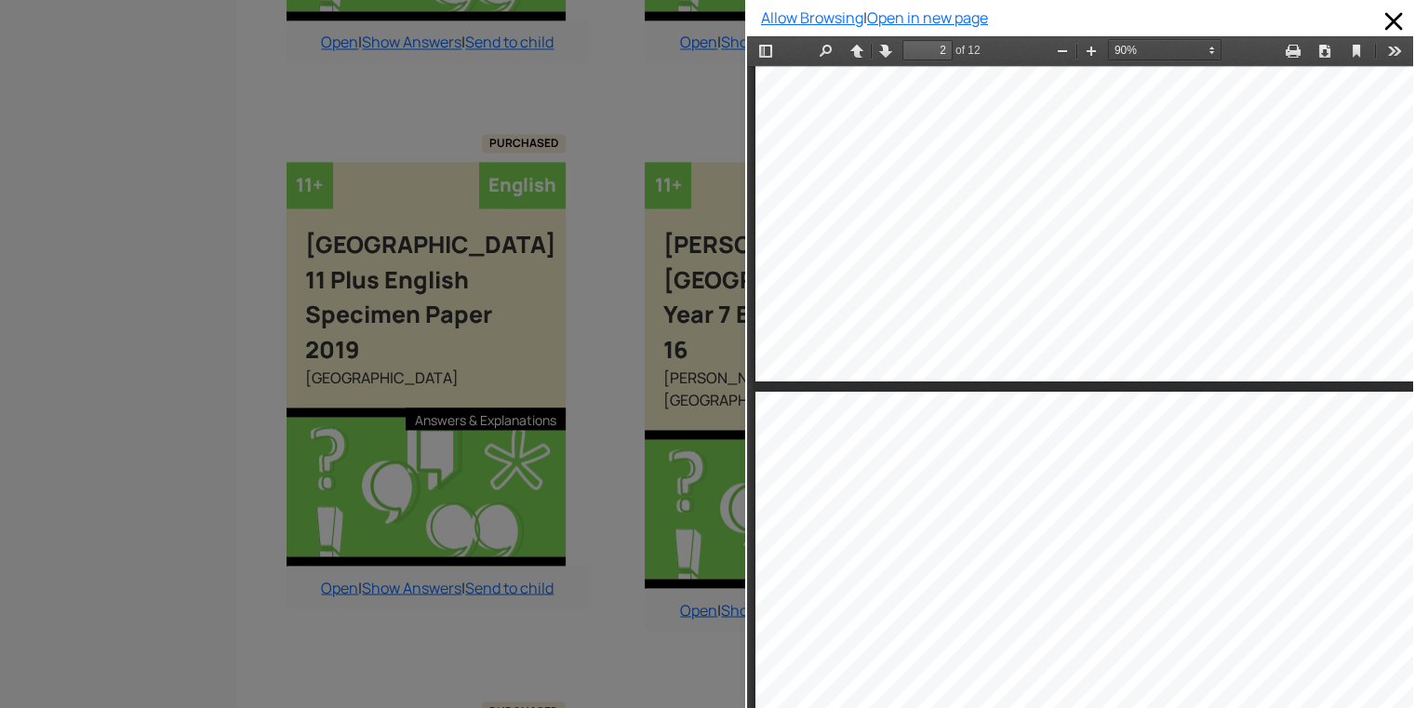
type input "3"
select select "custom"
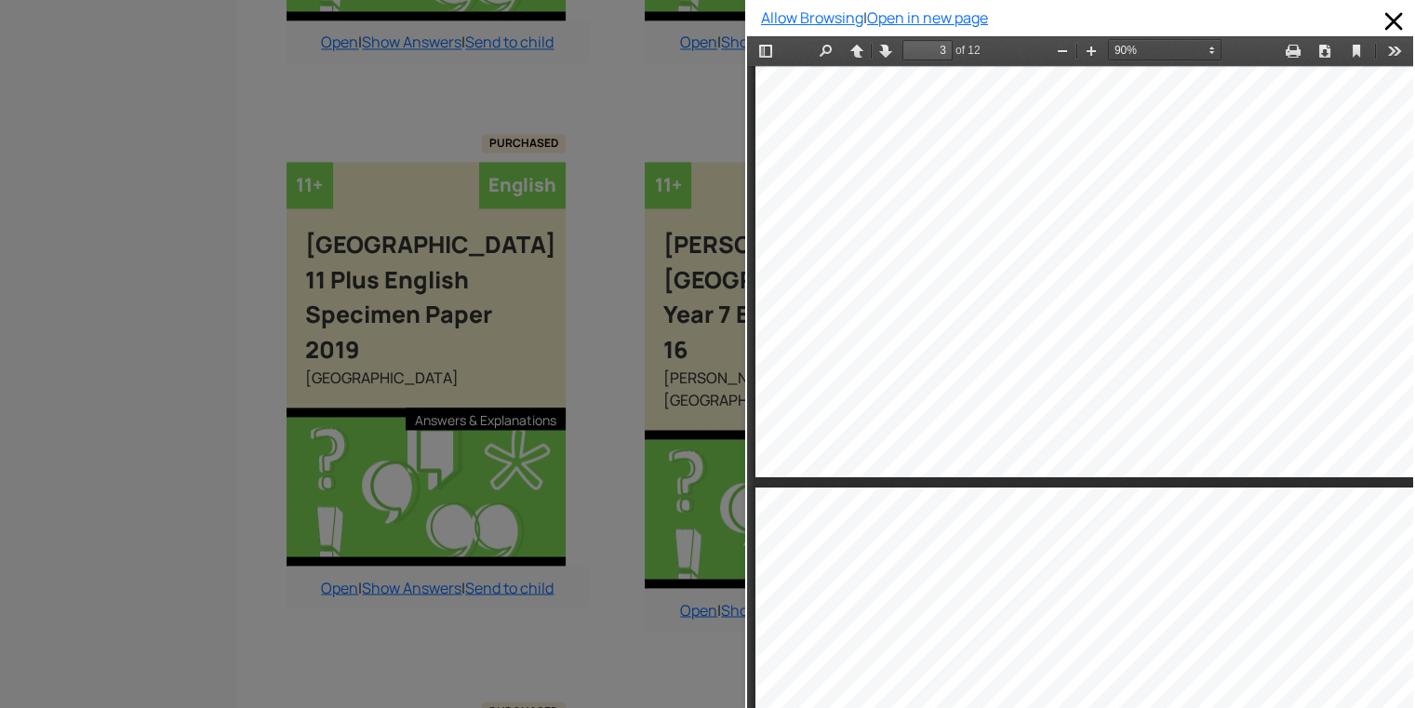
type input "4"
select select "custom"
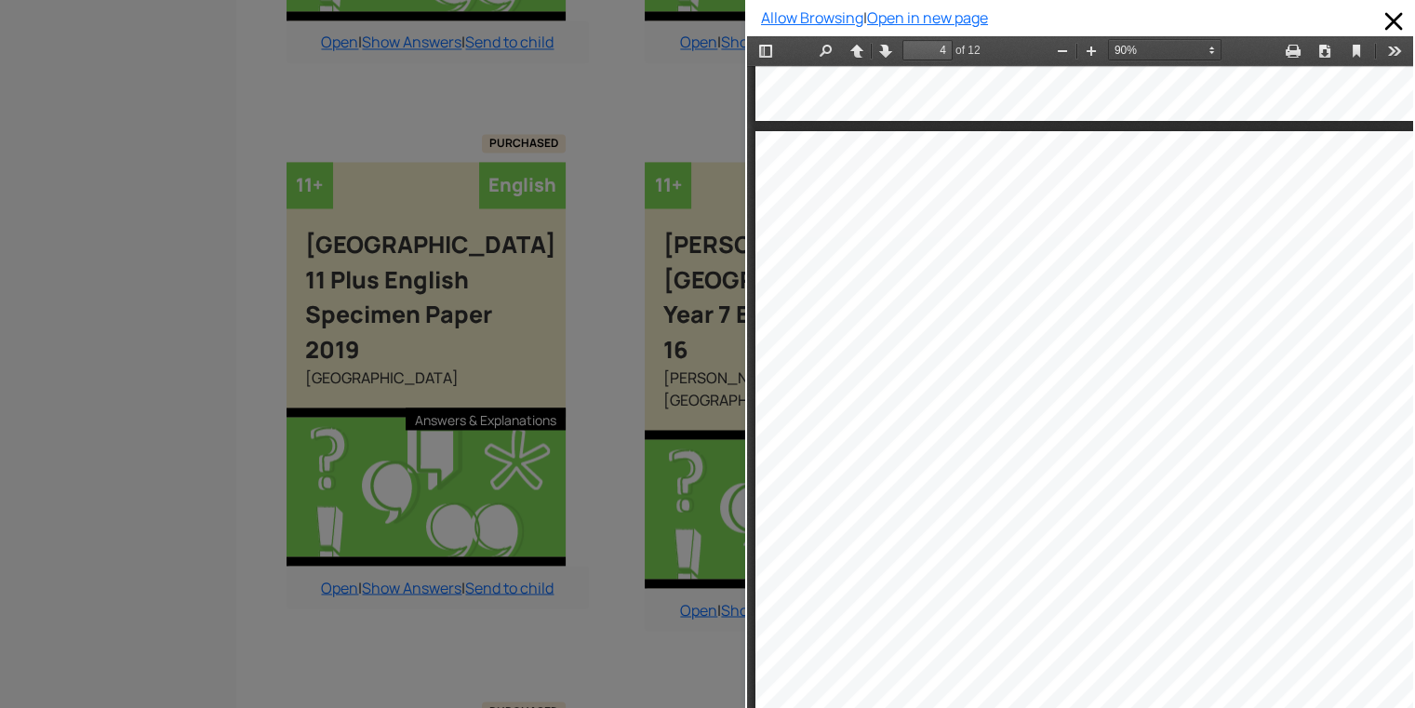
scroll to position [2865, 0]
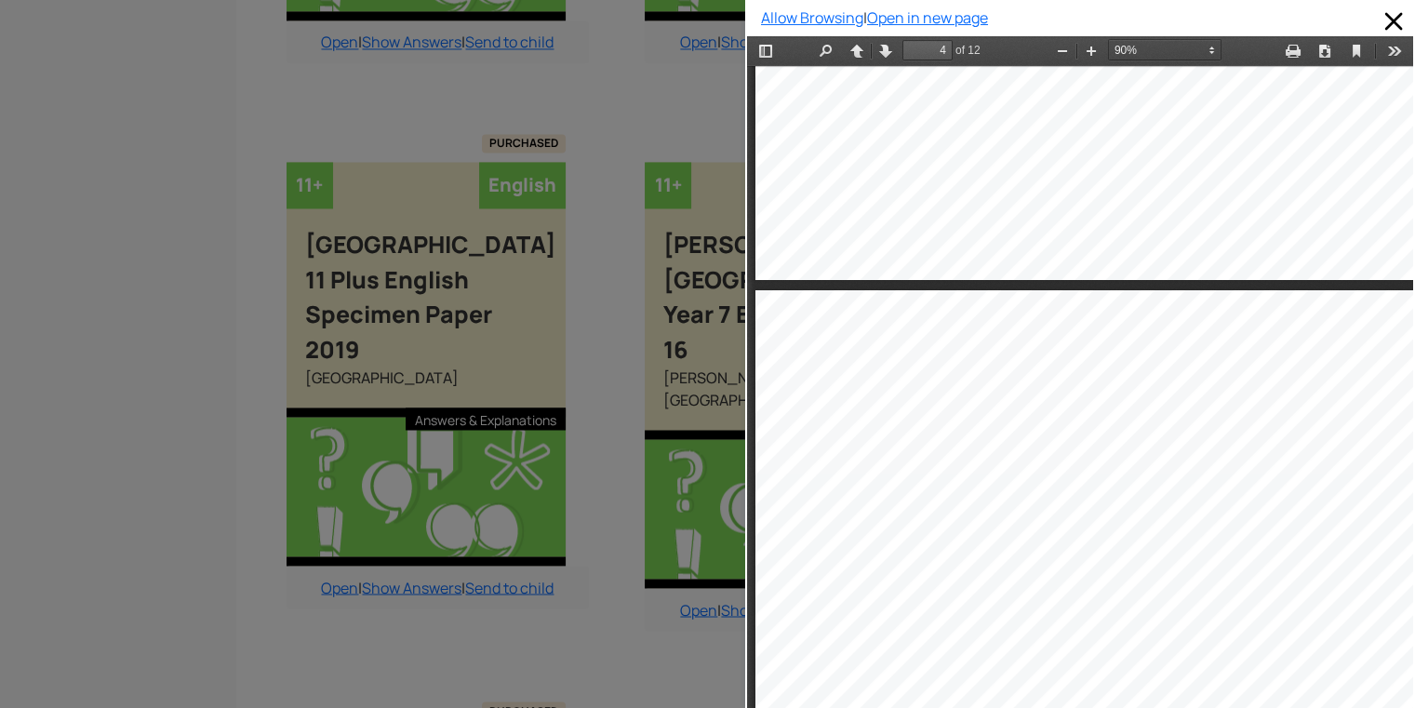
type input "3"
select select "custom"
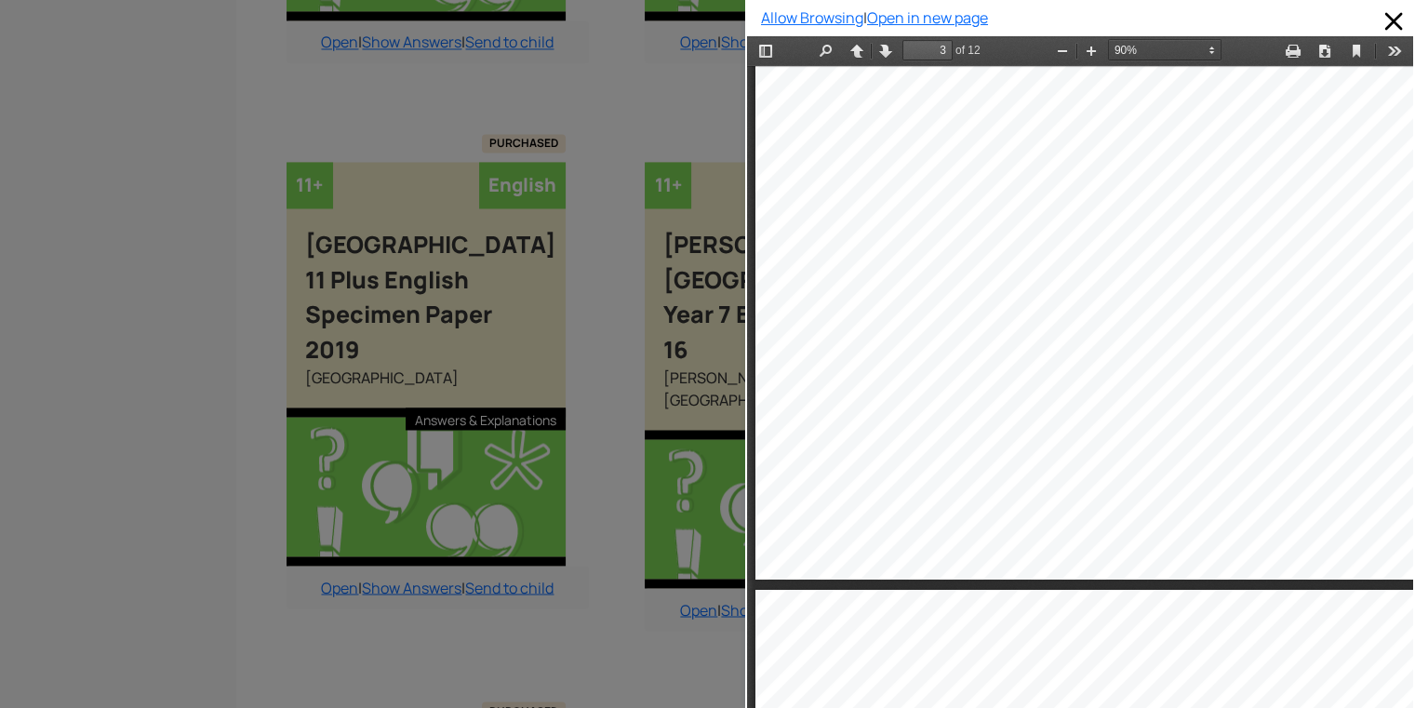
scroll to position [2270, 0]
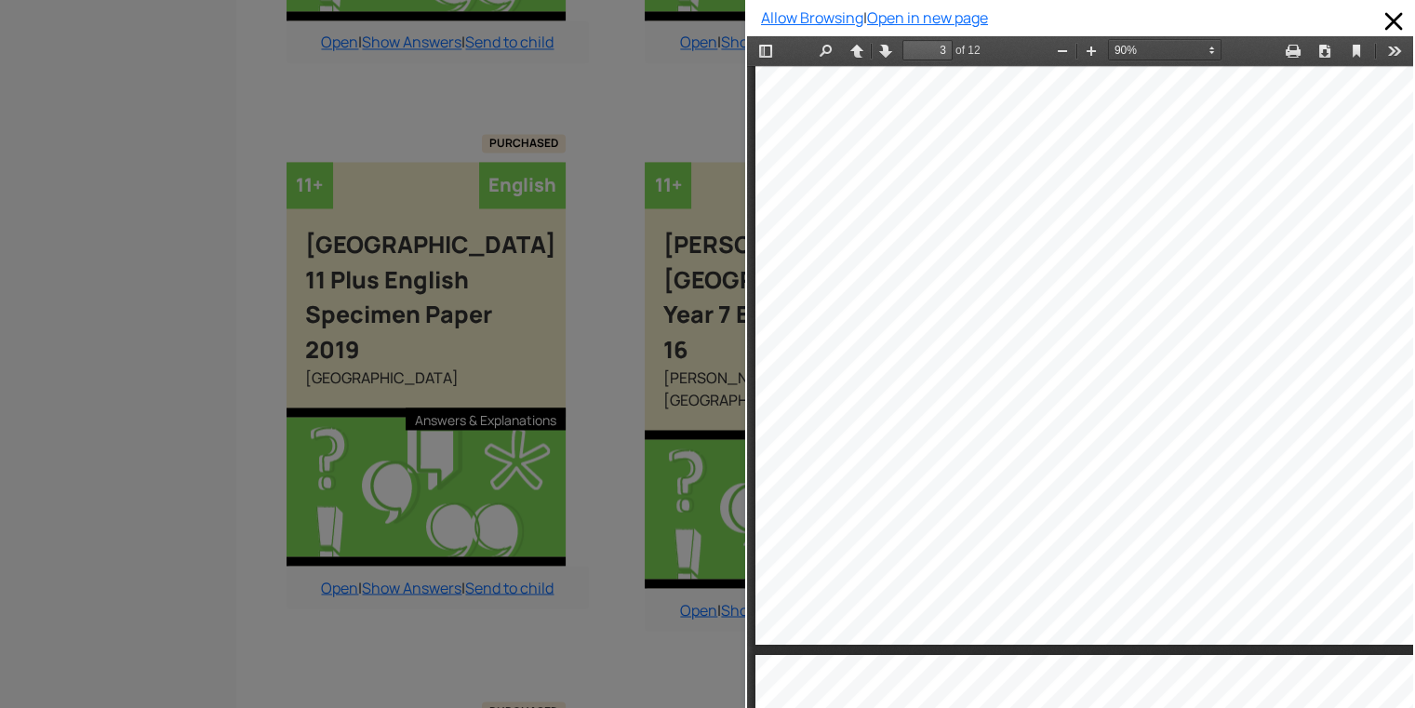
type input "4"
select select "custom"
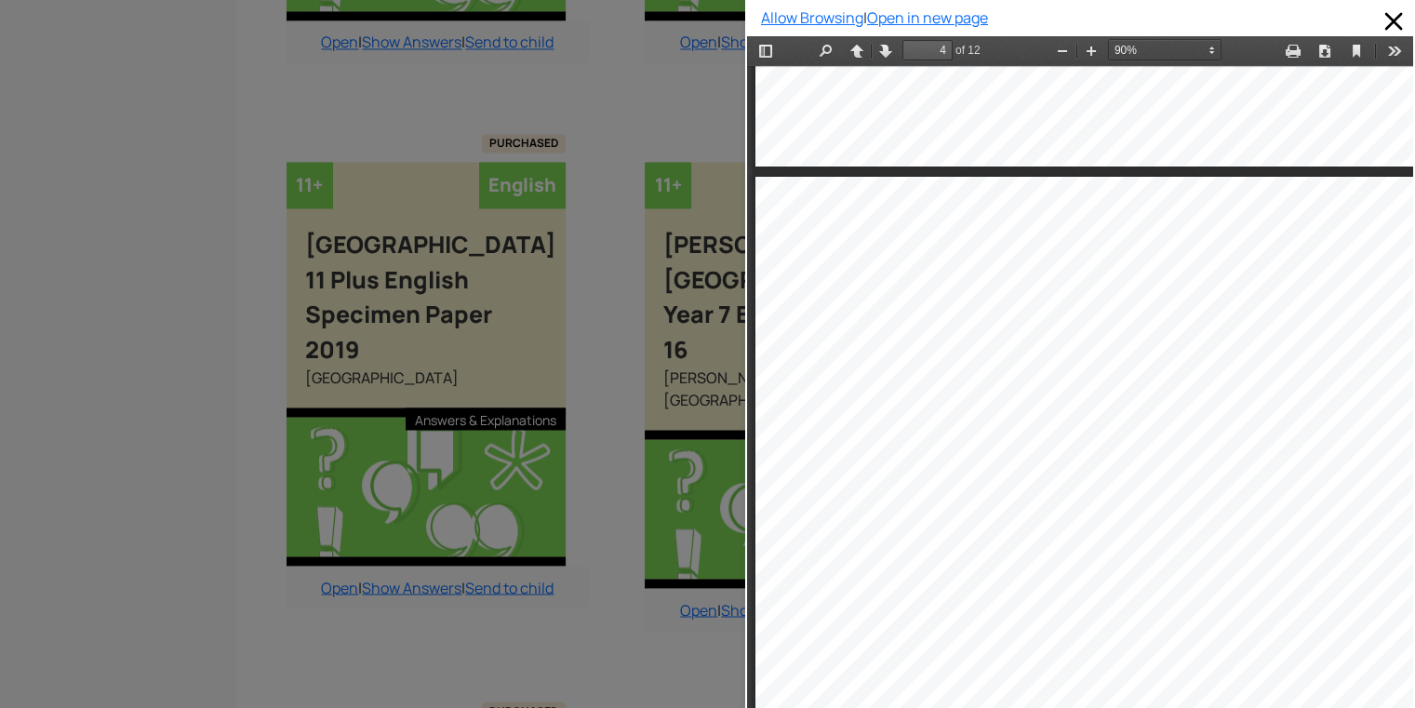
scroll to position [2847, 0]
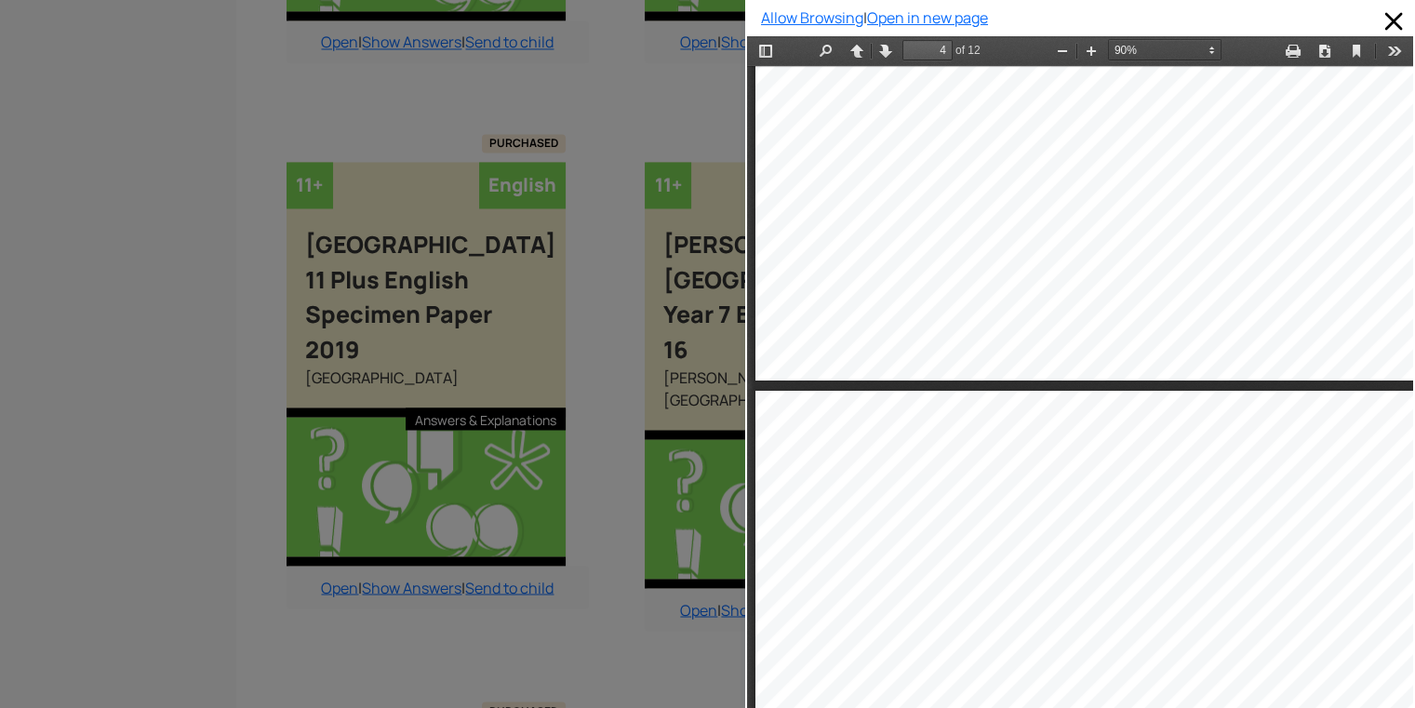
type input "3"
select select "custom"
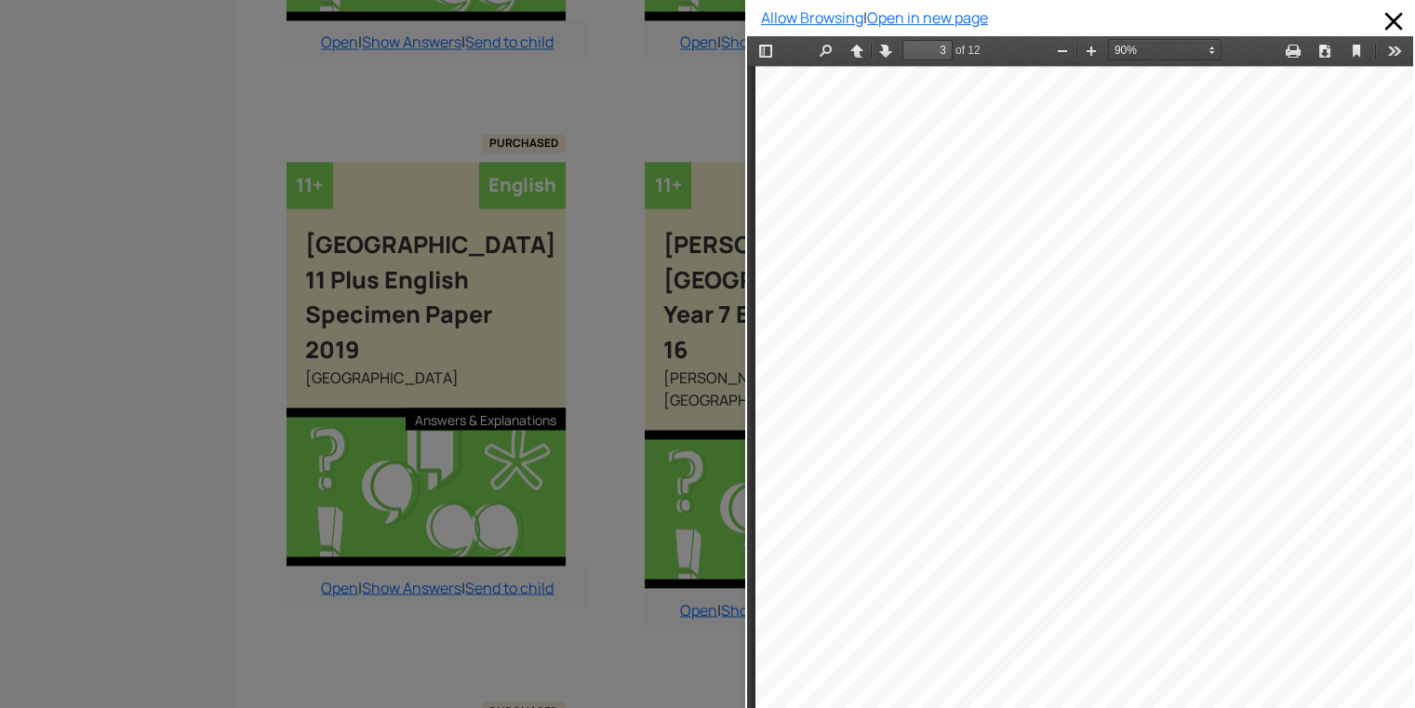
scroll to position [2177, 0]
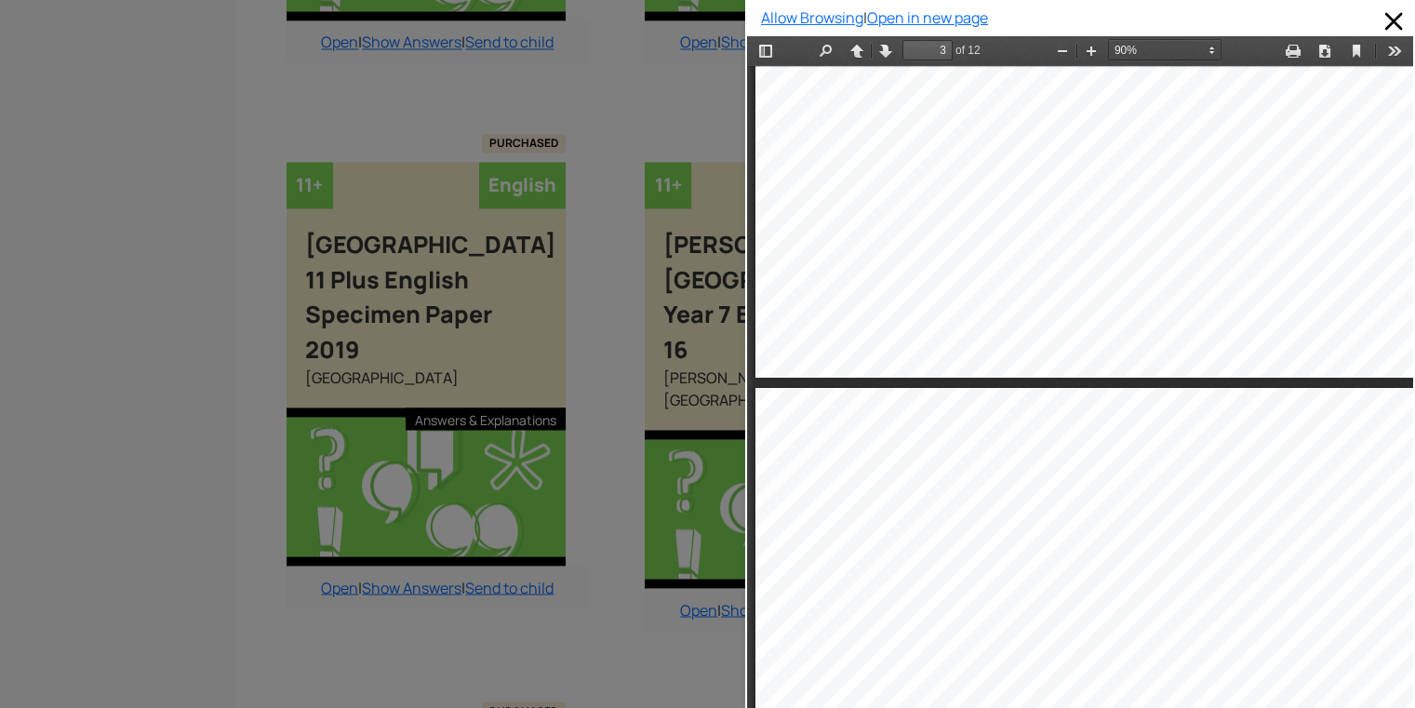
type input "4"
select select "custom"
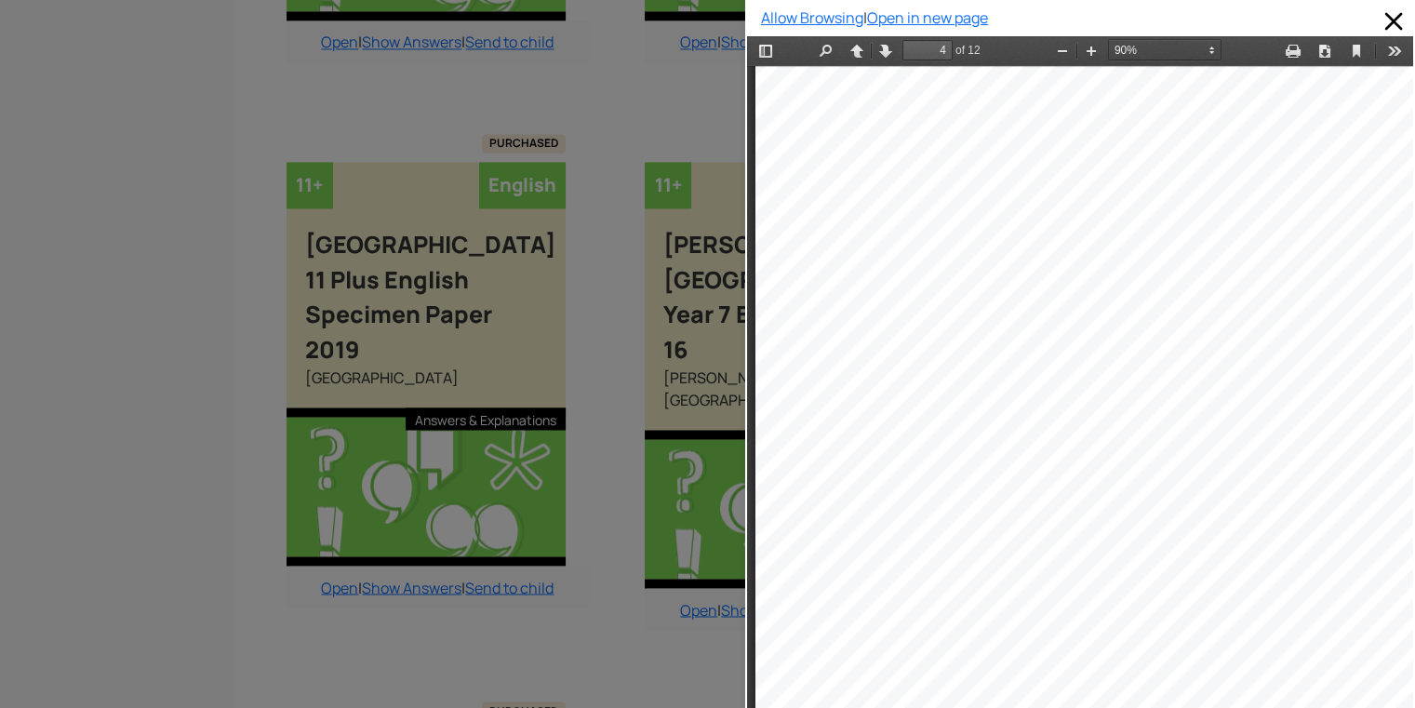
scroll to position [3145, 0]
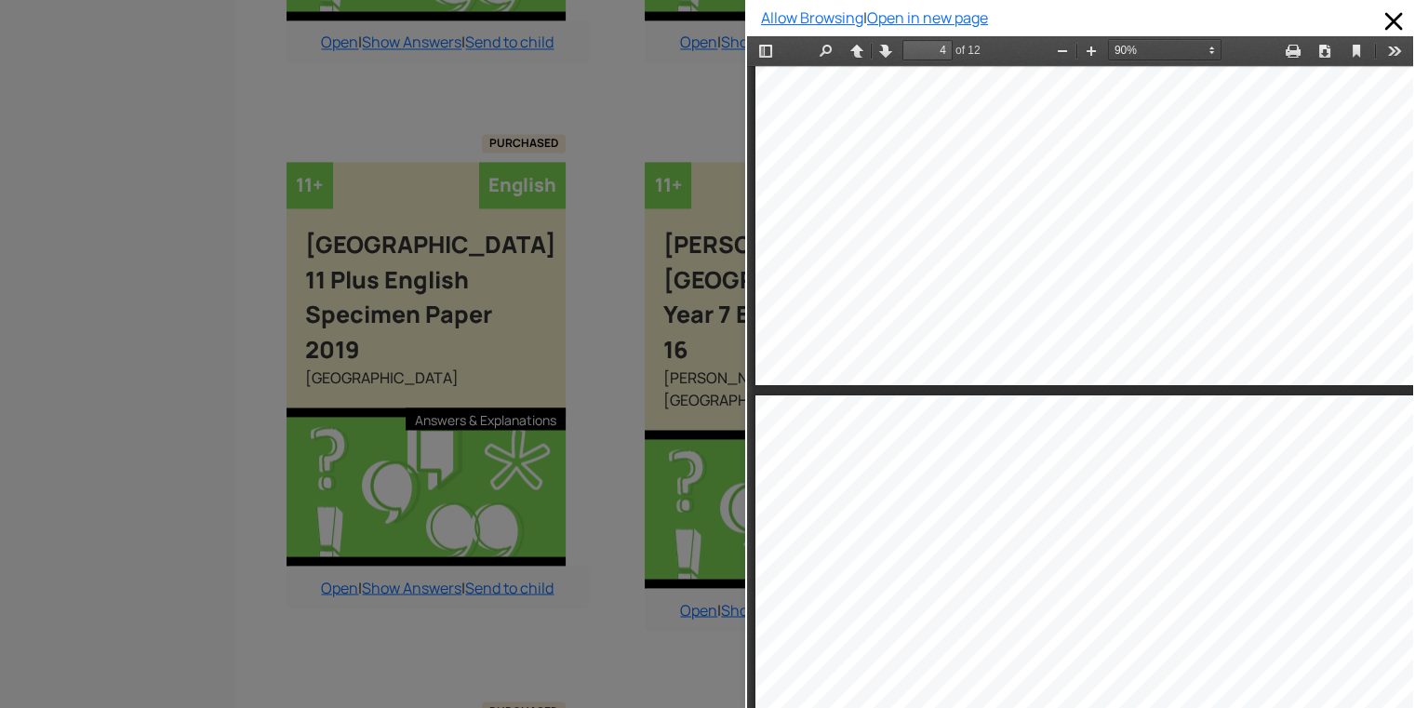
type input "5"
select select "custom"
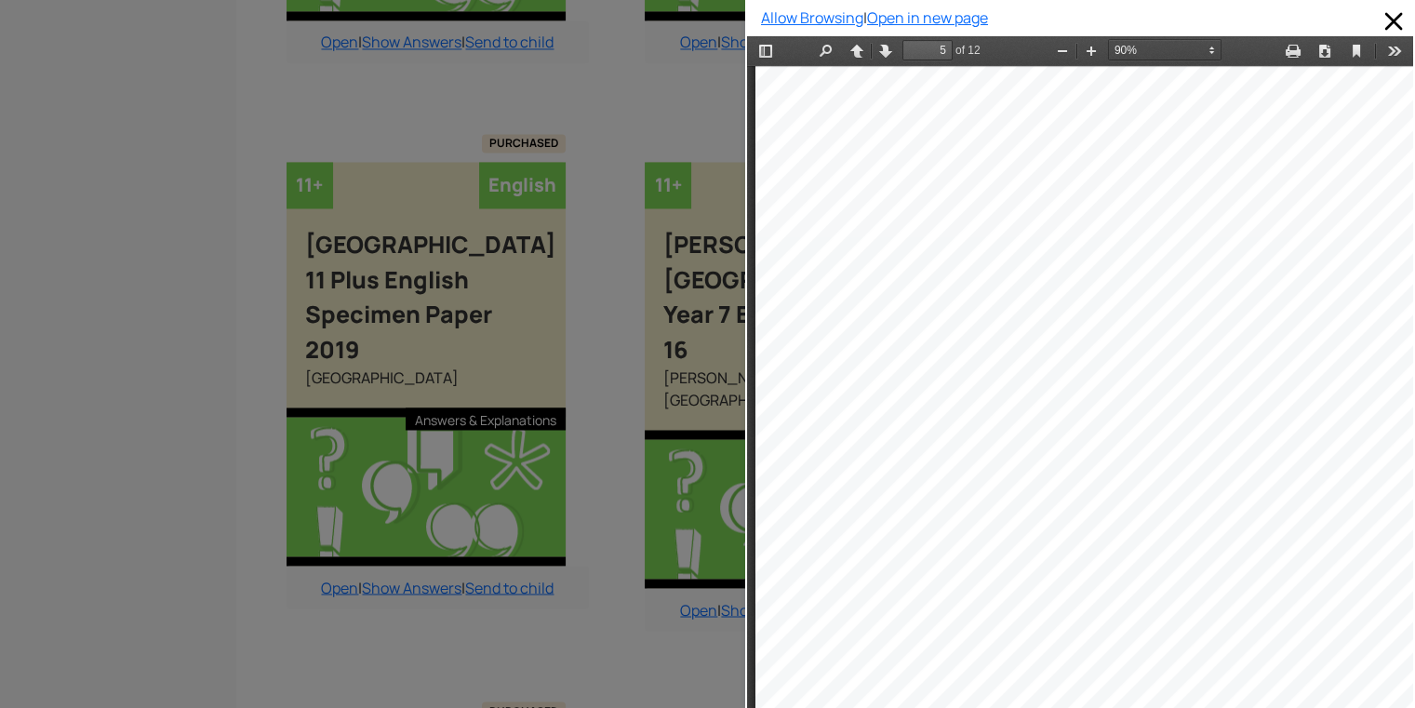
scroll to position [3852, 0]
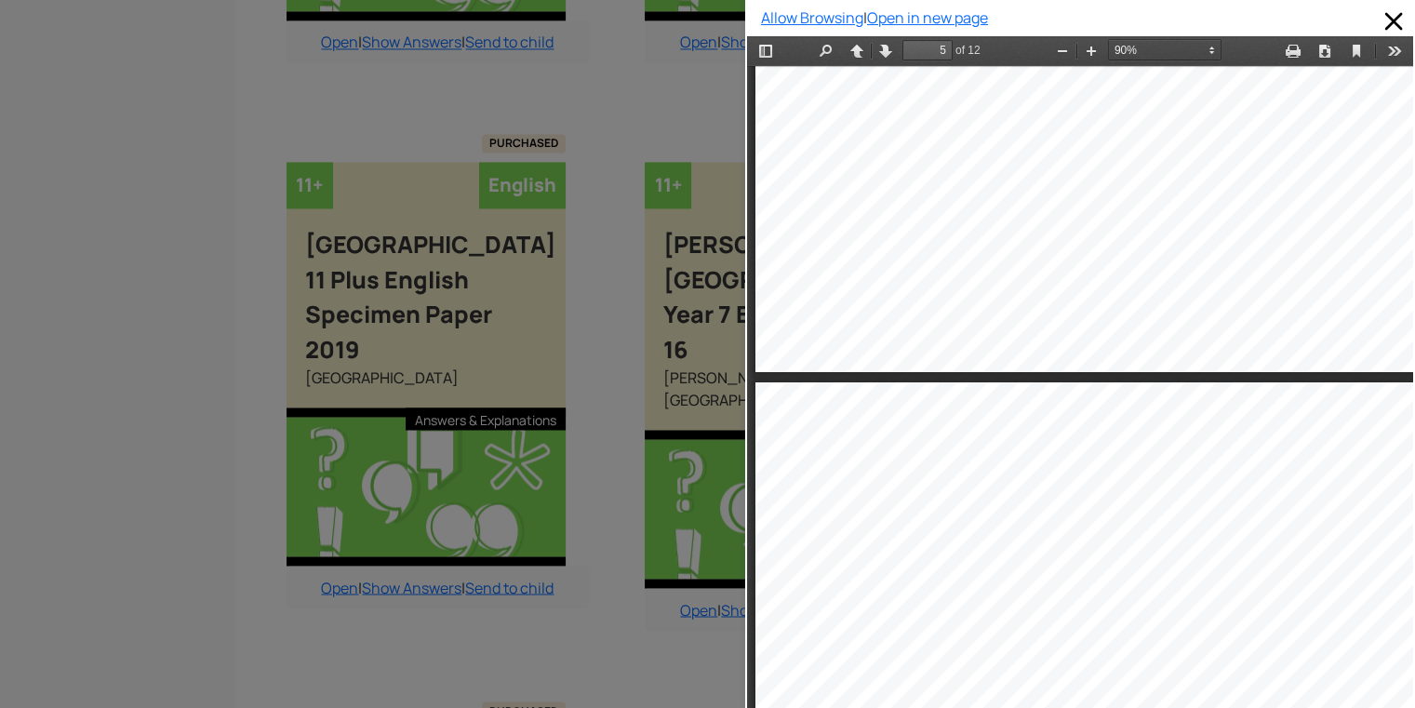
type input "6"
select select "custom"
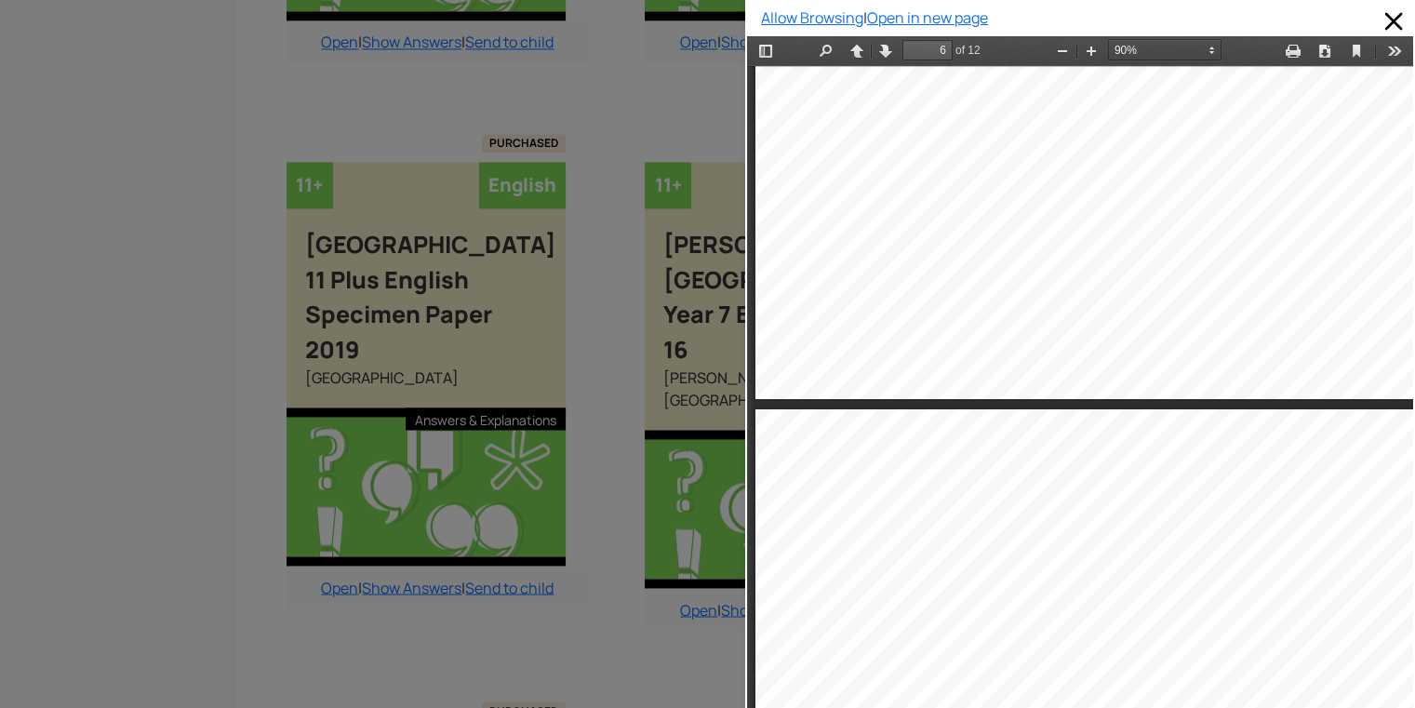
type input "7"
select select "custom"
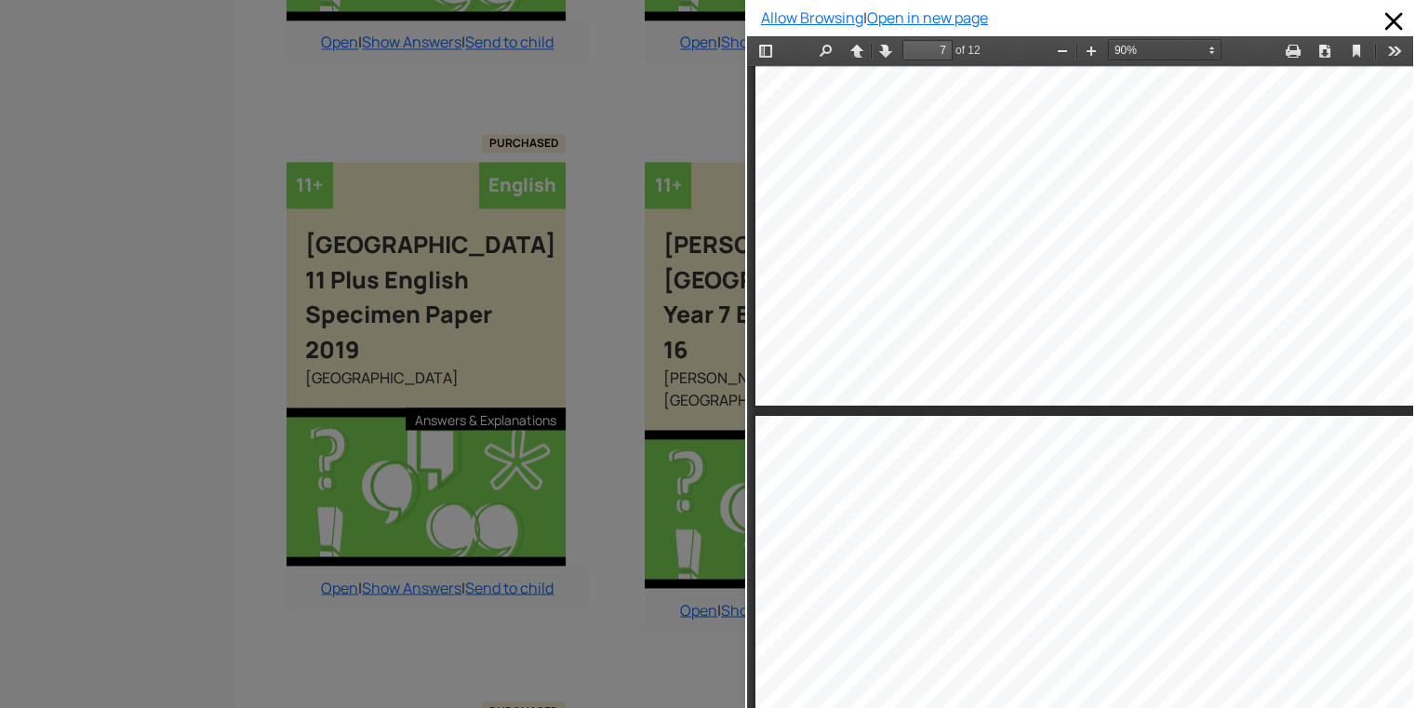
type input "8"
select select "custom"
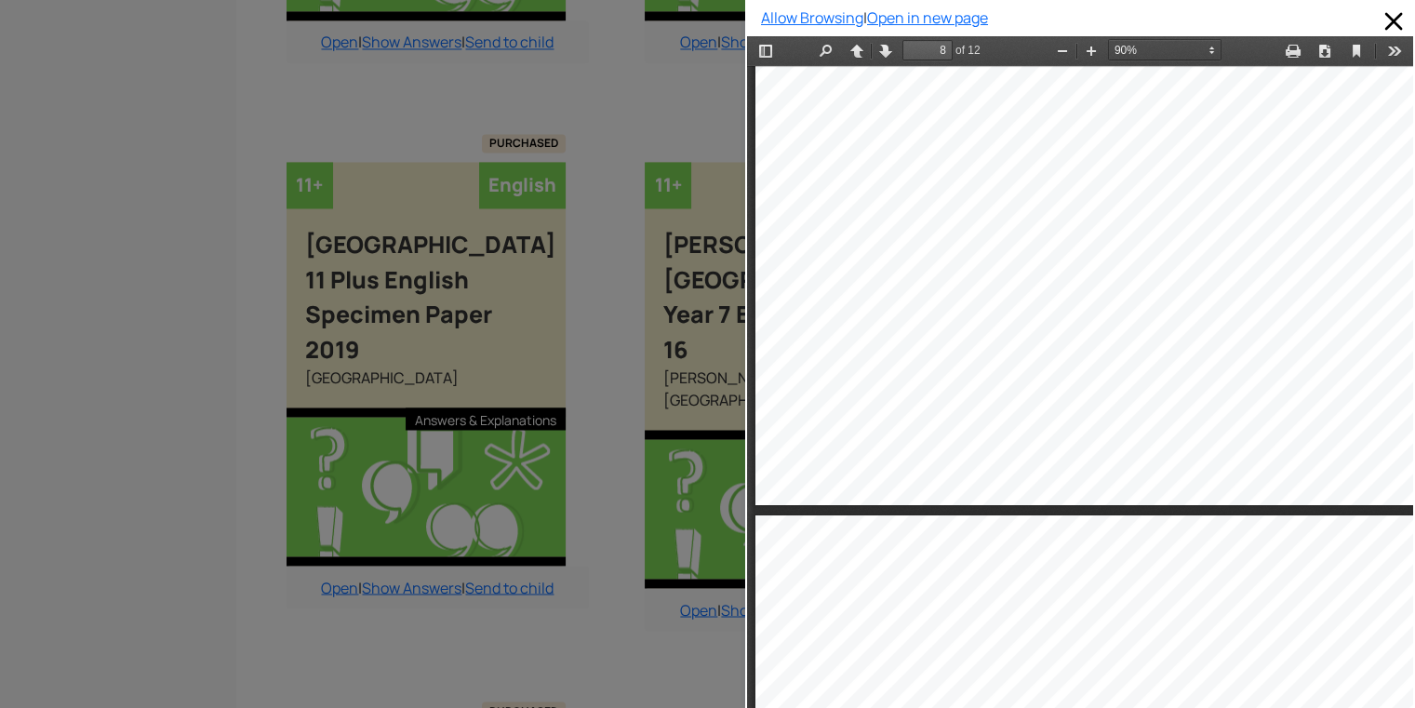
type input "9"
select select "custom"
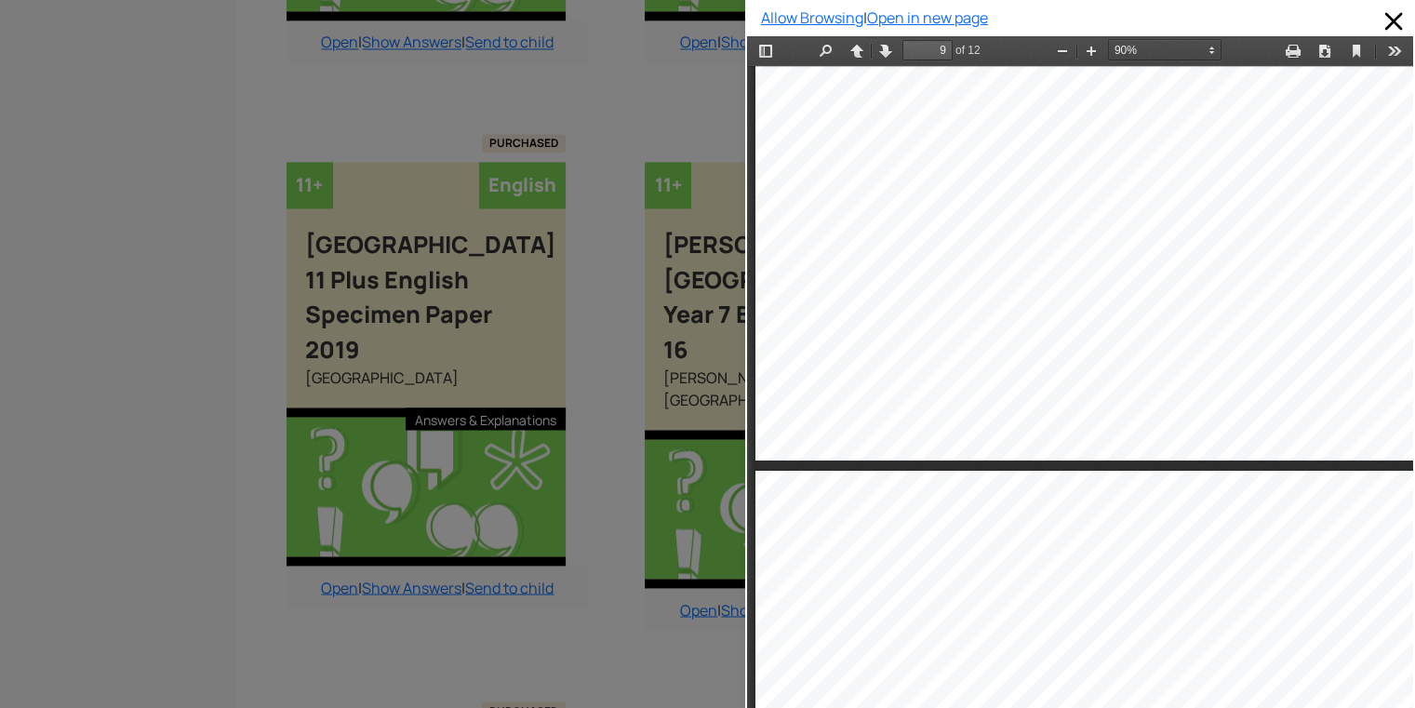
type input "10"
select select "custom"
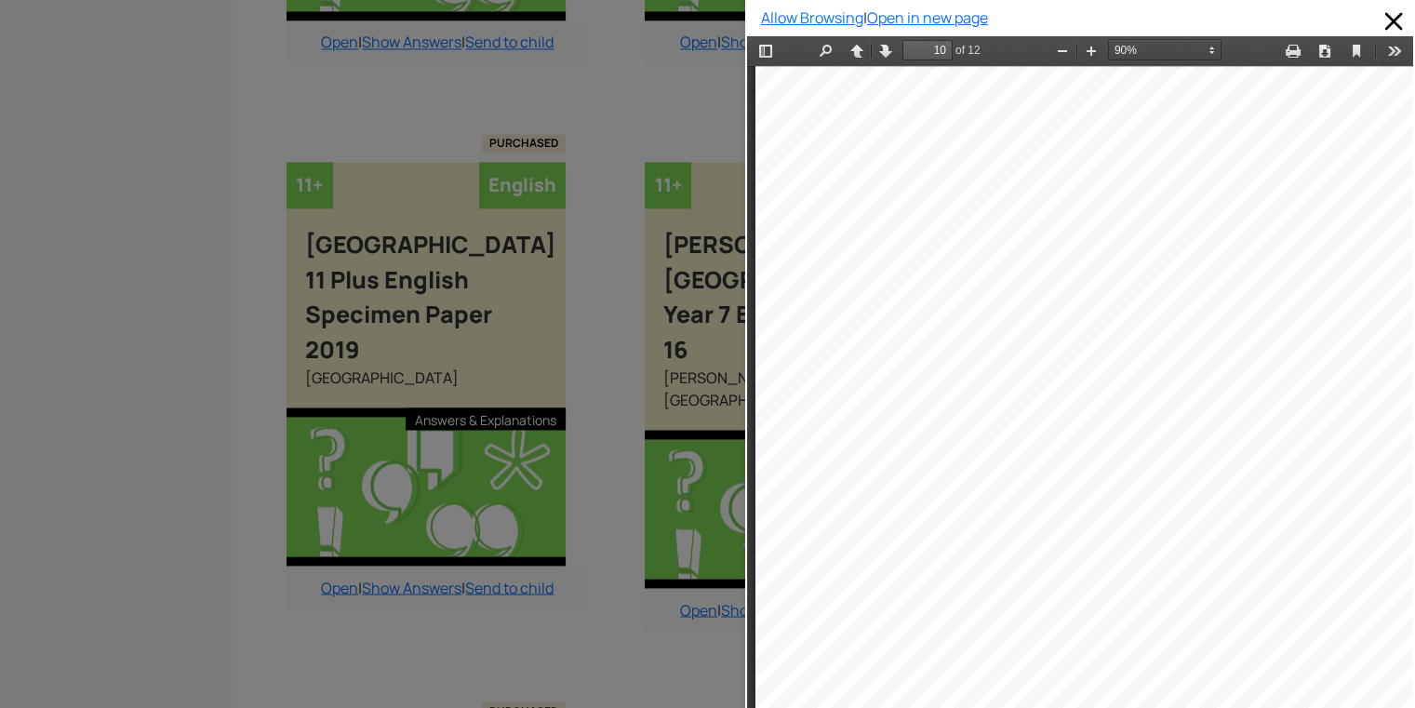
scroll to position [8912, 0]
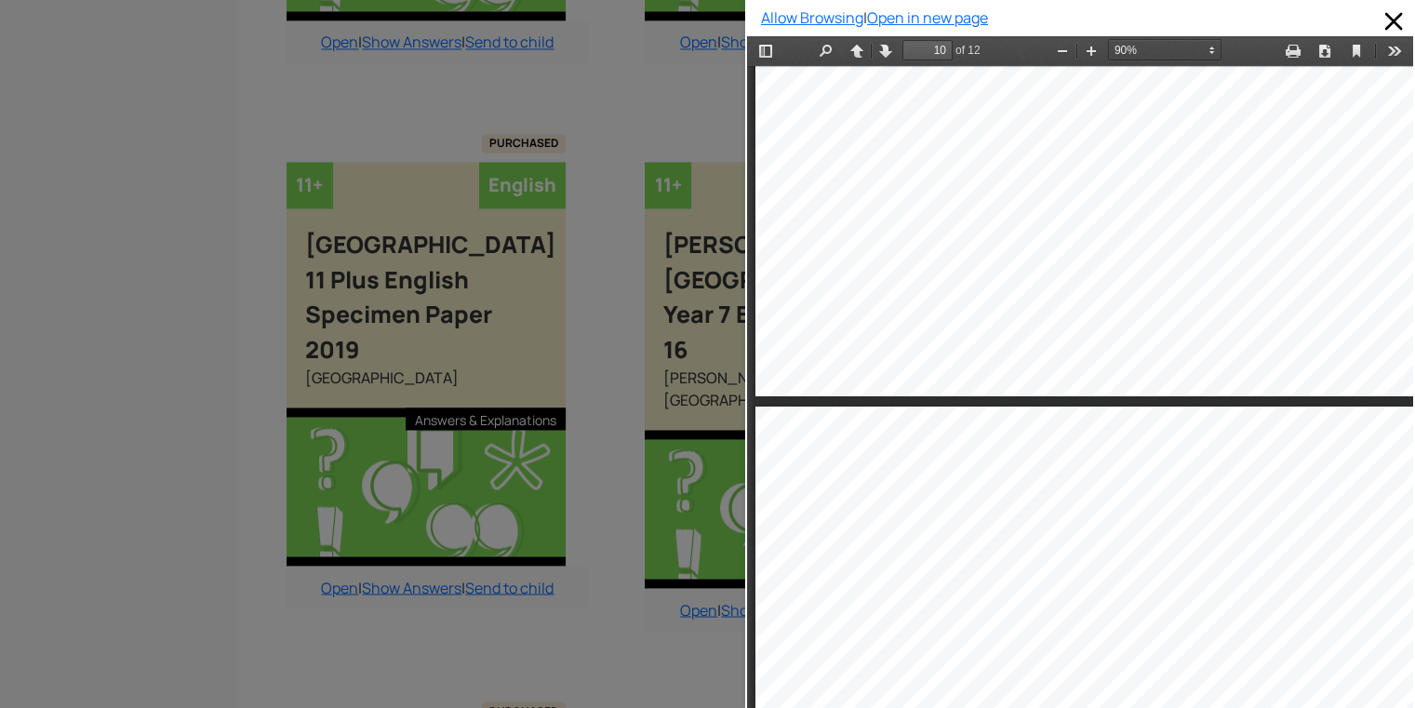
type input "11"
select select "custom"
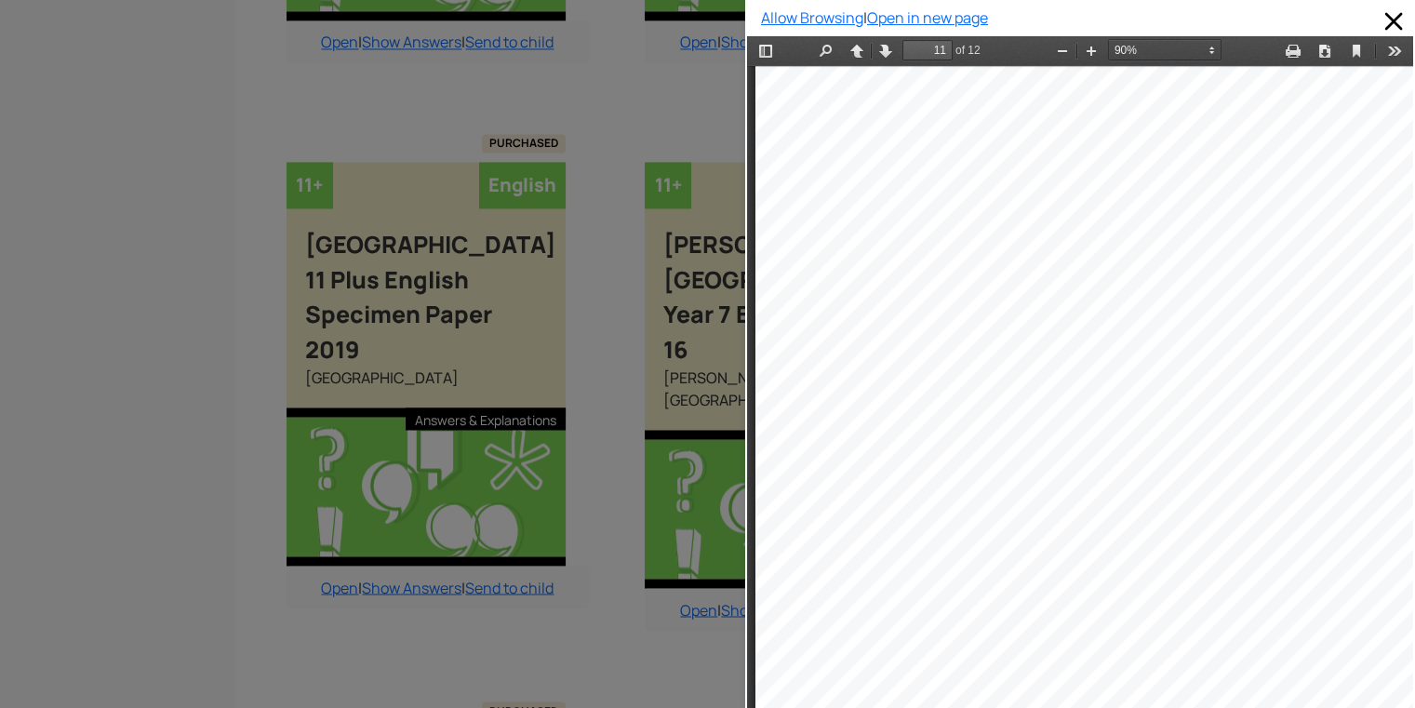
scroll to position [9507, 0]
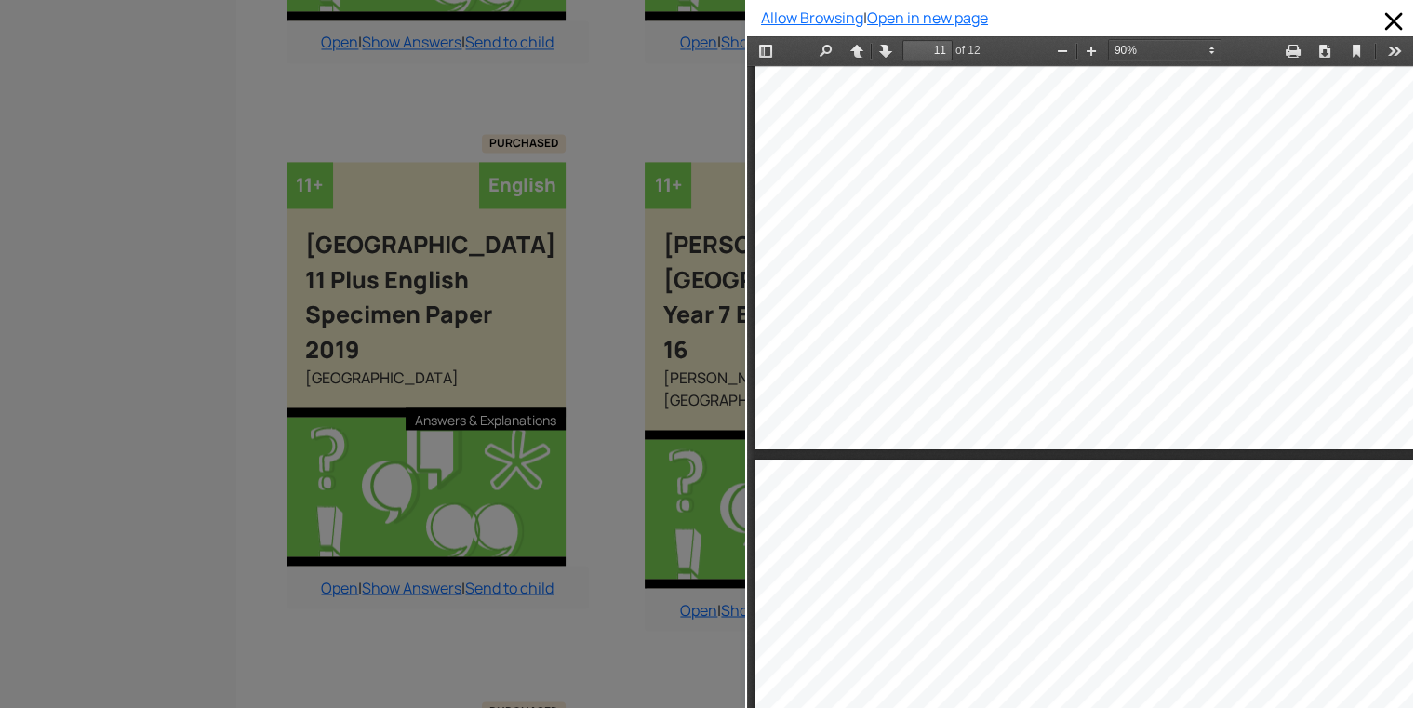
type input "12"
select select "custom"
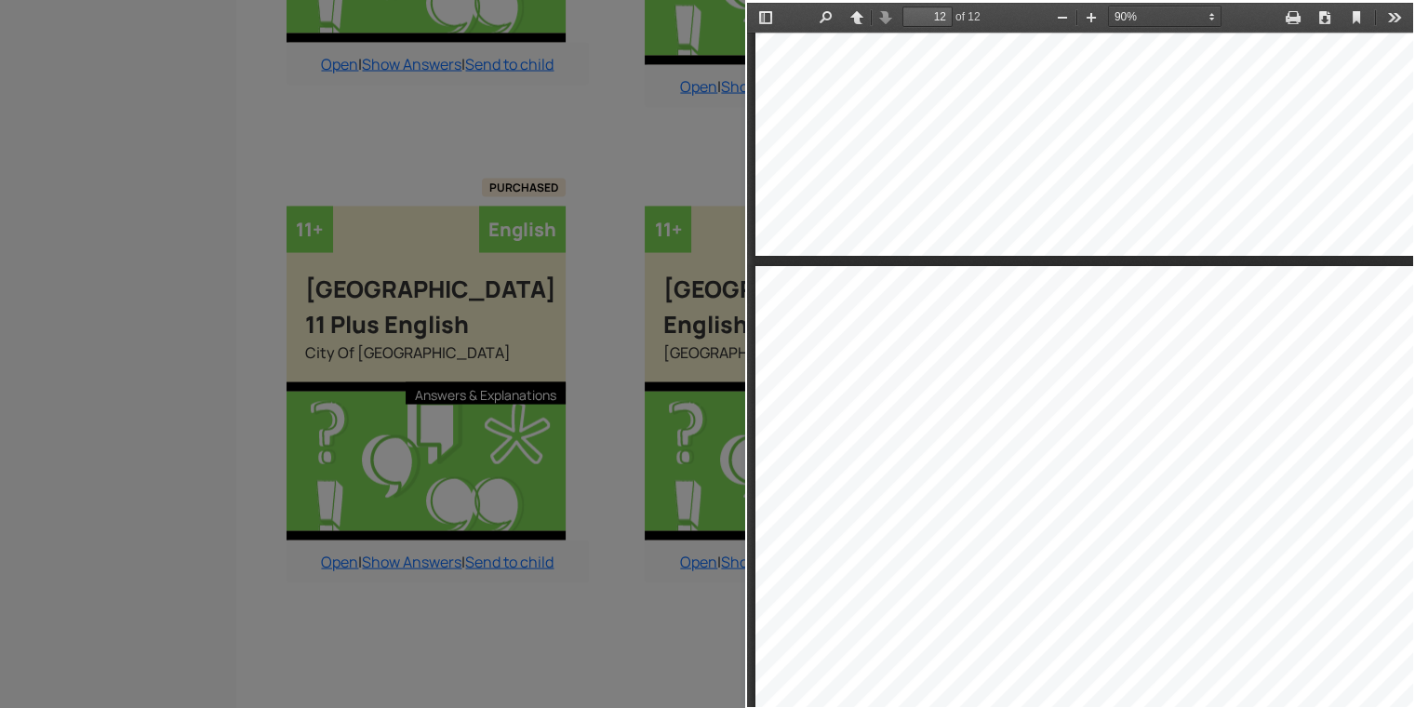
scroll to position [10218, 0]
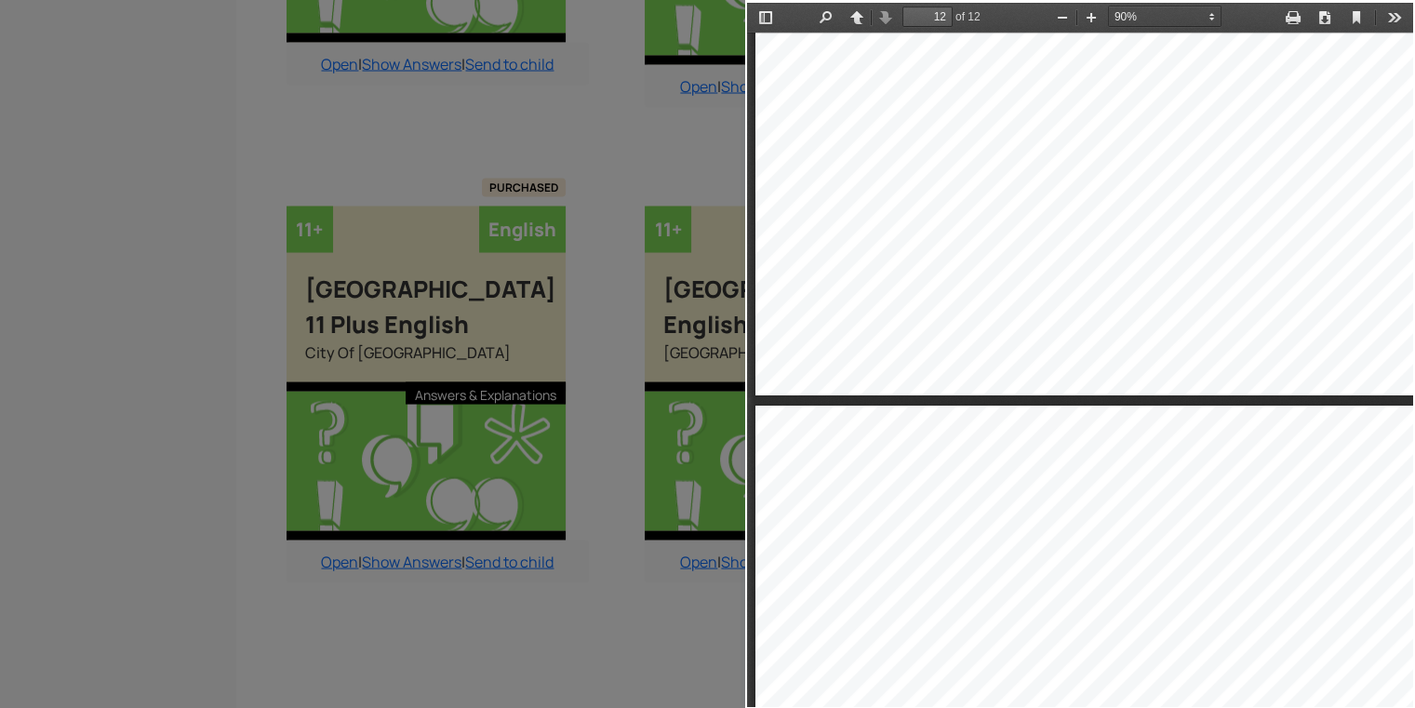
type input "11"
select select "custom"
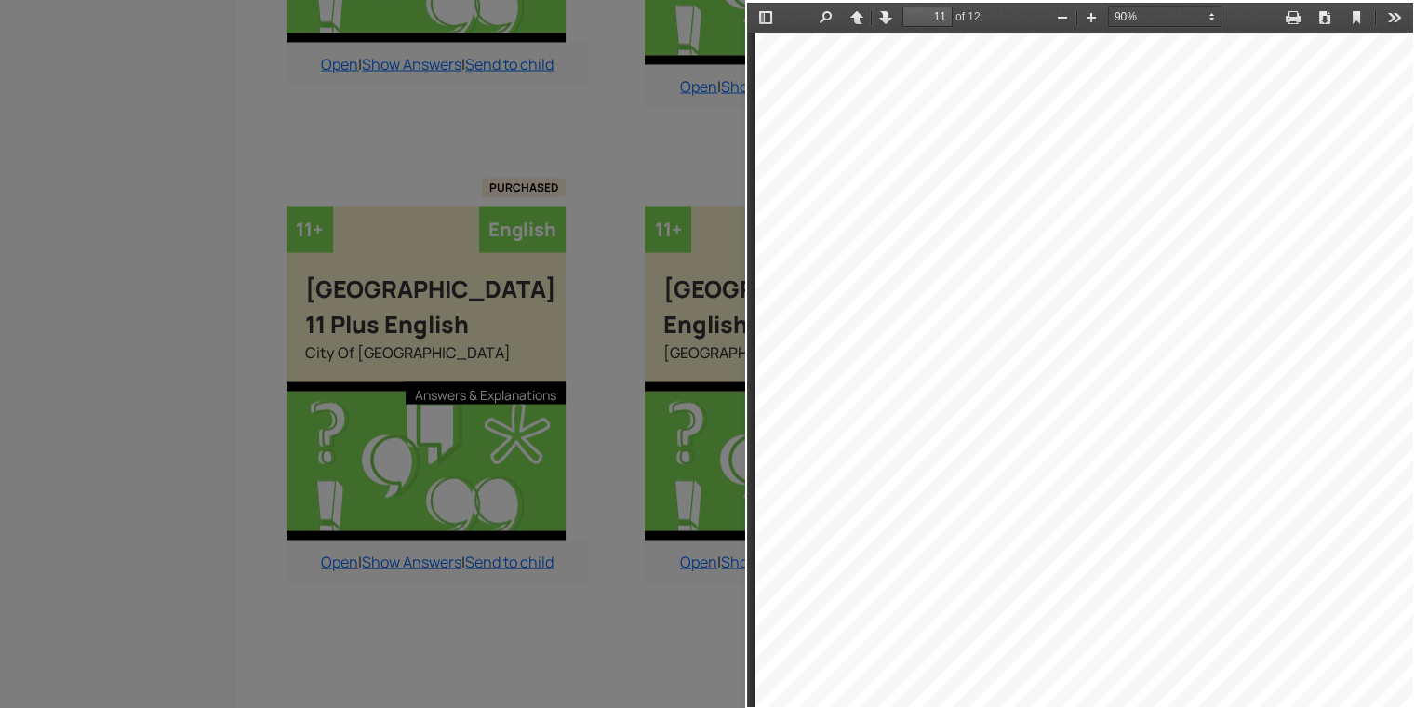
scroll to position [9585, 0]
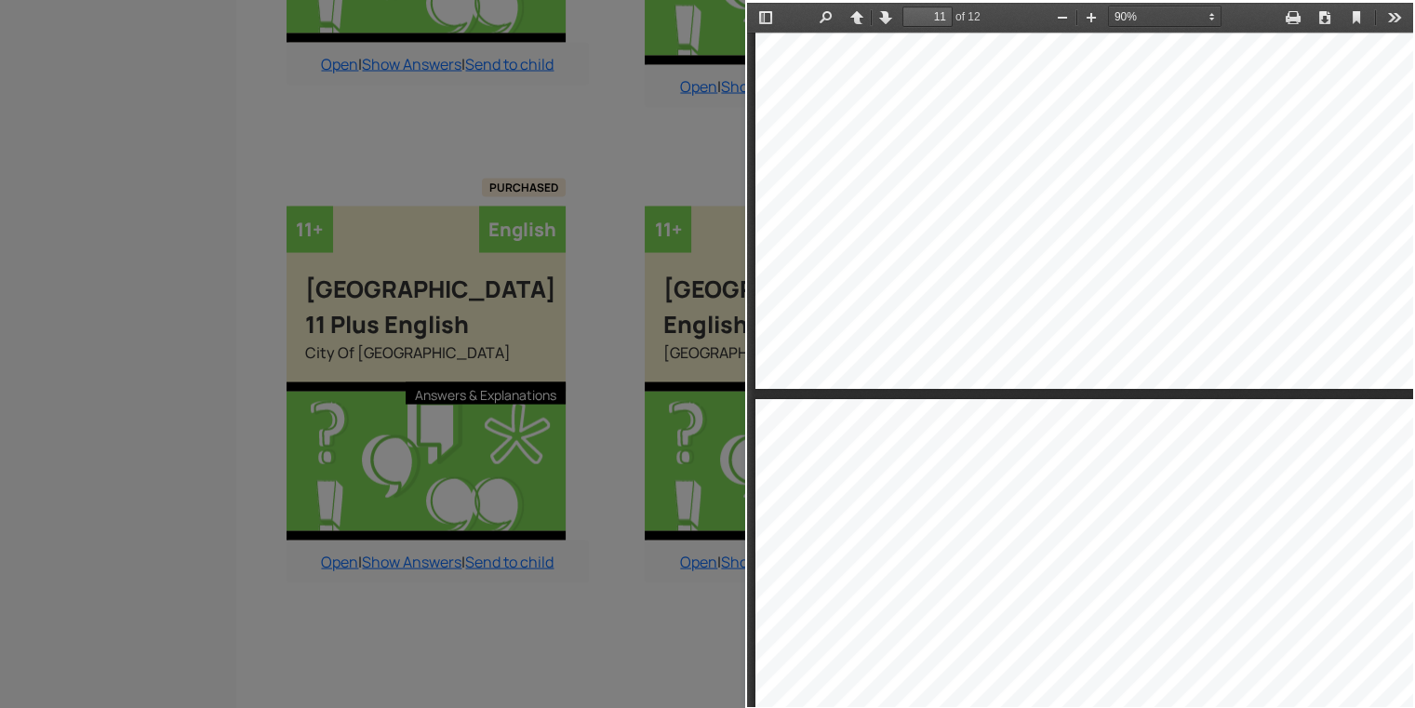
type input "10"
select select "custom"
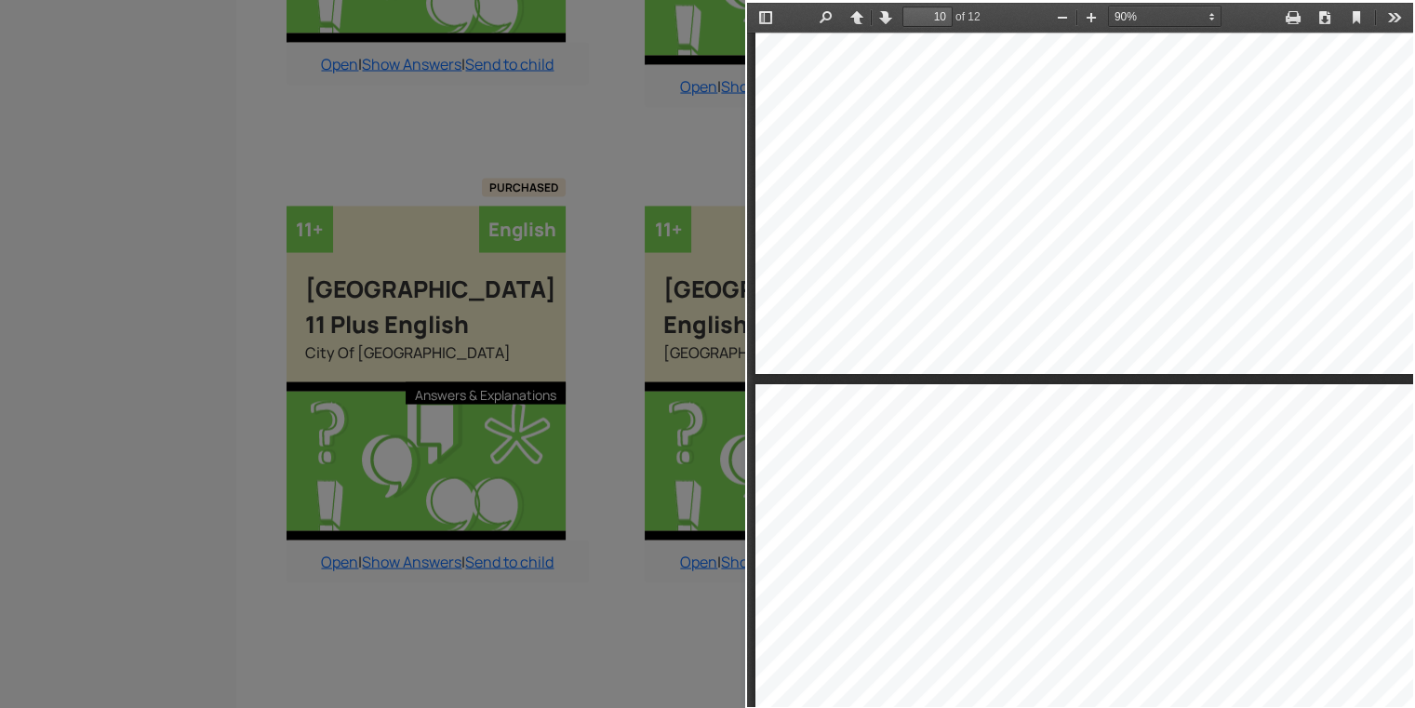
type input "9"
select select "custom"
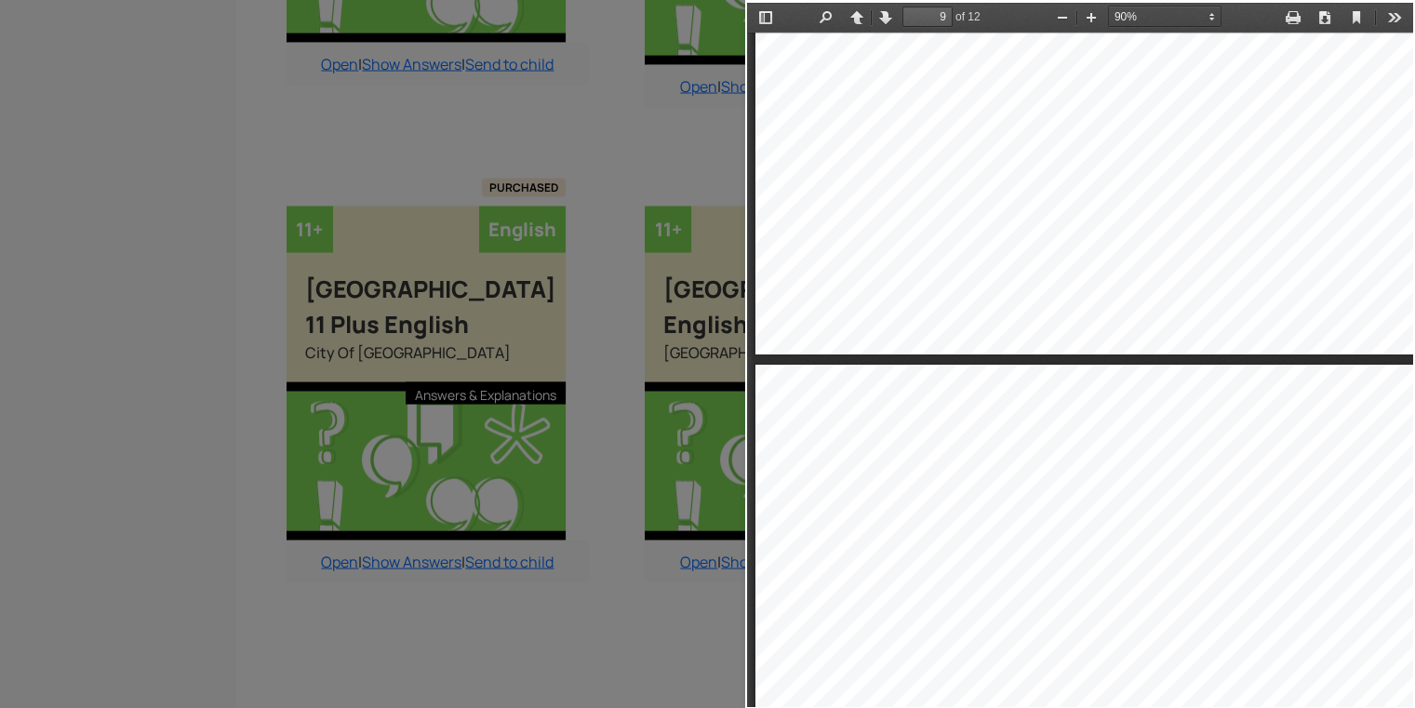
type input "8"
select select "custom"
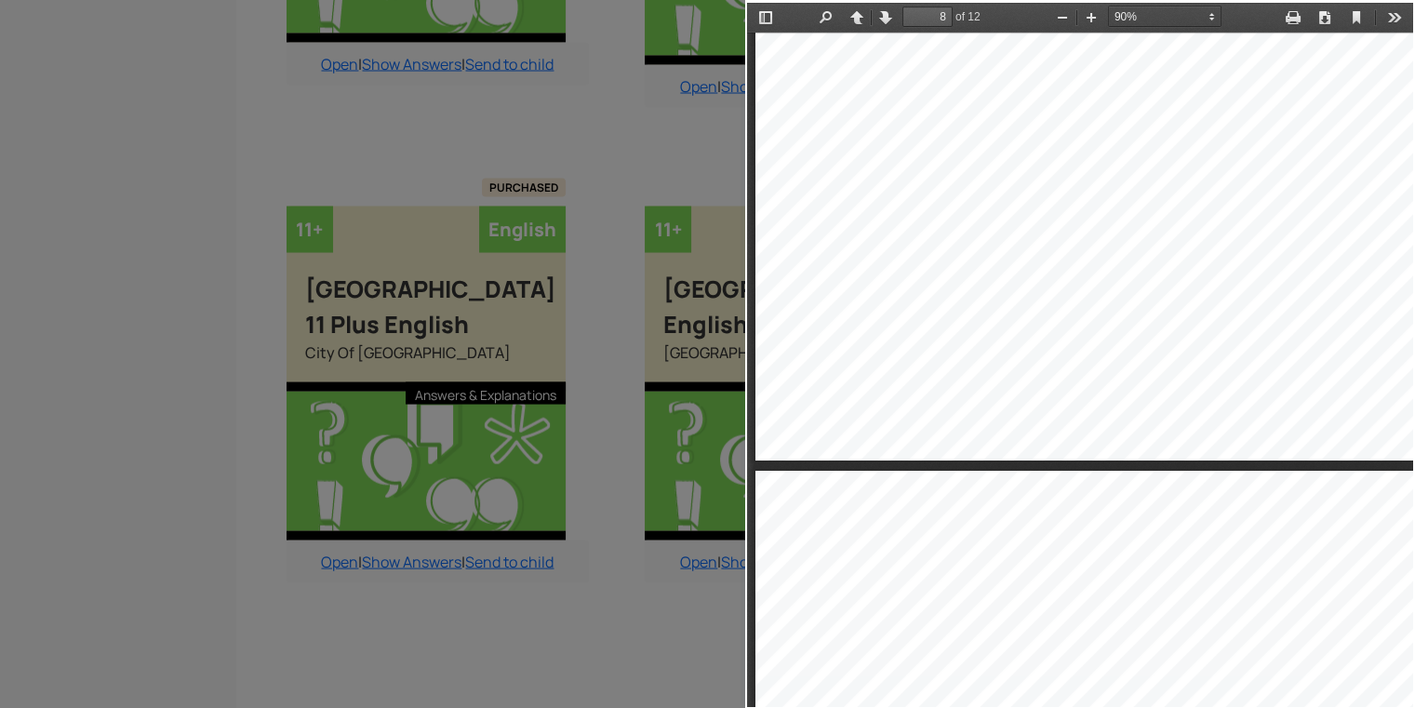
scroll to position [7167, 0]
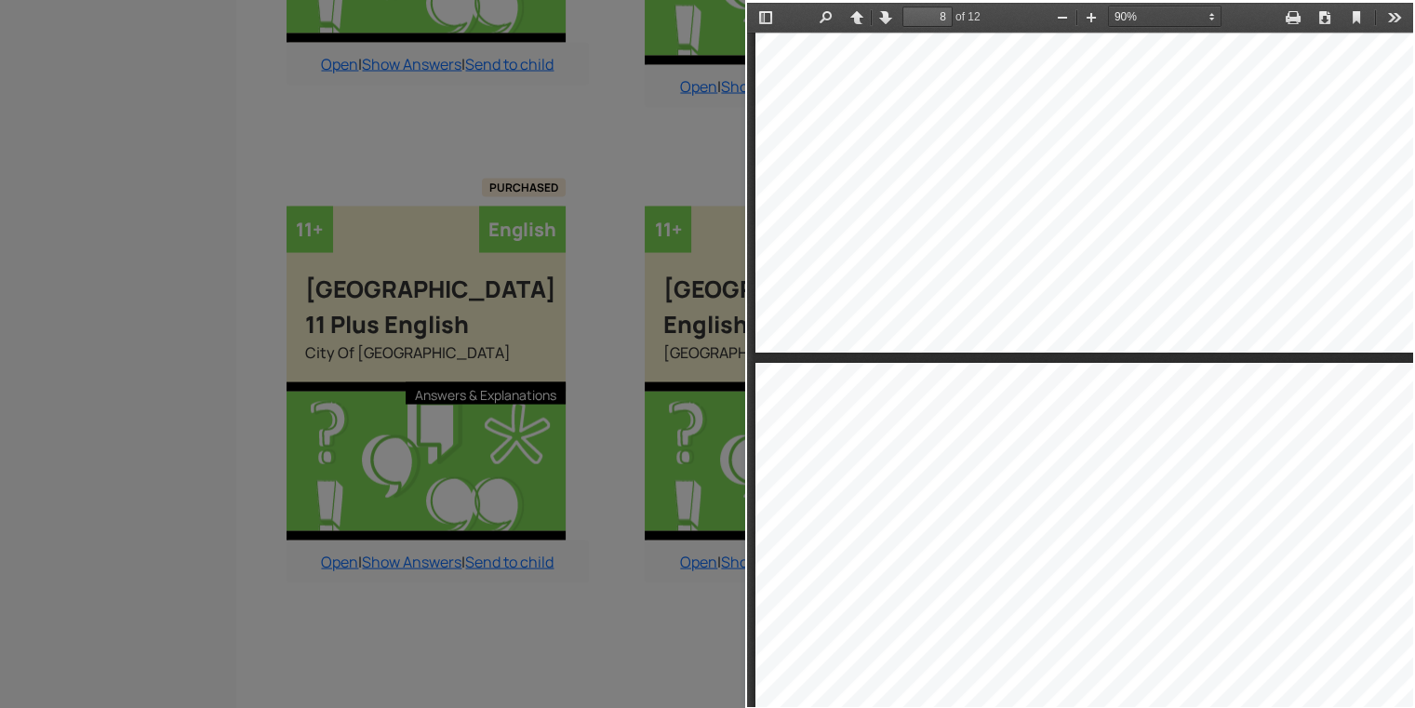
type input "7"
select select "custom"
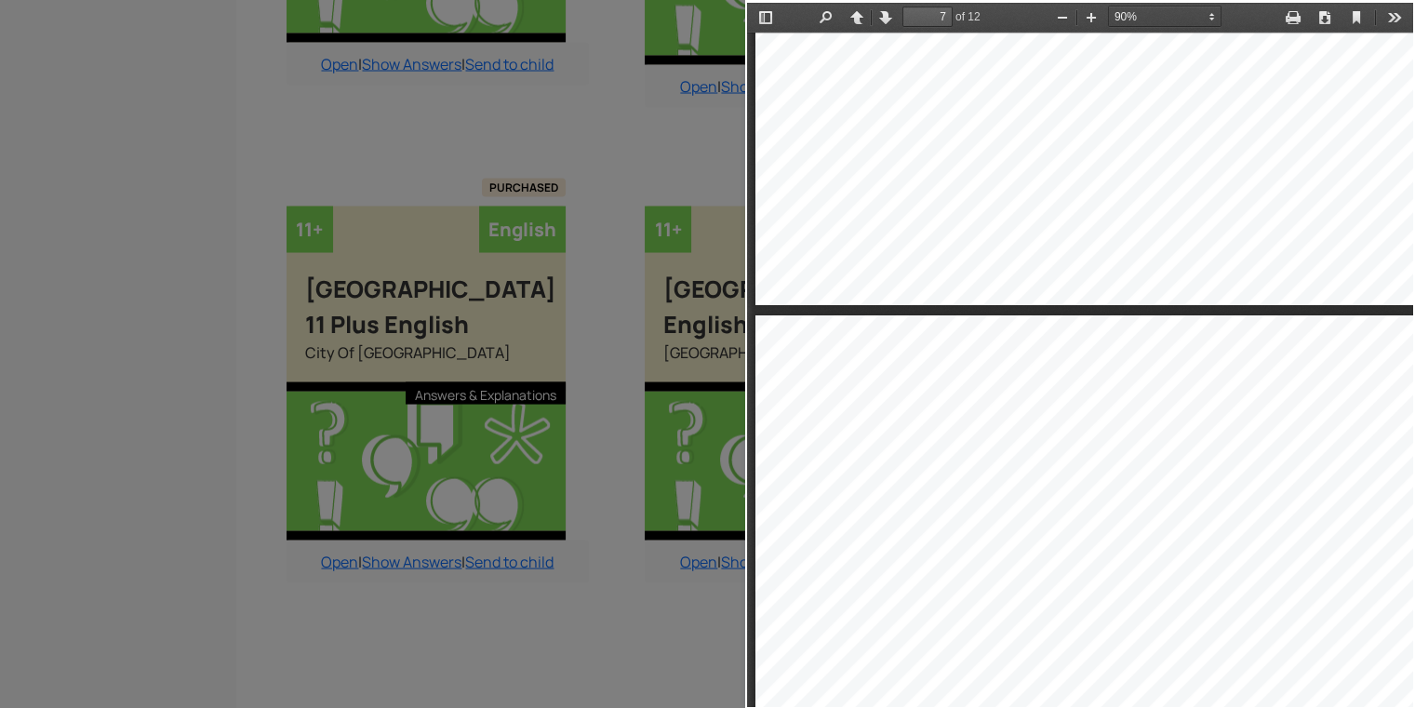
type input "6"
select select "custom"
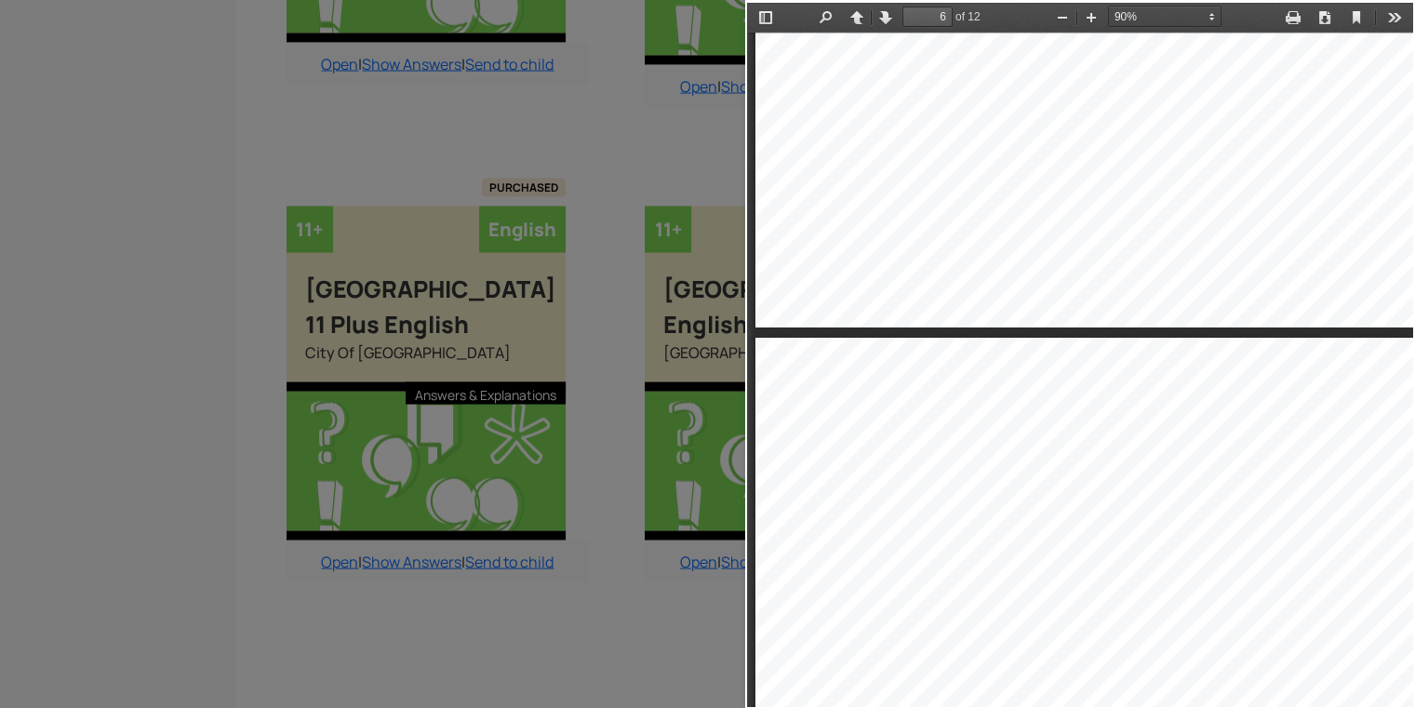
type input "5"
select select "custom"
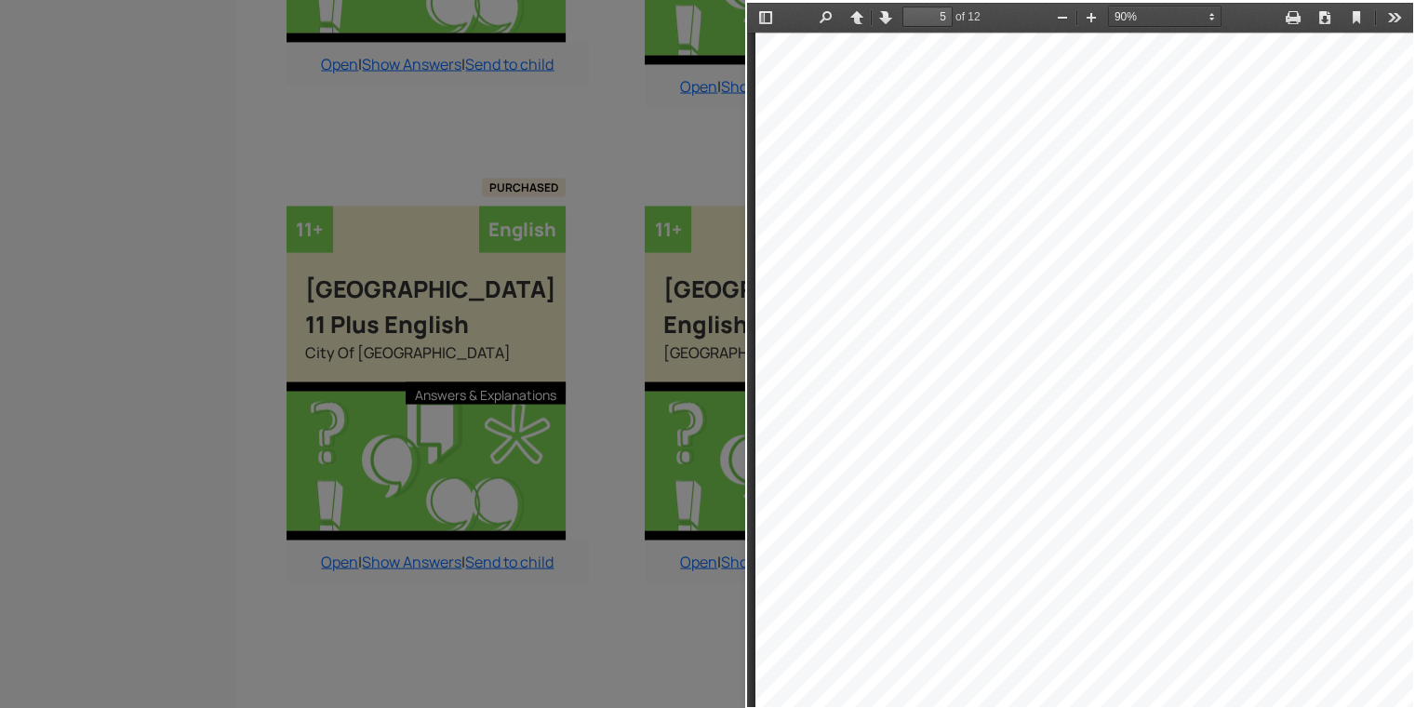
scroll to position [3893, 0]
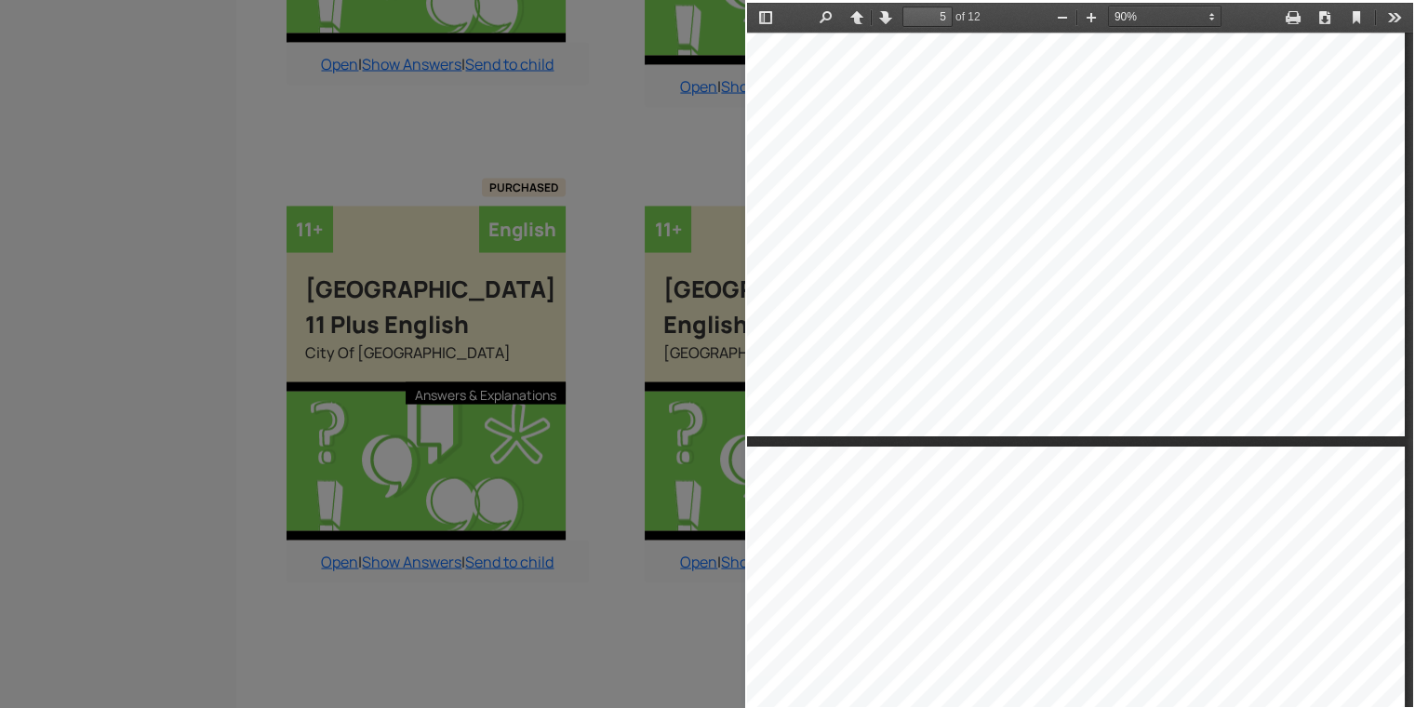
type input "6"
select select "custom"
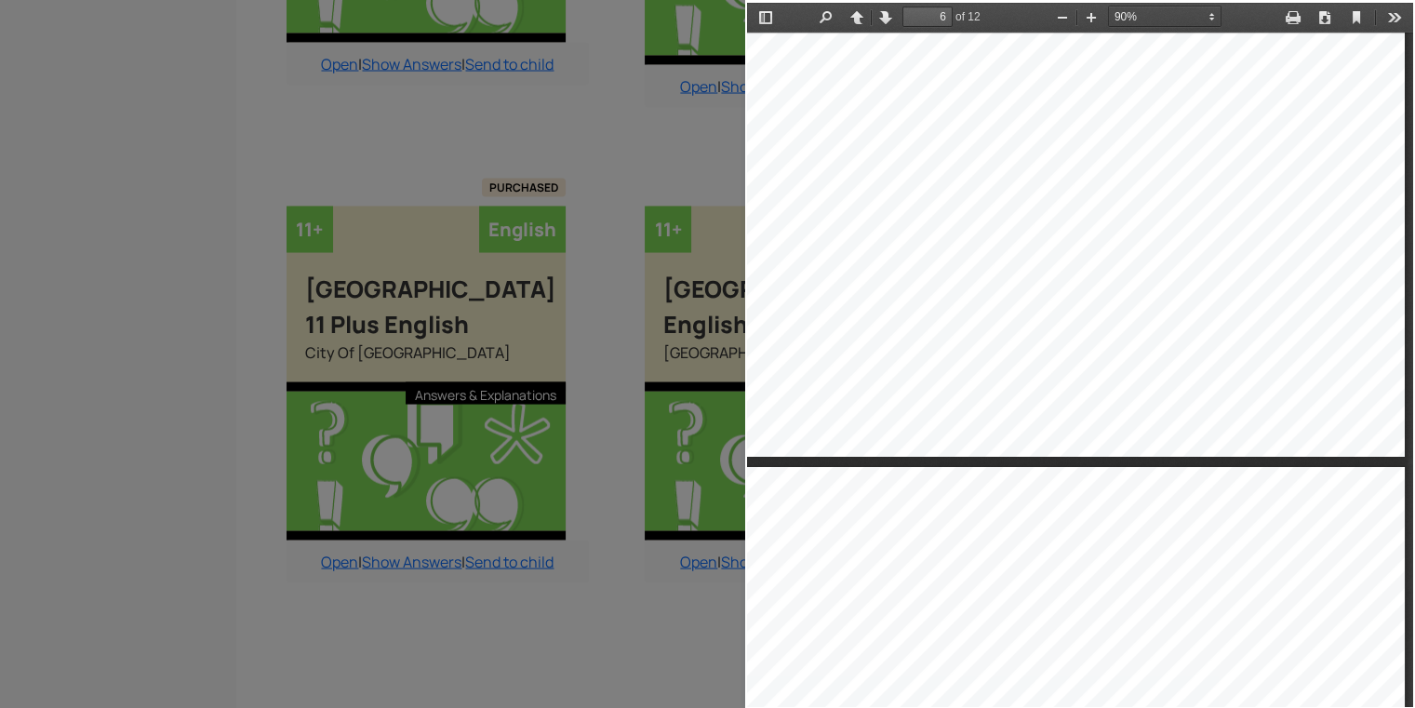
type input "7"
select select "custom"
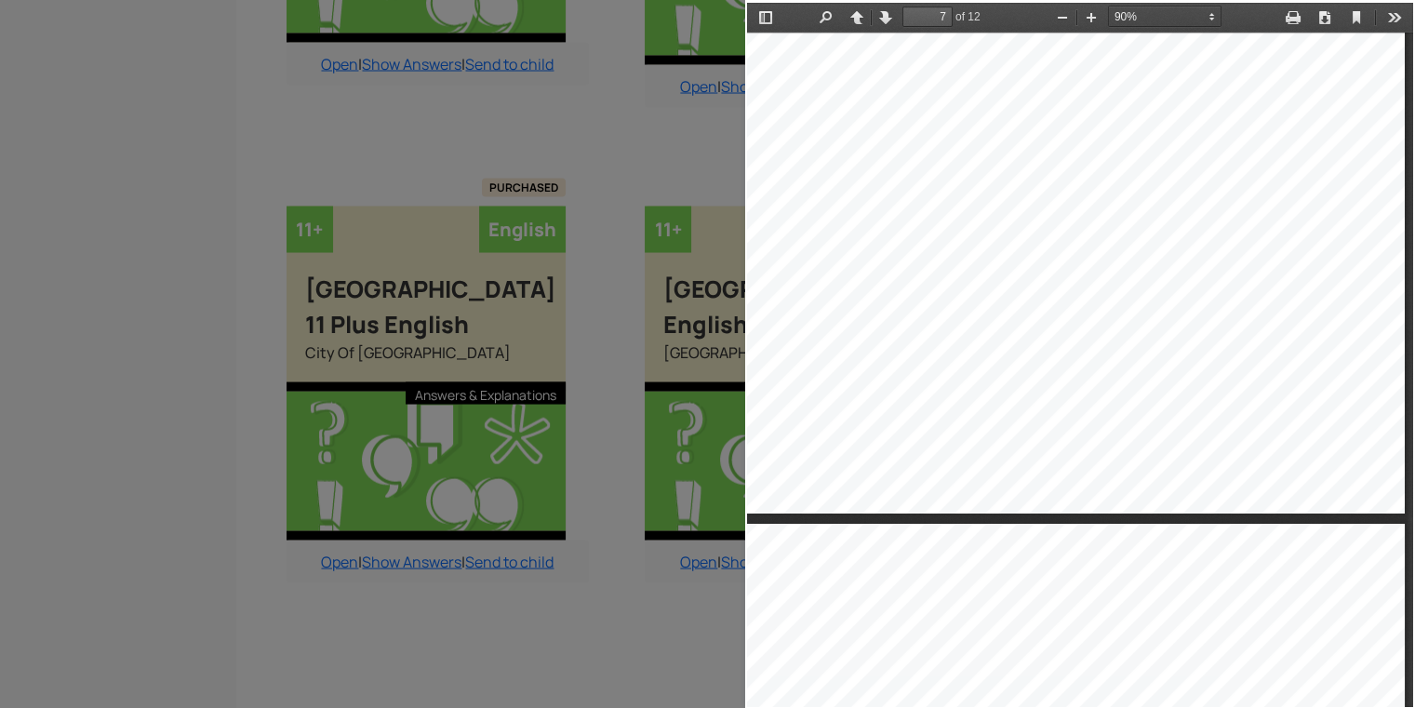
type input "8"
select select "custom"
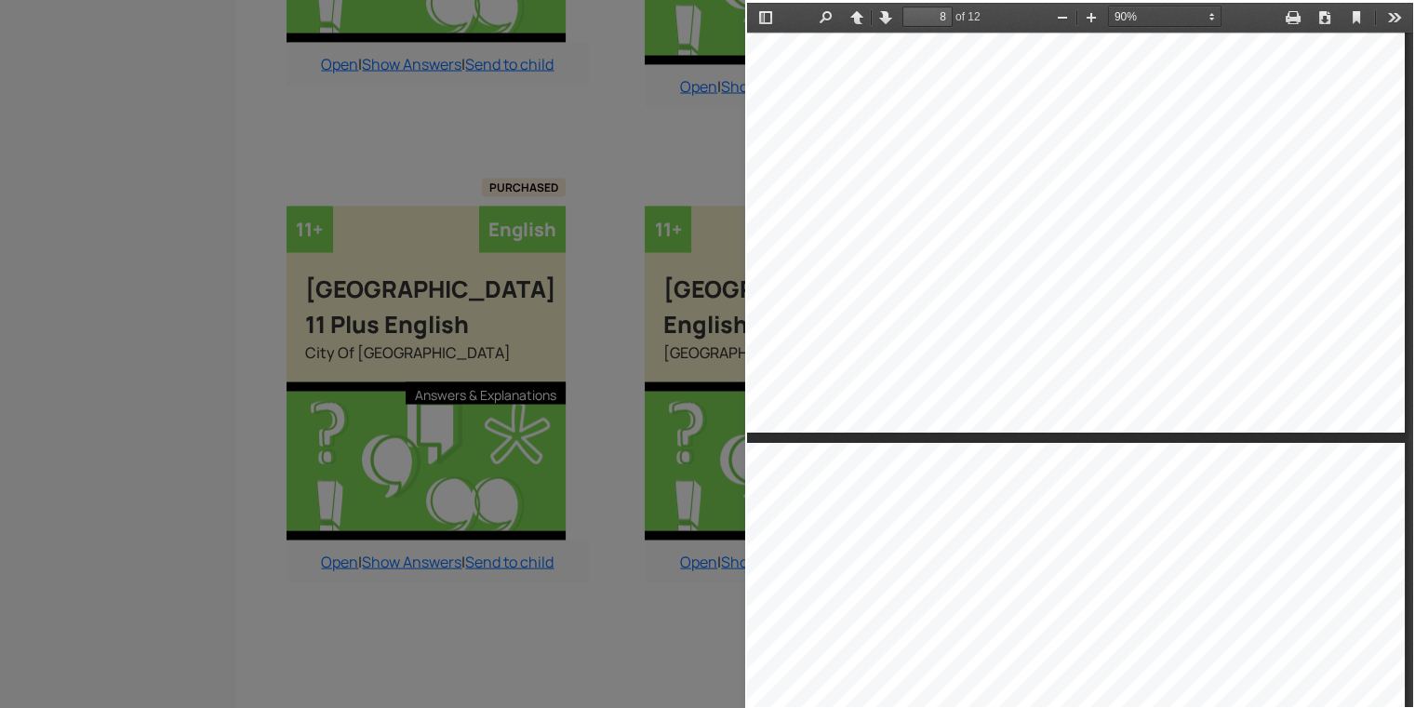
type input "9"
select select "custom"
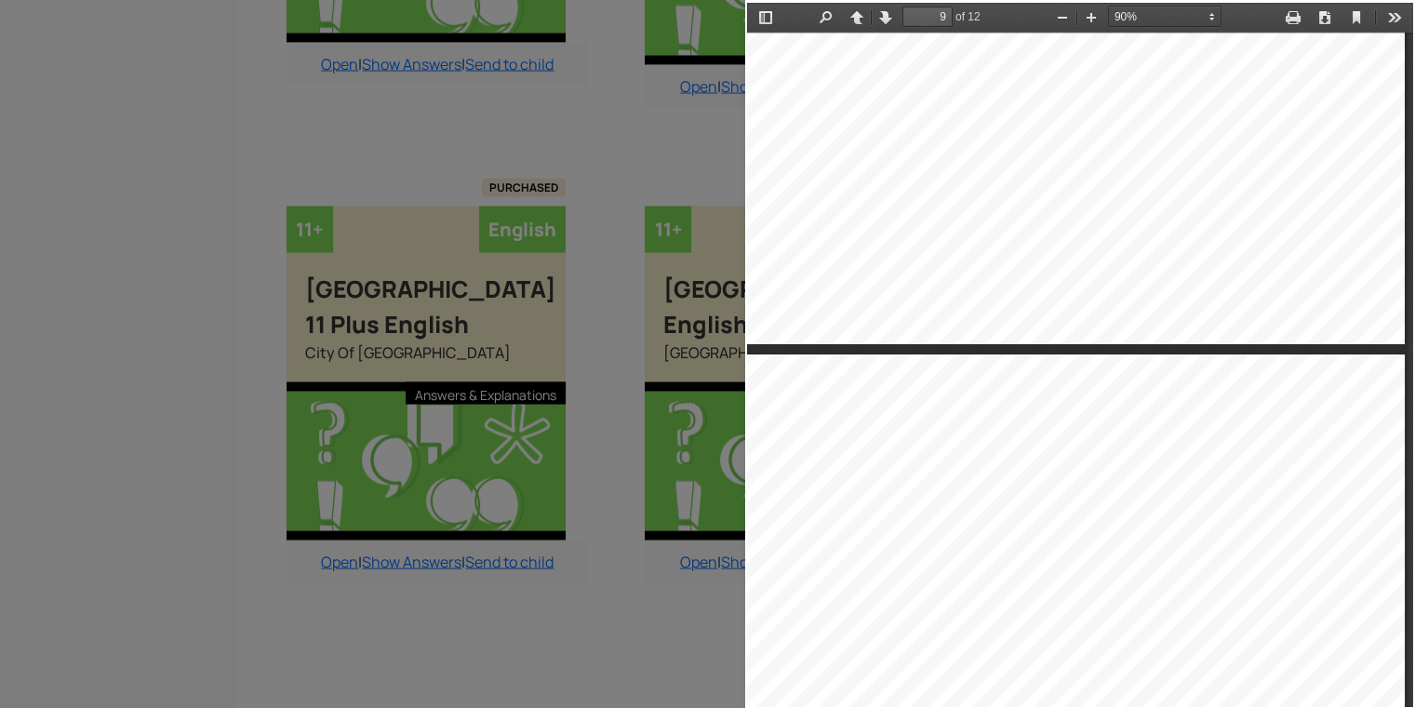
type input "10"
select select "custom"
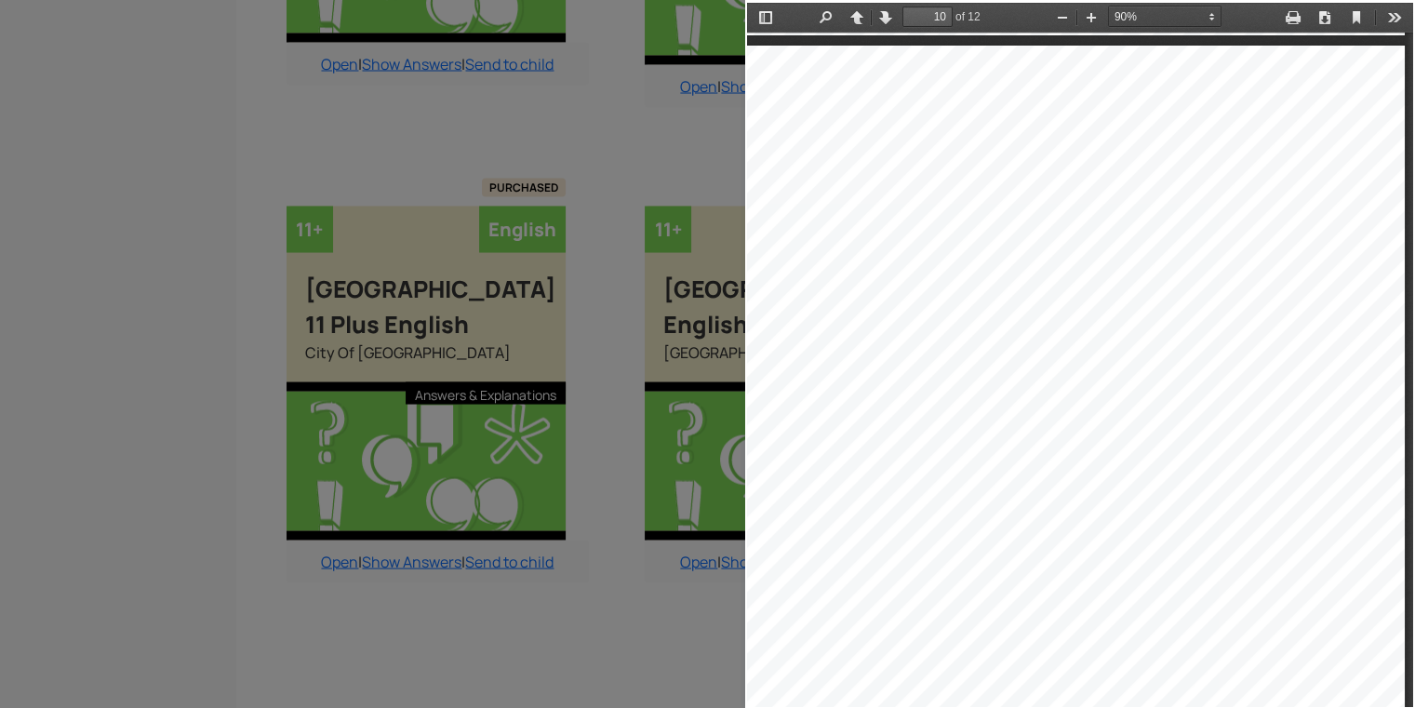
scroll to position [8543, 1]
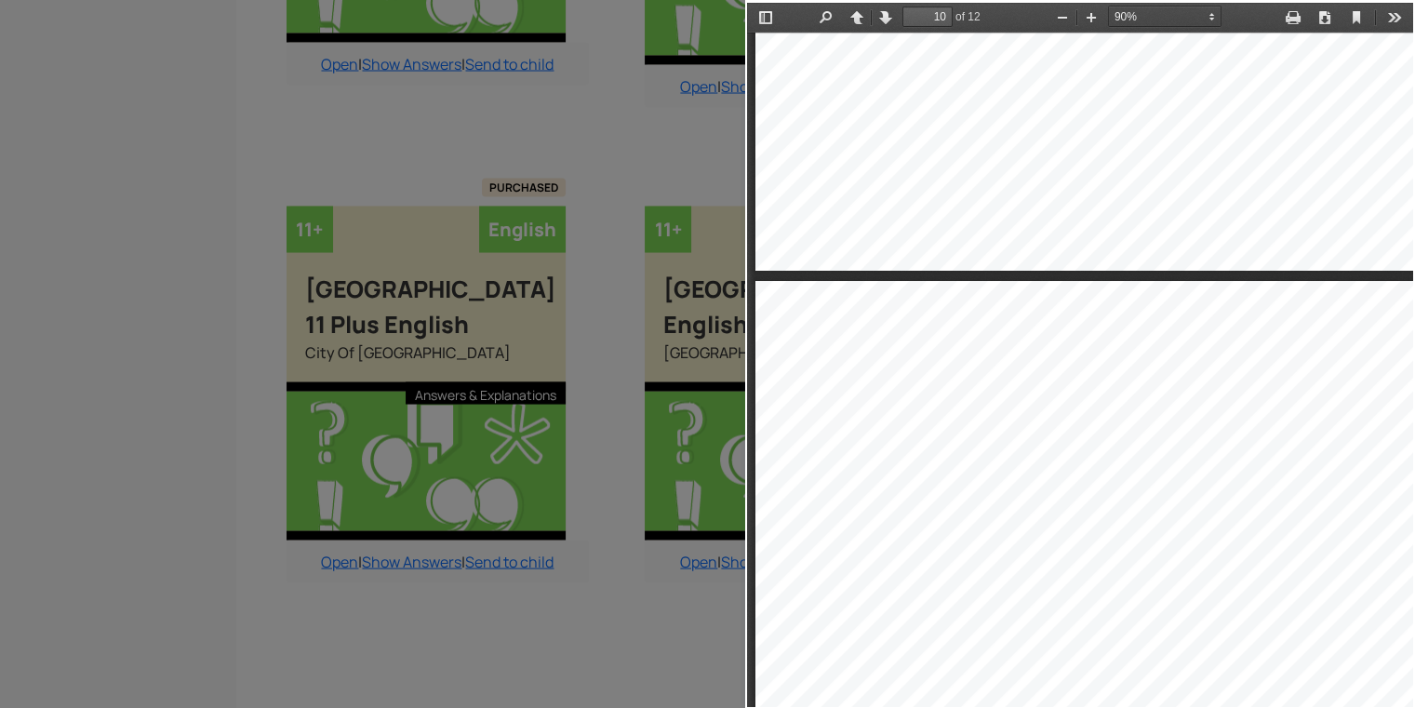
type input "9"
select select "custom"
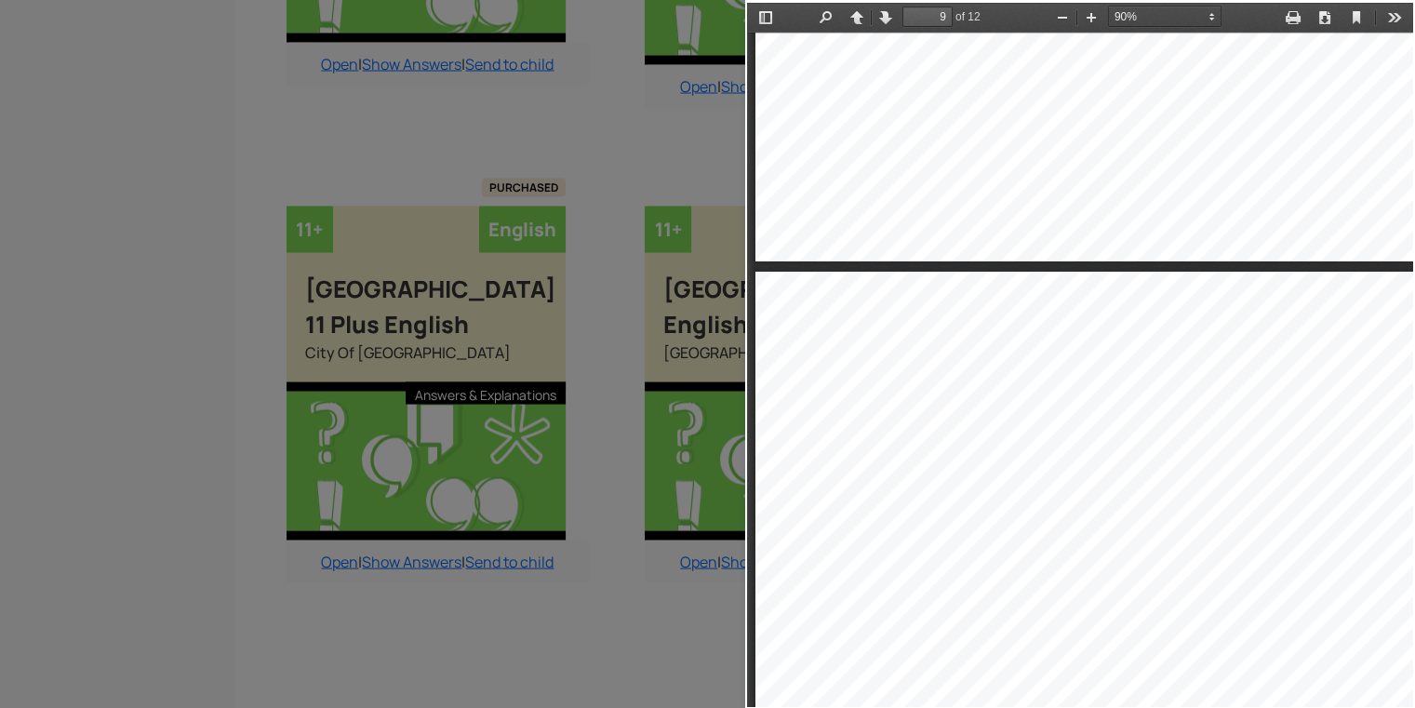
type input "8"
select select "custom"
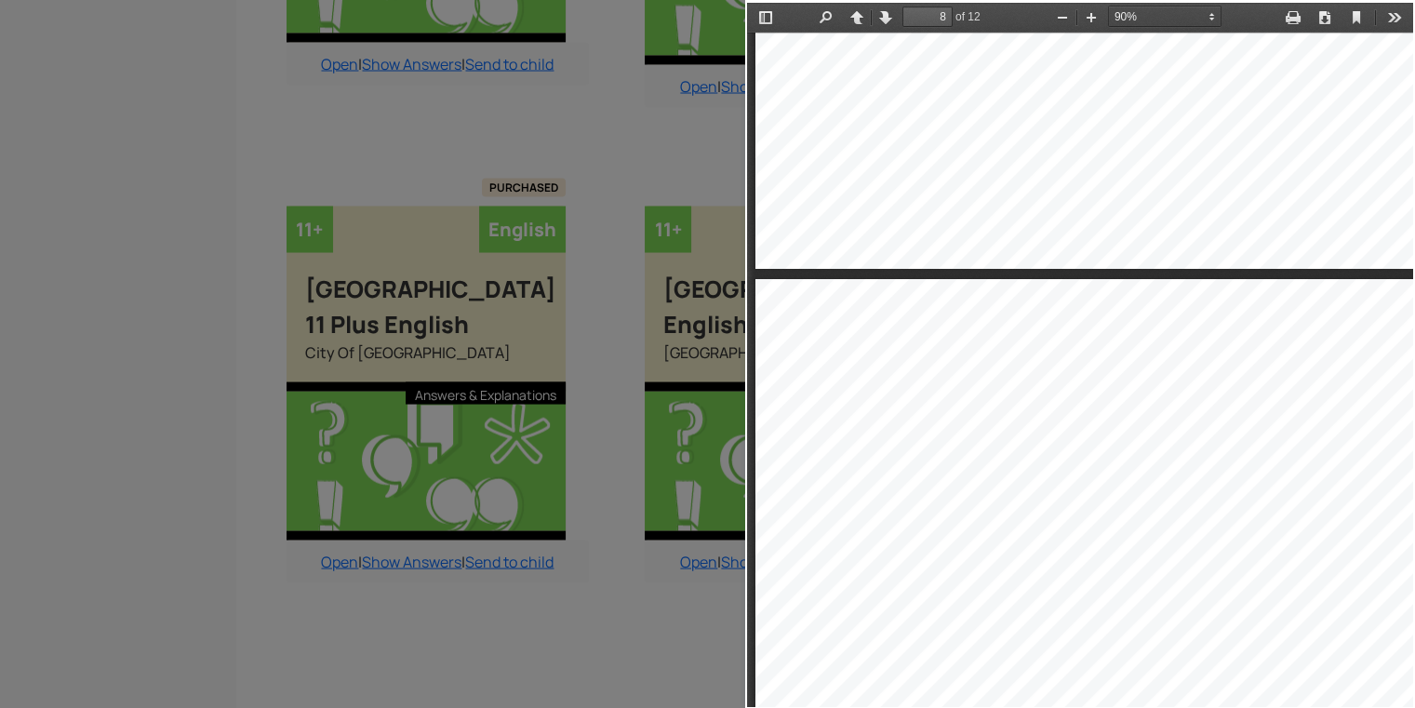
type input "7"
select select "custom"
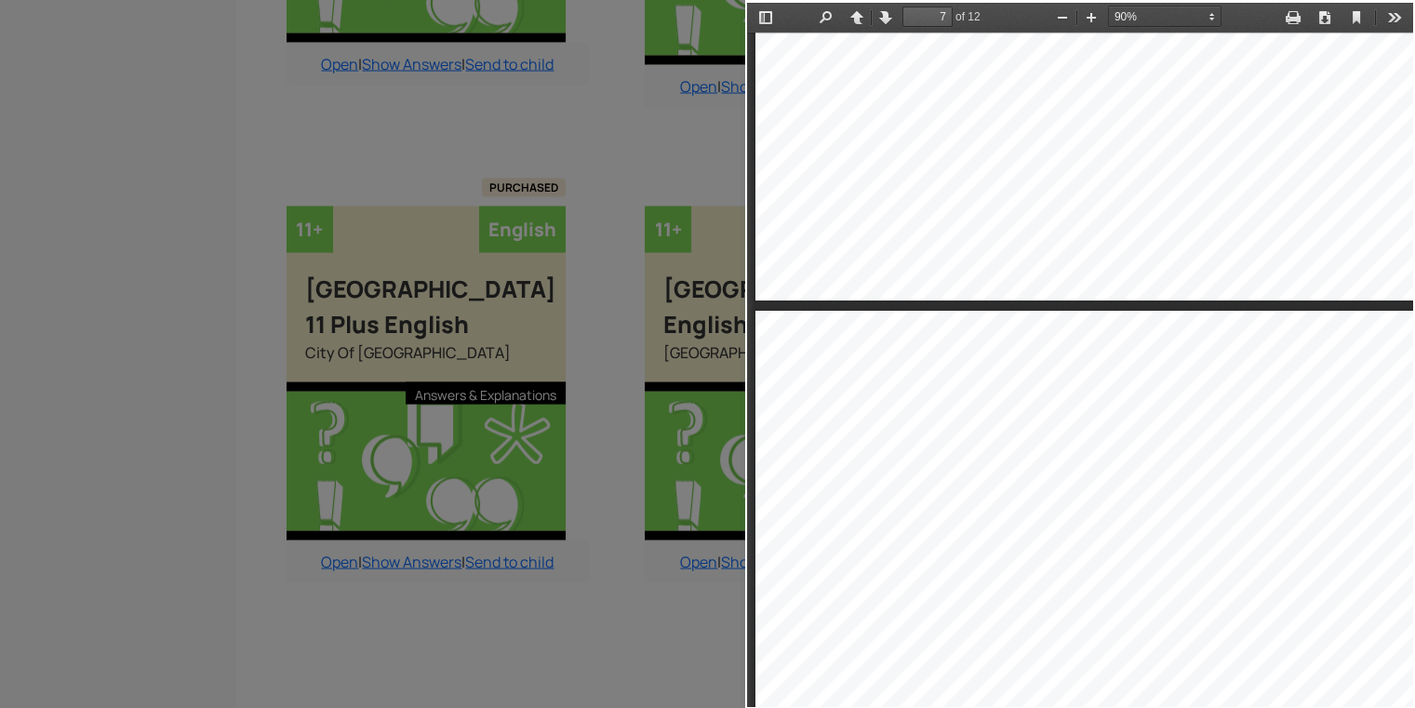
type input "6"
select select "custom"
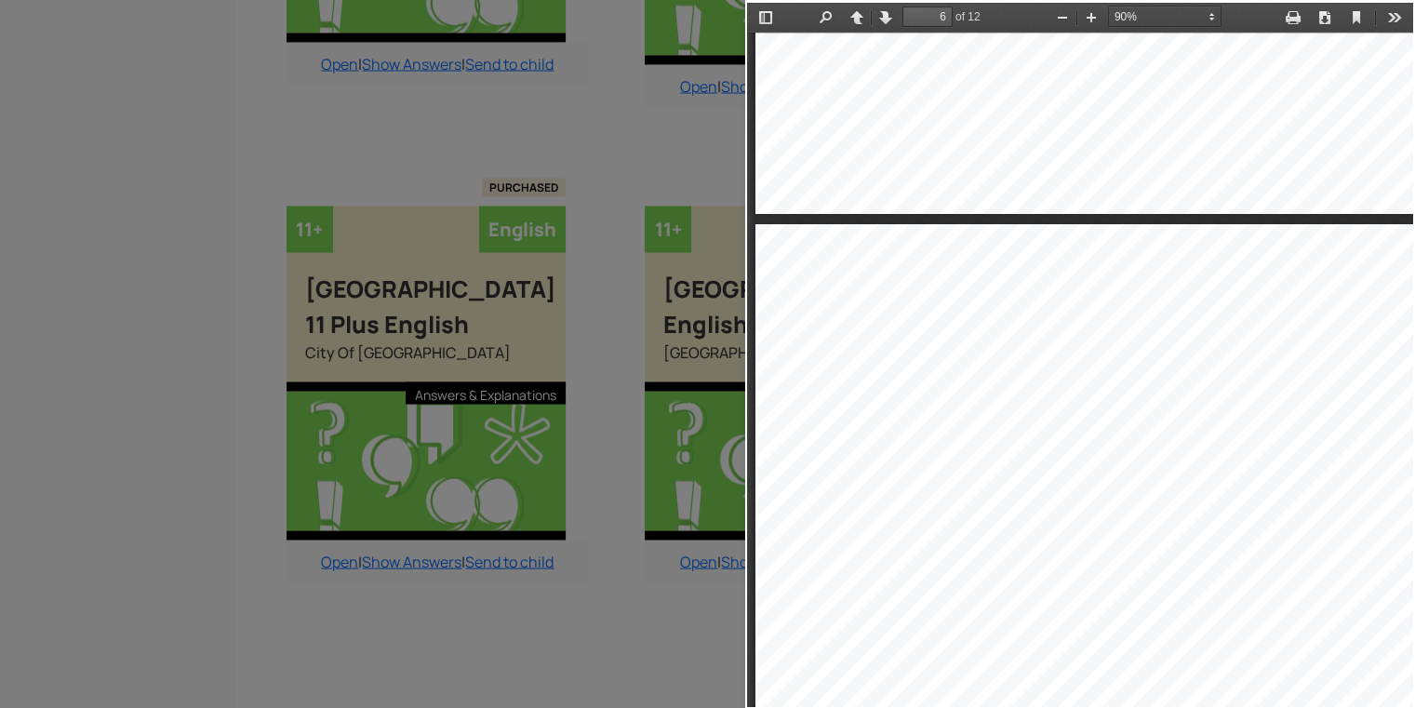
type input "5"
select select "custom"
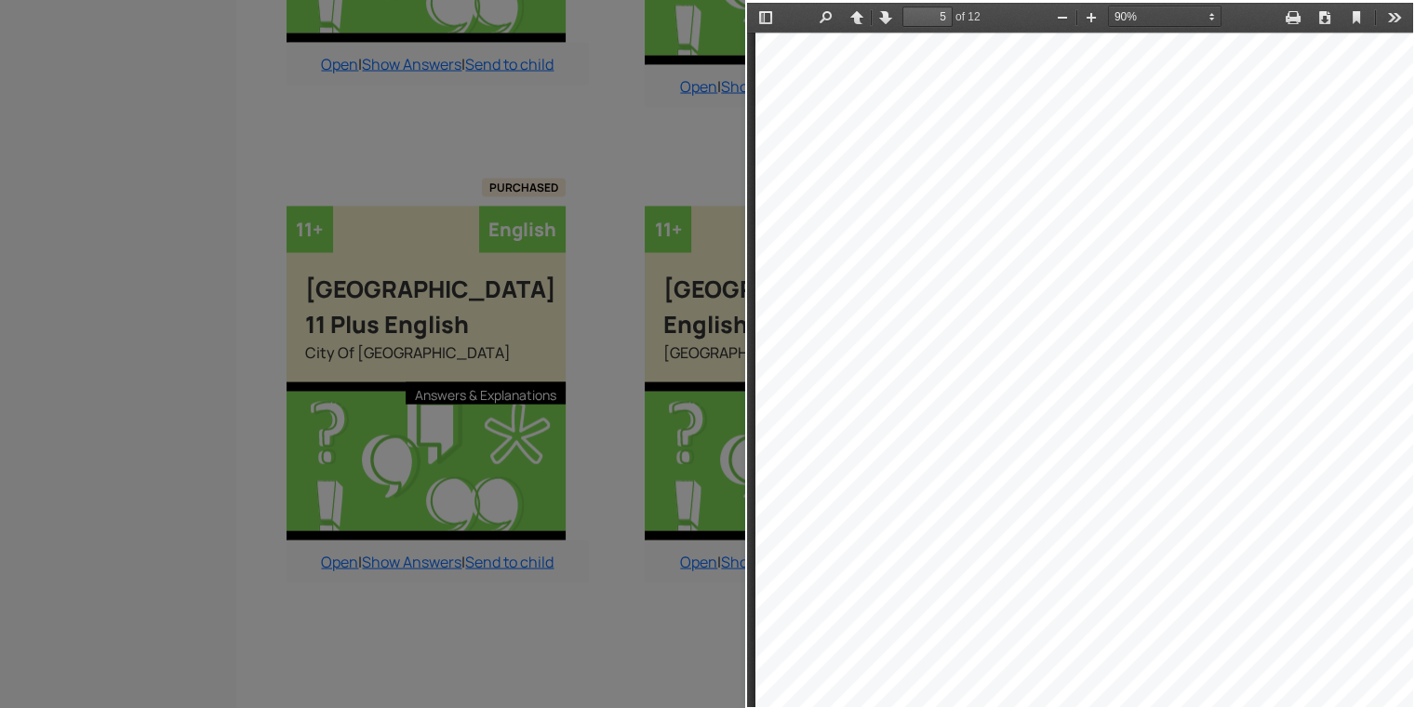
scroll to position [3930, 0]
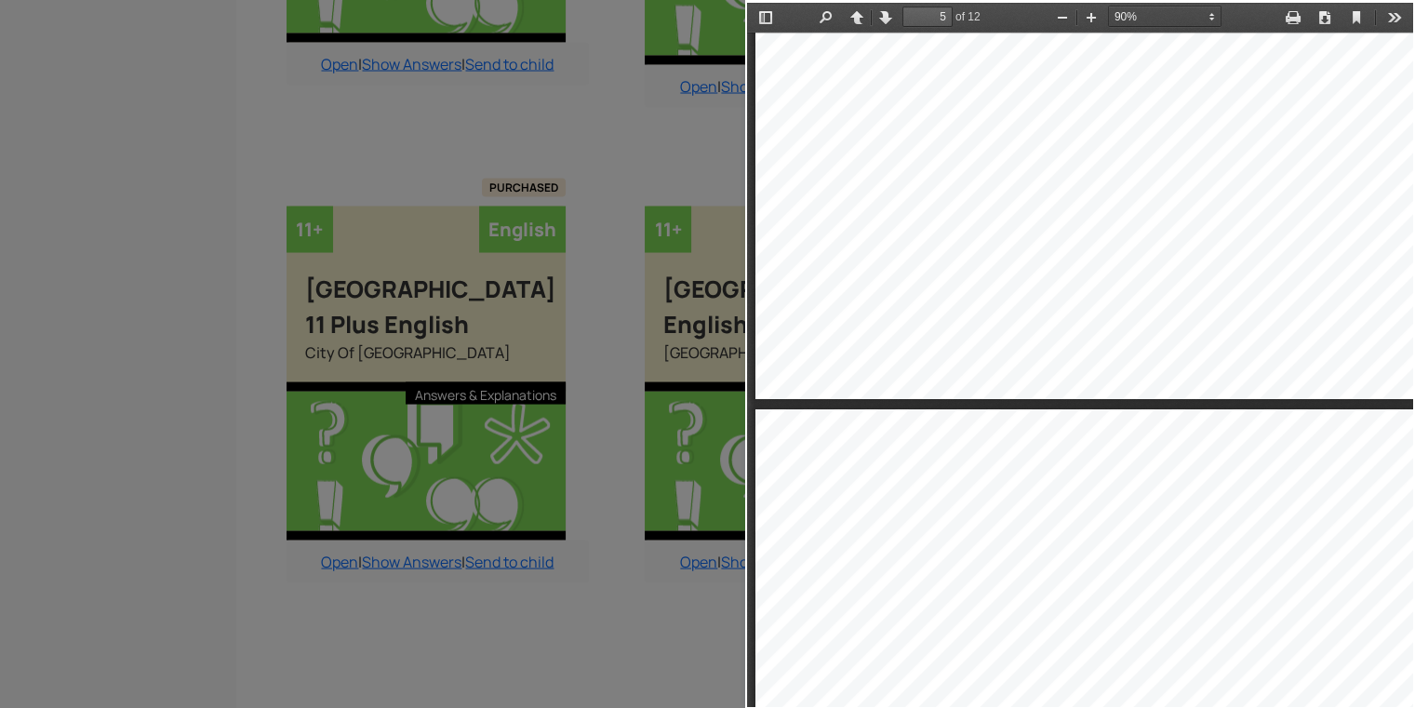
type input "6"
select select "custom"
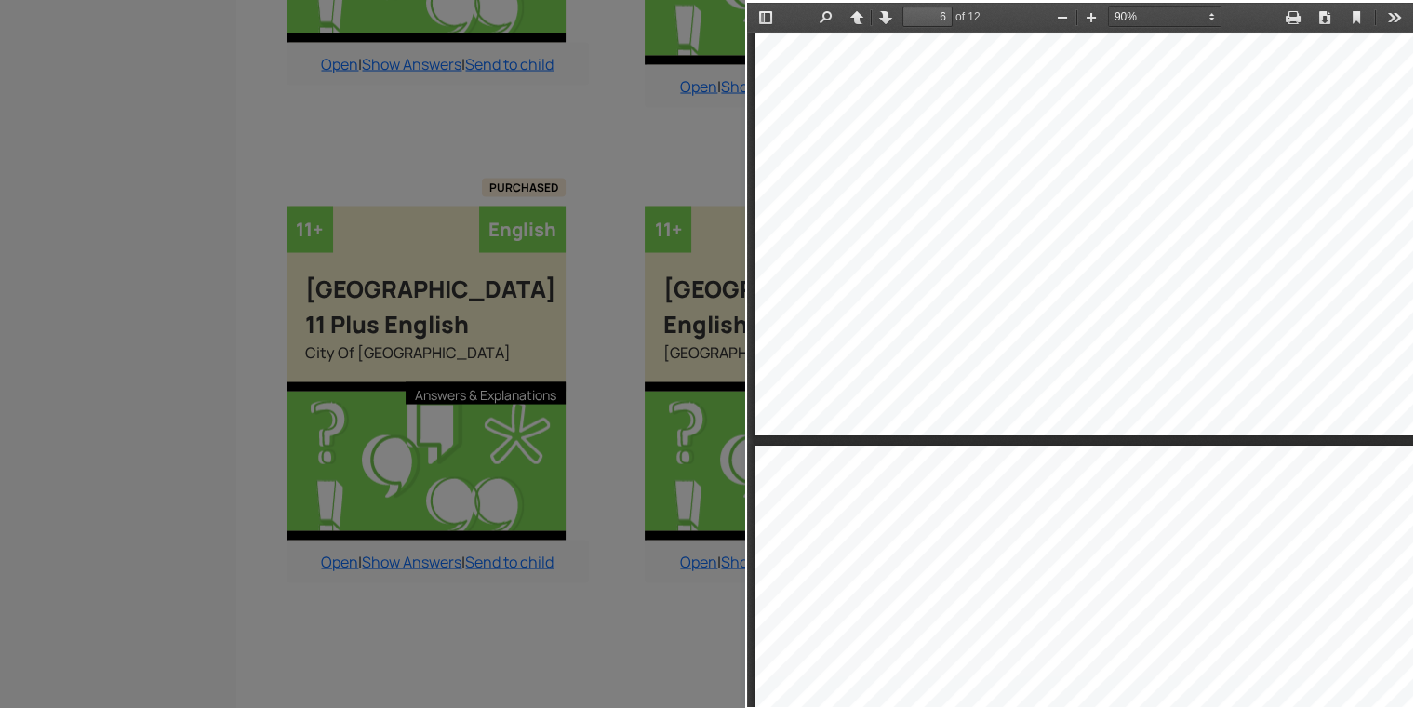
type input "7"
select select "custom"
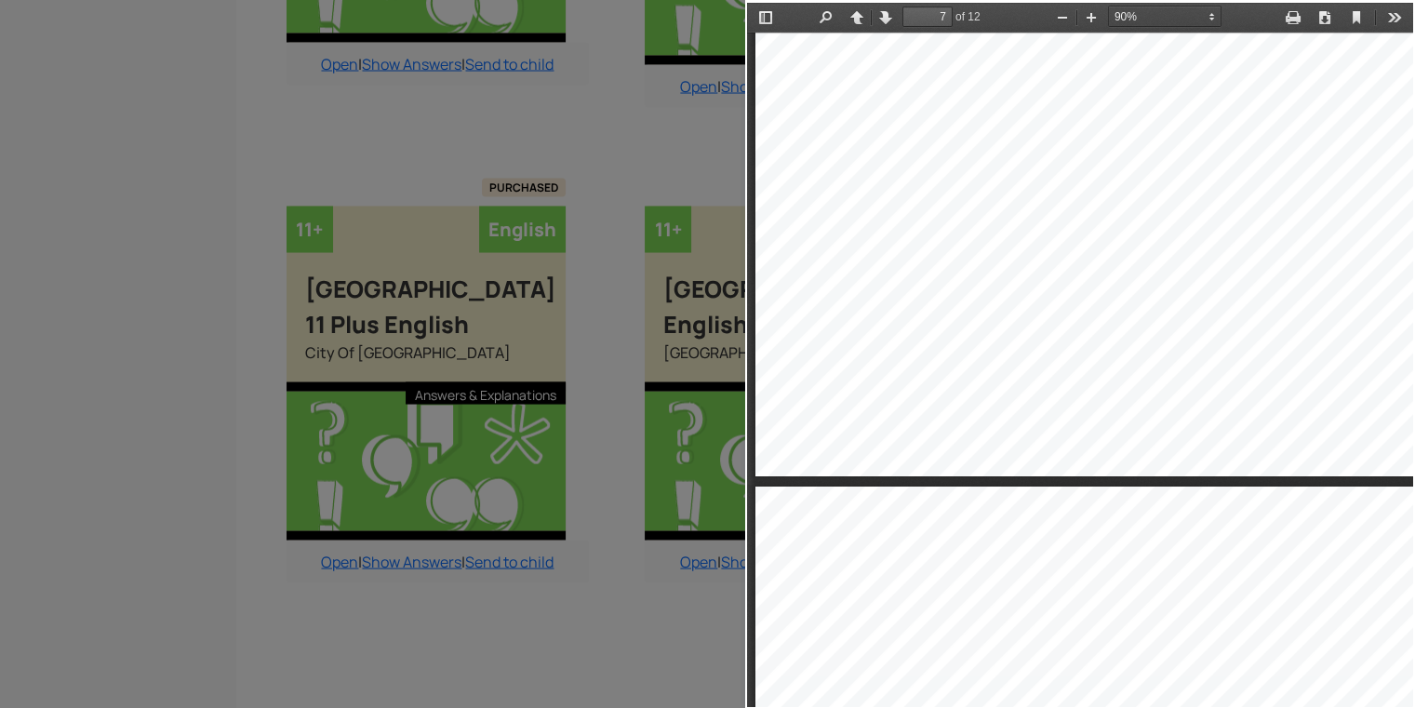
type input "8"
select select "custom"
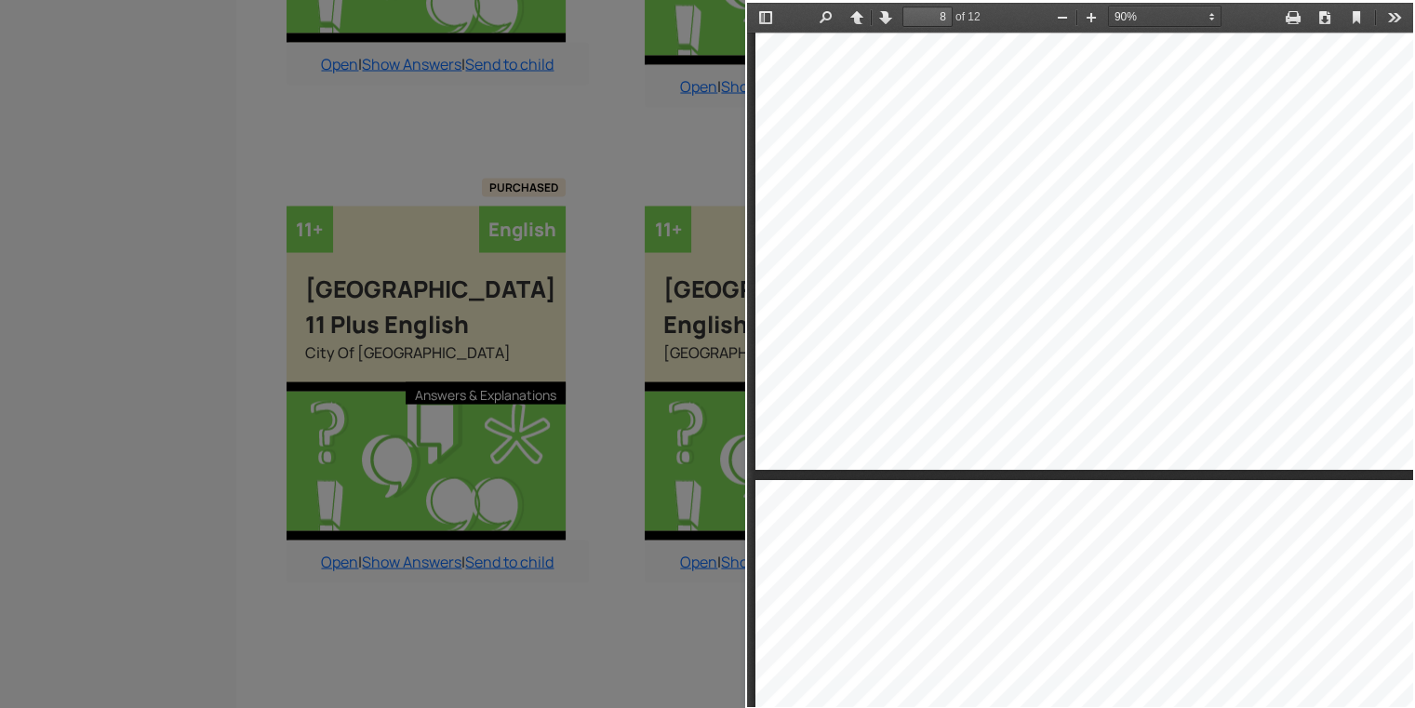
type input "9"
select select "custom"
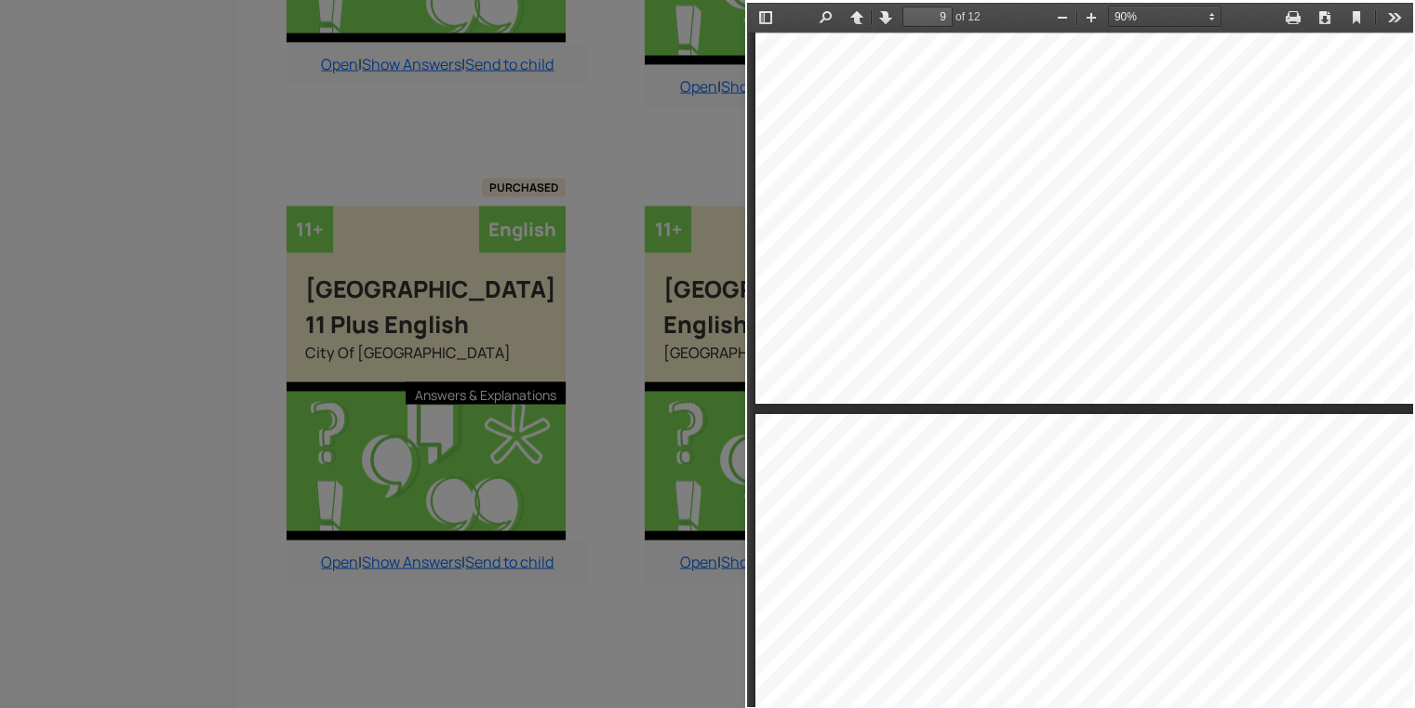
type input "10"
select select "custom"
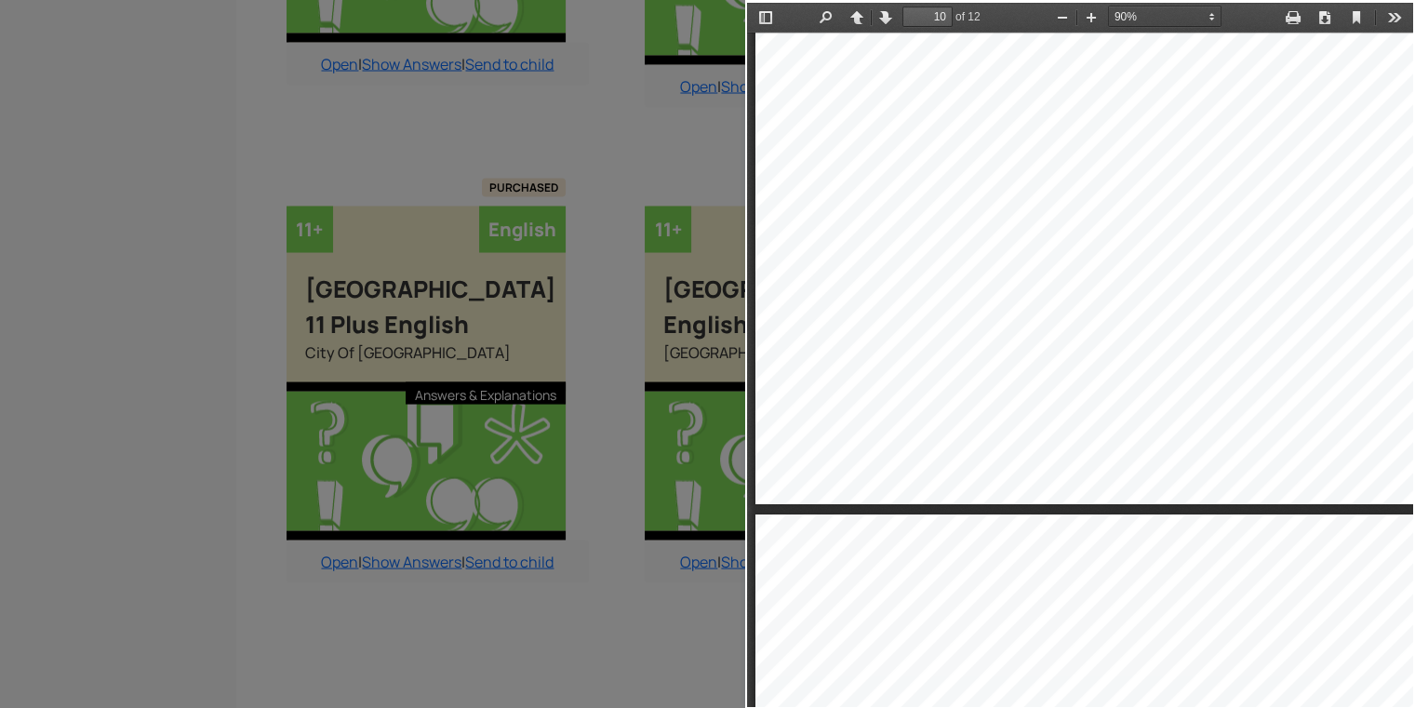
type input "11"
select select "custom"
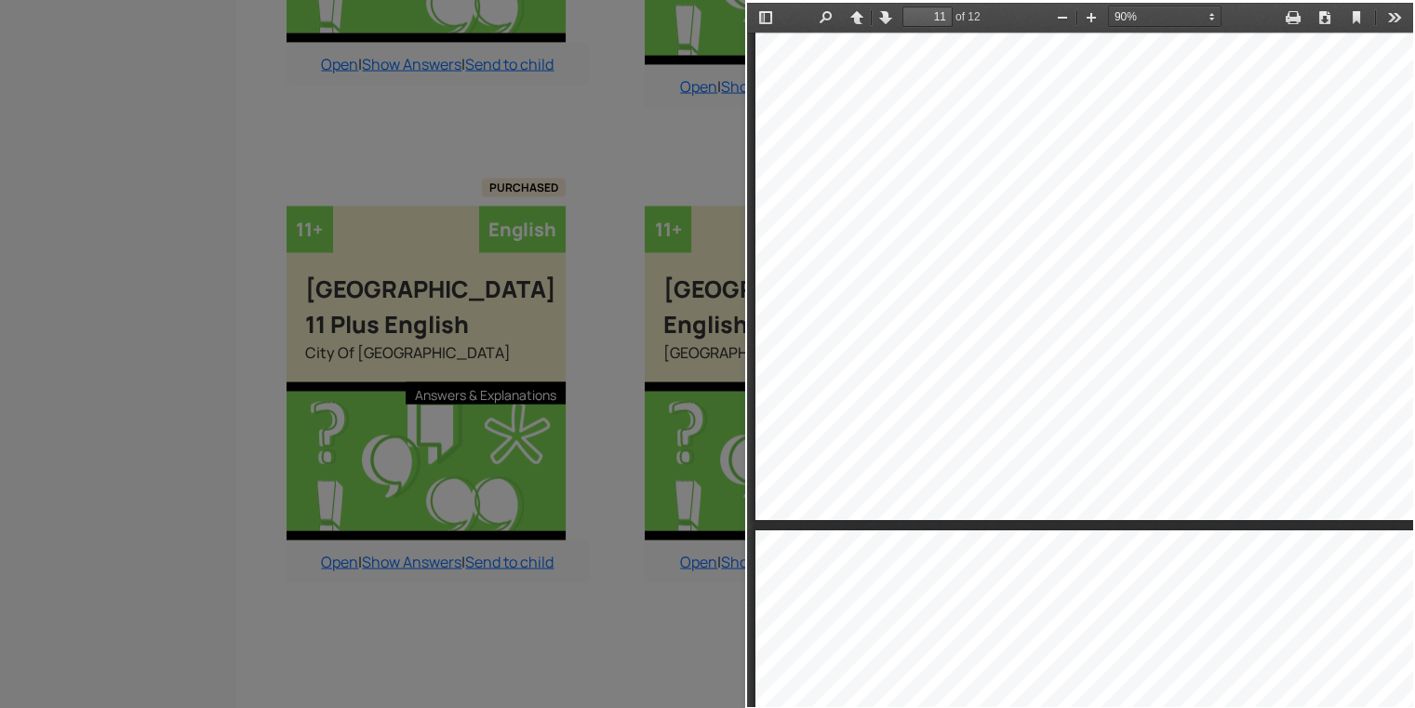
type input "12"
select select "custom"
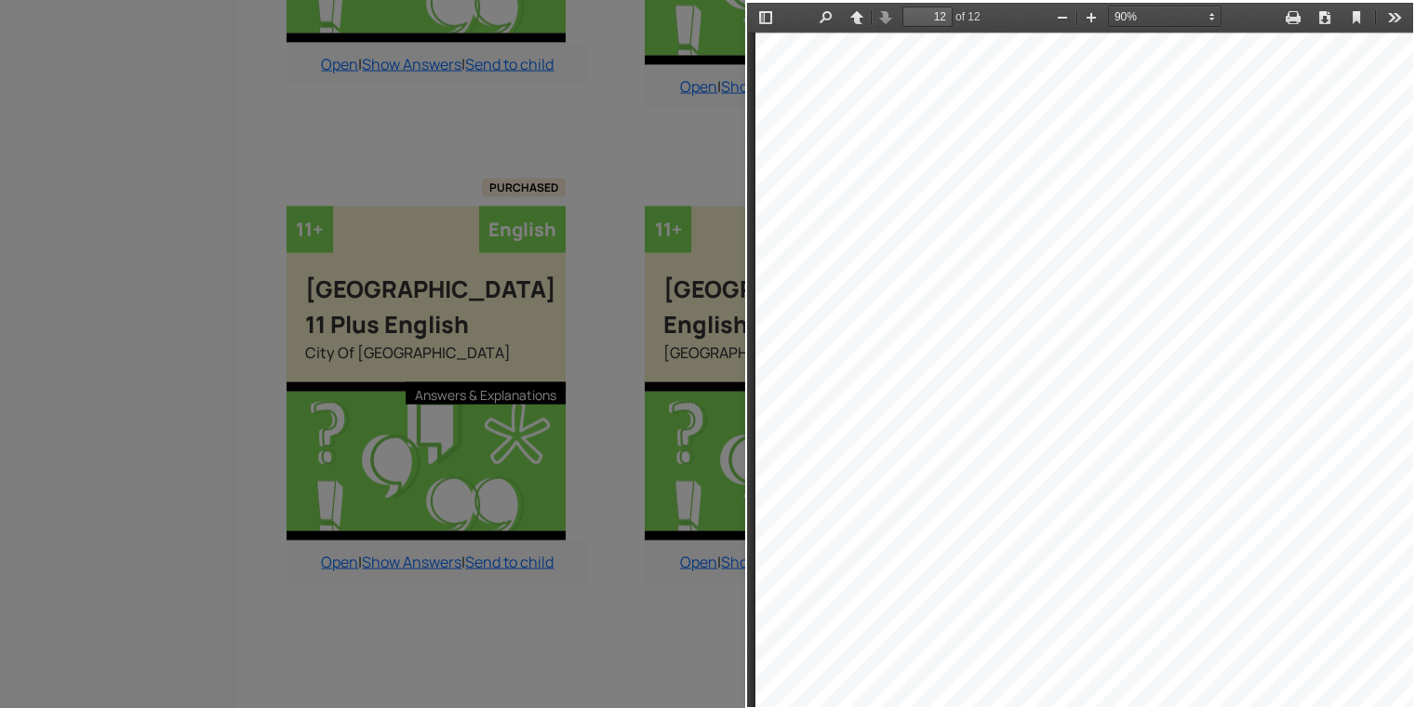
scroll to position [10739, 0]
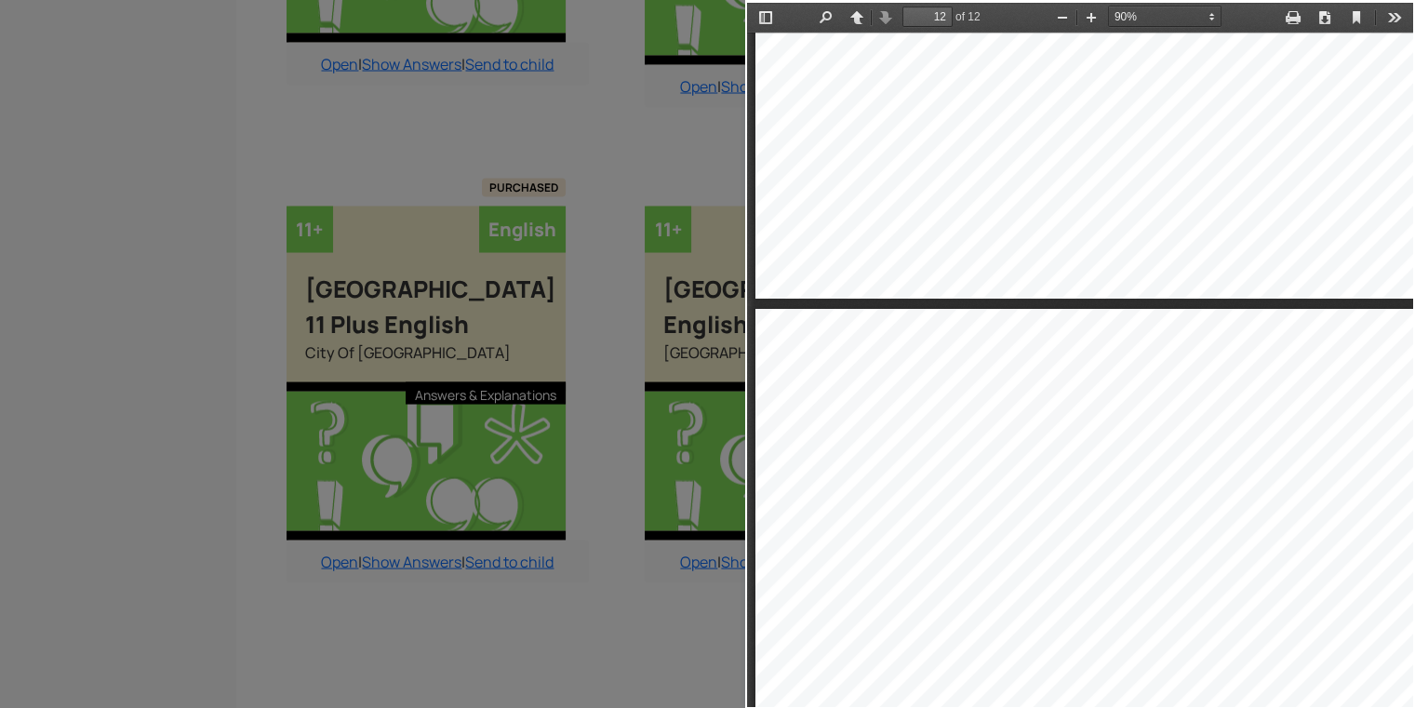
type input "11"
select select "custom"
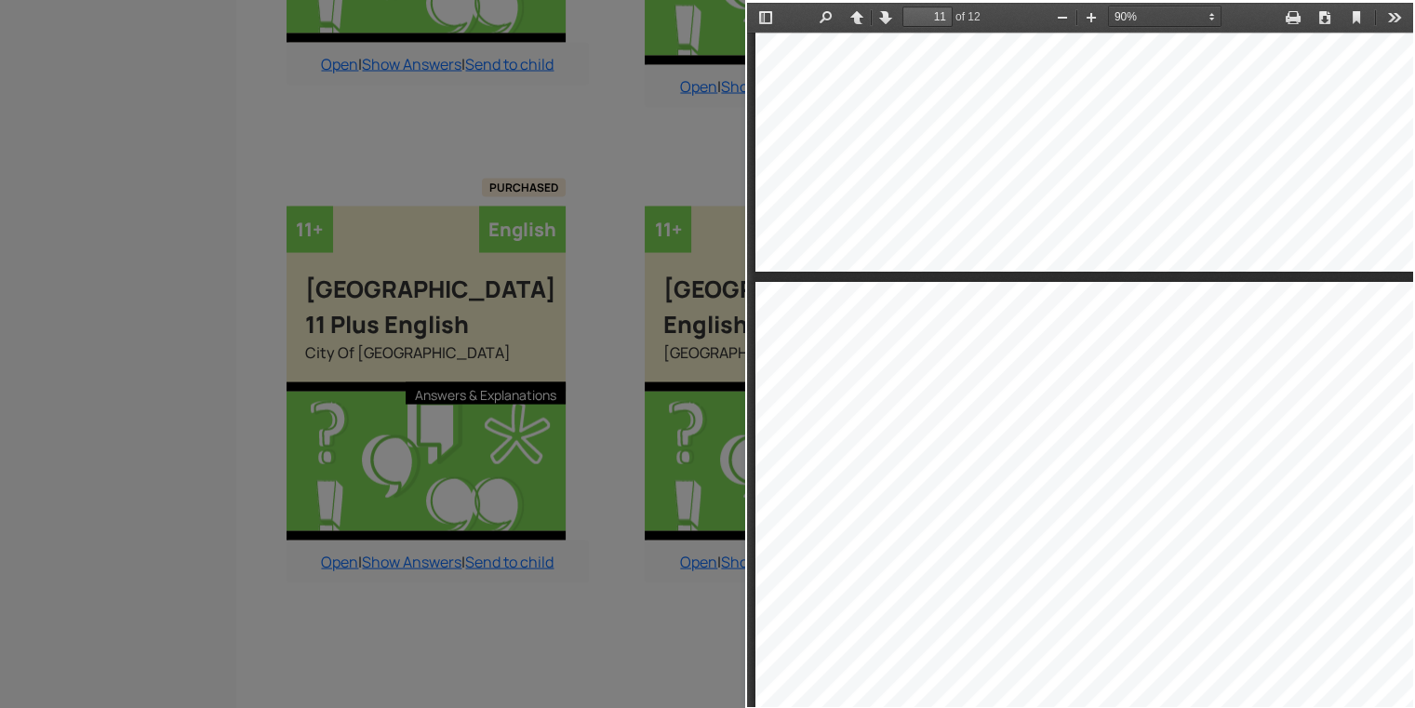
type input "10"
select select "custom"
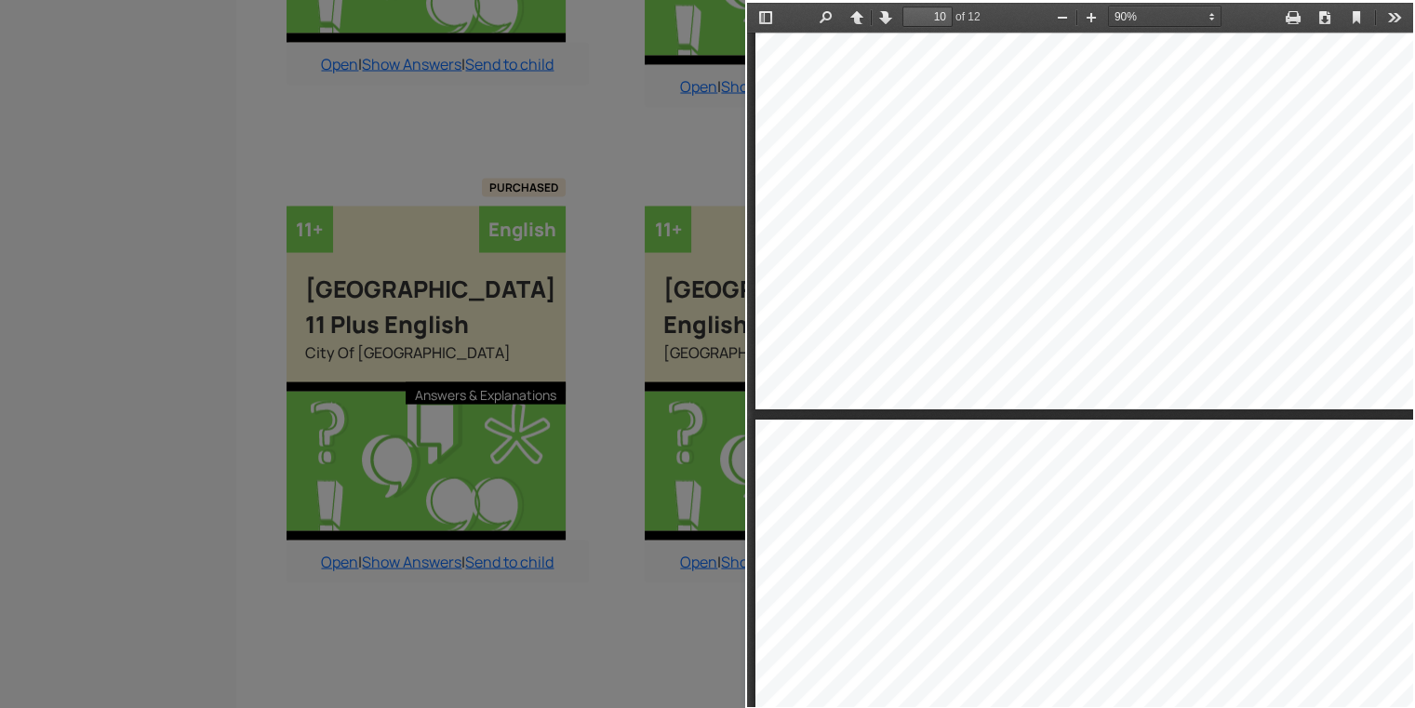
scroll to position [9102, 0]
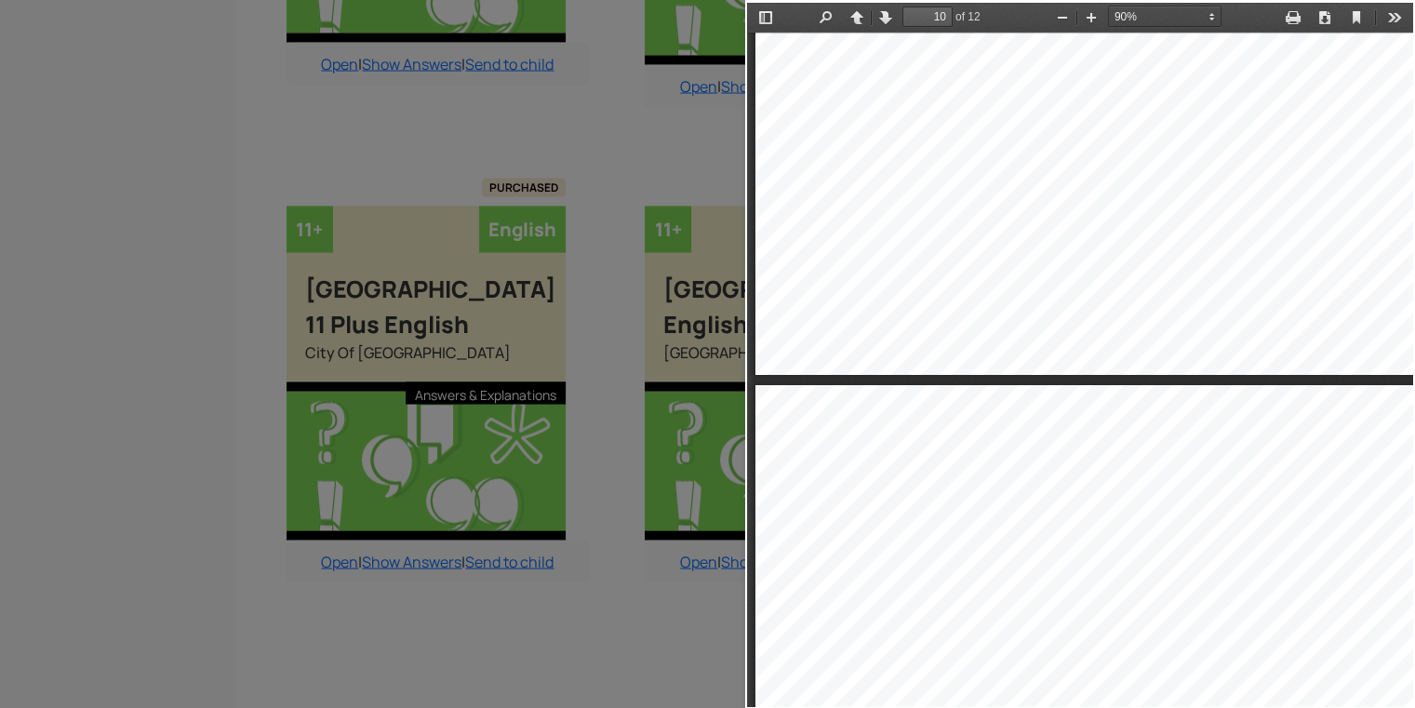
type input "9"
select select "custom"
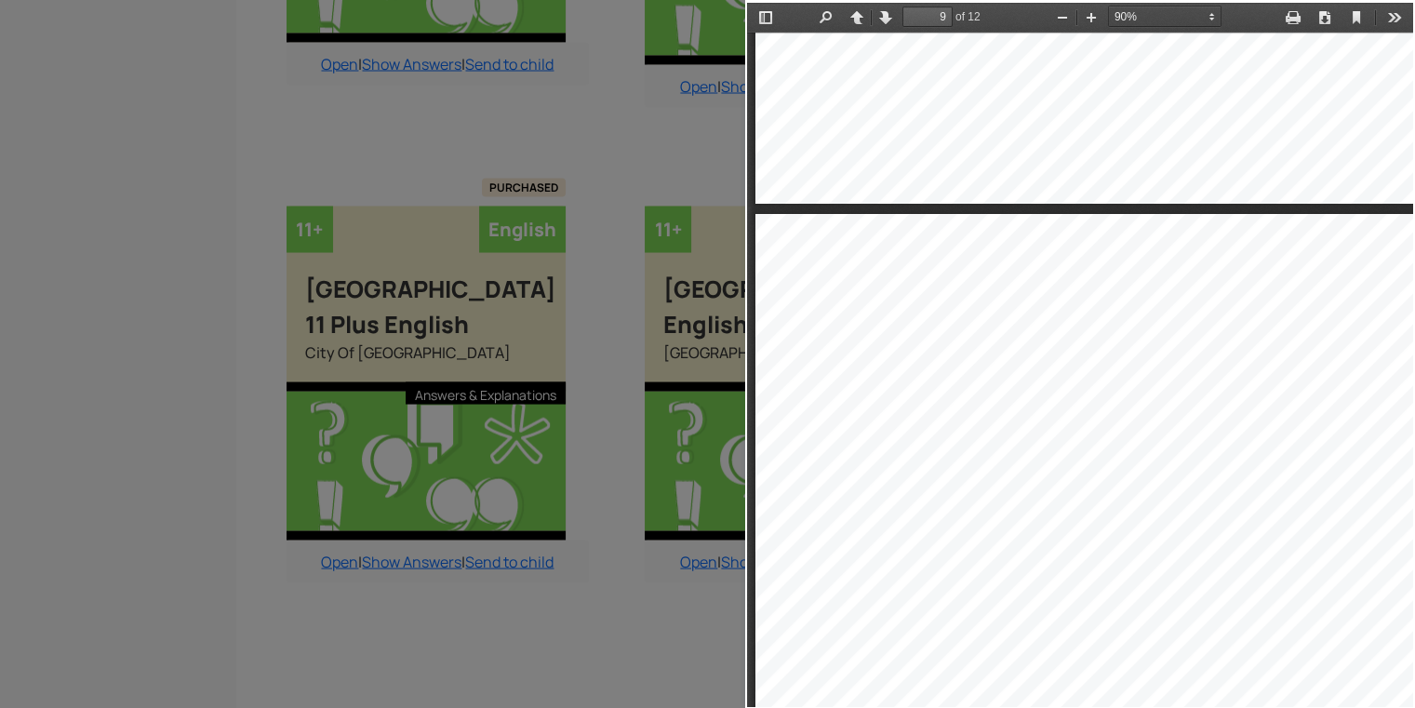
type input "8"
select select "custom"
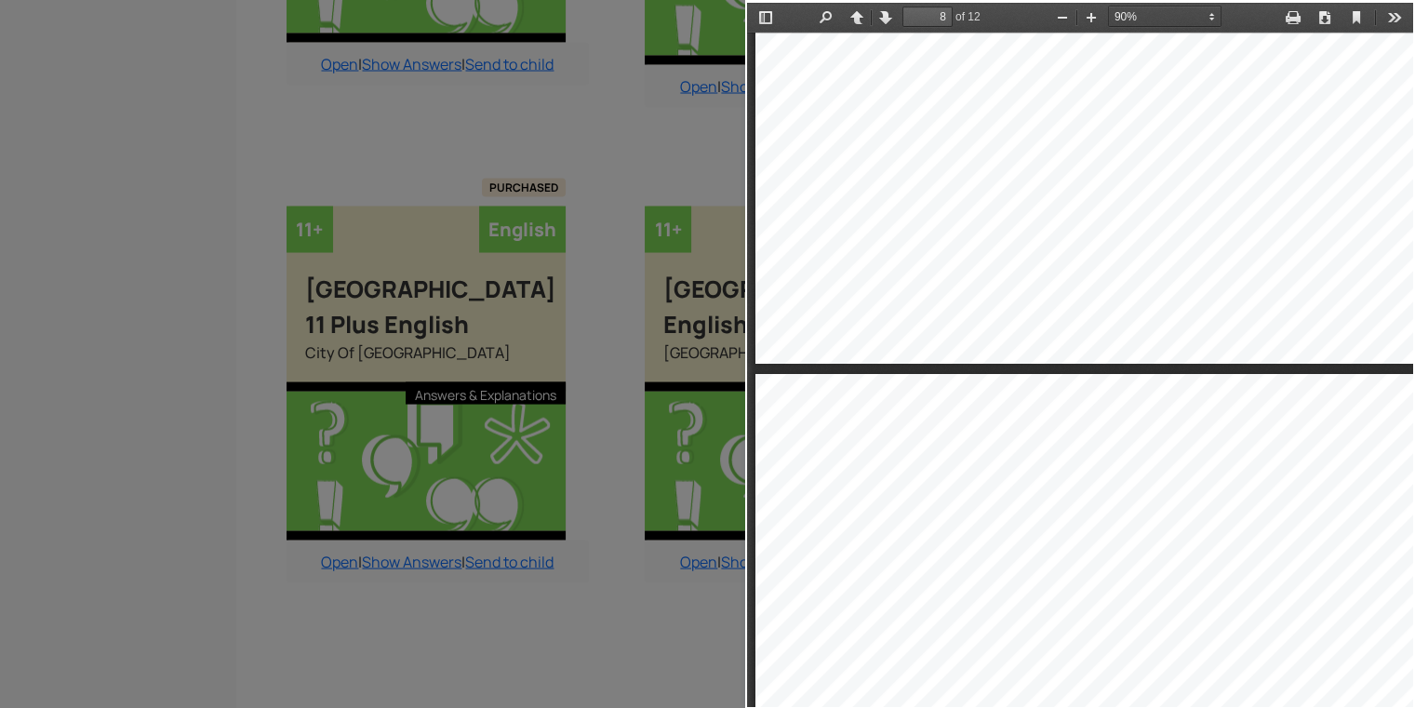
type input "7"
select select "custom"
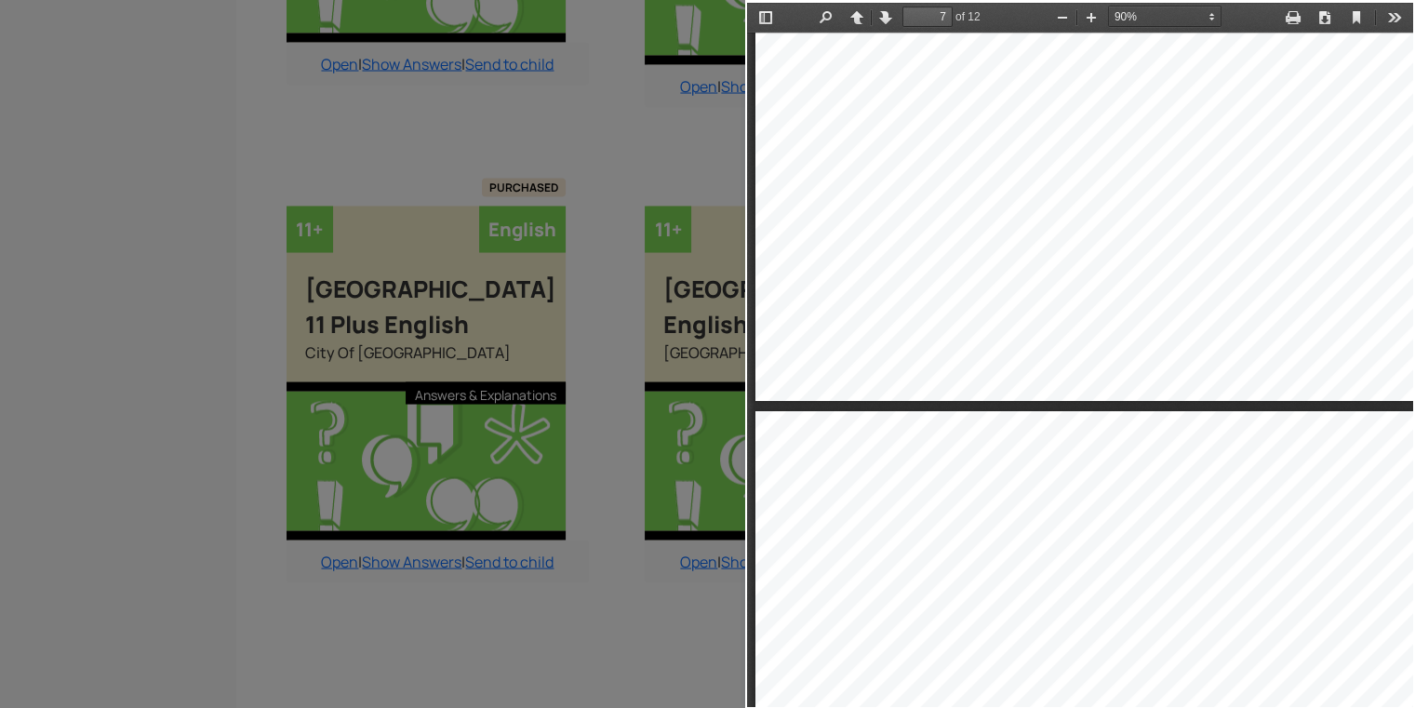
scroll to position [6274, 0]
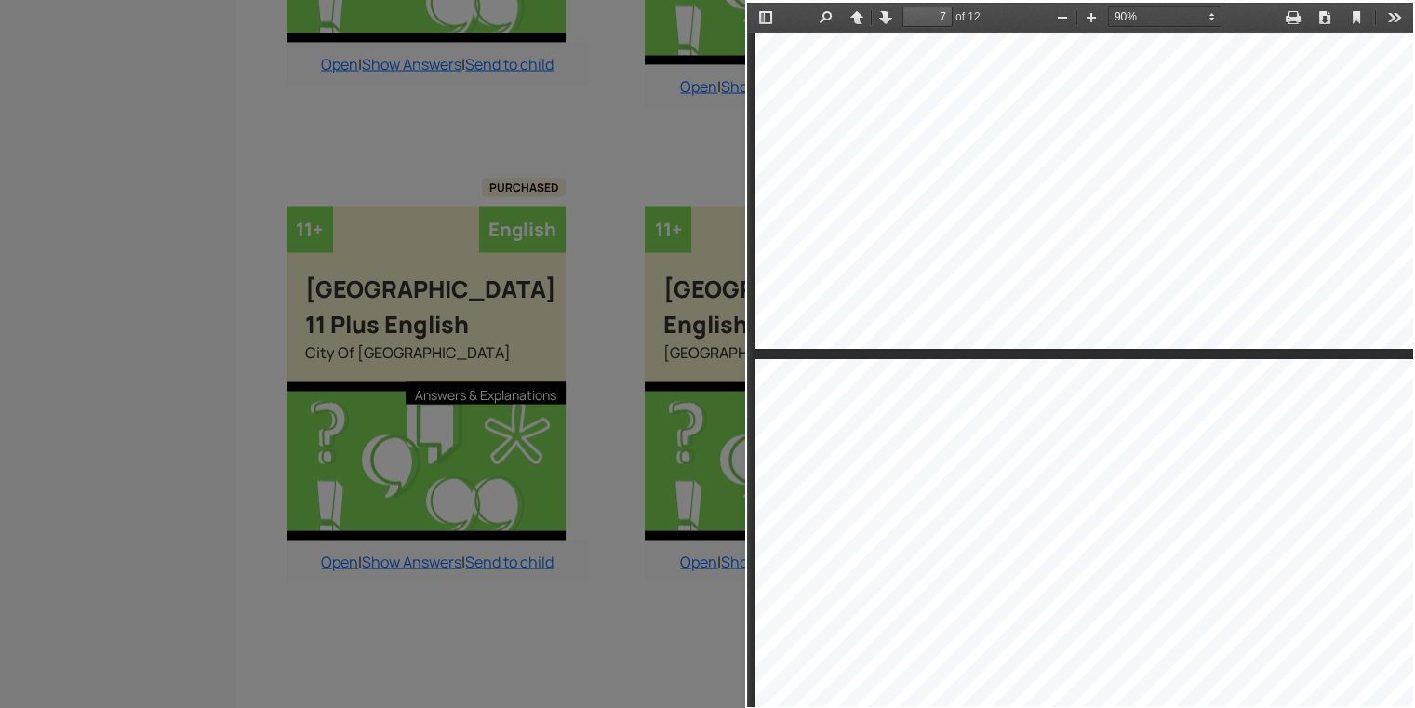
type input "6"
select select "custom"
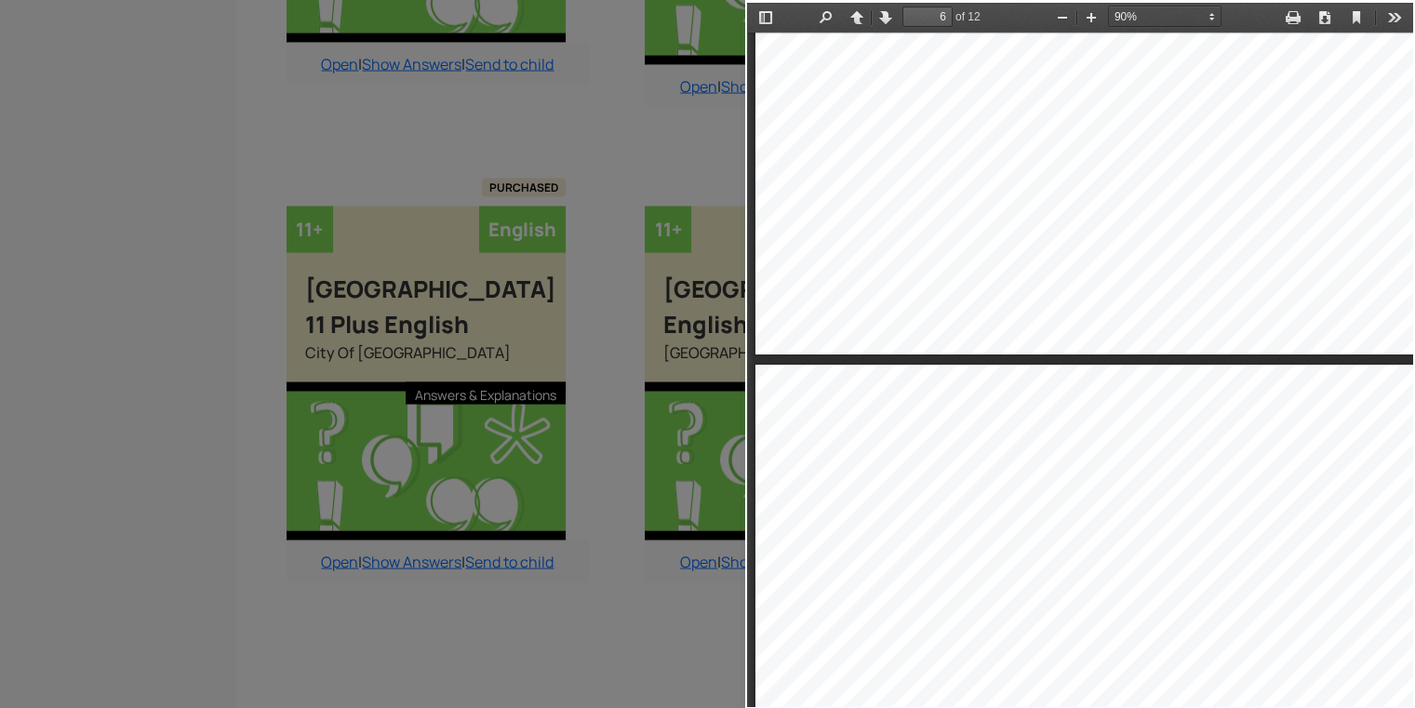
type input "5"
select select "custom"
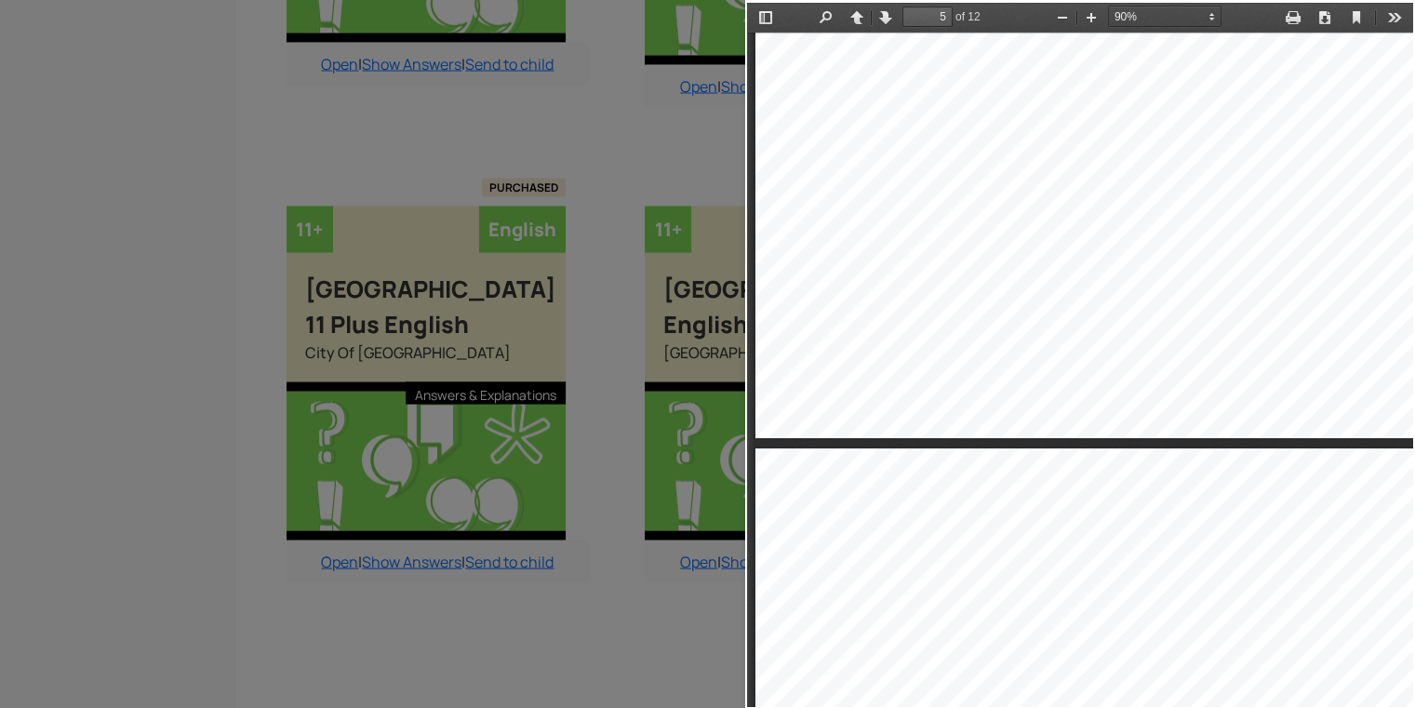
type input "6"
select select "custom"
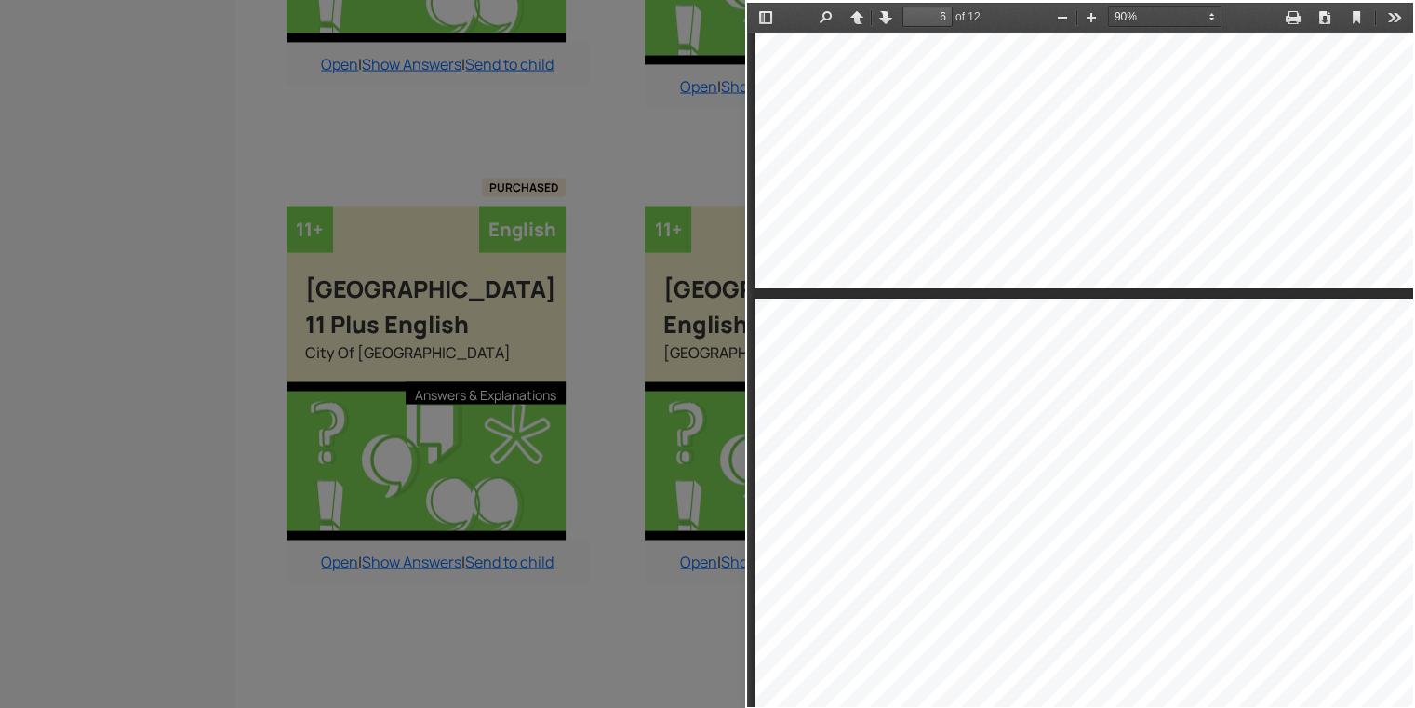
type input "5"
select select "custom"
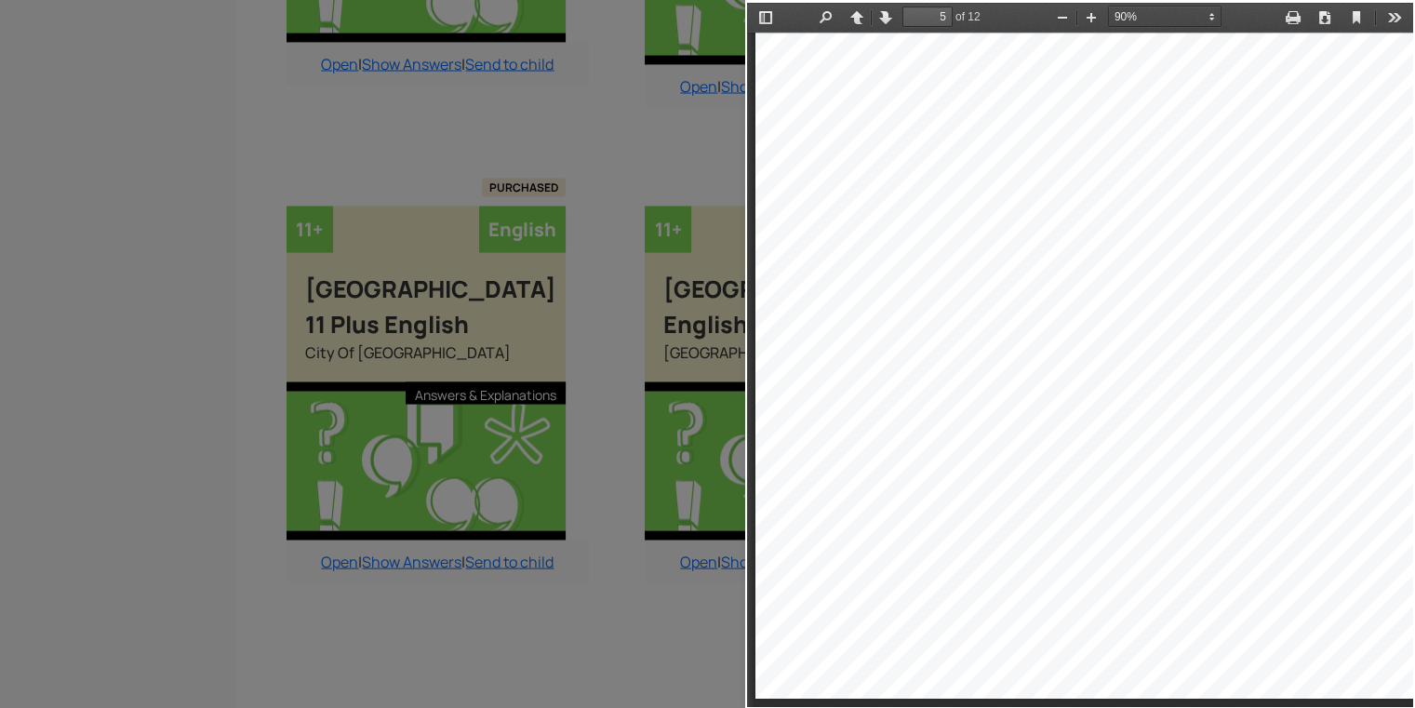
scroll to position [3930, 0]
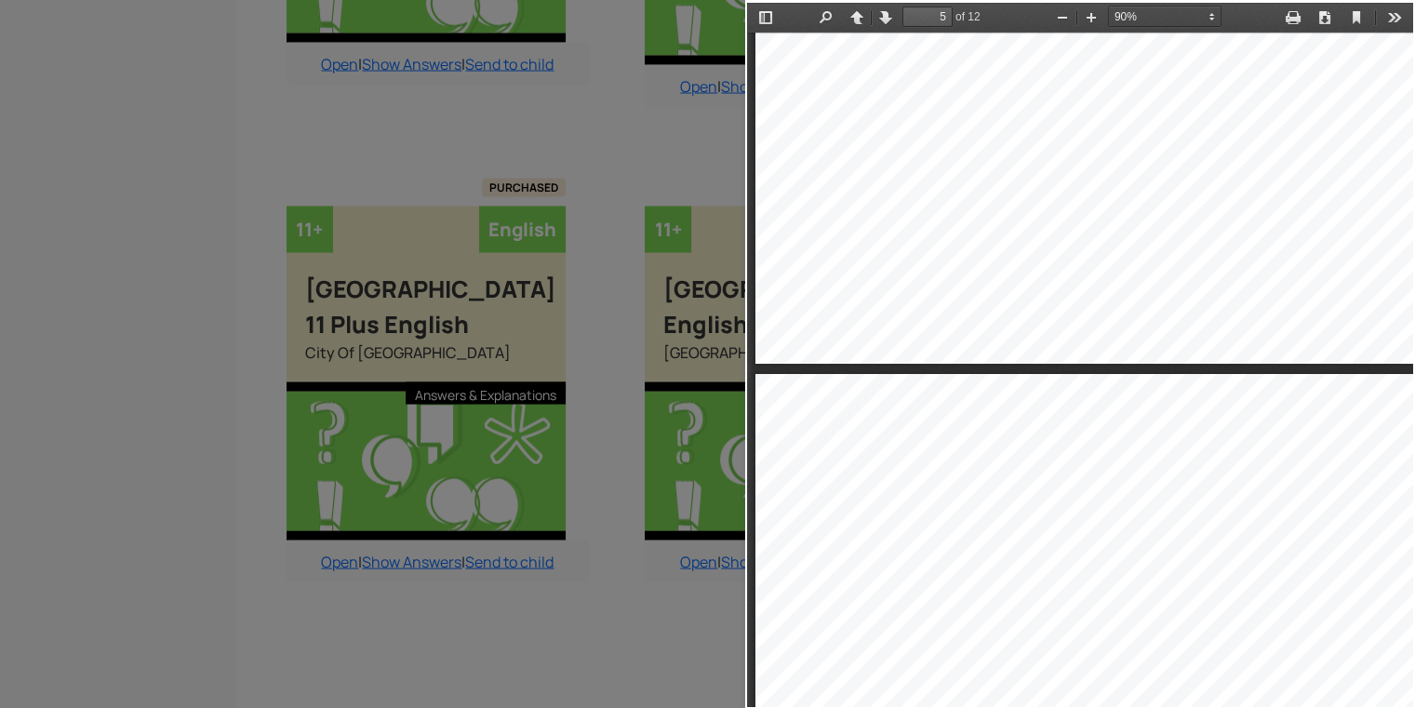
type input "6"
select select "custom"
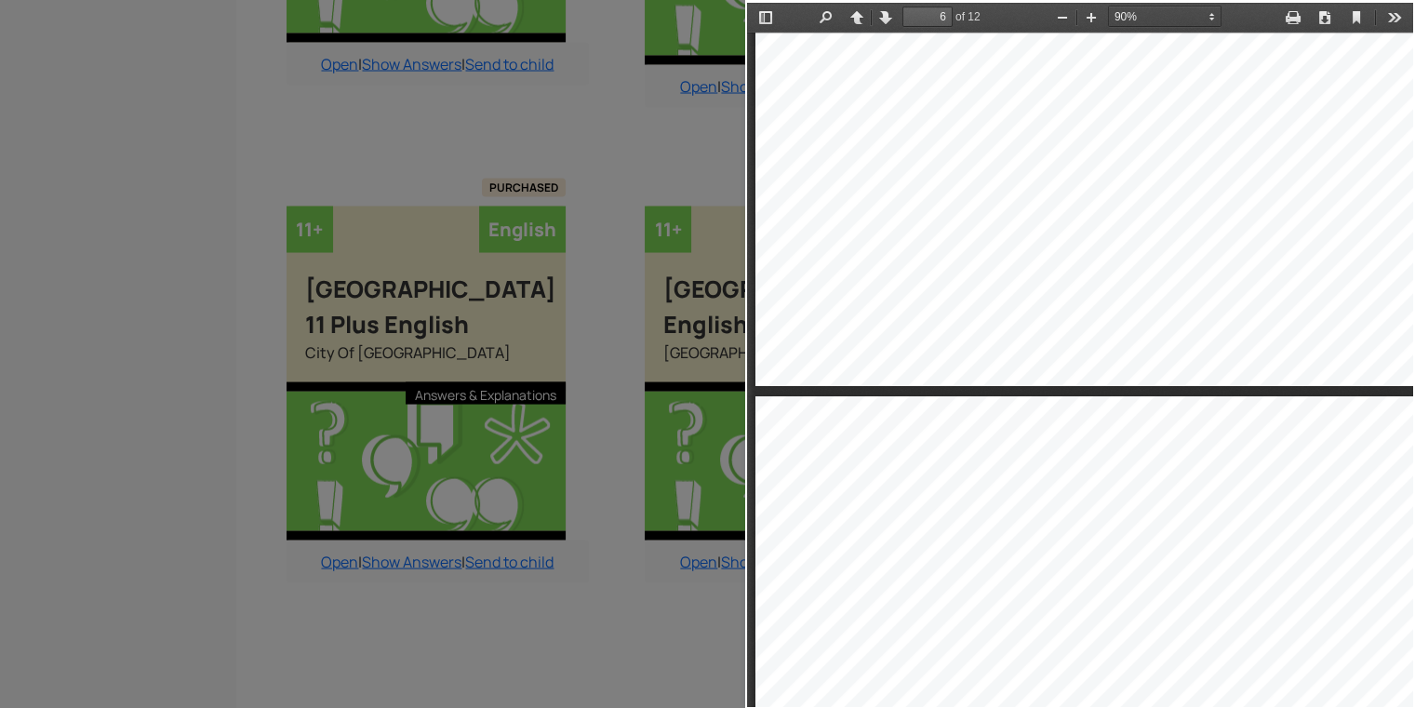
type input "7"
select select "custom"
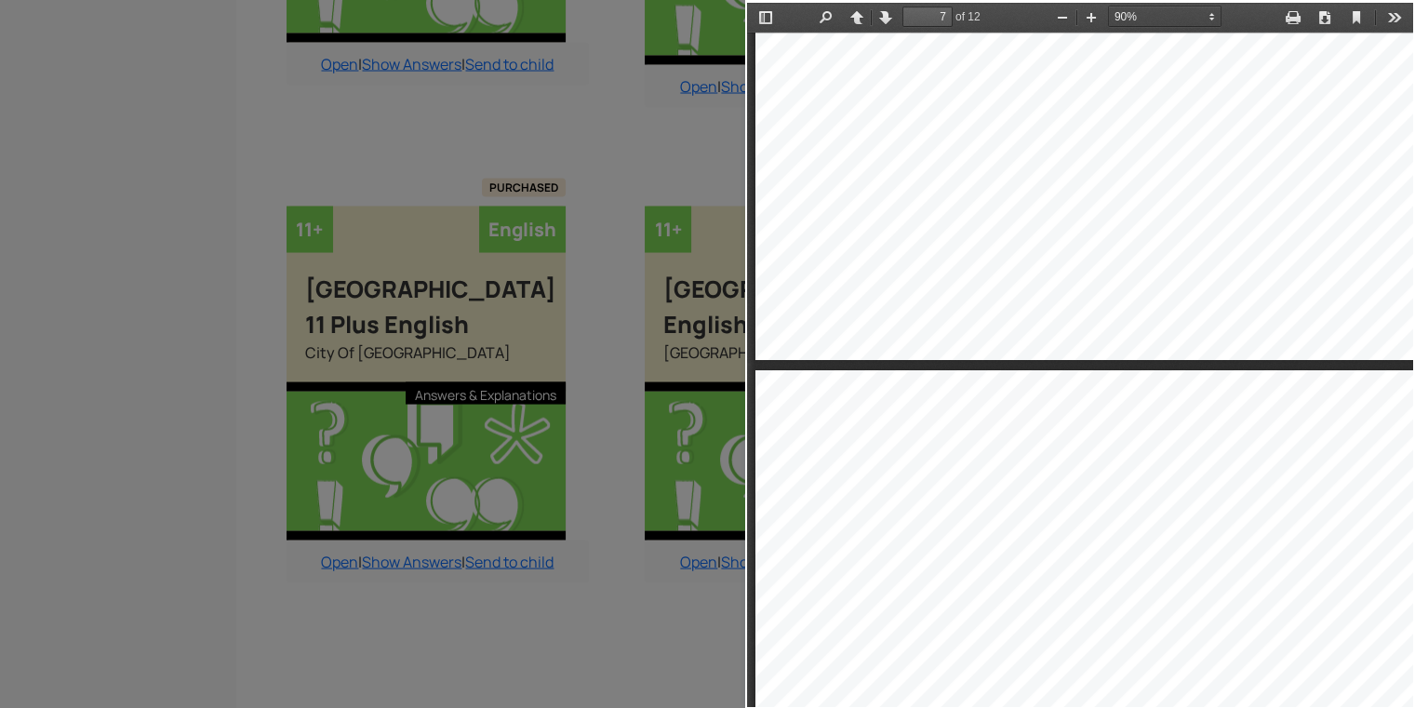
type input "8"
select select "custom"
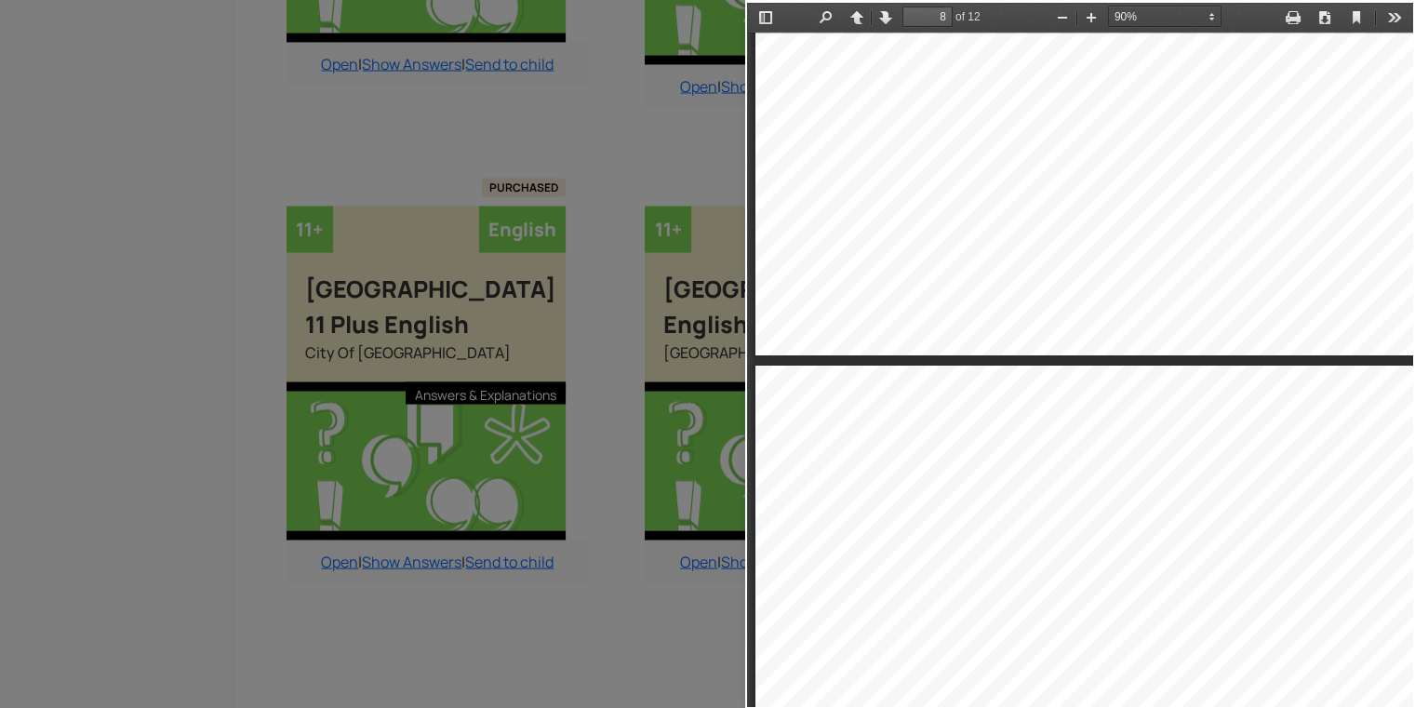
type input "9"
select select "custom"
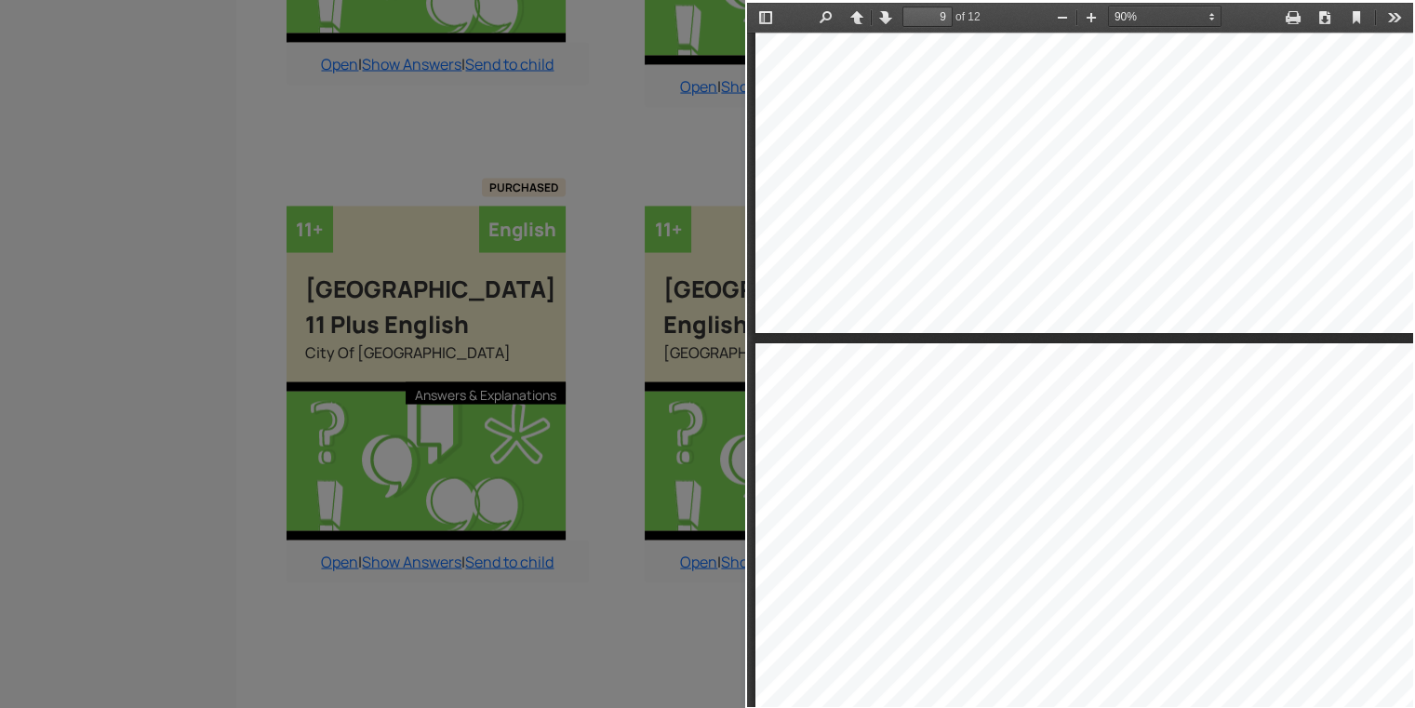
type input "10"
select select "custom"
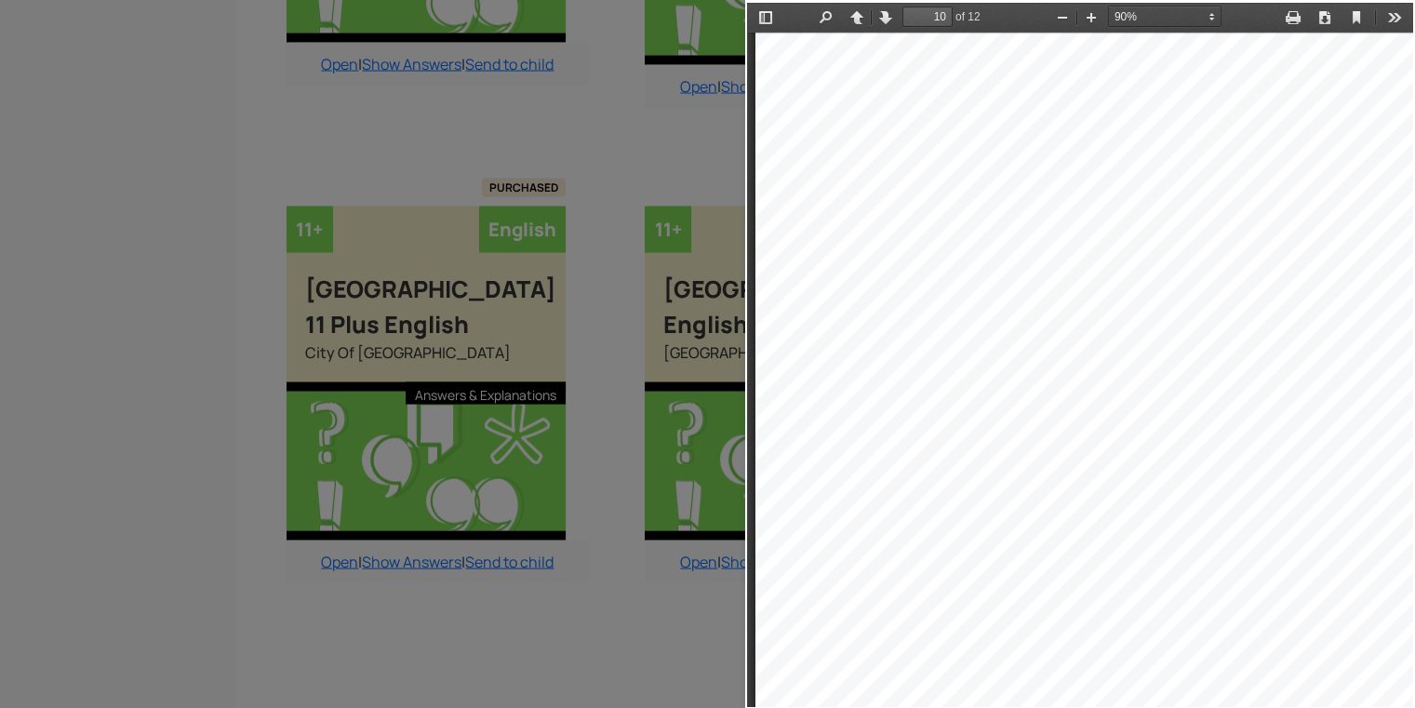
scroll to position [8469, 0]
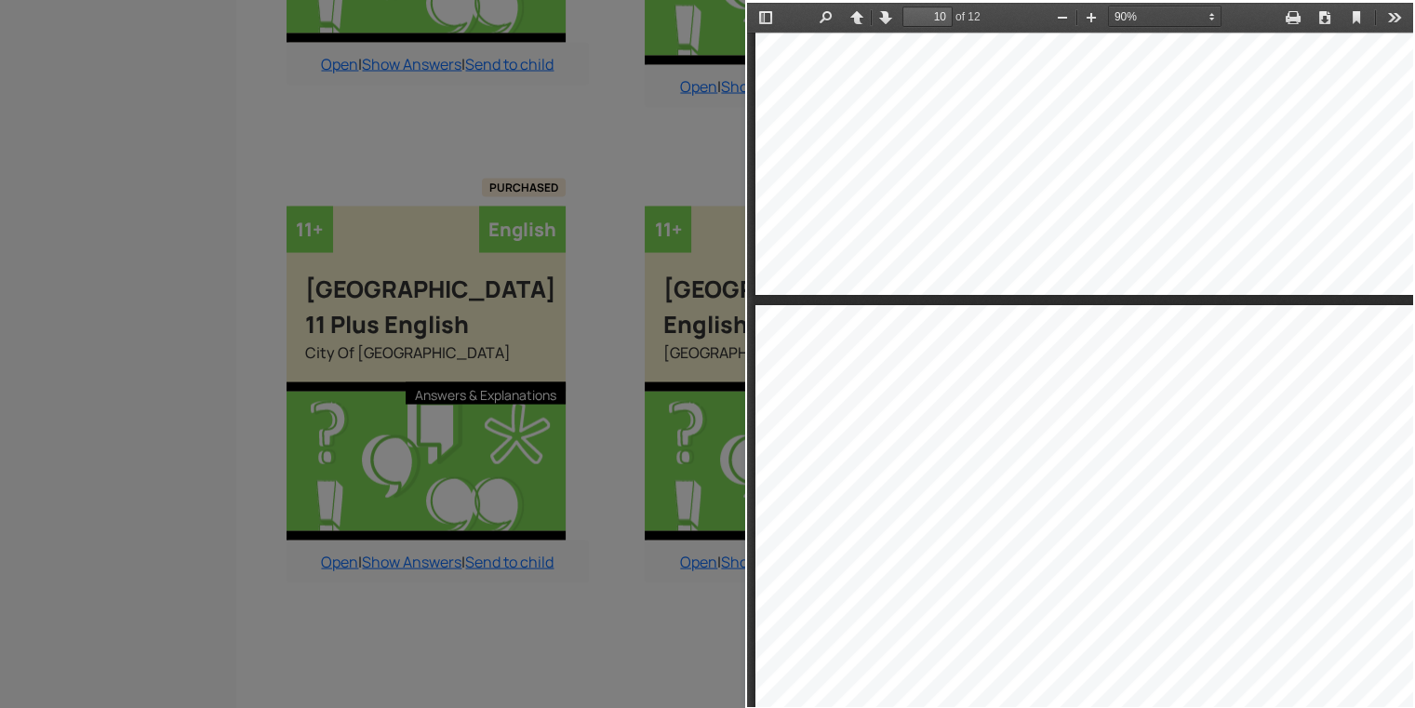
type input "9"
select select "custom"
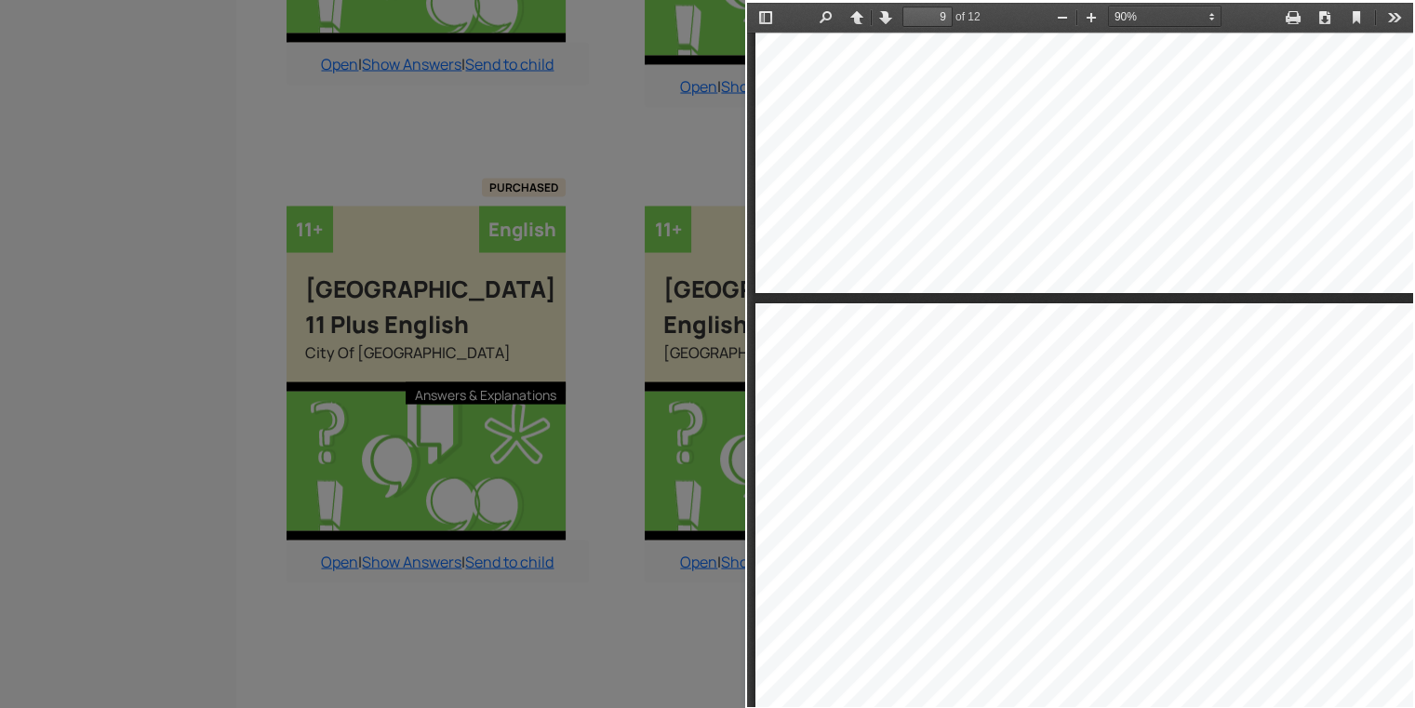
type input "8"
select select "custom"
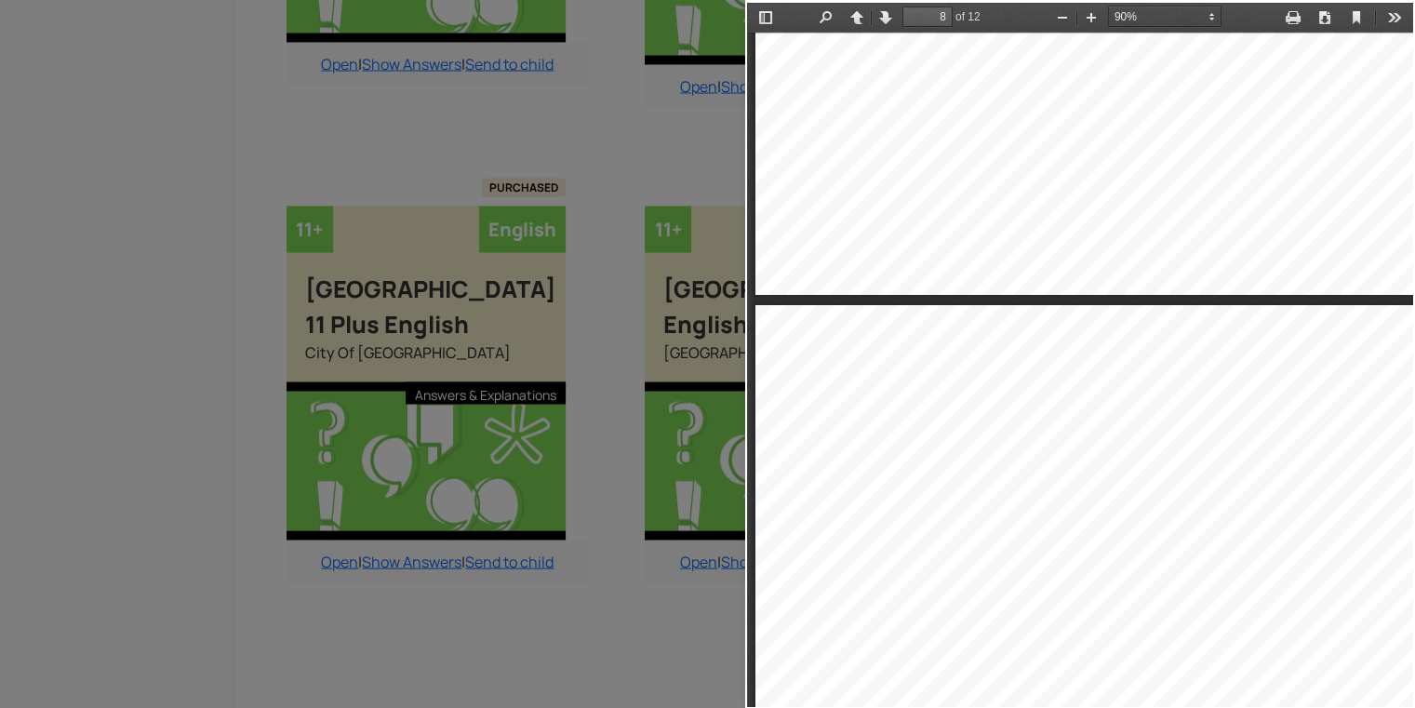
type input "7"
select select "custom"
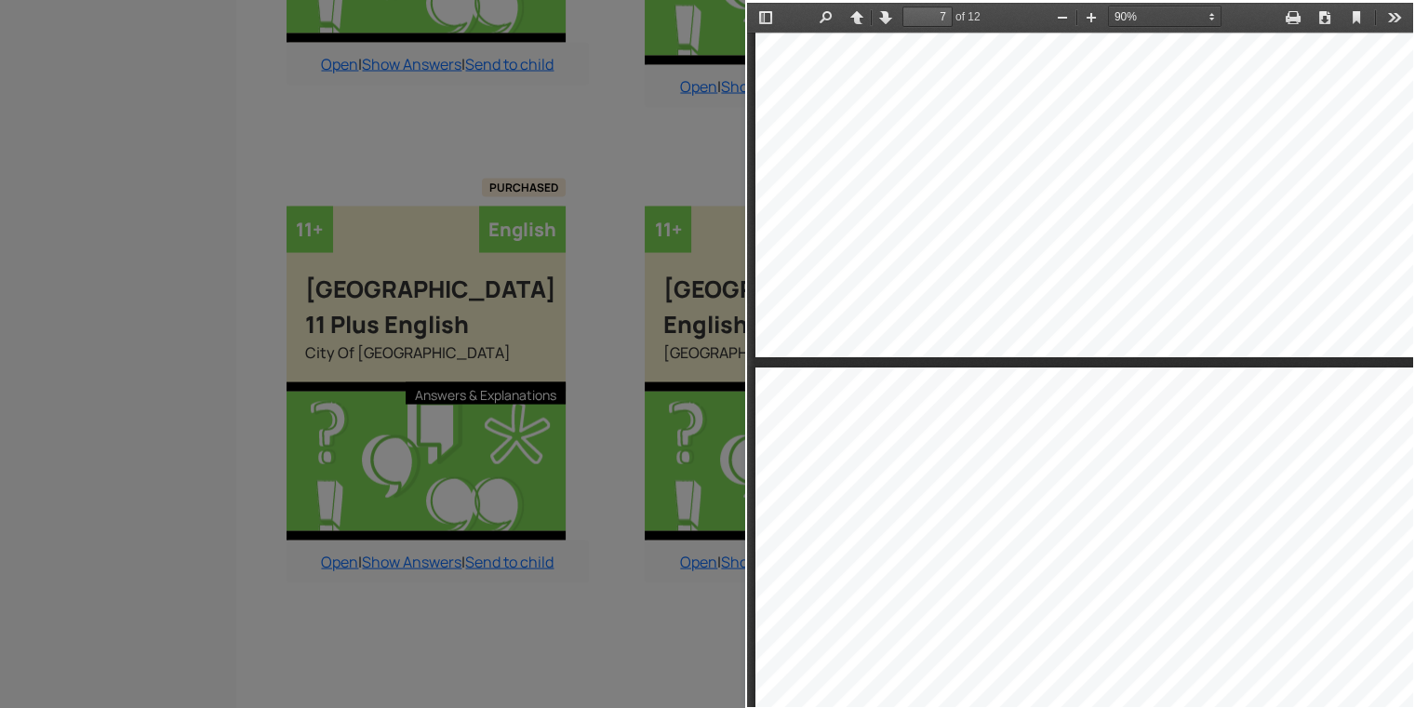
type input "6"
select select "custom"
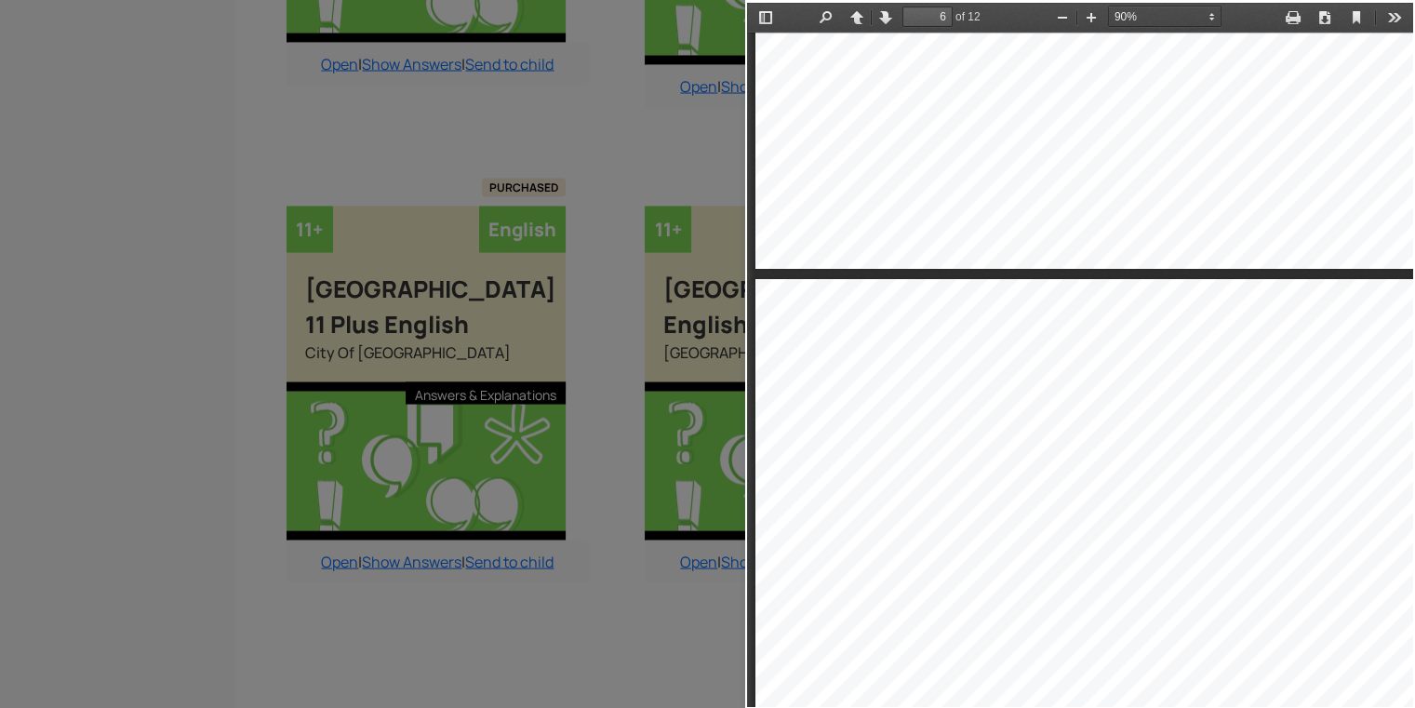
type input "5"
select select "custom"
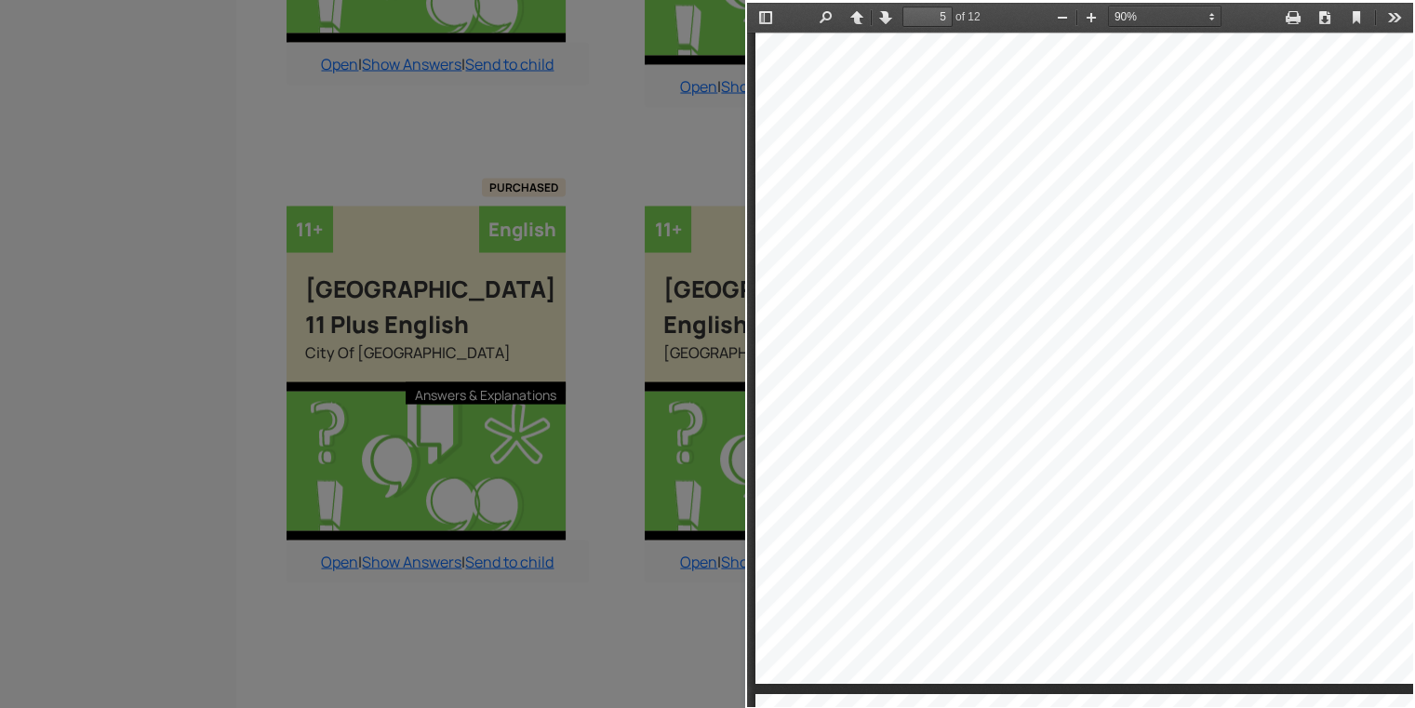
scroll to position [4265, 0]
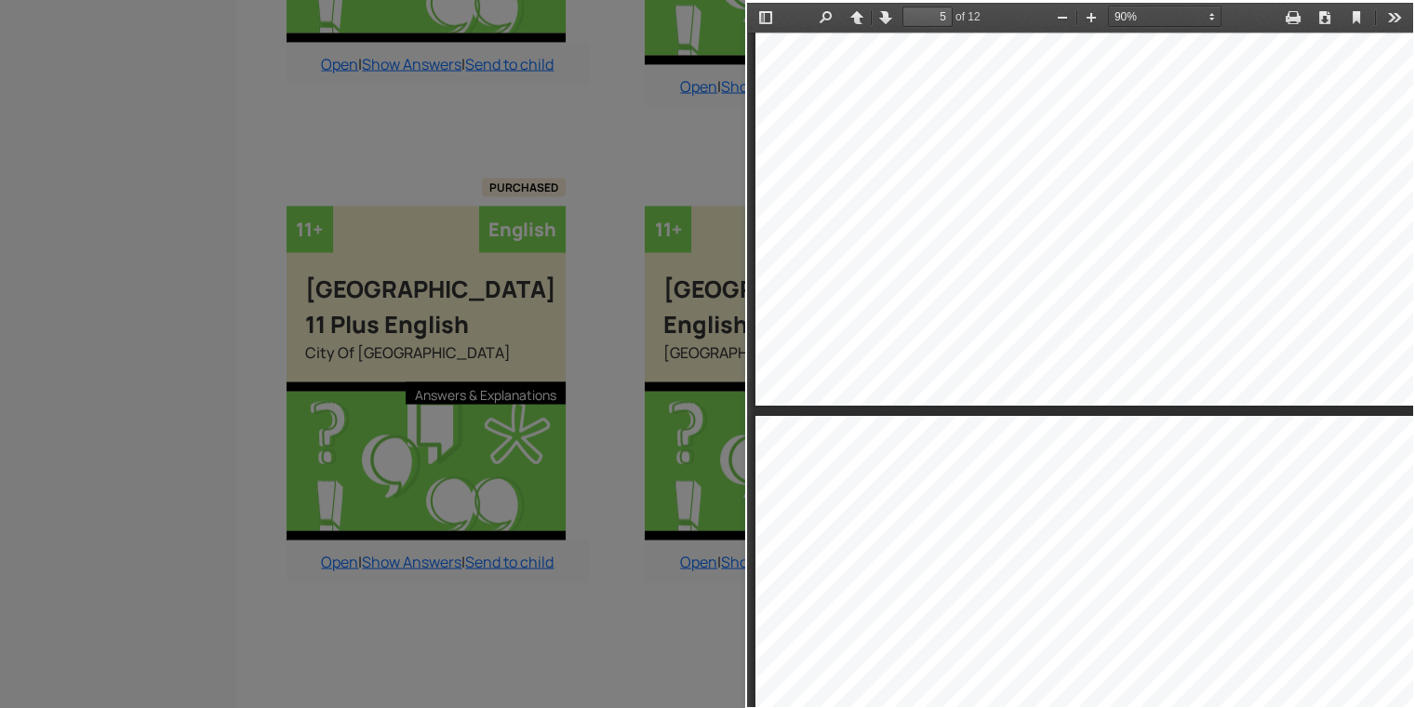
type input "6"
select select "custom"
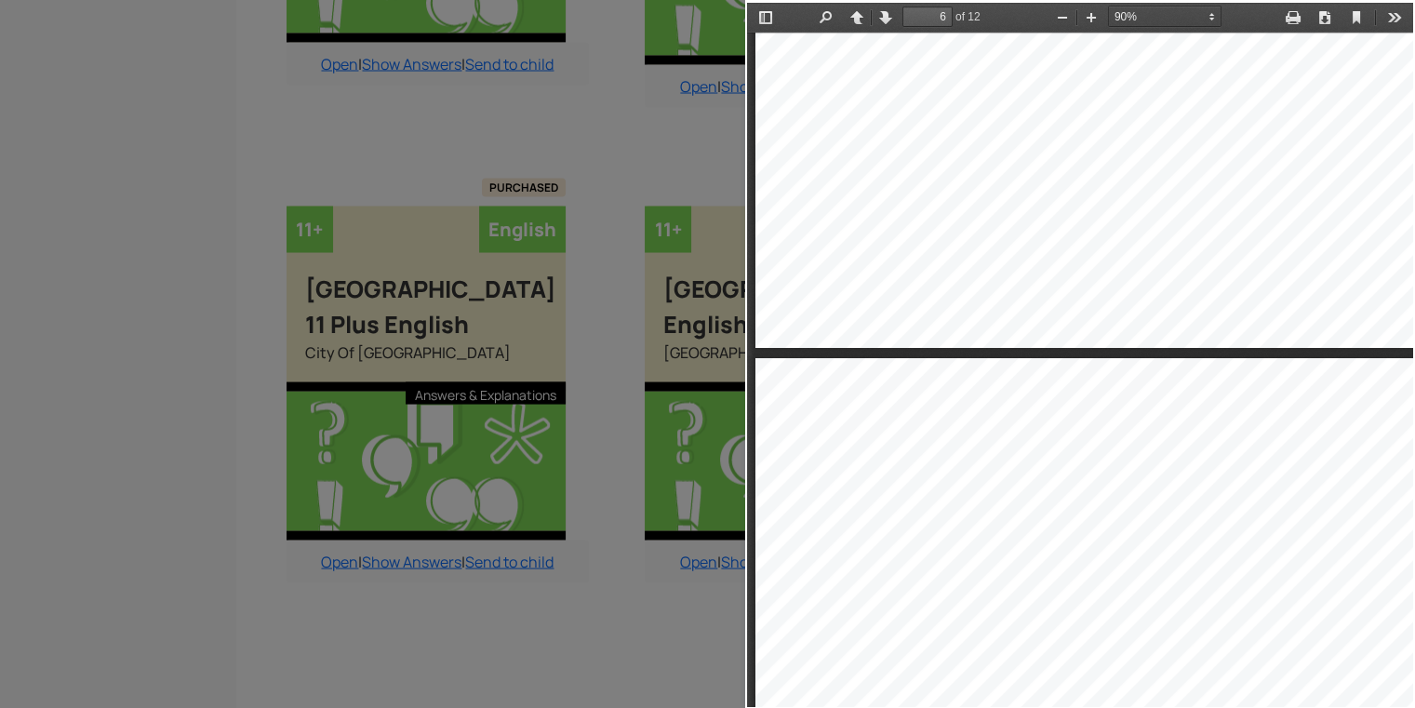
type input "7"
select select "custom"
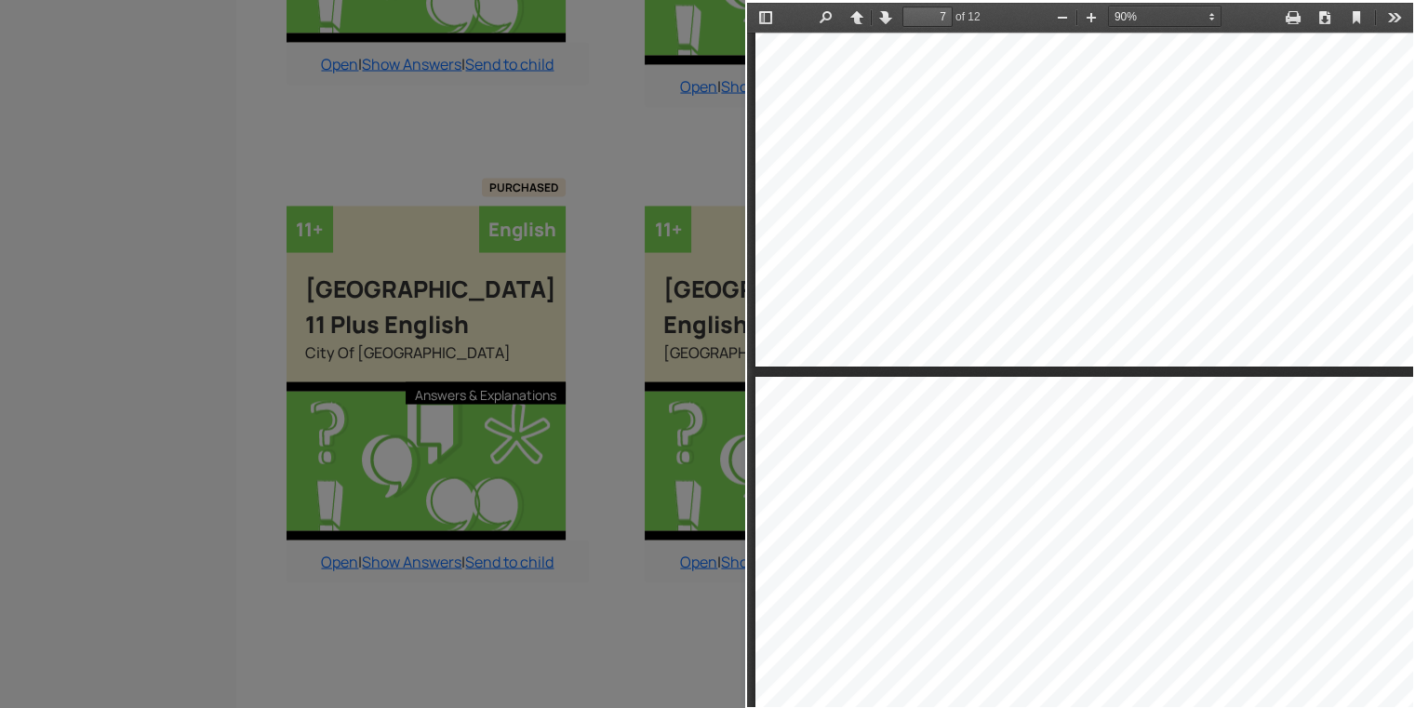
type input "8"
select select "custom"
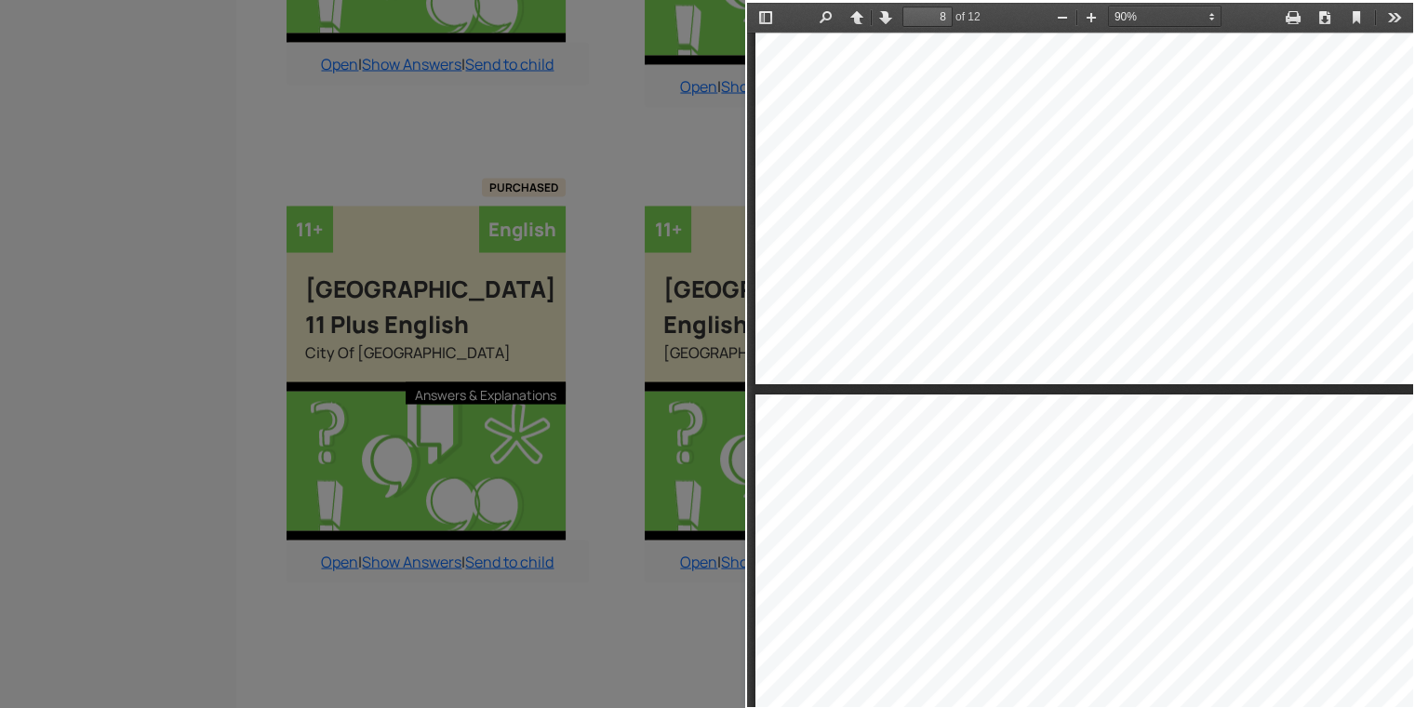
type input "9"
select select "custom"
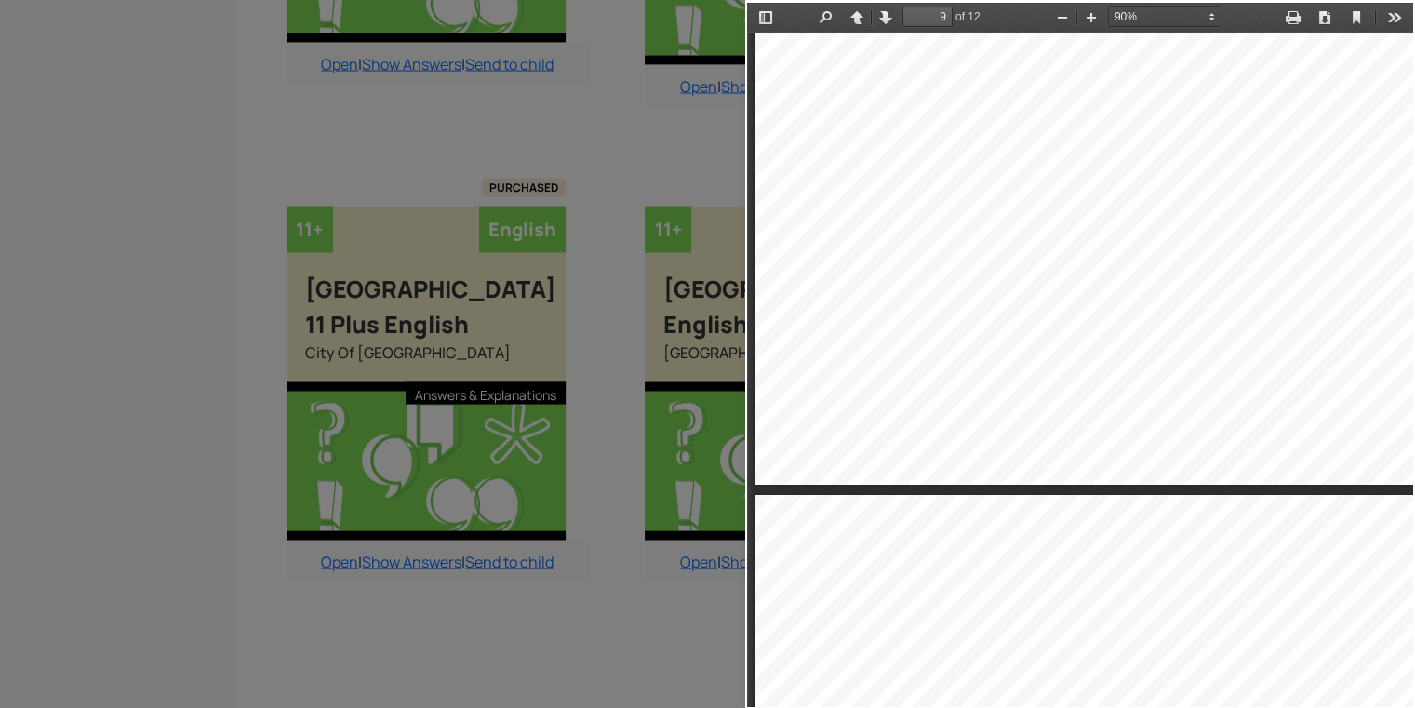
type input "10"
select select "custom"
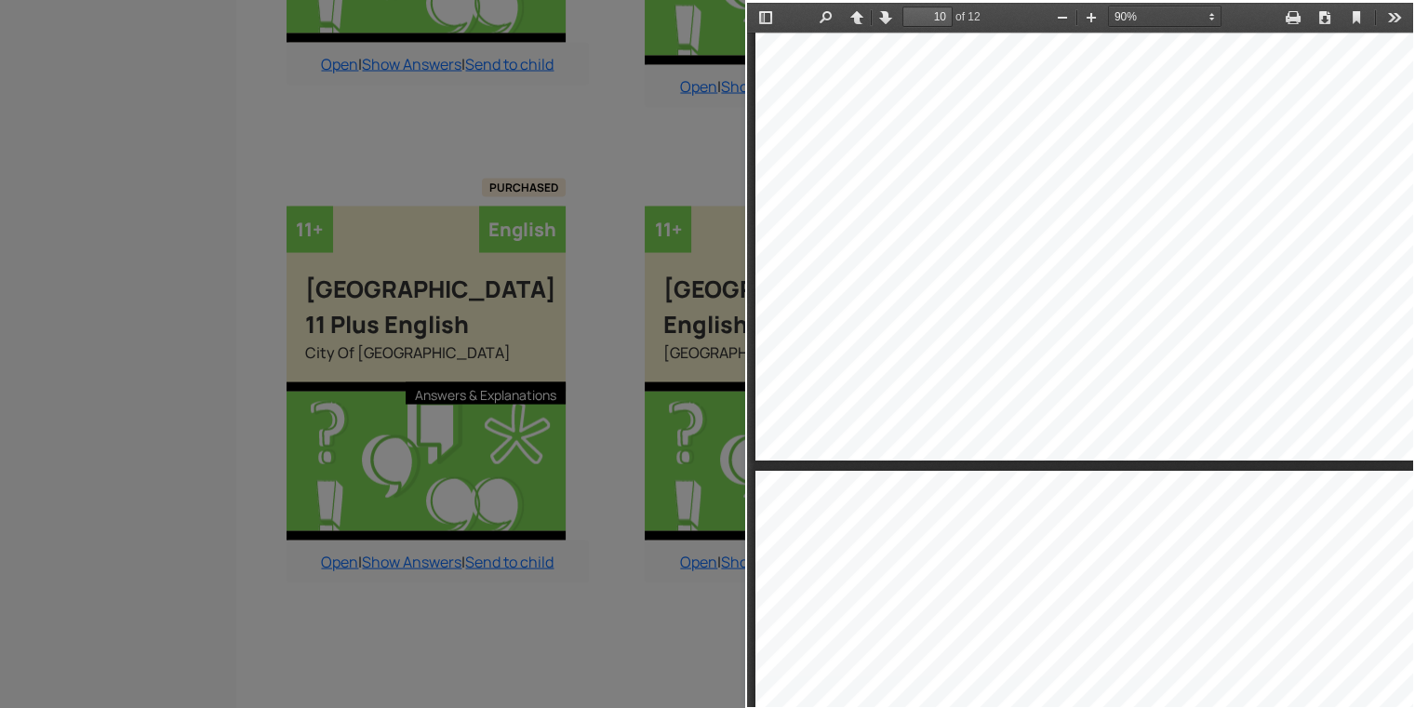
type input "11"
select select "custom"
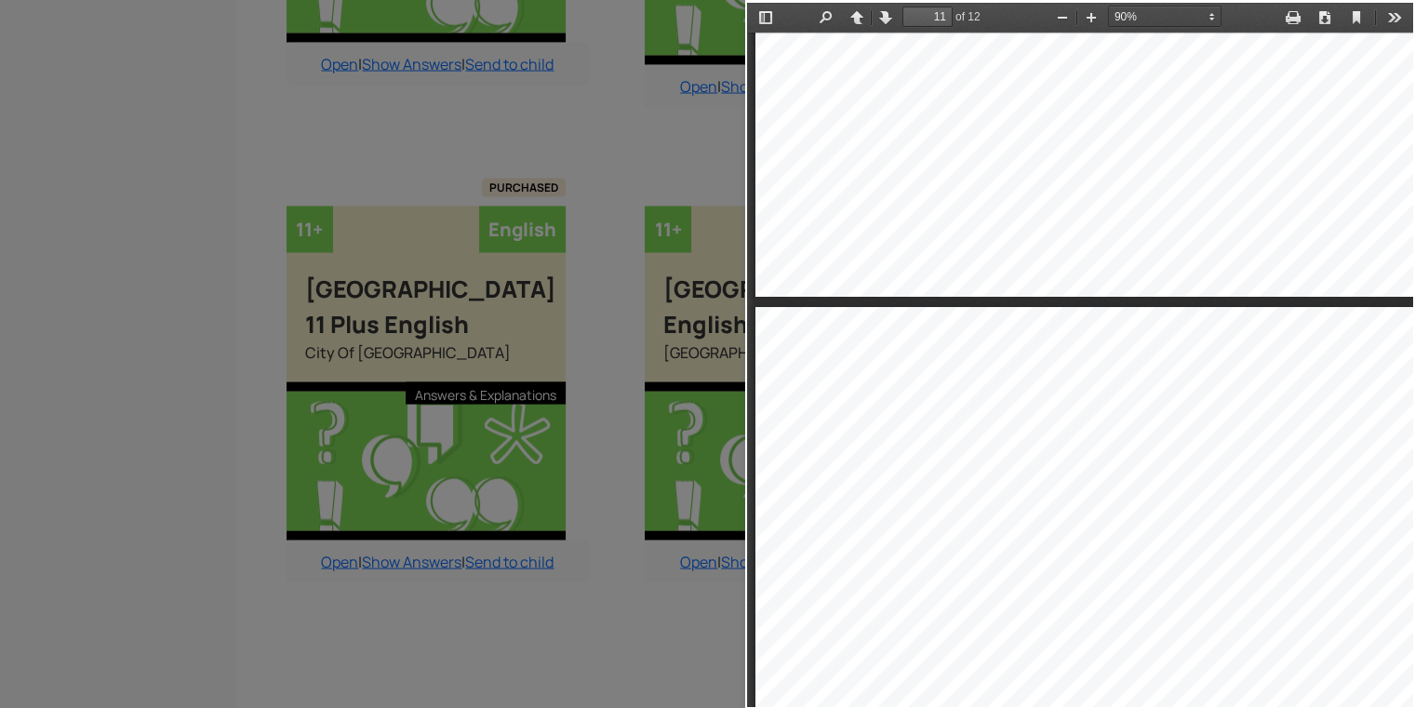
type input "10"
select select "custom"
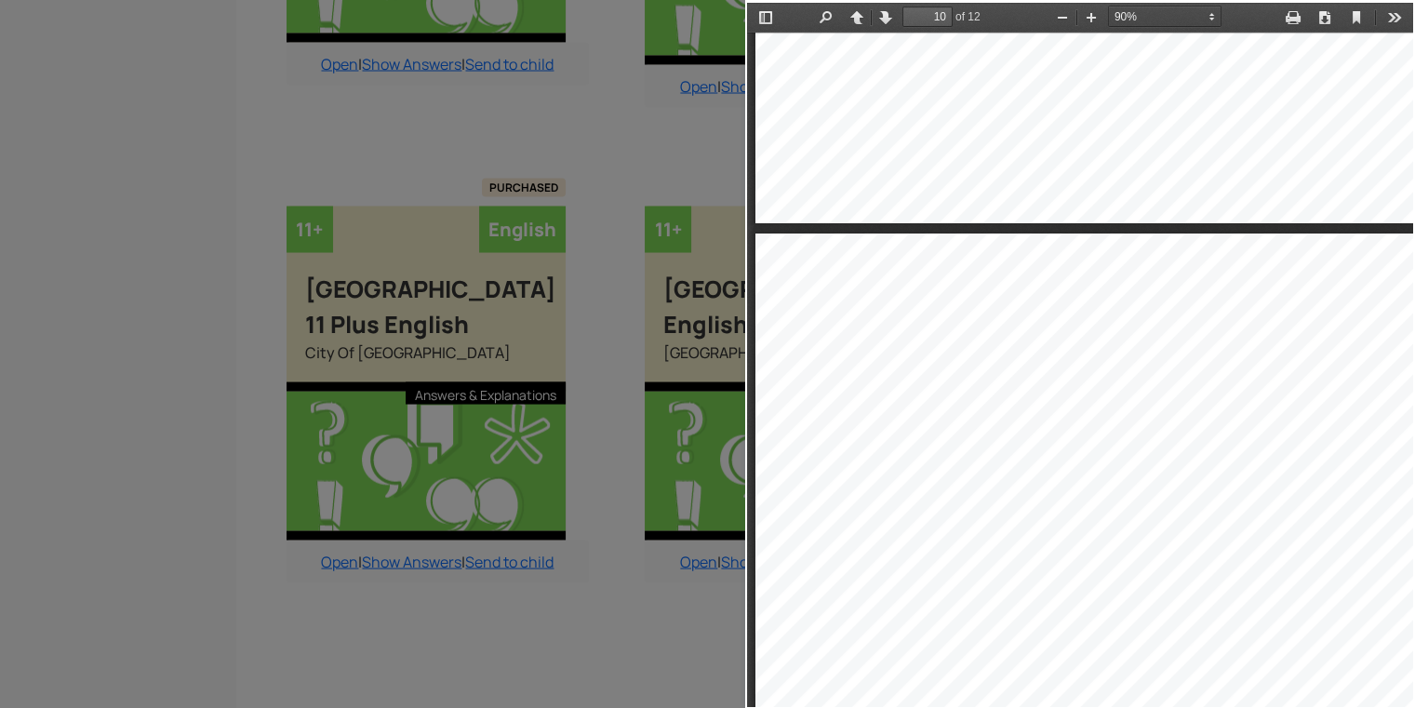
scroll to position [8357, 0]
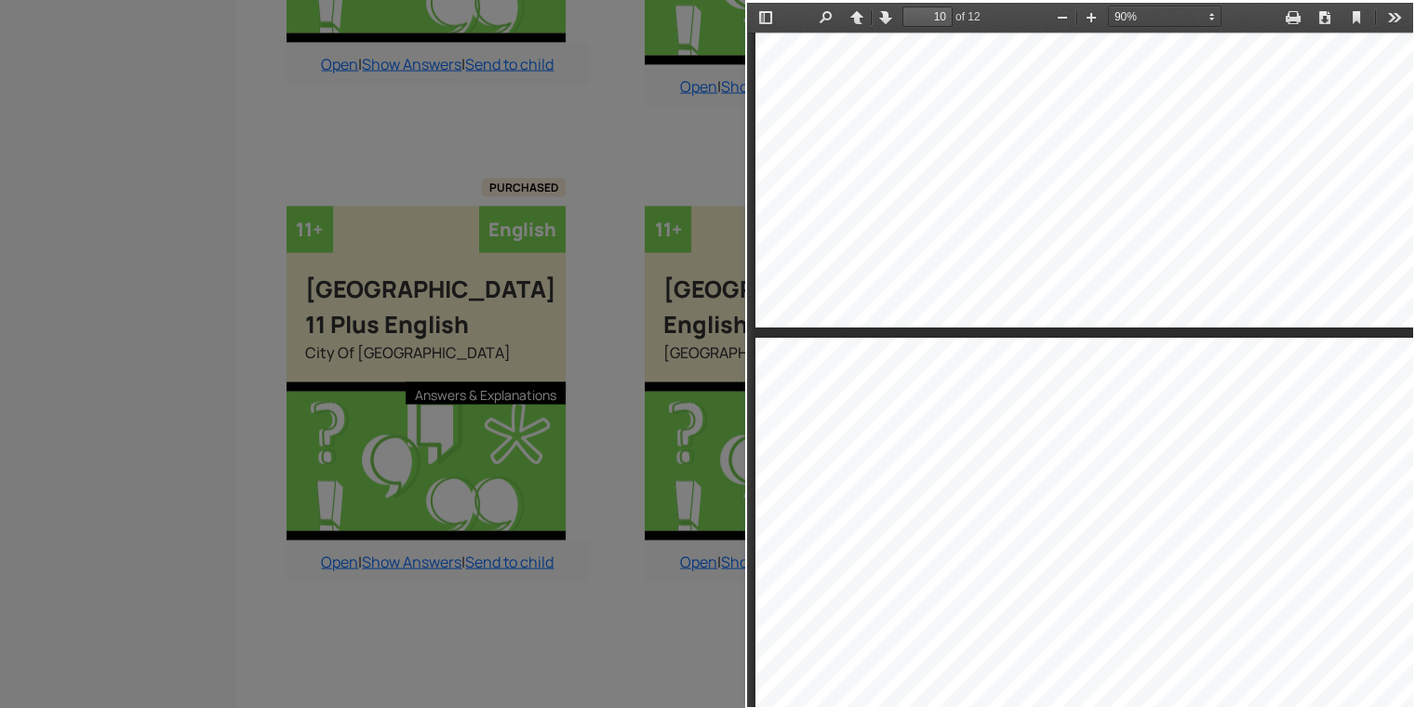
type input "9"
select select "custom"
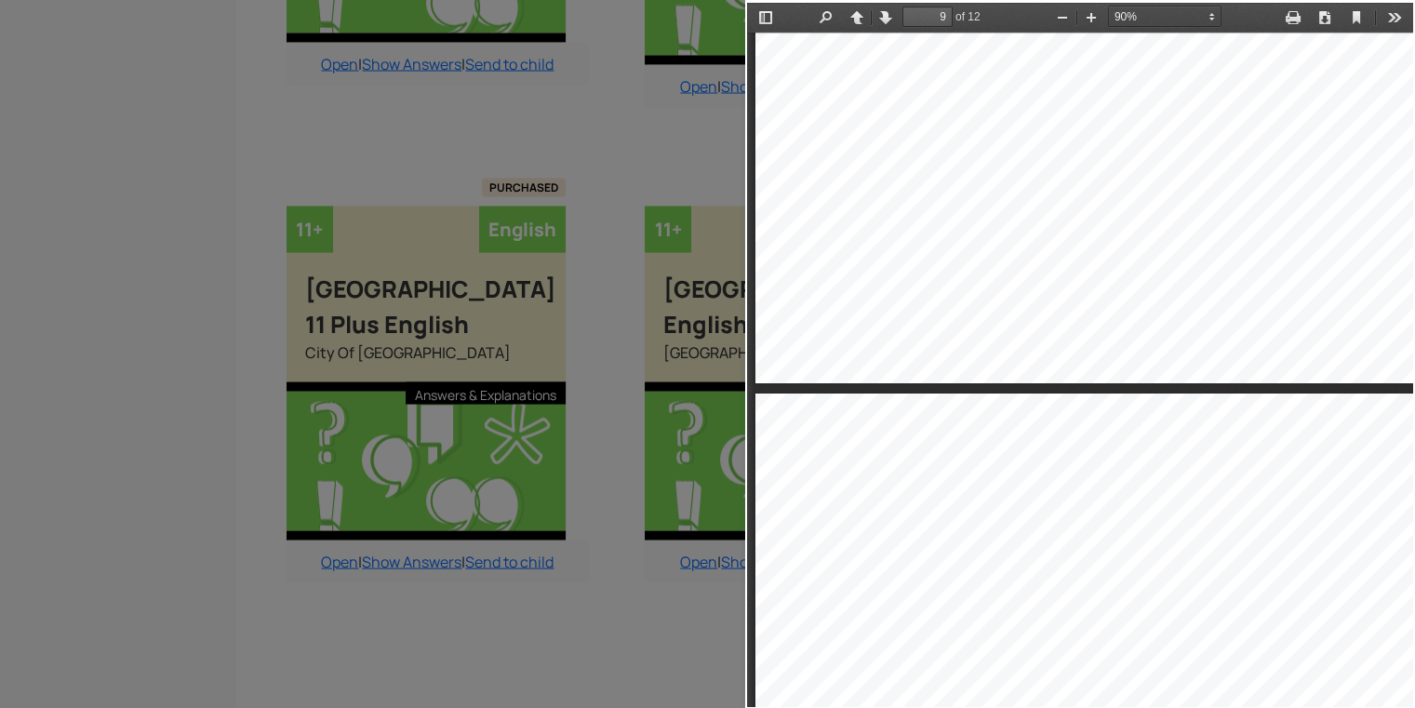
type input "8"
select select "custom"
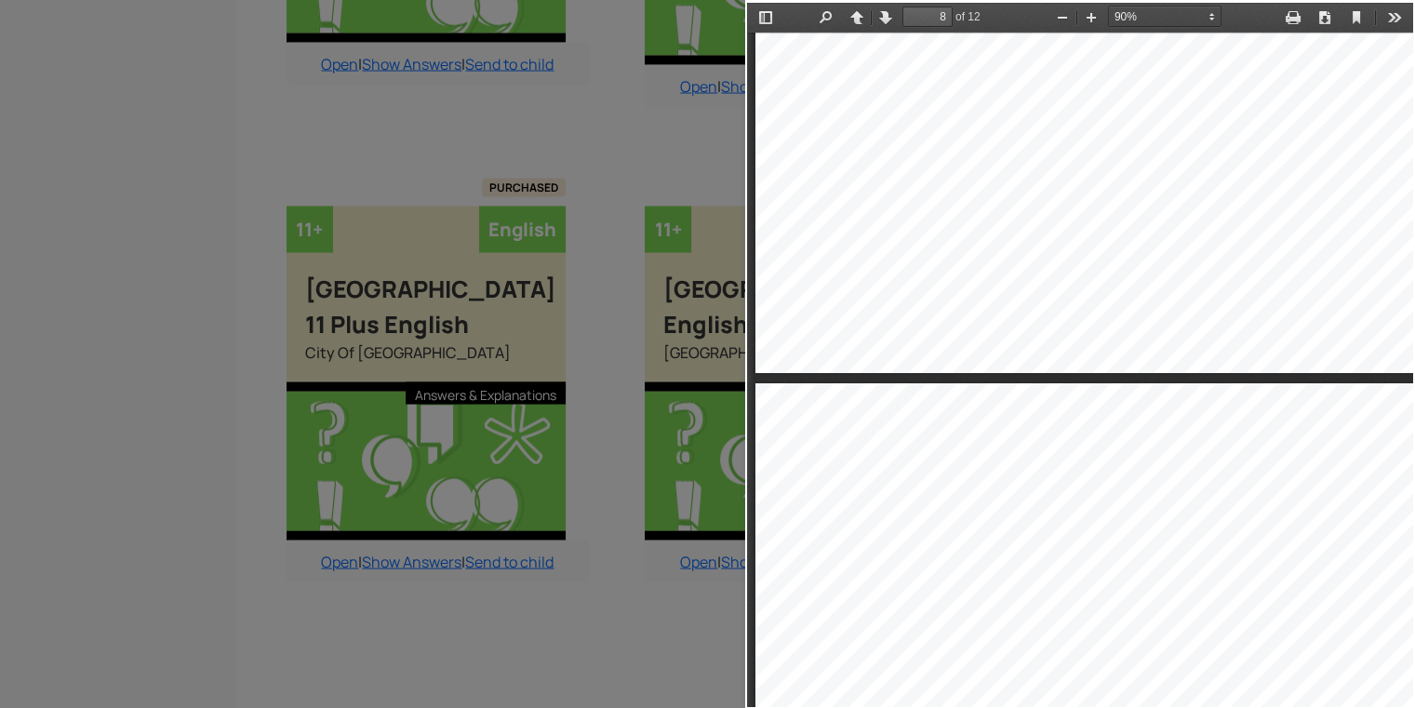
type input "7"
select select "custom"
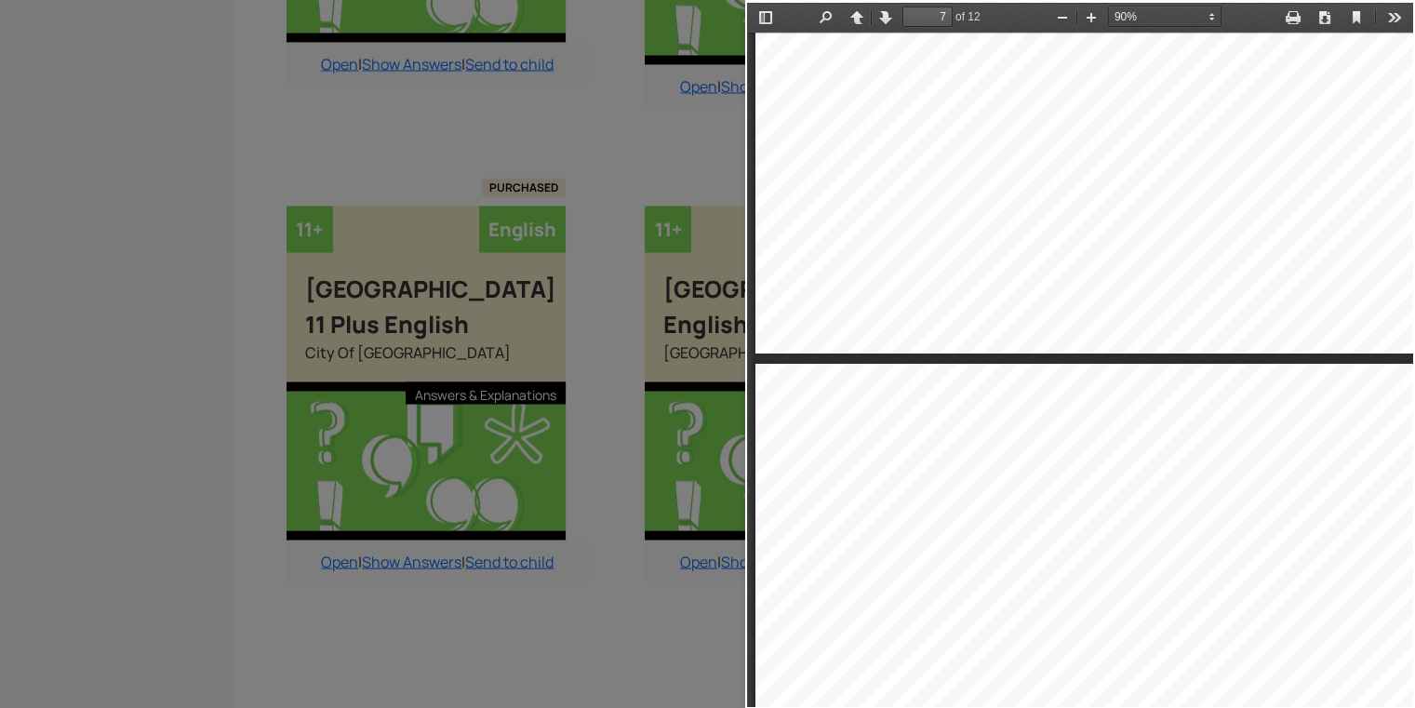
type input "6"
select select "custom"
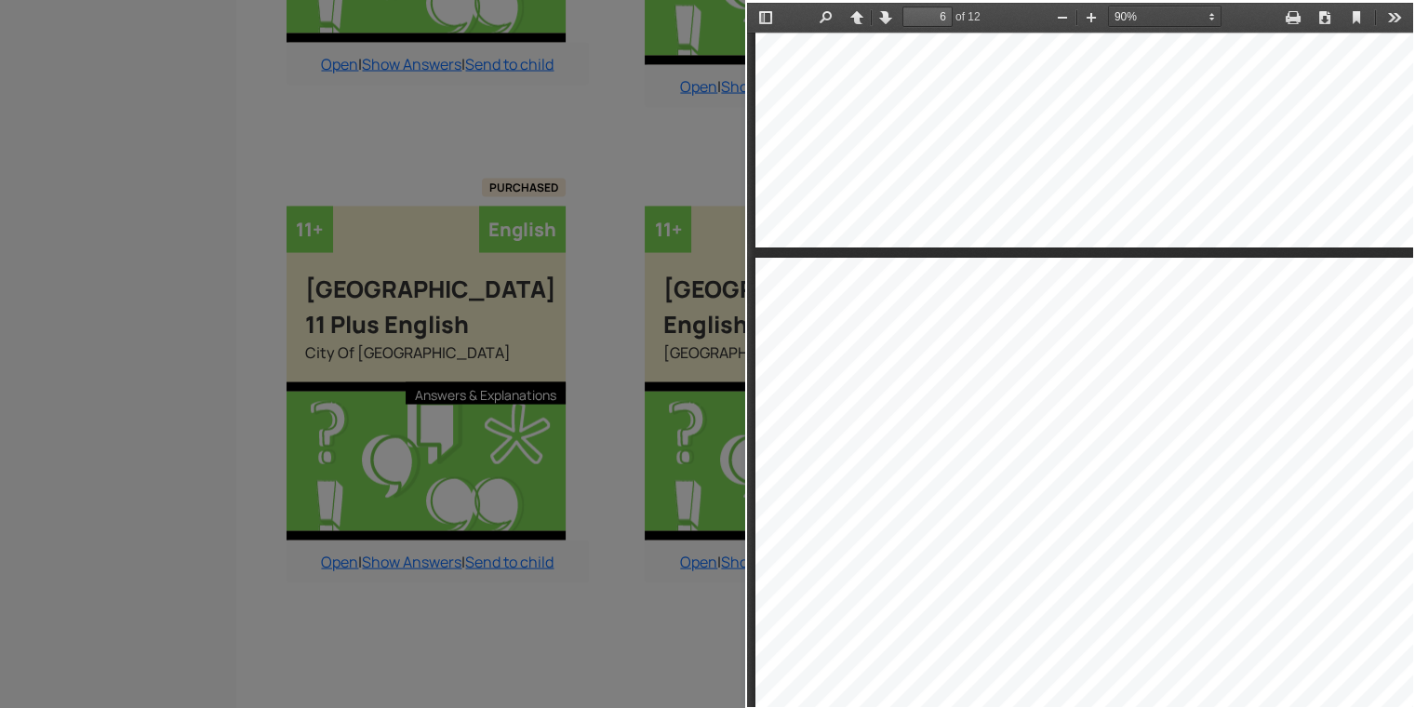
scroll to position [4451, 0]
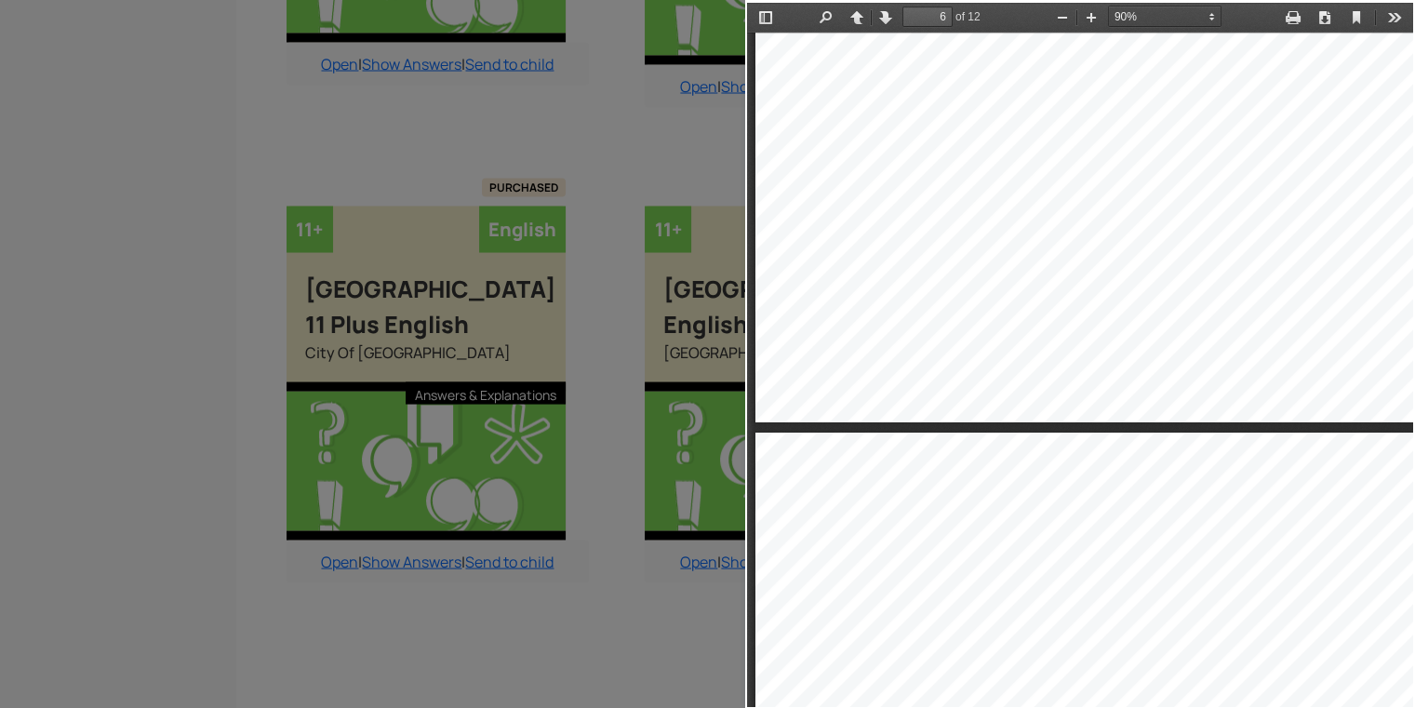
type input "7"
select select "custom"
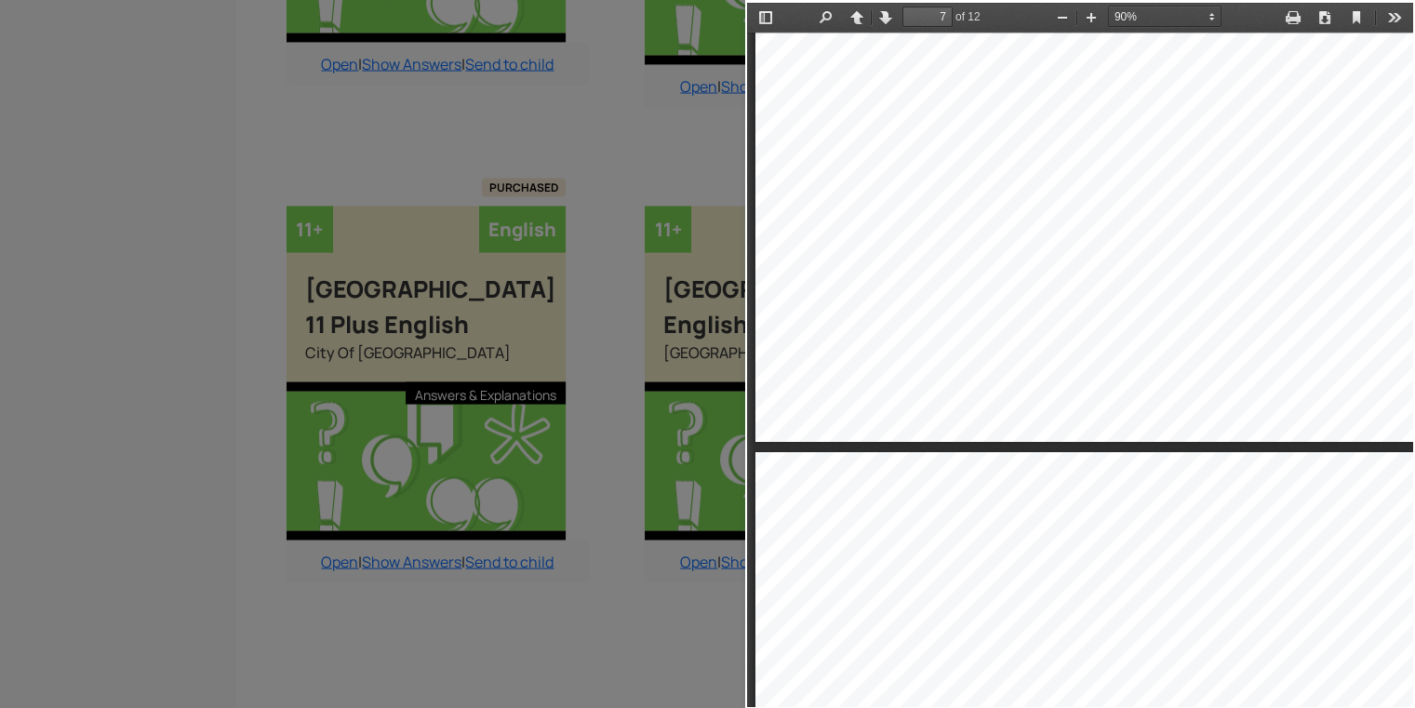
type input "8"
select select "custom"
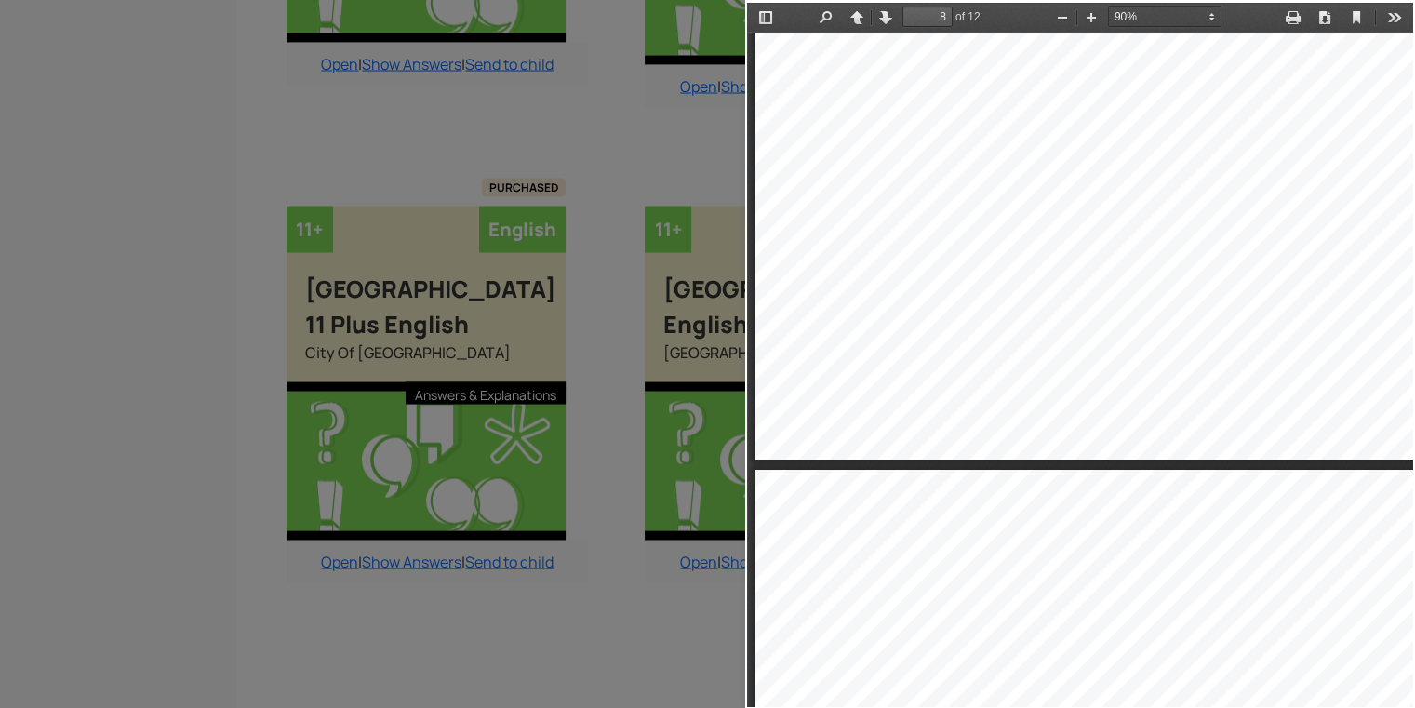
type input "9"
select select "custom"
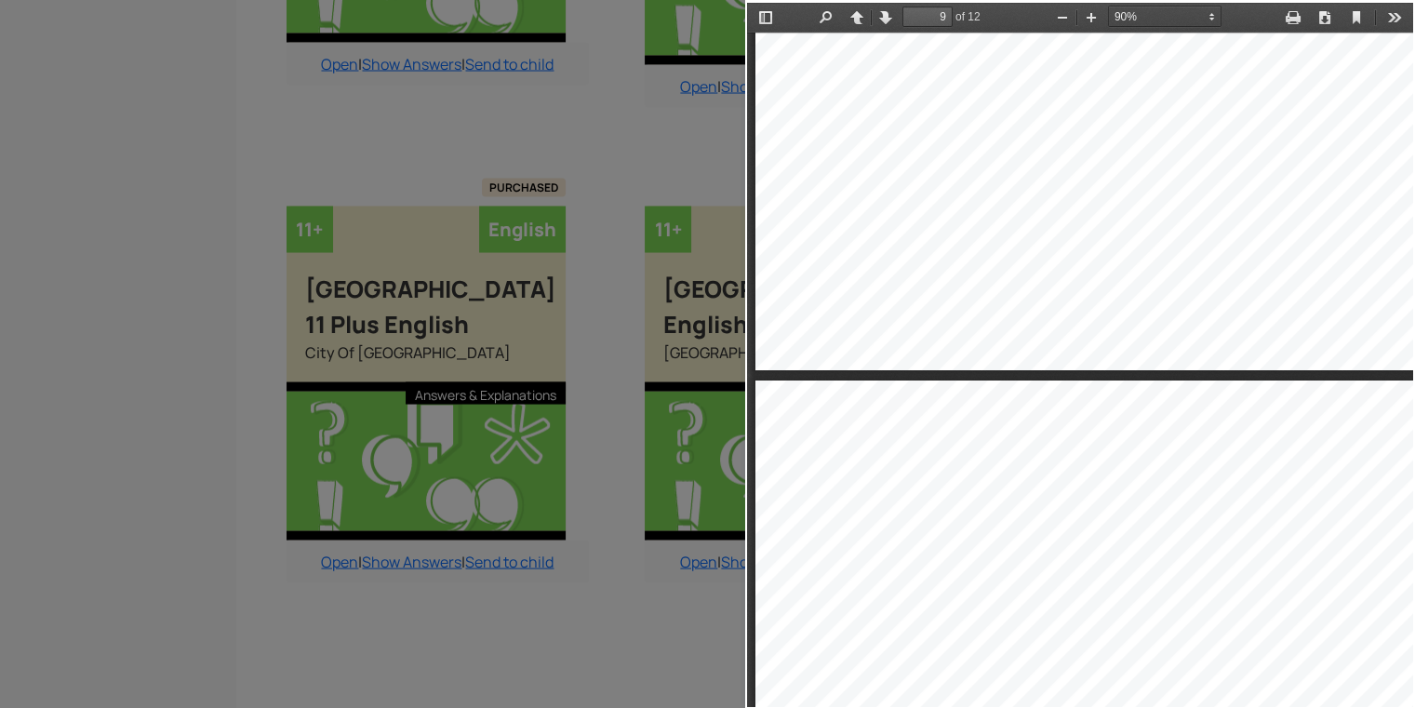
type input "10"
select select "custom"
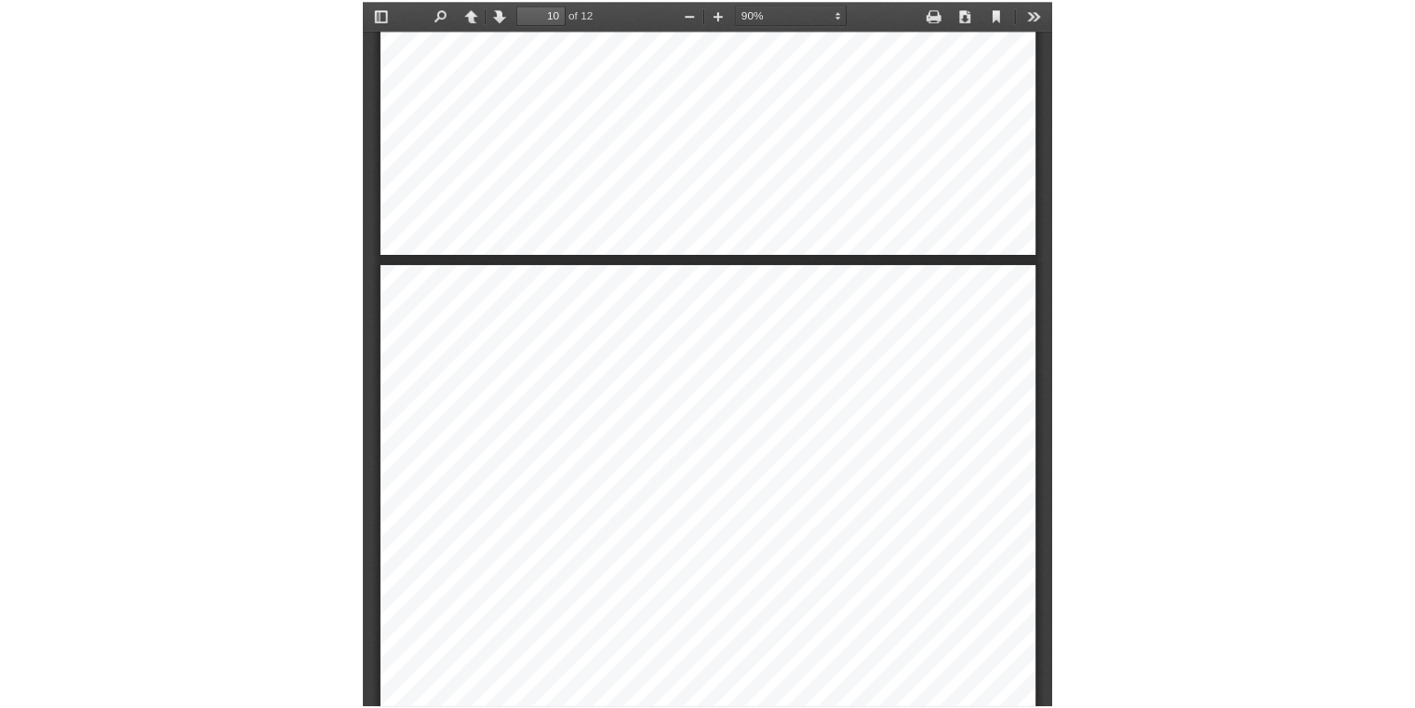
scroll to position [3565, 0]
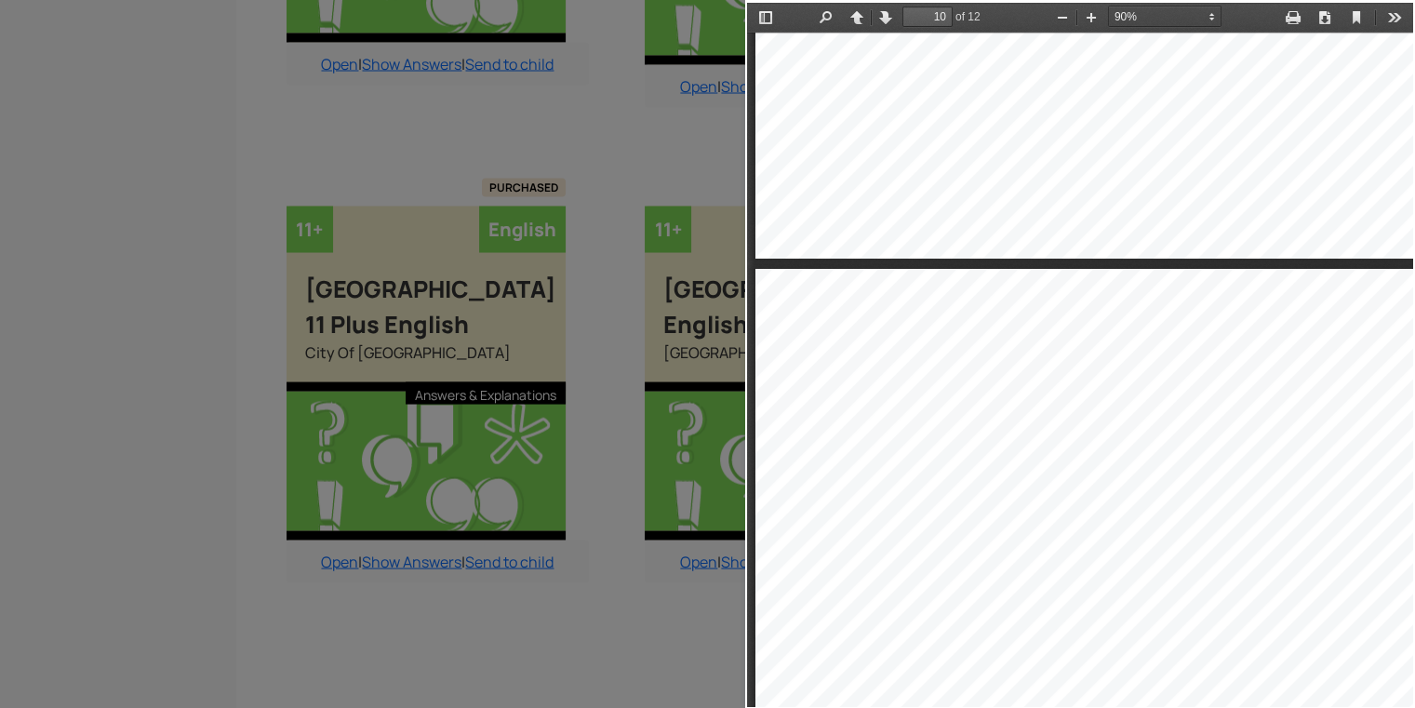
type input "9"
select select "custom"
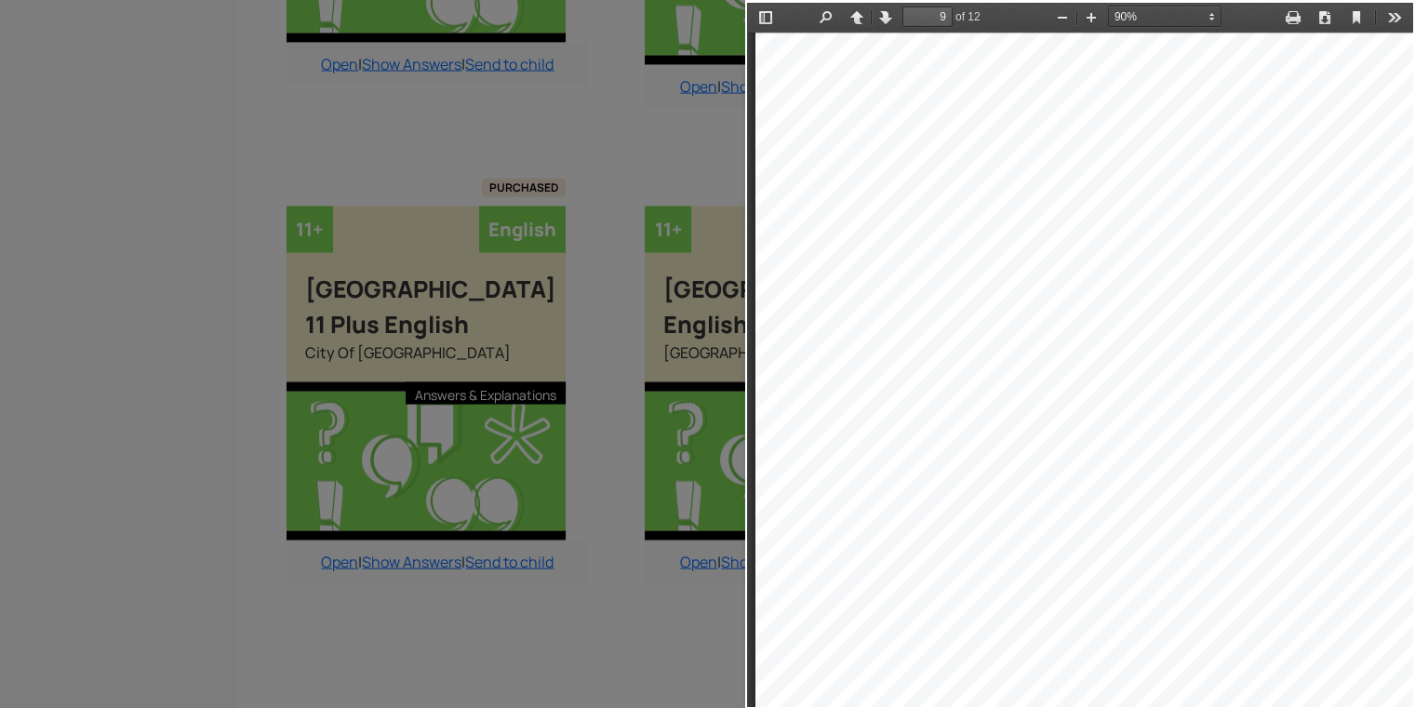
type input "8"
select select "custom"
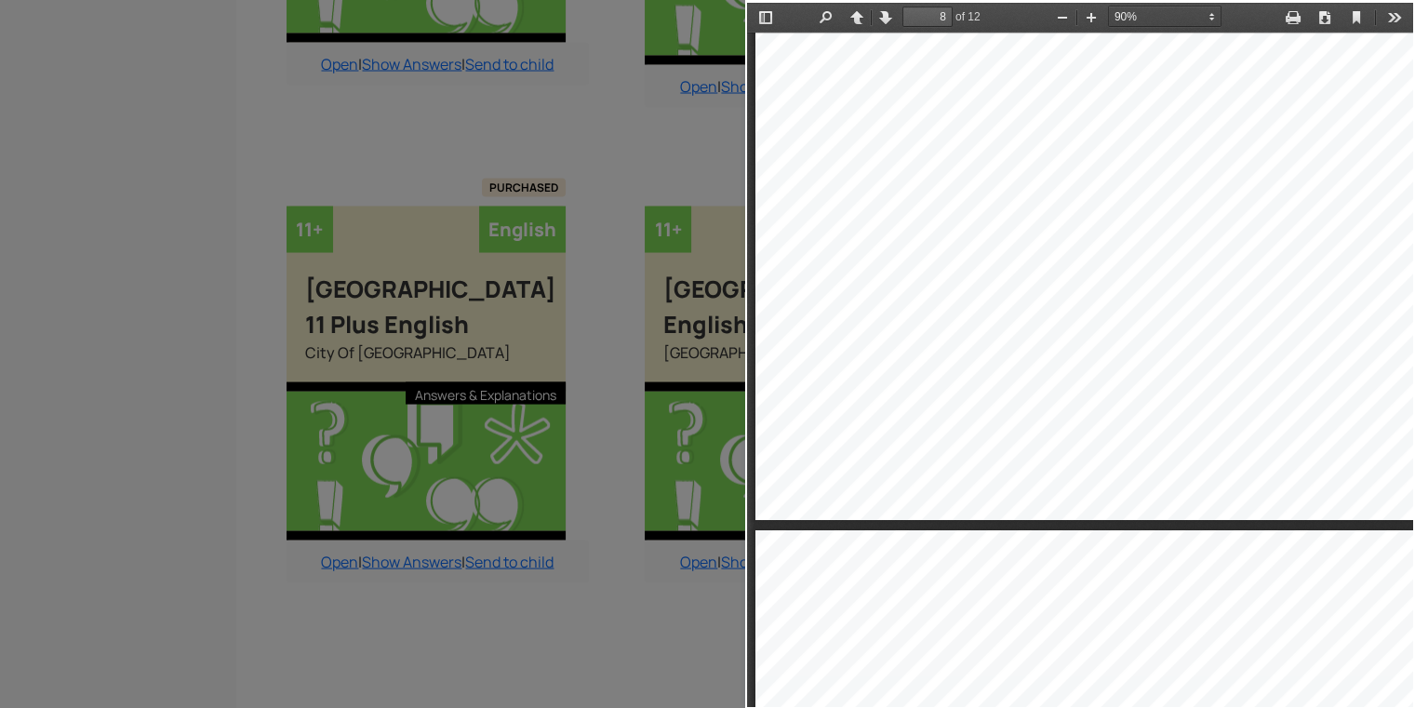
type input "7"
select select "custom"
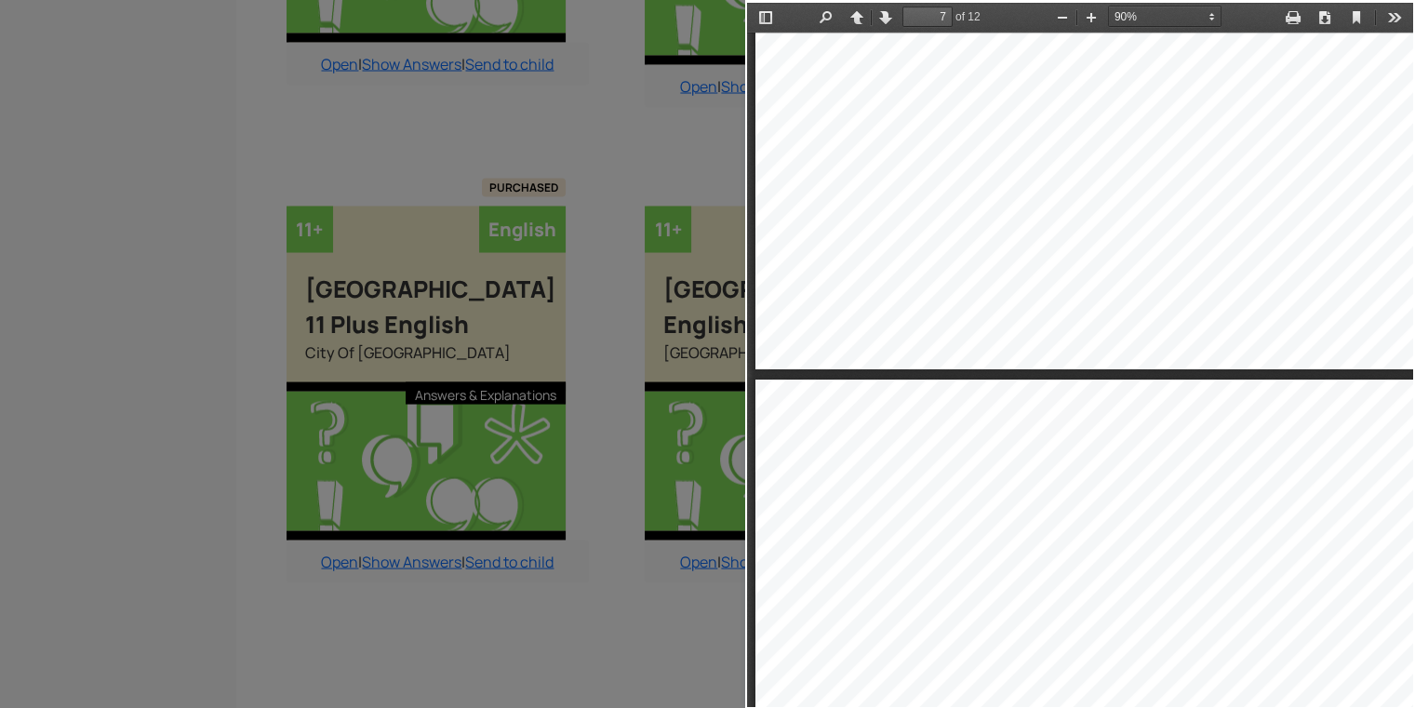
type input "6"
select select "custom"
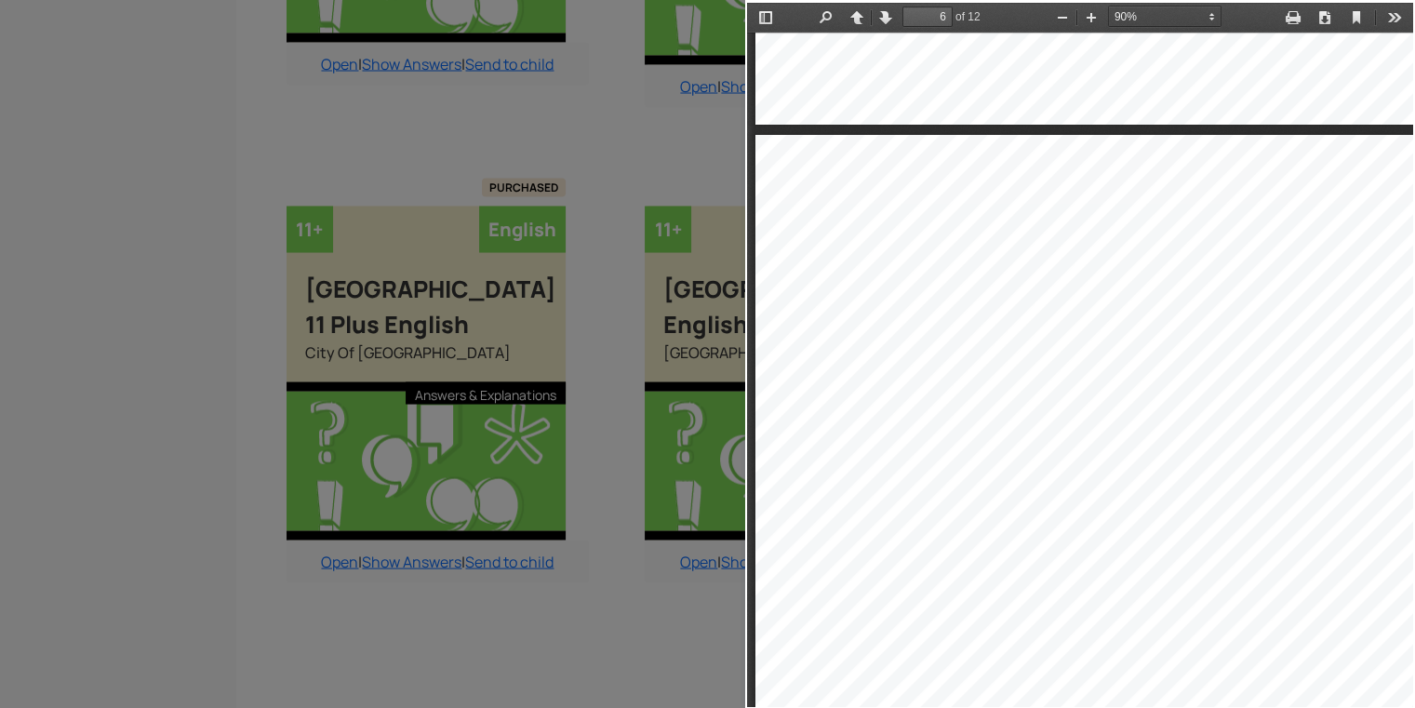
type input "5"
select select "custom"
type input "4"
select select "custom"
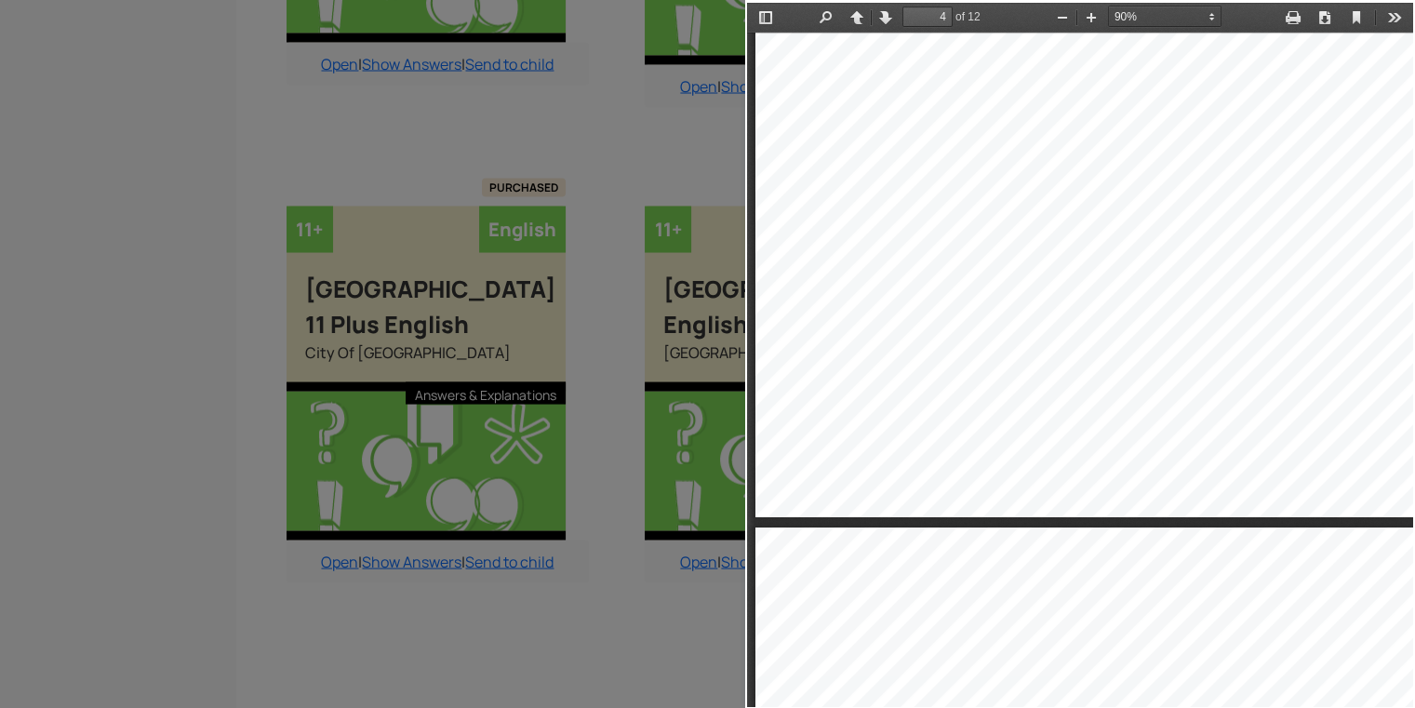
type input "3"
select select "custom"
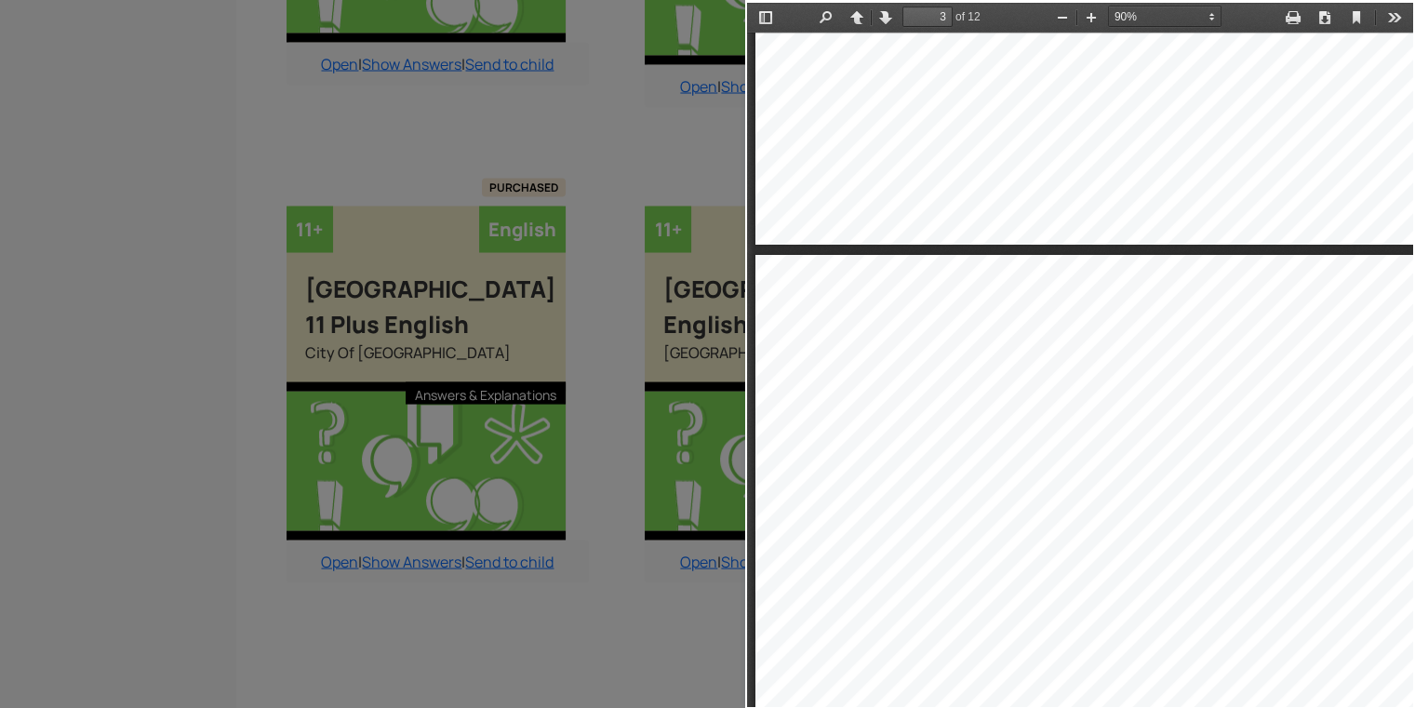
type input "2"
select select "custom"
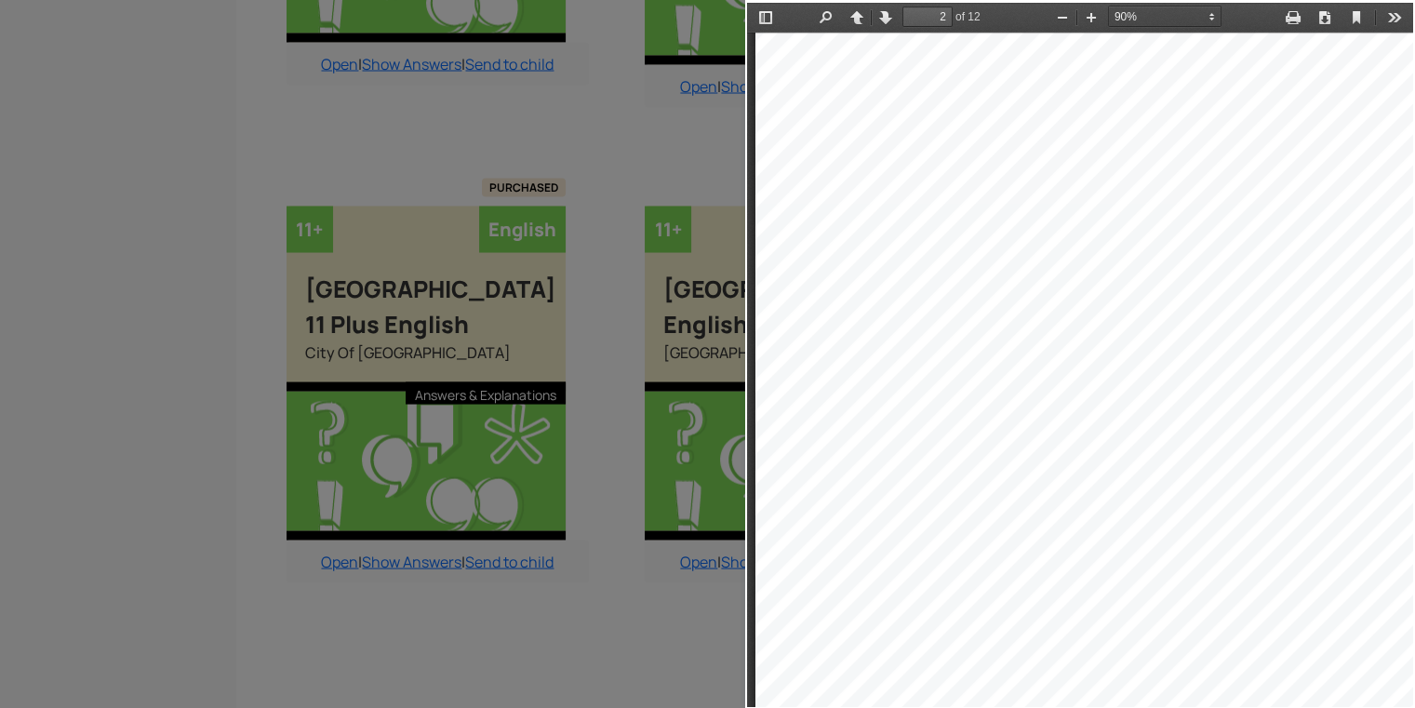
scroll to position [994, 0]
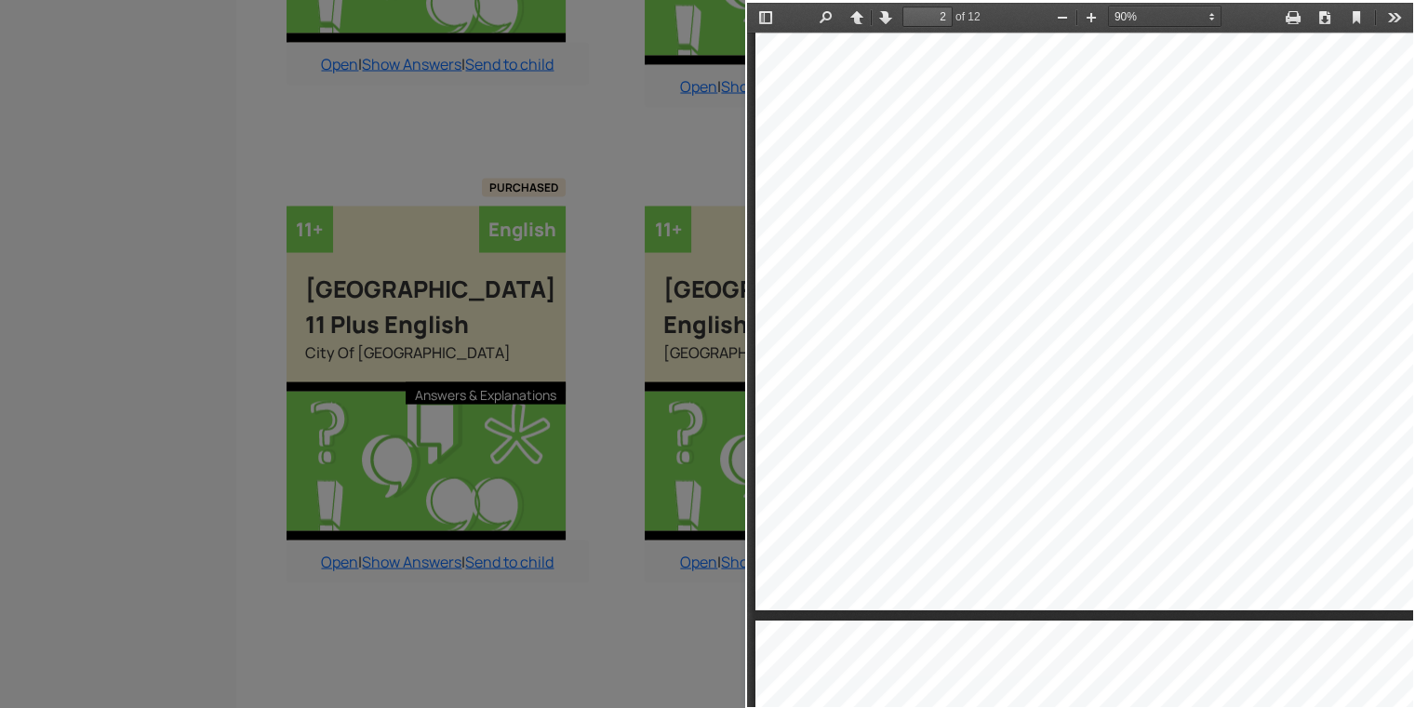
type input "3"
select select "custom"
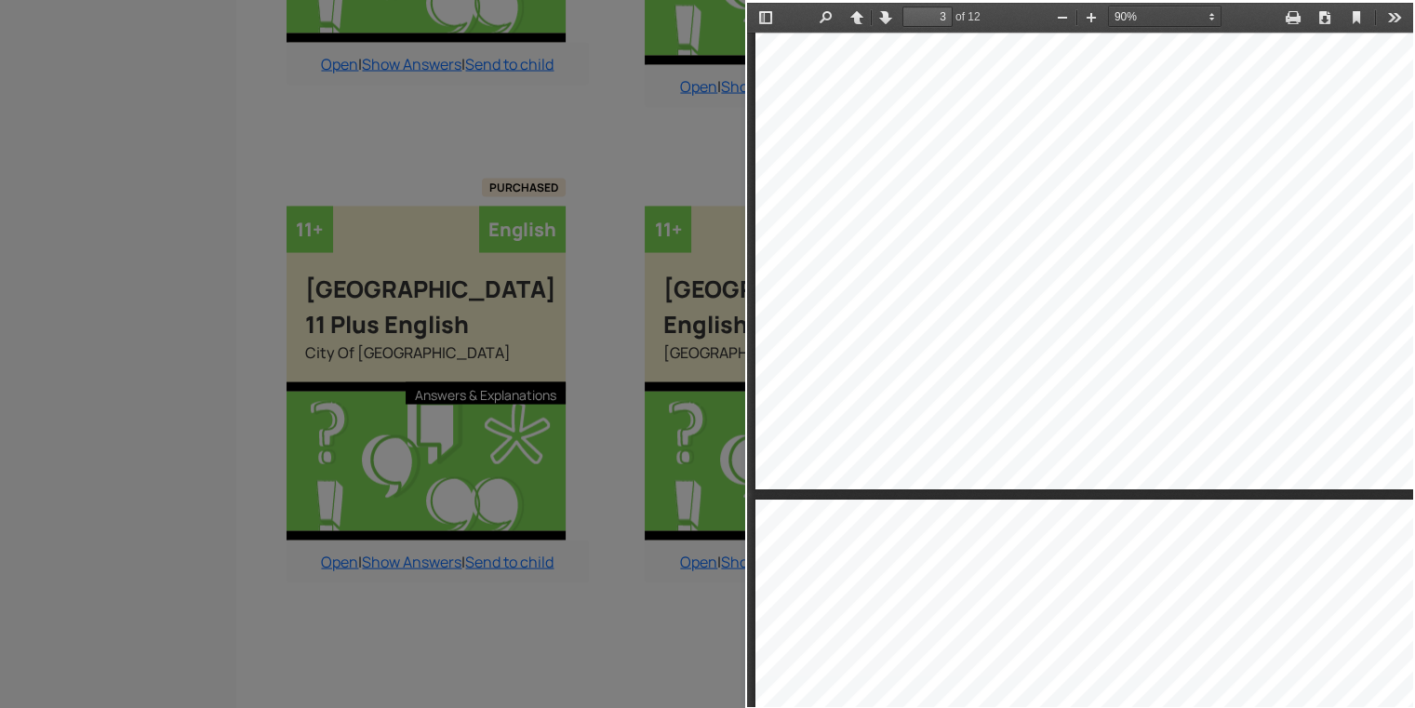
type input "4"
select select "custom"
type input "5"
select select "custom"
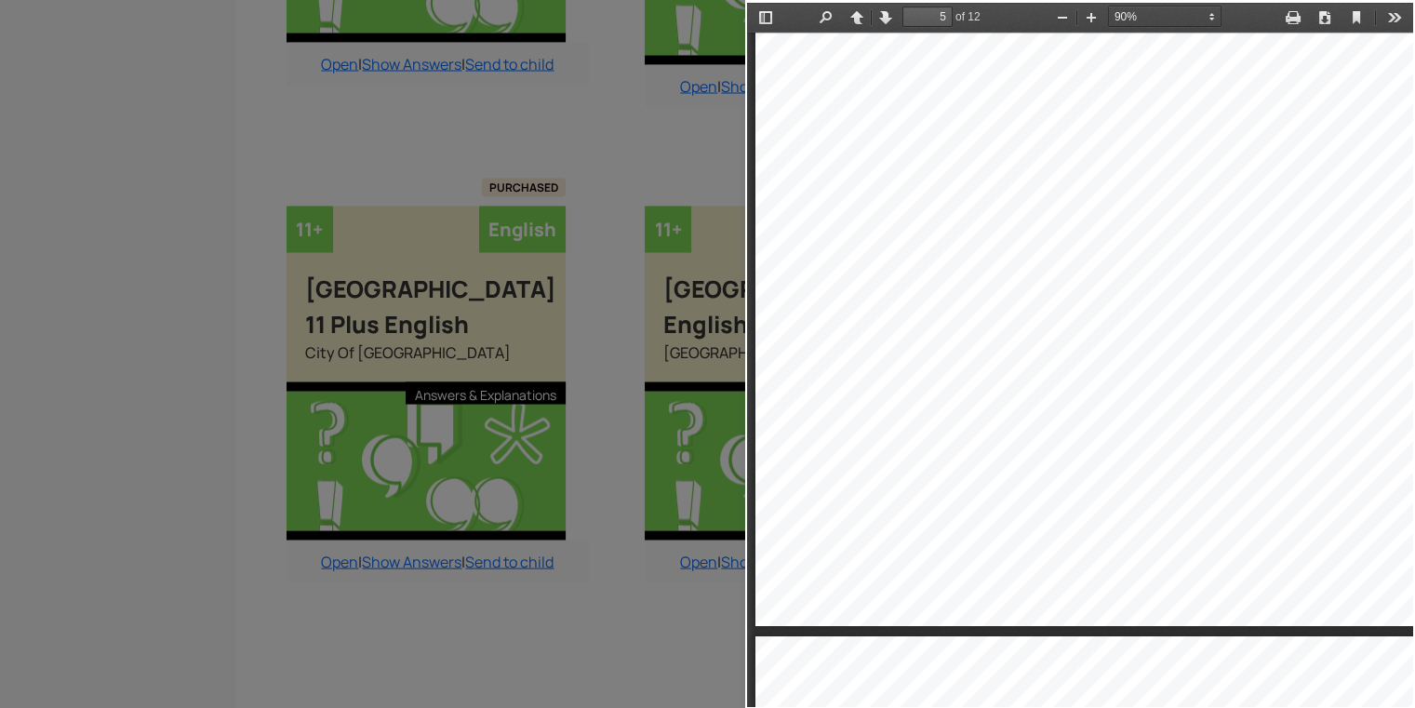
type input "6"
select select "custom"
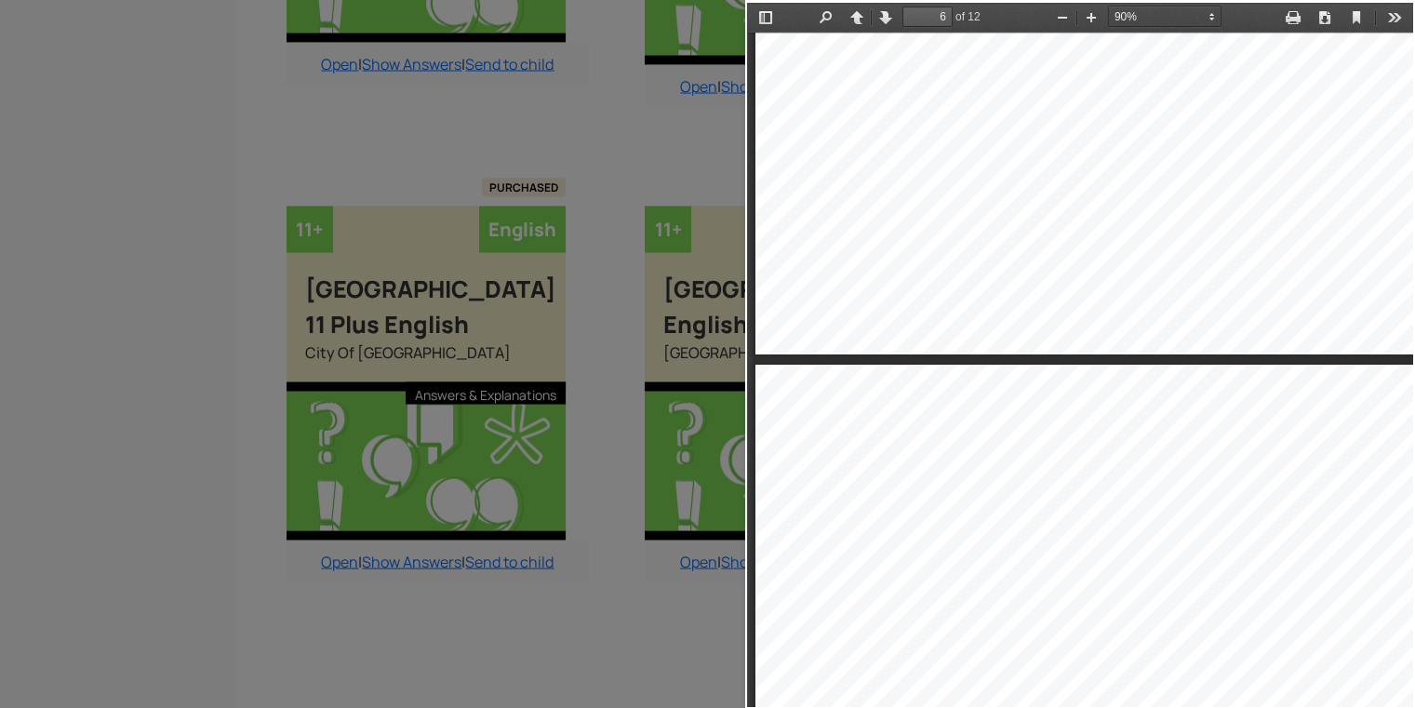
type input "5"
select select "custom"
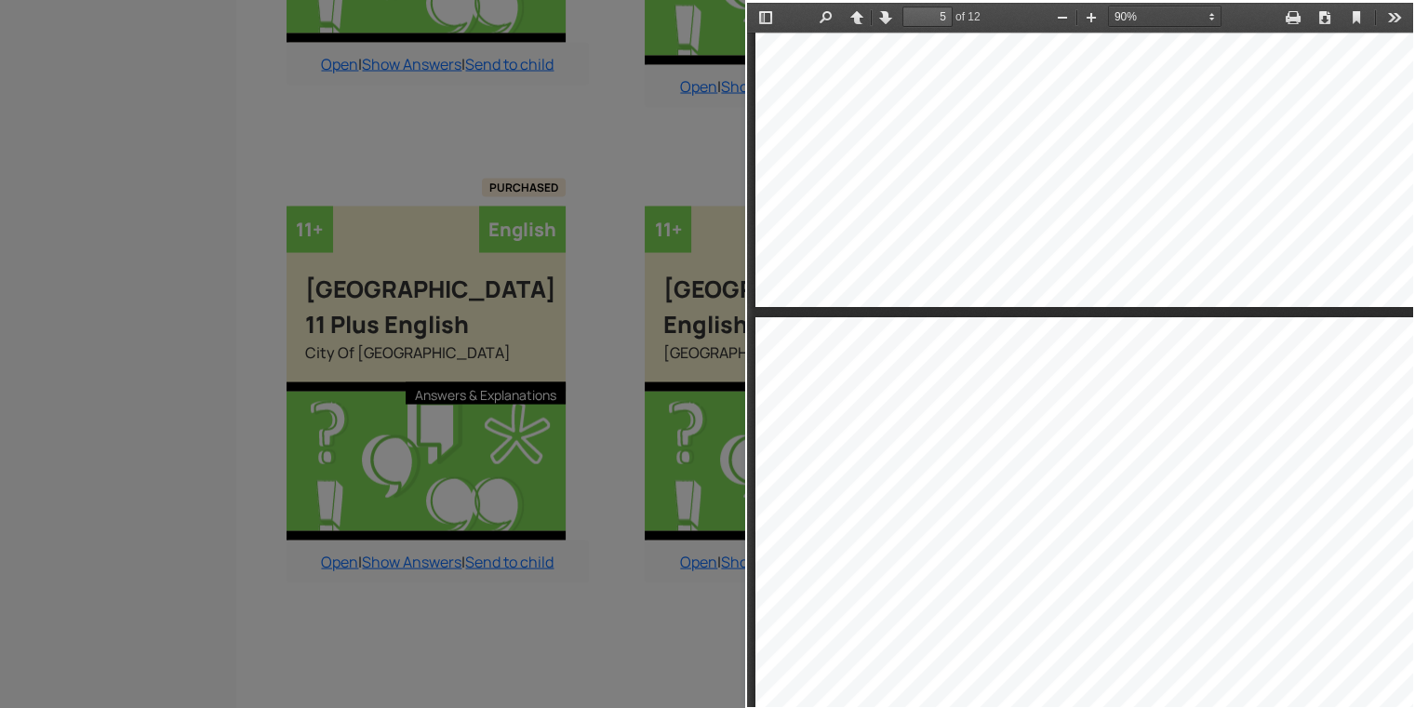
type input "6"
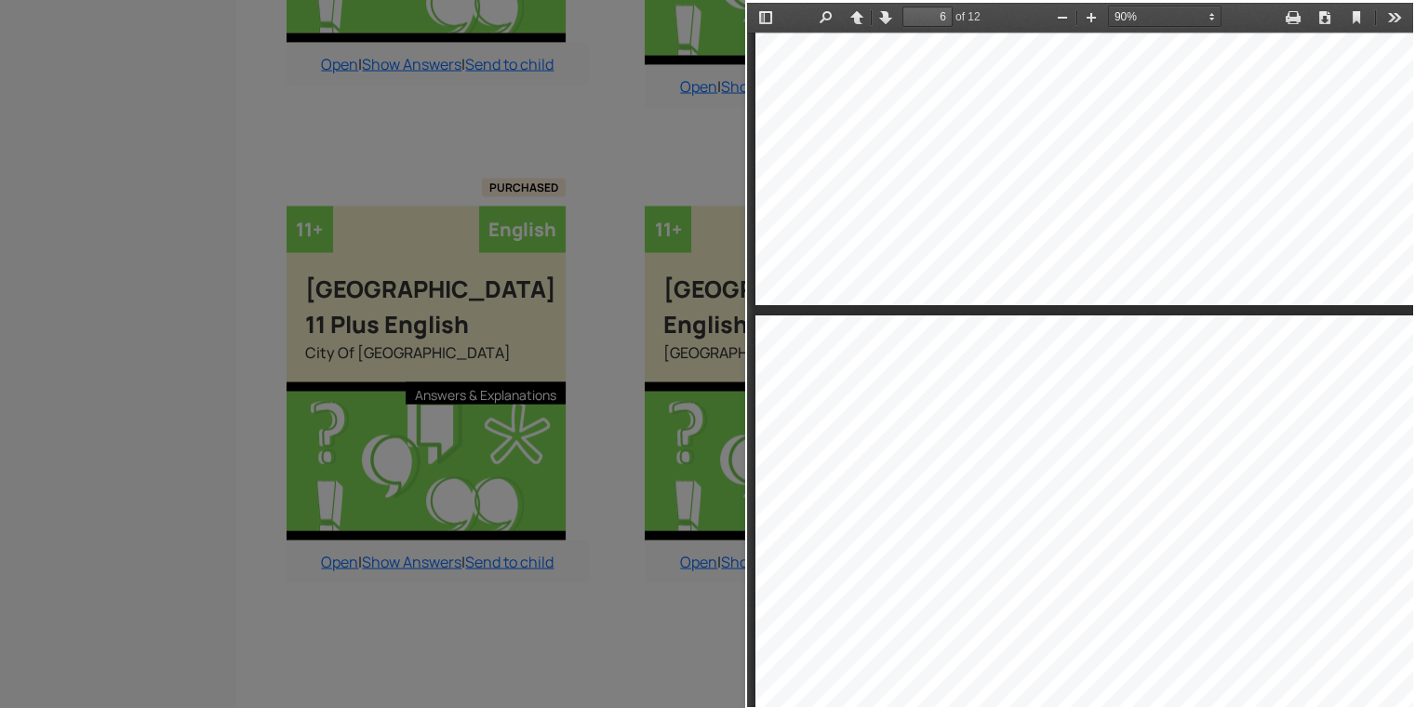
select select "custom"
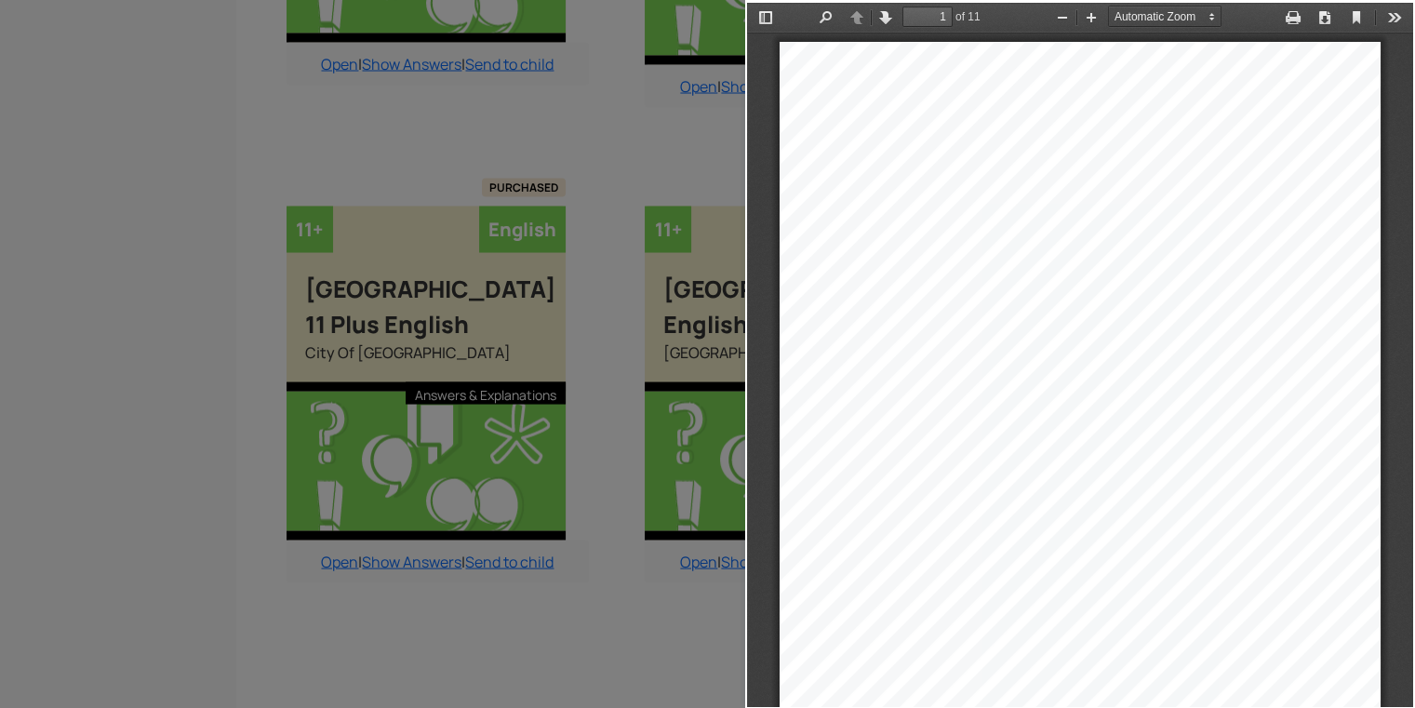
scroll to position [31, 0]
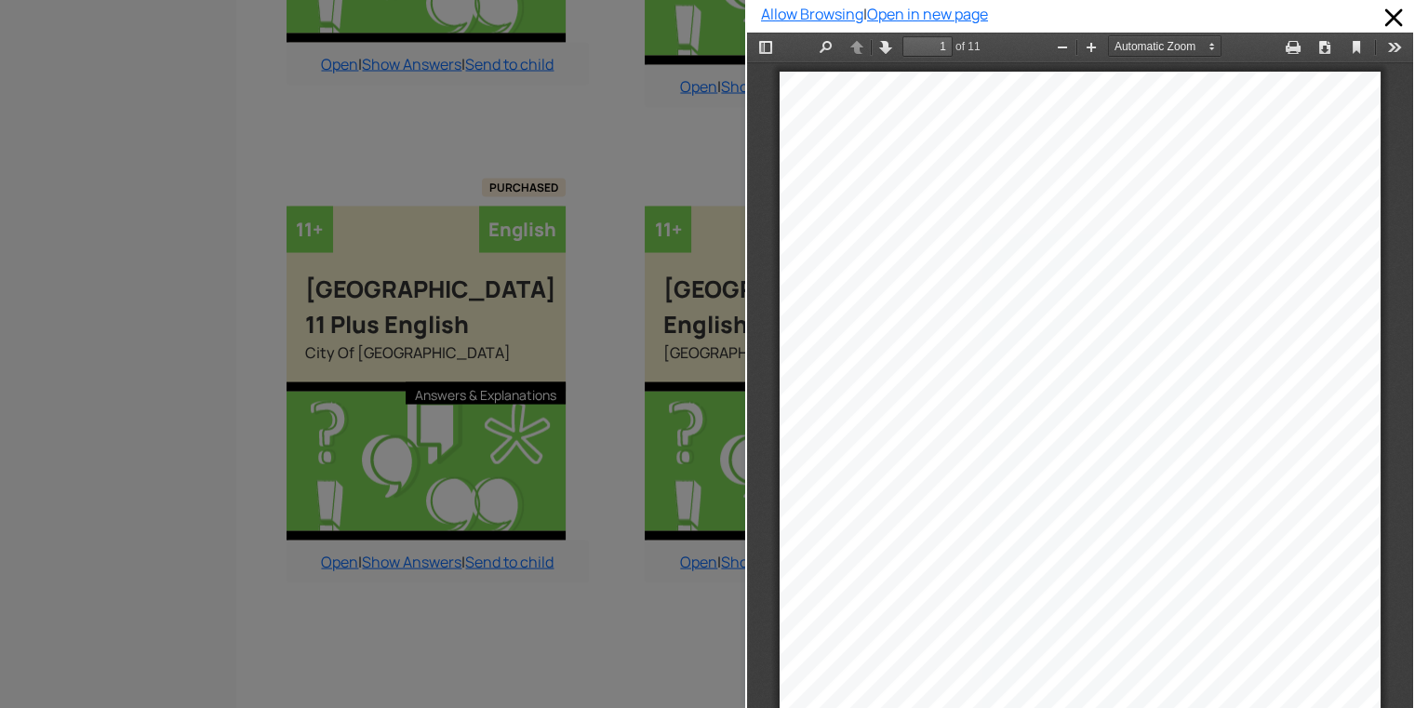
scroll to position [0, 0]
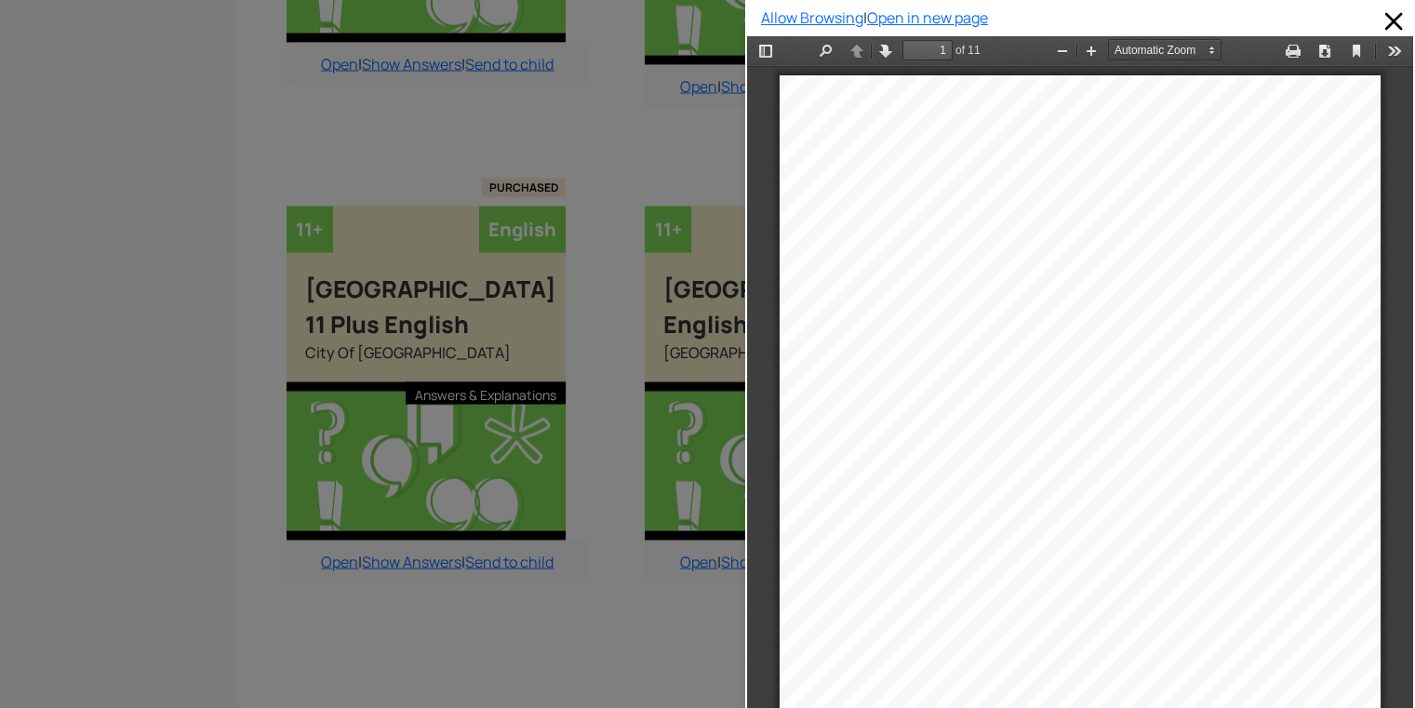
click at [619, 99] on div at bounding box center [372, 354] width 745 height 708
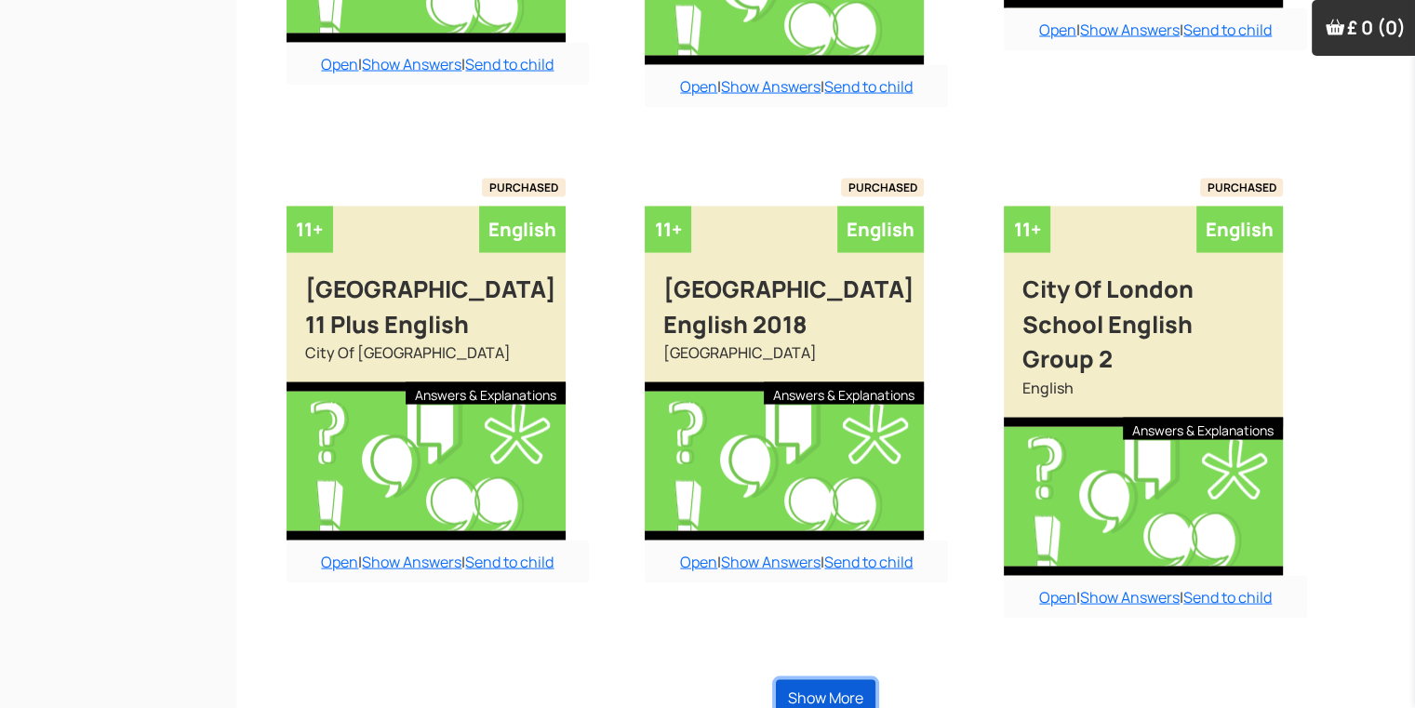
click at [867, 680] on button "Show More" at bounding box center [826, 697] width 100 height 35
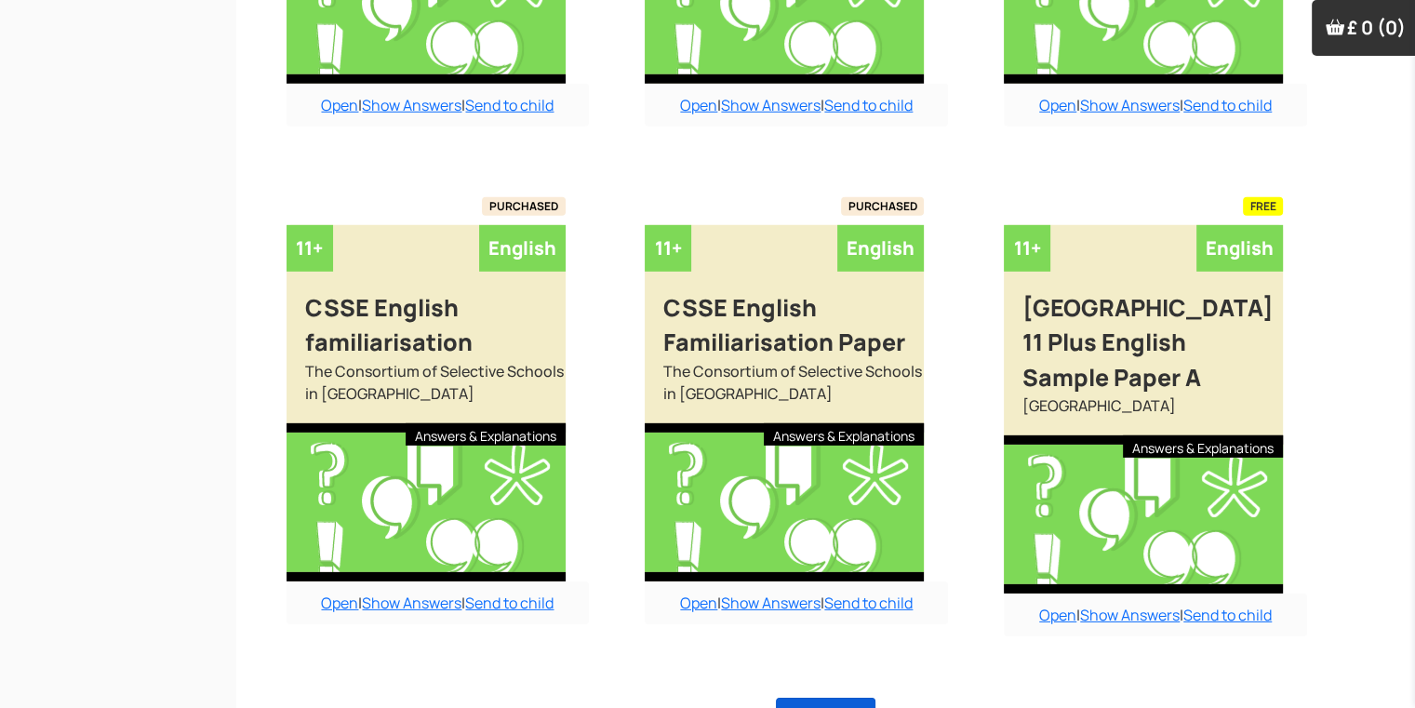
scroll to position [5629, 0]
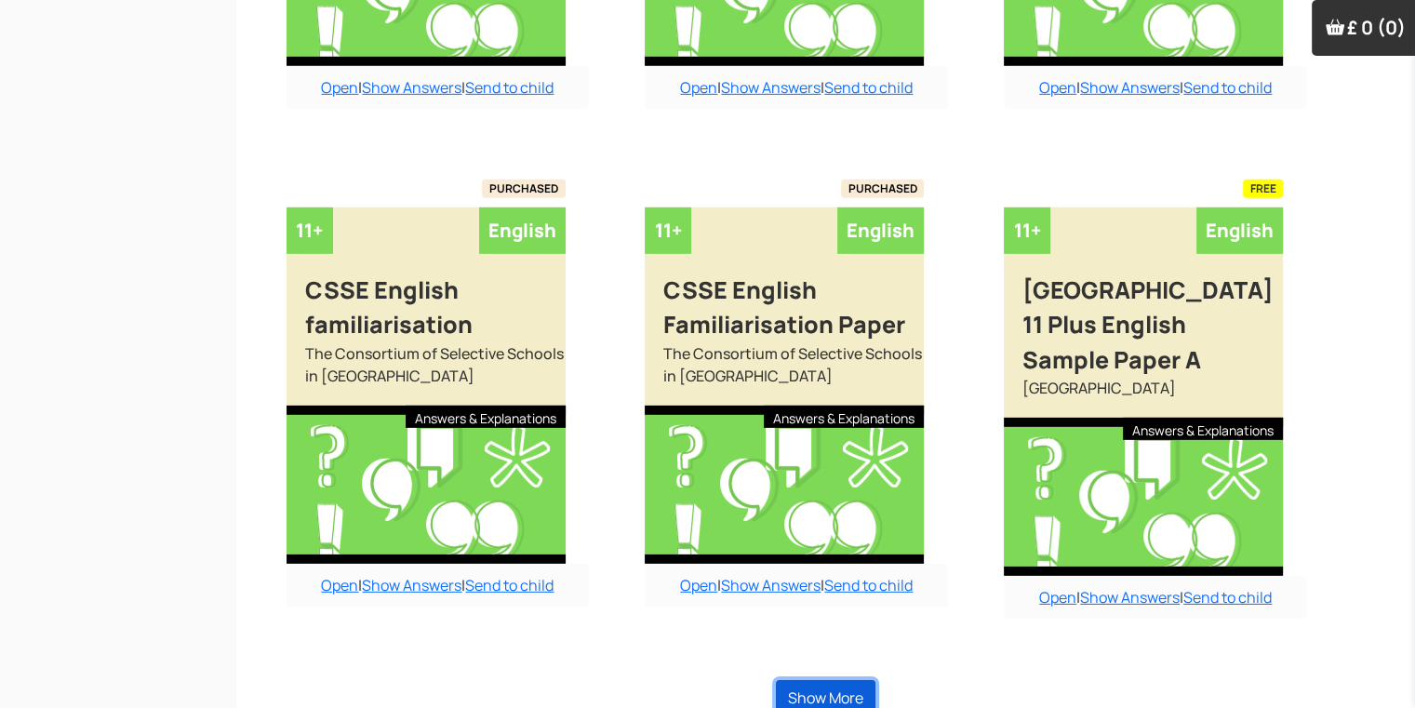
click at [859, 680] on button "Show More" at bounding box center [826, 697] width 100 height 35
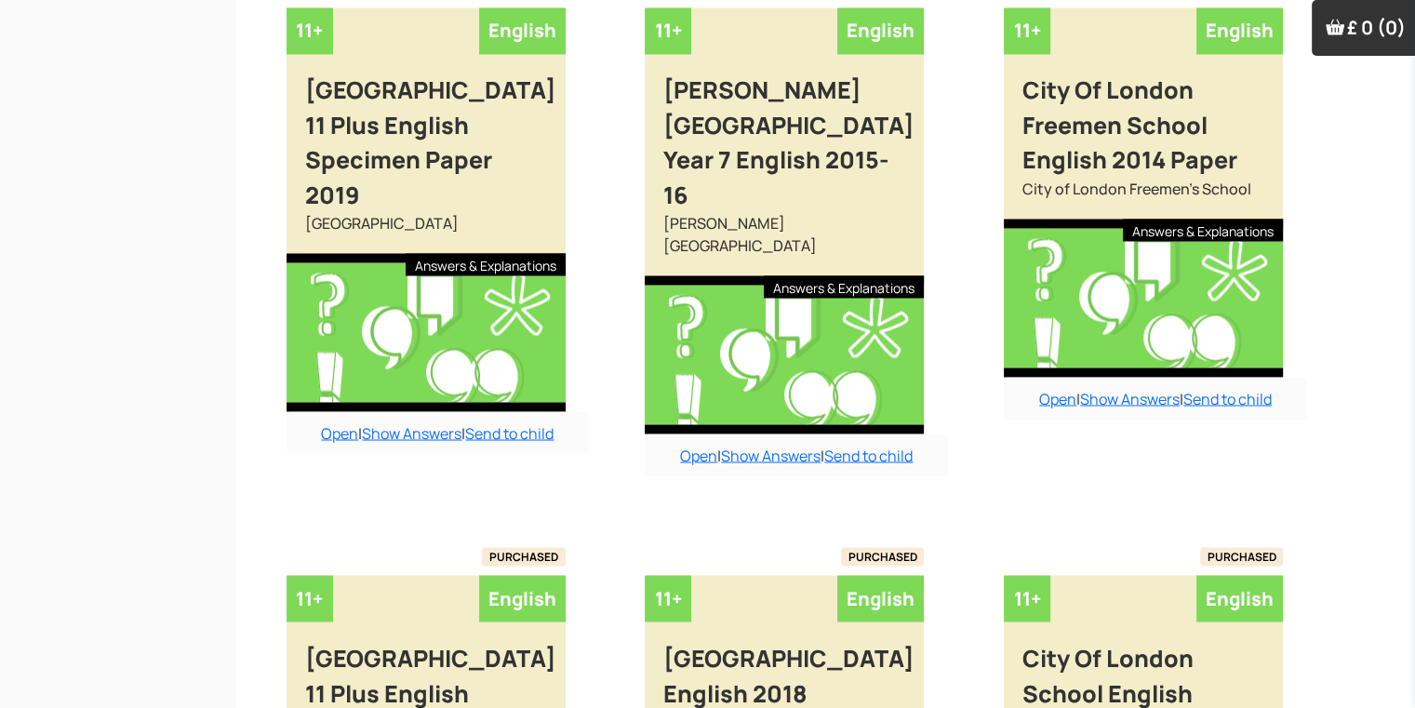
scroll to position [3174, 0]
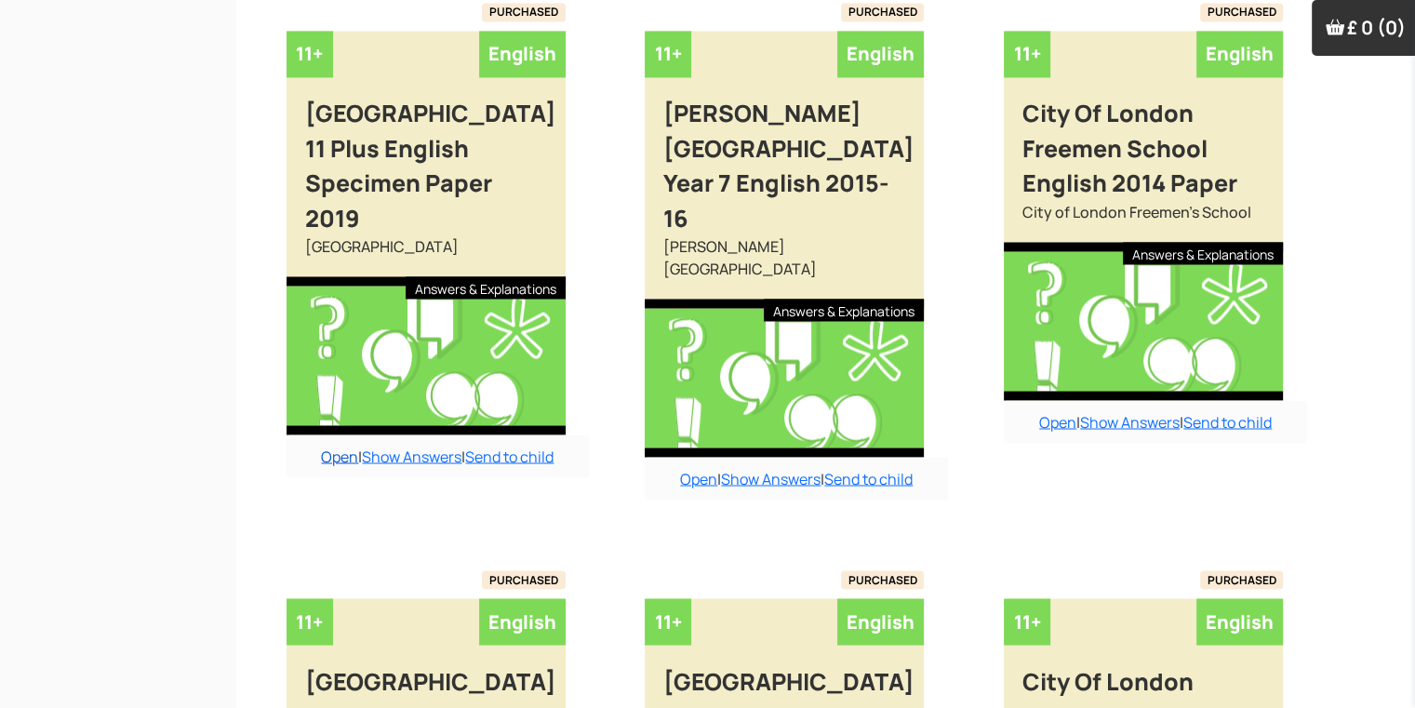
click at [328, 455] on link "Open" at bounding box center [339, 456] width 37 height 20
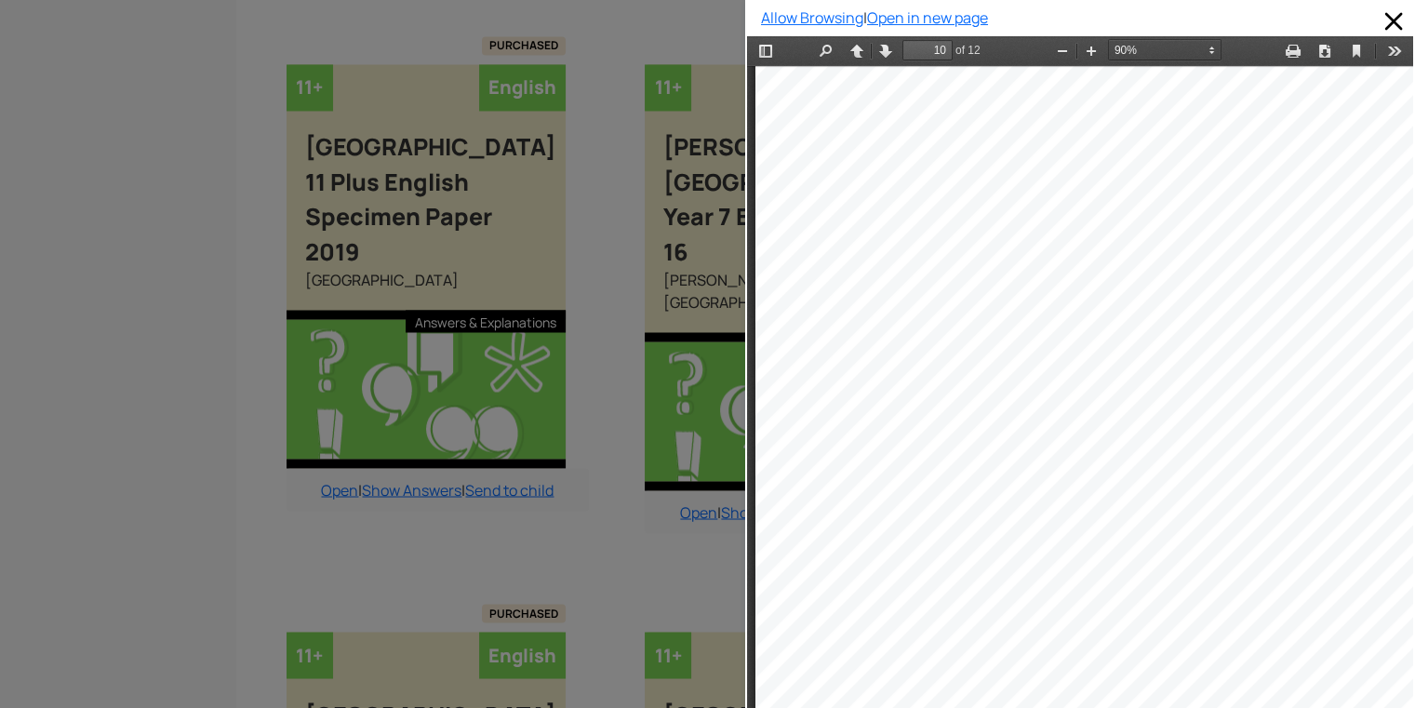
scroll to position [3136, 0]
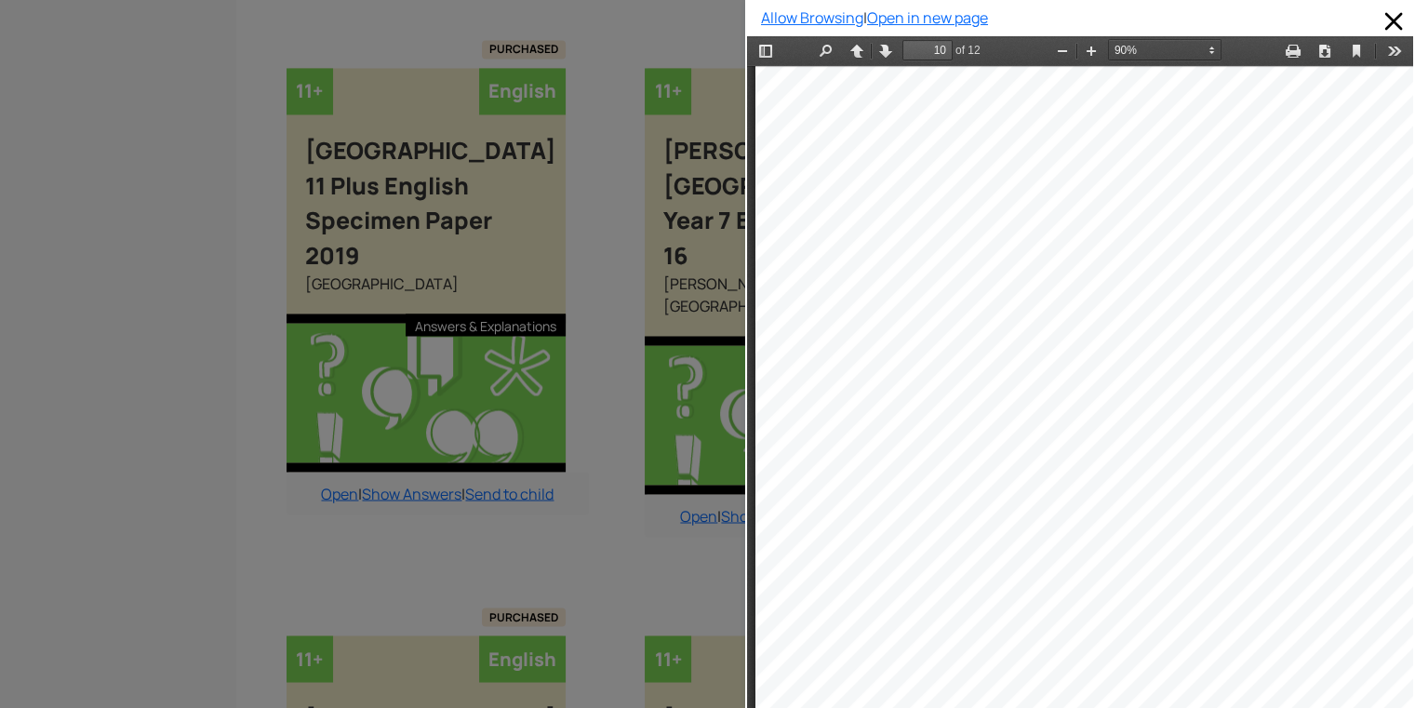
click at [870, 459] on div at bounding box center [1087, 393] width 664 height 939
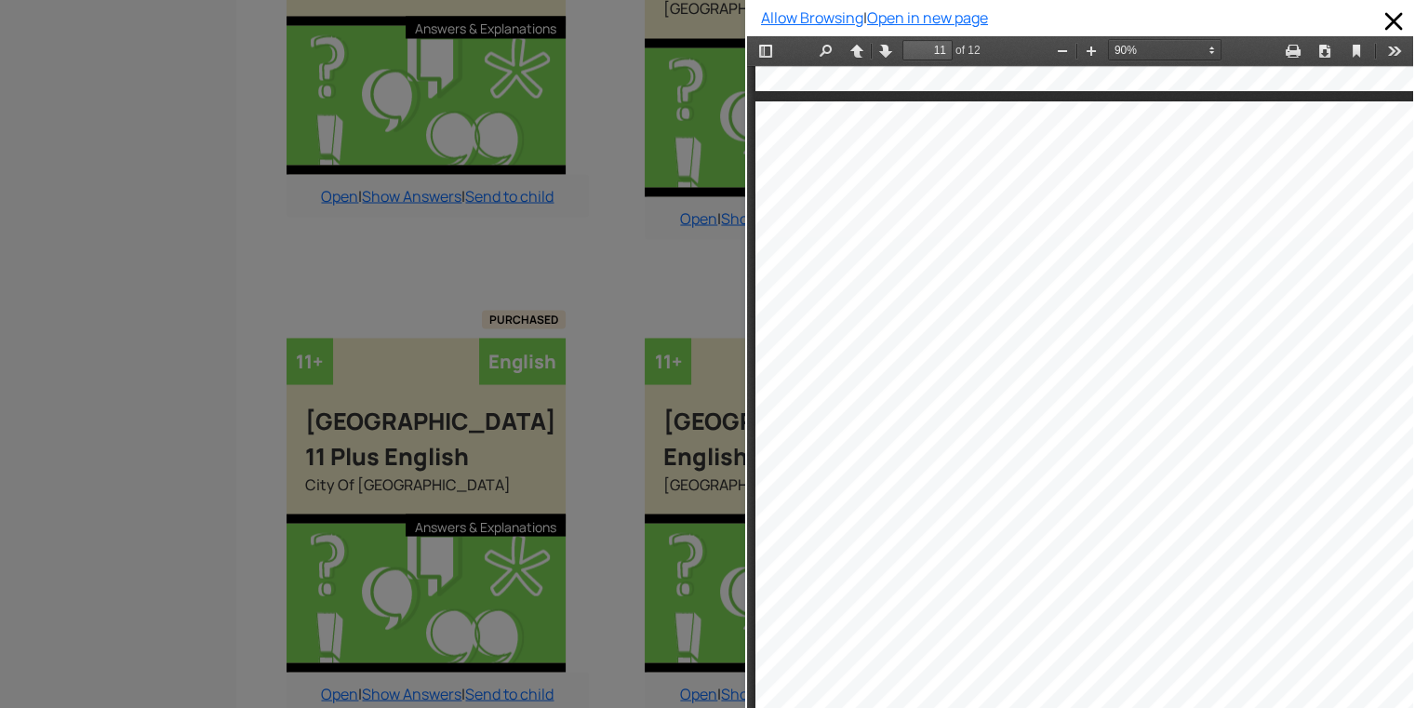
scroll to position [9525, 0]
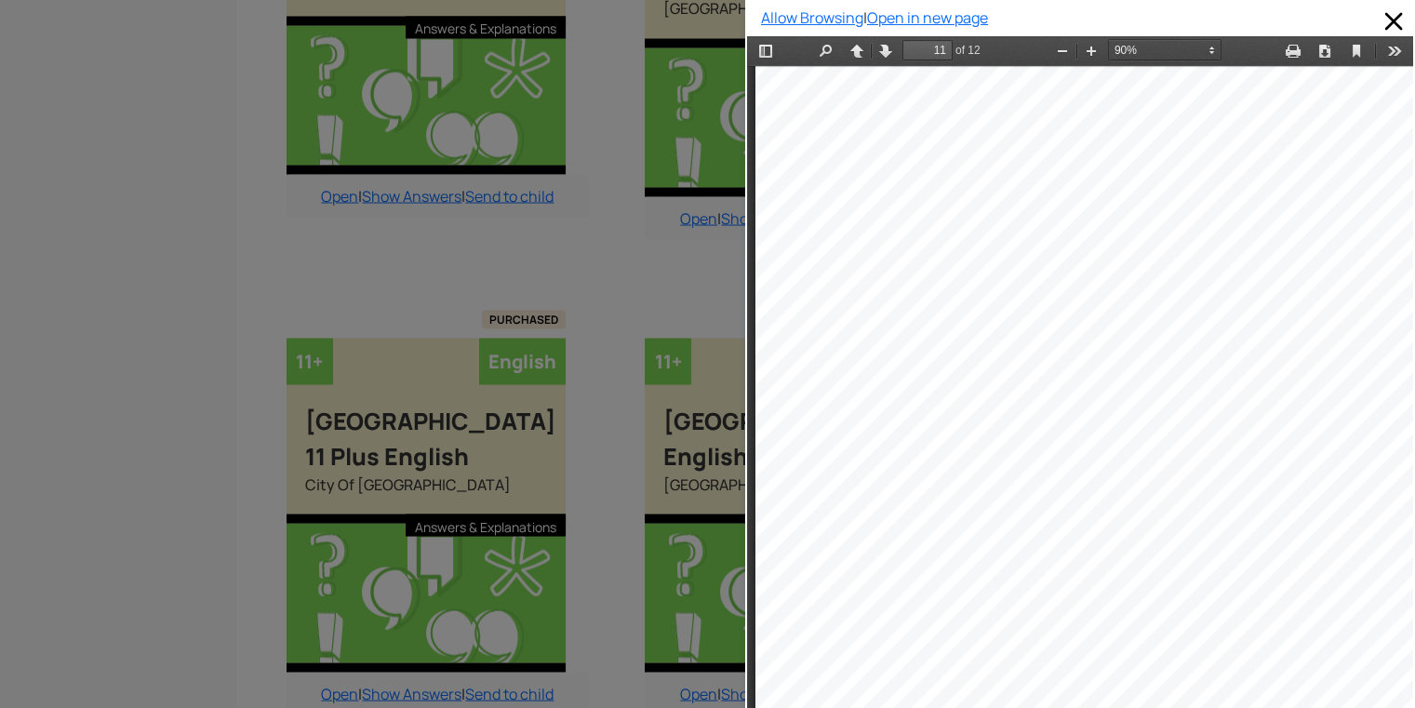
click at [894, 122] on div at bounding box center [1087, 516] width 664 height 939
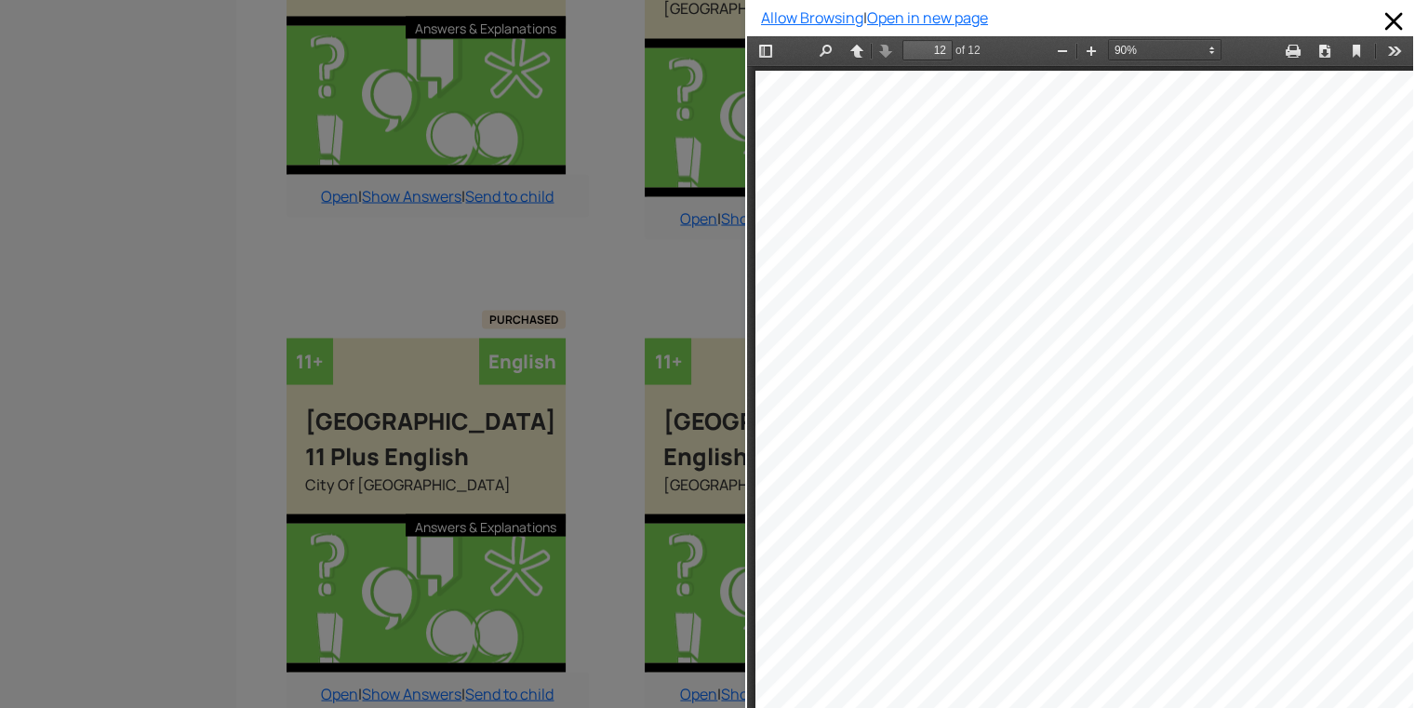
scroll to position [10455, 0]
